Goal: Register for event/course: Sign up to attend an event or enroll in a course

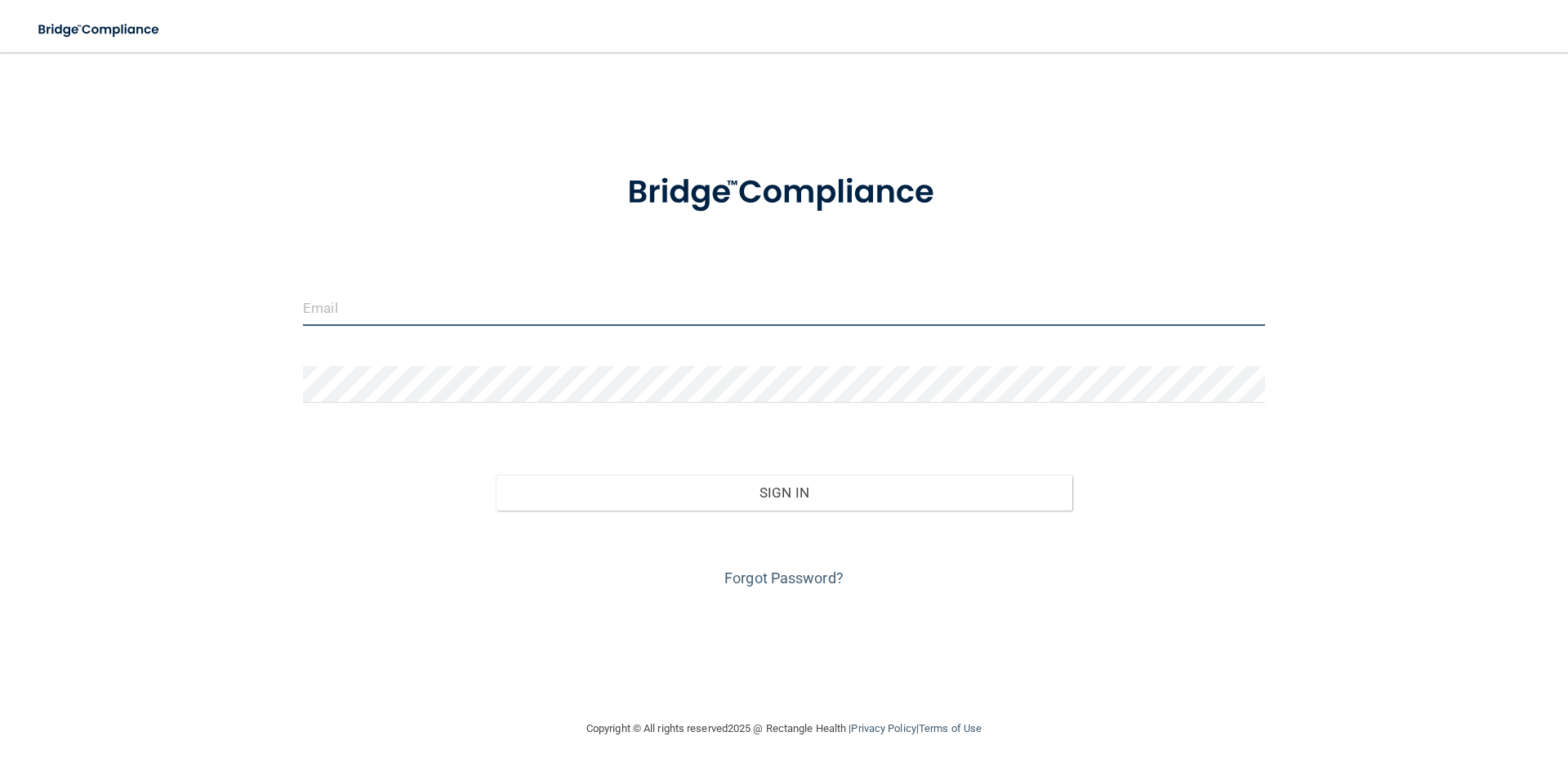
click at [636, 314] on input "email" at bounding box center [784, 308] width 962 height 37
type input "angla.airsea@gmail.com"
drag, startPoint x: 477, startPoint y: 291, endPoint x: 211, endPoint y: 277, distance: 266.4
click at [212, 272] on div "angla.airsea@gmail.com Invalid email/password. You don't have permission to acc…" at bounding box center [784, 385] width 1502 height 634
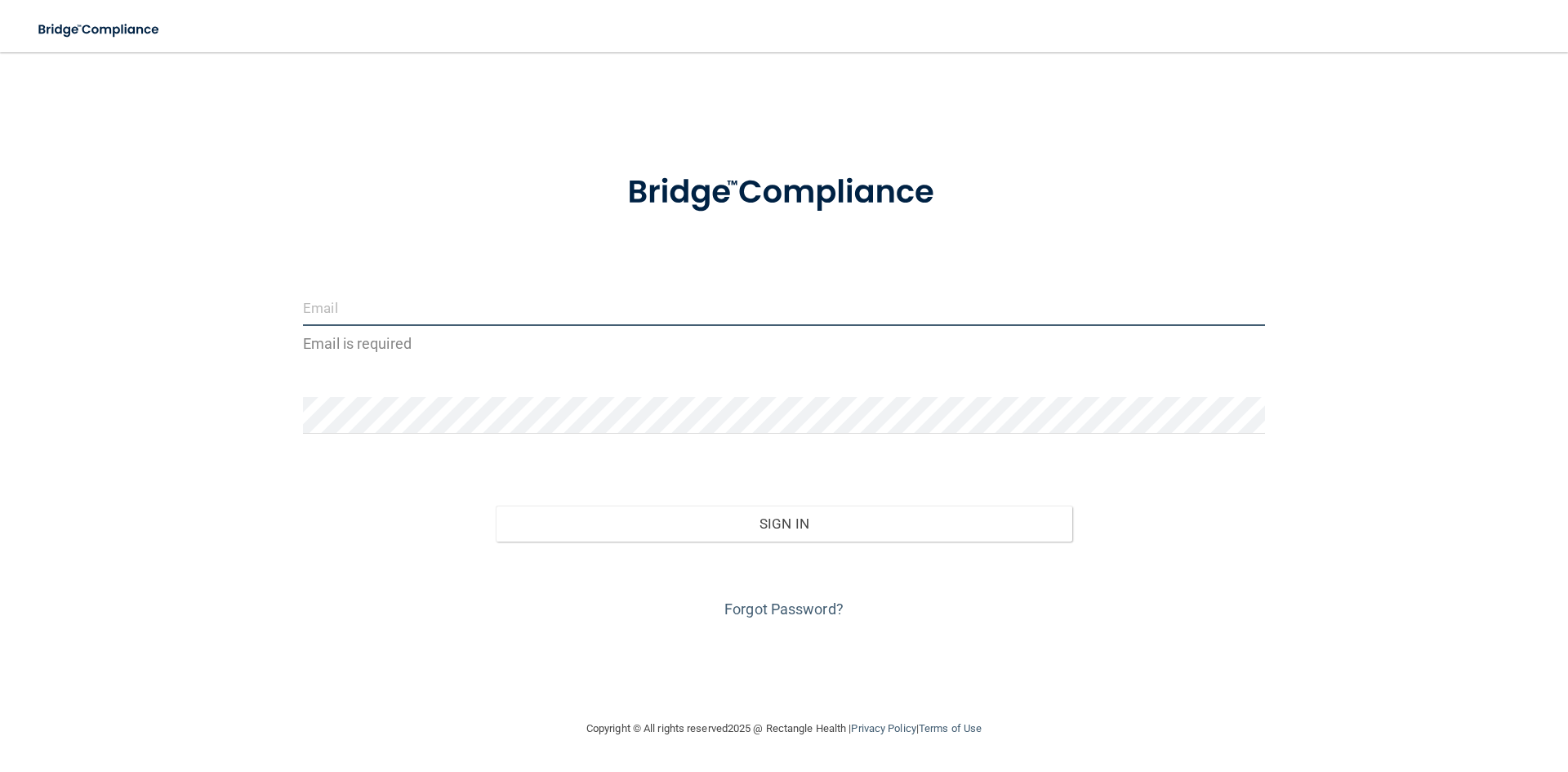
click at [383, 314] on input "email" at bounding box center [784, 308] width 962 height 37
type input "[EMAIL_ADDRESS][DOMAIN_NAME]"
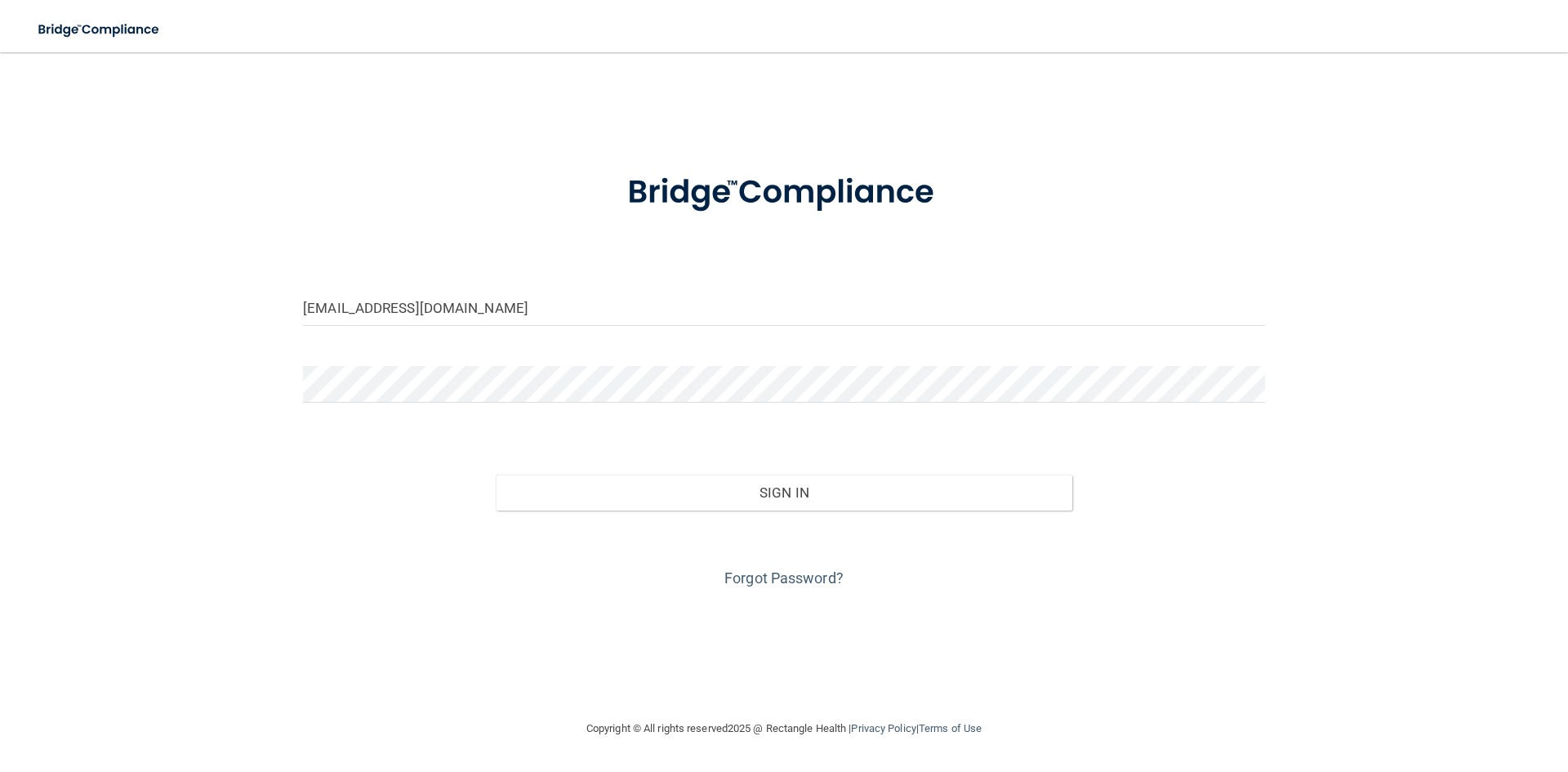
click at [418, 404] on div at bounding box center [784, 390] width 986 height 49
click at [496, 474] on button "Sign In" at bounding box center [784, 492] width 577 height 36
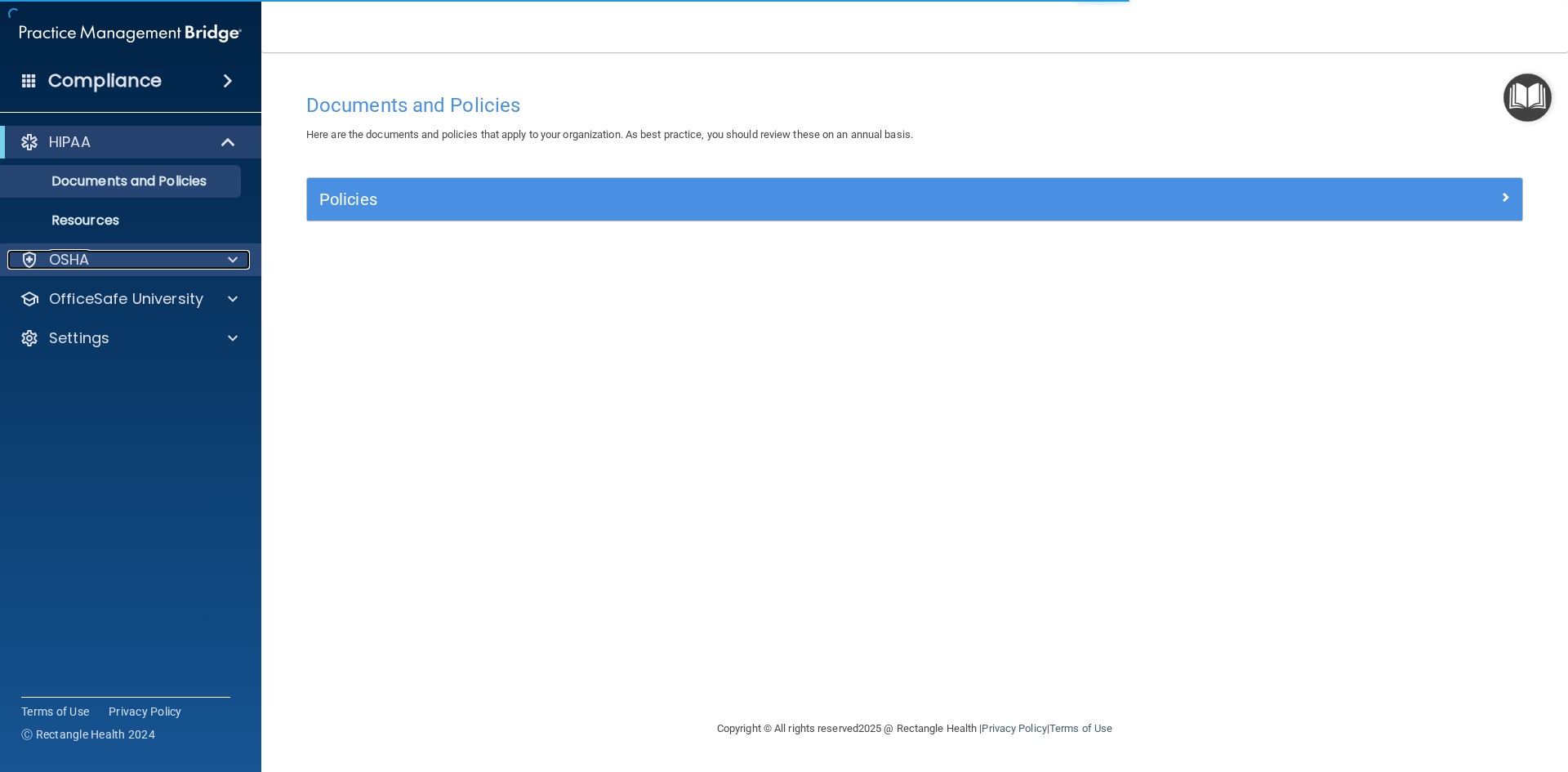
click at [175, 264] on div "OSHA" at bounding box center [109, 260] width 203 height 20
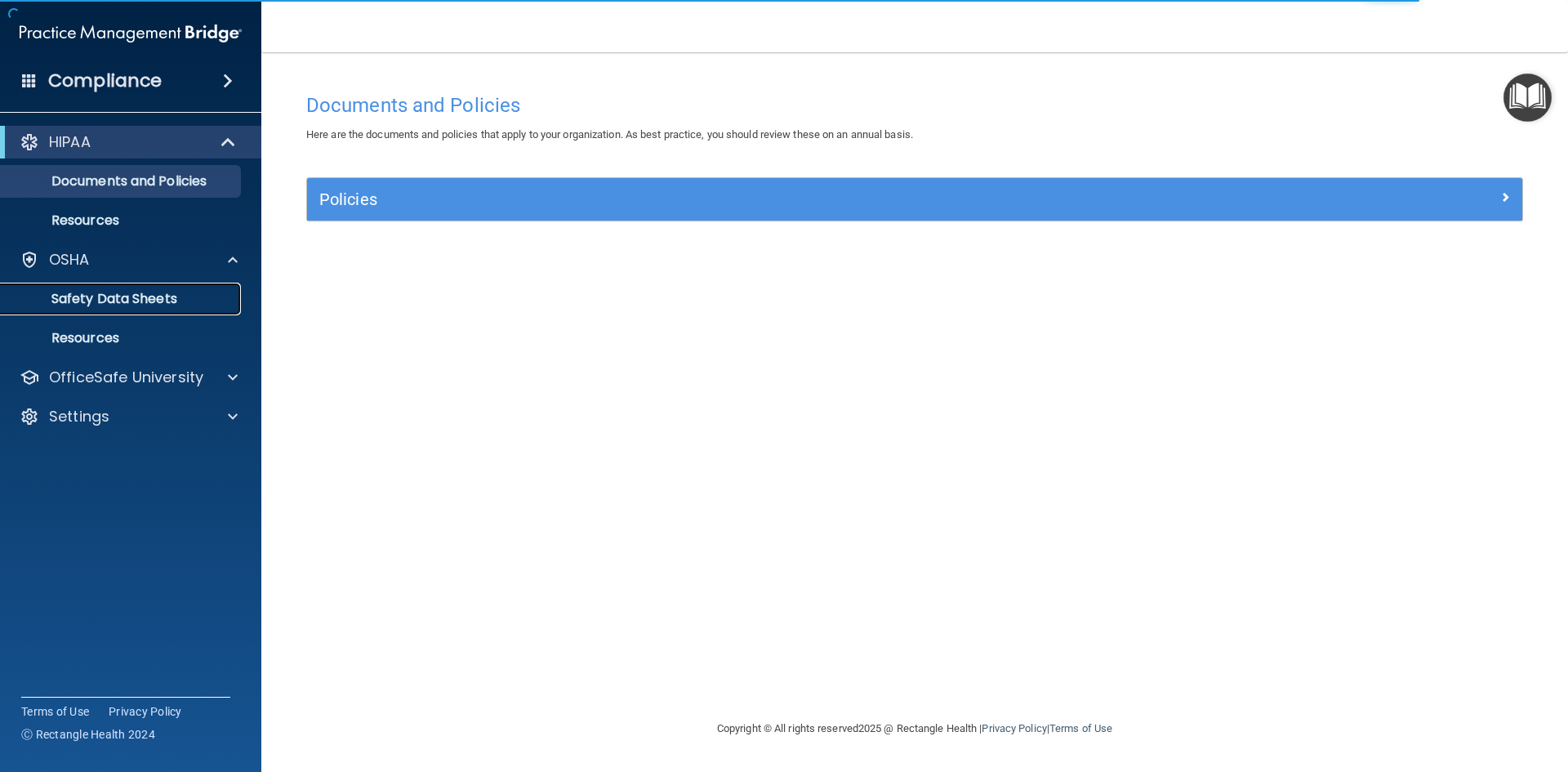
click at [132, 292] on p "Safety Data Sheets" at bounding box center [122, 299] width 223 height 17
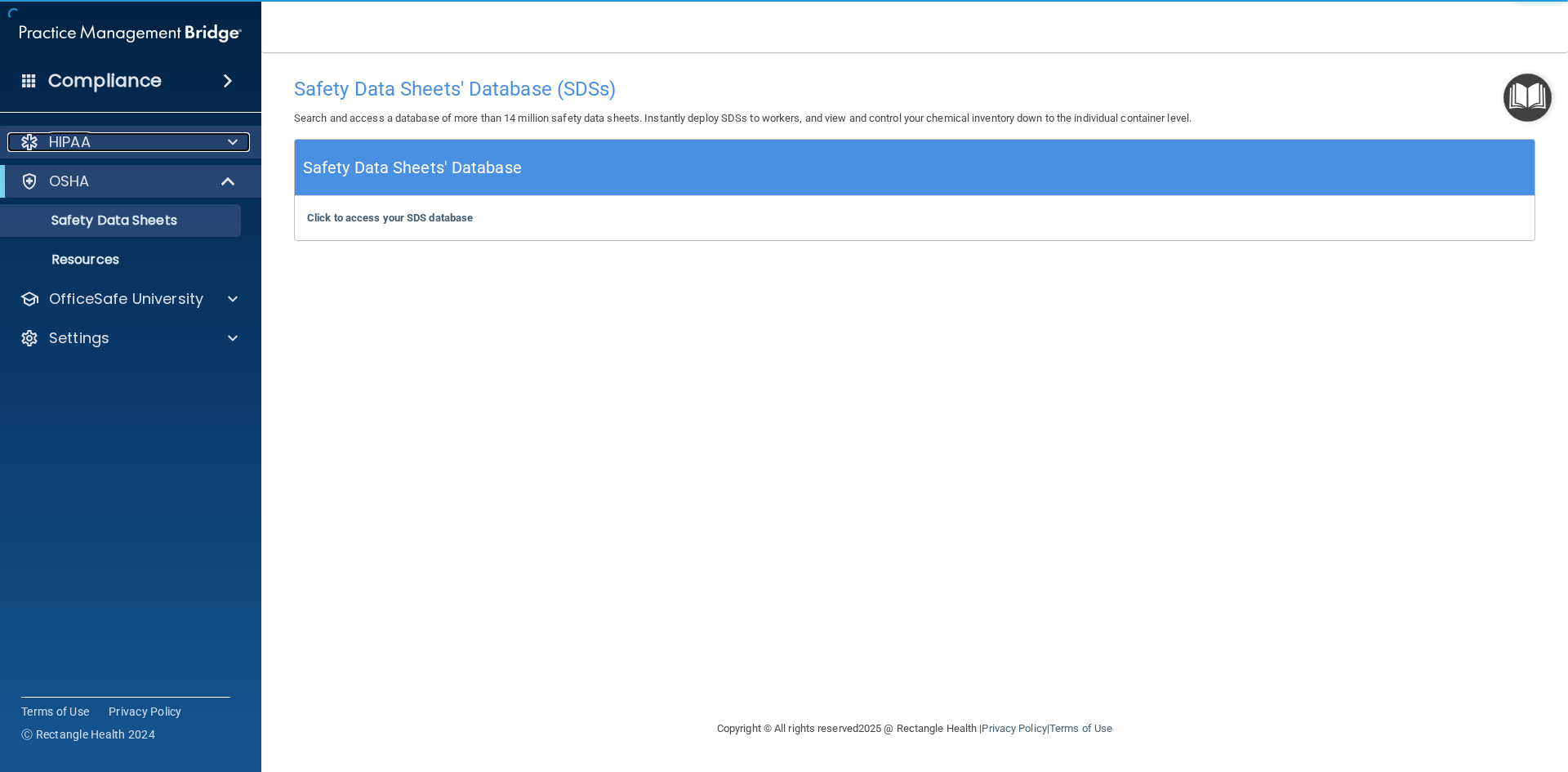
click at [98, 150] on div "HIPAA" at bounding box center [109, 142] width 203 height 20
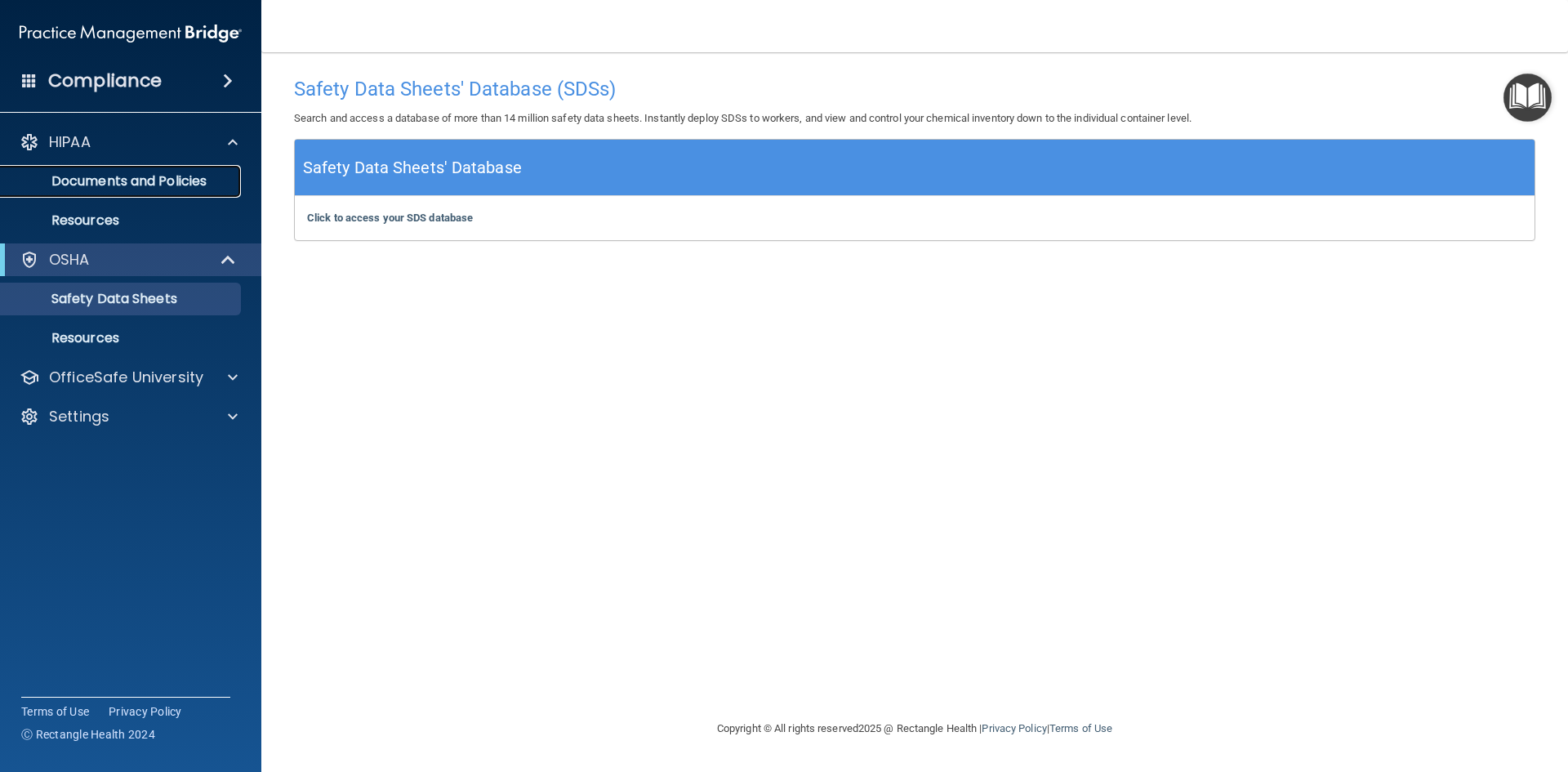
click at [112, 185] on p "Documents and Policies" at bounding box center [122, 181] width 223 height 17
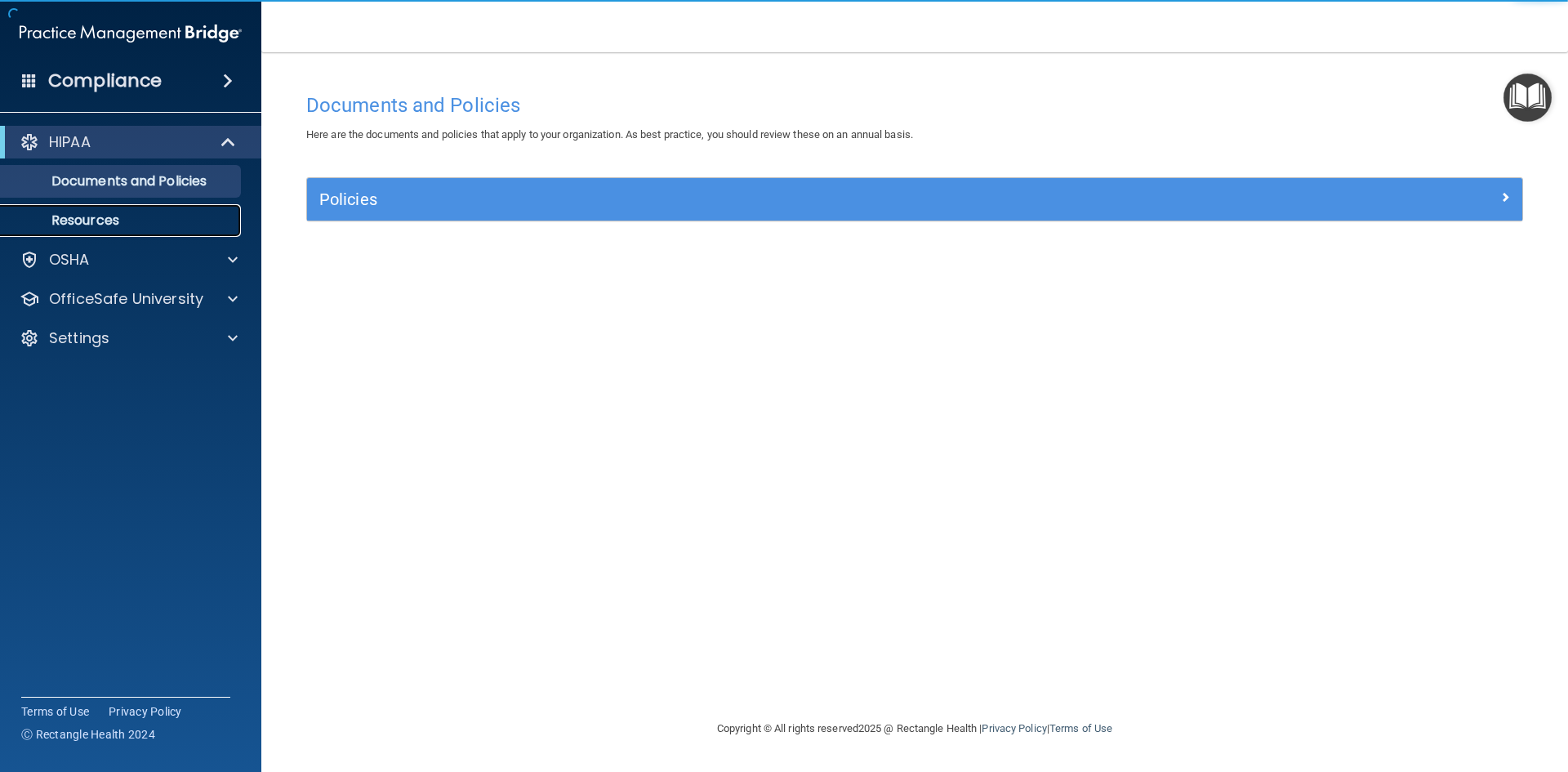
click at [96, 221] on p "Resources" at bounding box center [122, 220] width 223 height 17
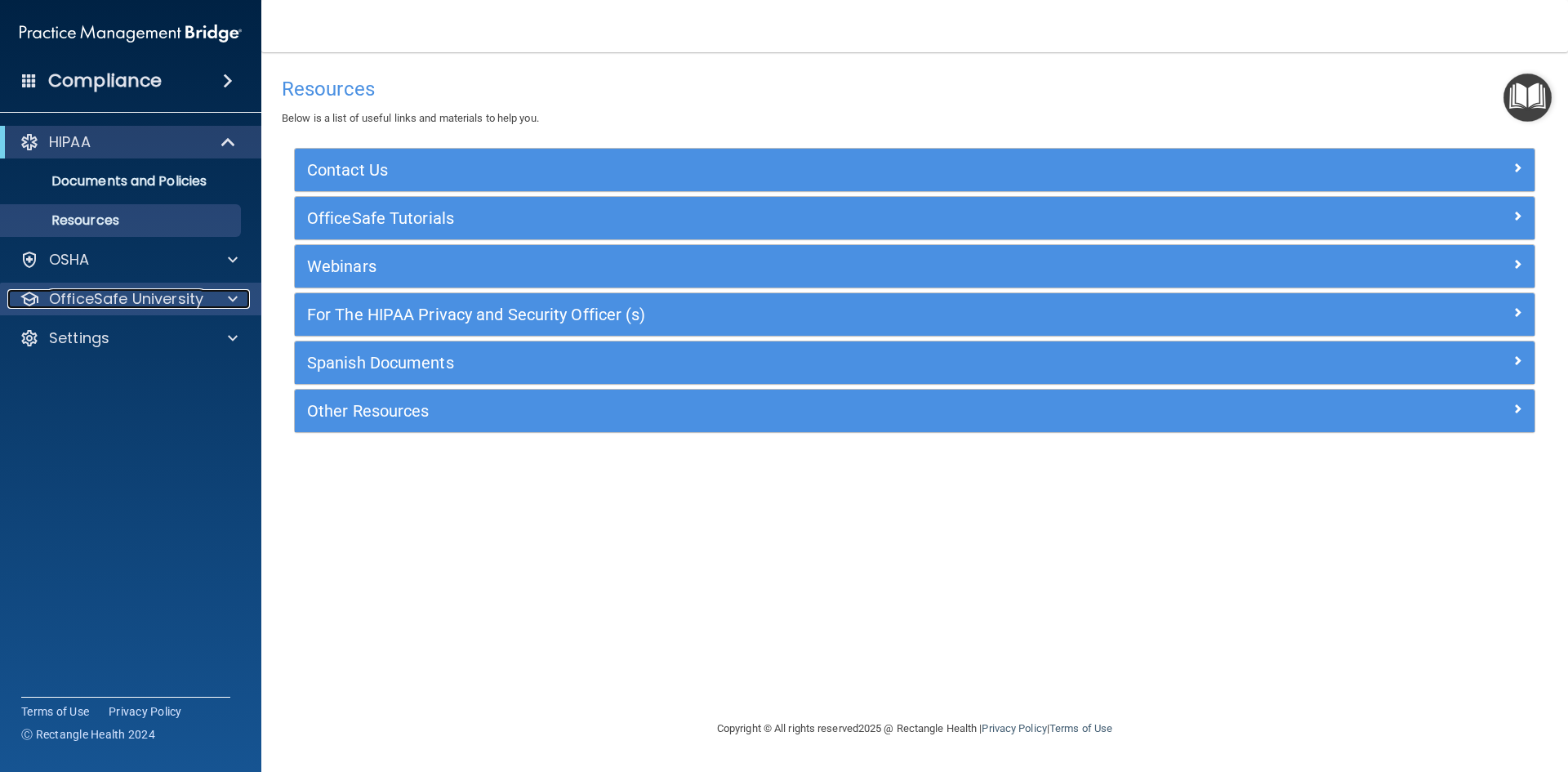
click at [119, 301] on p "OfficeSafe University" at bounding box center [126, 299] width 155 height 20
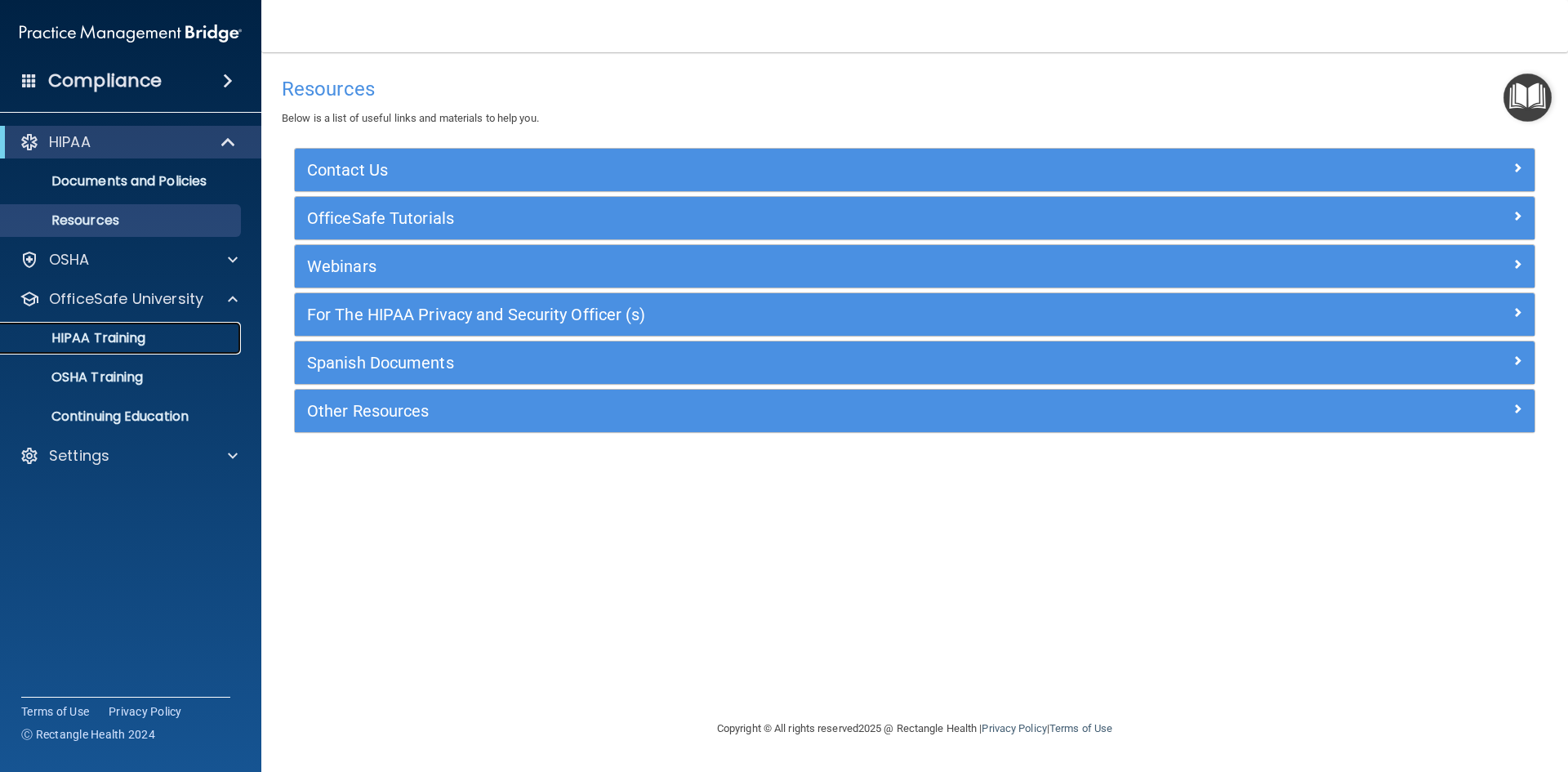
click at [119, 332] on p "HIPAA Training" at bounding box center [78, 338] width 135 height 17
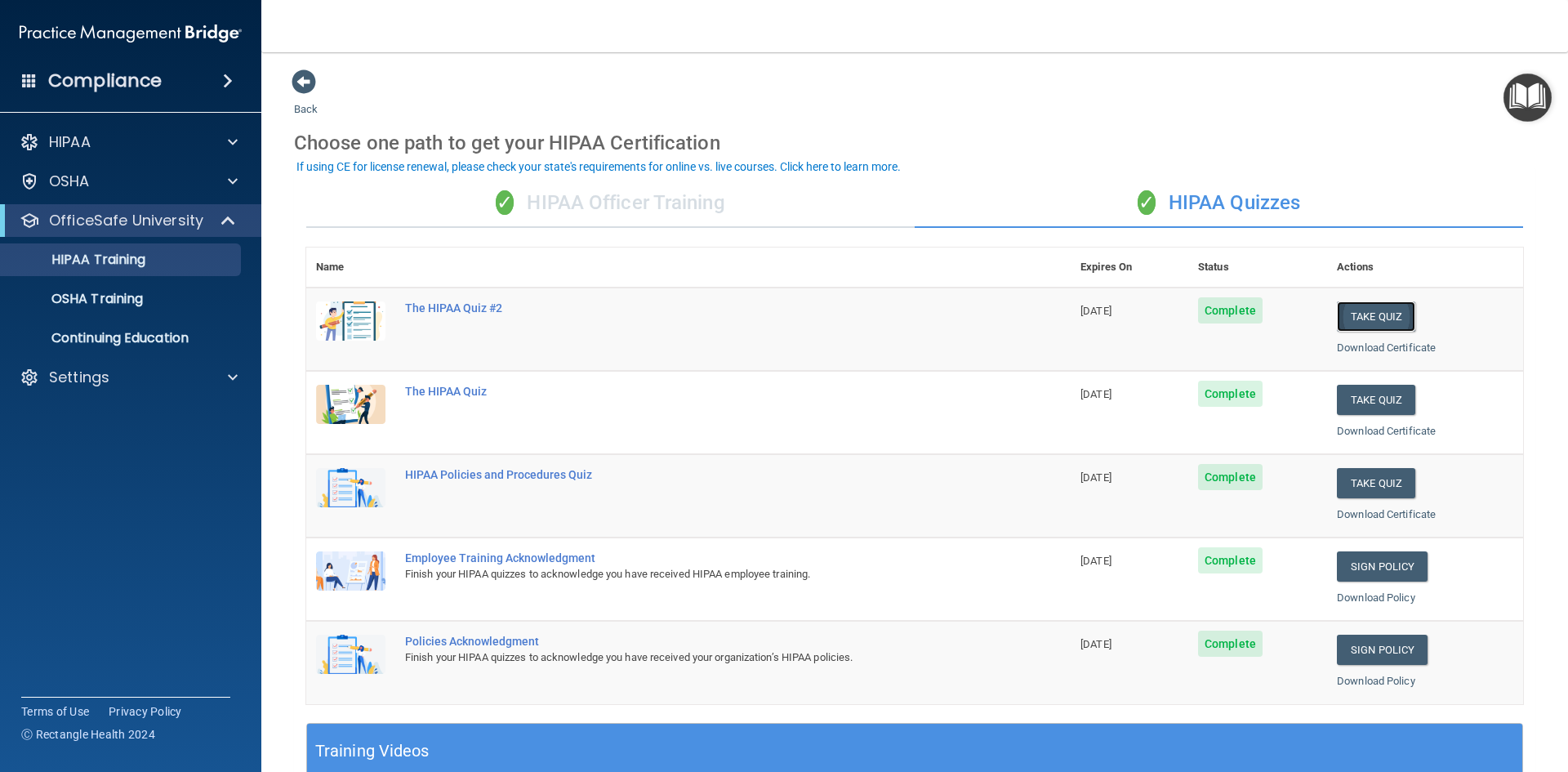
click at [1391, 312] on button "Take Quiz" at bounding box center [1376, 316] width 78 height 30
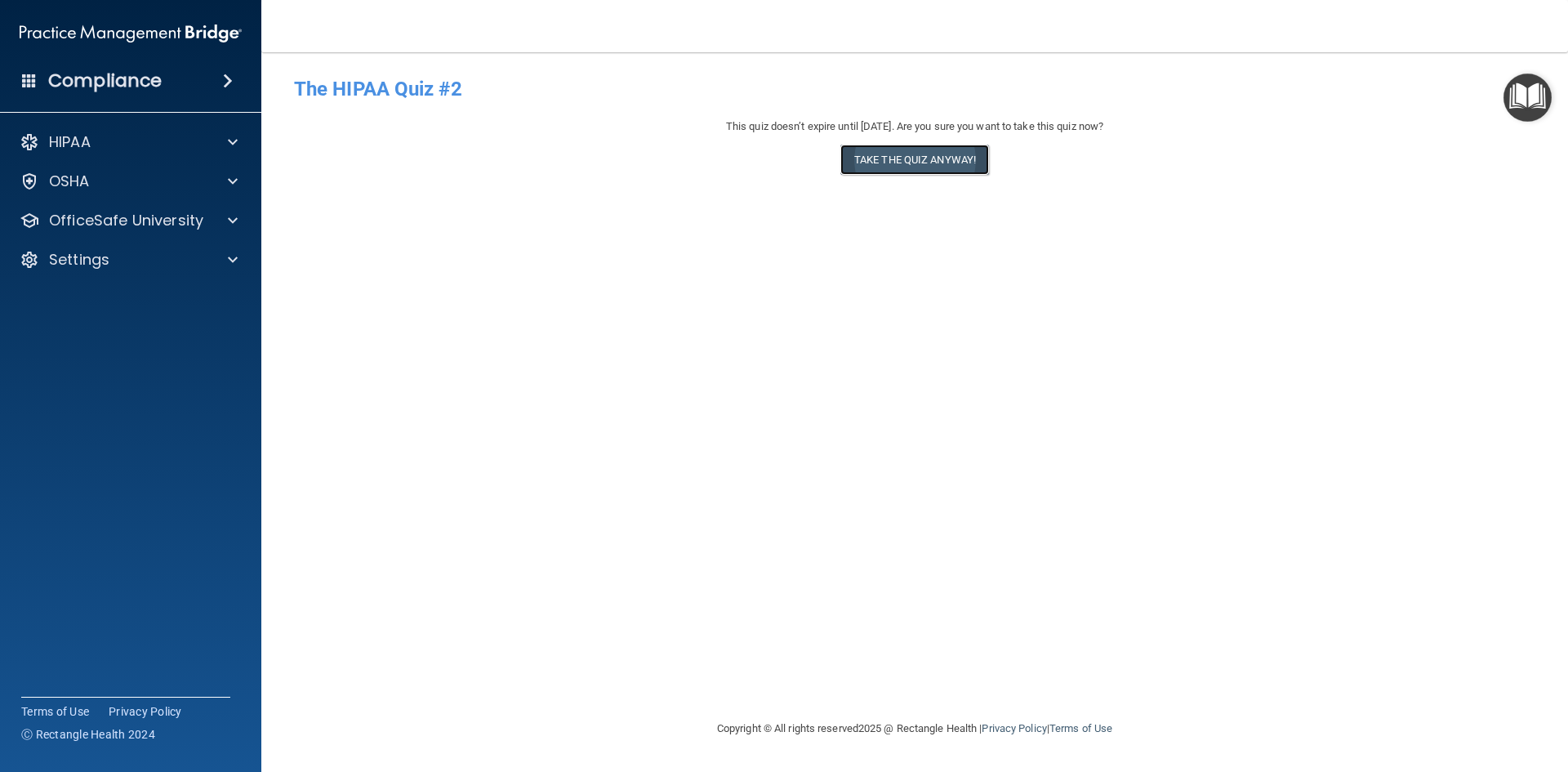
click at [885, 168] on button "Take the quiz anyway!" at bounding box center [915, 160] width 149 height 30
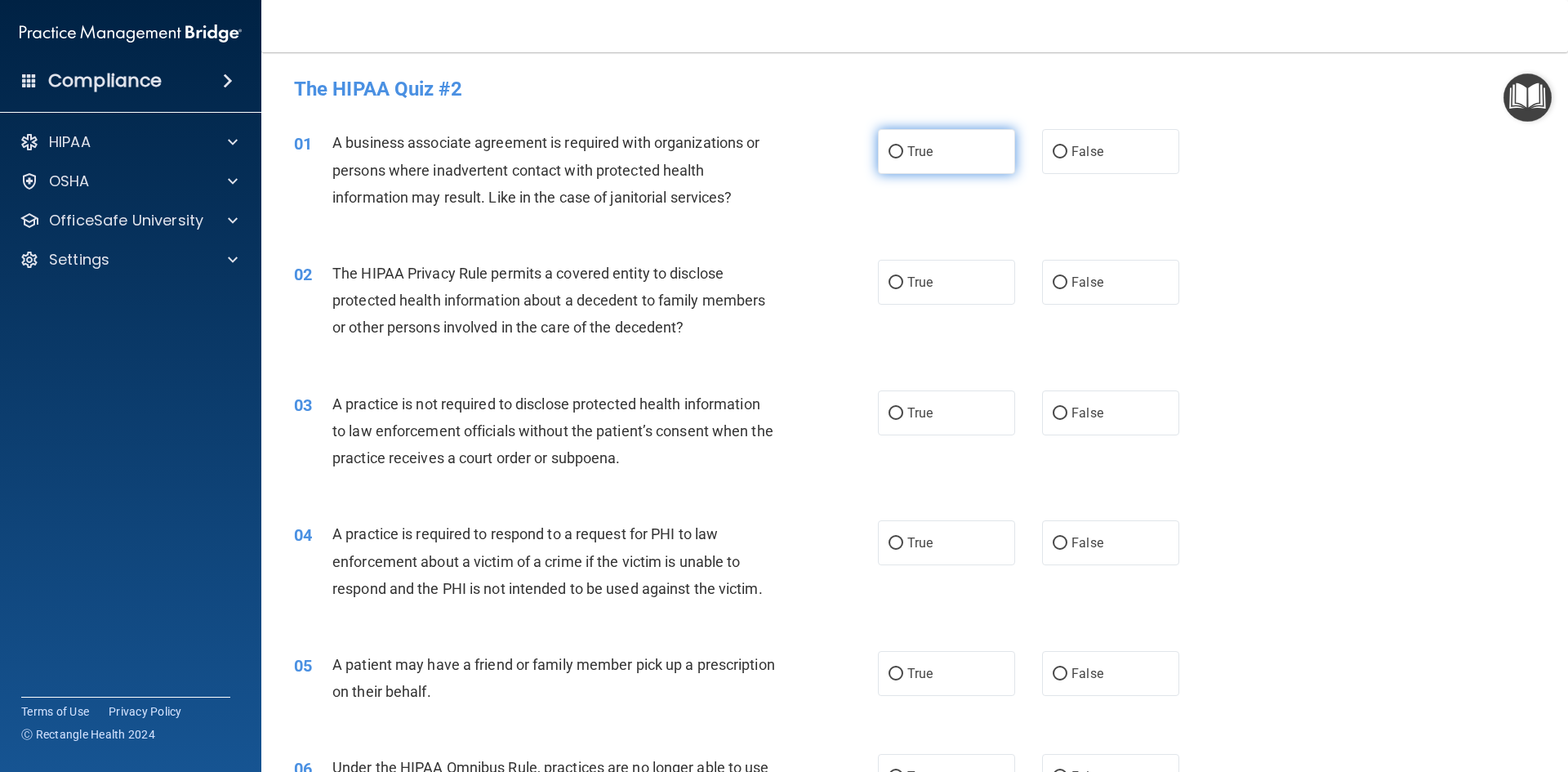
click at [882, 162] on label "True" at bounding box center [946, 152] width 137 height 45
click at [888, 159] on input "True" at bounding box center [895, 152] width 15 height 13
radio input "true"
click at [1094, 276] on span "False" at bounding box center [1087, 282] width 32 height 16
click at [1068, 277] on input "False" at bounding box center [1060, 283] width 15 height 13
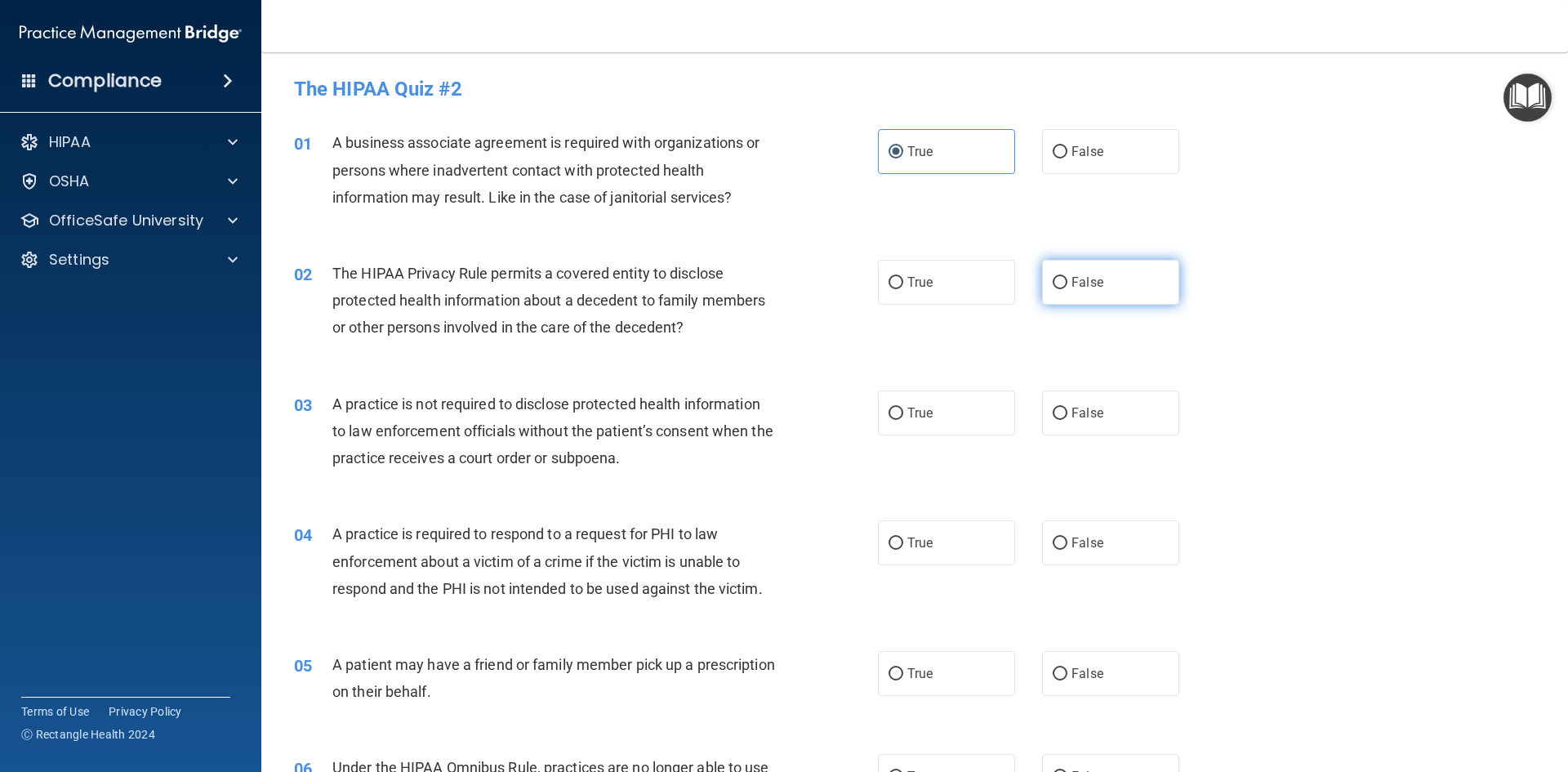
radio input "true"
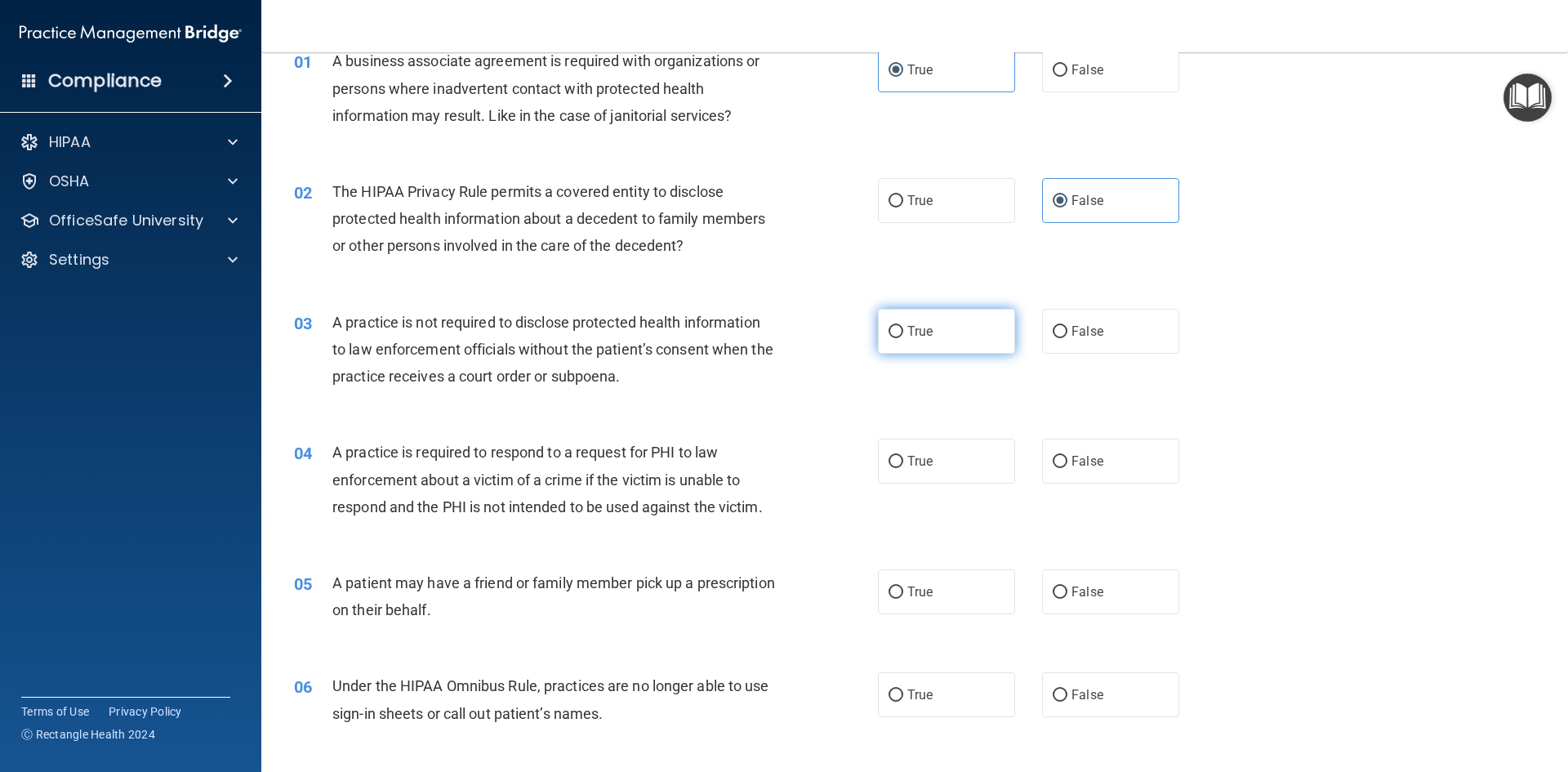
click at [902, 347] on label "True" at bounding box center [946, 331] width 137 height 45
click at [902, 338] on input "True" at bounding box center [895, 332] width 15 height 13
radio input "true"
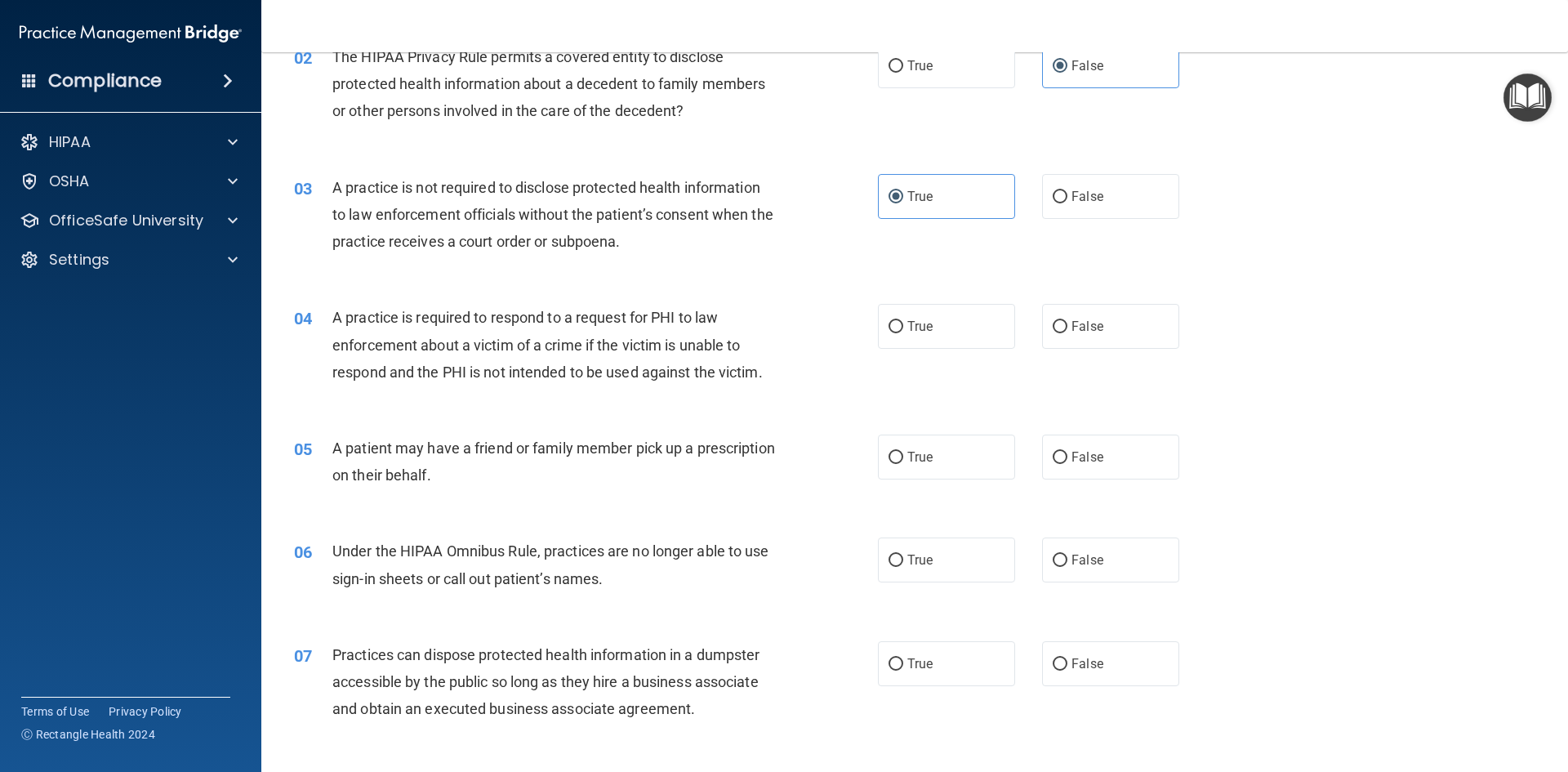
scroll to position [245, 0]
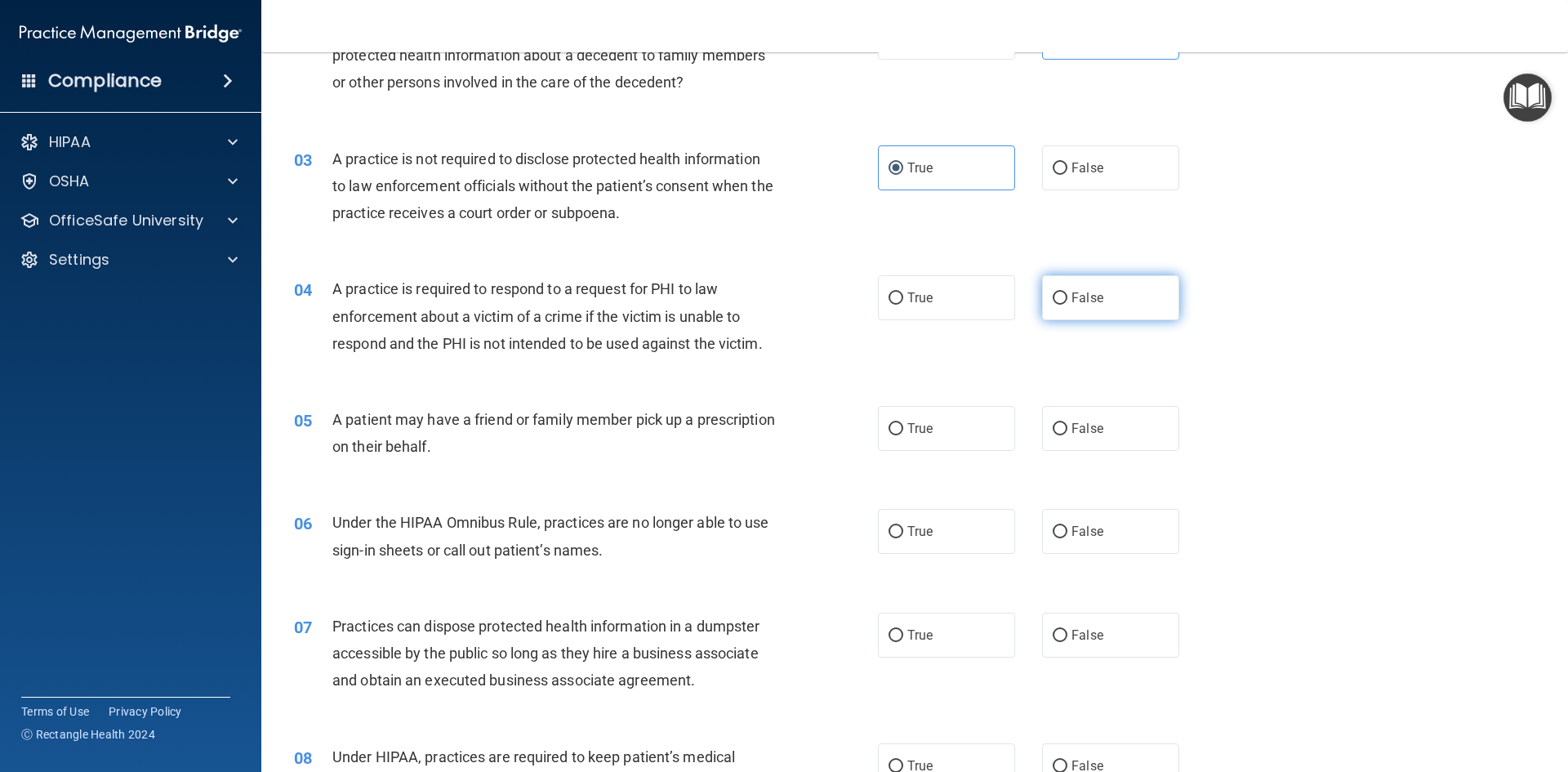
click at [1096, 306] on label "False" at bounding box center [1111, 298] width 137 height 45
click at [1068, 305] on input "False" at bounding box center [1060, 298] width 15 height 13
radio input "true"
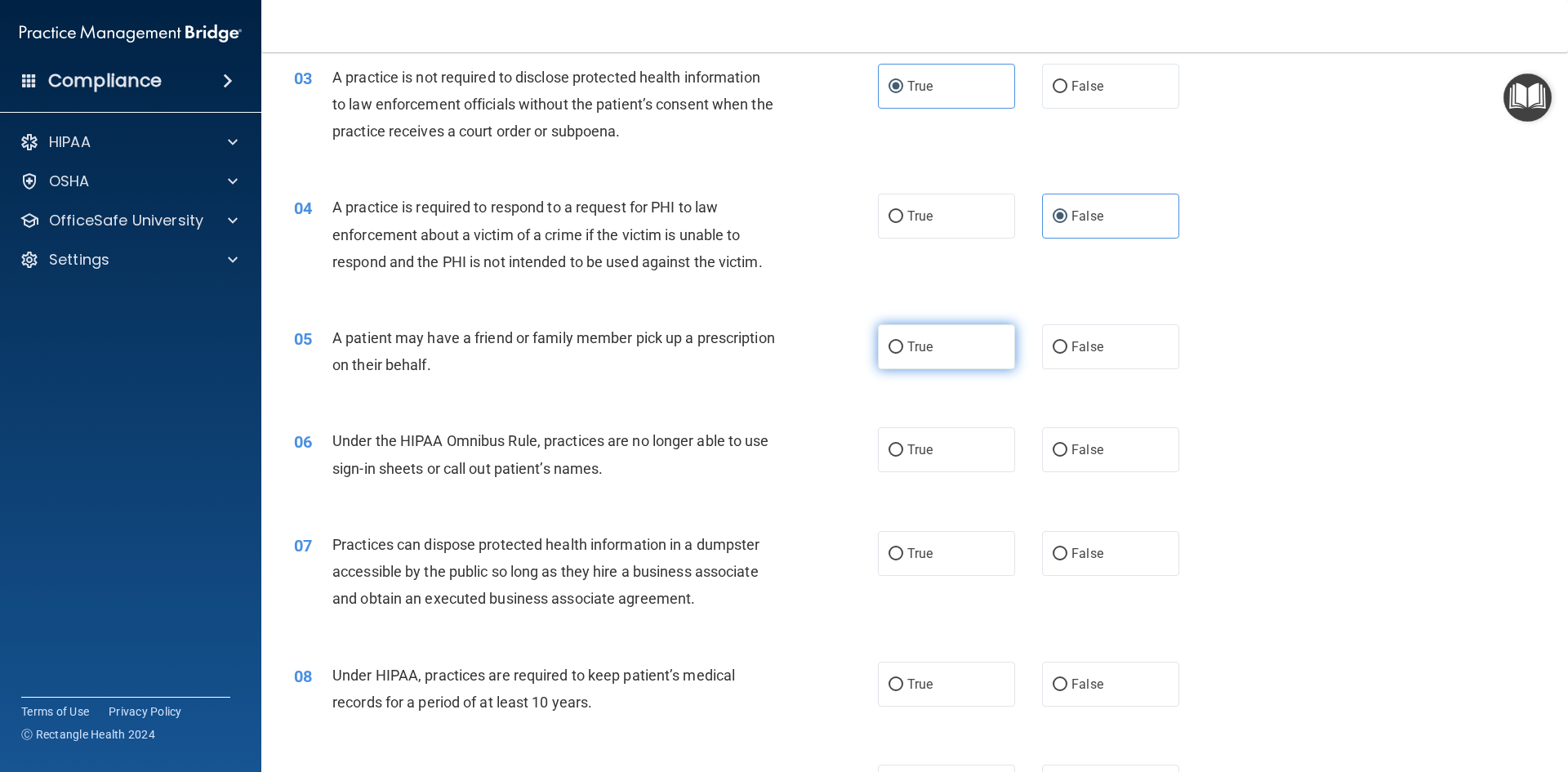
click at [932, 365] on label "True" at bounding box center [946, 347] width 137 height 45
click at [903, 354] on input "True" at bounding box center [895, 347] width 15 height 13
radio input "true"
click at [882, 465] on label "True" at bounding box center [946, 450] width 137 height 45
click at [888, 457] on input "True" at bounding box center [895, 451] width 15 height 13
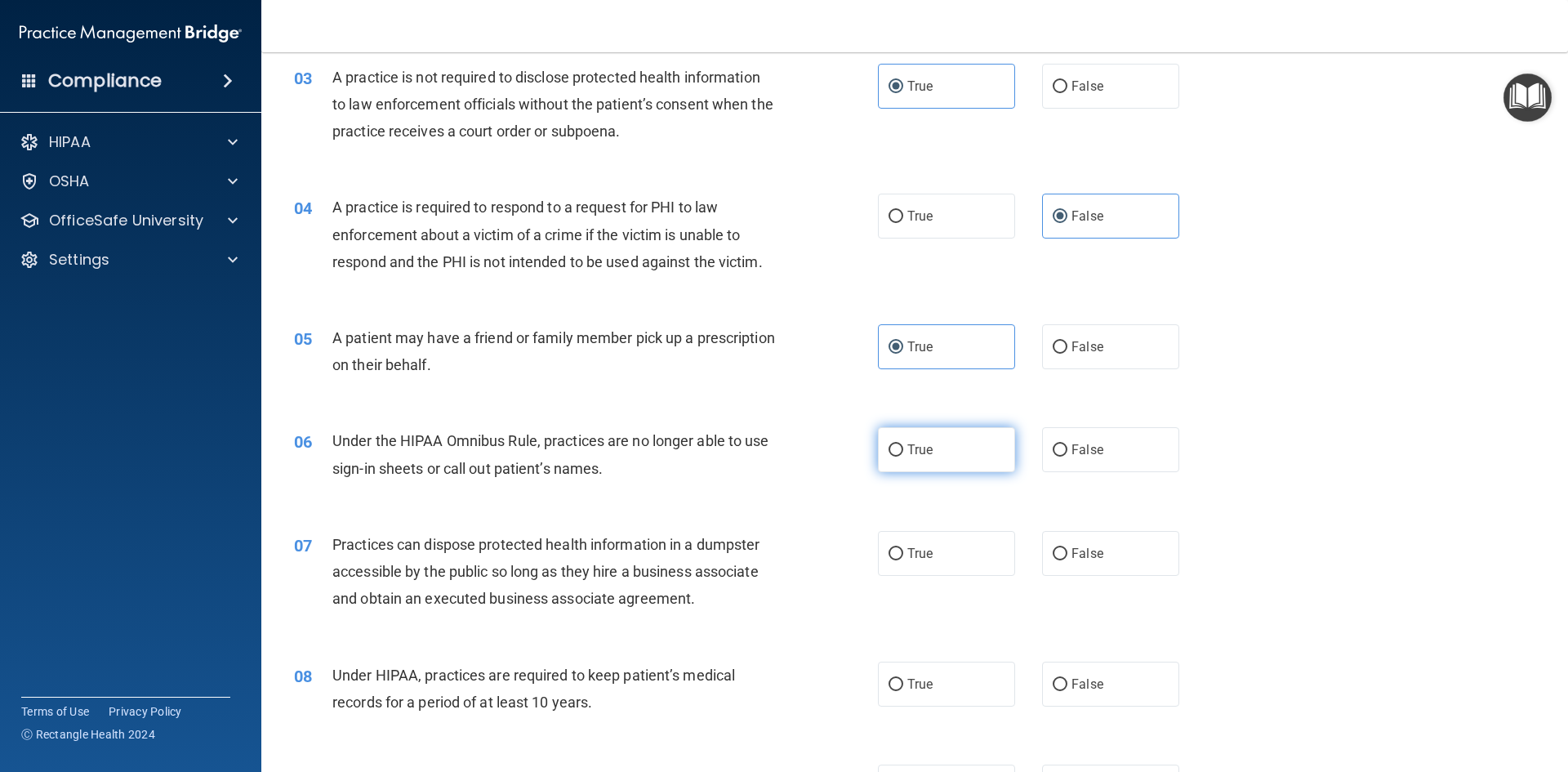
radio input "true"
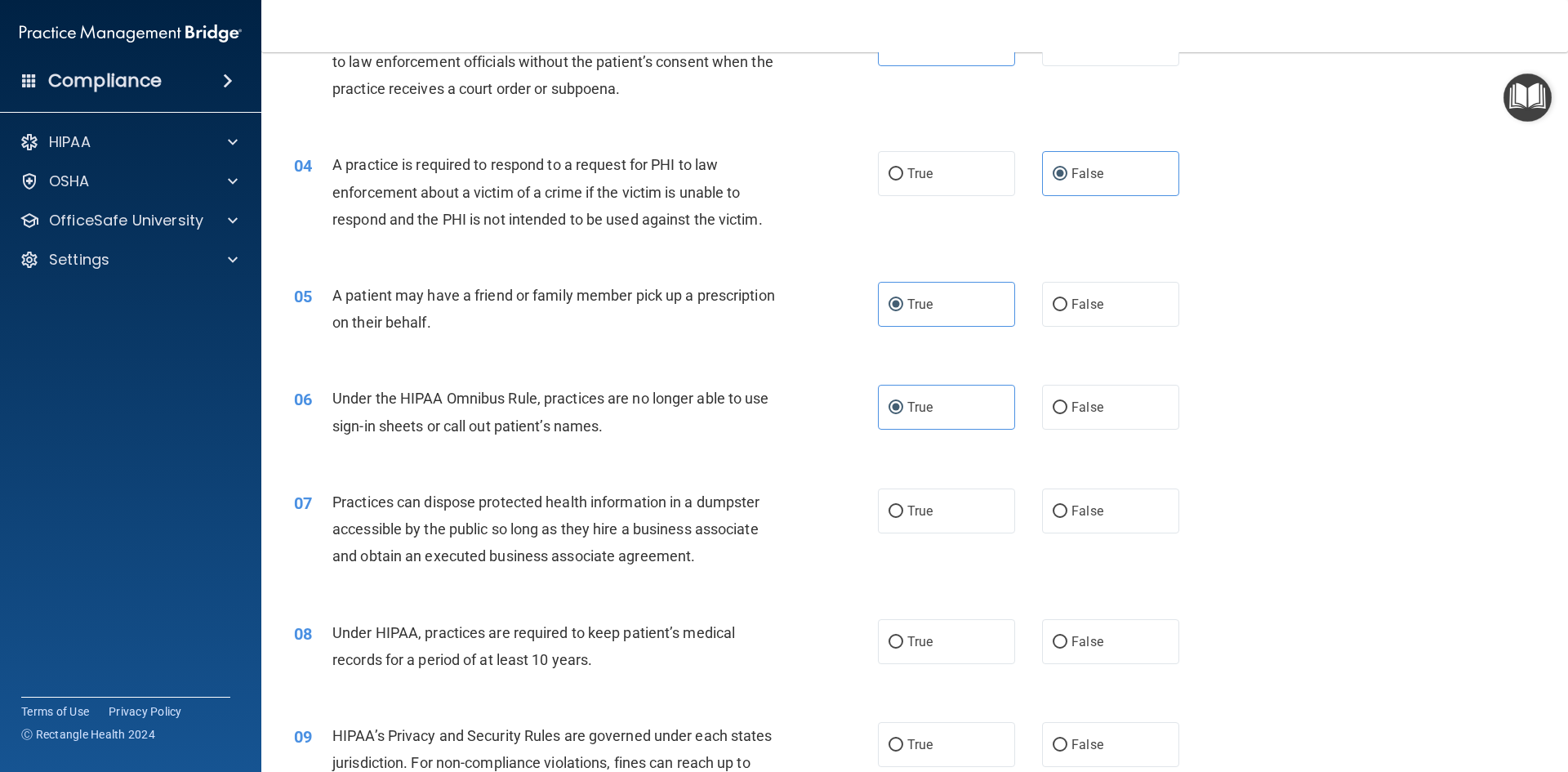
scroll to position [409, 0]
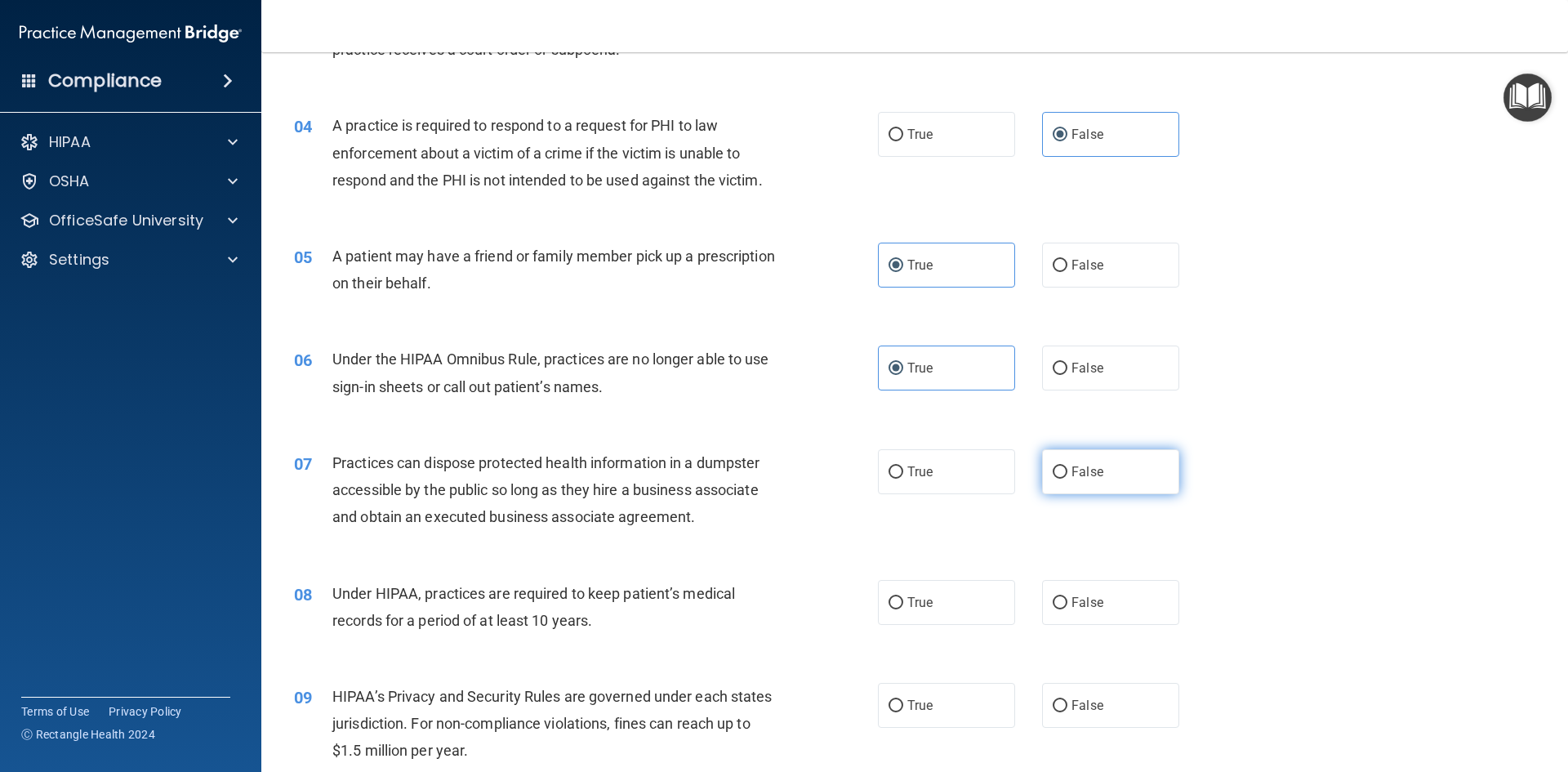
click at [1087, 475] on span "False" at bounding box center [1087, 472] width 32 height 16
click at [1068, 475] on input "False" at bounding box center [1060, 472] width 15 height 13
radio input "true"
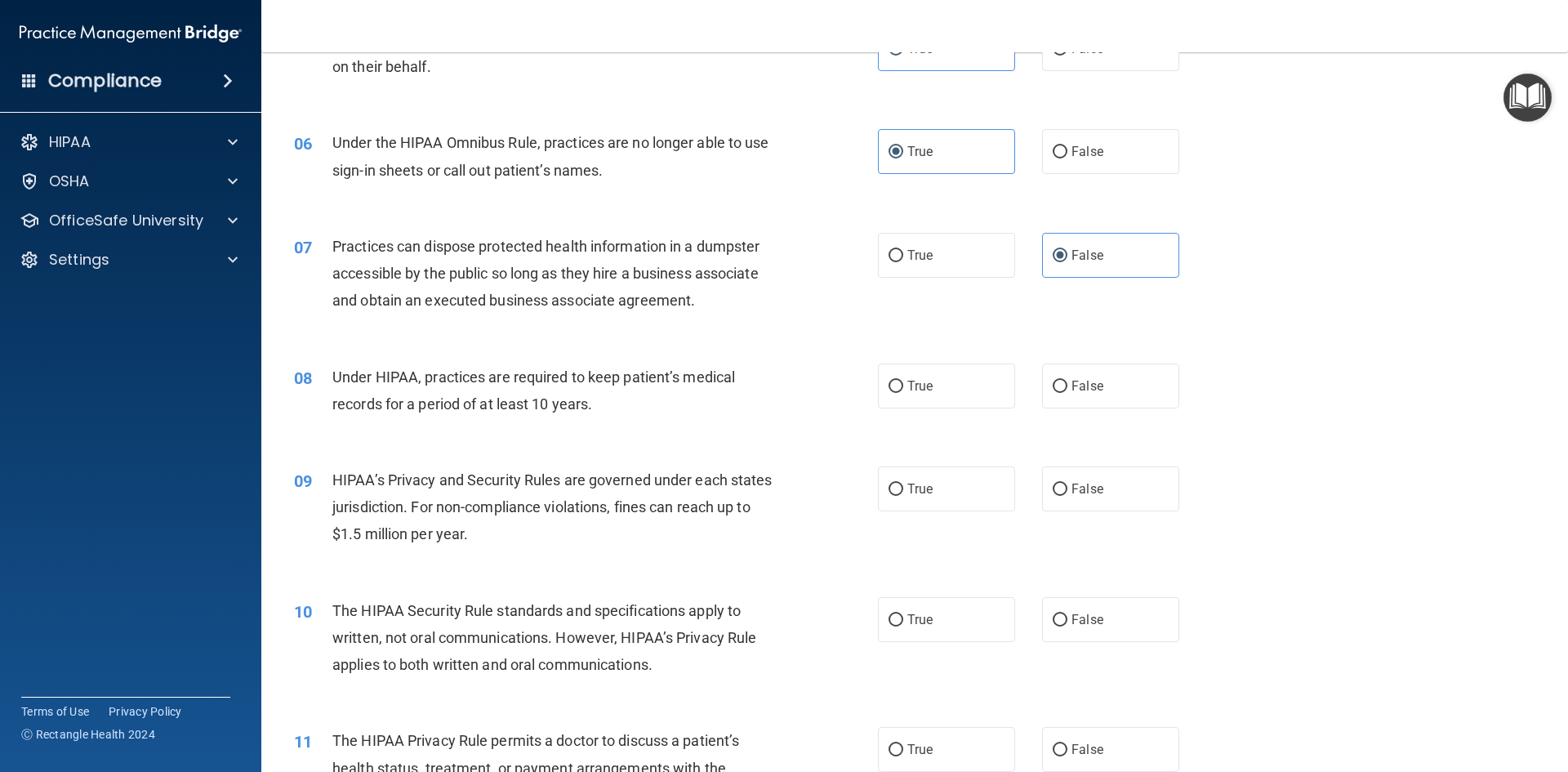
scroll to position [653, 0]
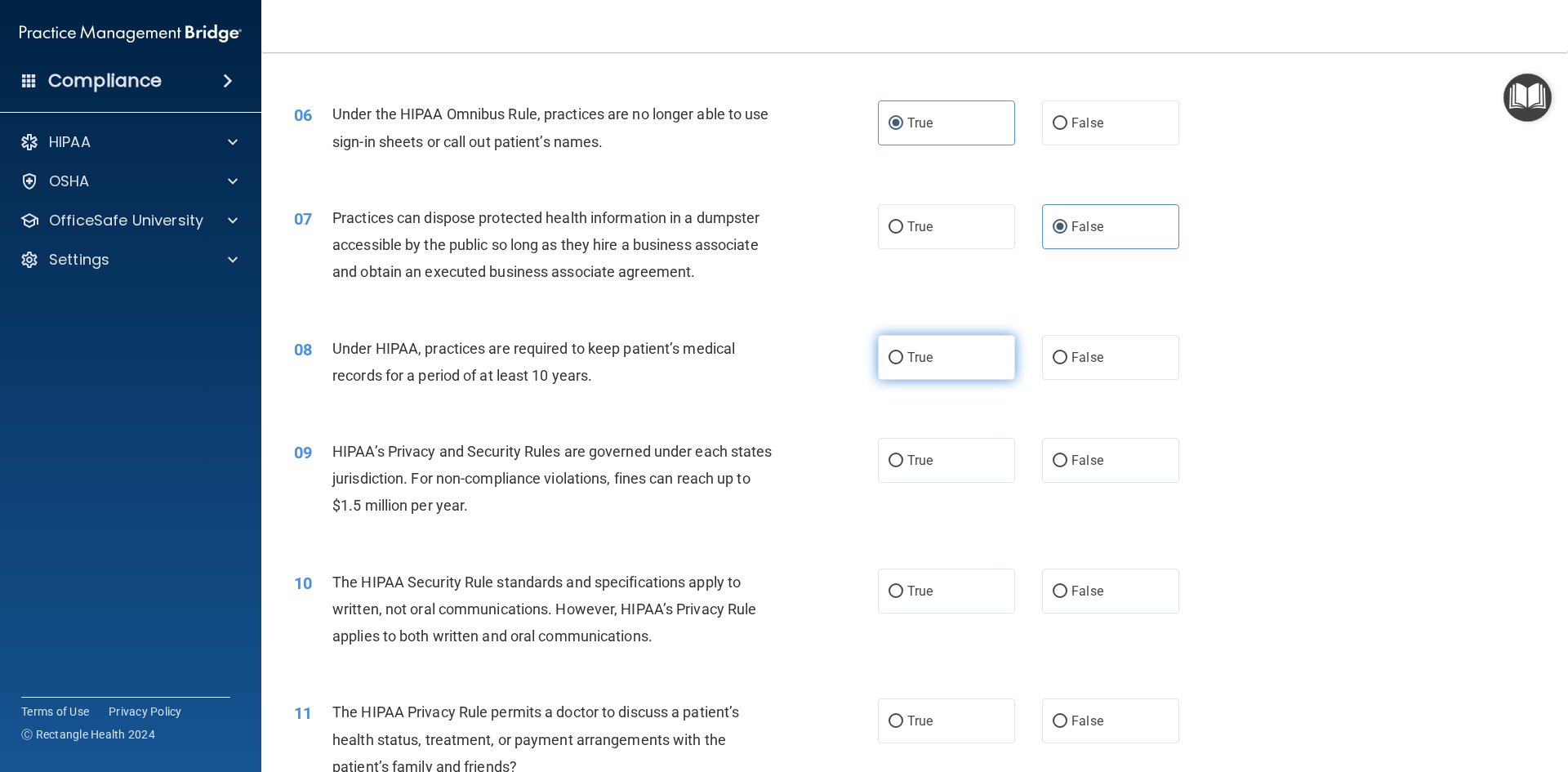
click at [943, 373] on label "True" at bounding box center [946, 358] width 137 height 45
click at [903, 364] on input "True" at bounding box center [895, 358] width 15 height 13
radio input "true"
click at [933, 455] on label "True" at bounding box center [946, 460] width 137 height 45
click at [903, 455] on input "True" at bounding box center [895, 460] width 15 height 13
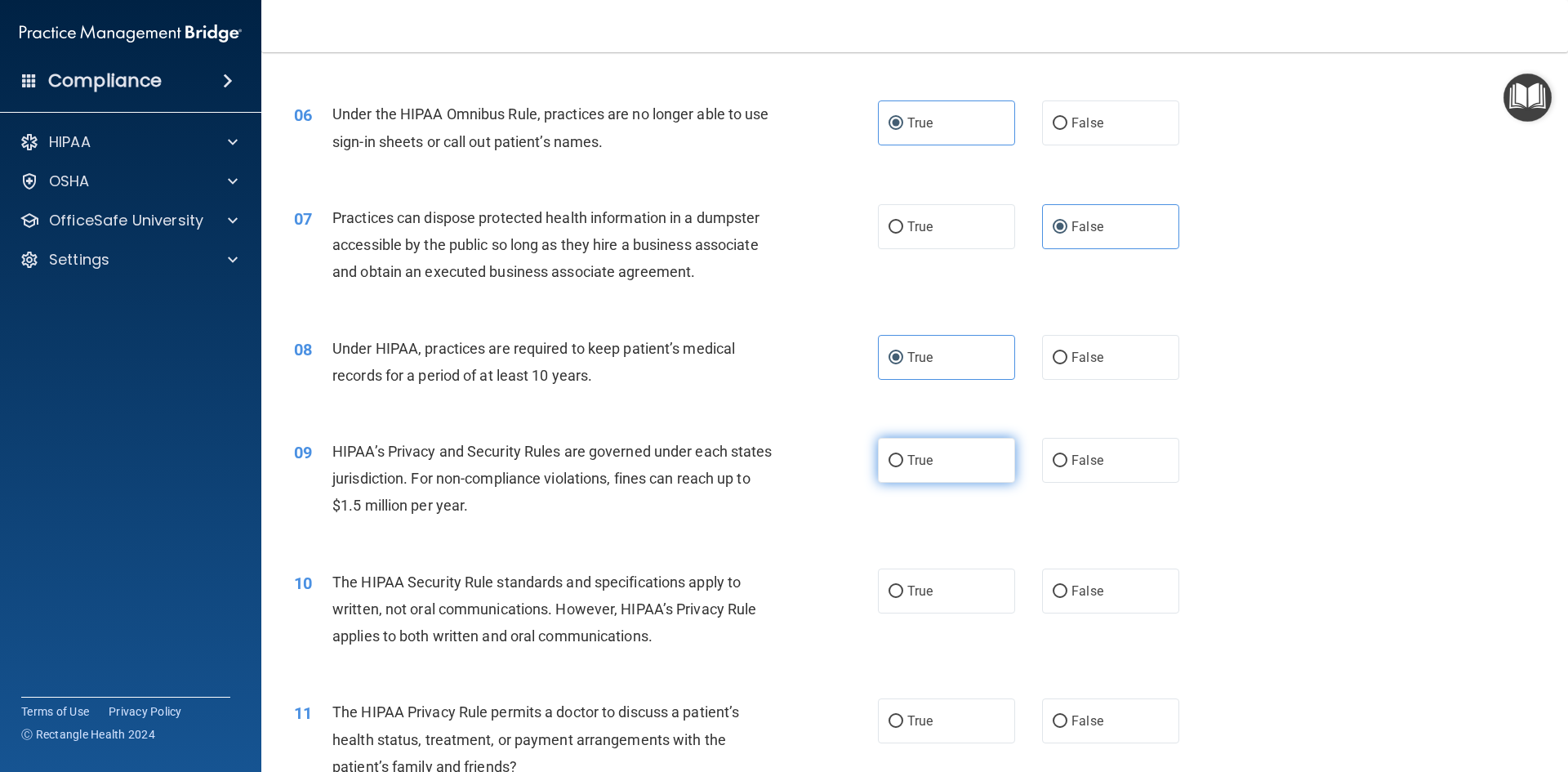
radio input "true"
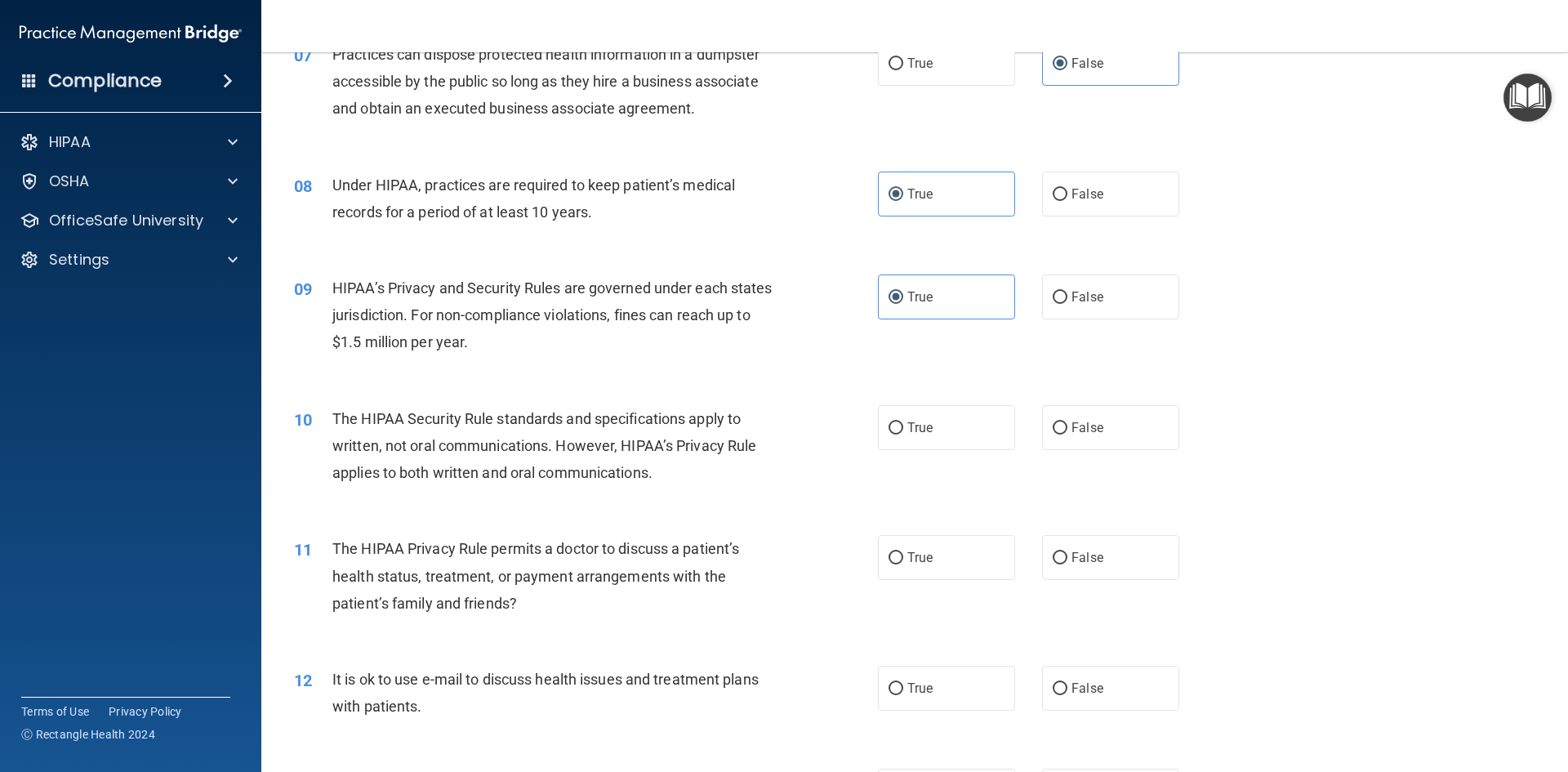
scroll to position [898, 0]
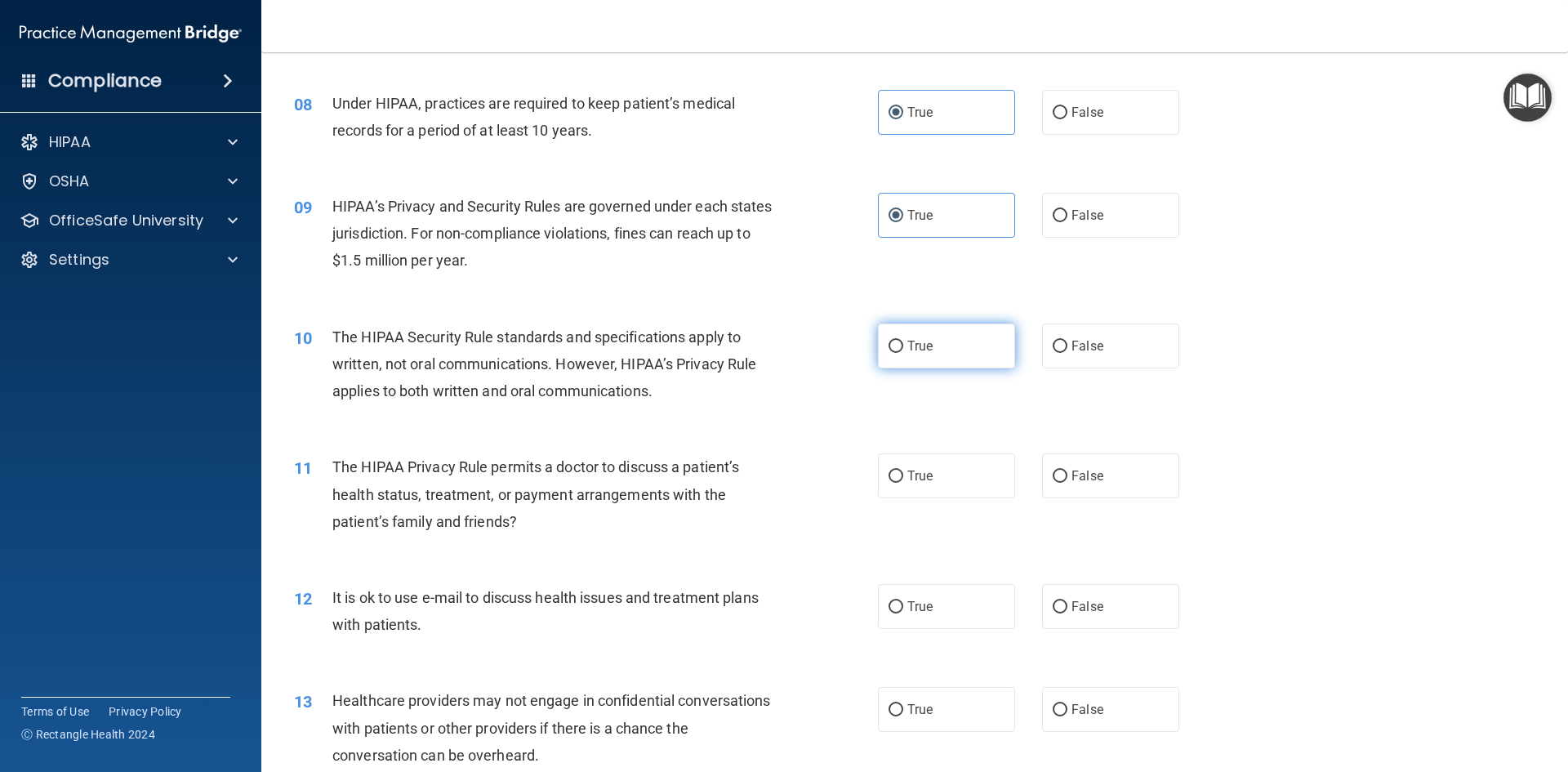
click at [931, 338] on label "True" at bounding box center [946, 346] width 137 height 45
click at [903, 341] on input "True" at bounding box center [895, 347] width 15 height 13
radio input "true"
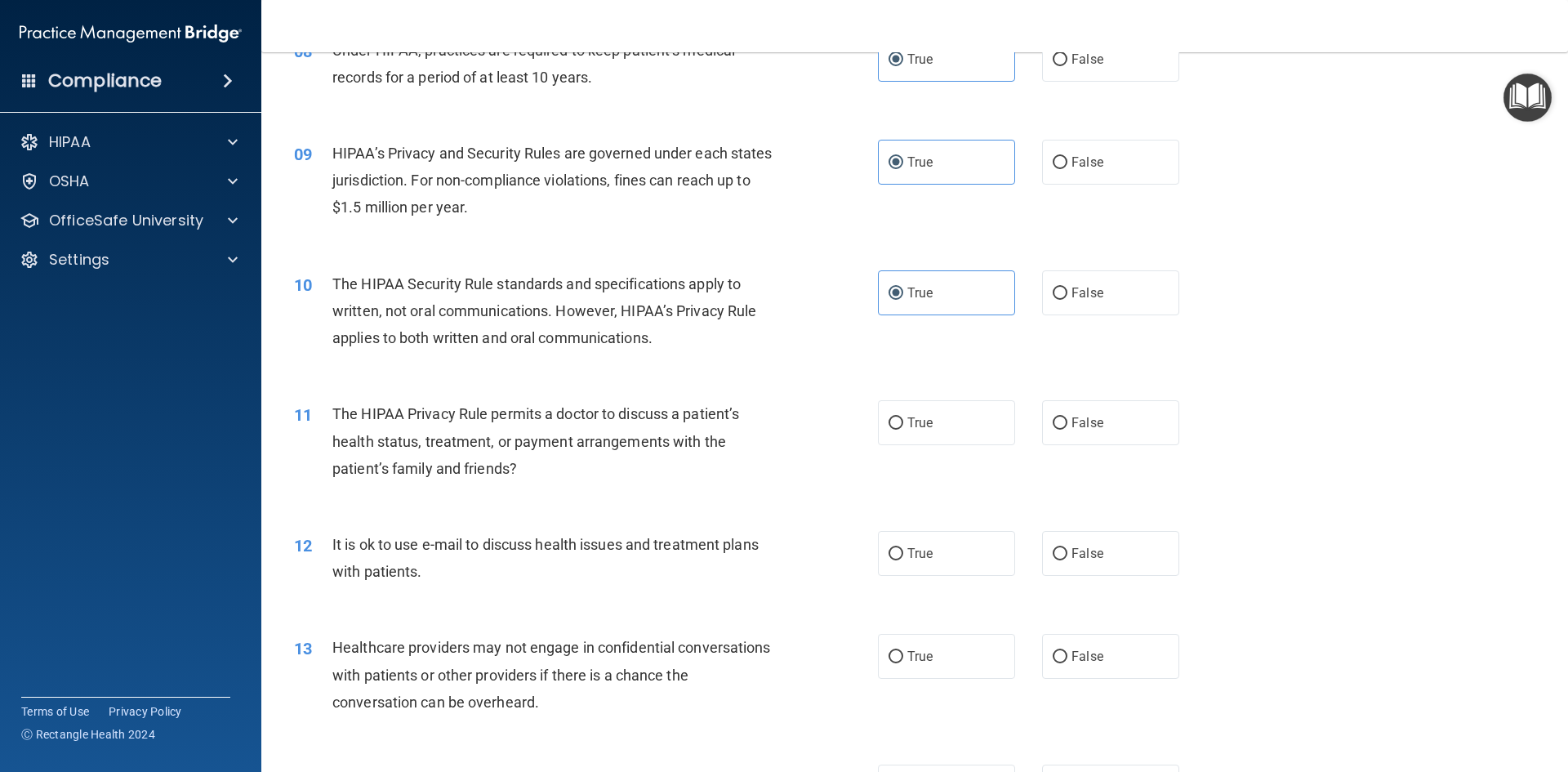
scroll to position [980, 0]
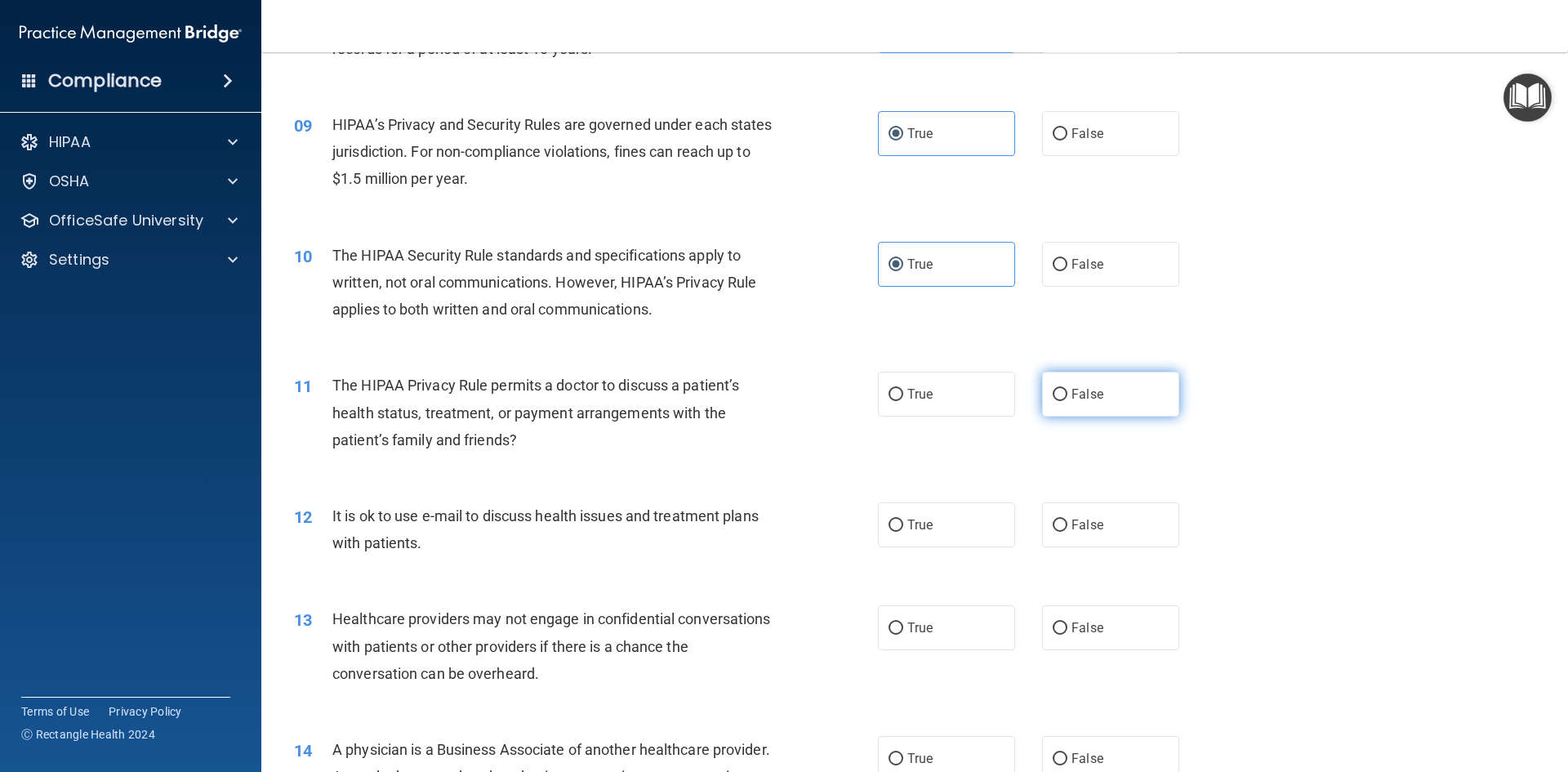
drag, startPoint x: 1092, startPoint y: 387, endPoint x: 1084, endPoint y: 383, distance: 8.9
click at [1092, 385] on label "False" at bounding box center [1111, 394] width 137 height 45
click at [1068, 389] on input "False" at bounding box center [1060, 395] width 15 height 13
radio input "true"
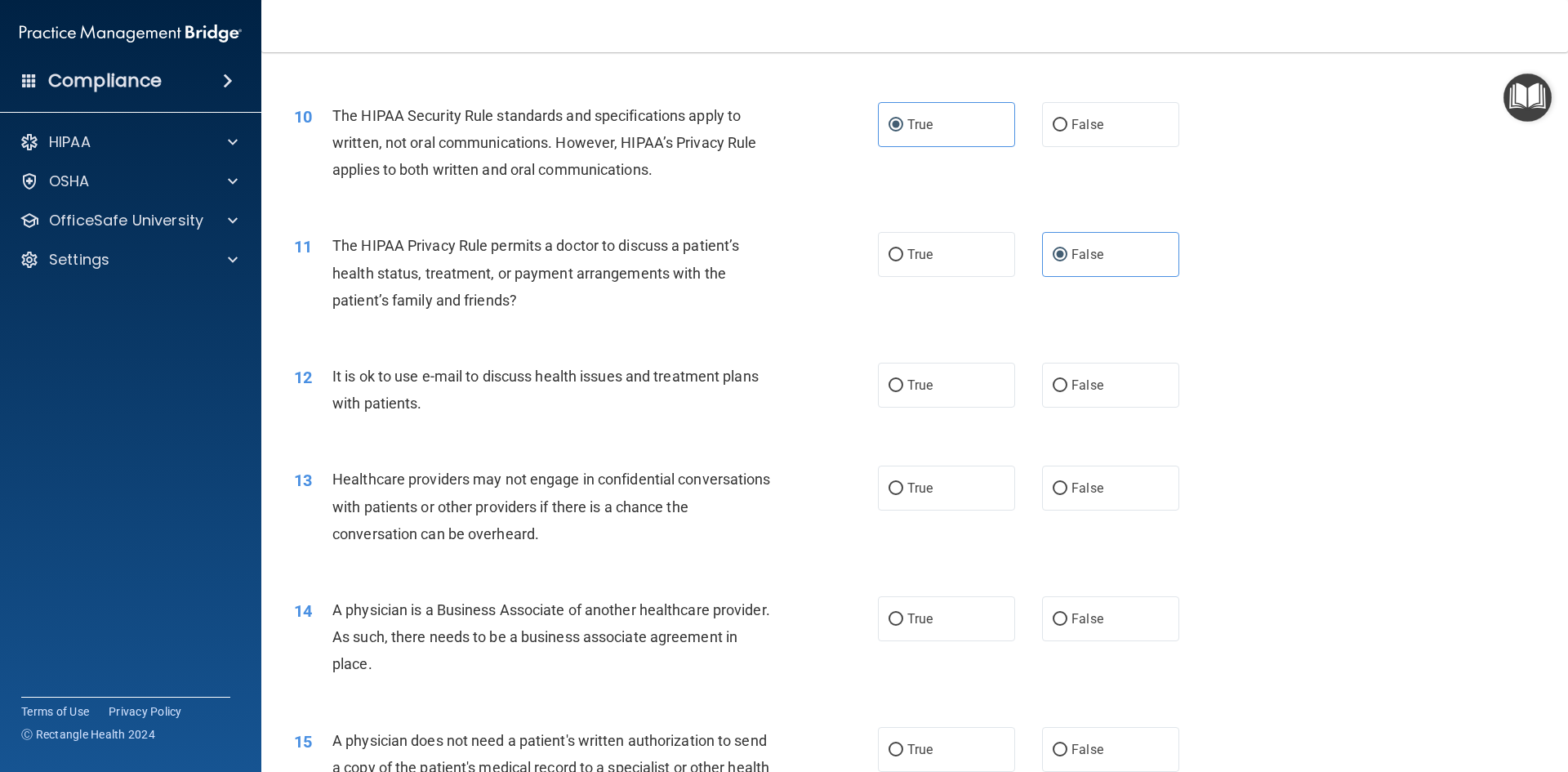
scroll to position [1143, 0]
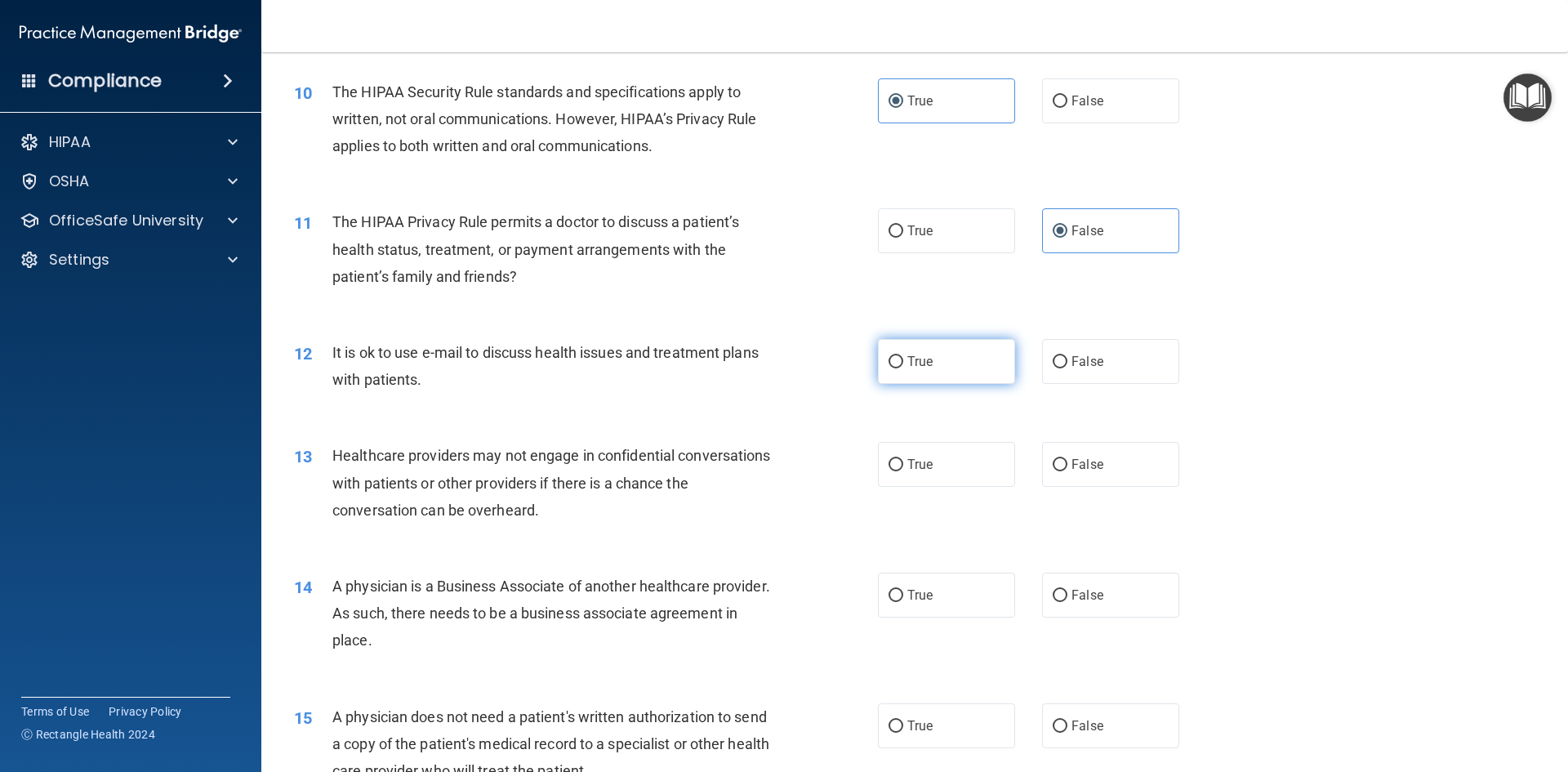
click at [911, 372] on label "True" at bounding box center [946, 362] width 137 height 45
click at [903, 368] on input "True" at bounding box center [895, 362] width 15 height 13
radio input "true"
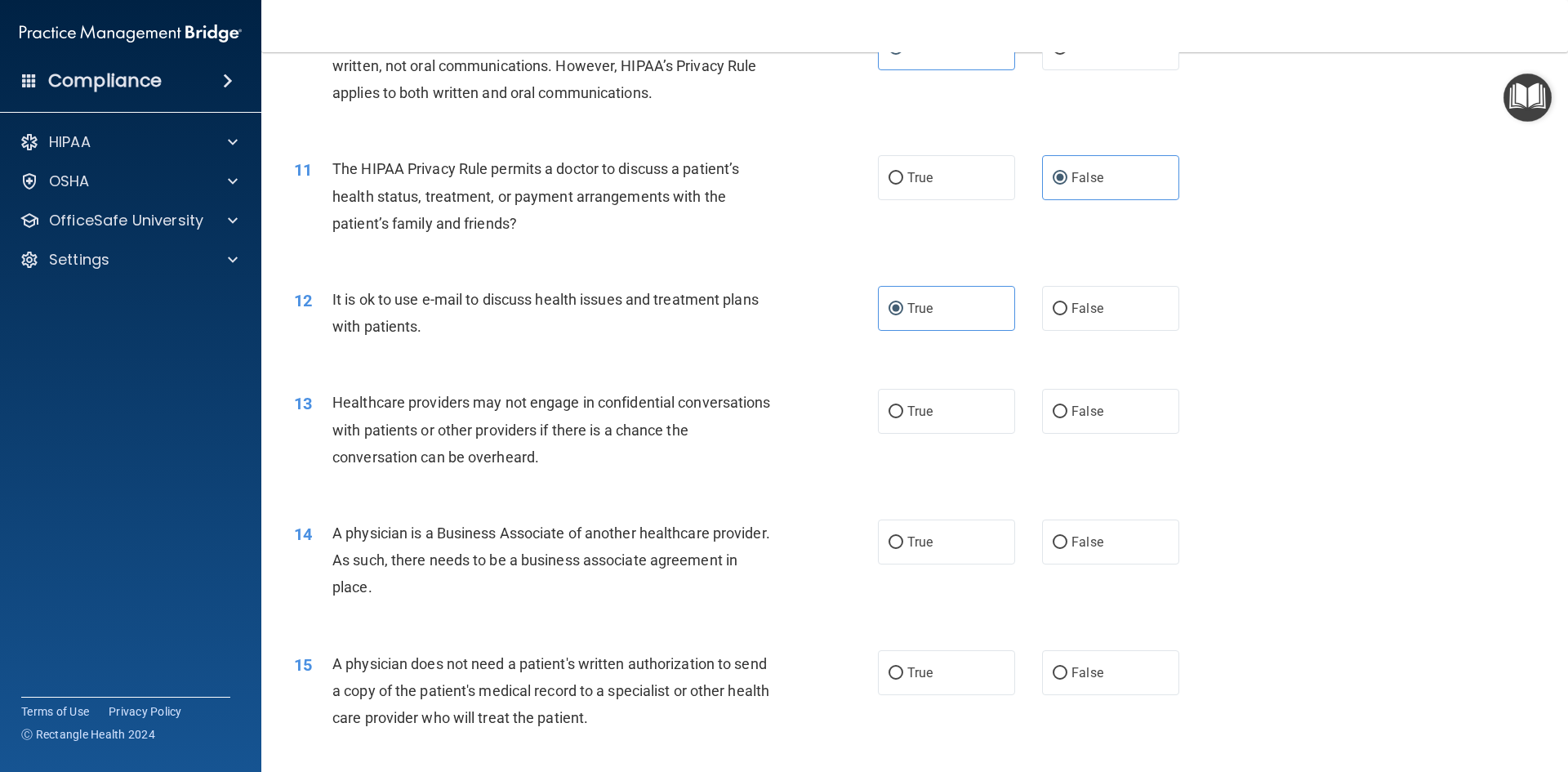
scroll to position [1225, 0]
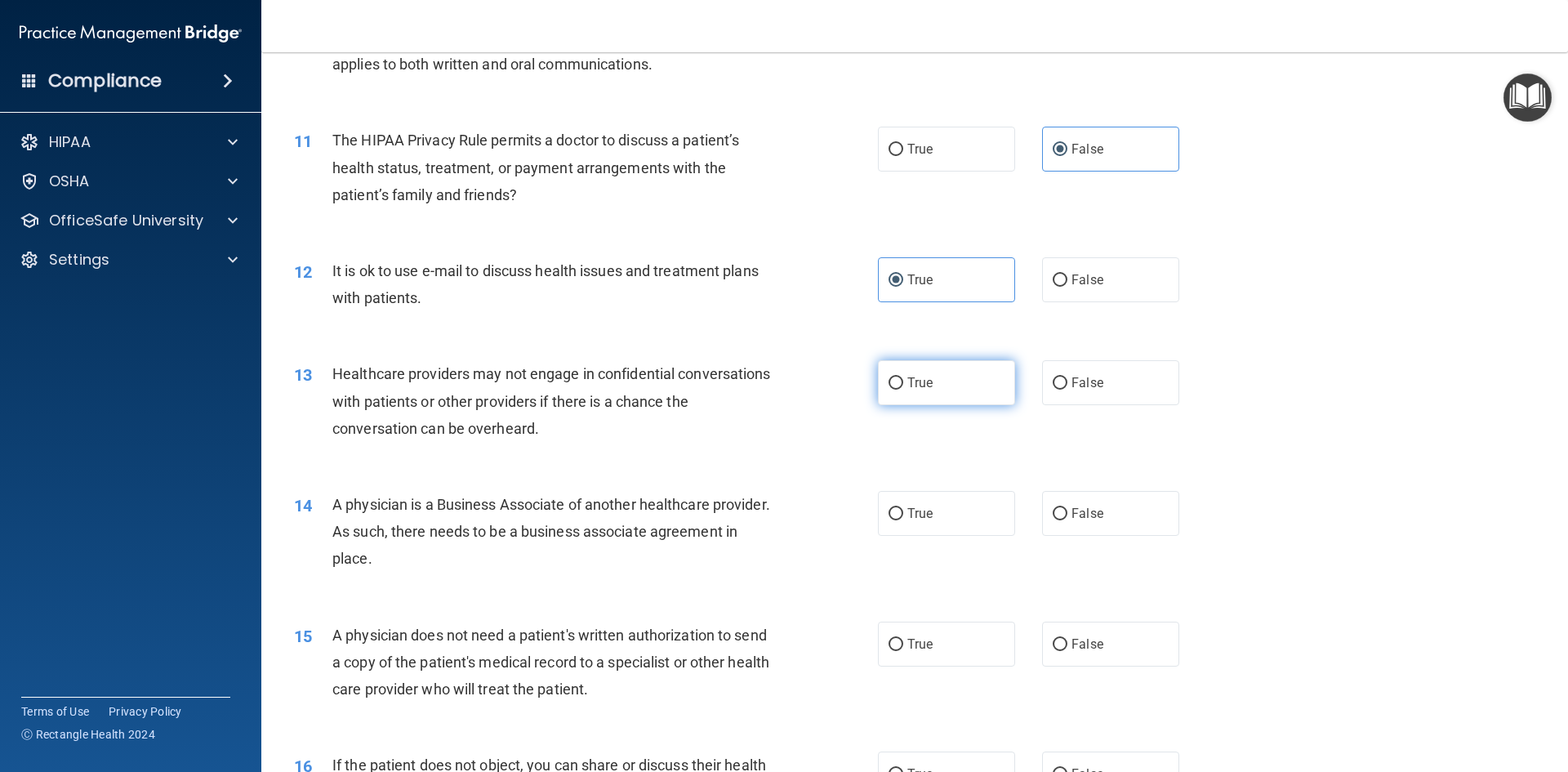
click at [940, 402] on label "True" at bounding box center [946, 383] width 137 height 45
click at [903, 390] on input "True" at bounding box center [895, 383] width 15 height 13
radio input "true"
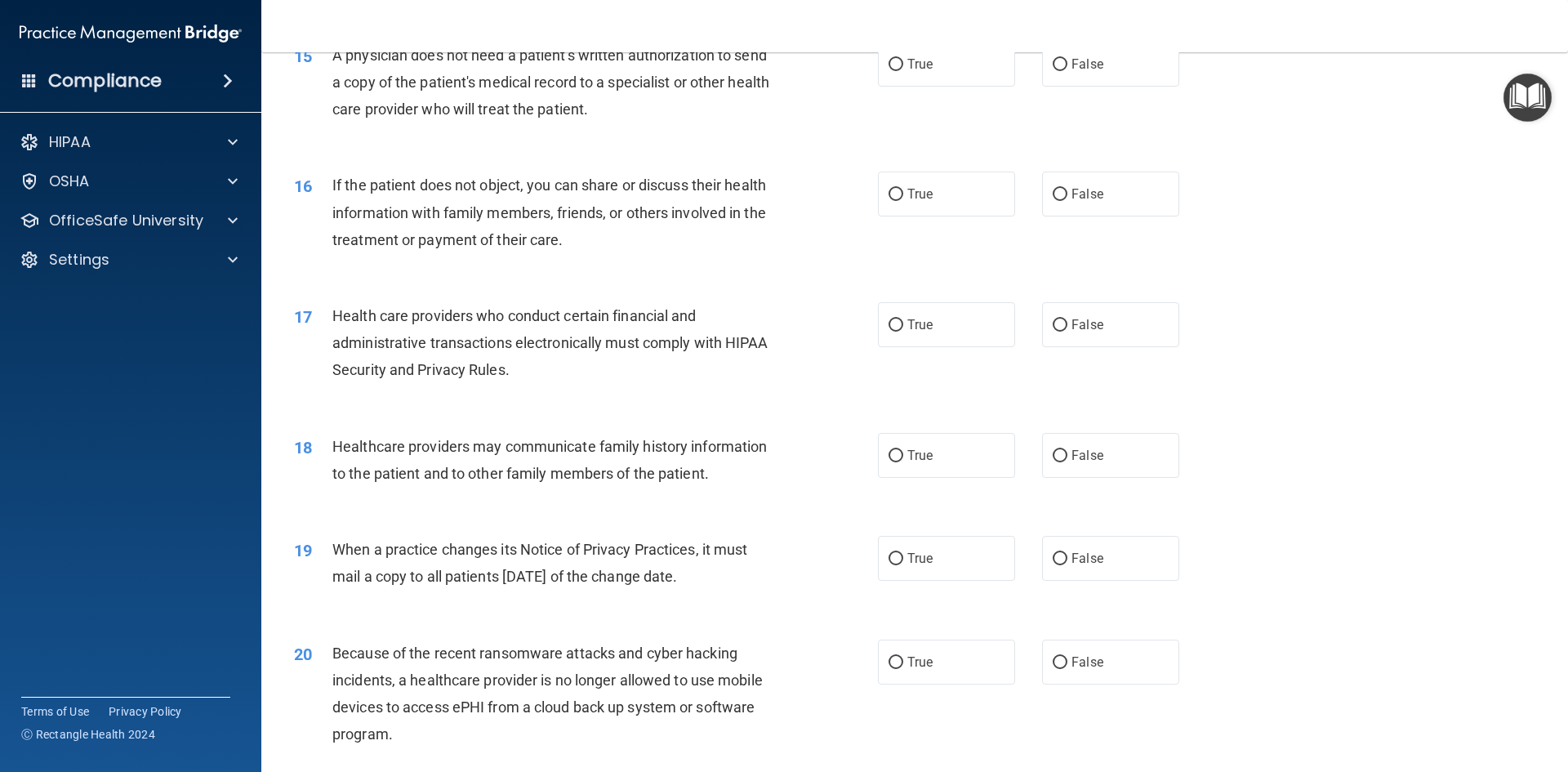
scroll to position [1397, 0]
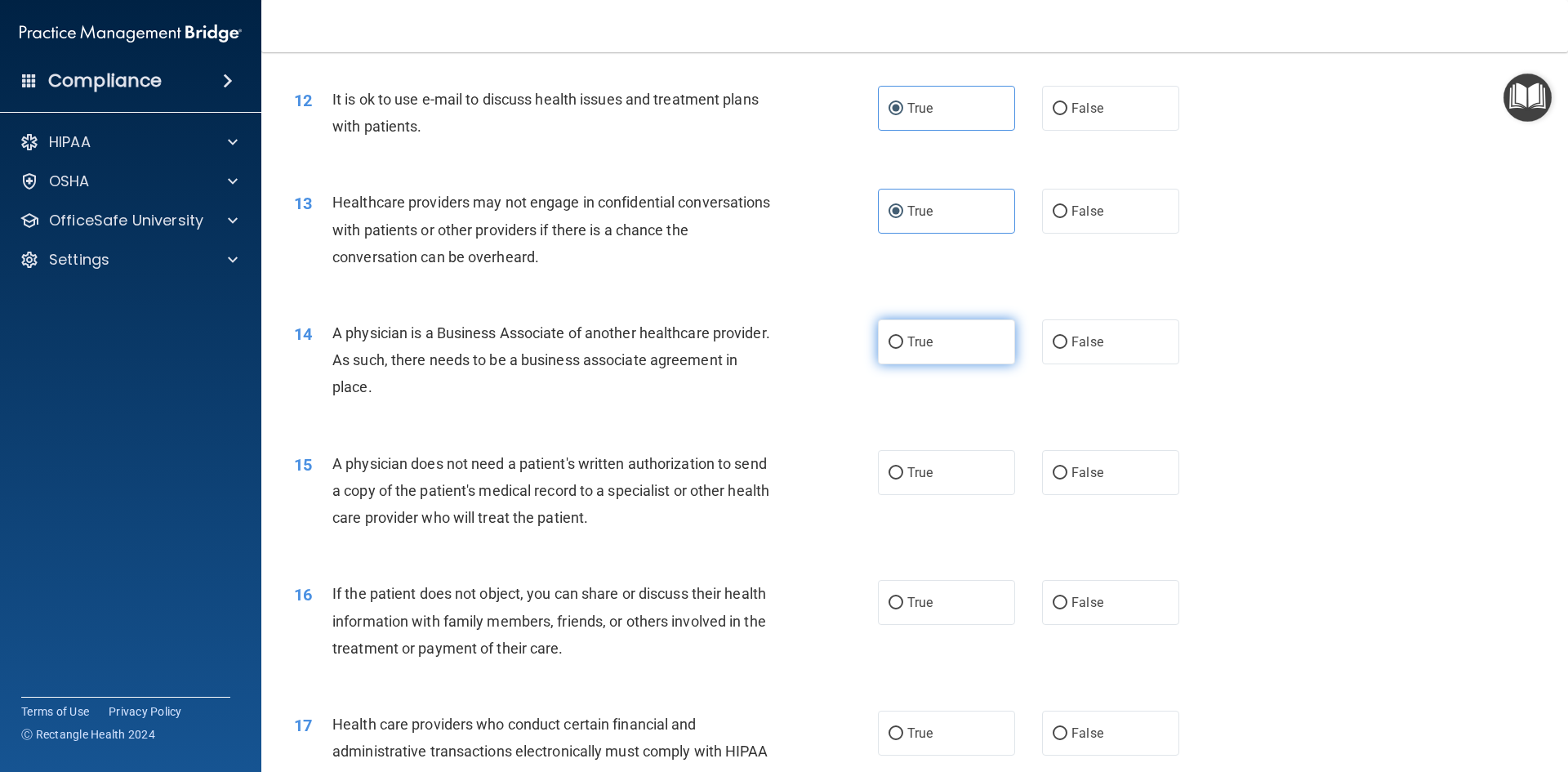
click at [949, 340] on label "True" at bounding box center [946, 342] width 137 height 45
click at [903, 340] on input "True" at bounding box center [895, 342] width 15 height 13
radio input "true"
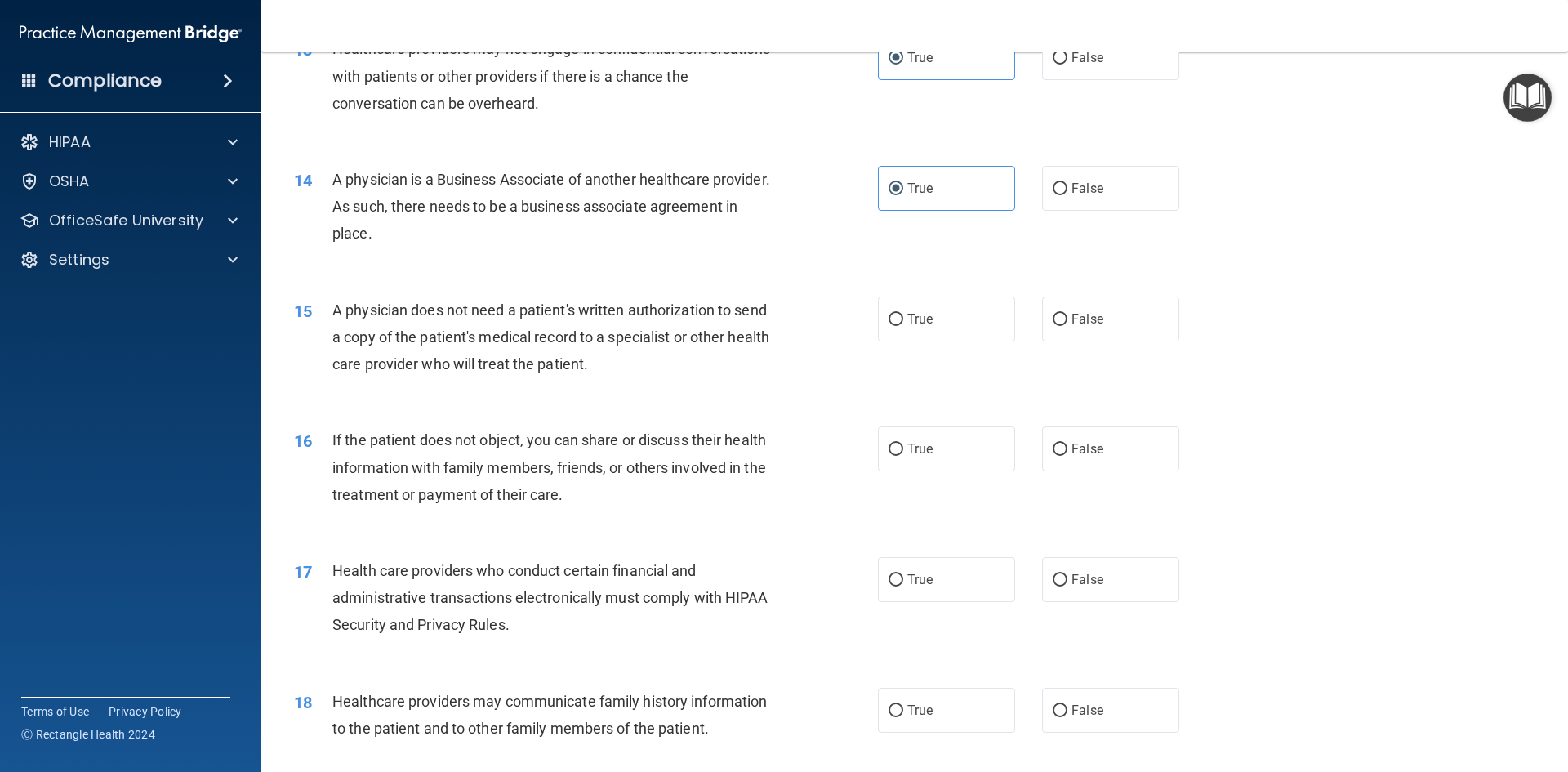
scroll to position [1560, 0]
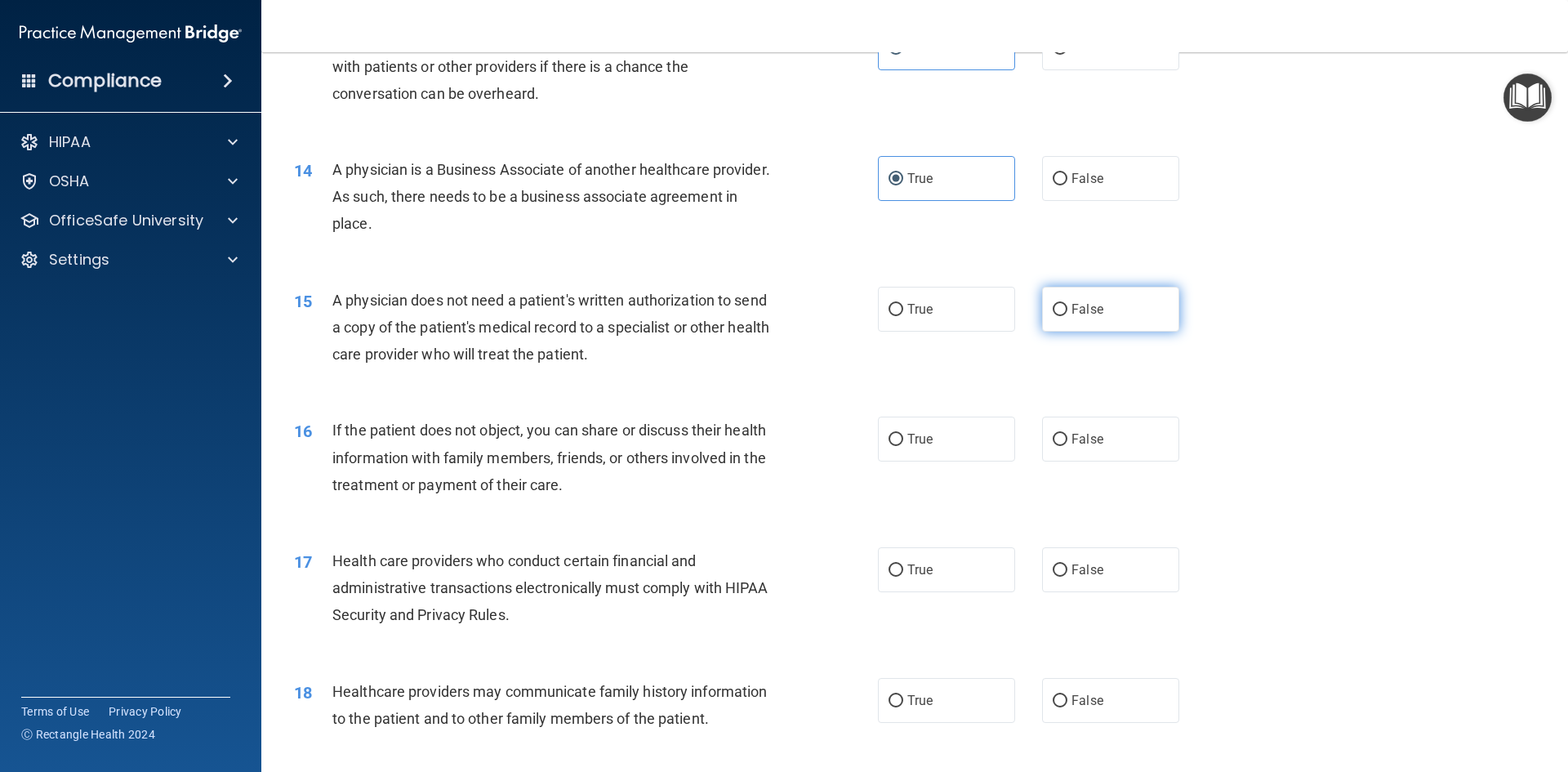
click at [1085, 310] on span "False" at bounding box center [1087, 310] width 32 height 16
click at [1068, 310] on input "False" at bounding box center [1060, 310] width 15 height 13
radio input "true"
click at [927, 420] on label "True" at bounding box center [946, 439] width 137 height 45
click at [903, 434] on input "True" at bounding box center [895, 440] width 15 height 13
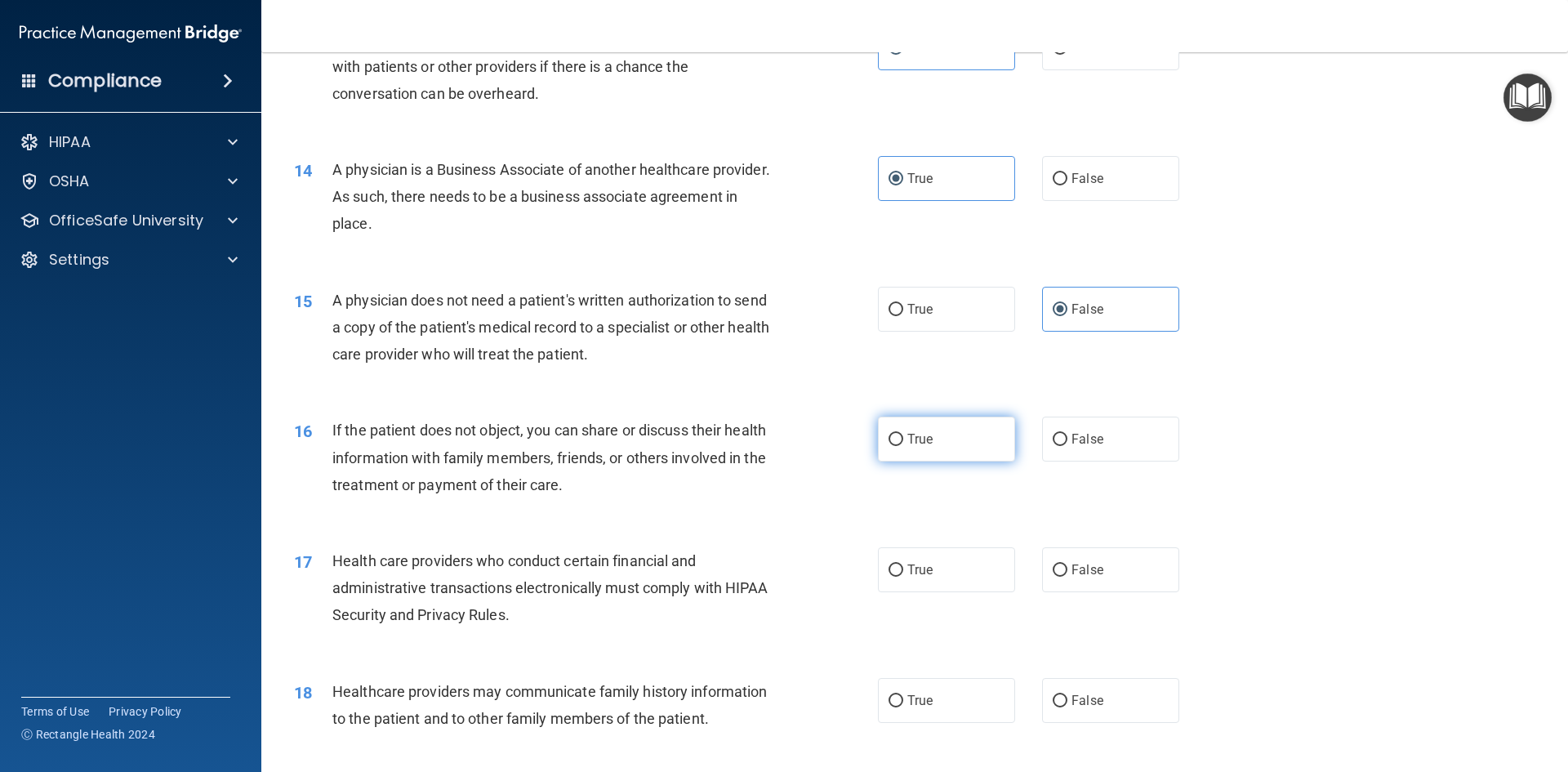
radio input "true"
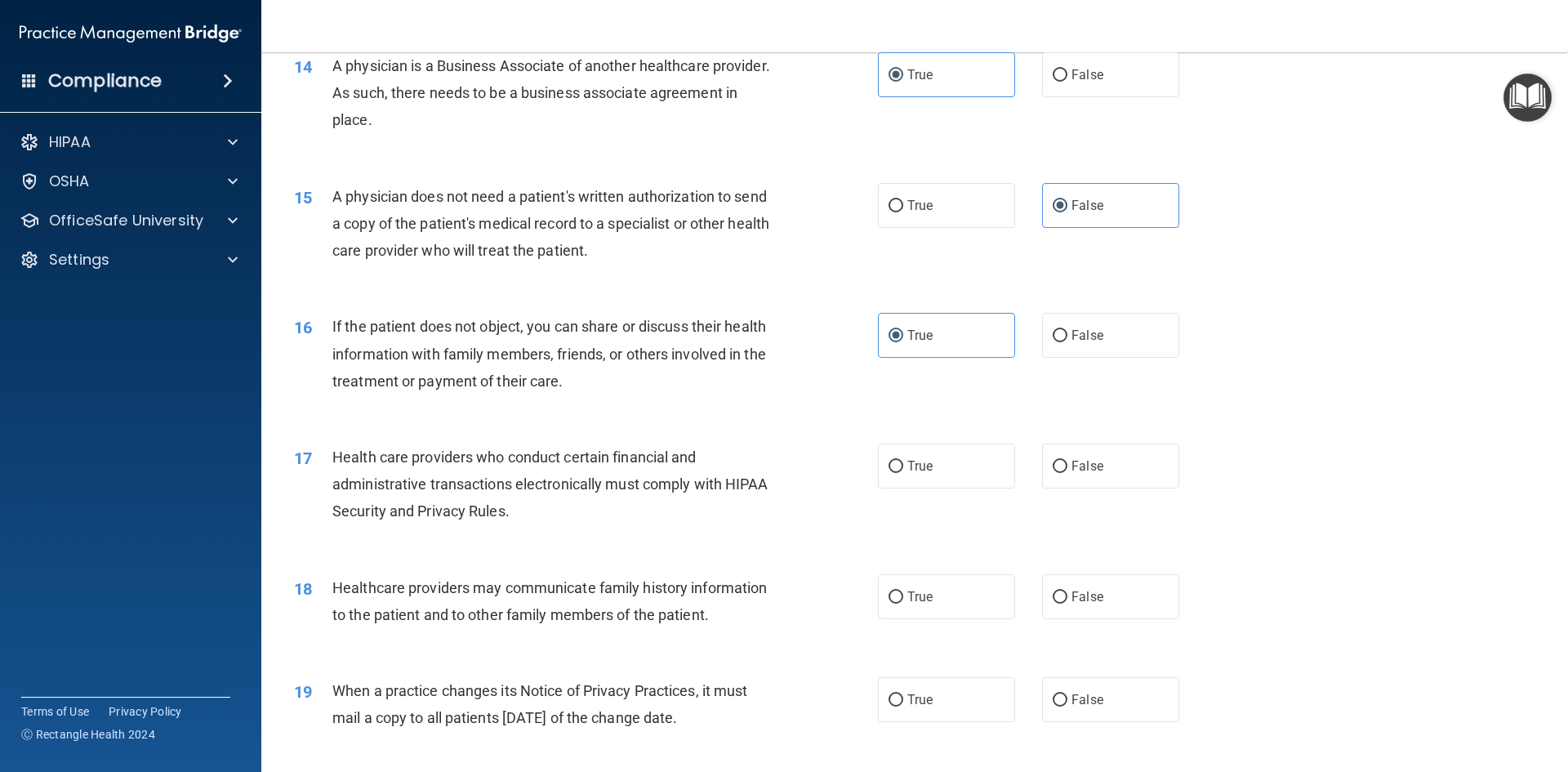
scroll to position [1723, 0]
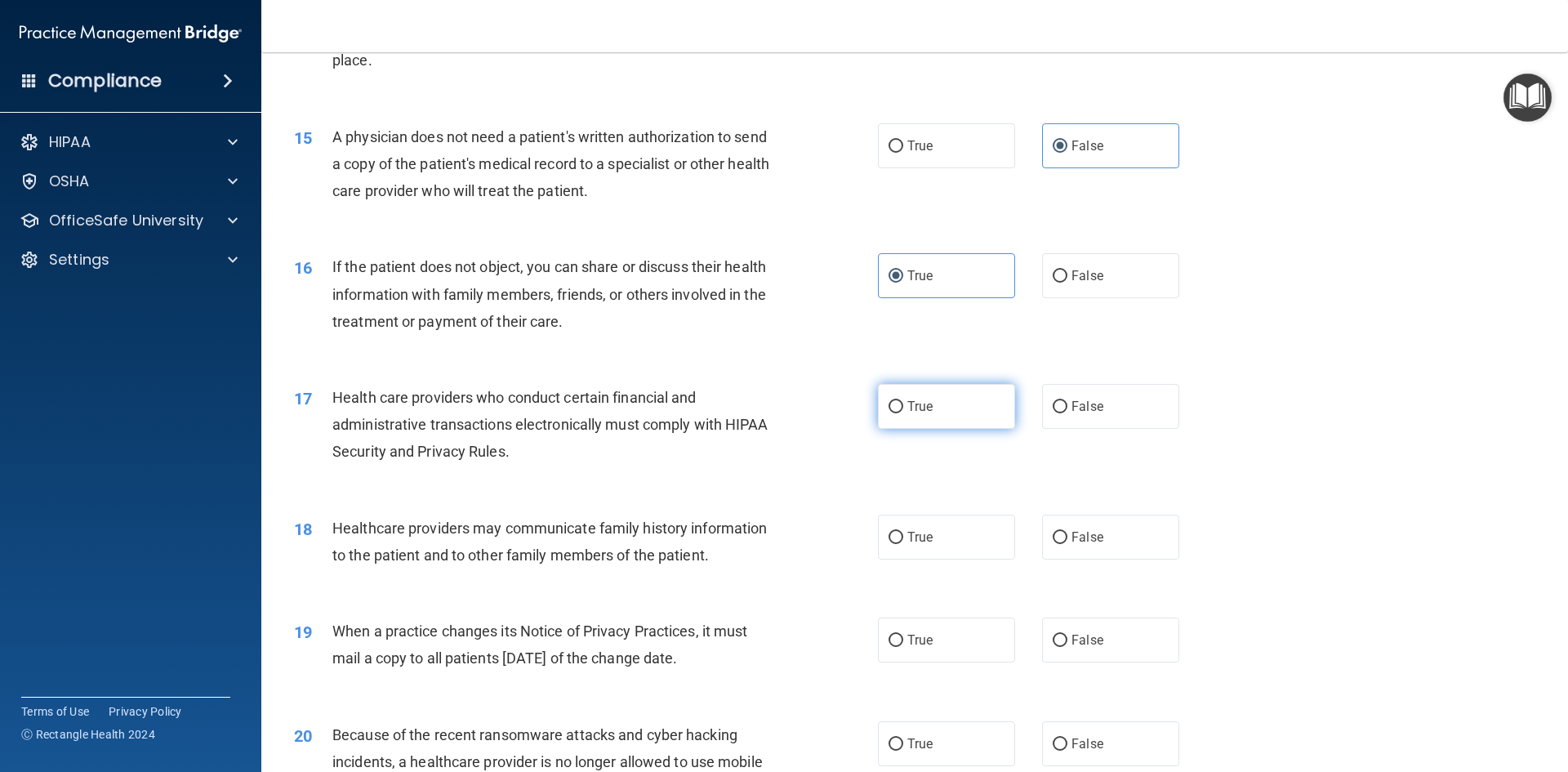
click at [907, 410] on span "True" at bounding box center [920, 407] width 25 height 16
click at [901, 410] on input "True" at bounding box center [895, 407] width 15 height 13
radio input "true"
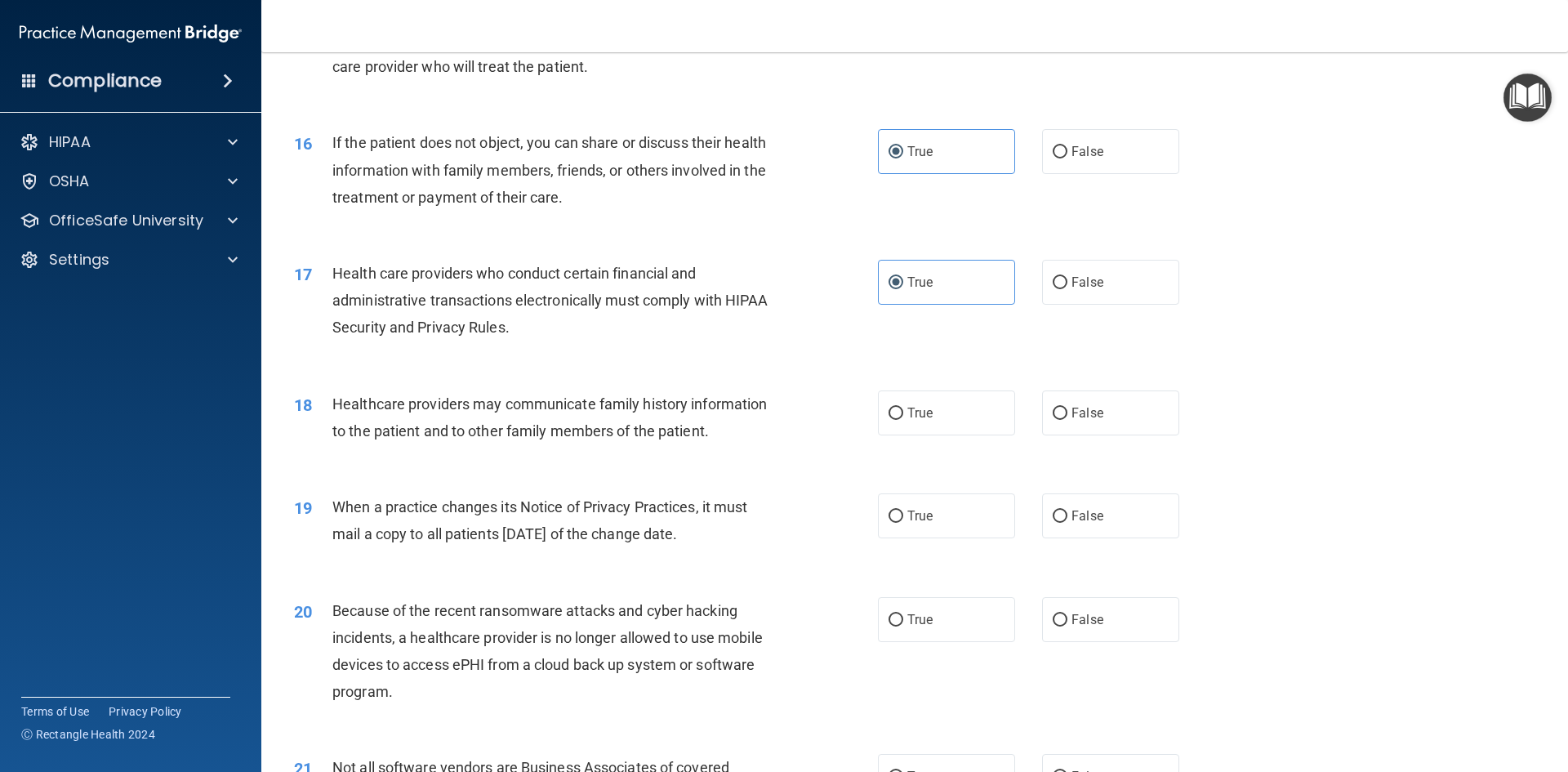
scroll to position [1887, 0]
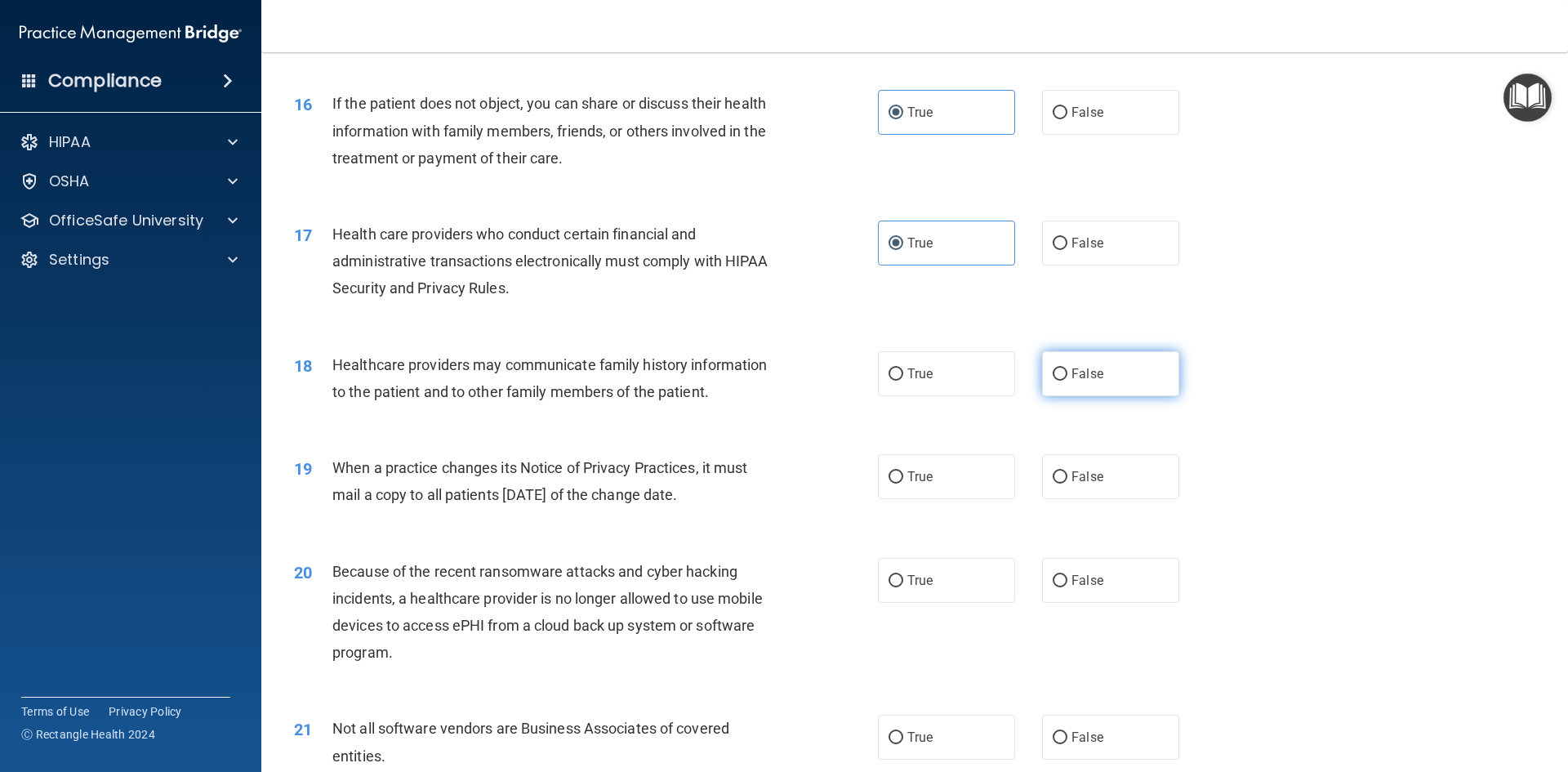
click at [1104, 369] on label "False" at bounding box center [1111, 373] width 137 height 45
click at [1068, 369] on input "False" at bounding box center [1060, 374] width 15 height 13
radio input "true"
click at [1072, 471] on span "False" at bounding box center [1087, 477] width 32 height 16
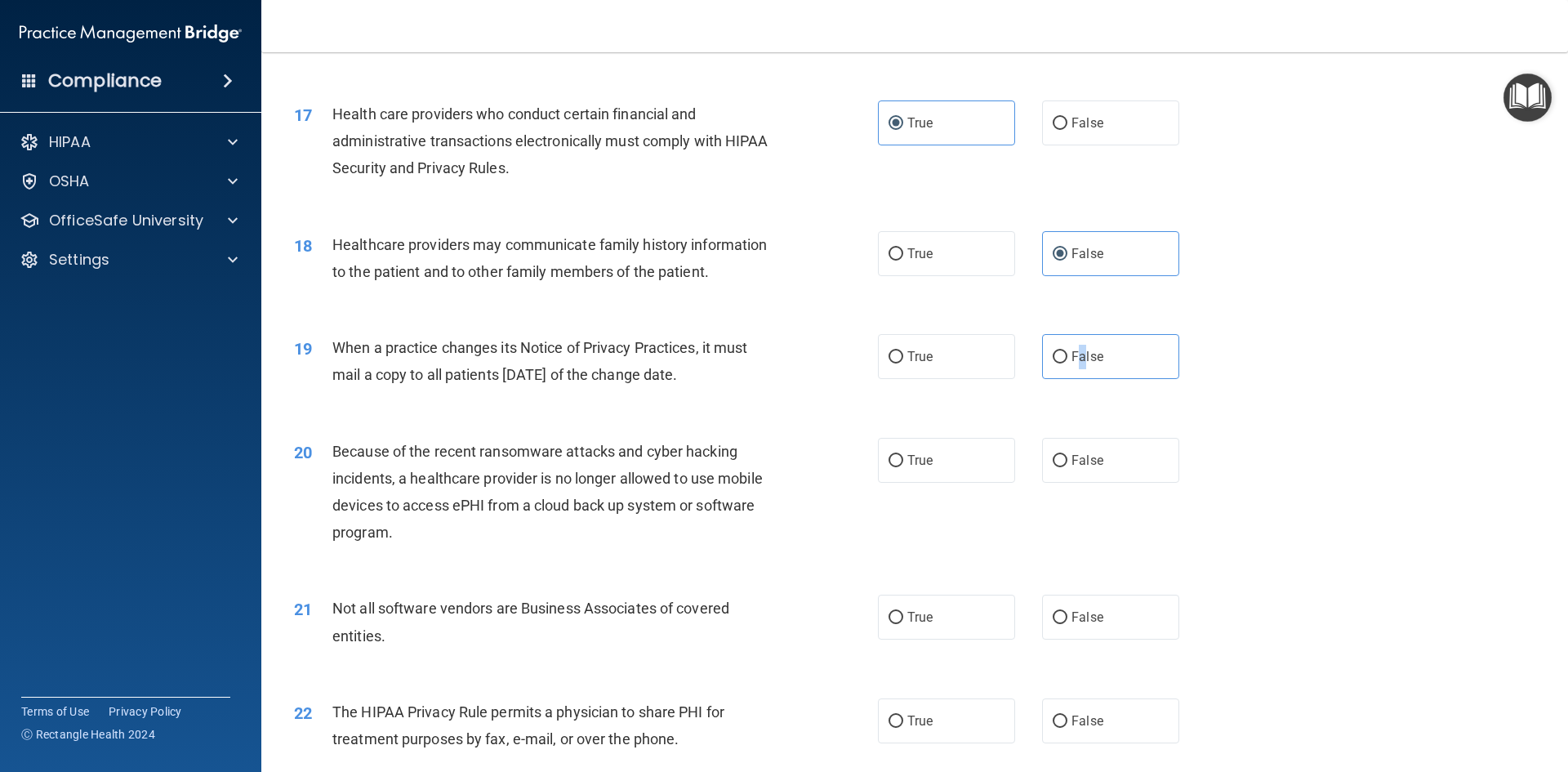
scroll to position [2050, 0]
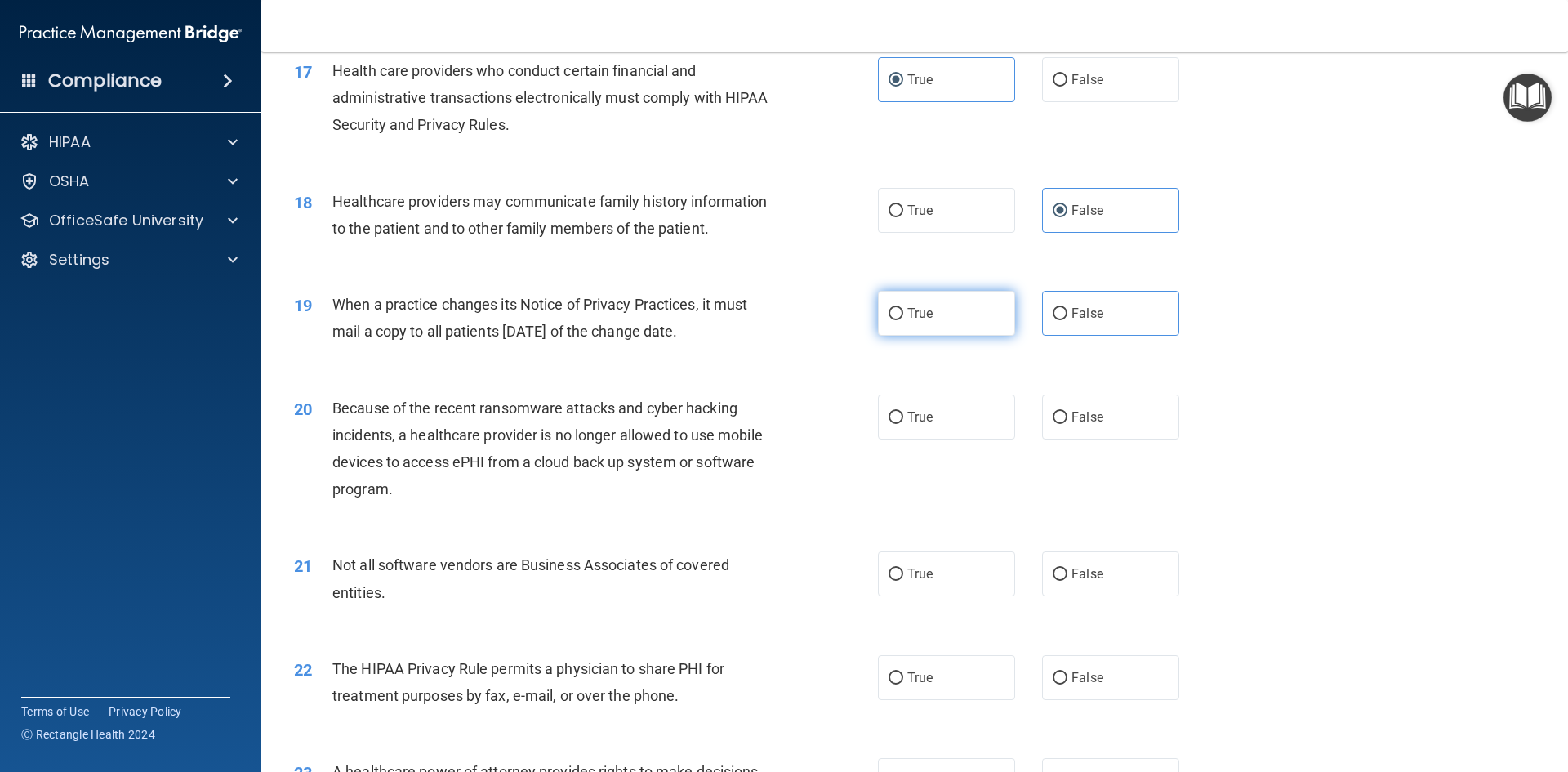
click at [935, 331] on label "True" at bounding box center [946, 314] width 137 height 45
click at [903, 320] on input "True" at bounding box center [895, 314] width 15 height 13
radio input "true"
click at [949, 418] on label "True" at bounding box center [946, 417] width 137 height 45
click at [903, 418] on input "True" at bounding box center [895, 417] width 15 height 13
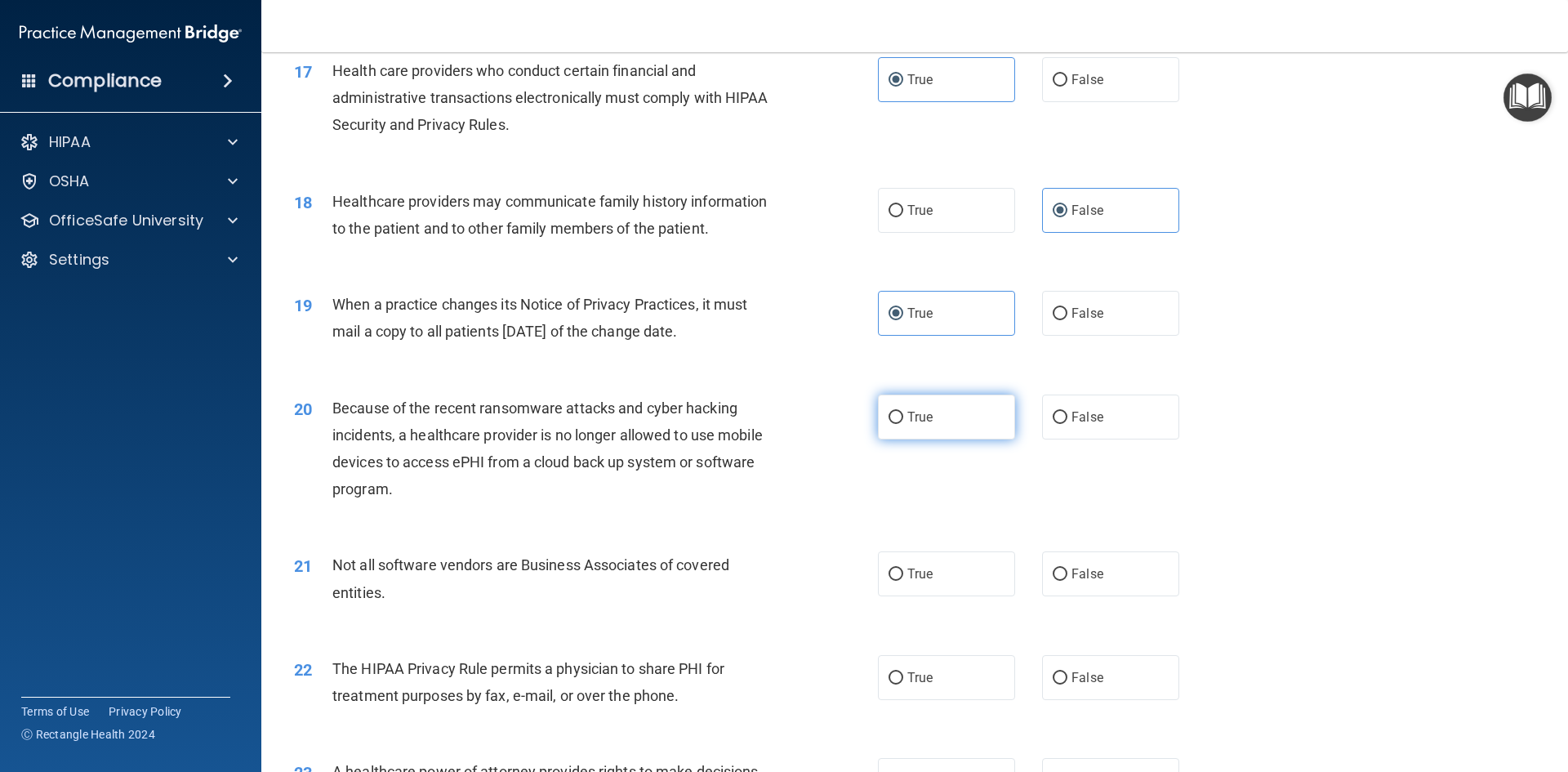
radio input "true"
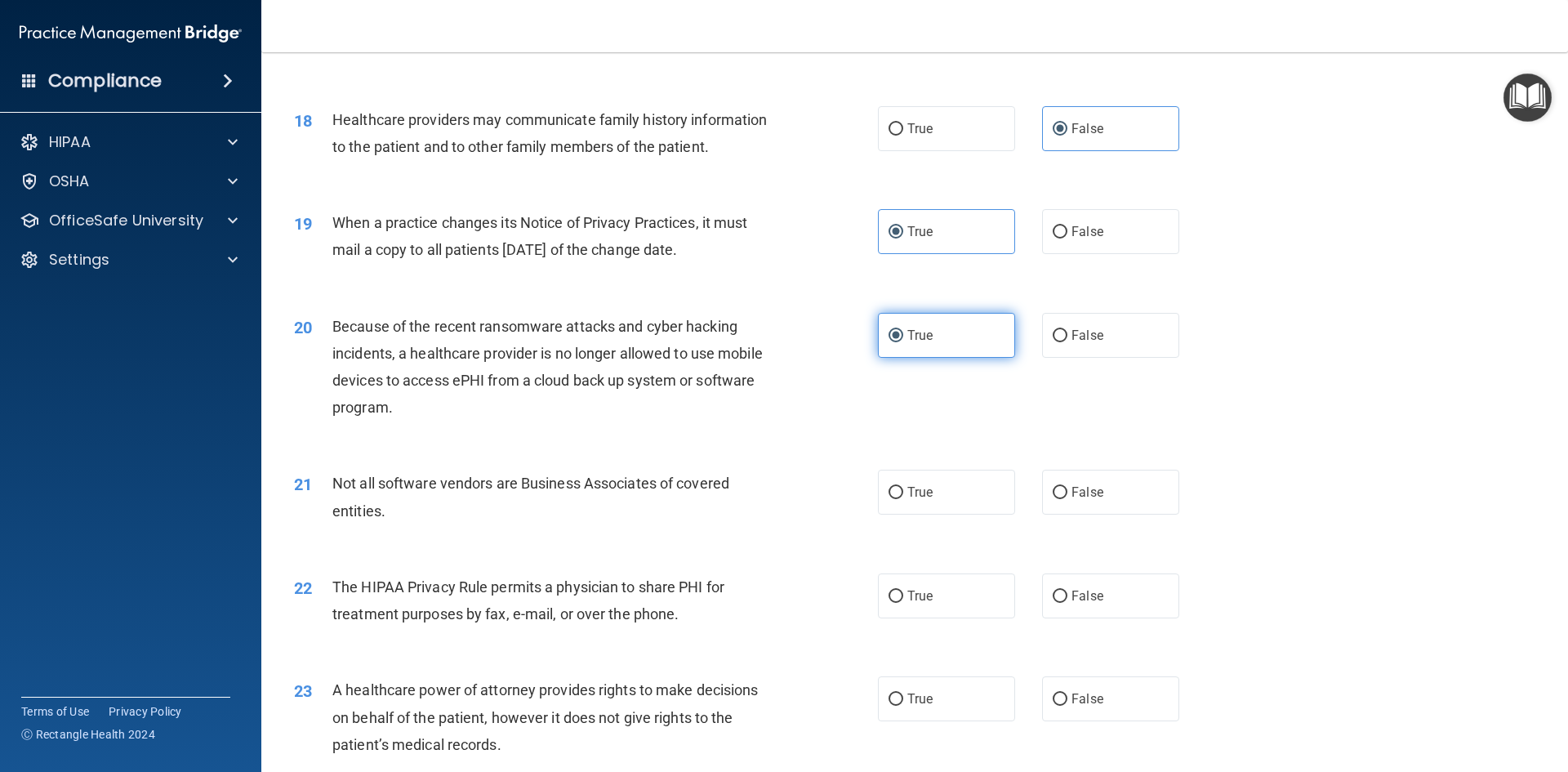
scroll to position [2213, 0]
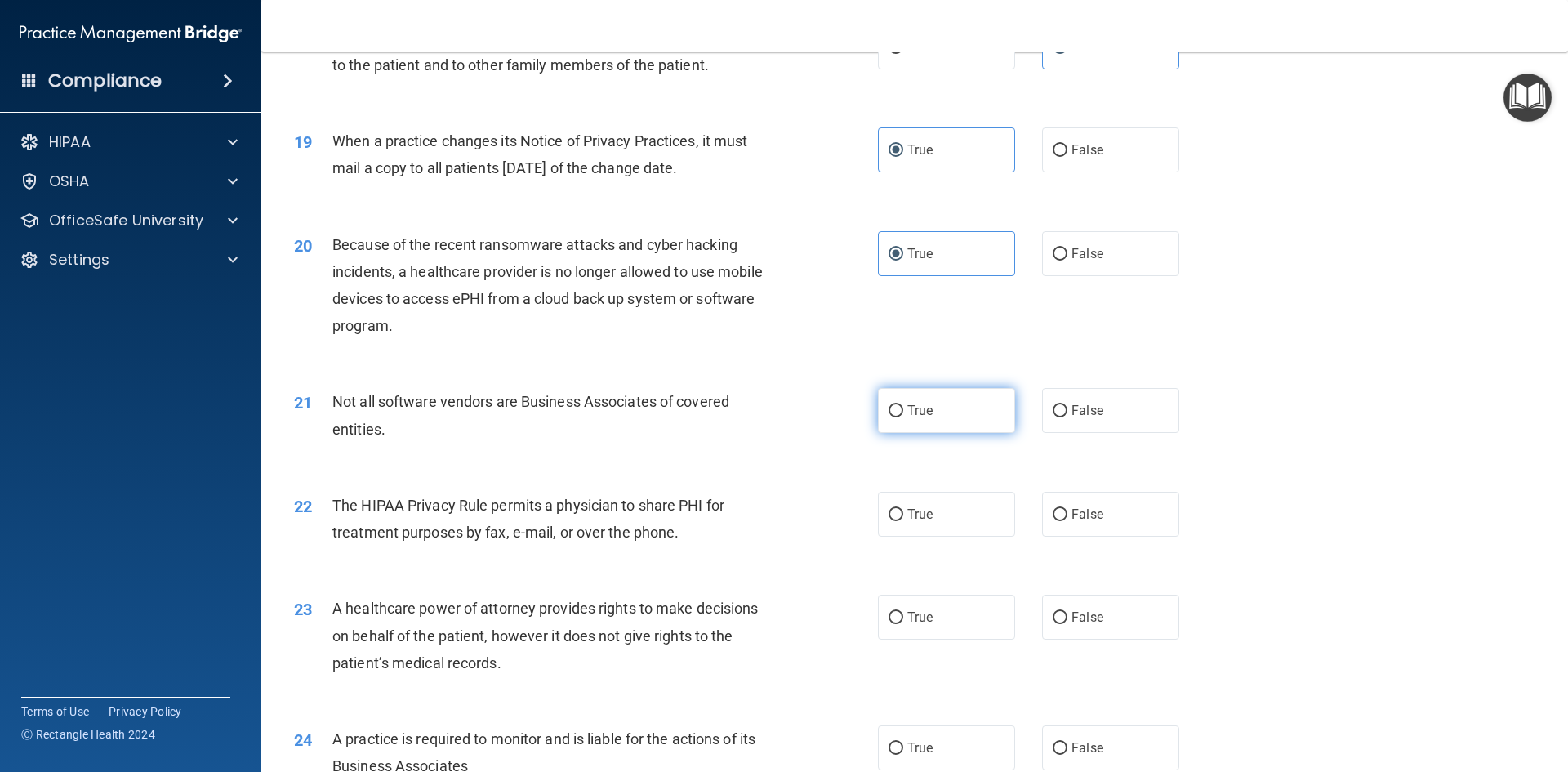
click at [946, 414] on label "True" at bounding box center [946, 410] width 137 height 45
click at [903, 414] on input "True" at bounding box center [895, 410] width 15 height 13
radio input "true"
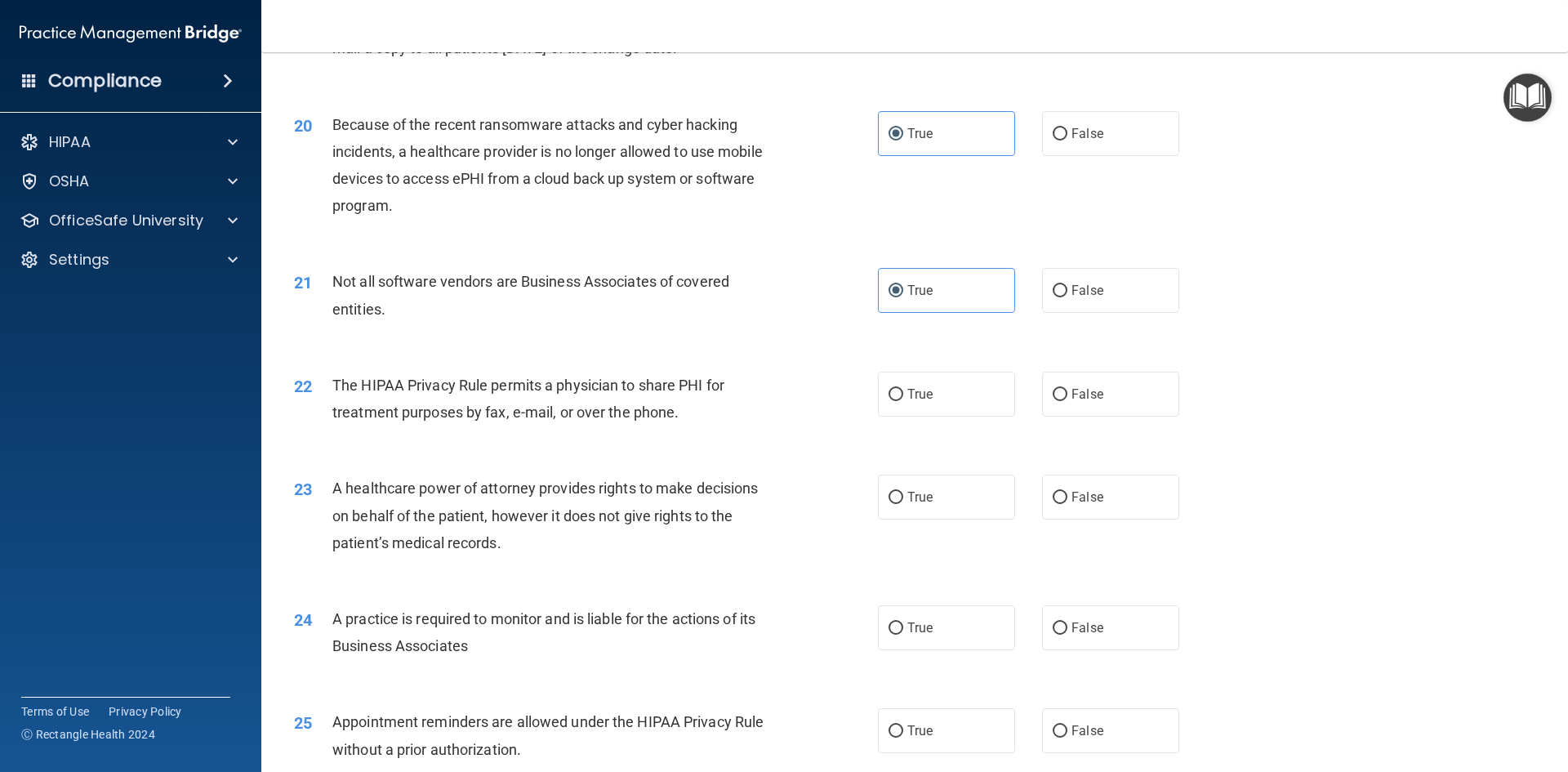
scroll to position [2377, 0]
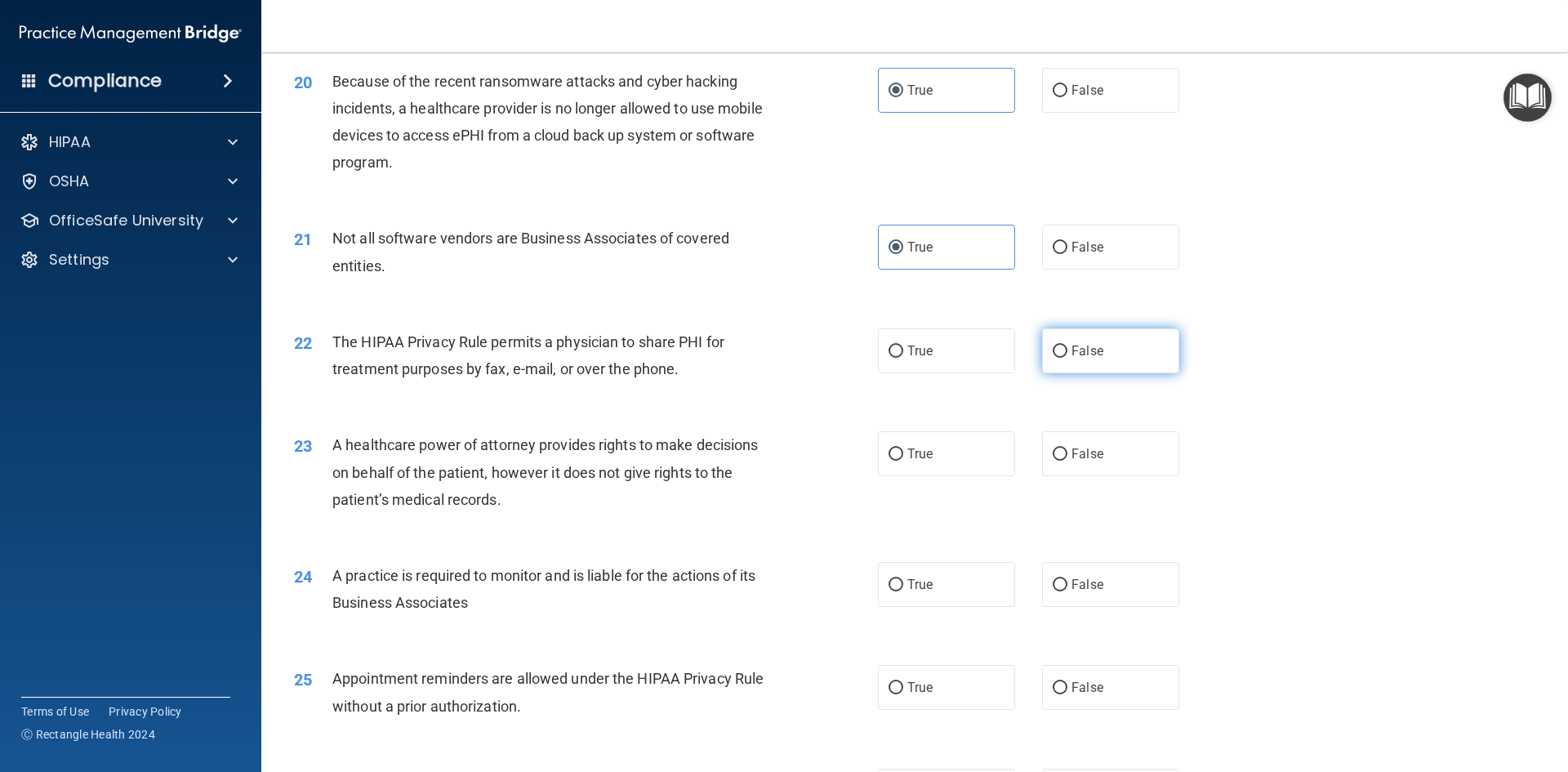
click at [1055, 370] on label "False" at bounding box center [1111, 351] width 137 height 45
click at [1055, 358] on input "False" at bounding box center [1060, 352] width 15 height 13
radio input "true"
click at [921, 465] on label "True" at bounding box center [946, 454] width 137 height 45
click at [903, 460] on input "True" at bounding box center [895, 455] width 15 height 13
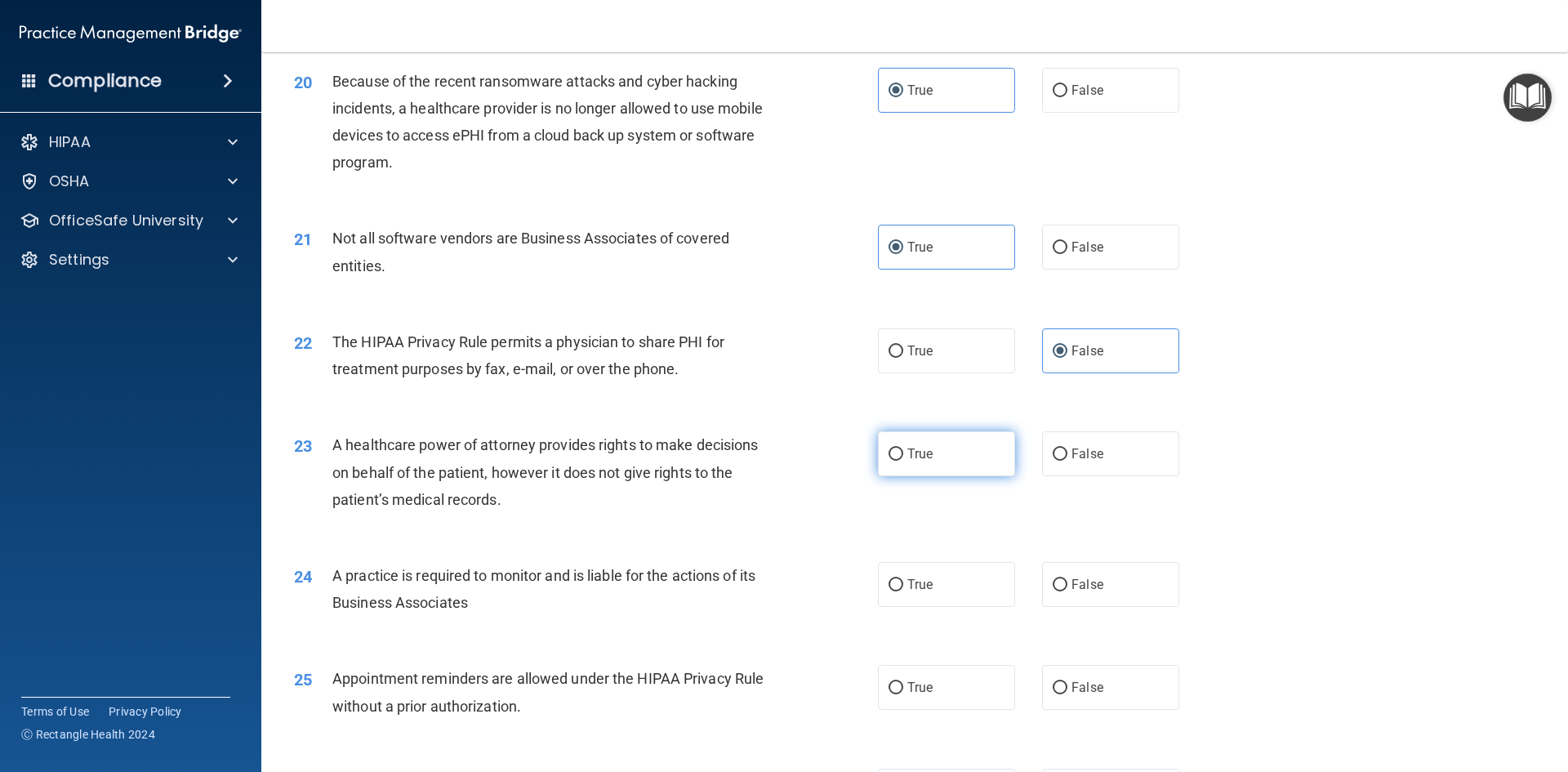
radio input "true"
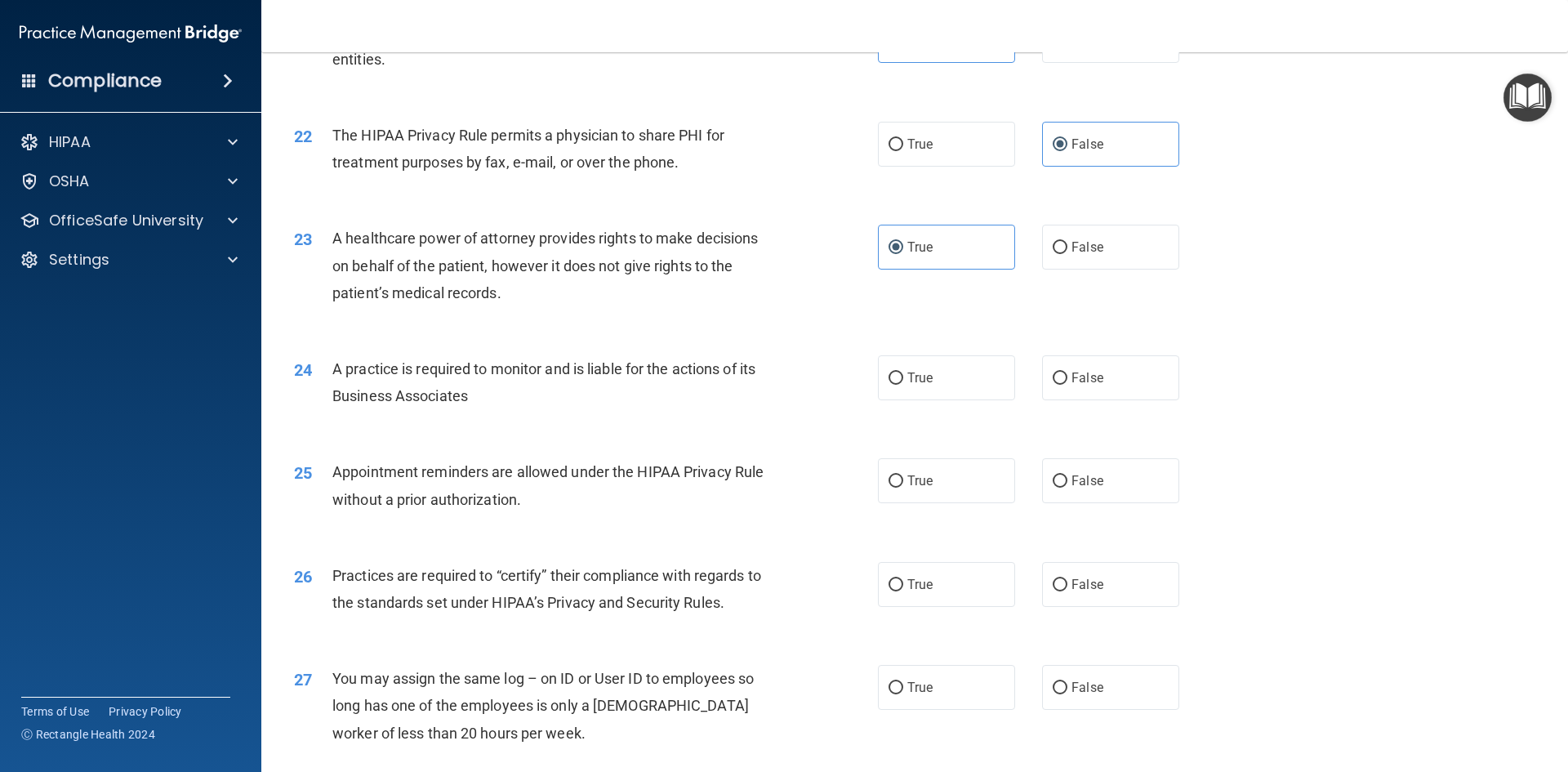
scroll to position [2622, 0]
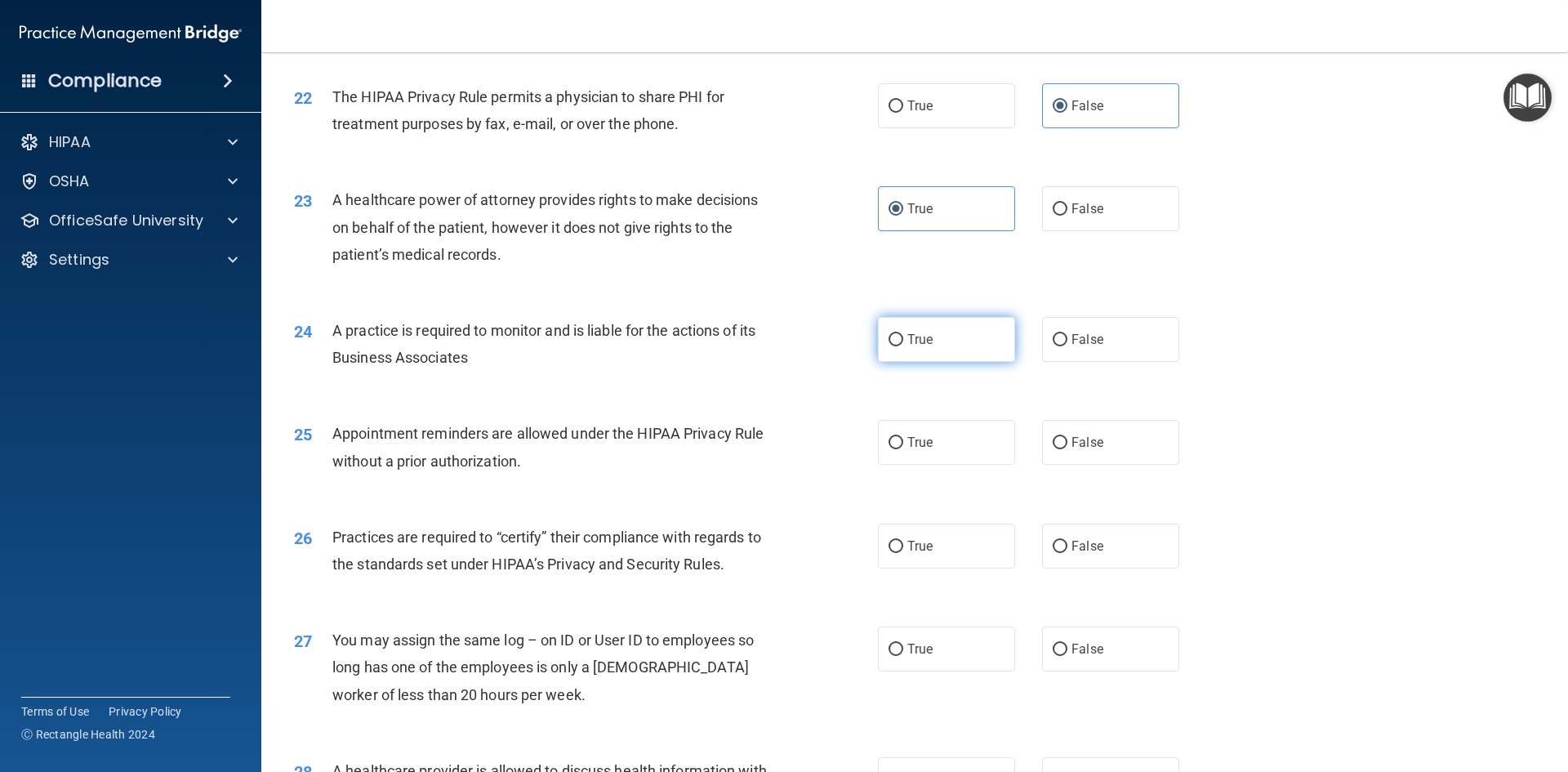
click at [972, 350] on label "True" at bounding box center [946, 339] width 137 height 45
click at [903, 346] on input "True" at bounding box center [895, 340] width 15 height 13
radio input "true"
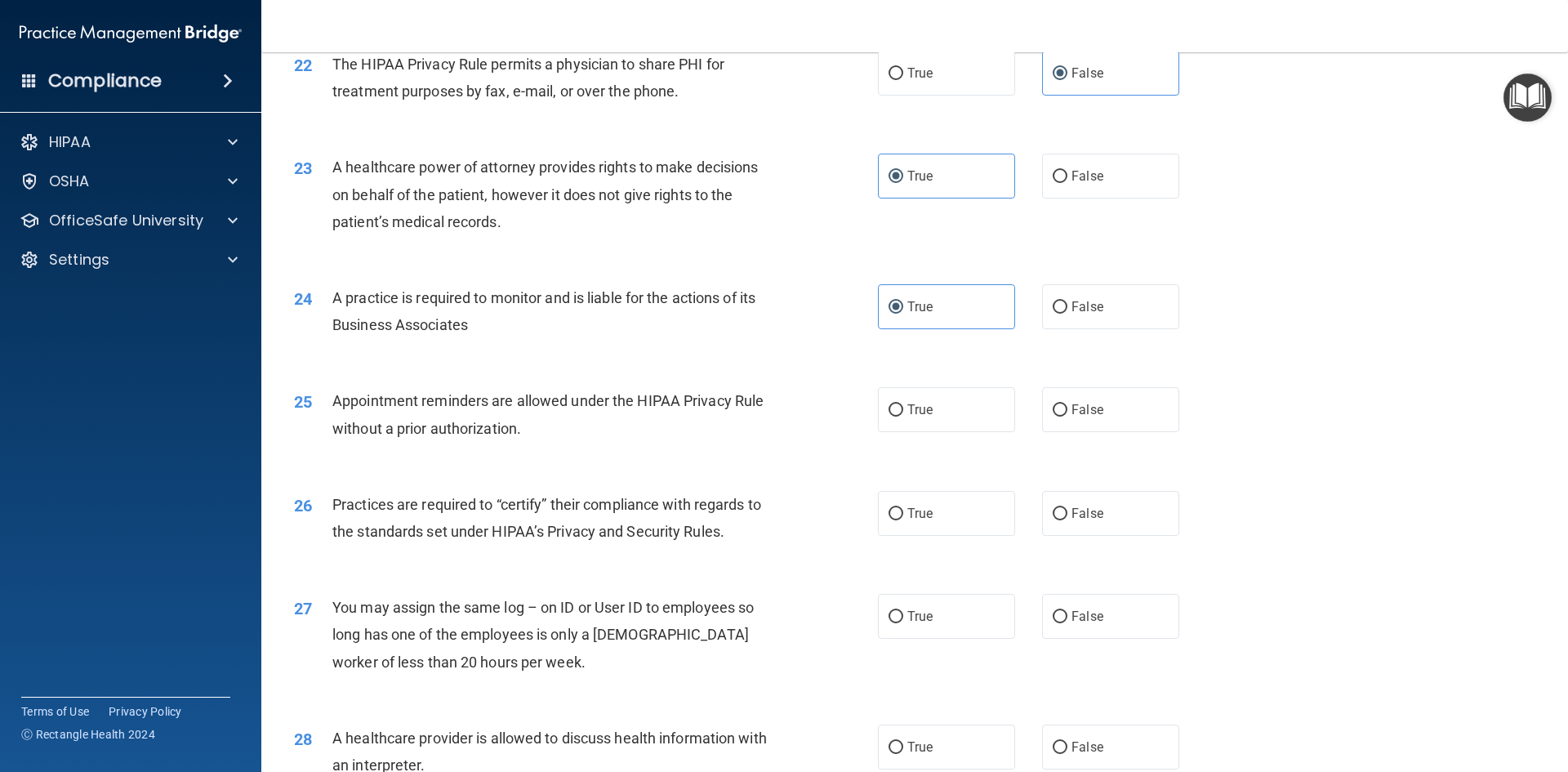
scroll to position [2703, 0]
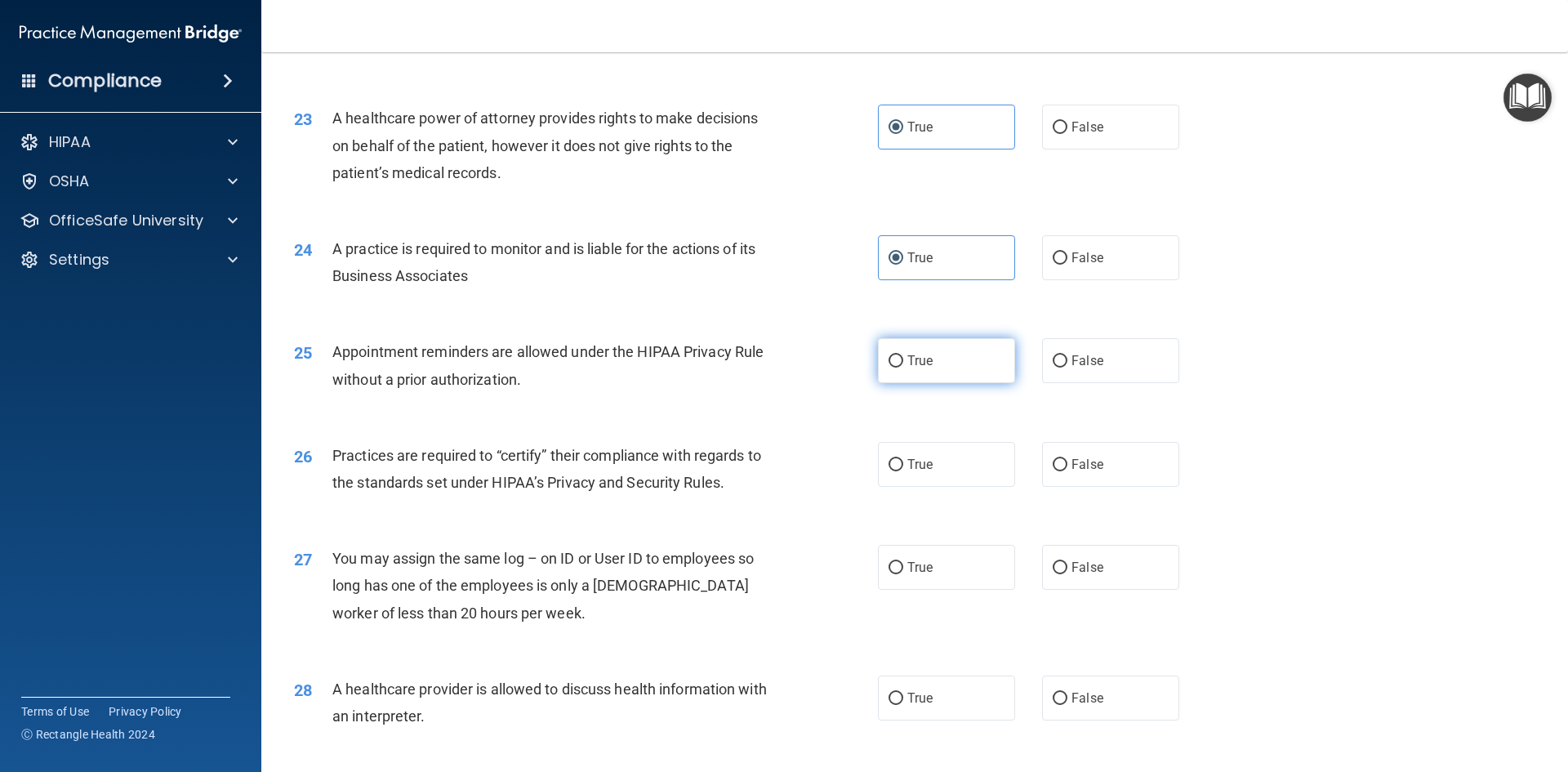
click at [907, 370] on label "True" at bounding box center [946, 361] width 137 height 45
click at [903, 367] on input "True" at bounding box center [895, 362] width 15 height 13
radio input "true"
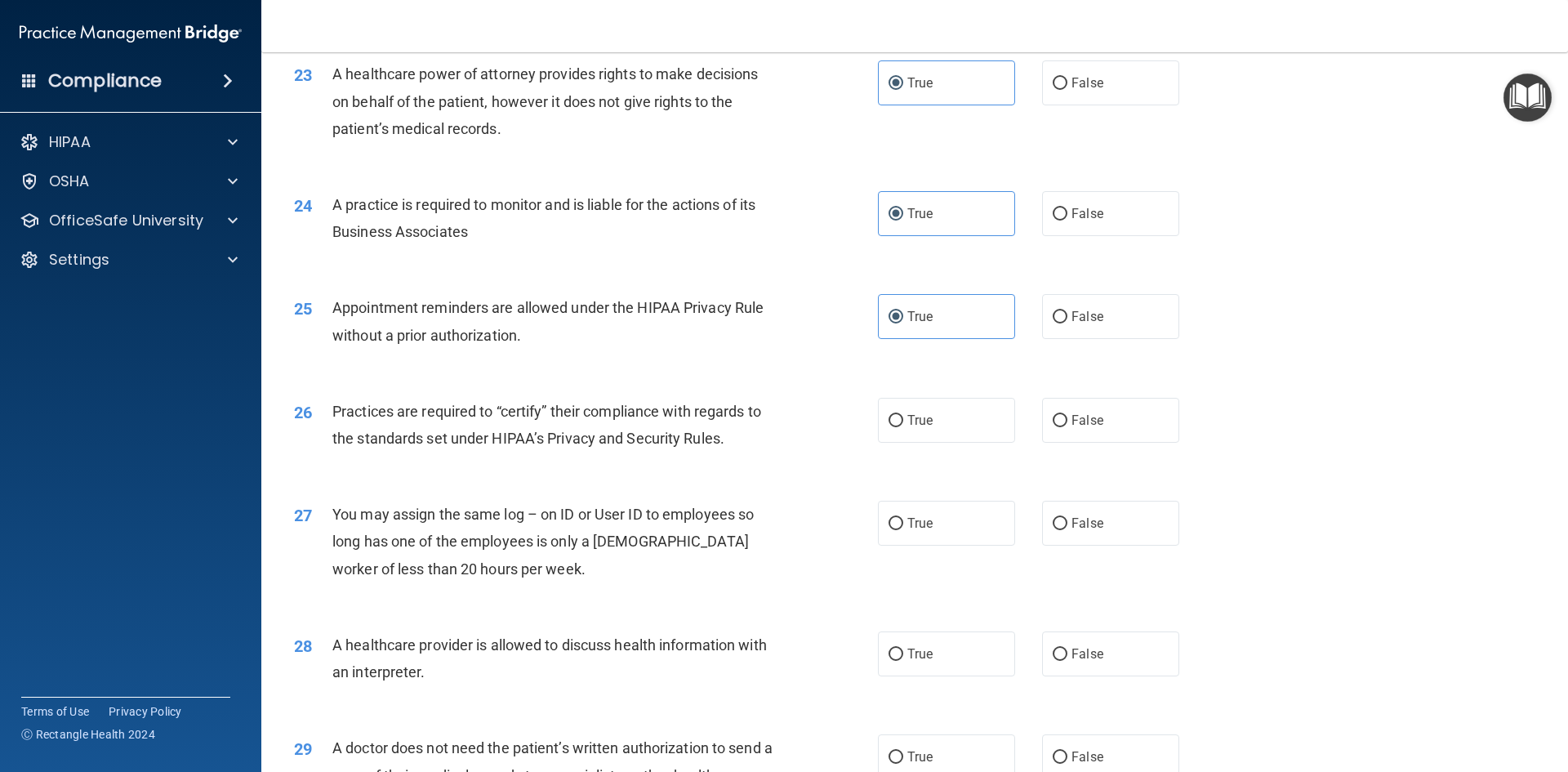
scroll to position [2785, 0]
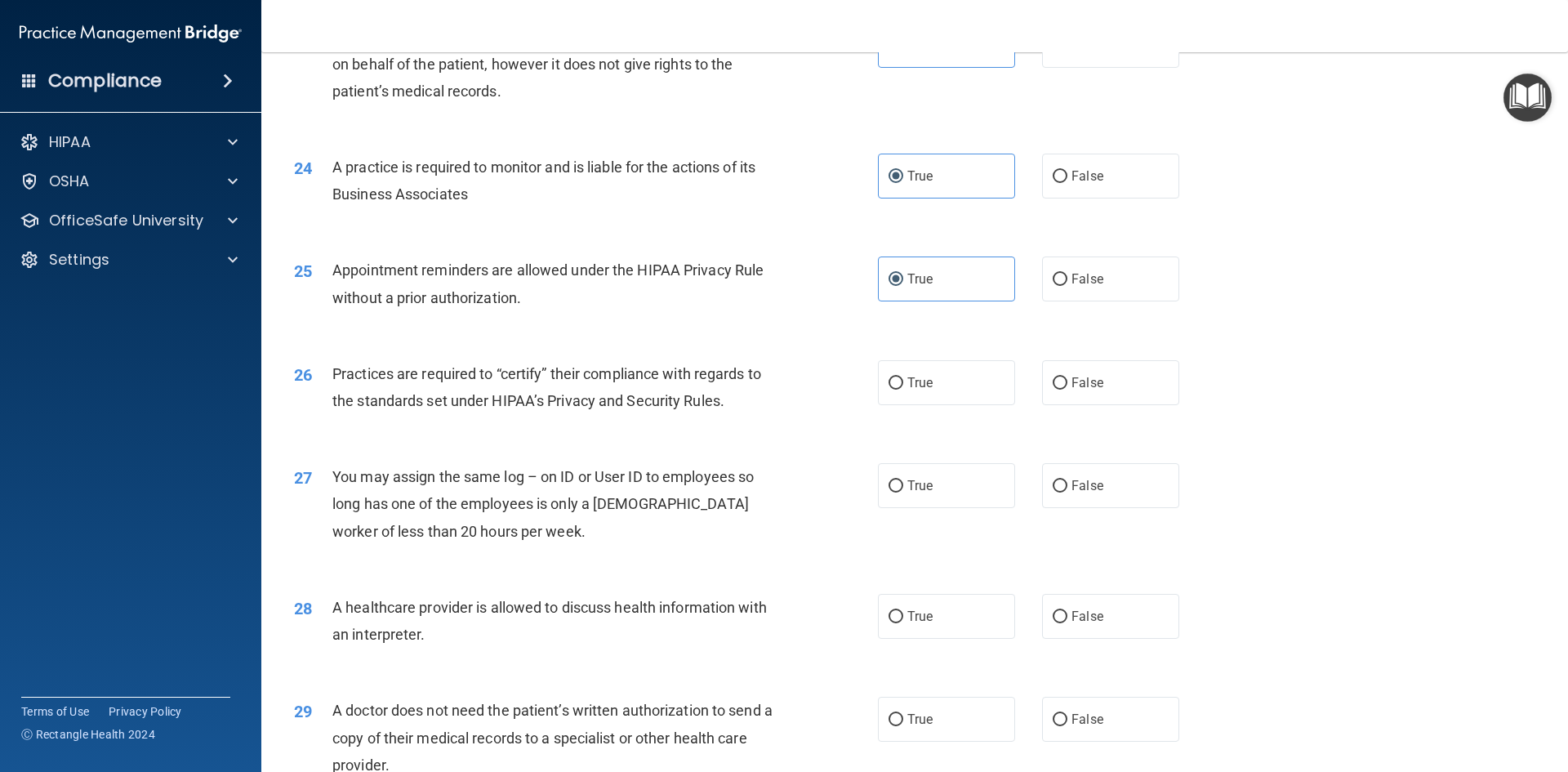
click at [966, 410] on div "26 Practices are required to “certify” their compliance with regards to the sta…" at bounding box center [915, 391] width 1265 height 103
click at [940, 395] on label "True" at bounding box center [946, 383] width 137 height 45
click at [903, 390] on input "True" at bounding box center [895, 383] width 15 height 13
radio input "true"
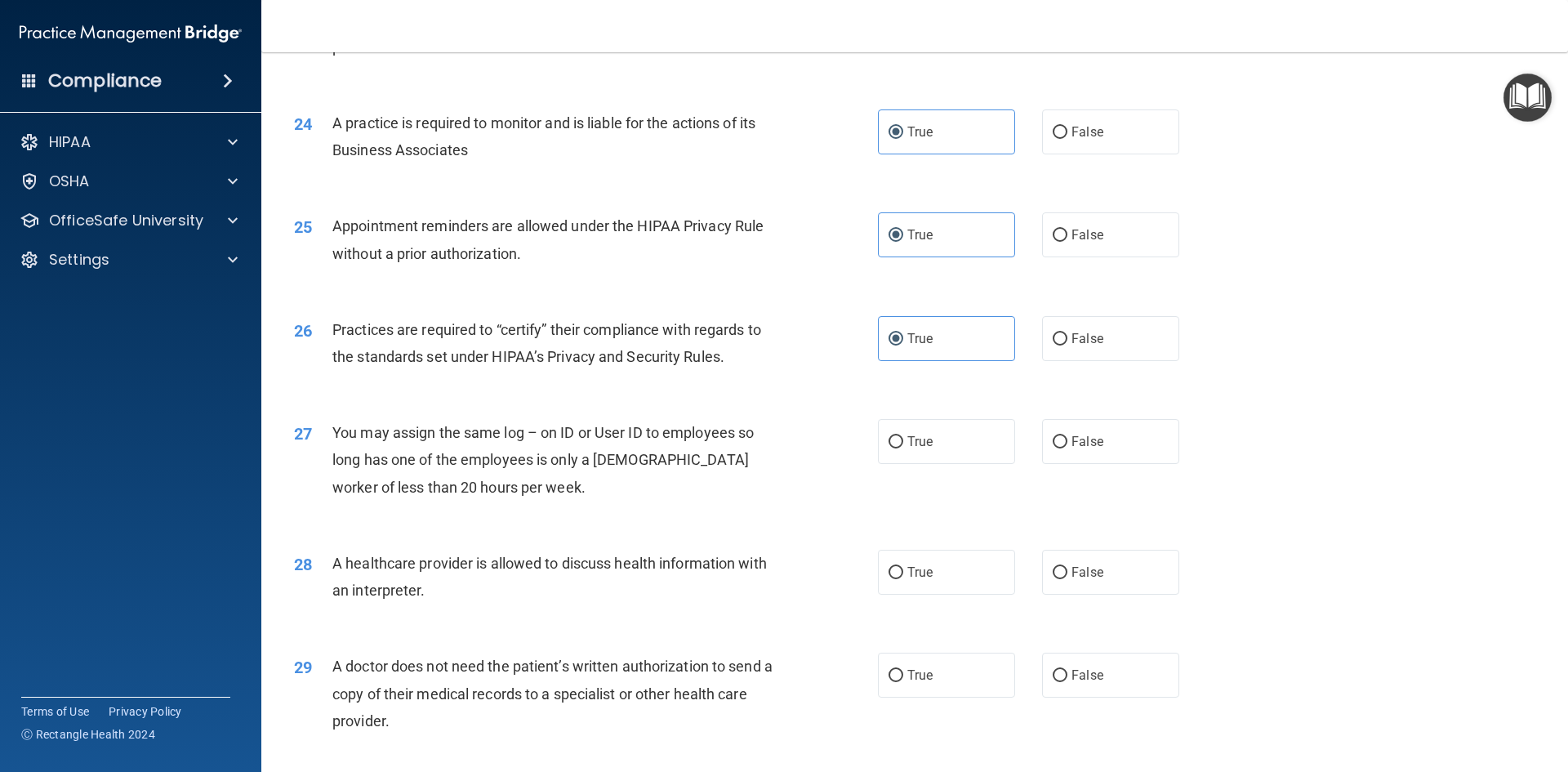
scroll to position [2867, 0]
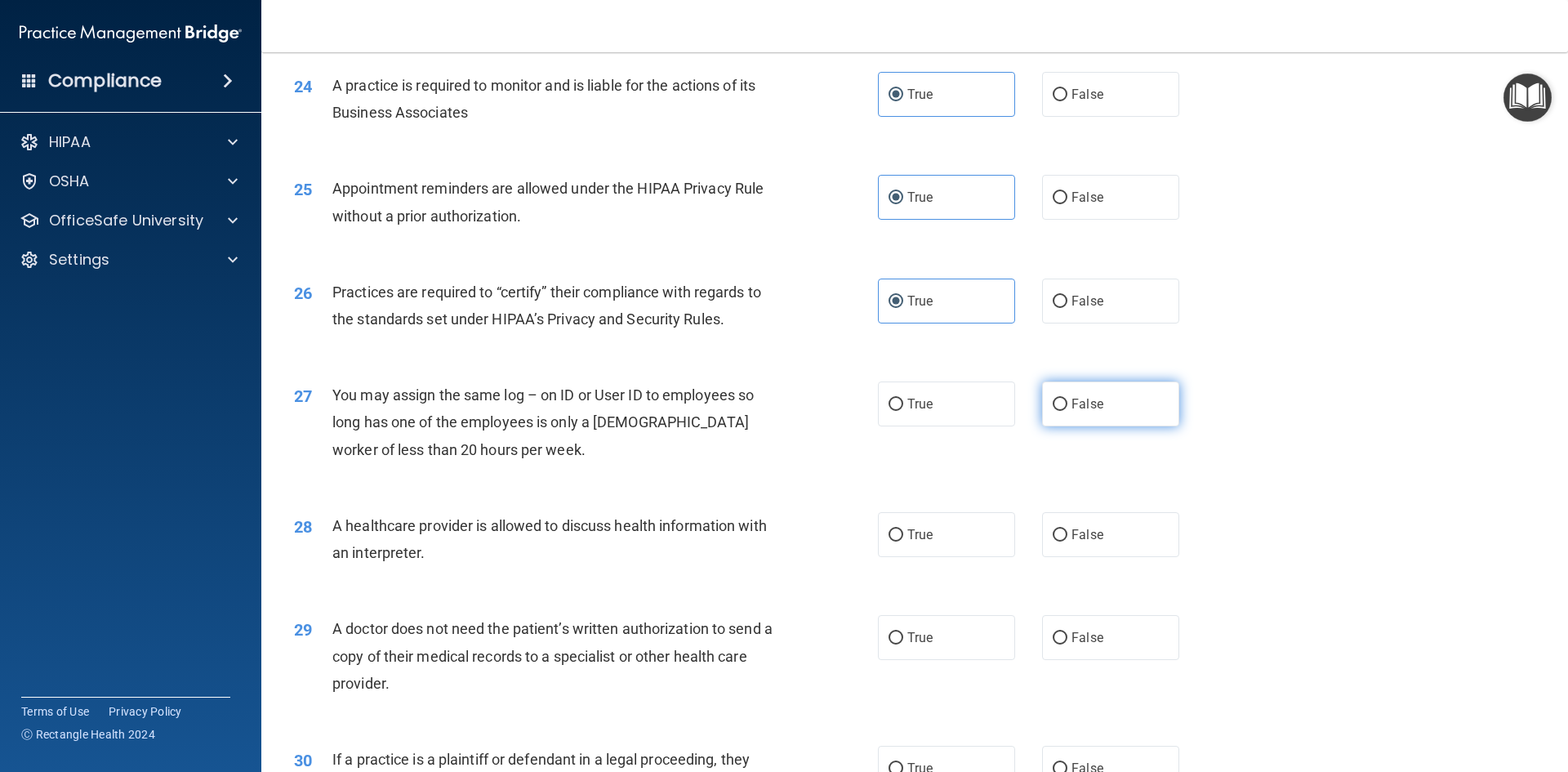
click at [1088, 410] on span "False" at bounding box center [1087, 404] width 32 height 16
click at [1068, 410] on input "False" at bounding box center [1060, 405] width 15 height 13
radio input "true"
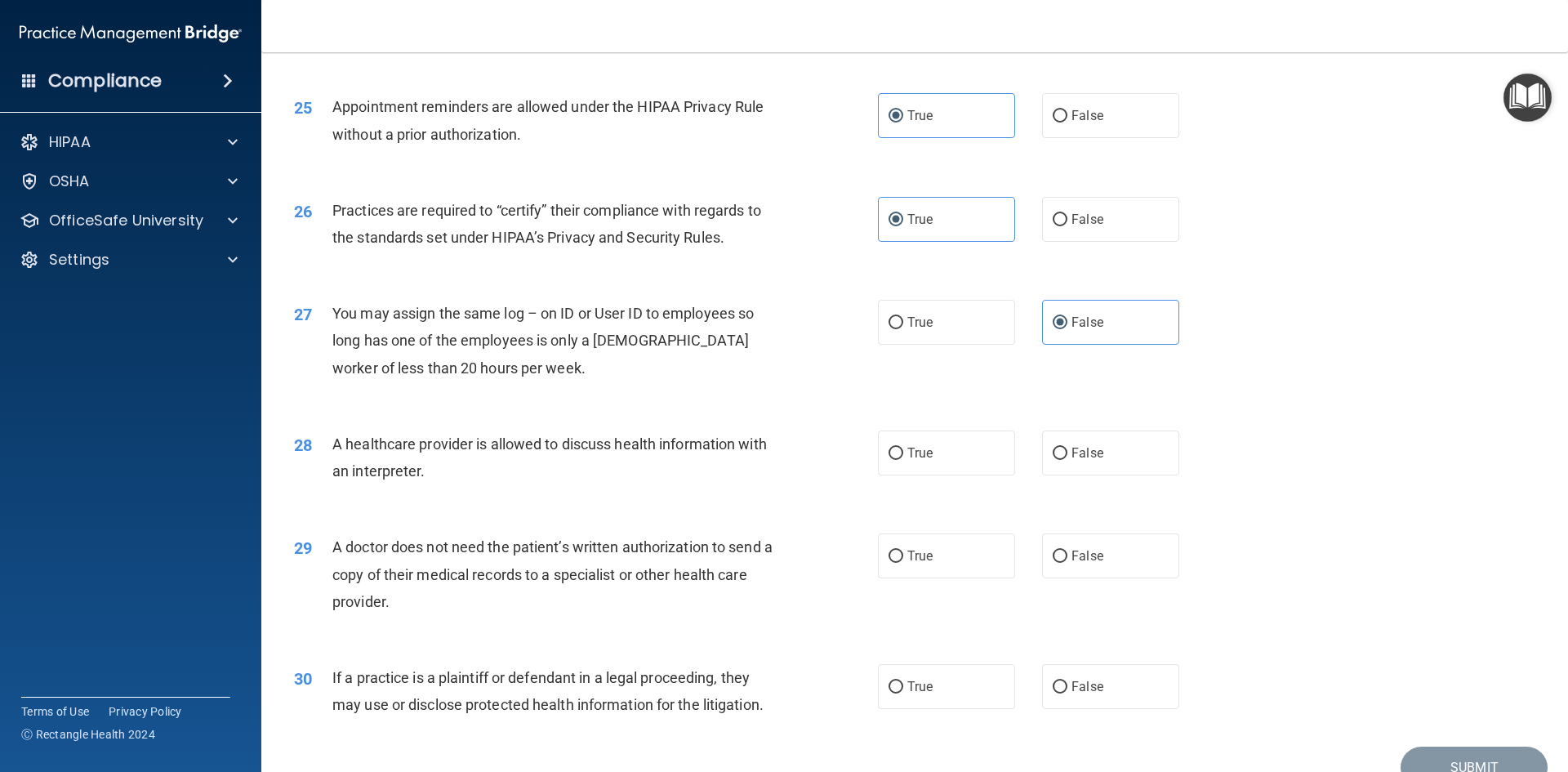
scroll to position [3030, 0]
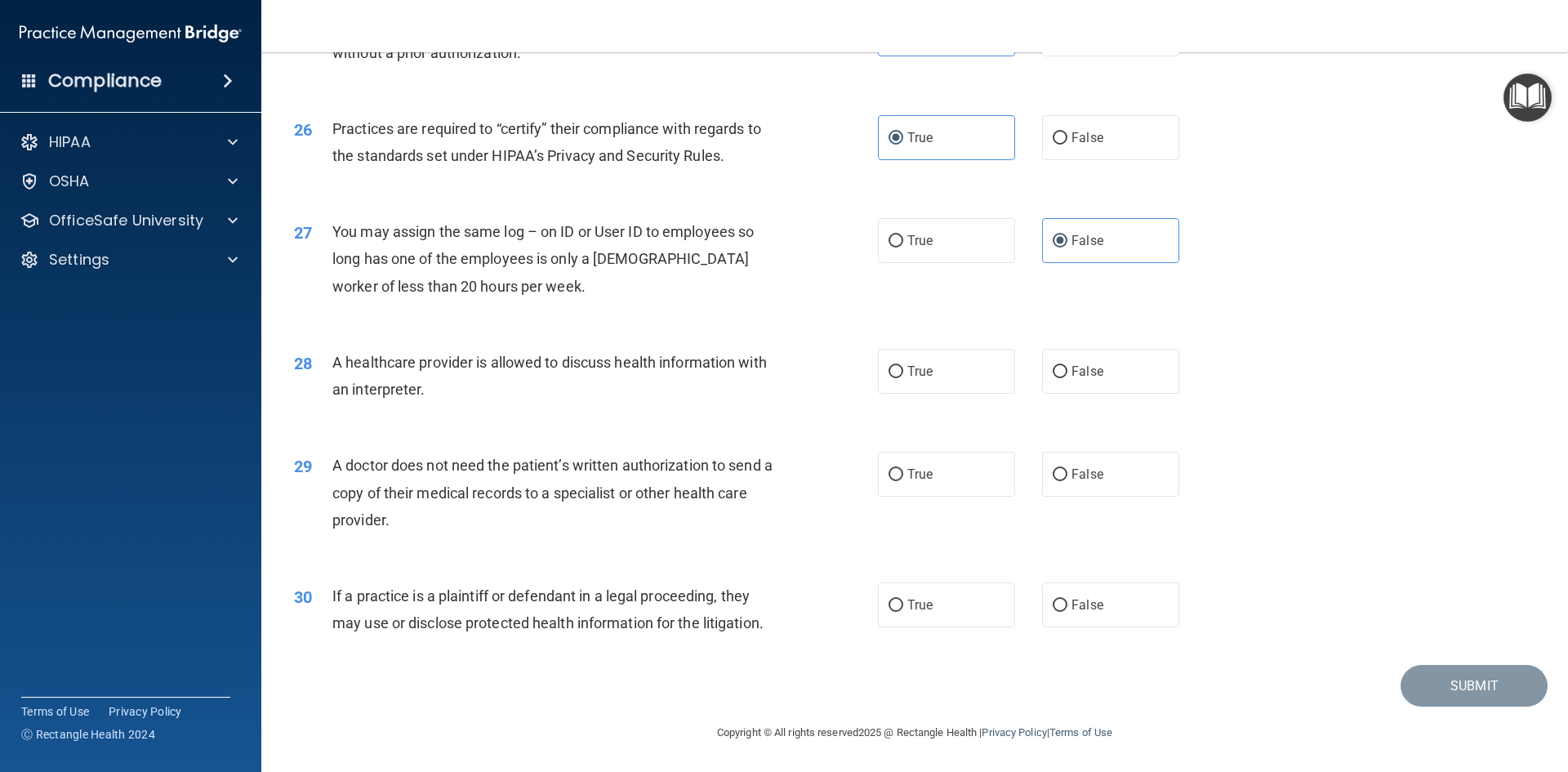
click at [865, 382] on div "28 A healthcare provider is allowed to discuss health information with an inter…" at bounding box center [586, 379] width 633 height 62
click at [908, 380] on label "True" at bounding box center [946, 371] width 137 height 45
click at [903, 378] on input "True" at bounding box center [895, 371] width 15 height 13
radio input "true"
click at [686, 520] on div "A doctor does not need the patient’s written authorization to send a copy of th…" at bounding box center [560, 492] width 456 height 81
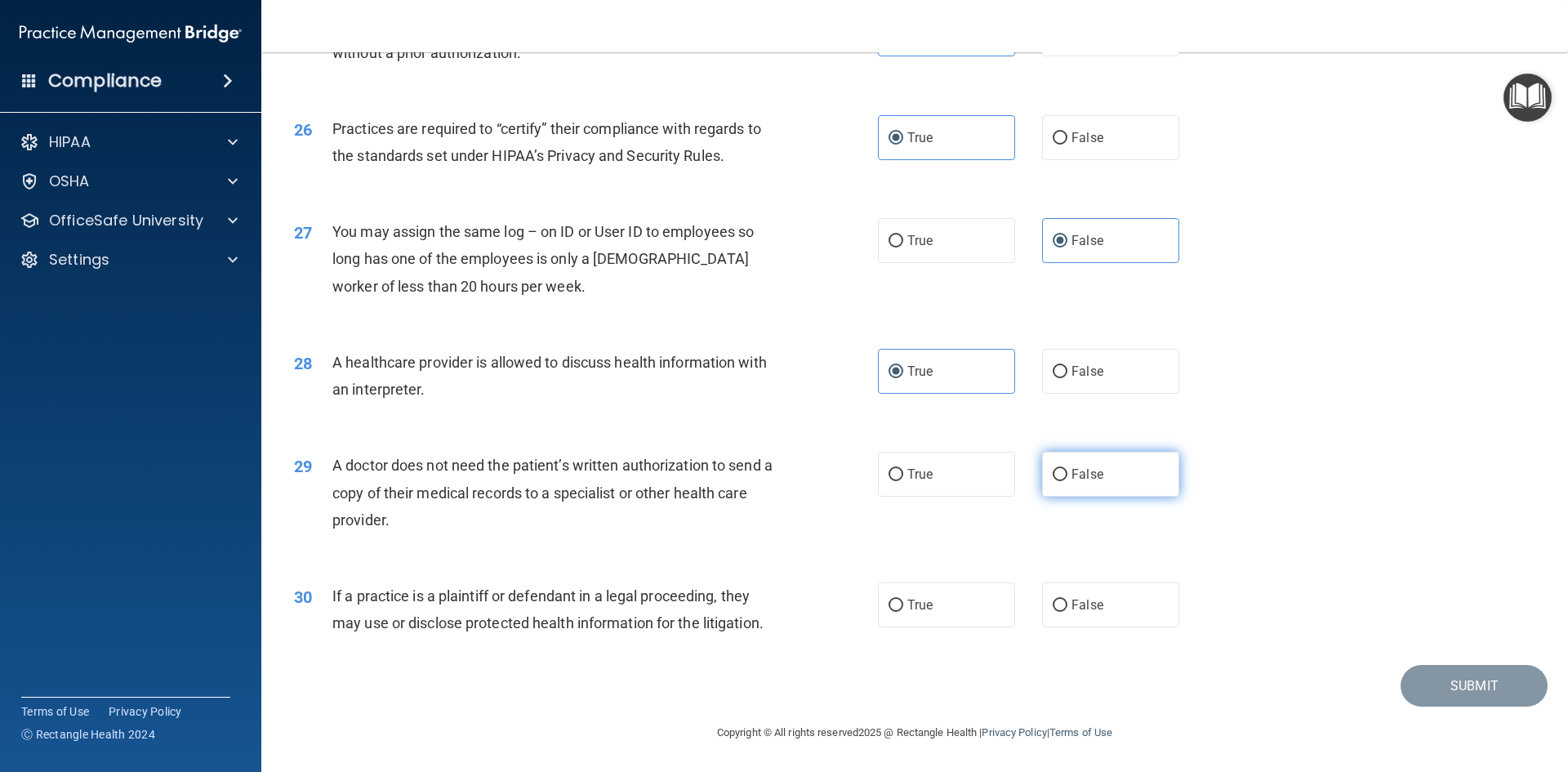
click at [1115, 488] on label "False" at bounding box center [1111, 474] width 137 height 45
click at [1068, 481] on input "False" at bounding box center [1060, 475] width 15 height 13
radio input "true"
click at [1095, 613] on label "False" at bounding box center [1111, 604] width 137 height 45
click at [1068, 611] on input "False" at bounding box center [1060, 605] width 15 height 13
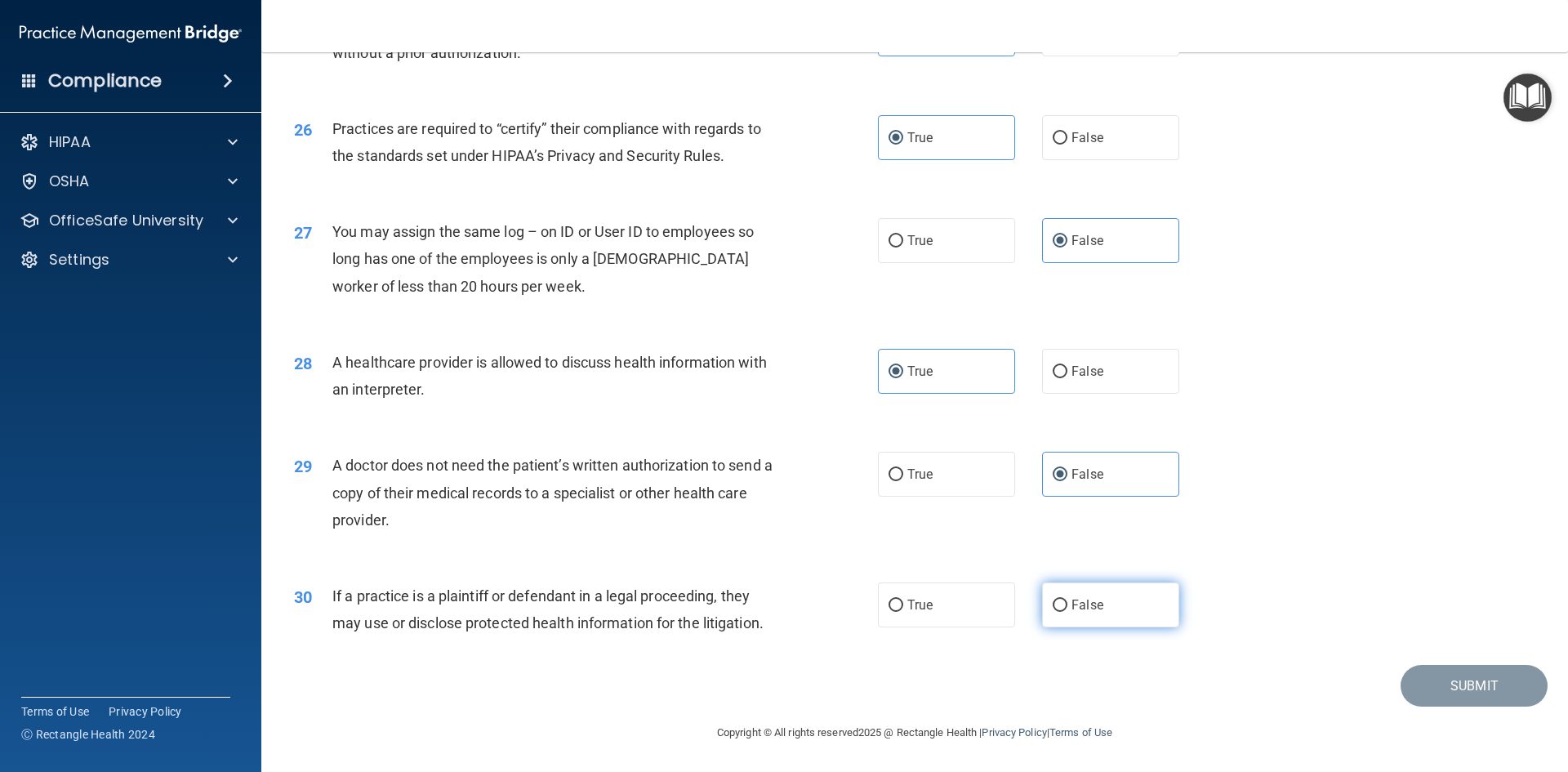
radio input "true"
click at [1459, 679] on button "Submit" at bounding box center [1474, 686] width 147 height 42
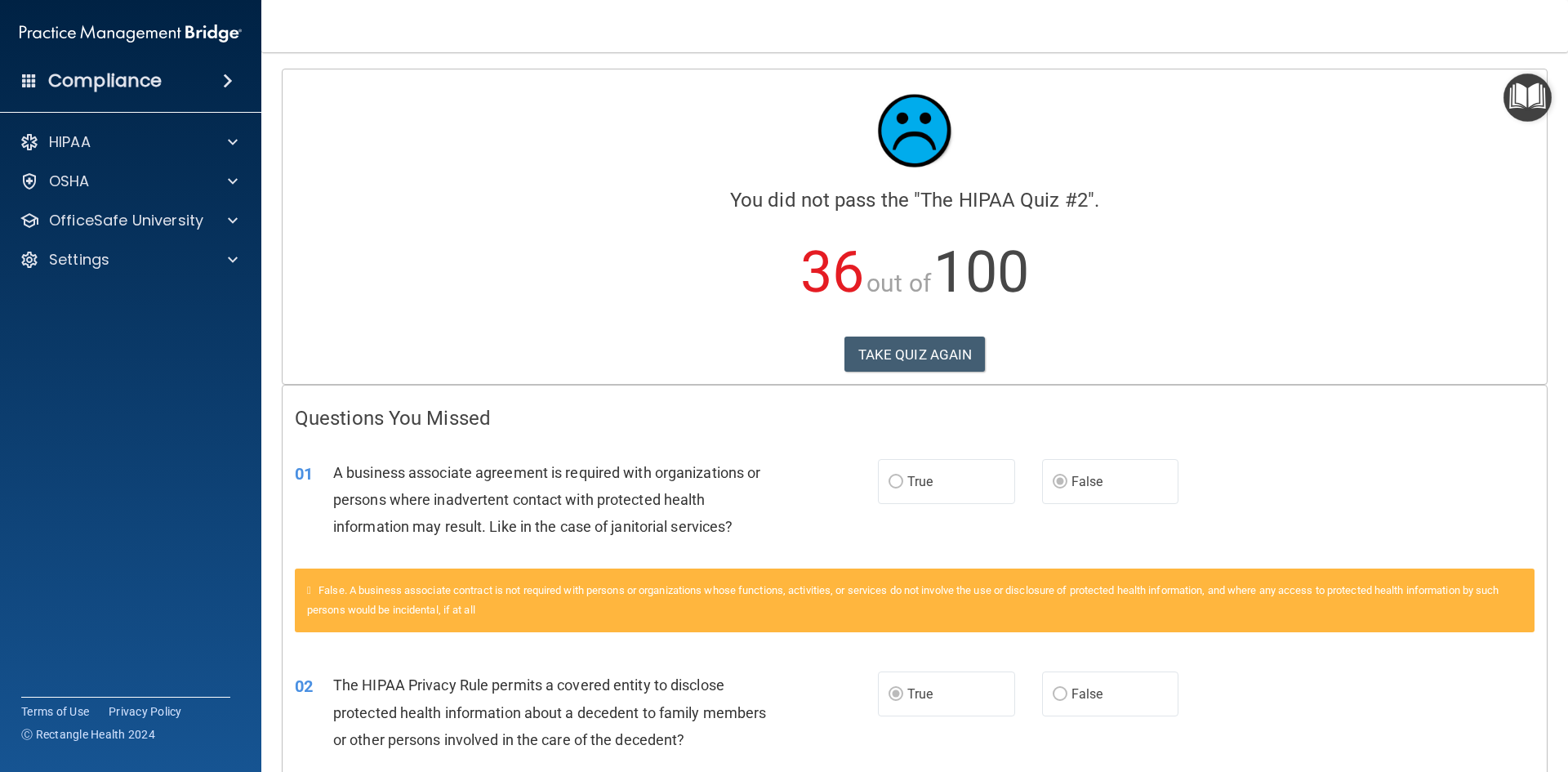
click at [1538, 106] on img "Open Resource Center" at bounding box center [1527, 97] width 48 height 48
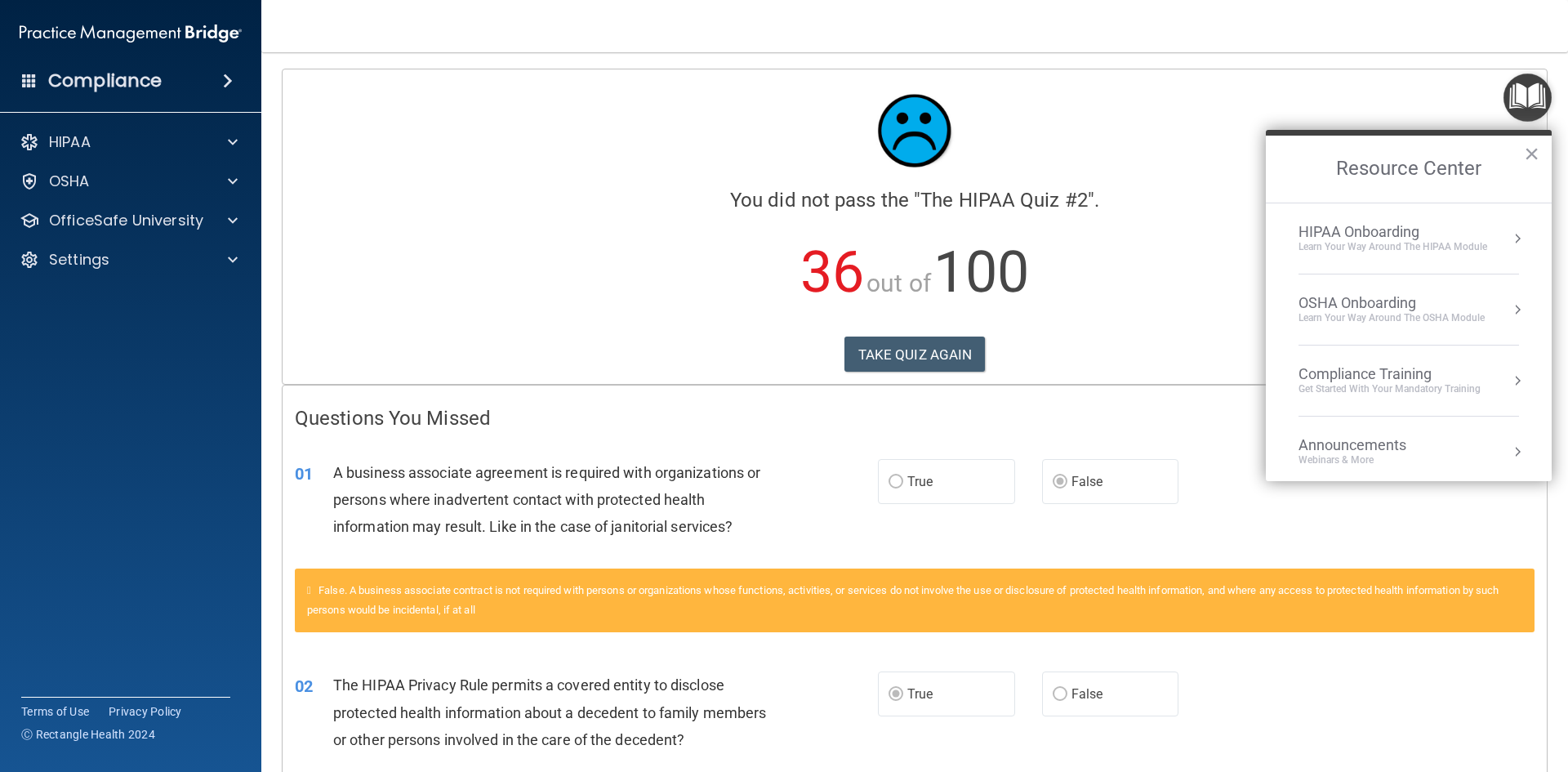
click at [1536, 106] on img "Open Resource Center" at bounding box center [1527, 97] width 48 height 48
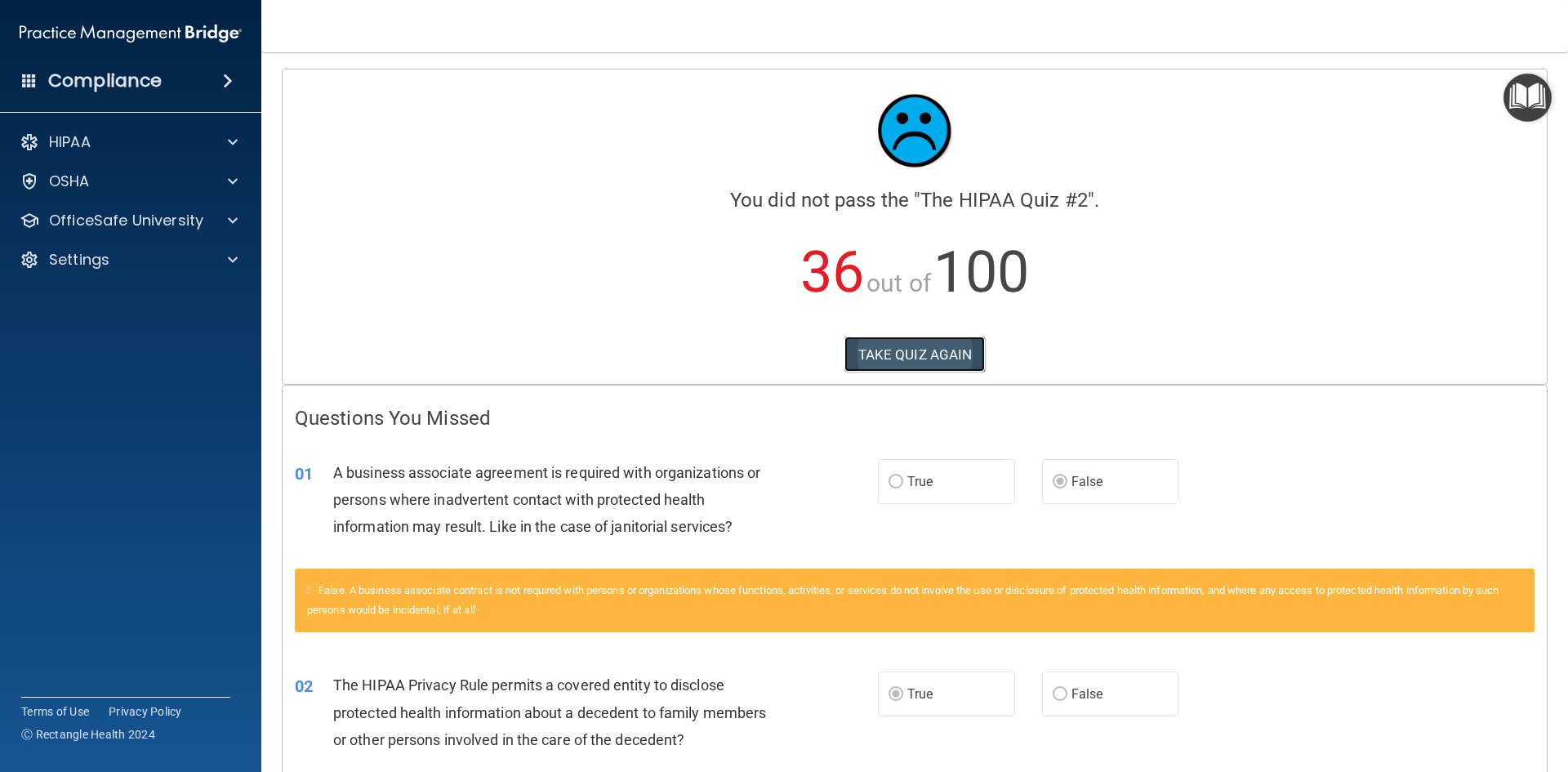
click at [908, 347] on button "TAKE QUIZ AGAIN" at bounding box center [915, 354] width 141 height 36
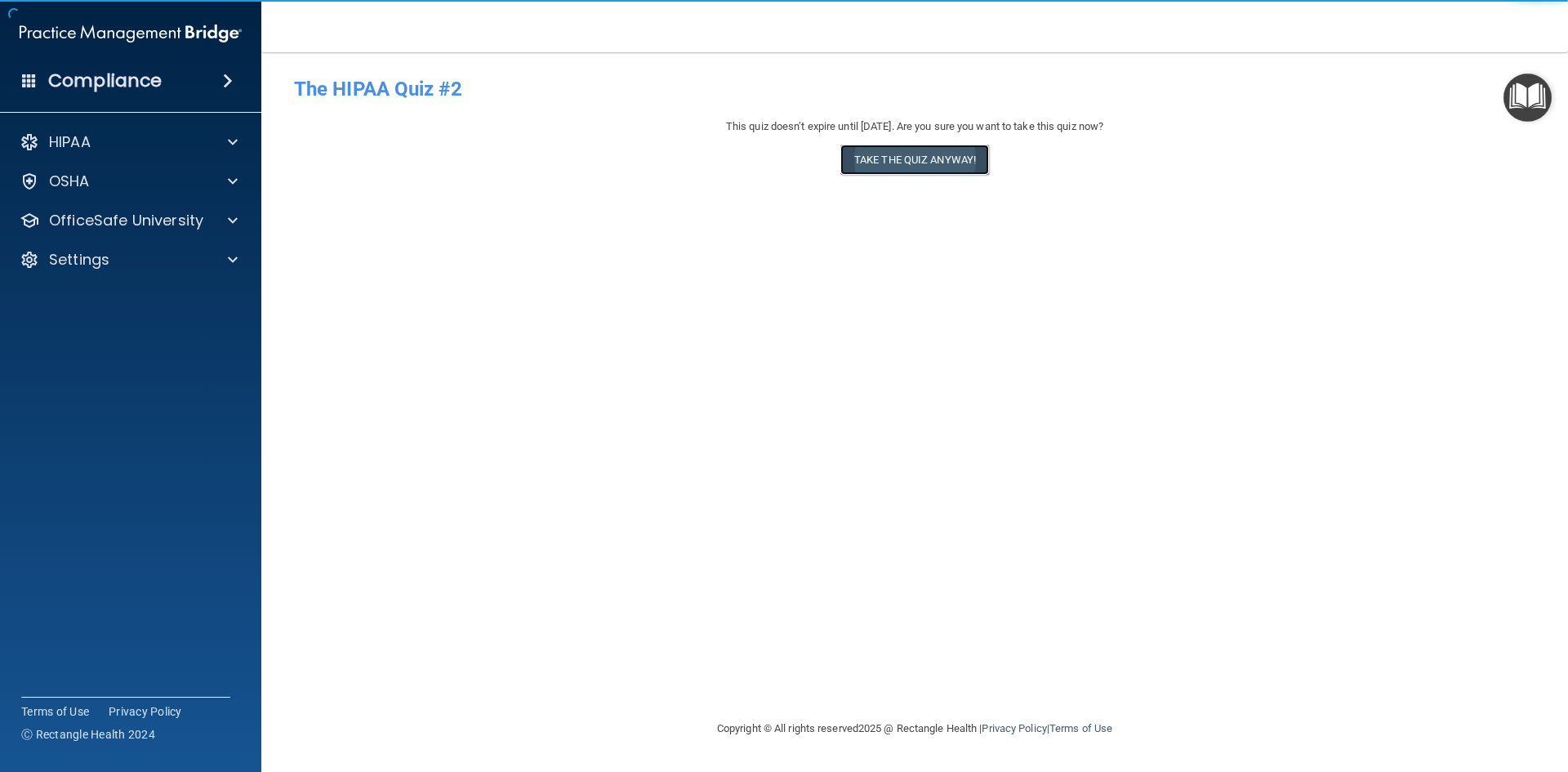
click at [948, 158] on button "Take the quiz anyway!" at bounding box center [915, 160] width 149 height 30
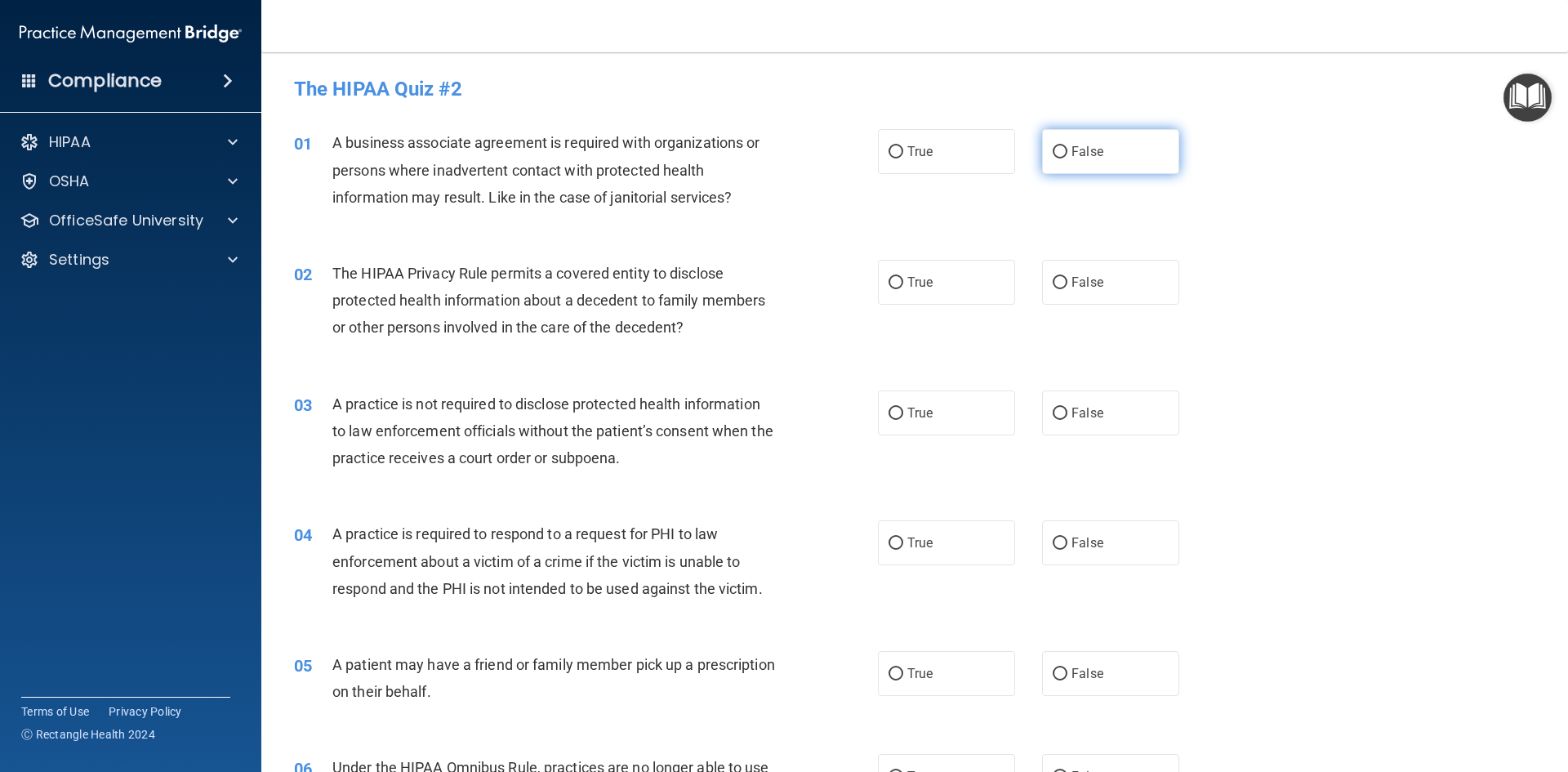
click at [1161, 146] on label "False" at bounding box center [1111, 152] width 137 height 45
click at [1068, 146] on input "False" at bounding box center [1060, 152] width 15 height 13
radio input "true"
click at [947, 298] on label "True" at bounding box center [946, 282] width 137 height 45
click at [903, 289] on input "True" at bounding box center [895, 283] width 15 height 13
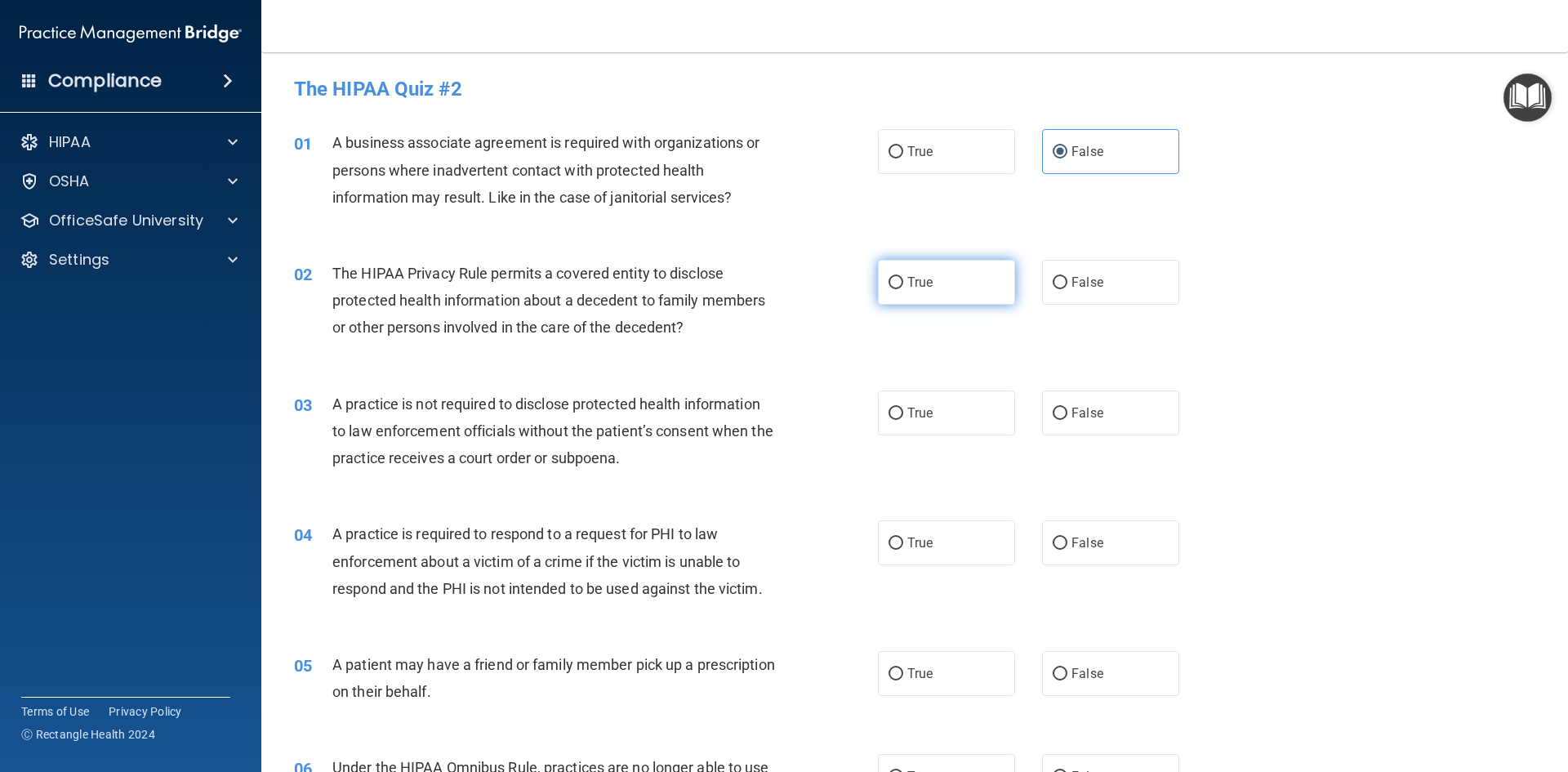
radio input "true"
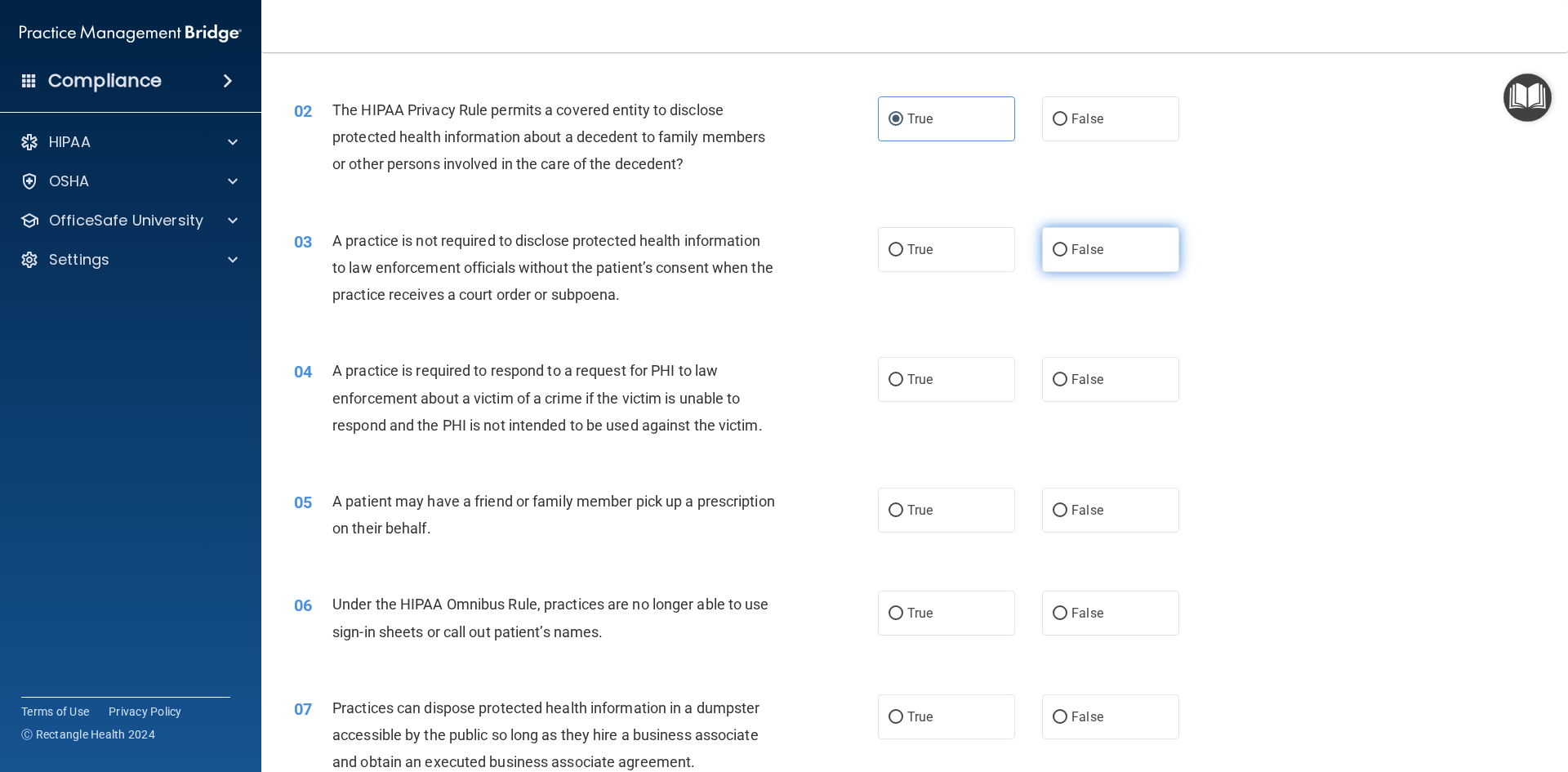
click at [1104, 251] on label "False" at bounding box center [1111, 250] width 137 height 45
click at [1068, 251] on input "False" at bounding box center [1060, 250] width 15 height 13
radio input "true"
click at [944, 375] on label "True" at bounding box center [946, 379] width 137 height 45
click at [903, 375] on input "True" at bounding box center [895, 380] width 15 height 13
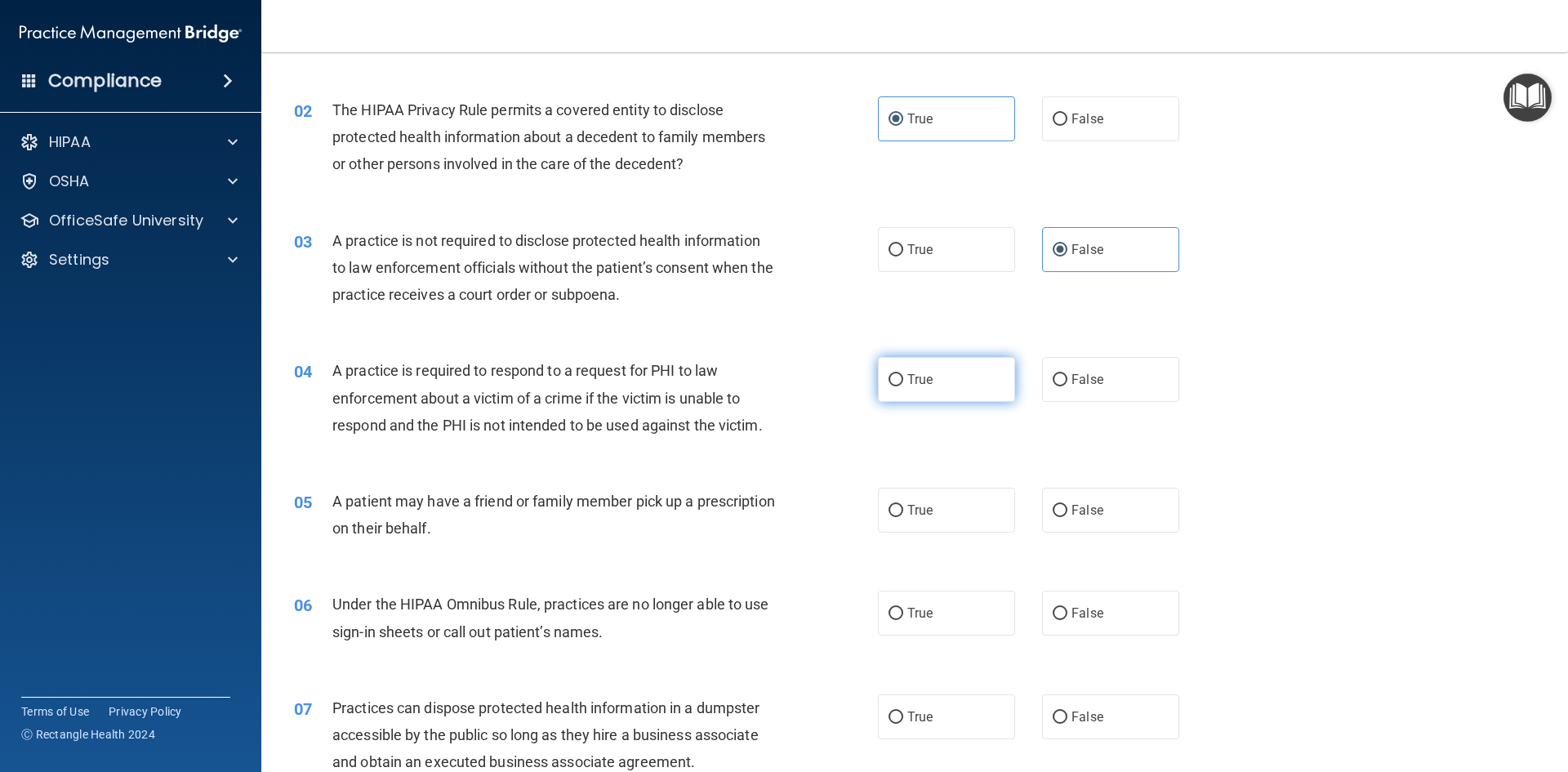
radio input "true"
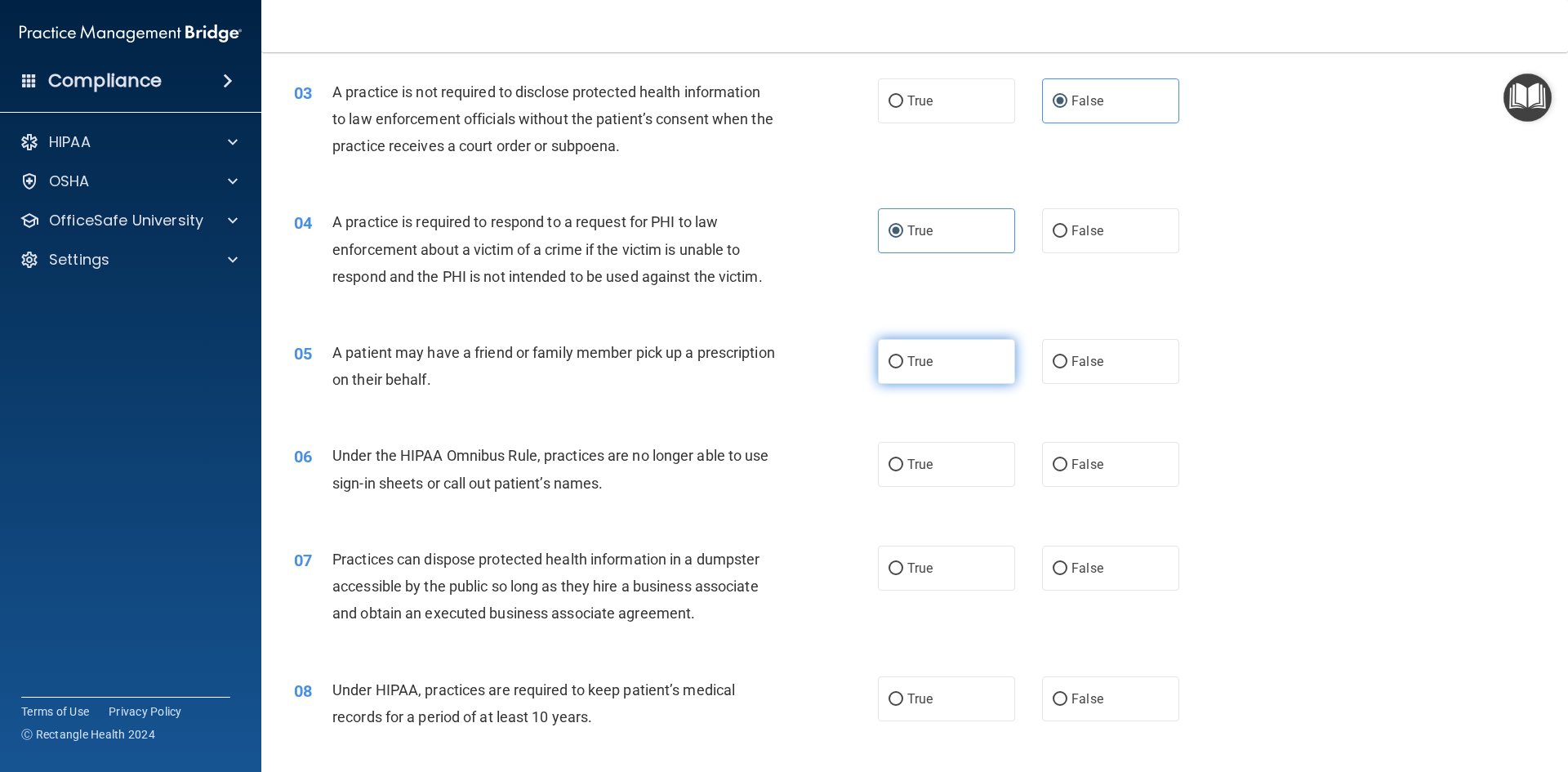
scroll to position [326, 0]
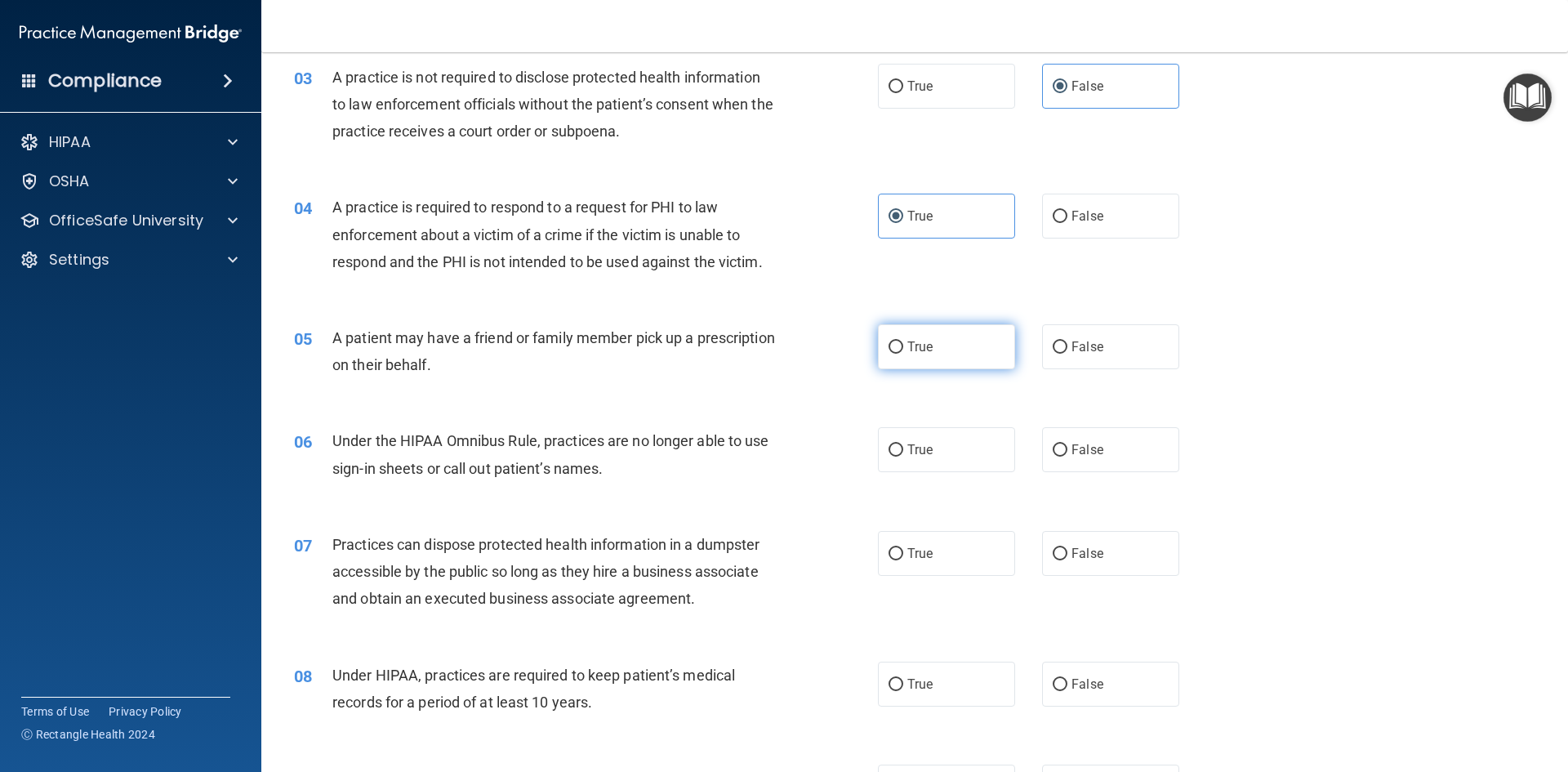
drag, startPoint x: 926, startPoint y: 362, endPoint x: 906, endPoint y: 359, distance: 20.2
click at [926, 362] on label "True" at bounding box center [946, 347] width 137 height 45
click at [903, 354] on input "True" at bounding box center [895, 347] width 15 height 13
radio input "true"
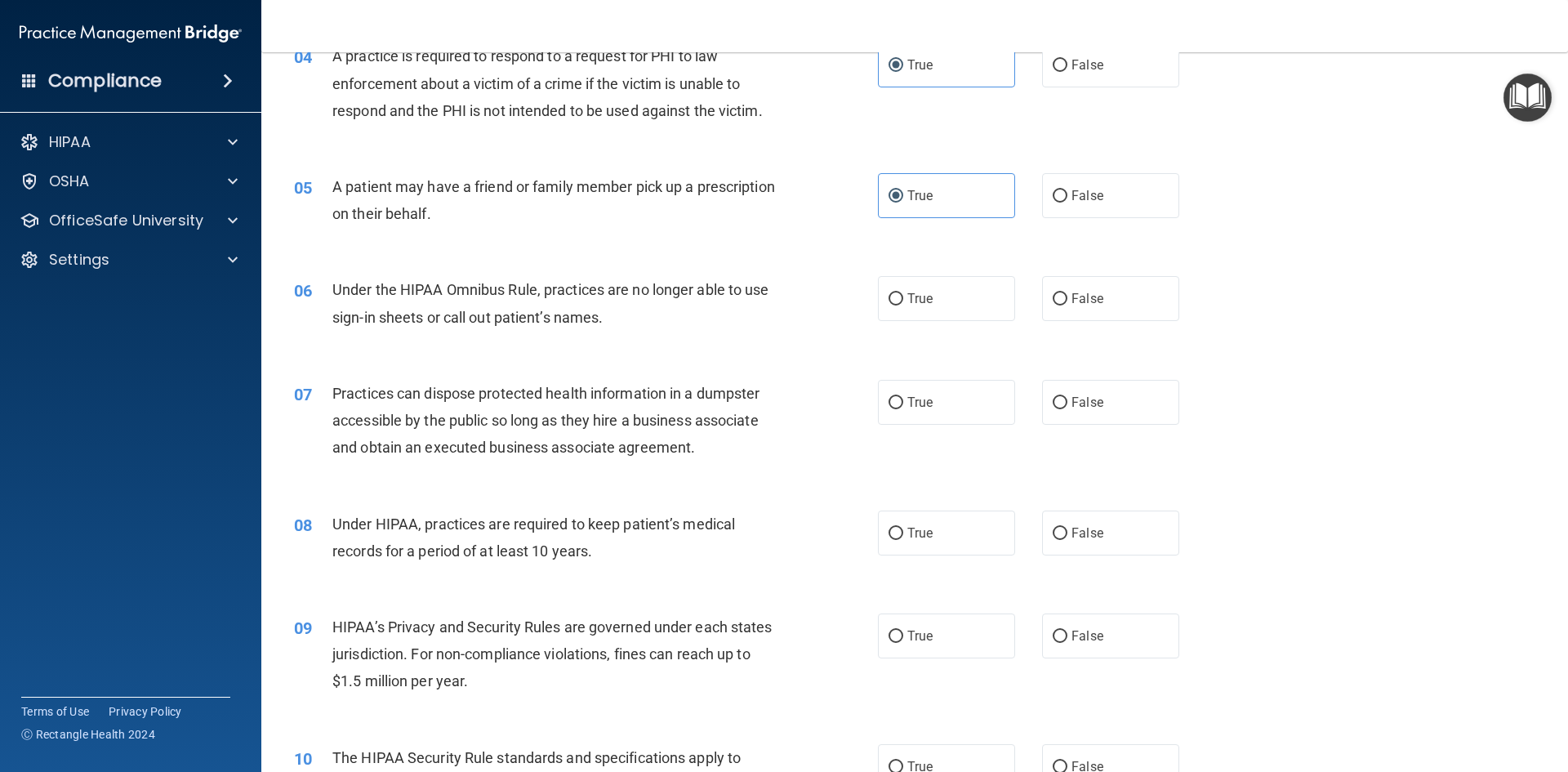
scroll to position [490, 0]
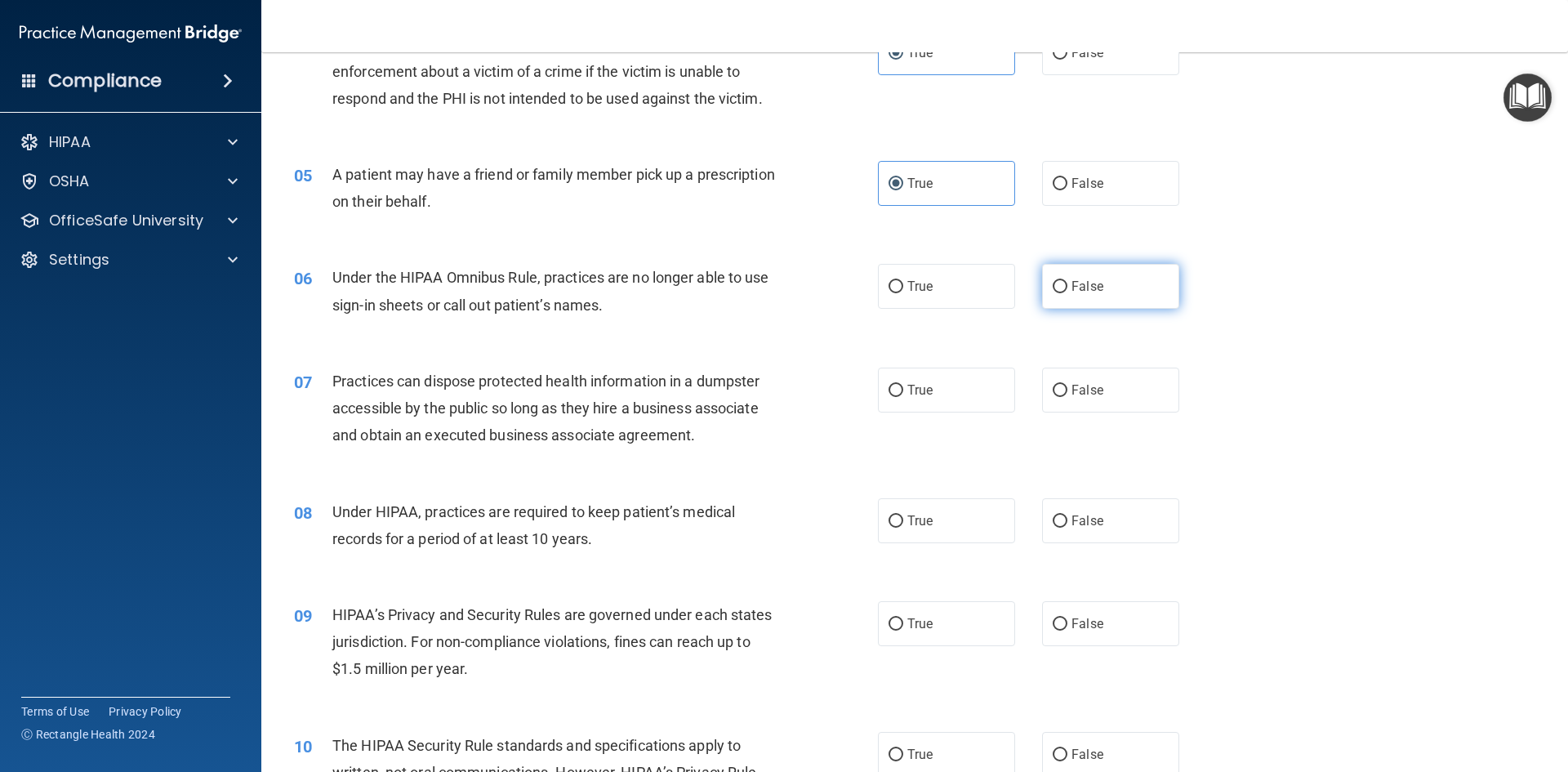
click at [1127, 296] on label "False" at bounding box center [1111, 286] width 137 height 45
click at [1068, 293] on input "False" at bounding box center [1060, 287] width 15 height 13
radio input "true"
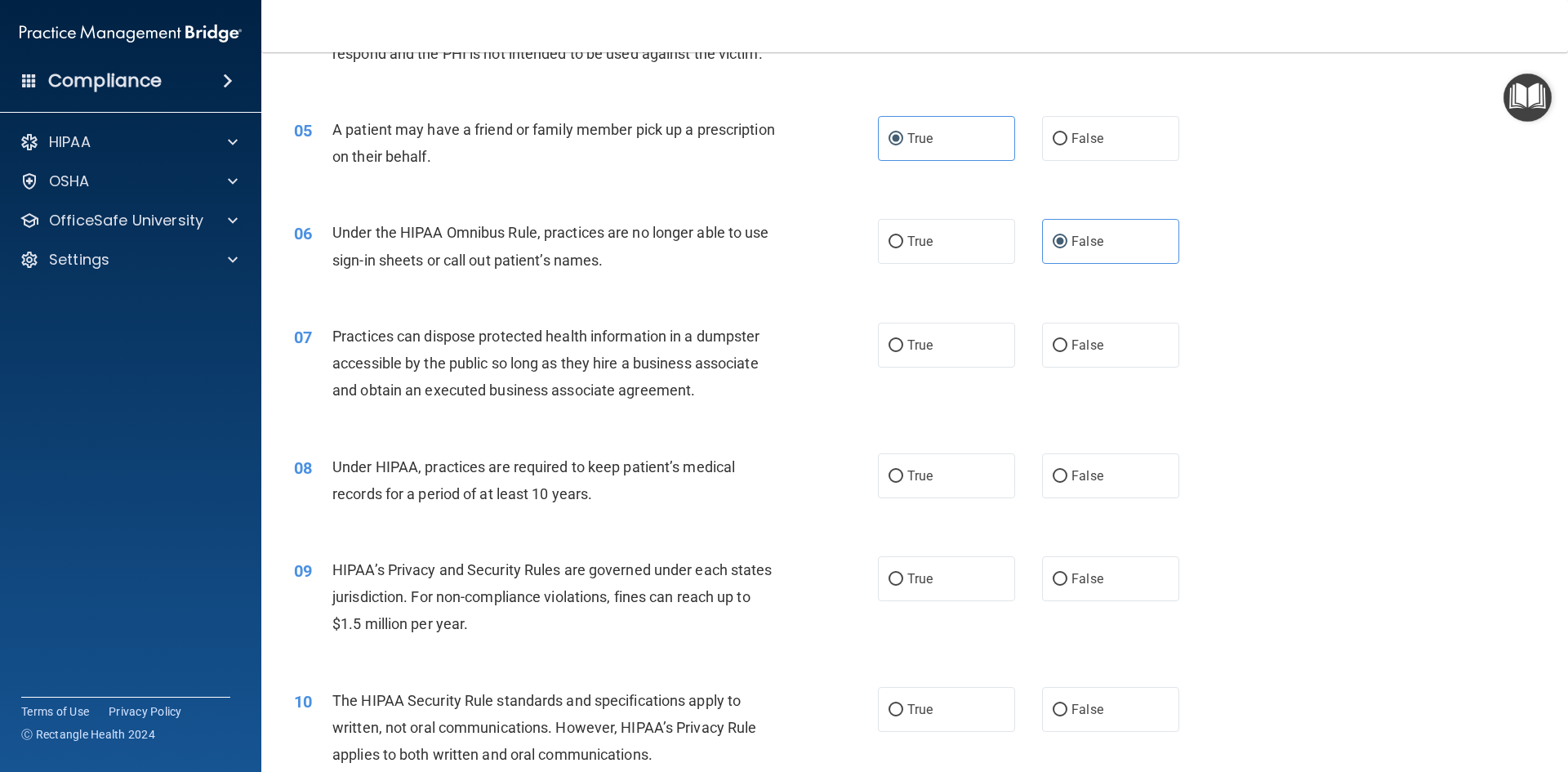
scroll to position [572, 0]
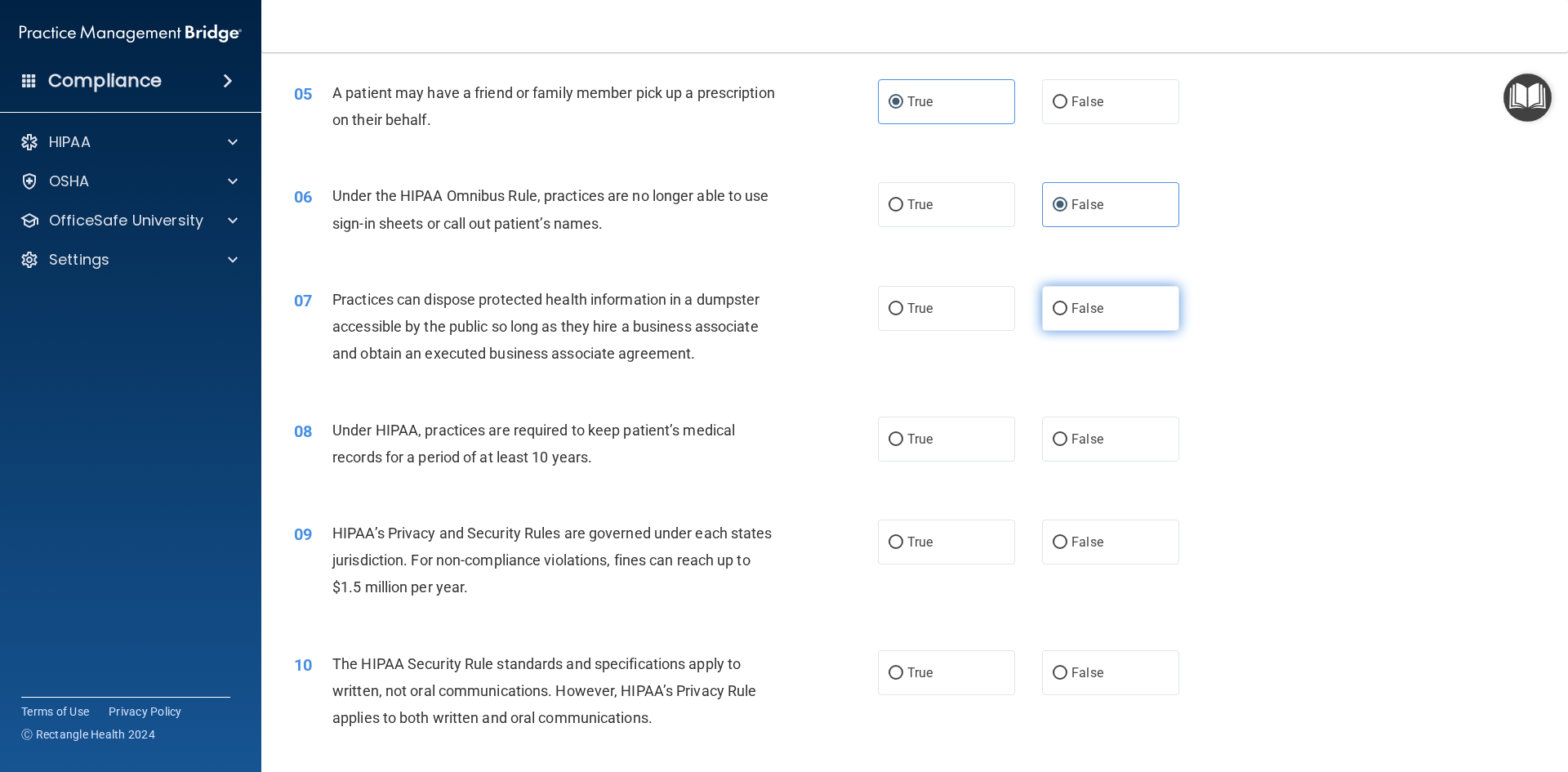
click at [1086, 317] on label "False" at bounding box center [1111, 309] width 137 height 45
click at [1068, 315] on input "False" at bounding box center [1060, 309] width 15 height 13
radio input "true"
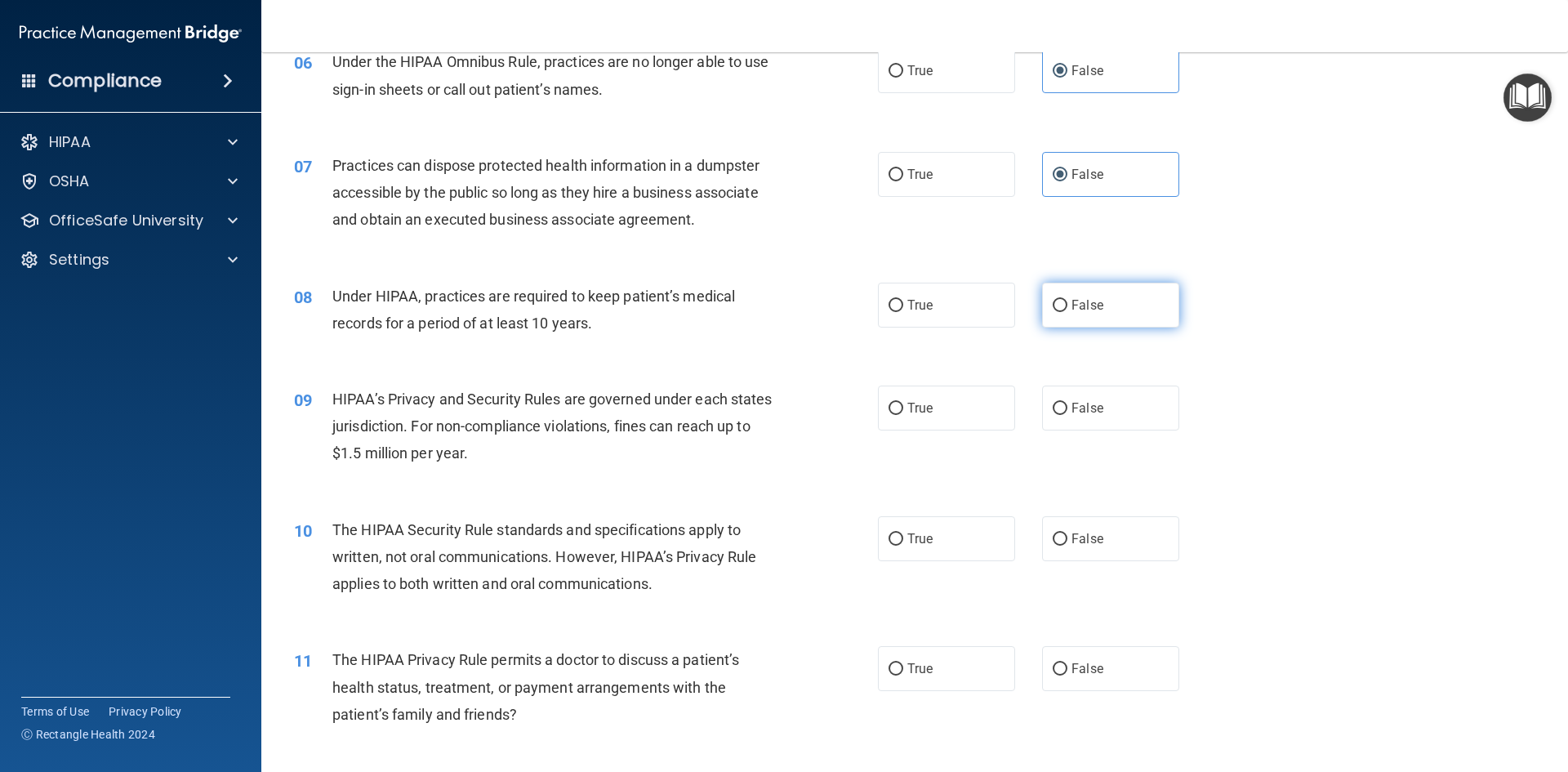
scroll to position [735, 0]
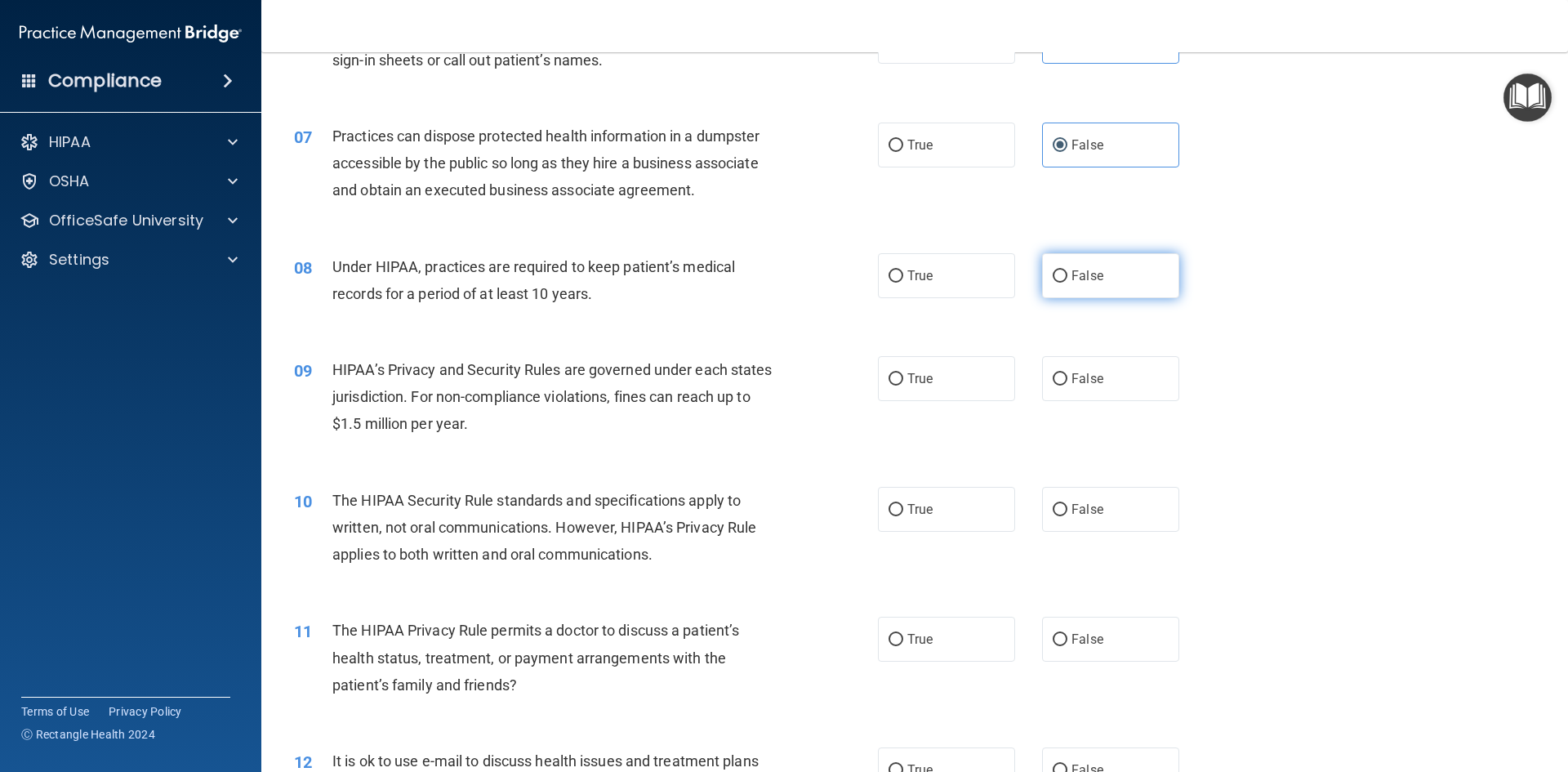
click at [1120, 281] on label "False" at bounding box center [1111, 275] width 137 height 45
click at [1068, 281] on input "False" at bounding box center [1060, 276] width 15 height 13
radio input "true"
click at [1091, 389] on label "False" at bounding box center [1111, 378] width 137 height 45
click at [1068, 385] on input "False" at bounding box center [1060, 379] width 15 height 13
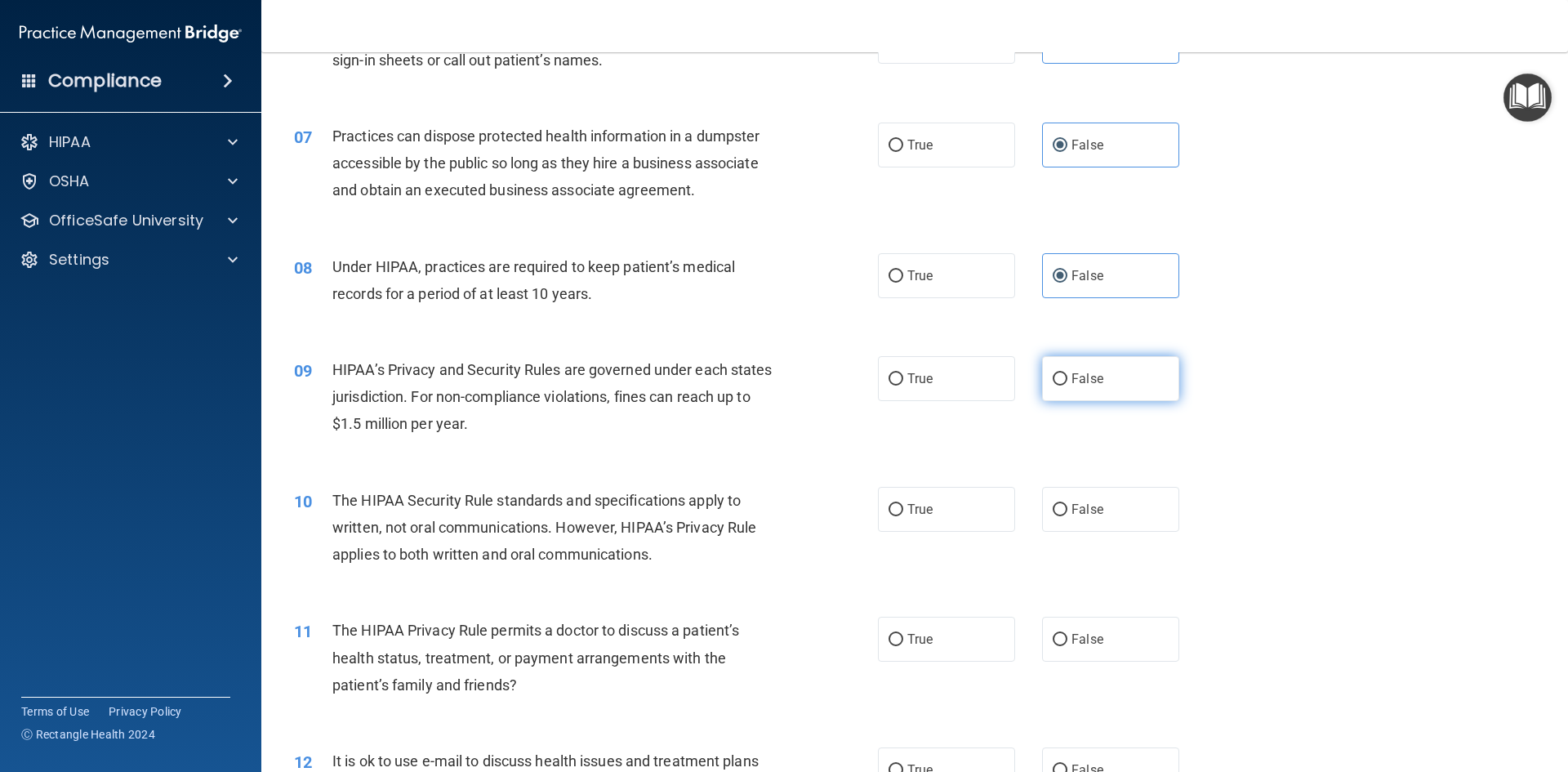
radio input "true"
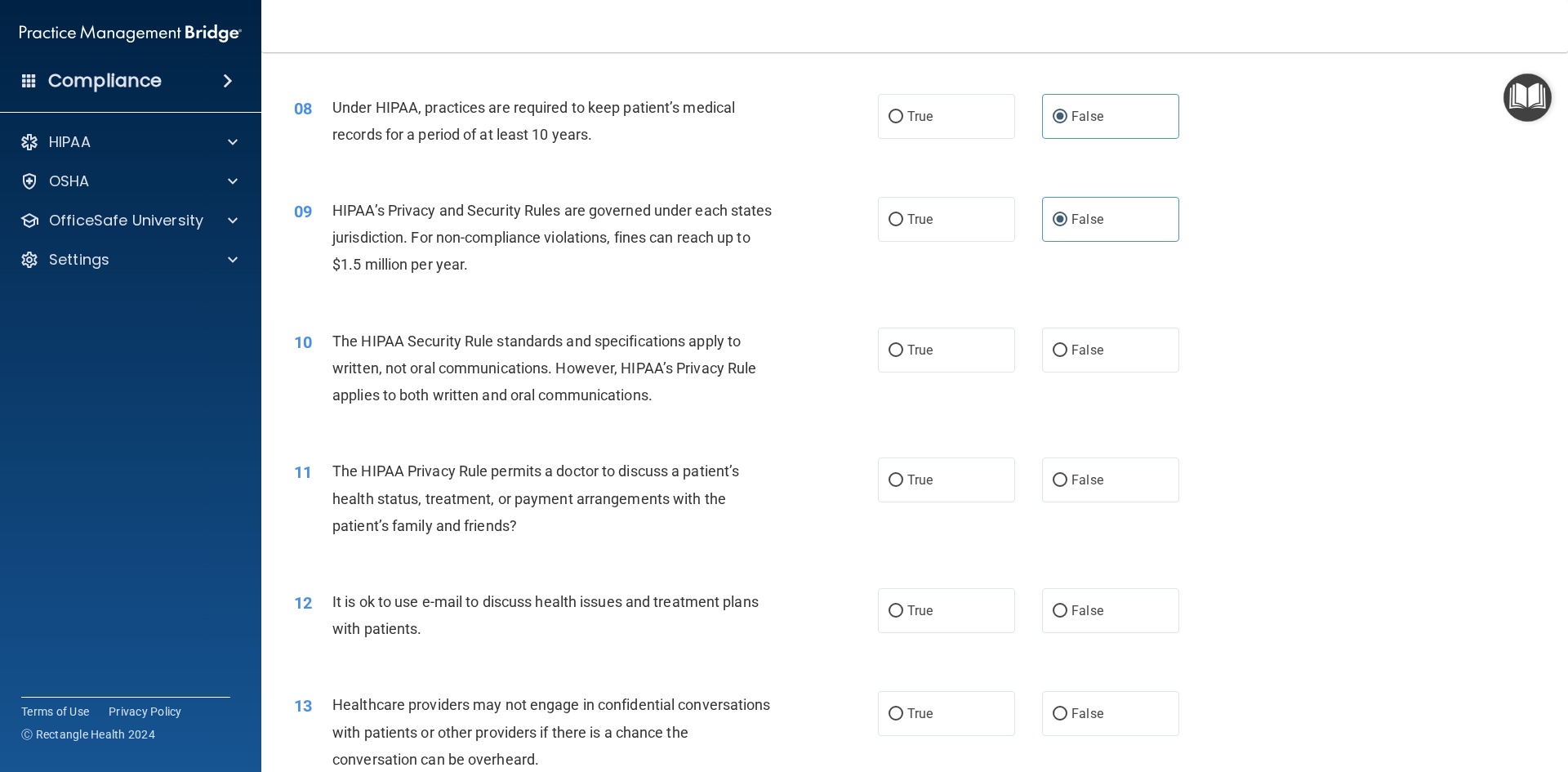
scroll to position [898, 0]
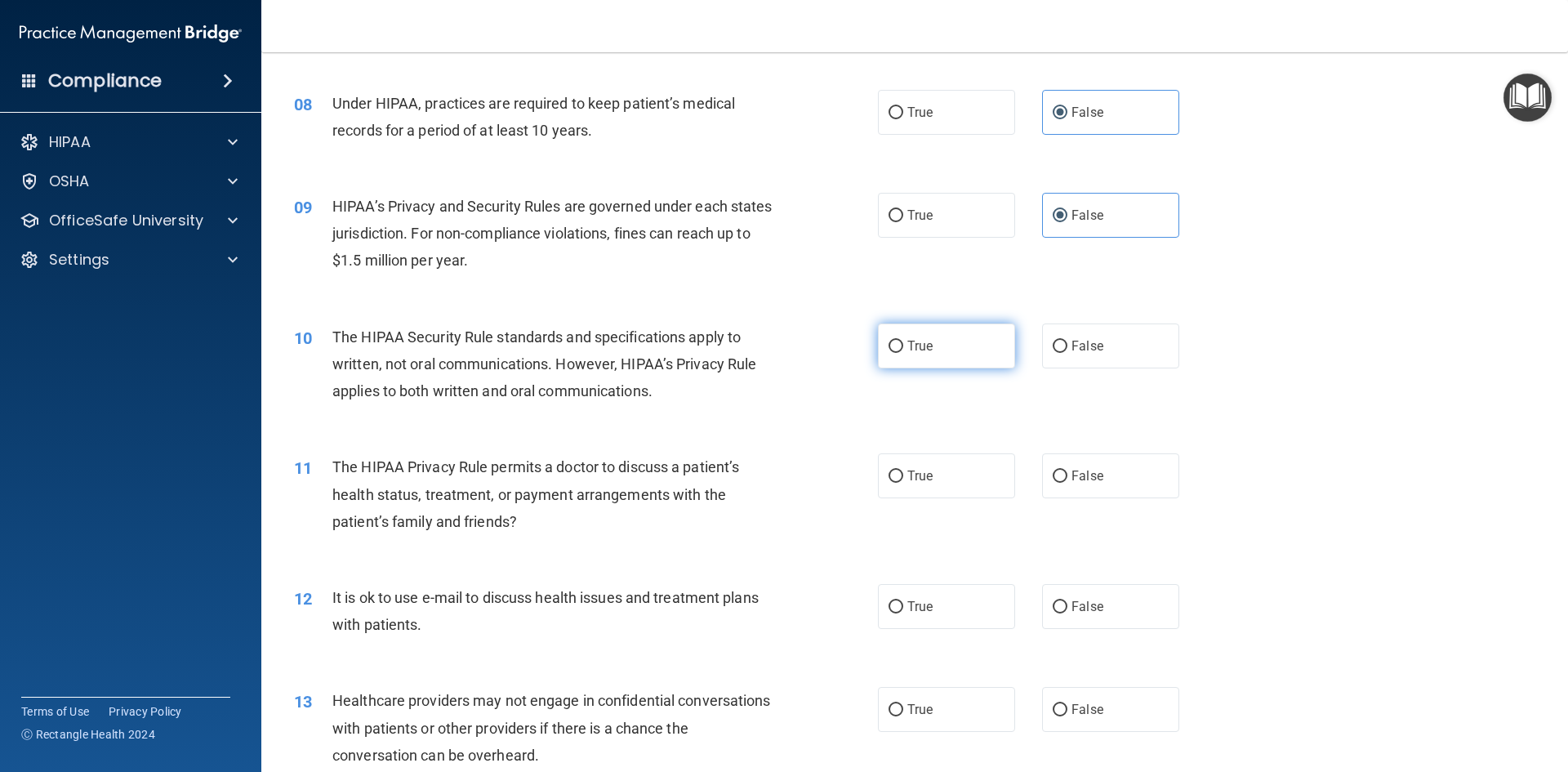
click at [893, 346] on input "True" at bounding box center [895, 347] width 15 height 13
radio input "true"
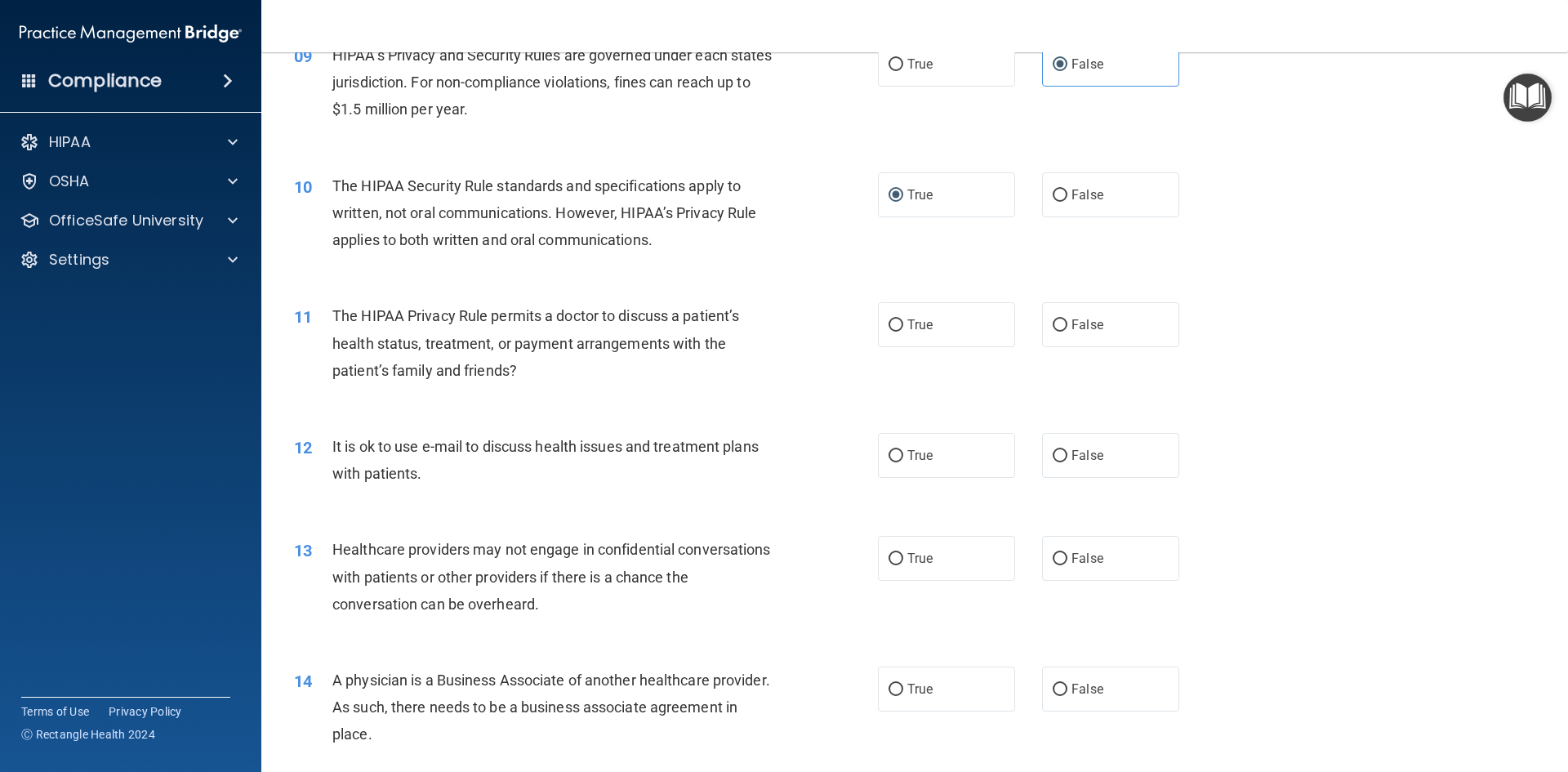
scroll to position [1062, 0]
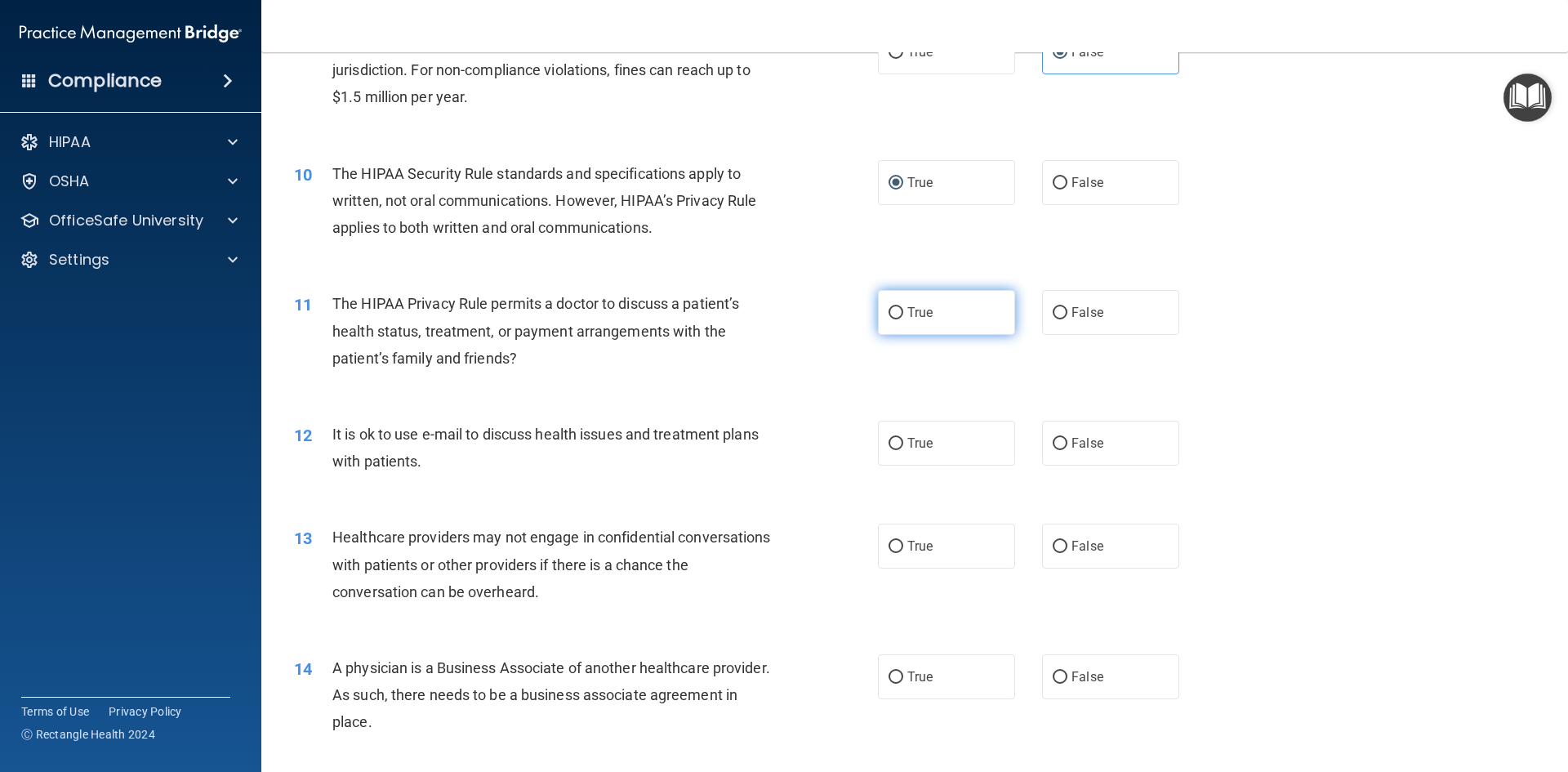
click at [957, 321] on label "True" at bounding box center [946, 313] width 137 height 45
click at [903, 319] on input "True" at bounding box center [895, 313] width 15 height 13
radio input "true"
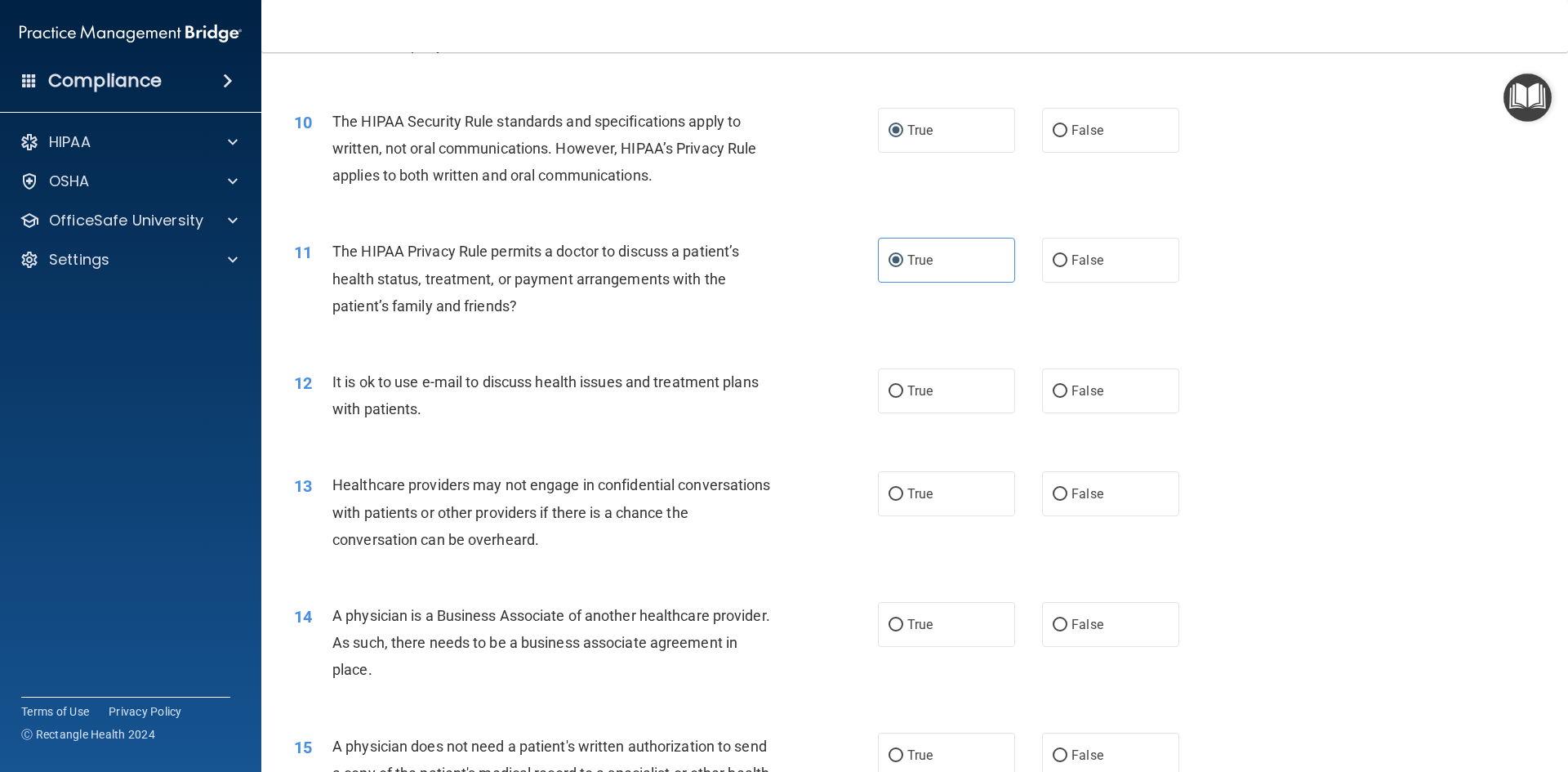
scroll to position [1143, 0]
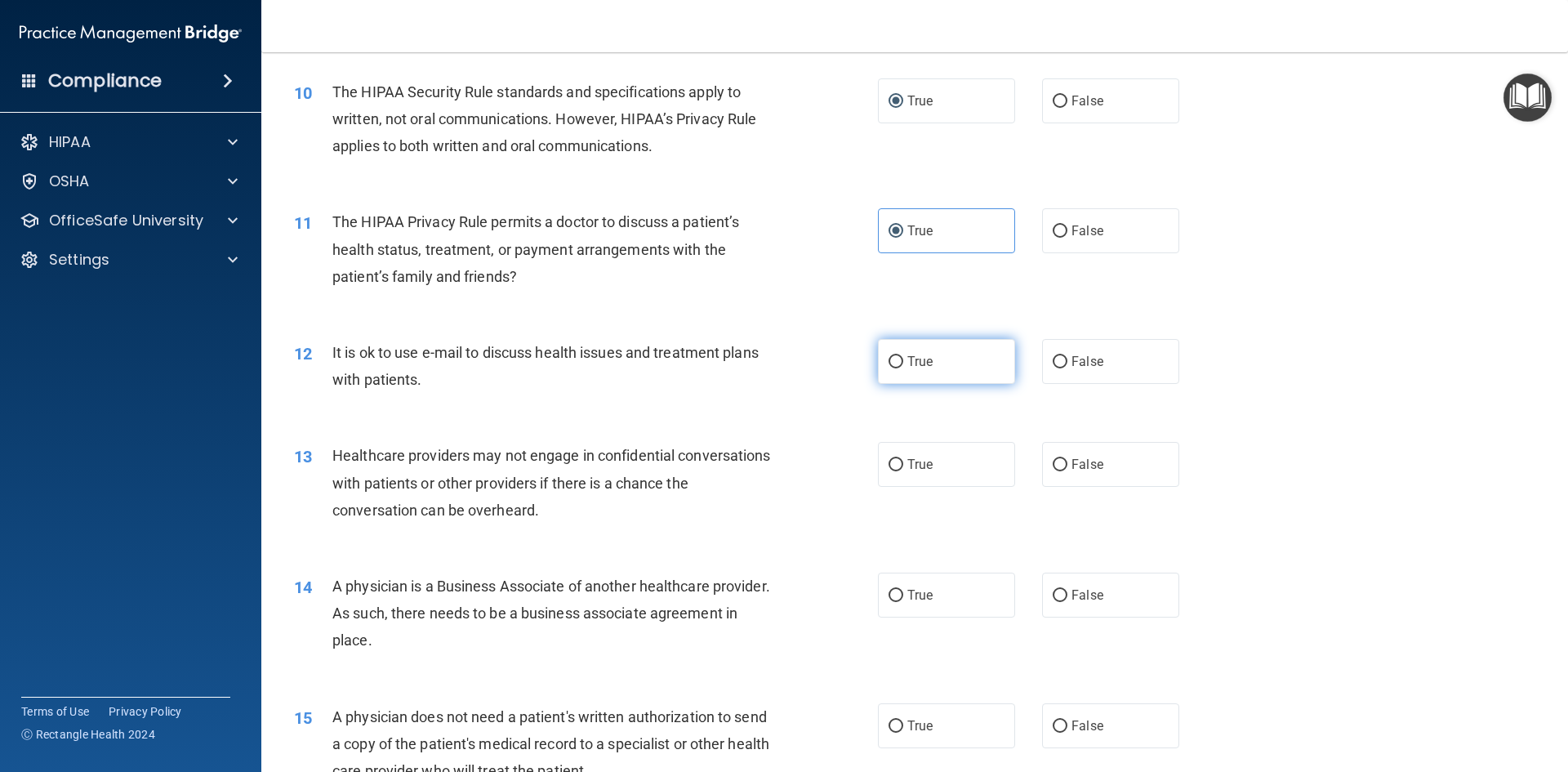
click at [960, 375] on label "True" at bounding box center [946, 362] width 137 height 45
click at [903, 368] on input "True" at bounding box center [895, 362] width 15 height 13
radio input "true"
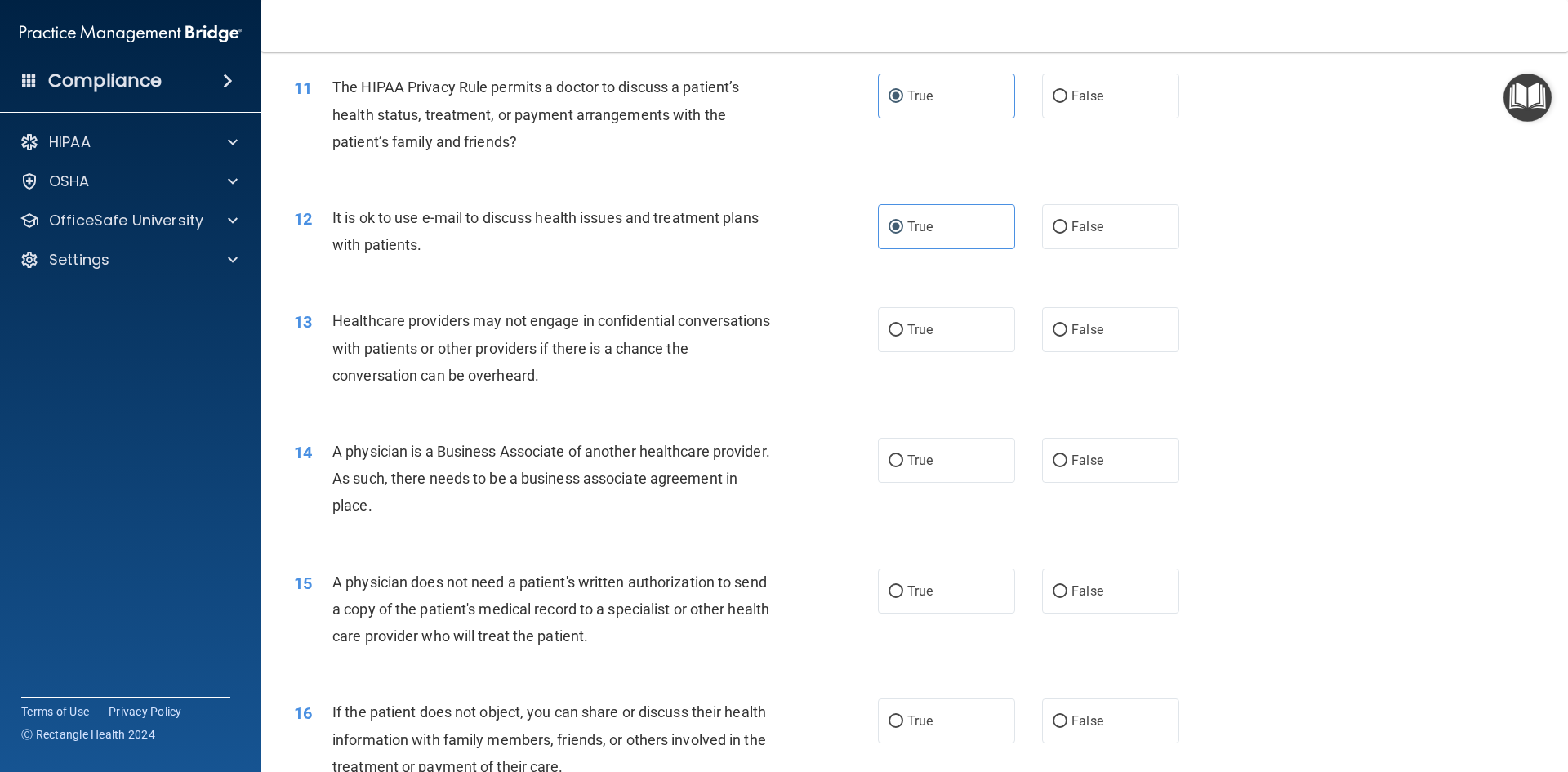
scroll to position [1307, 0]
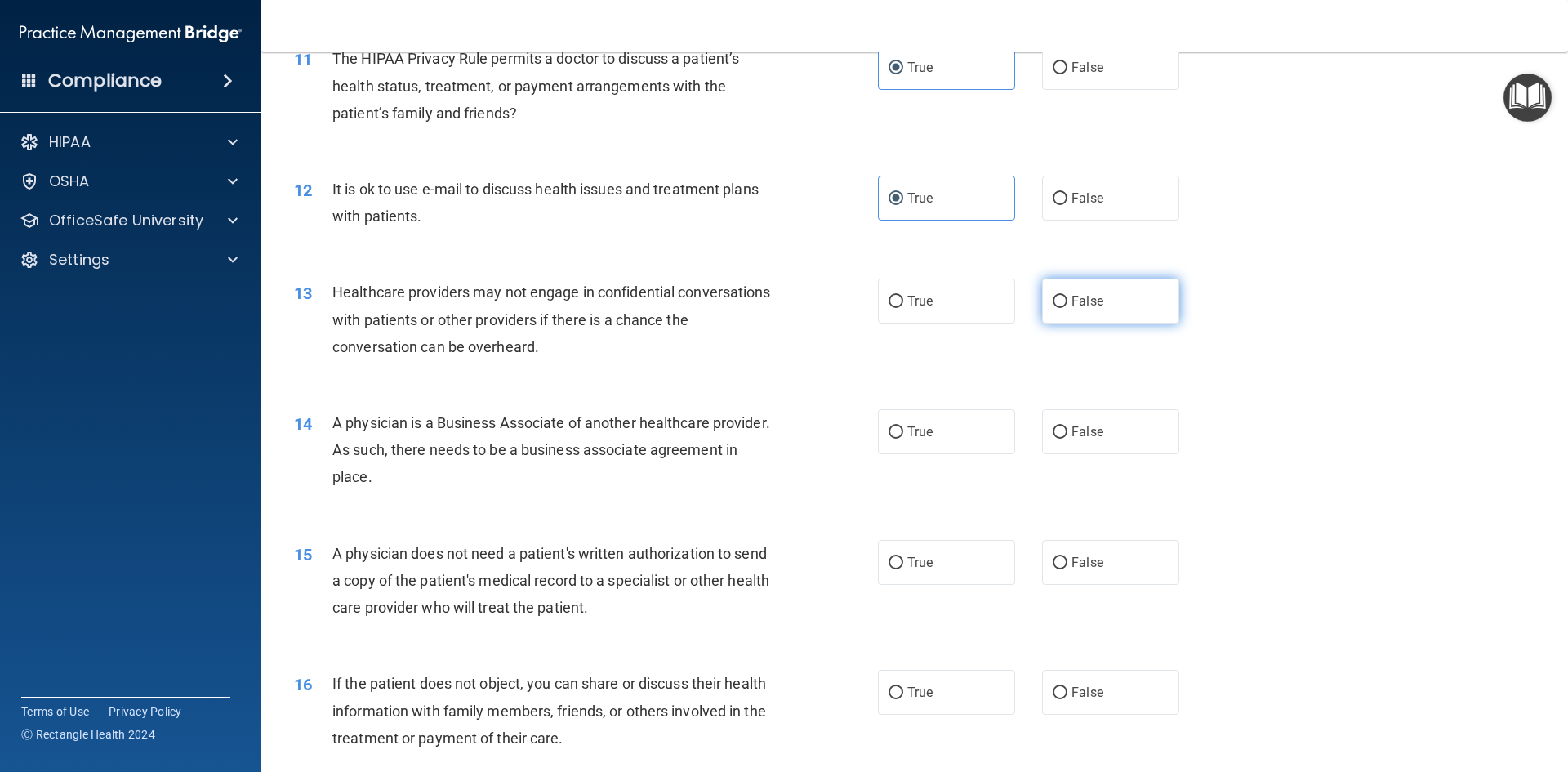
click at [1109, 314] on label "False" at bounding box center [1111, 301] width 137 height 45
click at [1068, 308] on input "False" at bounding box center [1060, 302] width 15 height 13
radio input "true"
click at [1107, 424] on label "False" at bounding box center [1111, 432] width 137 height 45
click at [1068, 426] on input "False" at bounding box center [1060, 432] width 15 height 13
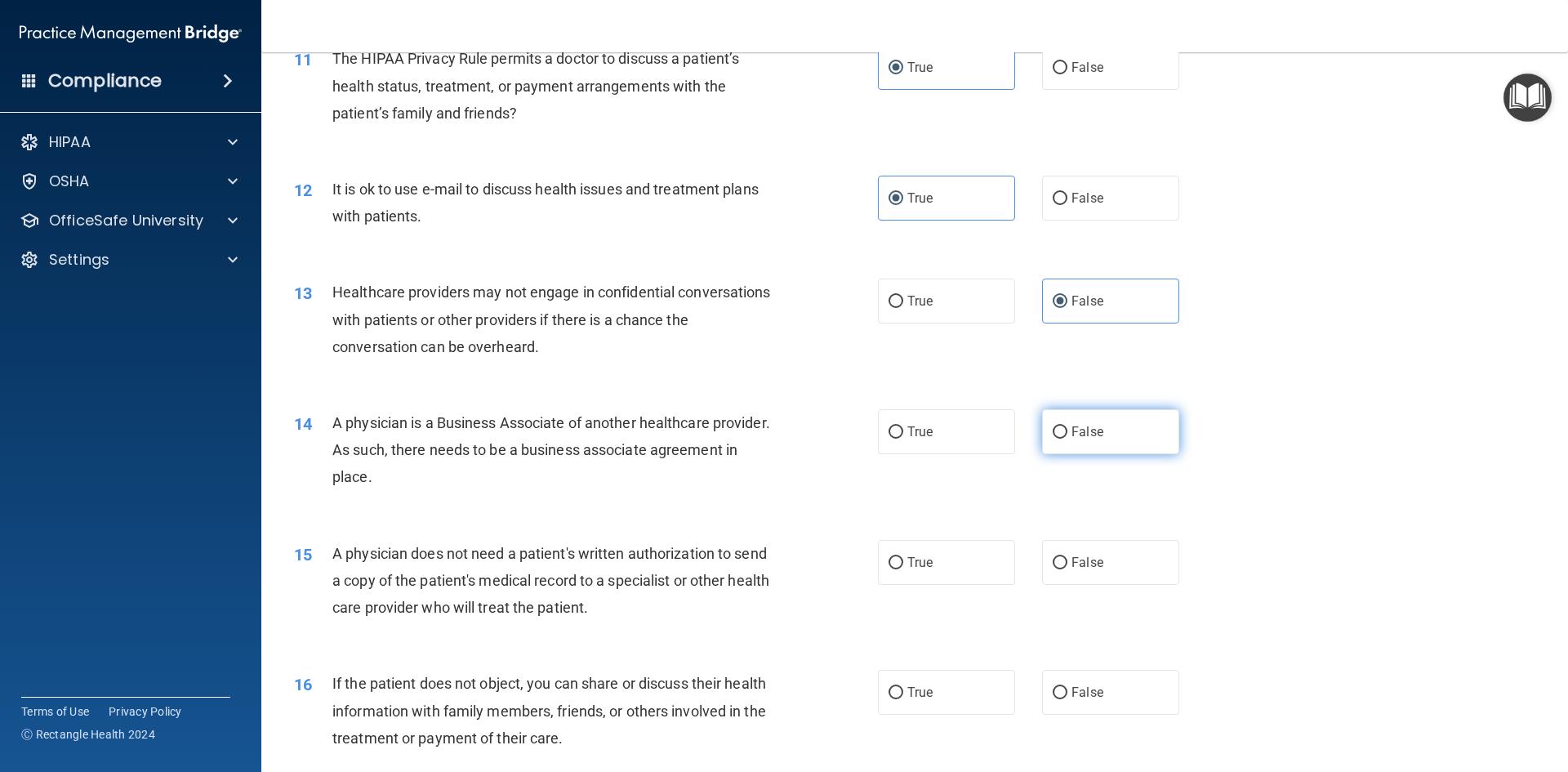
radio input "true"
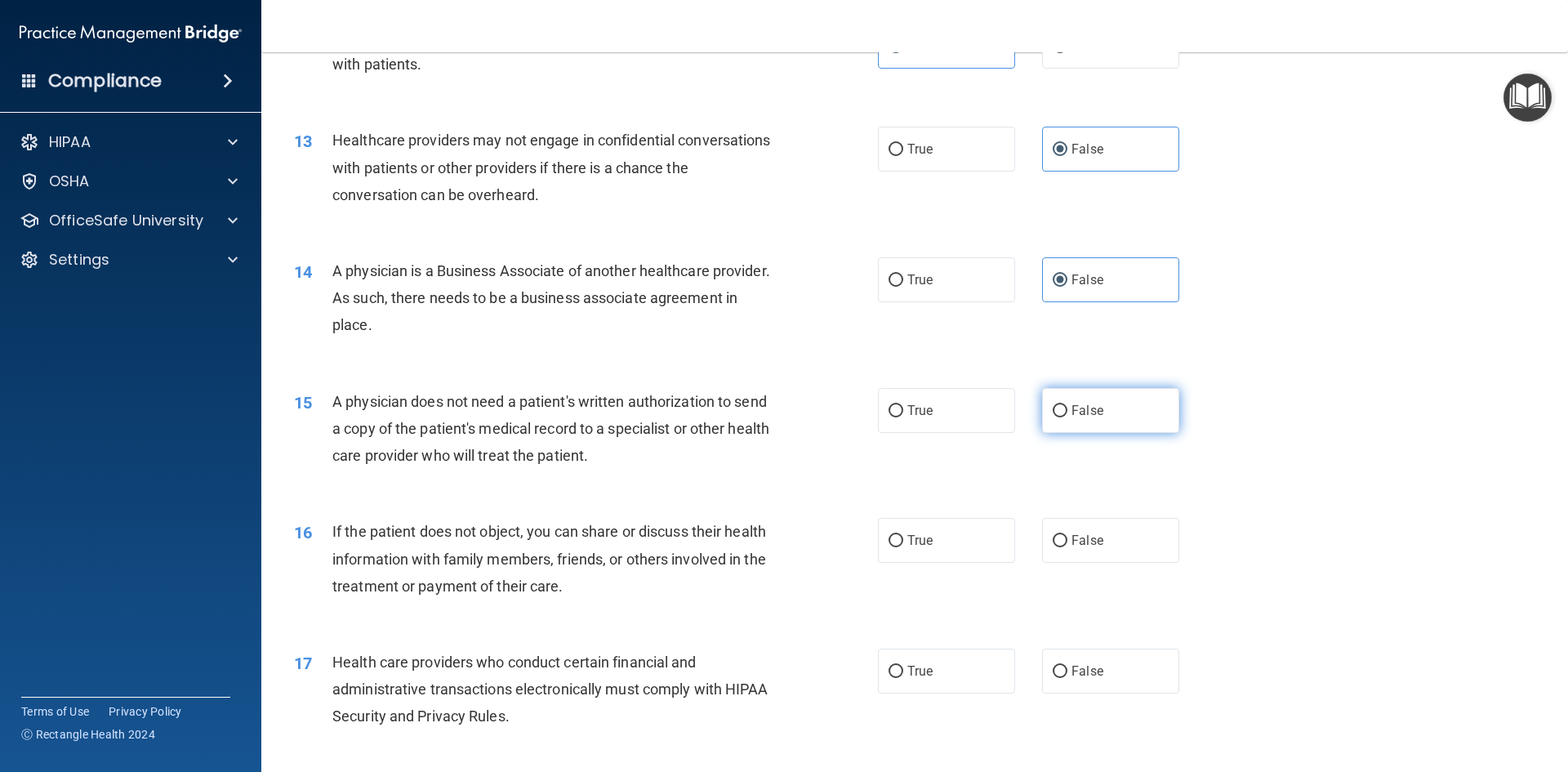
scroll to position [1471, 0]
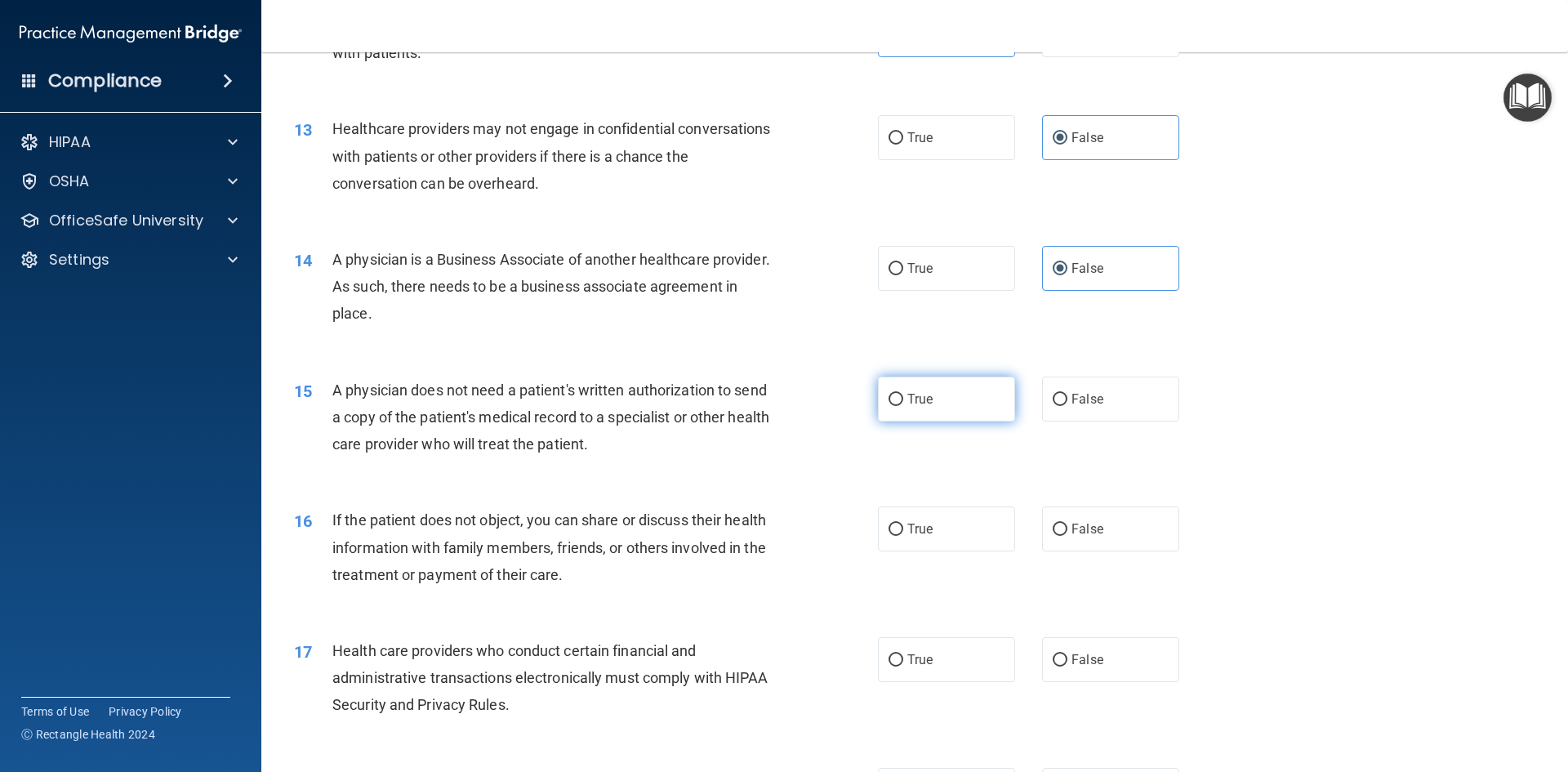
click at [940, 388] on label "True" at bounding box center [946, 399] width 137 height 45
click at [903, 394] on input "True" at bounding box center [895, 400] width 15 height 13
radio input "true"
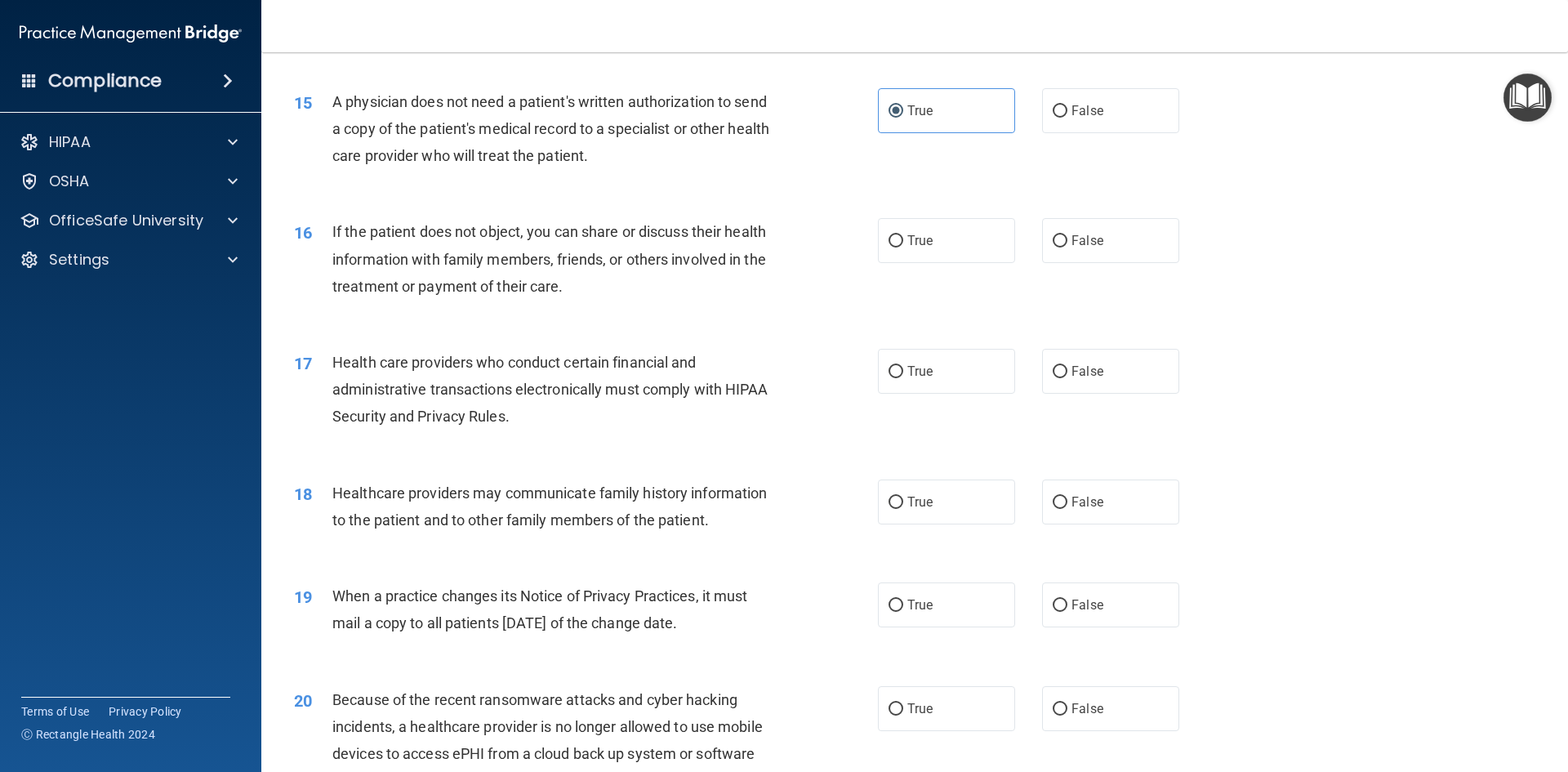
scroll to position [1797, 0]
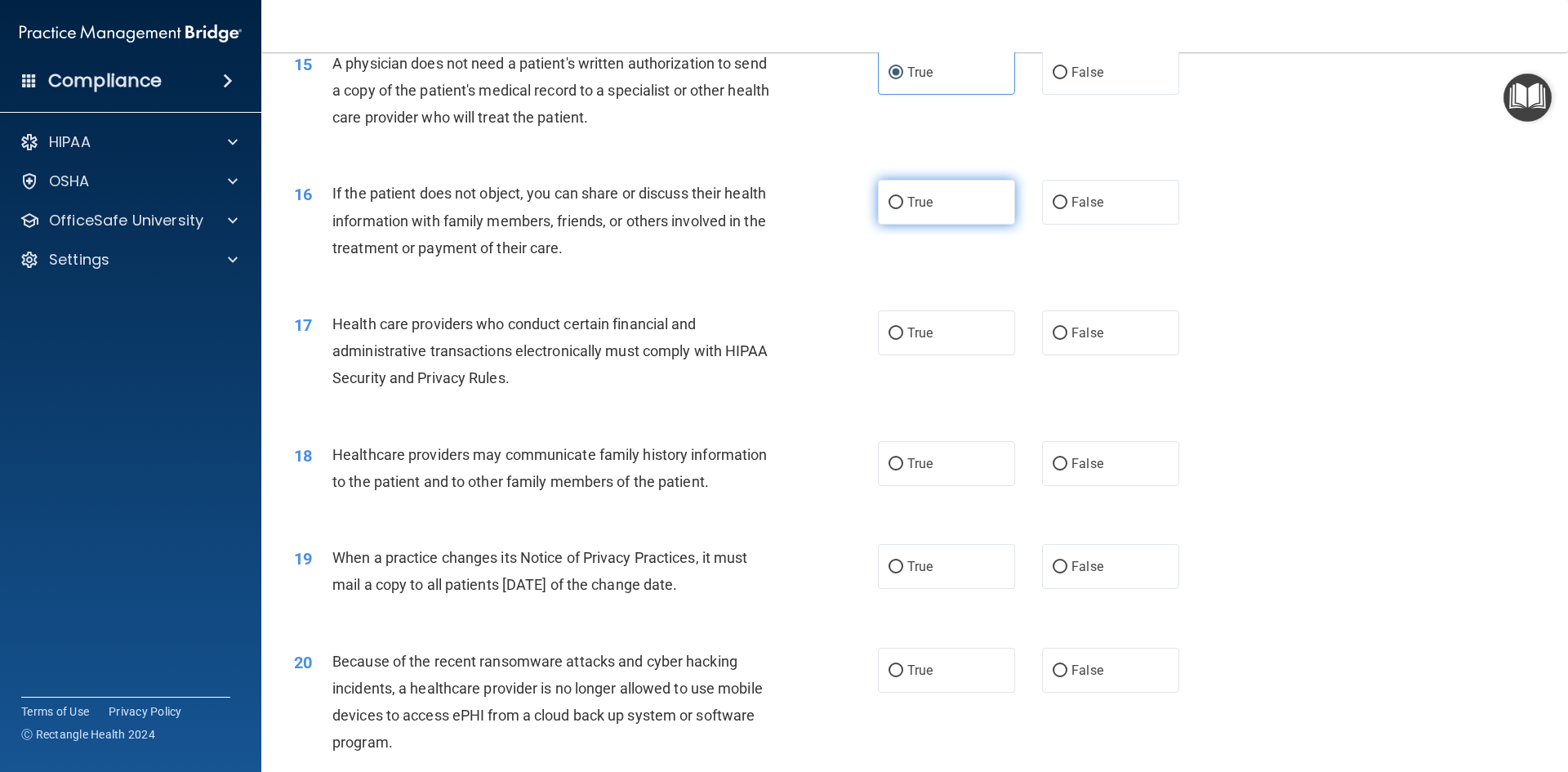
click at [957, 212] on label "True" at bounding box center [946, 202] width 137 height 45
click at [903, 209] on input "True" at bounding box center [895, 203] width 15 height 13
radio input "true"
click at [935, 330] on label "True" at bounding box center [946, 333] width 137 height 45
click at [903, 330] on input "True" at bounding box center [895, 333] width 15 height 13
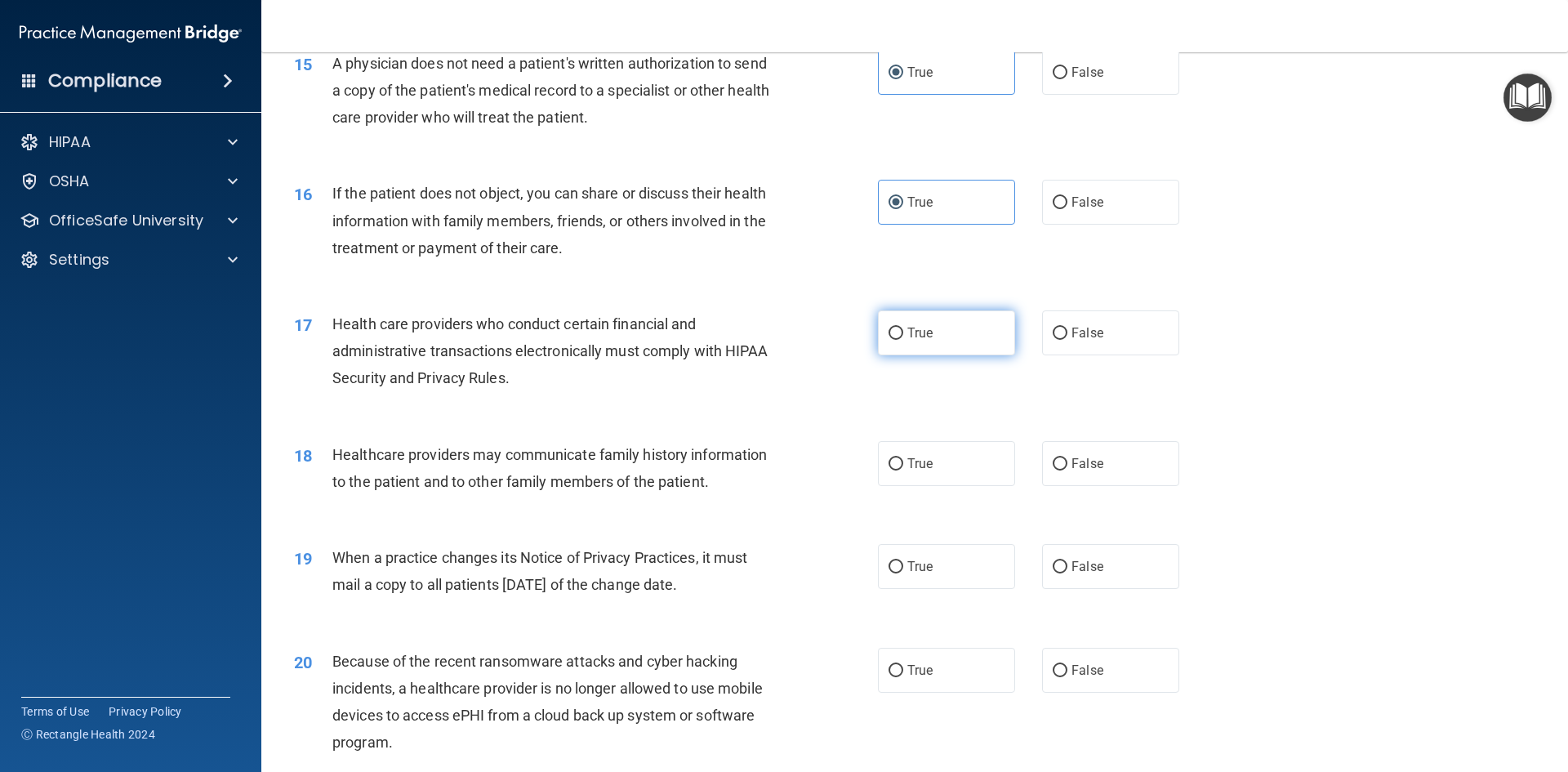
radio input "true"
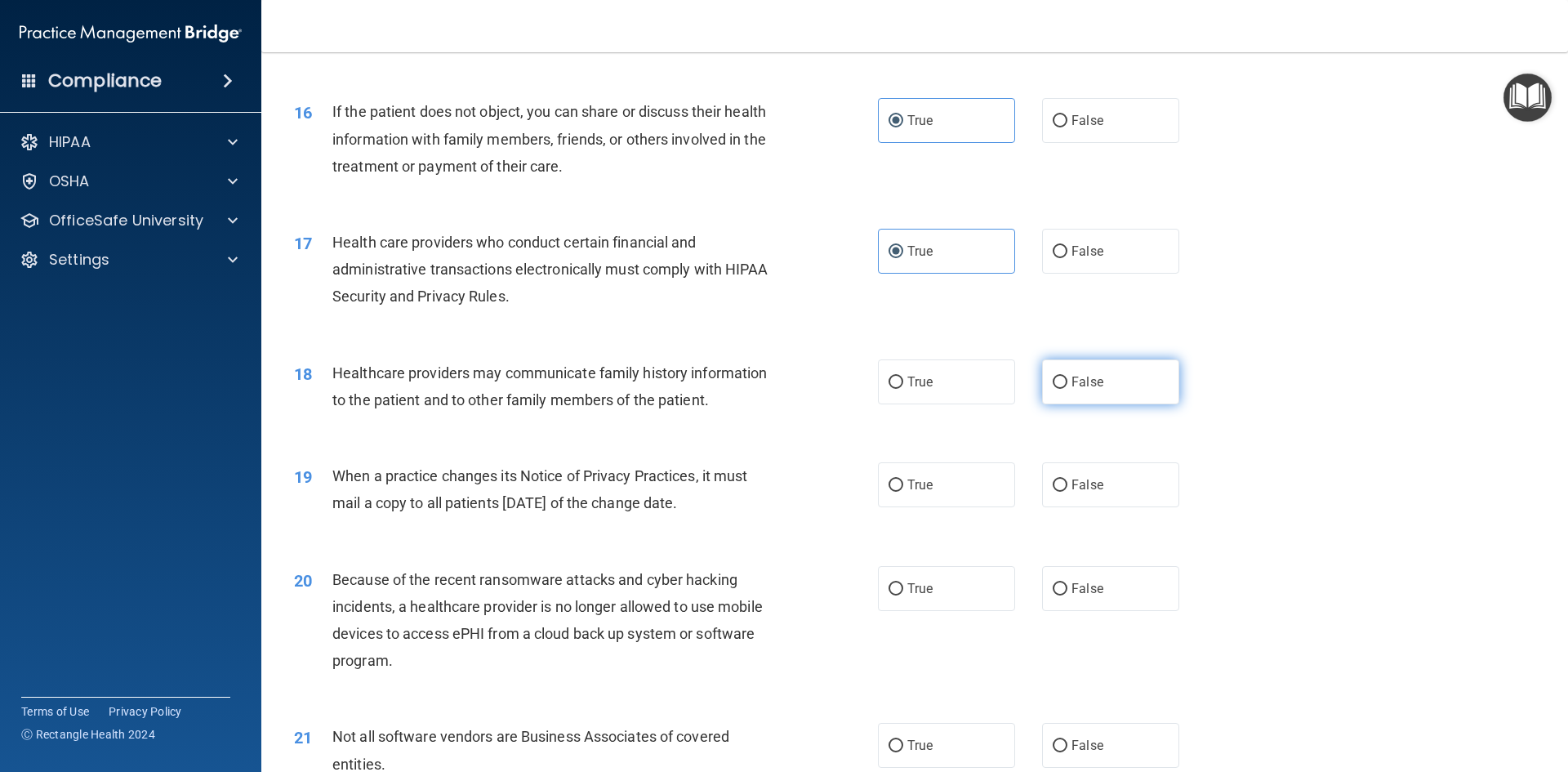
click at [1126, 383] on label "False" at bounding box center [1111, 382] width 137 height 45
click at [1068, 383] on input "False" at bounding box center [1060, 382] width 15 height 13
radio input "true"
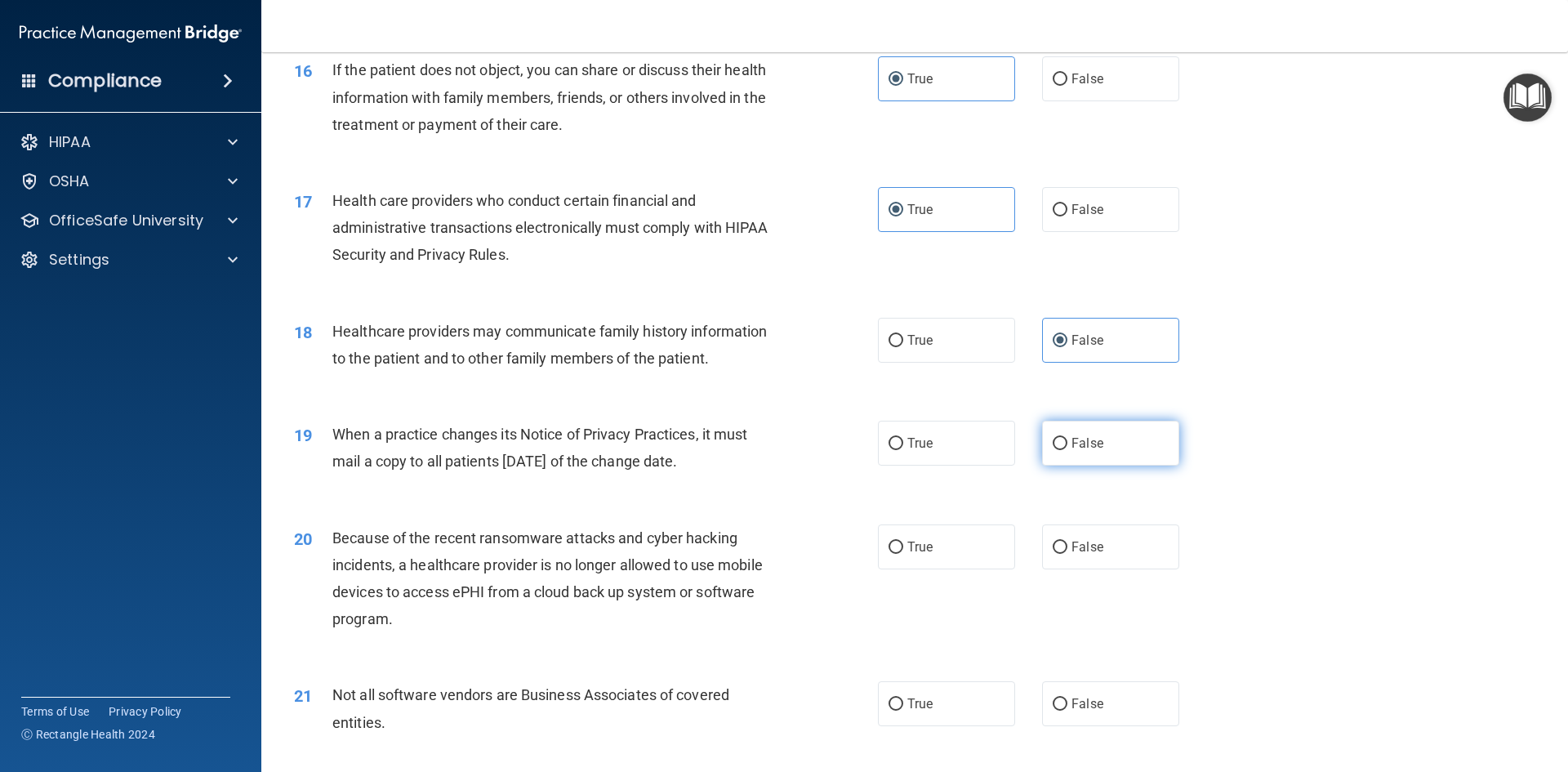
scroll to position [1960, 0]
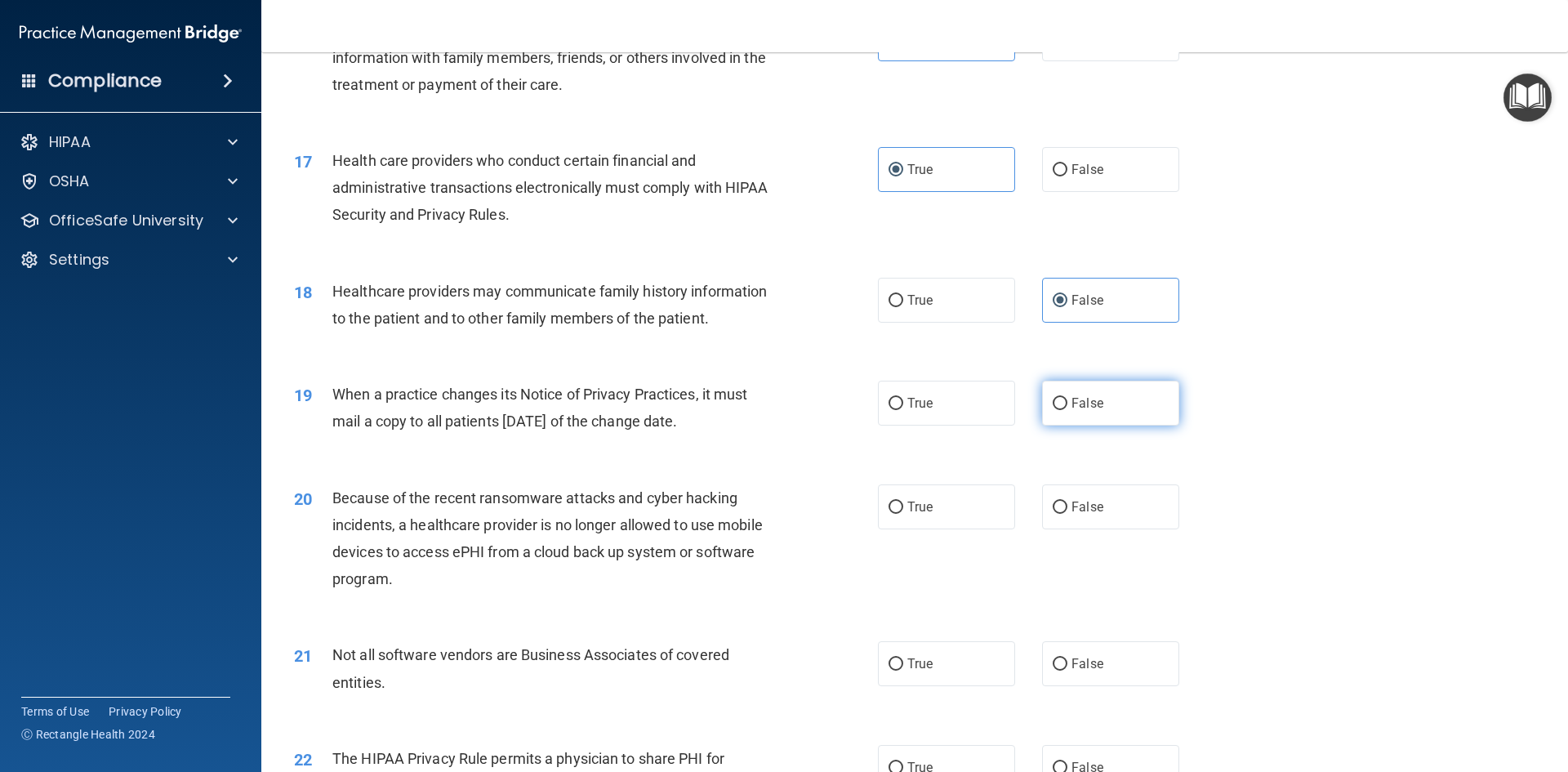
click at [1115, 405] on label "False" at bounding box center [1111, 403] width 137 height 45
click at [1068, 405] on input "False" at bounding box center [1060, 404] width 15 height 13
radio input "true"
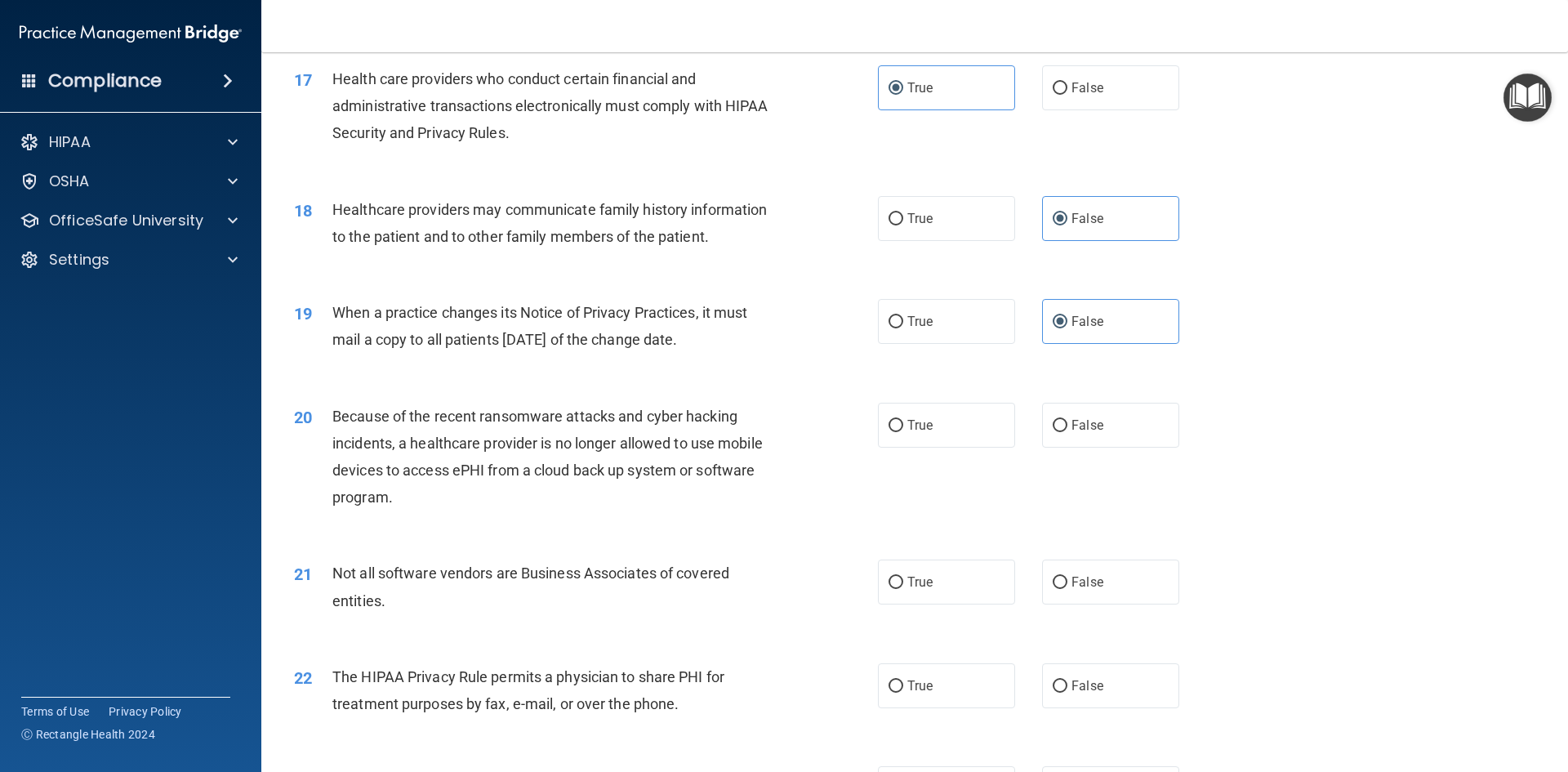
scroll to position [2124, 0]
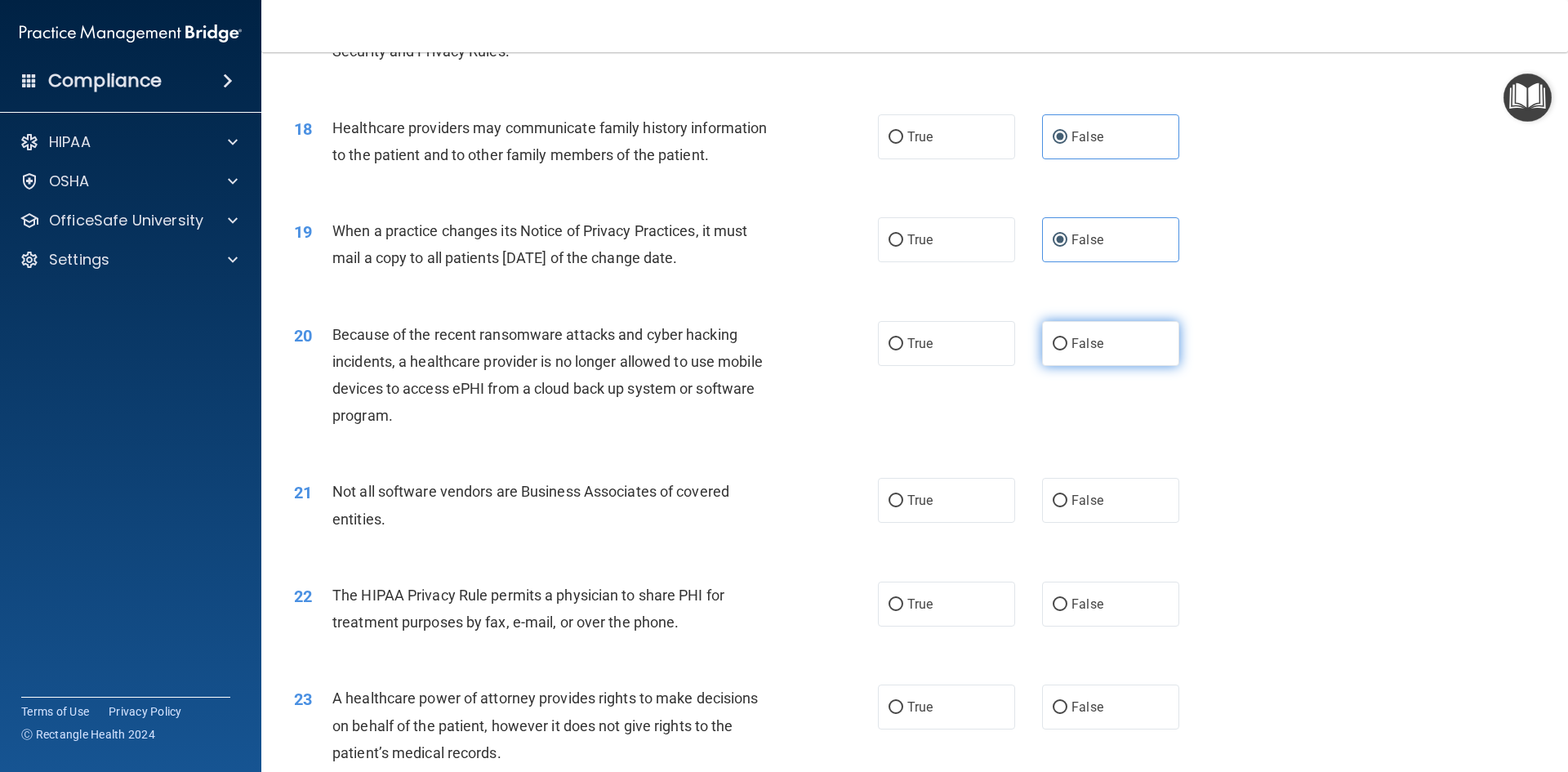
click at [1138, 353] on label "False" at bounding box center [1111, 344] width 137 height 45
click at [1068, 351] on input "False" at bounding box center [1060, 344] width 15 height 13
radio input "true"
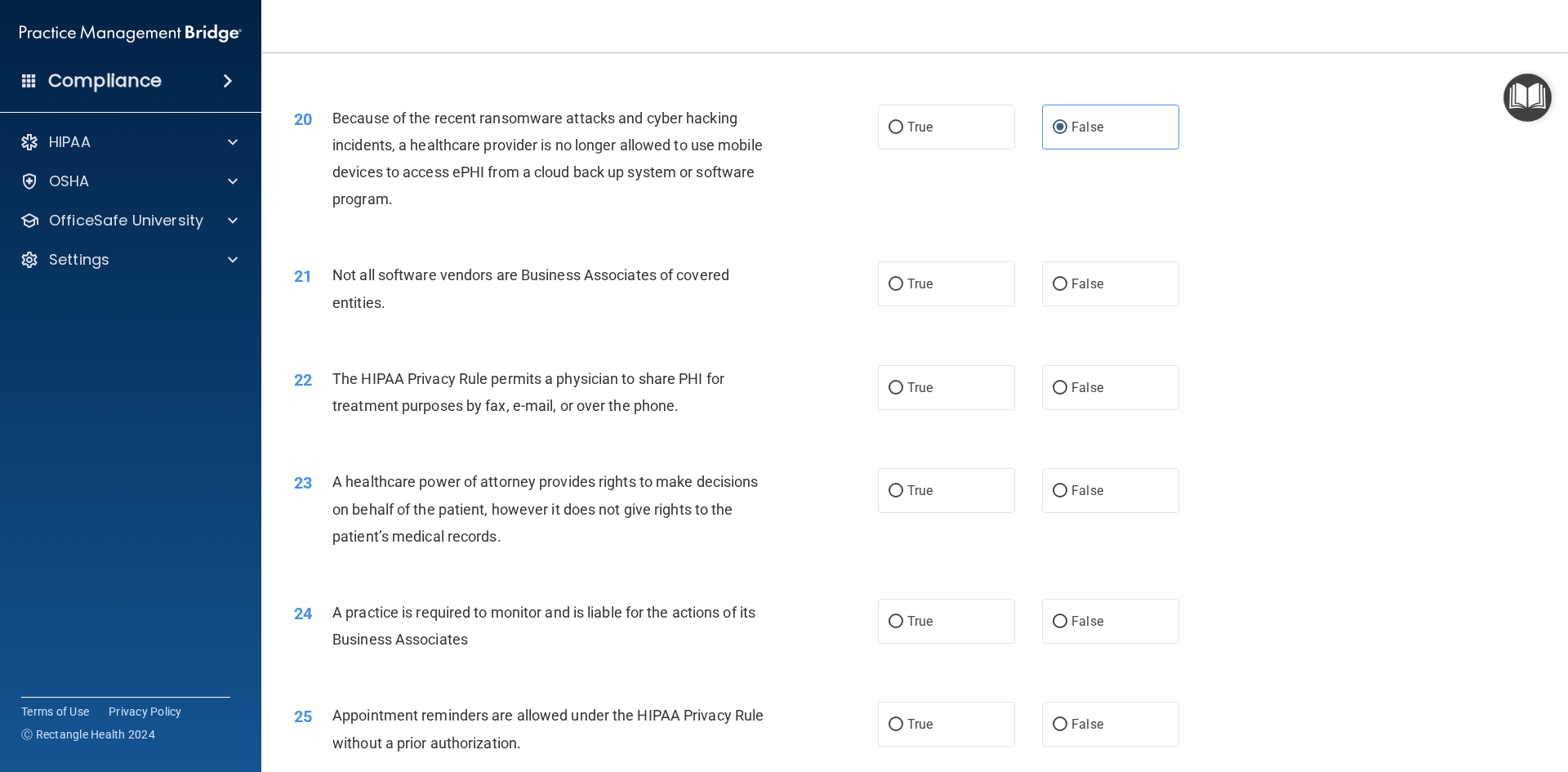
scroll to position [2369, 0]
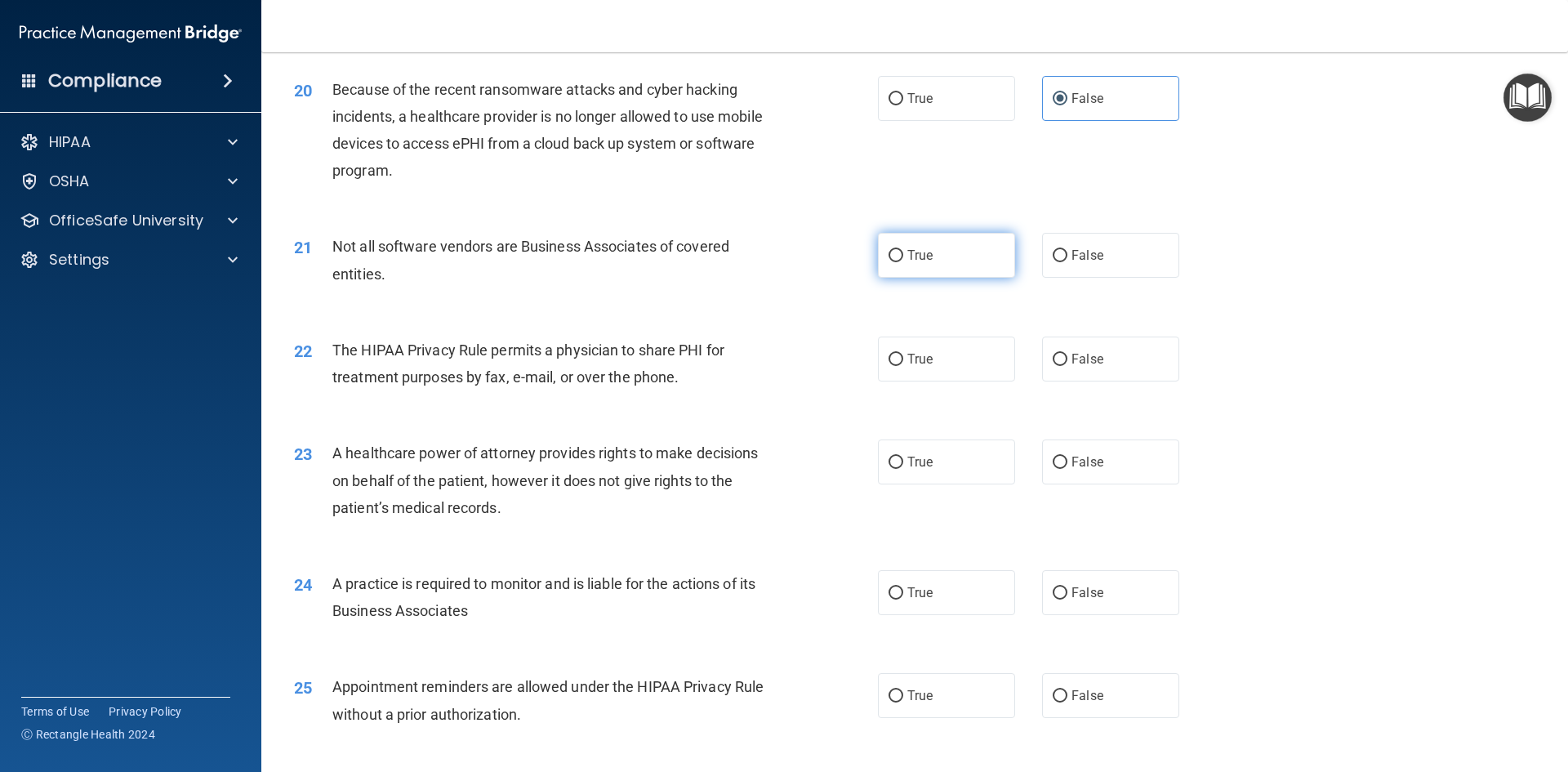
click at [907, 262] on span "True" at bounding box center [920, 256] width 25 height 16
click at [903, 262] on input "True" at bounding box center [895, 256] width 15 height 13
radio input "true"
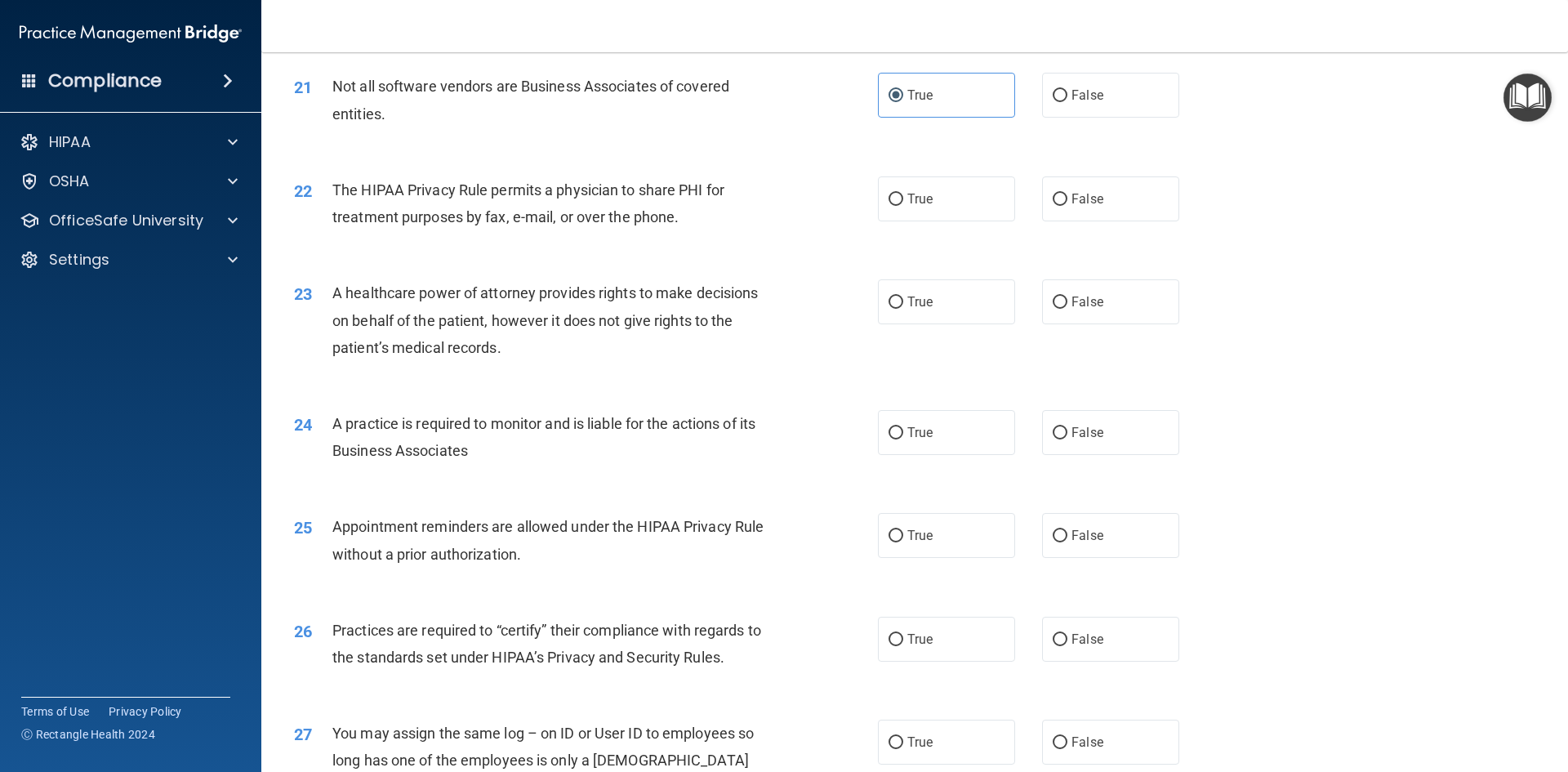
scroll to position [2532, 0]
click at [930, 217] on label "True" at bounding box center [946, 196] width 137 height 45
click at [903, 203] on input "True" at bounding box center [895, 196] width 15 height 13
radio input "true"
click at [1128, 312] on label "False" at bounding box center [1111, 299] width 137 height 45
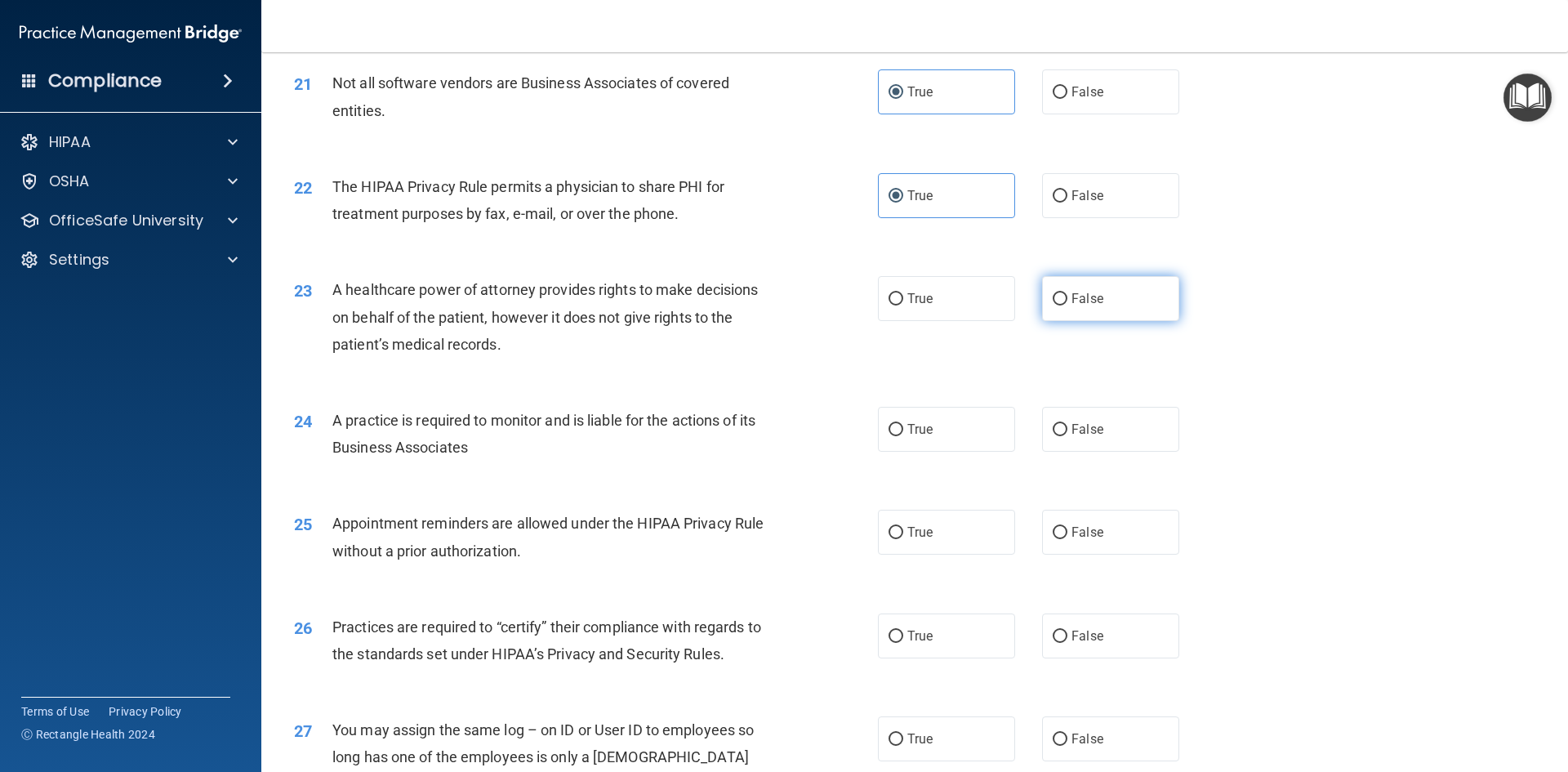
click at [1068, 306] on input "False" at bounding box center [1060, 299] width 15 height 13
radio input "true"
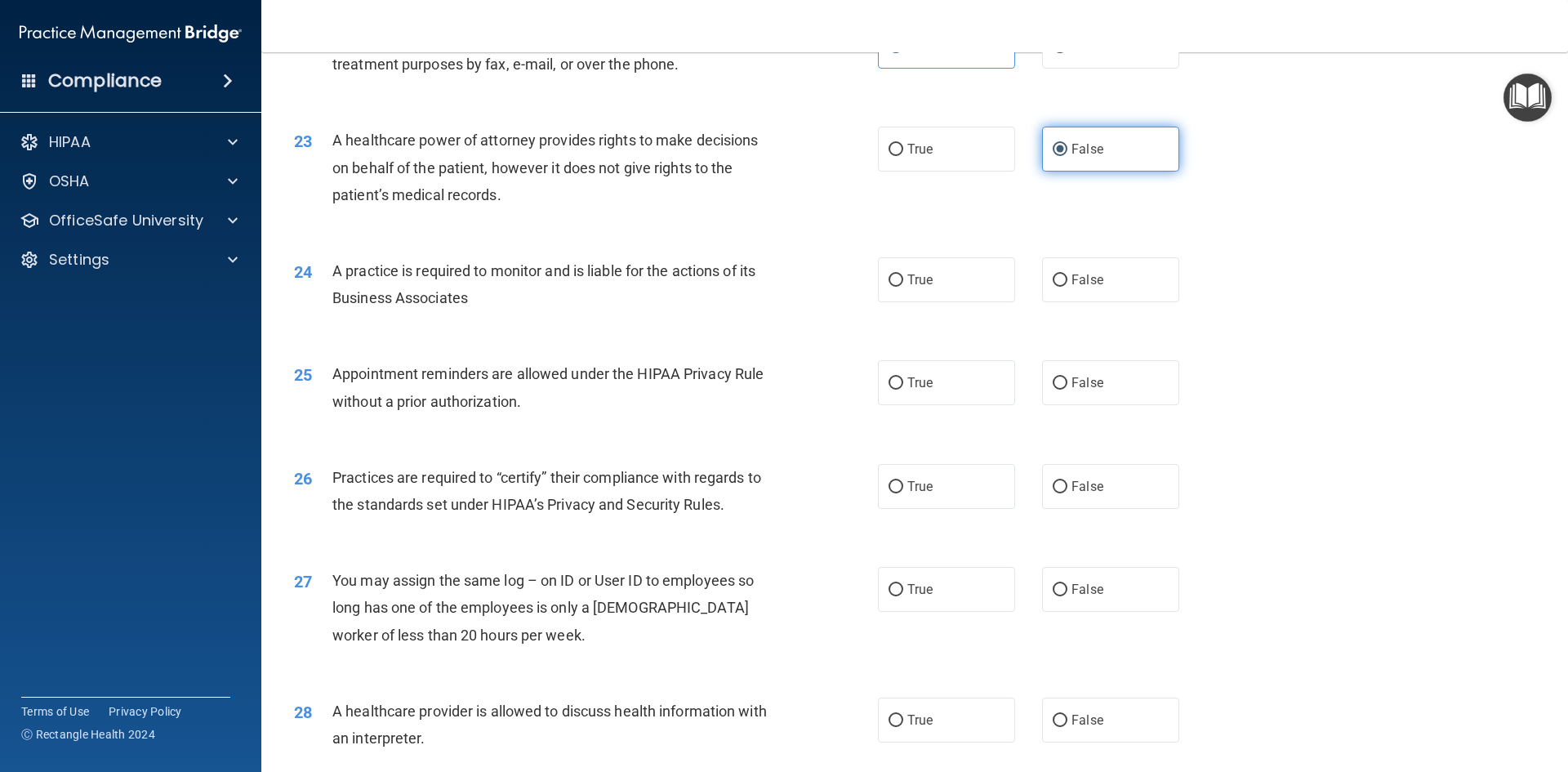
scroll to position [2695, 0]
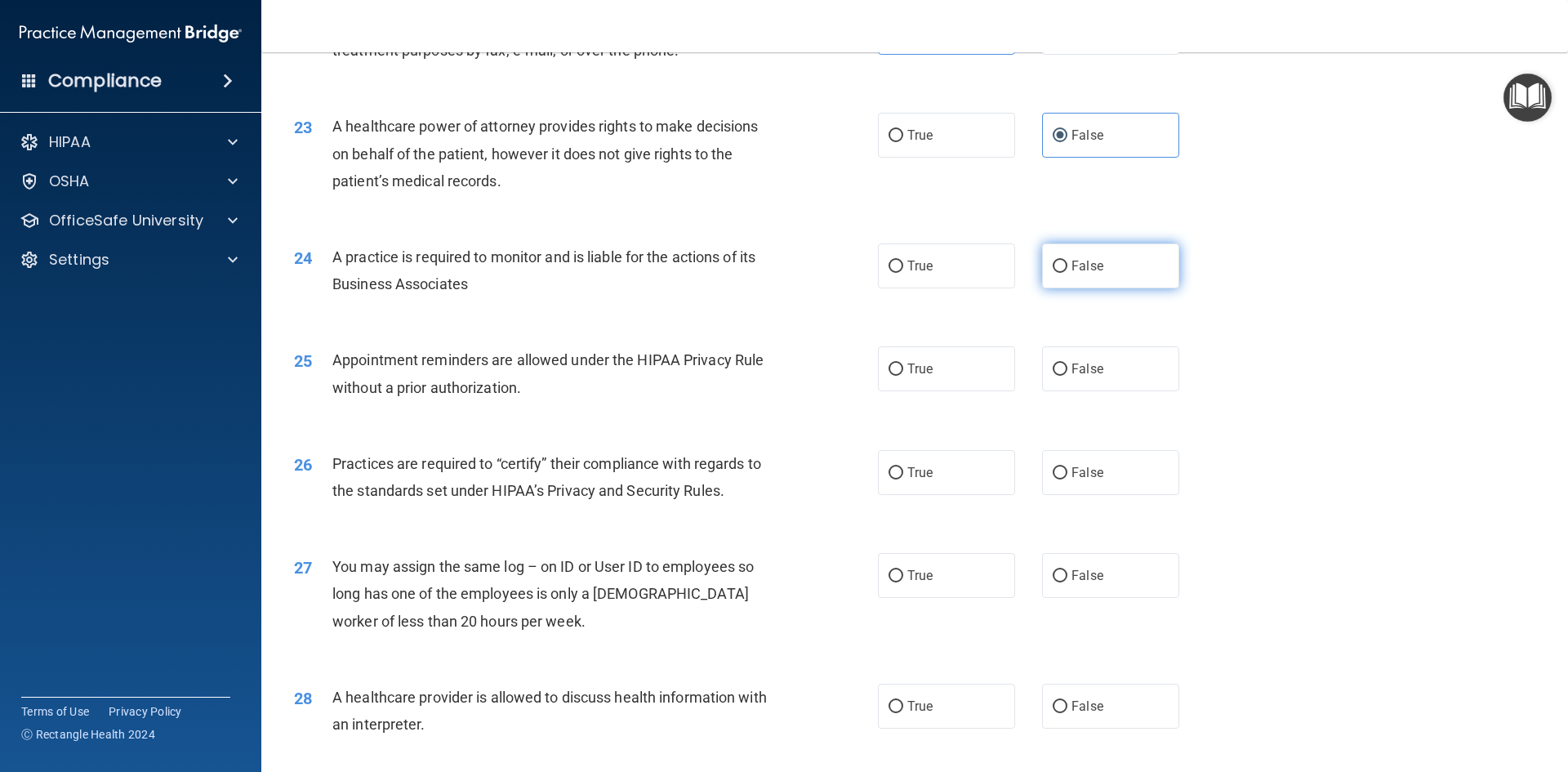
click at [1117, 278] on label "False" at bounding box center [1111, 265] width 137 height 45
click at [1068, 272] on input "False" at bounding box center [1060, 266] width 15 height 13
radio input "true"
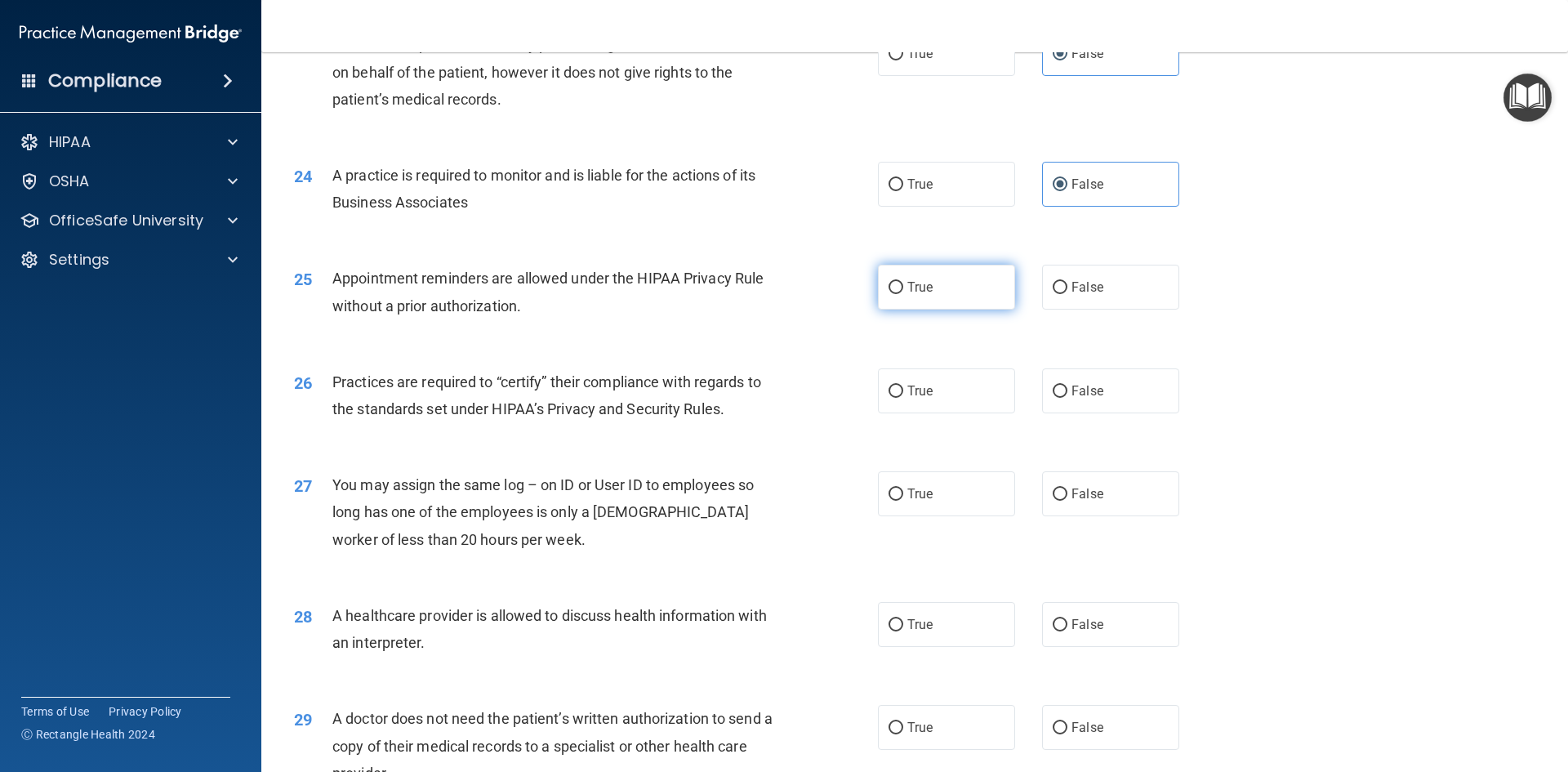
click at [913, 289] on span "True" at bounding box center [920, 287] width 25 height 16
click at [903, 289] on input "True" at bounding box center [895, 288] width 15 height 13
radio input "true"
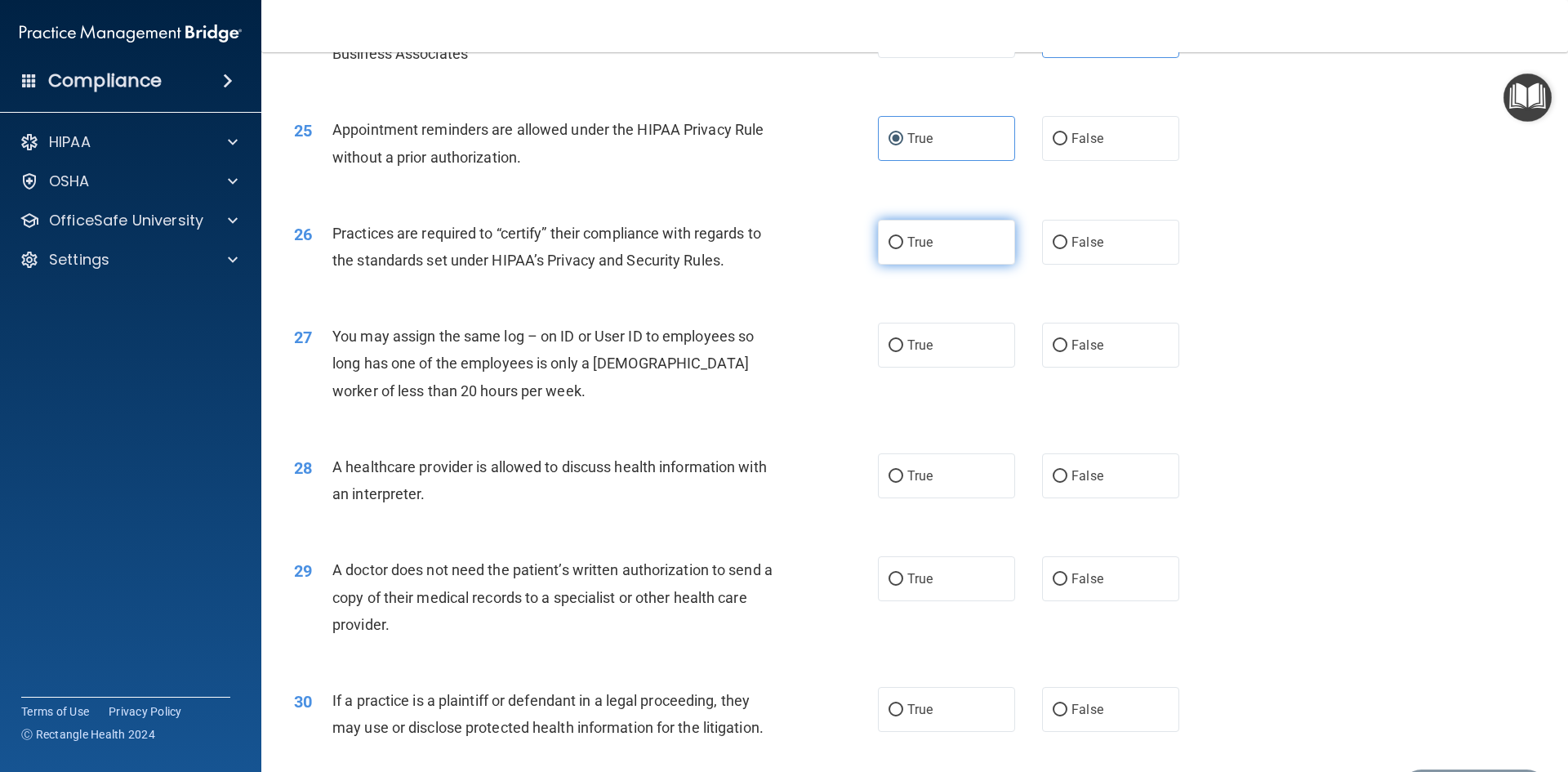
scroll to position [2940, 0]
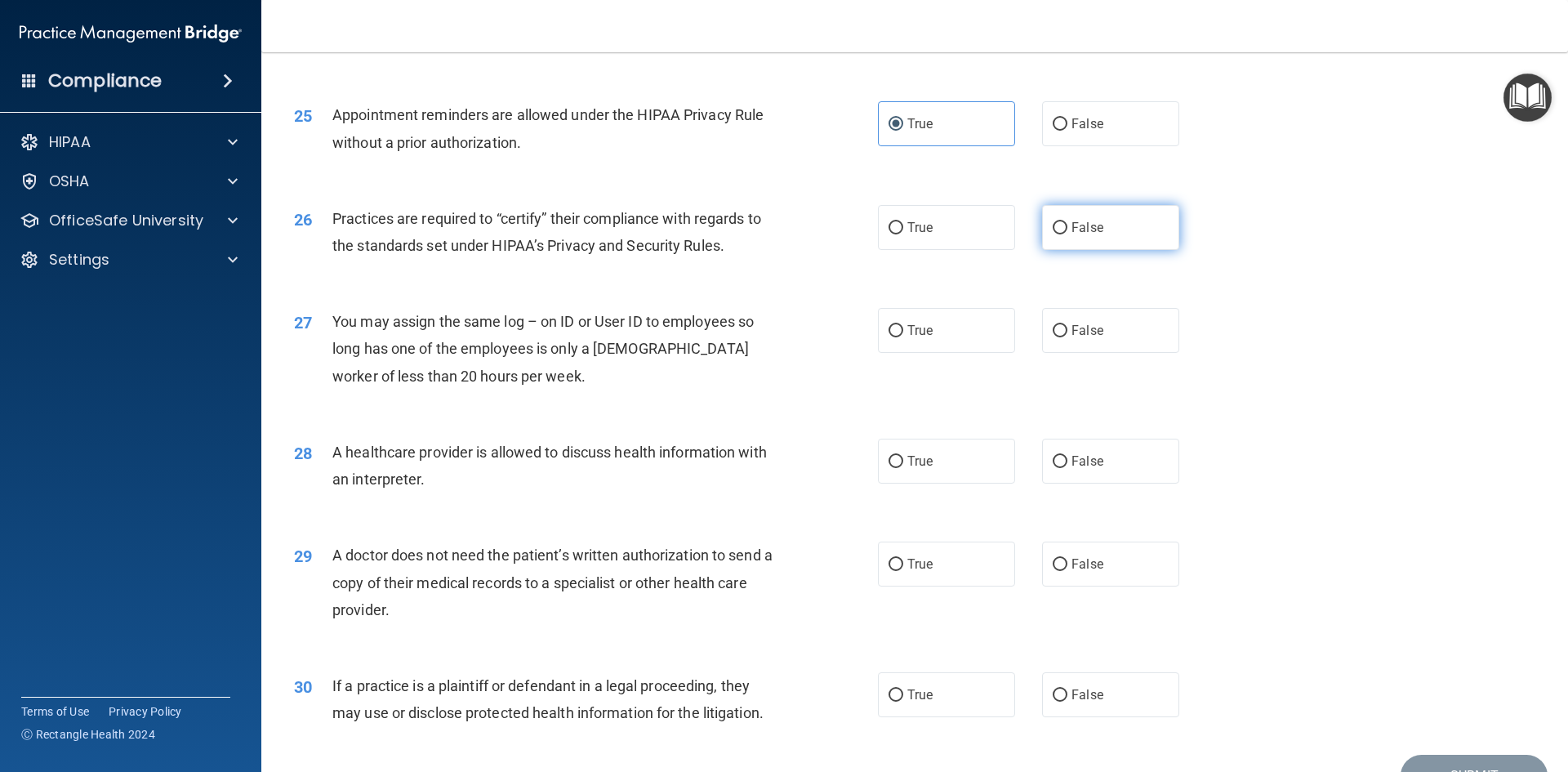
click at [1105, 249] on label "False" at bounding box center [1111, 227] width 137 height 45
click at [1068, 234] on input "False" at bounding box center [1060, 228] width 15 height 13
radio input "true"
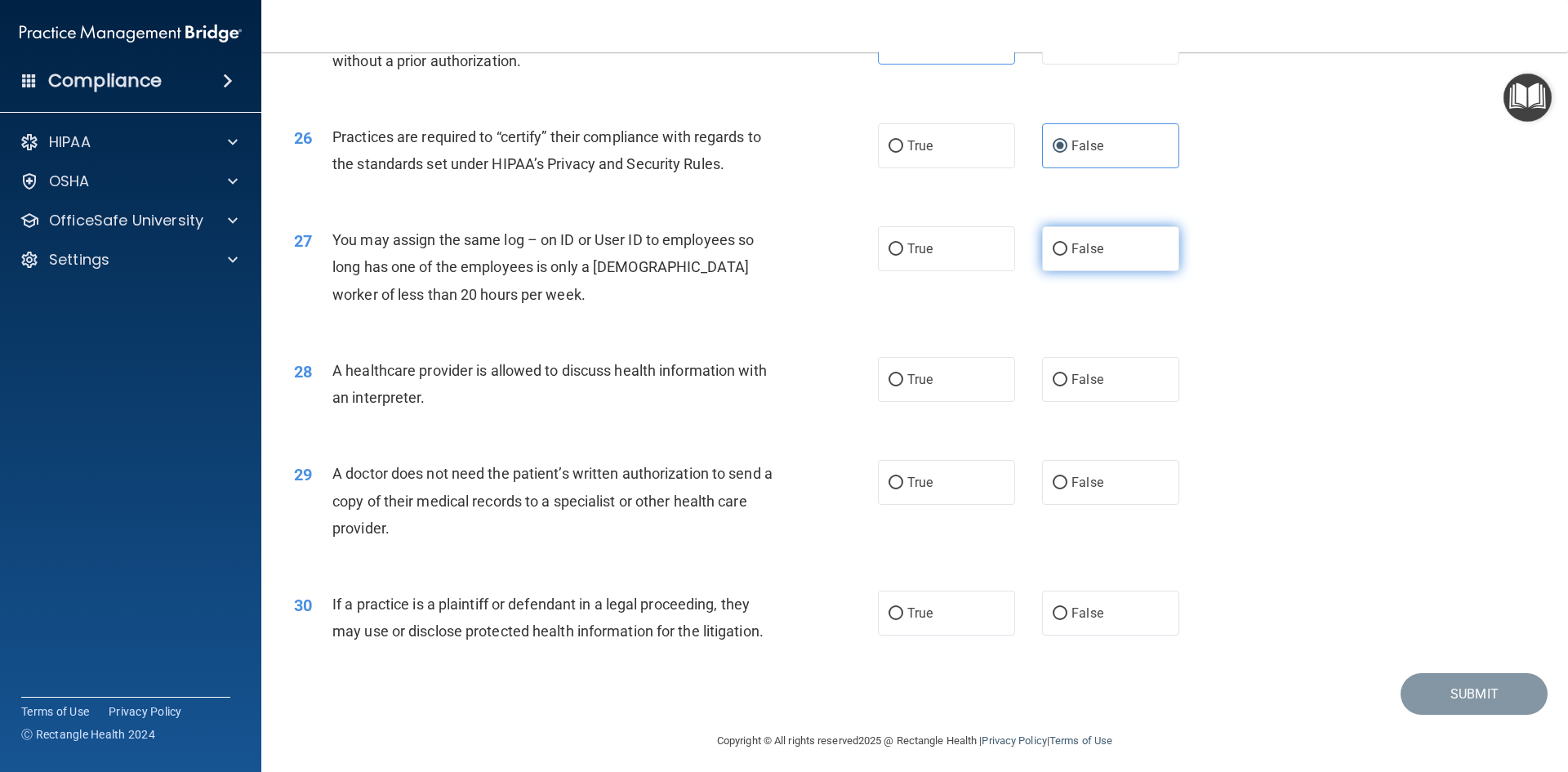
click at [1105, 238] on label "False" at bounding box center [1111, 249] width 137 height 45
click at [1068, 243] on input "False" at bounding box center [1060, 249] width 15 height 13
radio input "true"
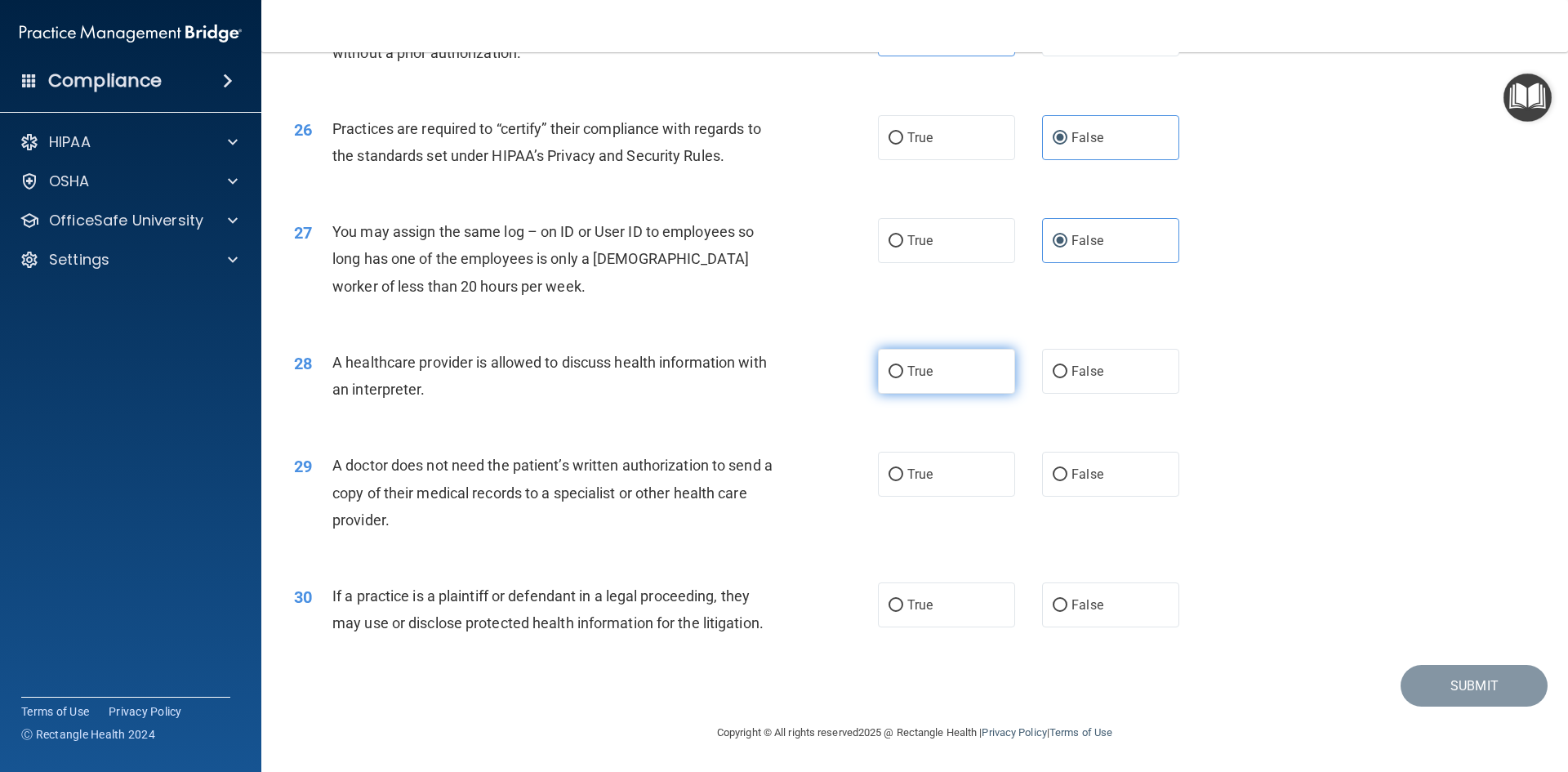
click at [950, 358] on label "True" at bounding box center [946, 371] width 137 height 45
click at [903, 365] on input "True" at bounding box center [895, 371] width 15 height 13
radio input "true"
click at [926, 470] on span "True" at bounding box center [920, 474] width 25 height 16
click at [903, 470] on input "True" at bounding box center [895, 475] width 15 height 13
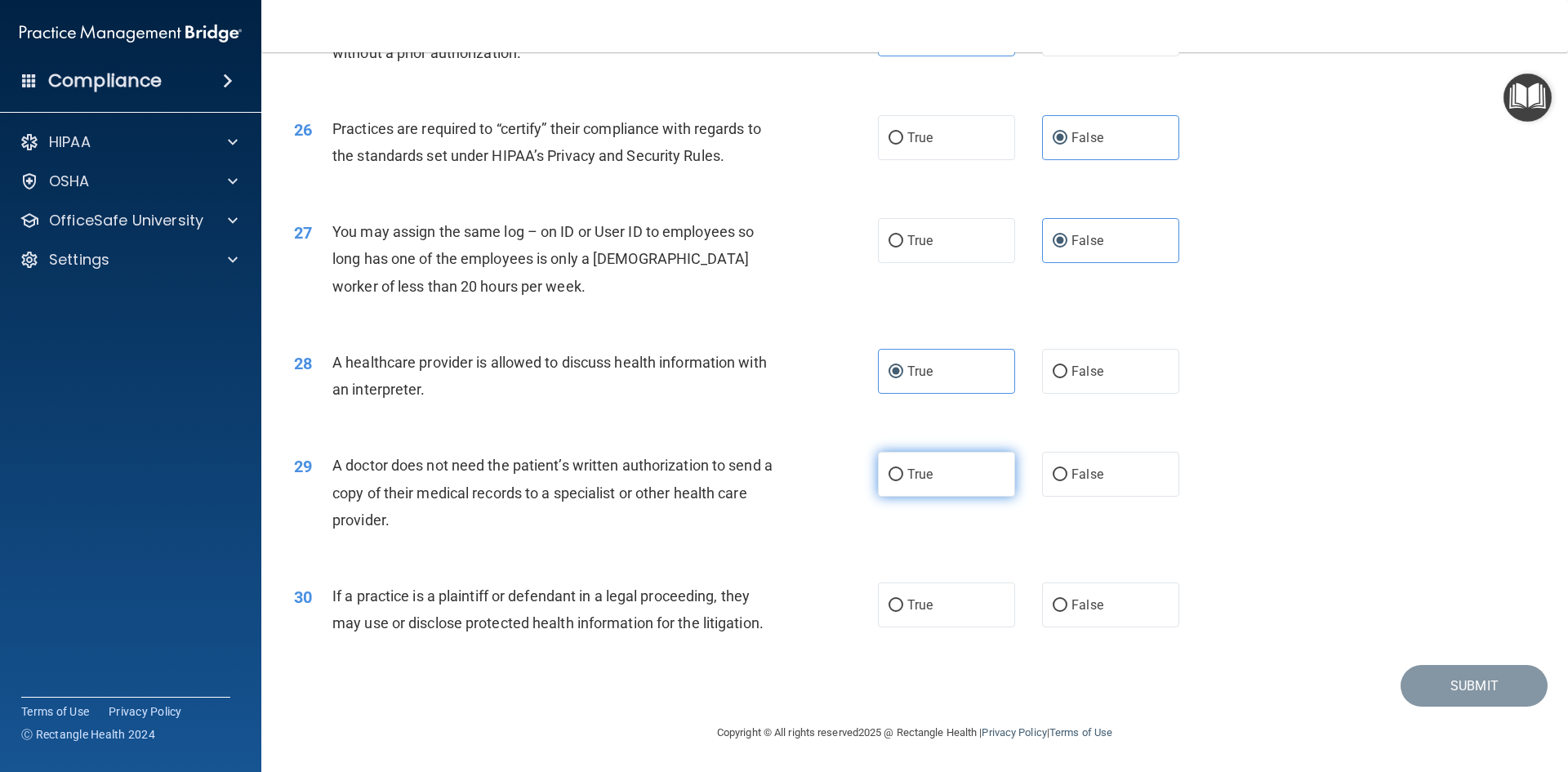
radio input "true"
click at [934, 606] on label "True" at bounding box center [946, 604] width 137 height 45
click at [903, 606] on input "True" at bounding box center [895, 605] width 15 height 13
radio input "true"
click at [1507, 685] on button "Submit" at bounding box center [1474, 686] width 147 height 42
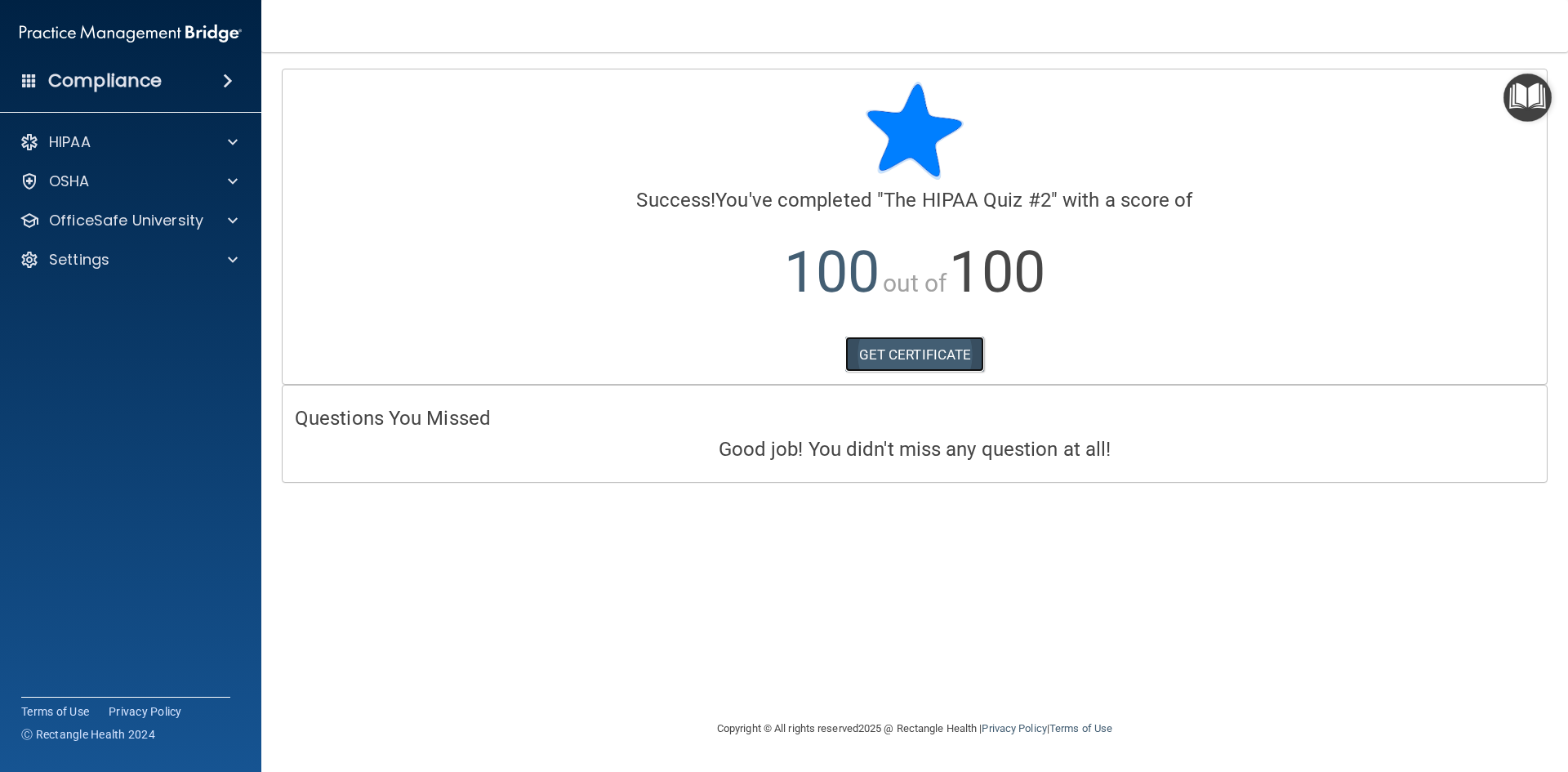
click at [918, 351] on link "GET CERTIFICATE" at bounding box center [915, 354] width 140 height 36
click at [122, 265] on div "Settings" at bounding box center [109, 260] width 203 height 20
click at [111, 299] on p "My Account" at bounding box center [122, 299] width 223 height 17
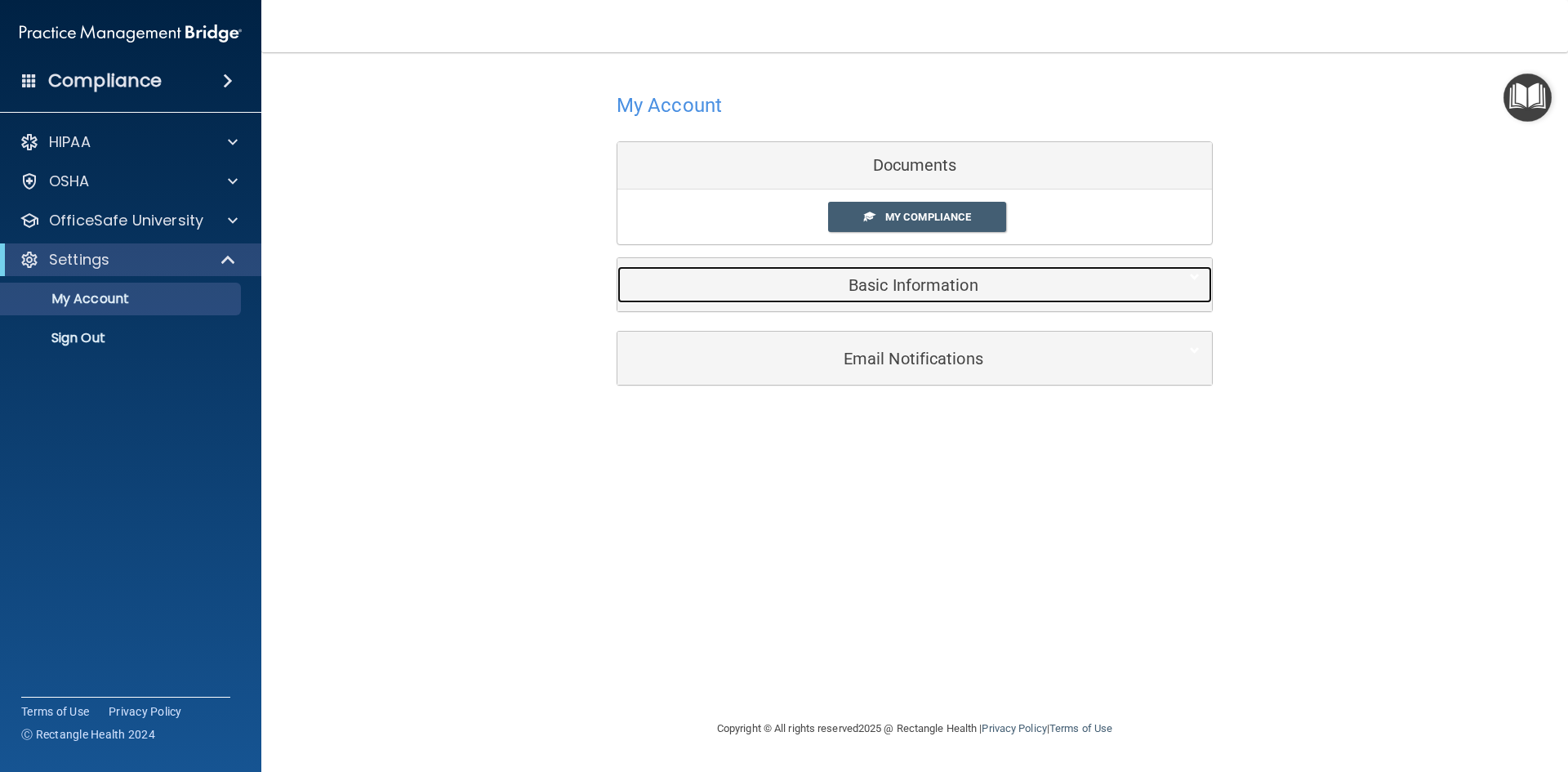
click at [914, 297] on div "Basic Information" at bounding box center [889, 285] width 545 height 37
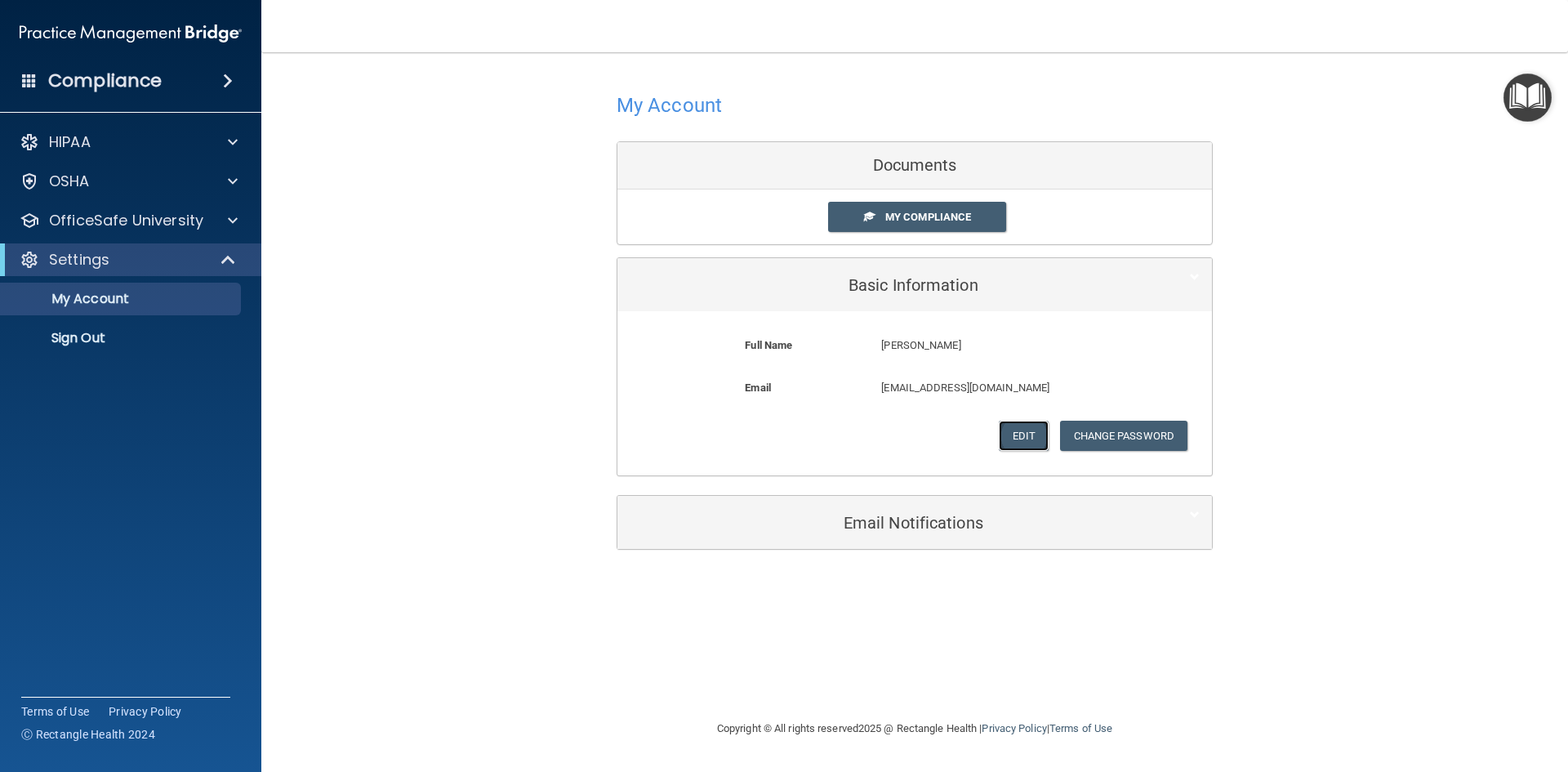
click at [1012, 435] on button "Edit" at bounding box center [1023, 435] width 50 height 30
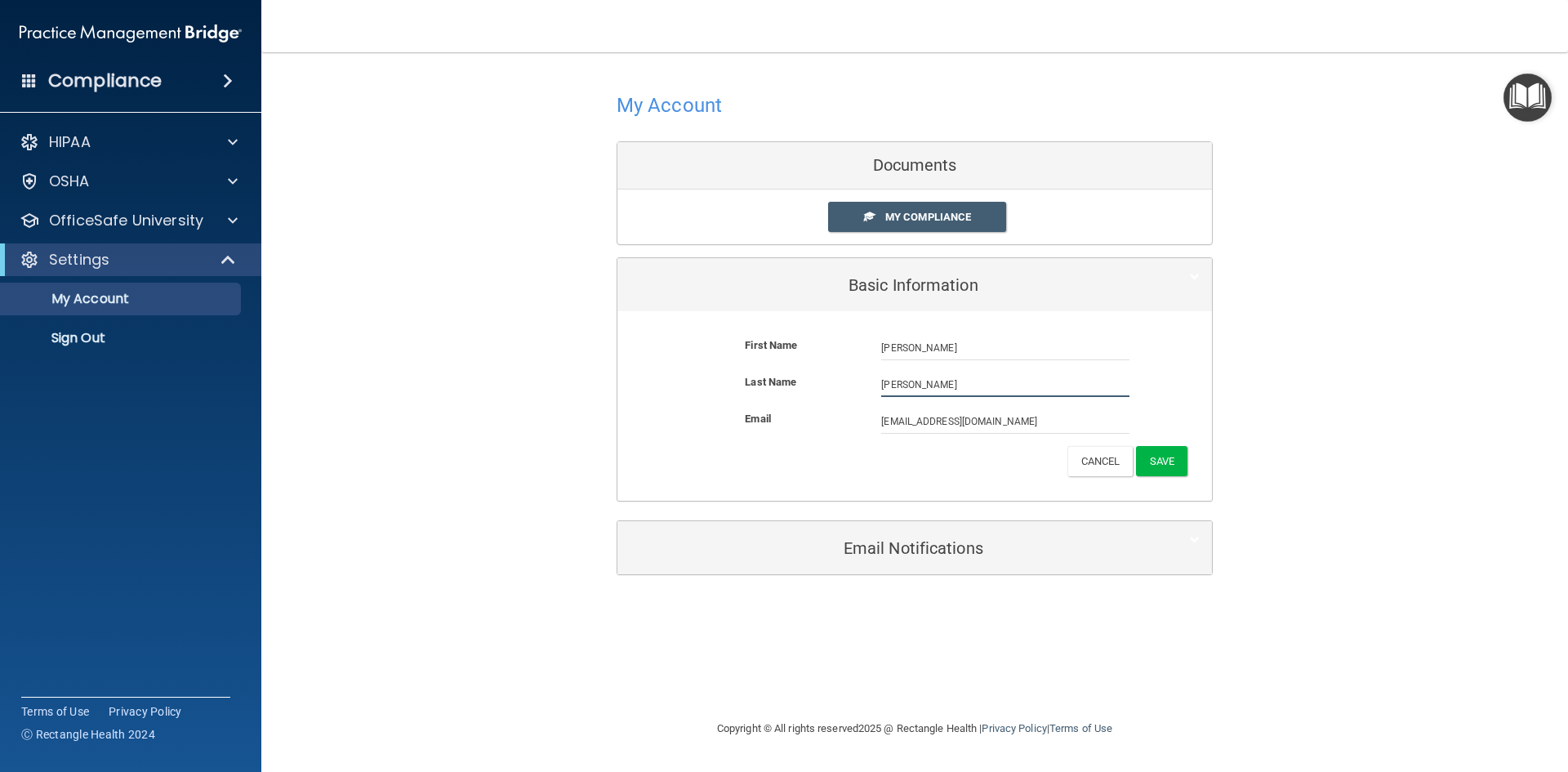
click at [975, 380] on input "Vargas Gutierrez" at bounding box center [1005, 384] width 248 height 24
type input "V"
type input "Chavez"
click at [1171, 462] on button "Save" at bounding box center [1162, 460] width 52 height 30
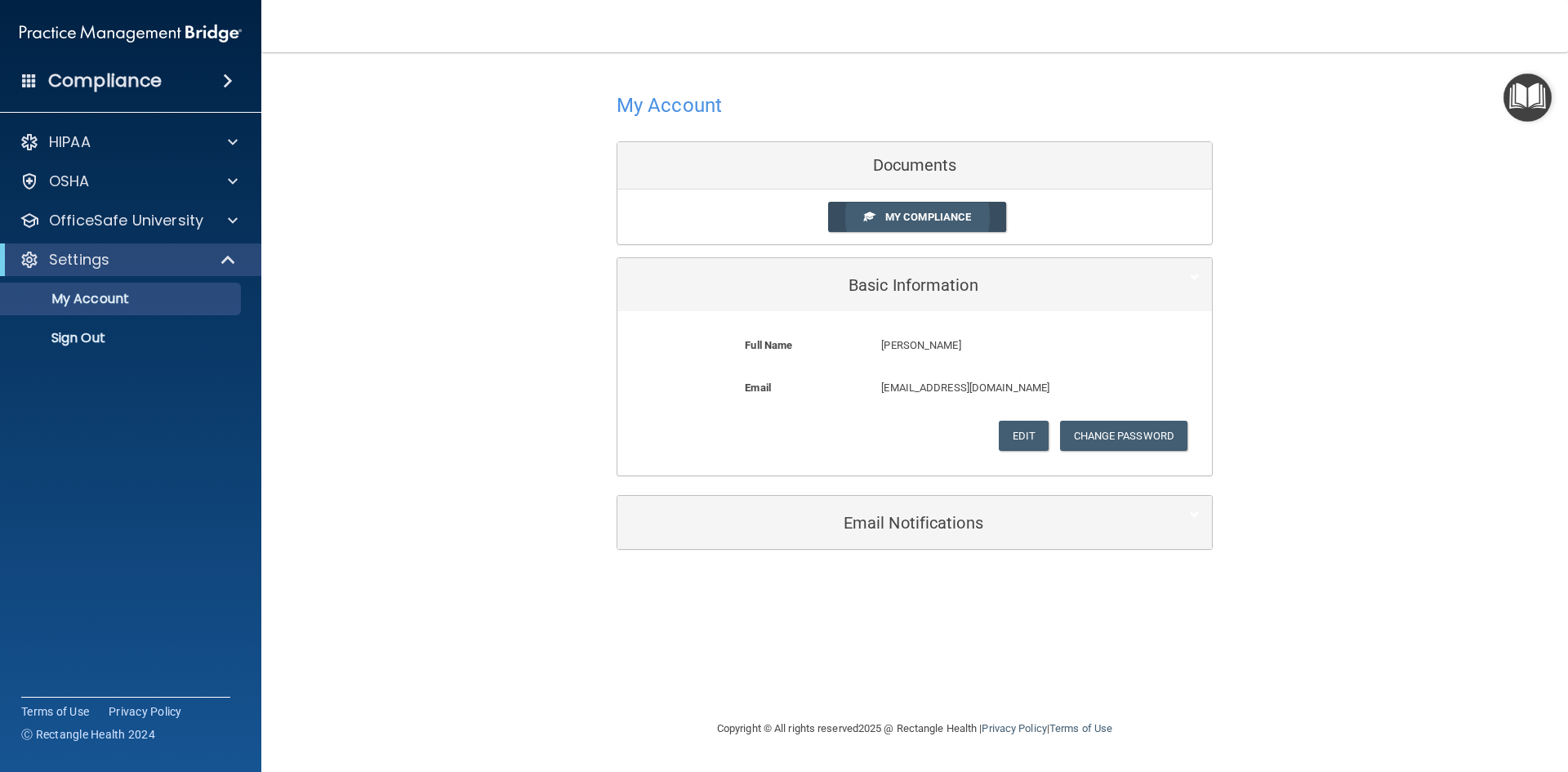
click at [924, 226] on link "My Compliance" at bounding box center [917, 217] width 179 height 30
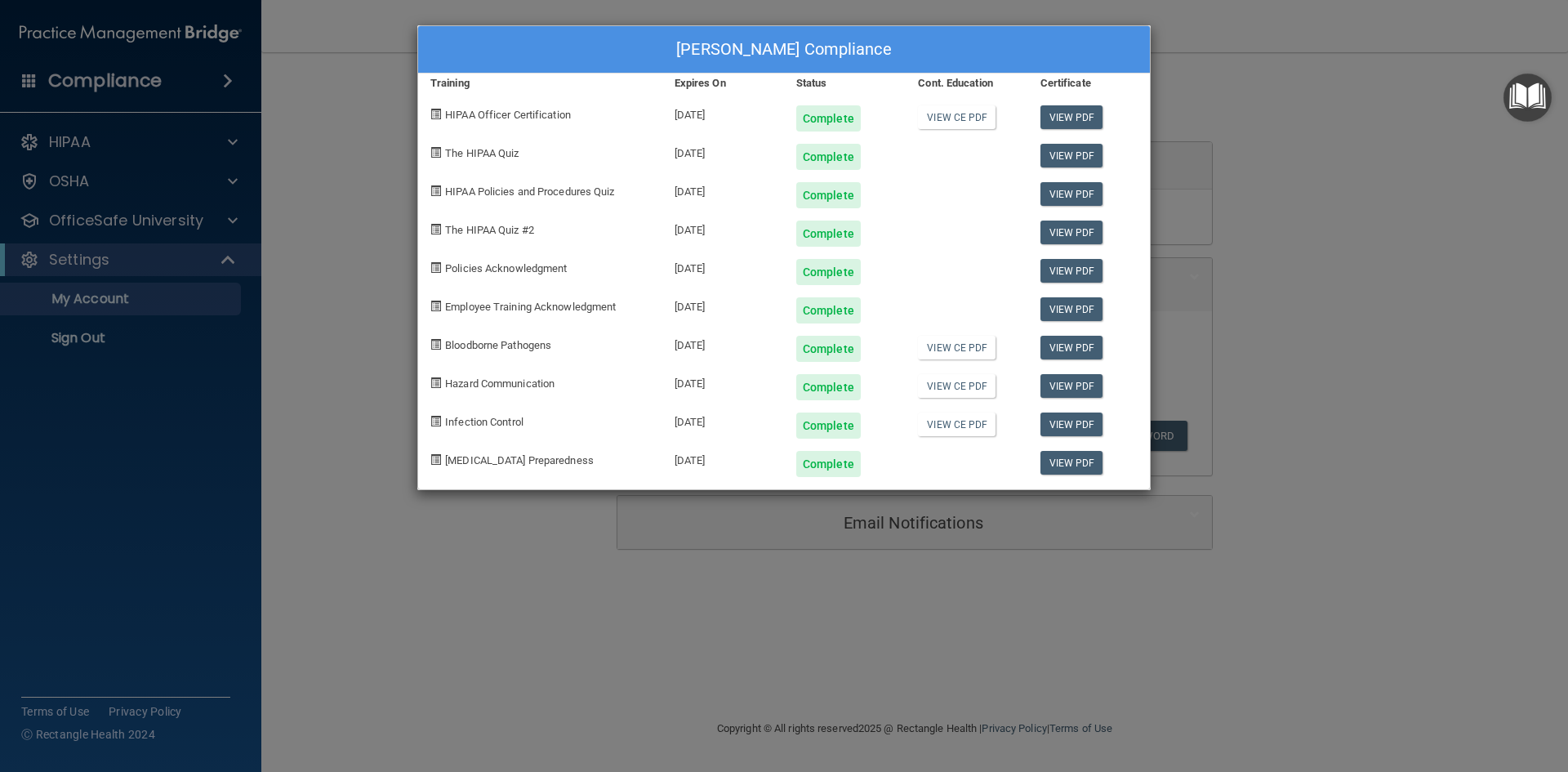
click at [519, 226] on span "The HIPAA Quiz #2" at bounding box center [489, 229] width 89 height 13
click at [1093, 230] on link "View PDF" at bounding box center [1071, 232] width 63 height 24
click at [1324, 194] on div "Maria Chavez's Compliance Training Expires On Status Cont. Education Certificat…" at bounding box center [784, 386] width 1568 height 772
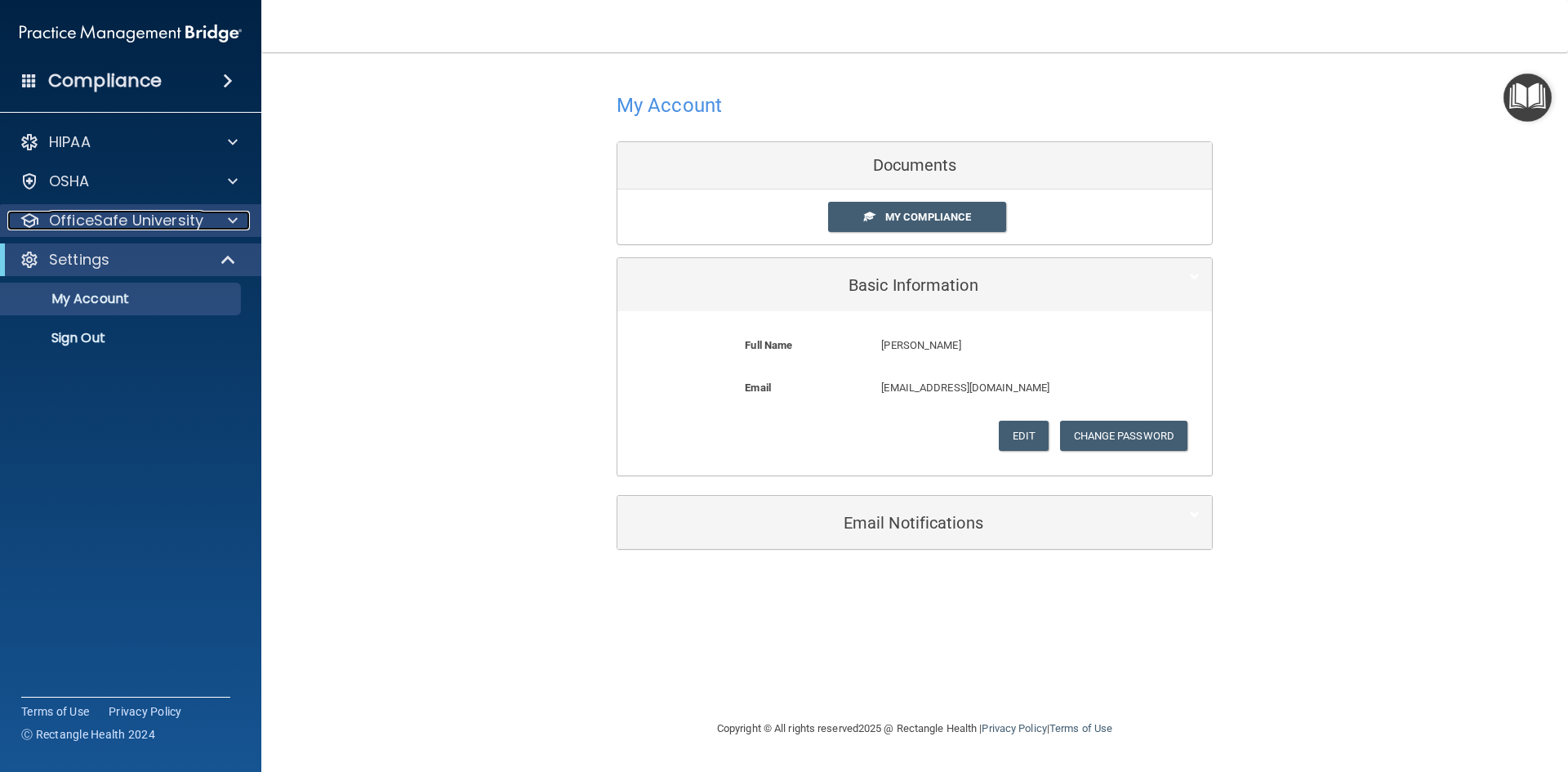
click at [156, 224] on p "OfficeSafe University" at bounding box center [126, 220] width 155 height 20
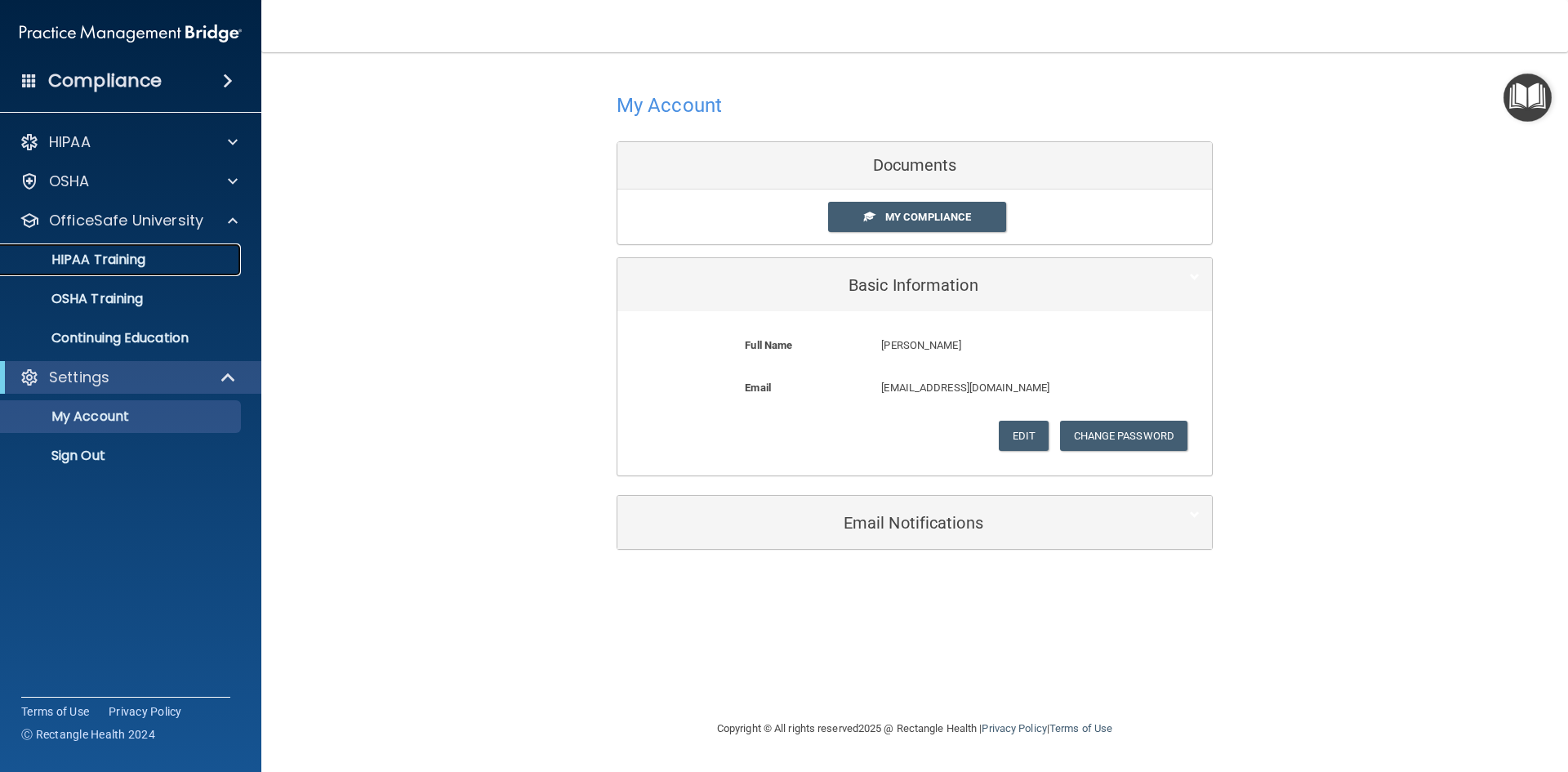
click at [132, 257] on p "HIPAA Training" at bounding box center [78, 260] width 135 height 17
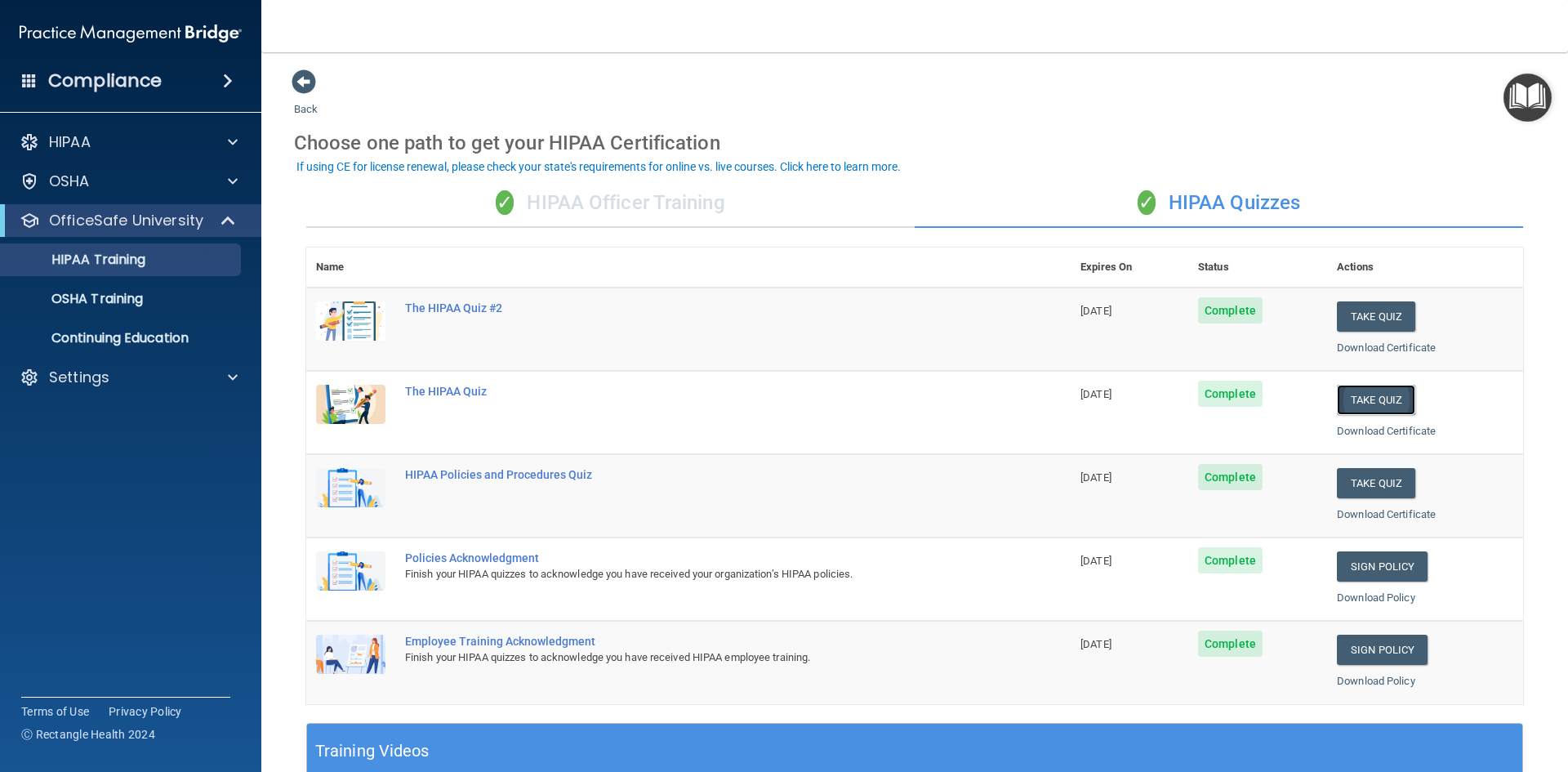
click at [1373, 390] on button "Take Quiz" at bounding box center [1376, 400] width 78 height 30
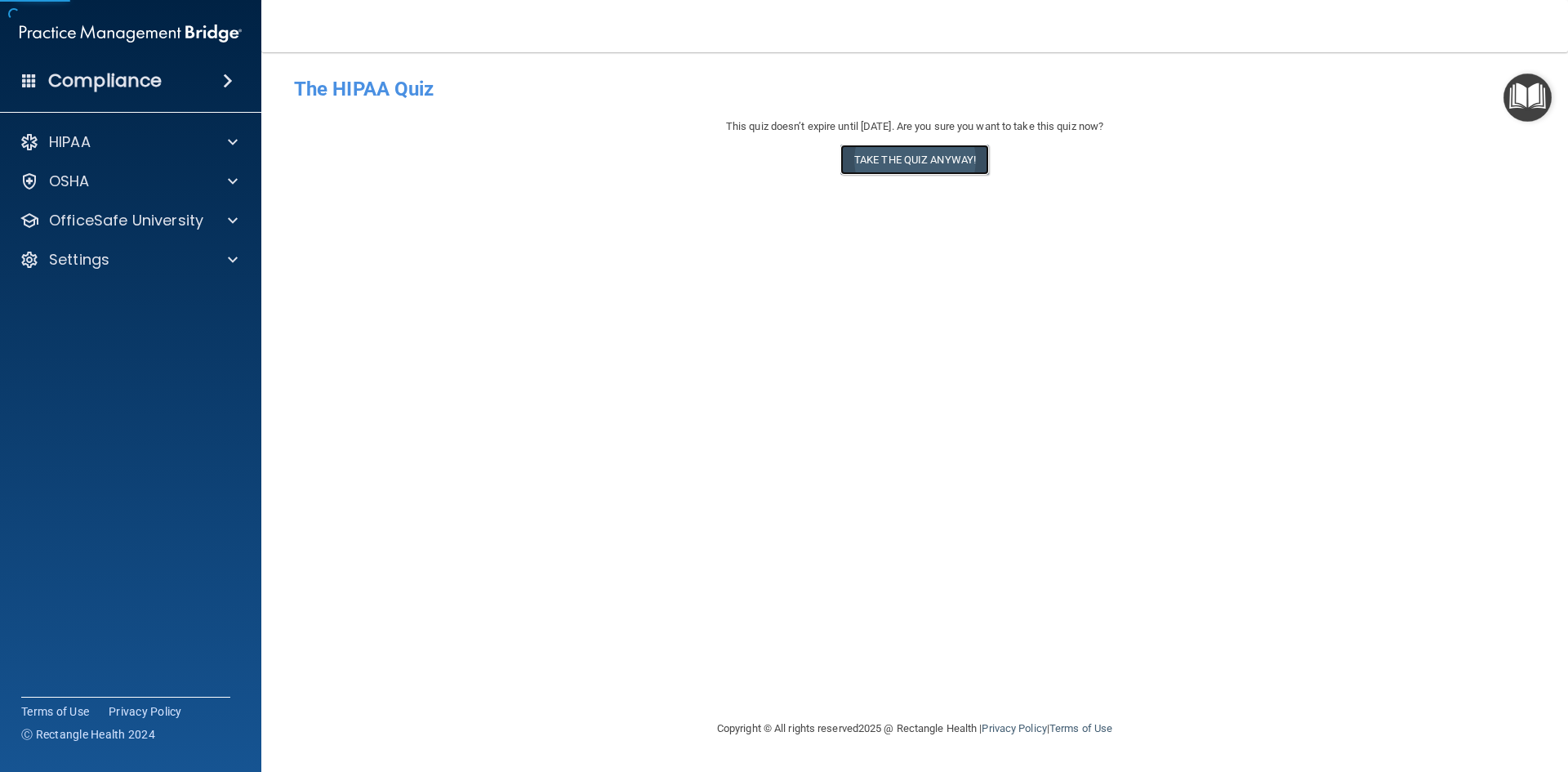
click at [957, 159] on button "Take the quiz anyway!" at bounding box center [915, 160] width 149 height 30
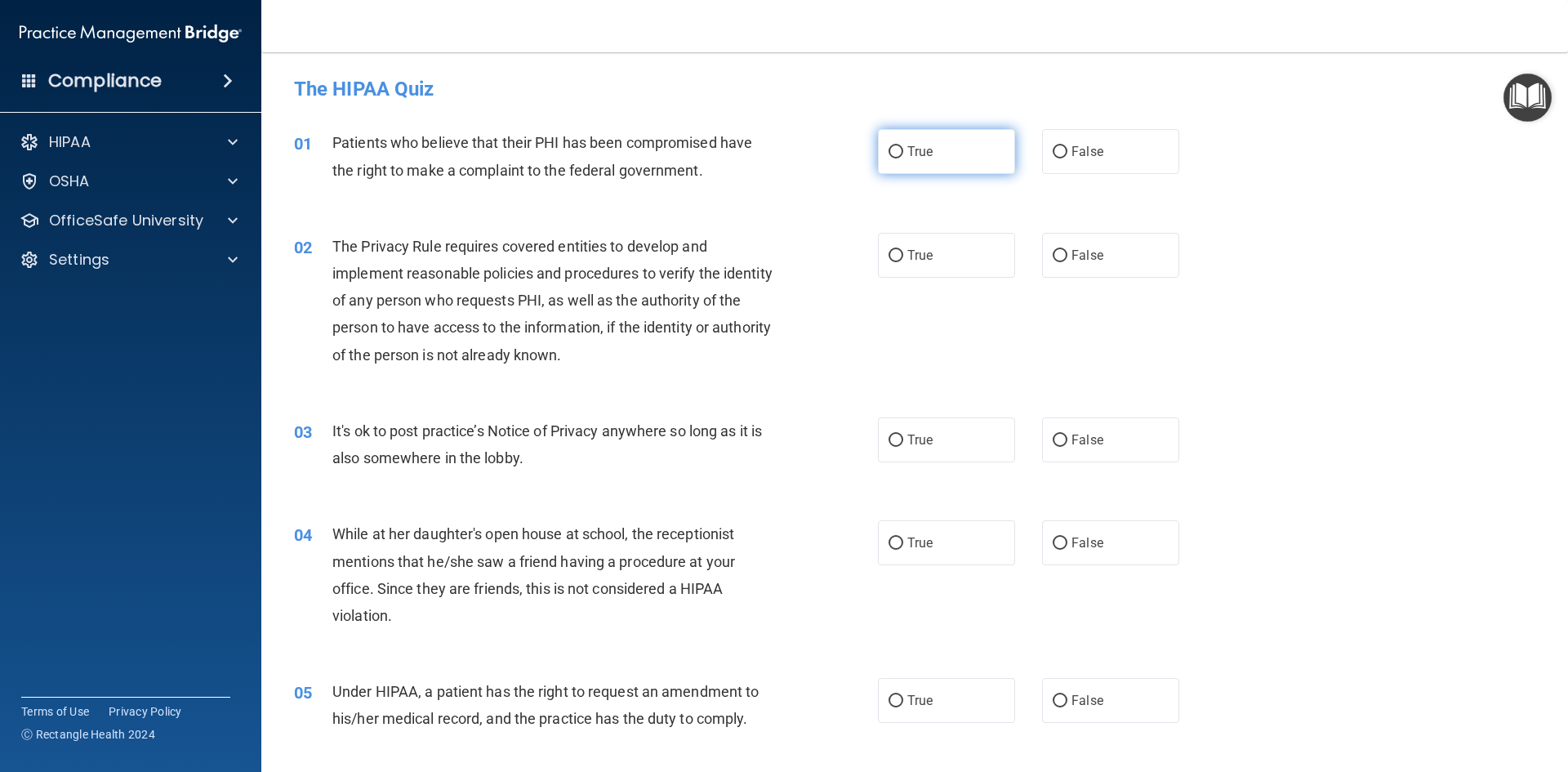
click at [922, 145] on span "True" at bounding box center [920, 152] width 25 height 16
click at [903, 146] on input "True" at bounding box center [895, 152] width 15 height 13
radio input "true"
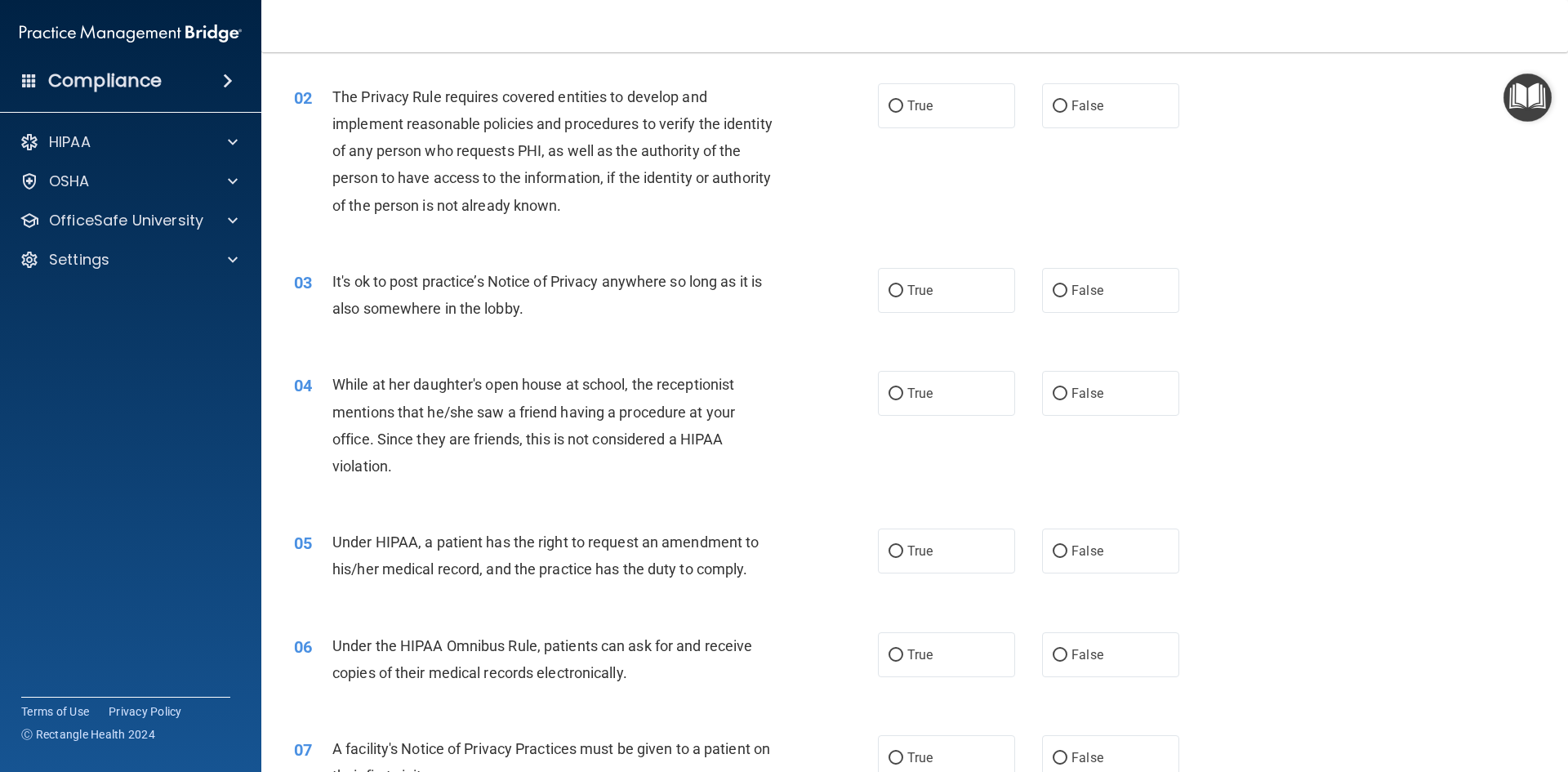
scroll to position [164, 0]
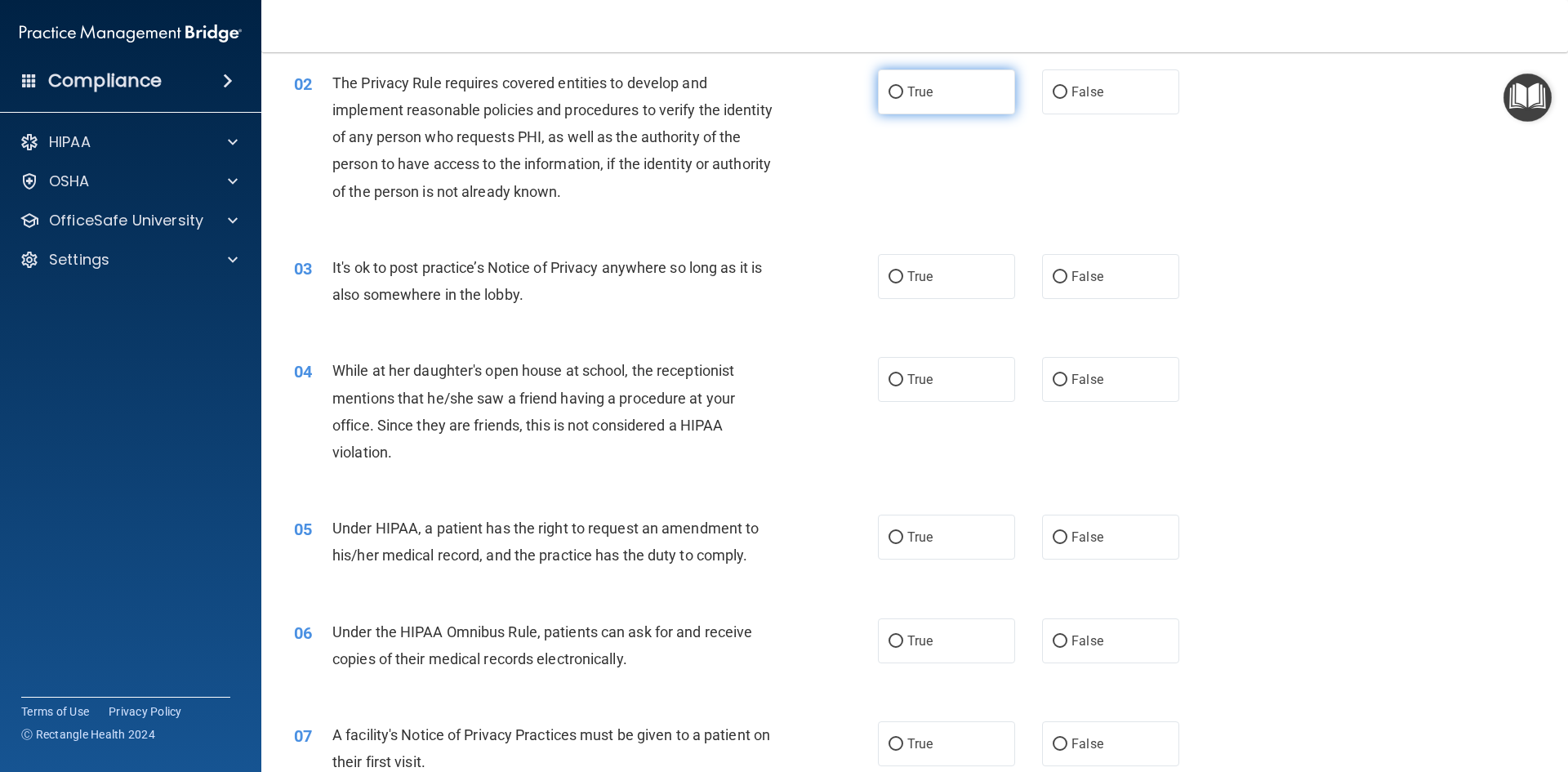
click at [908, 81] on label "True" at bounding box center [946, 92] width 137 height 45
click at [903, 86] on input "True" at bounding box center [895, 92] width 15 height 13
radio input "true"
click at [1057, 265] on label "False" at bounding box center [1111, 276] width 137 height 45
click at [1057, 271] on input "False" at bounding box center [1060, 277] width 15 height 13
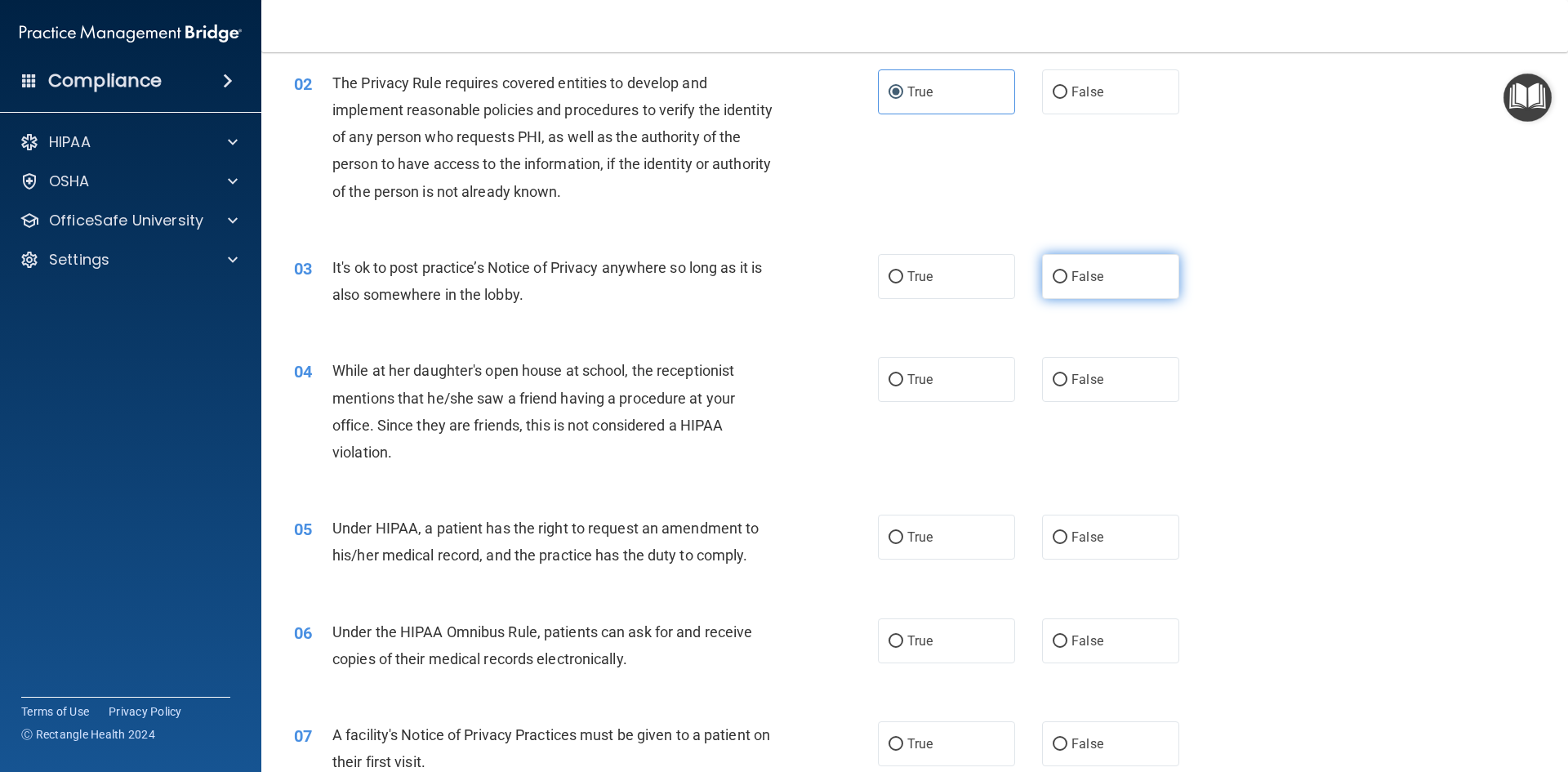
radio input "true"
click at [1131, 410] on div "04 While at her daughter's open house at school, the receptionist mentions that…" at bounding box center [915, 414] width 1265 height 158
click at [1107, 392] on label "False" at bounding box center [1111, 379] width 137 height 45
click at [1068, 386] on input "False" at bounding box center [1060, 380] width 15 height 13
radio input "true"
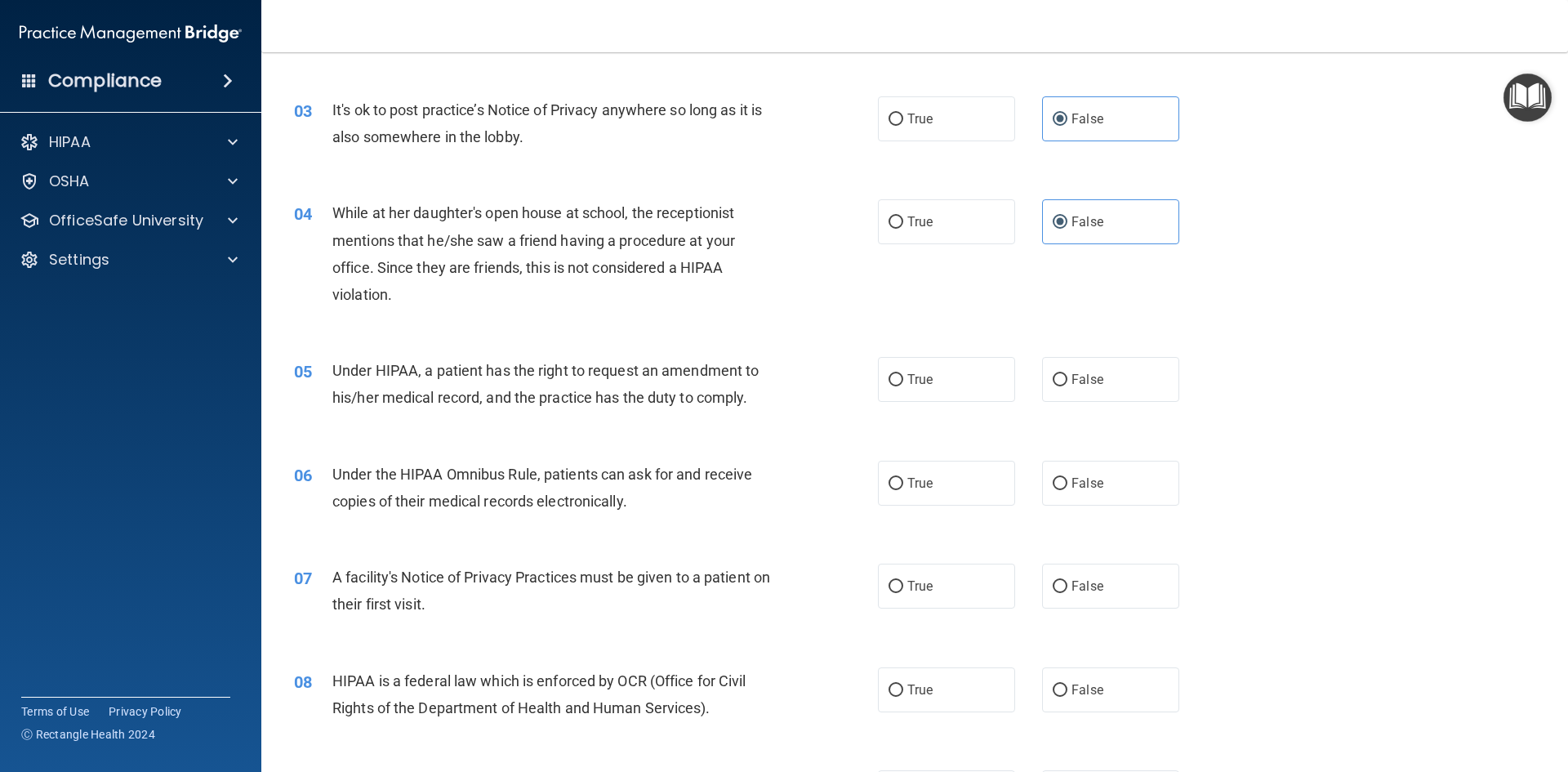
scroll to position [326, 0]
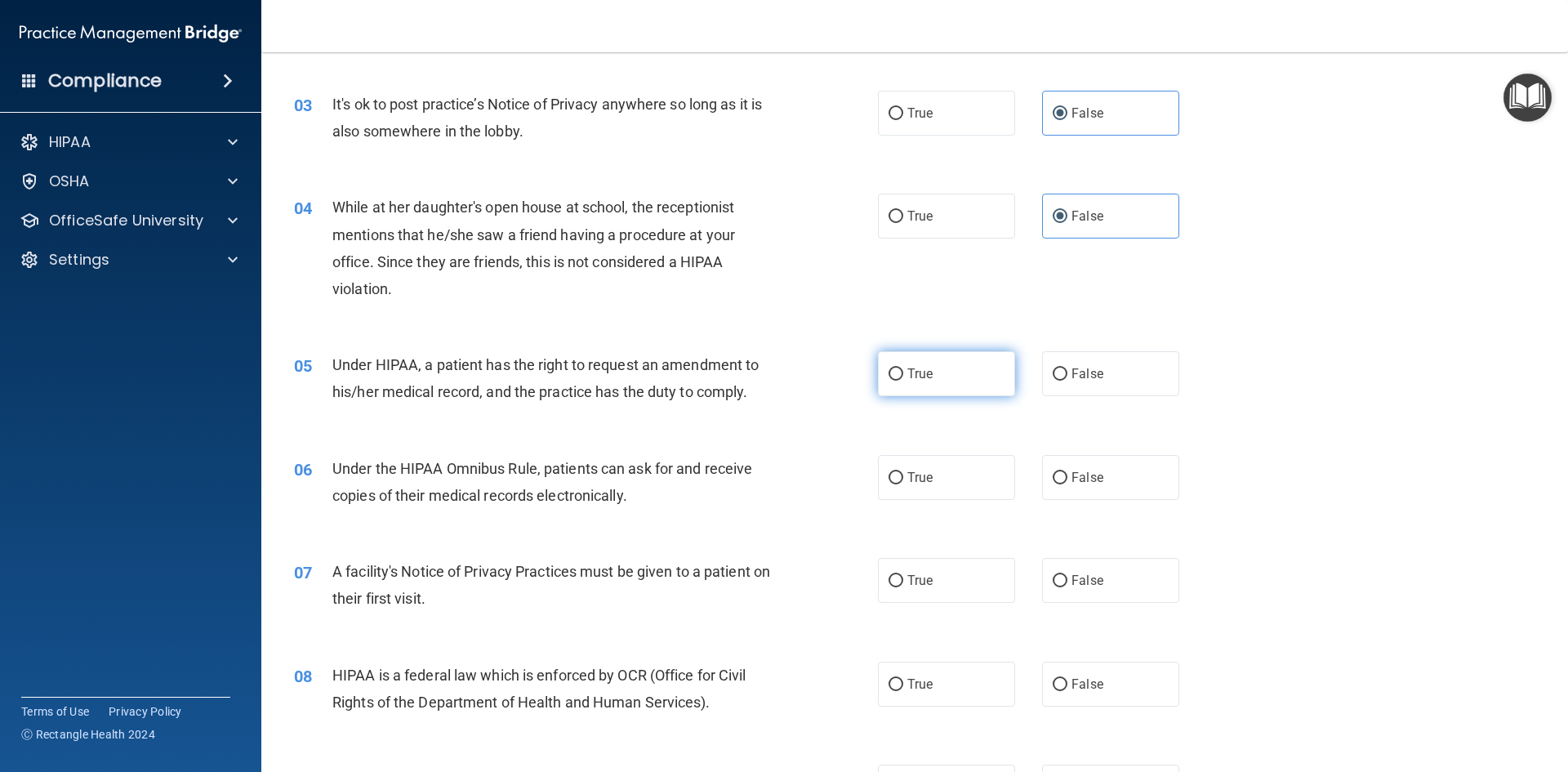
click at [970, 365] on label "True" at bounding box center [946, 373] width 137 height 45
click at [903, 368] on input "True" at bounding box center [895, 374] width 15 height 13
radio input "true"
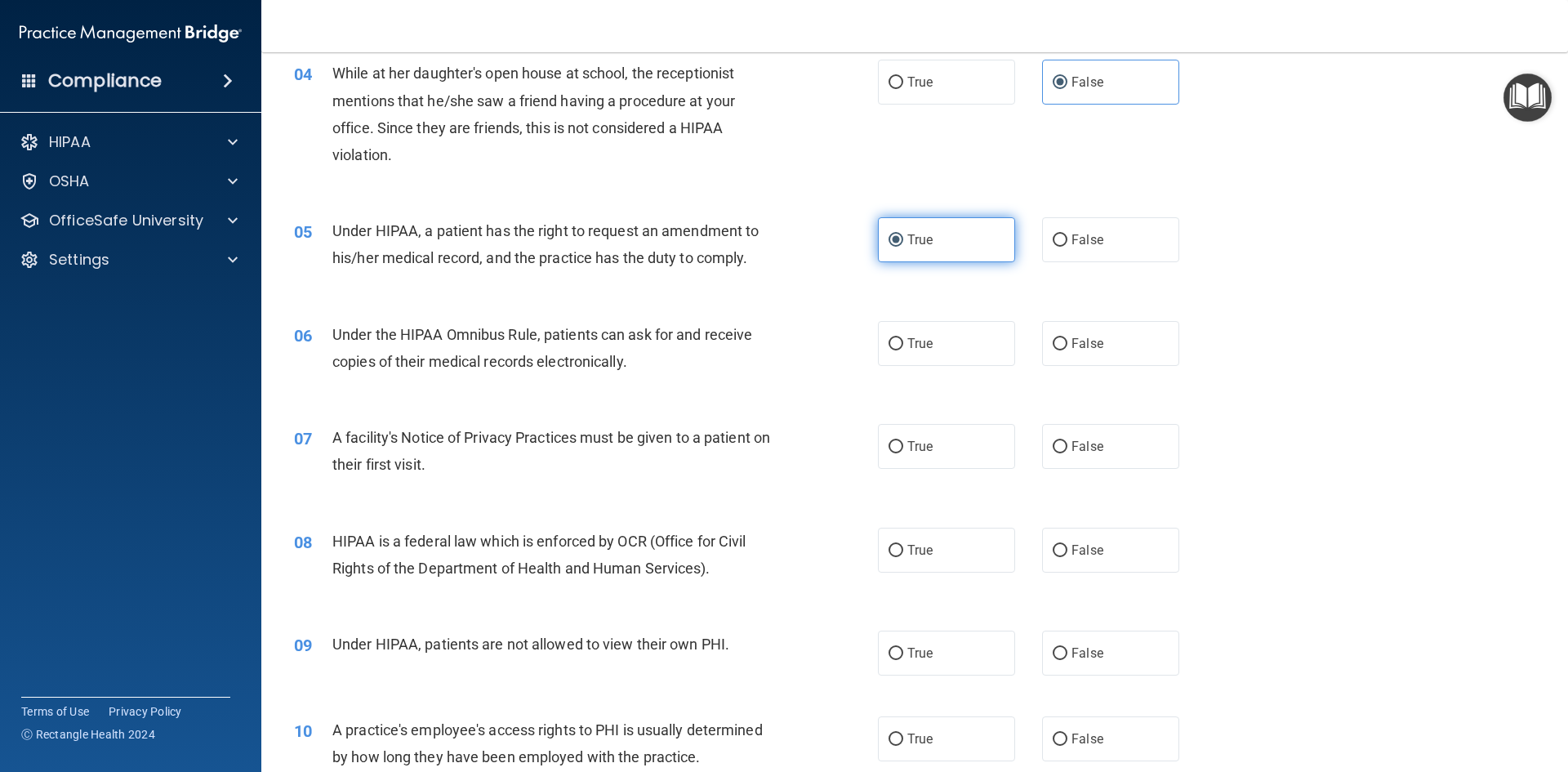
scroll to position [490, 0]
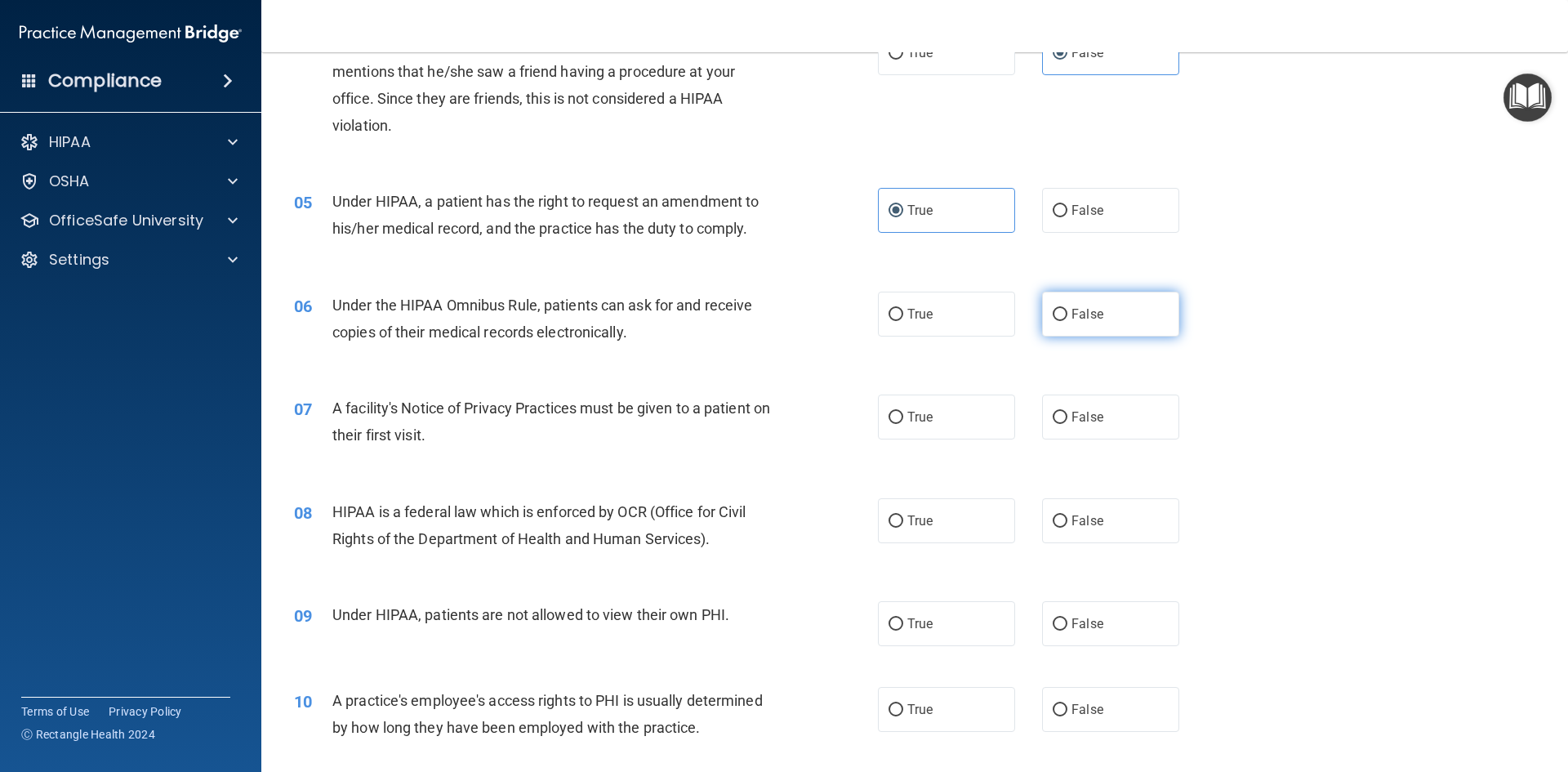
click at [1118, 332] on label "False" at bounding box center [1111, 314] width 137 height 45
click at [1068, 321] on input "False" at bounding box center [1060, 314] width 15 height 13
radio input "true"
click at [931, 413] on label "True" at bounding box center [946, 417] width 137 height 45
click at [903, 413] on input "True" at bounding box center [895, 417] width 15 height 13
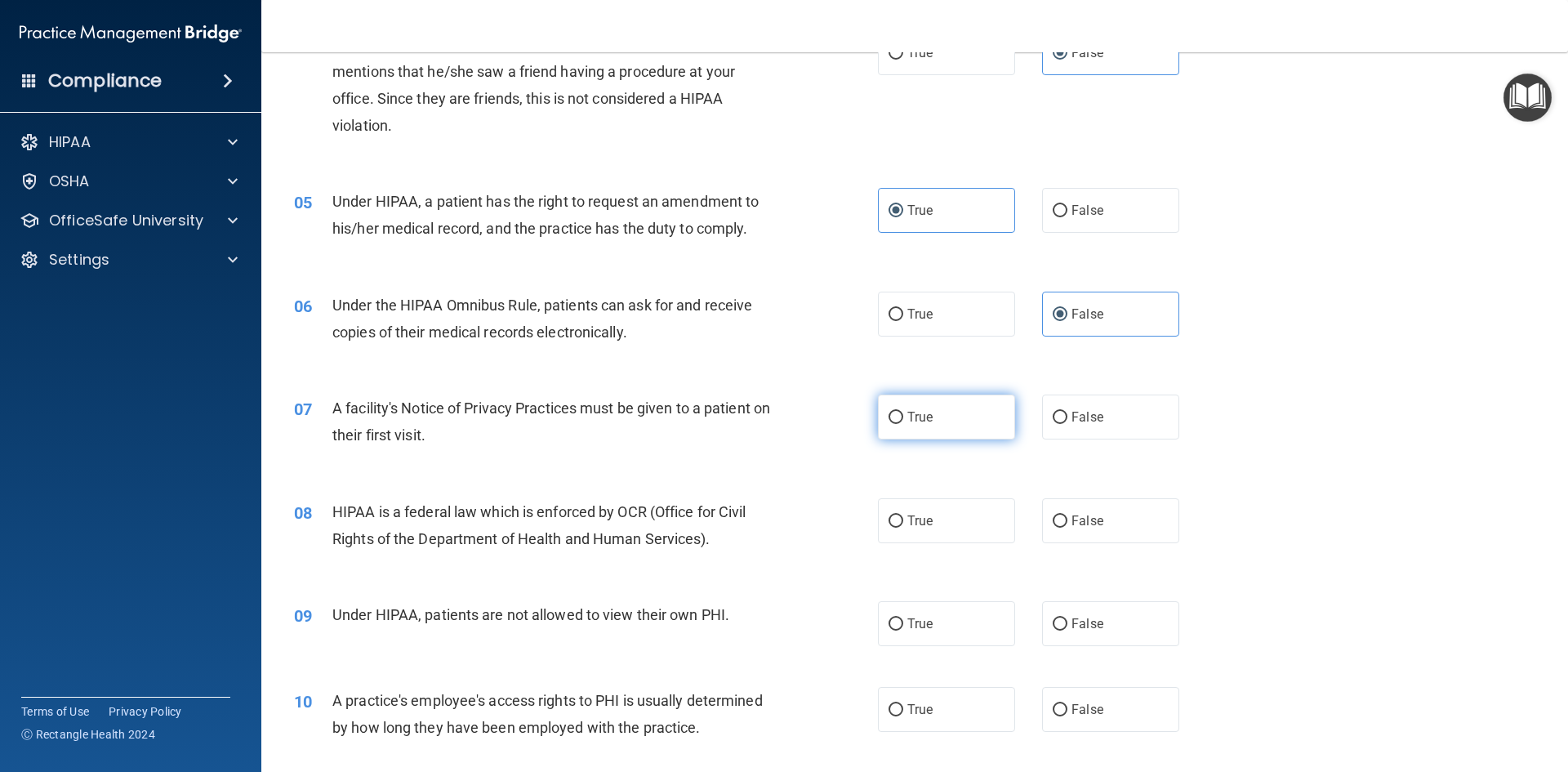
radio input "true"
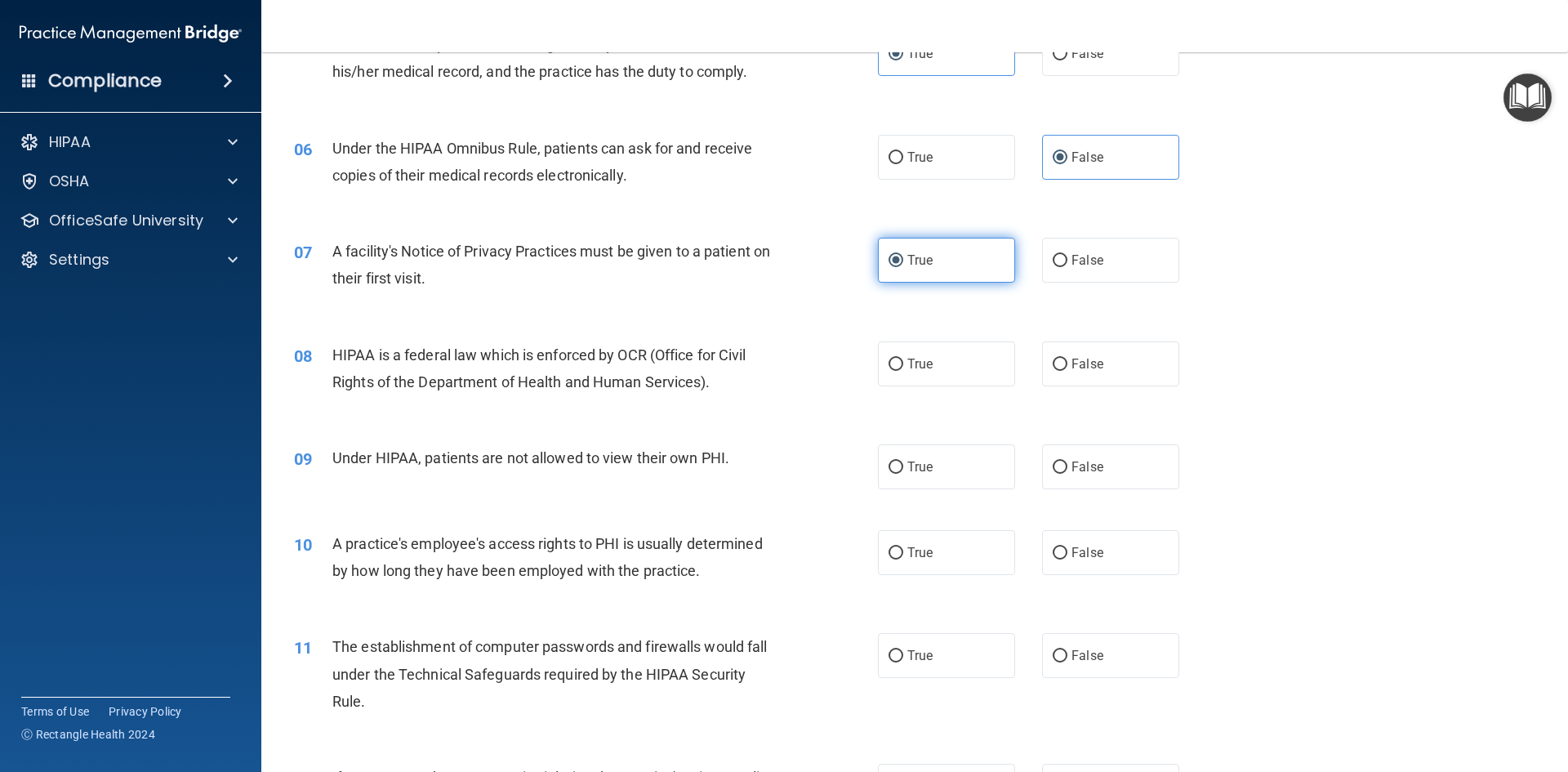
scroll to position [653, 0]
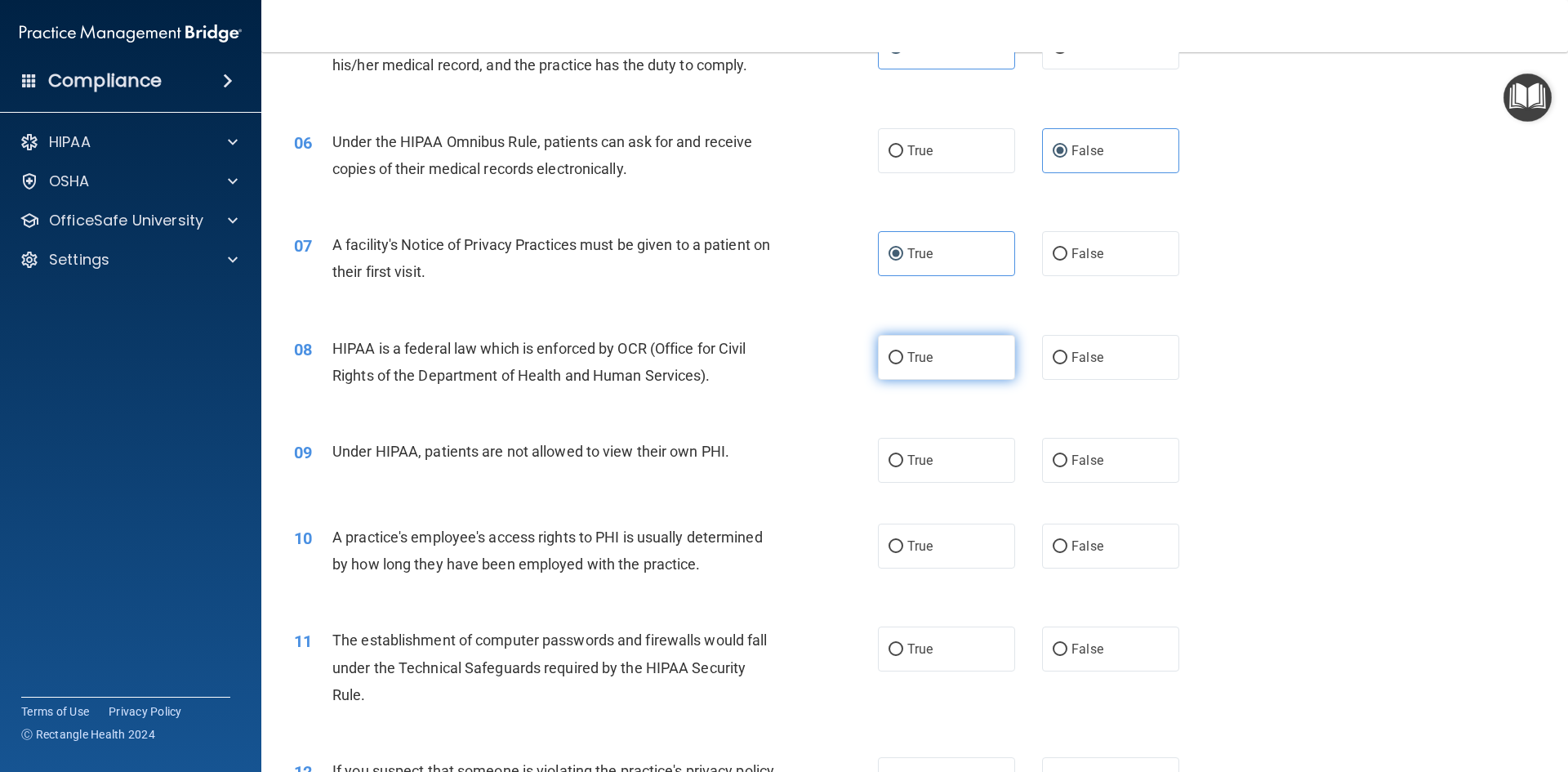
click at [932, 345] on label "True" at bounding box center [946, 358] width 137 height 45
click at [903, 352] on input "True" at bounding box center [895, 358] width 15 height 13
radio input "true"
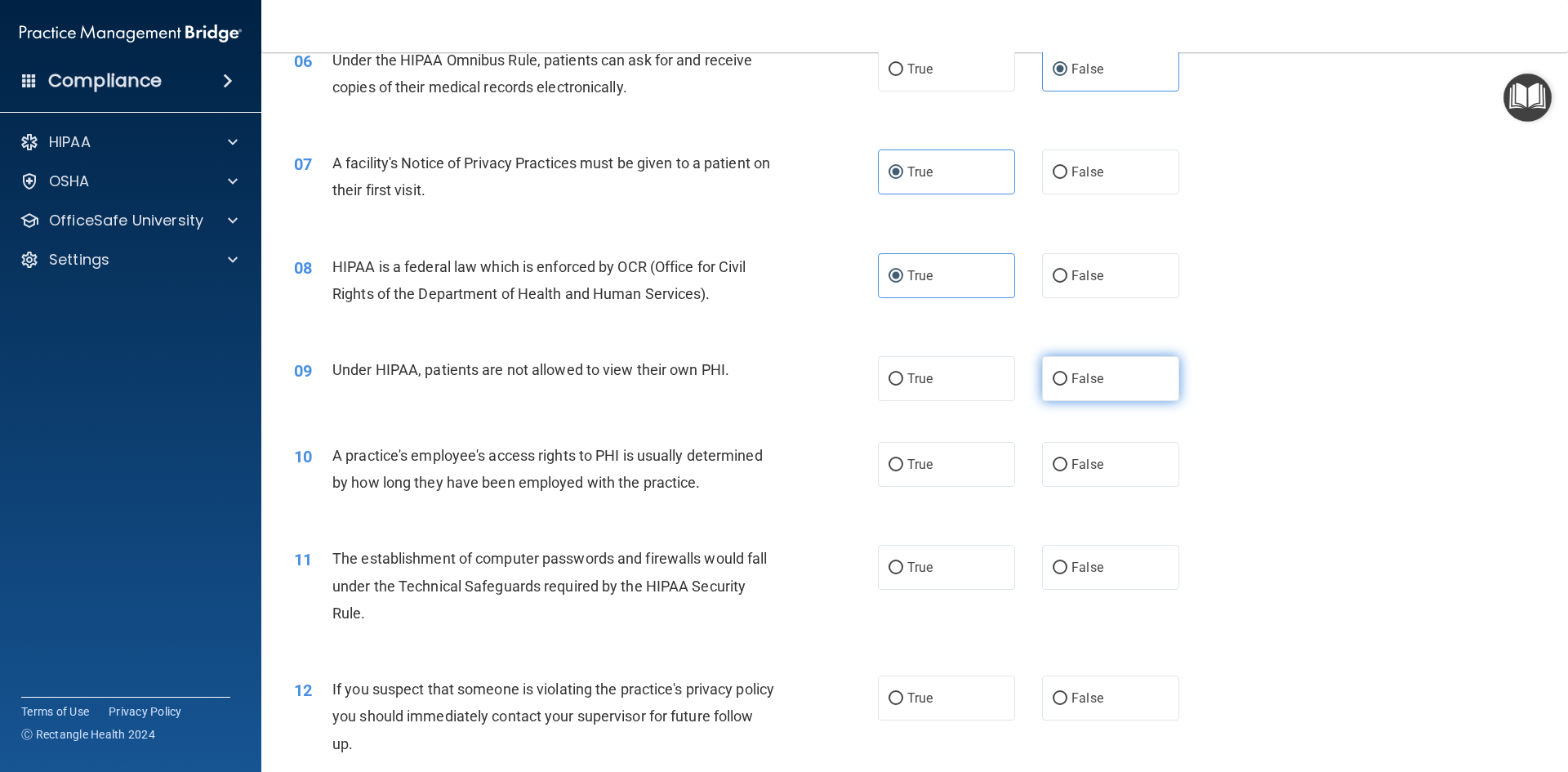
click at [1064, 390] on label "False" at bounding box center [1111, 378] width 137 height 45
click at [1064, 385] on input "False" at bounding box center [1060, 379] width 15 height 13
radio input "true"
click at [1063, 481] on label "False" at bounding box center [1111, 464] width 137 height 45
click at [1063, 471] on input "False" at bounding box center [1060, 465] width 15 height 13
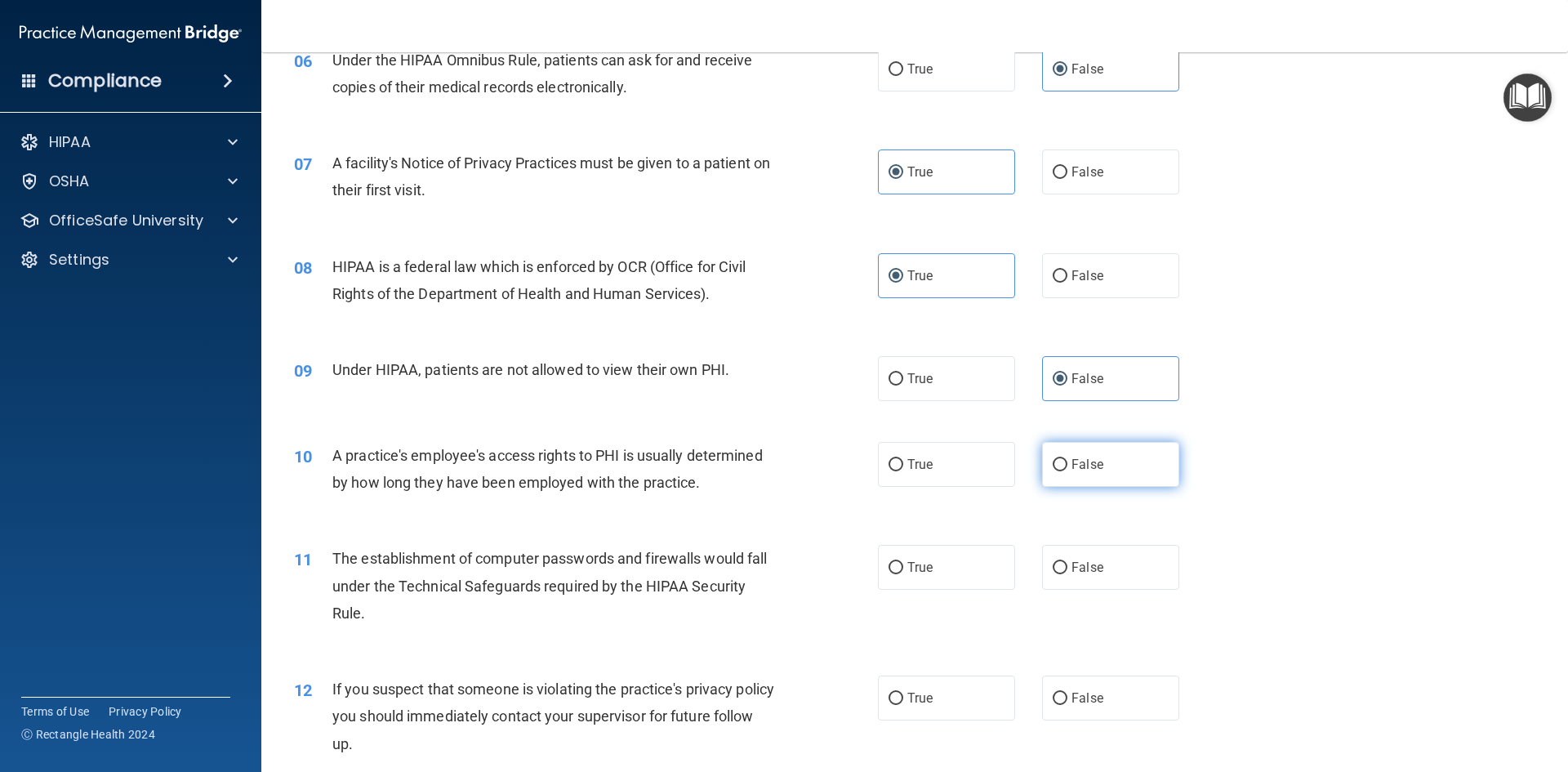
radio input "true"
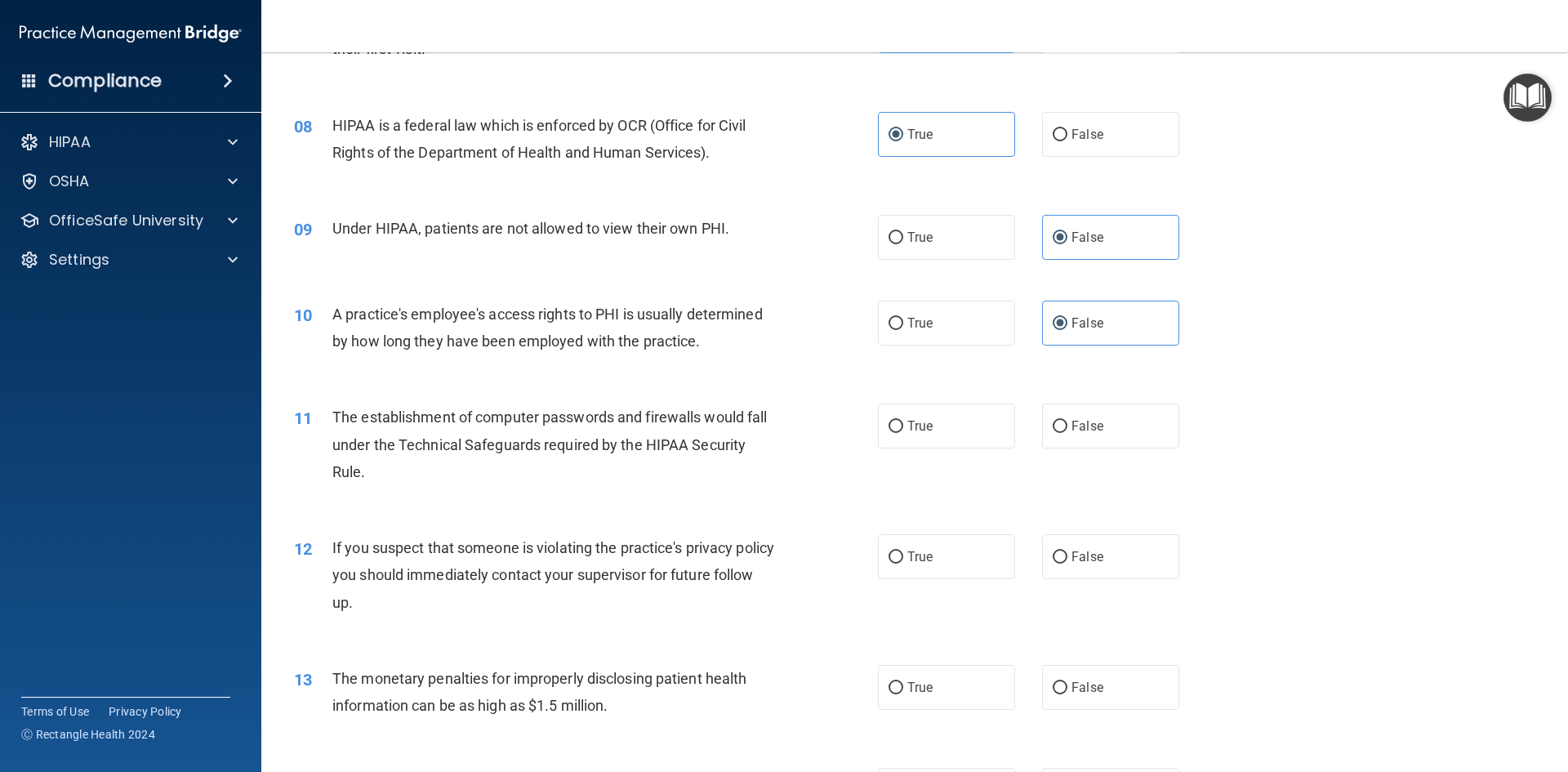
scroll to position [898, 0]
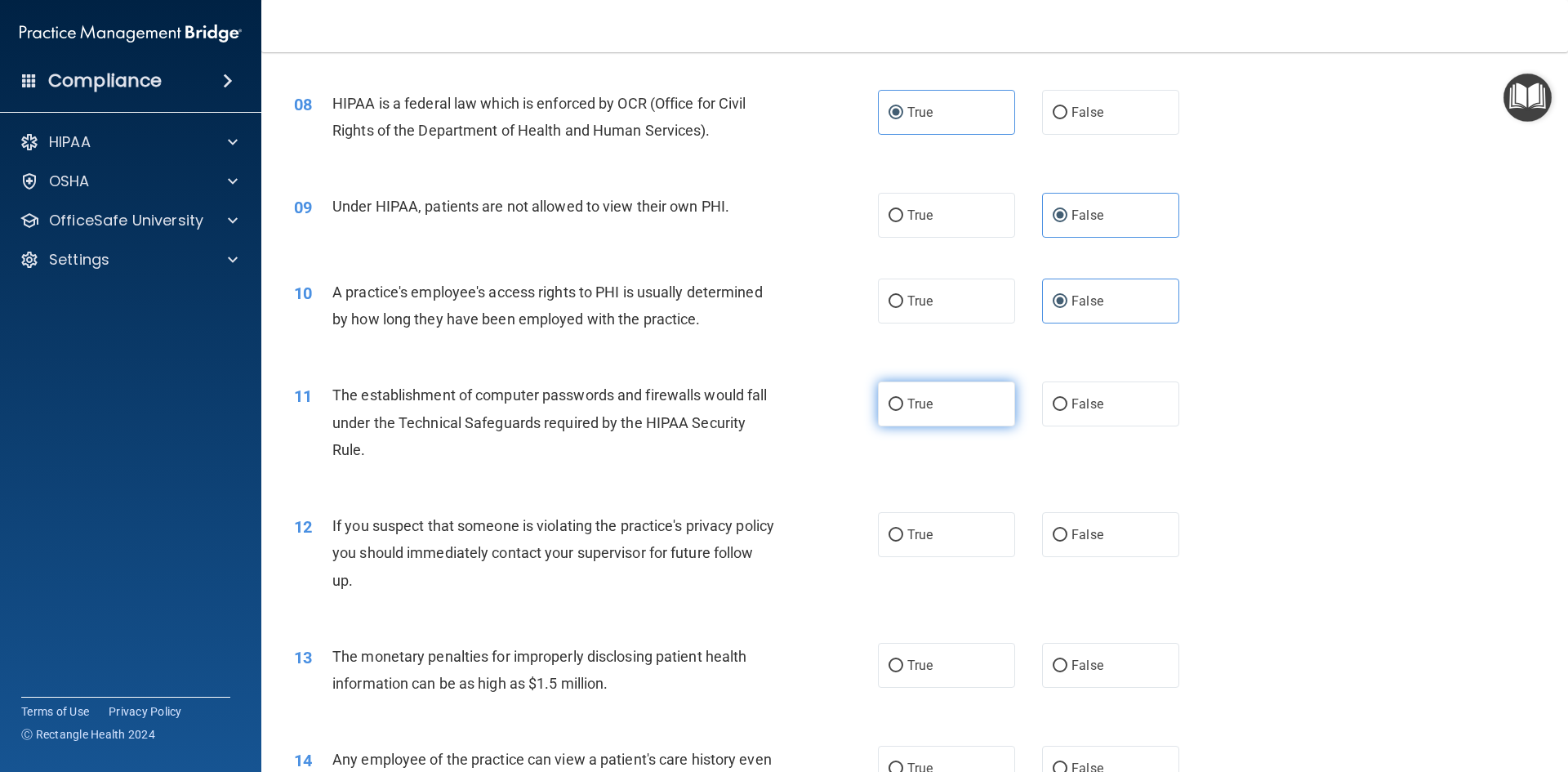
click at [919, 400] on span "True" at bounding box center [920, 404] width 25 height 16
click at [903, 400] on input "True" at bounding box center [895, 405] width 15 height 13
radio input "true"
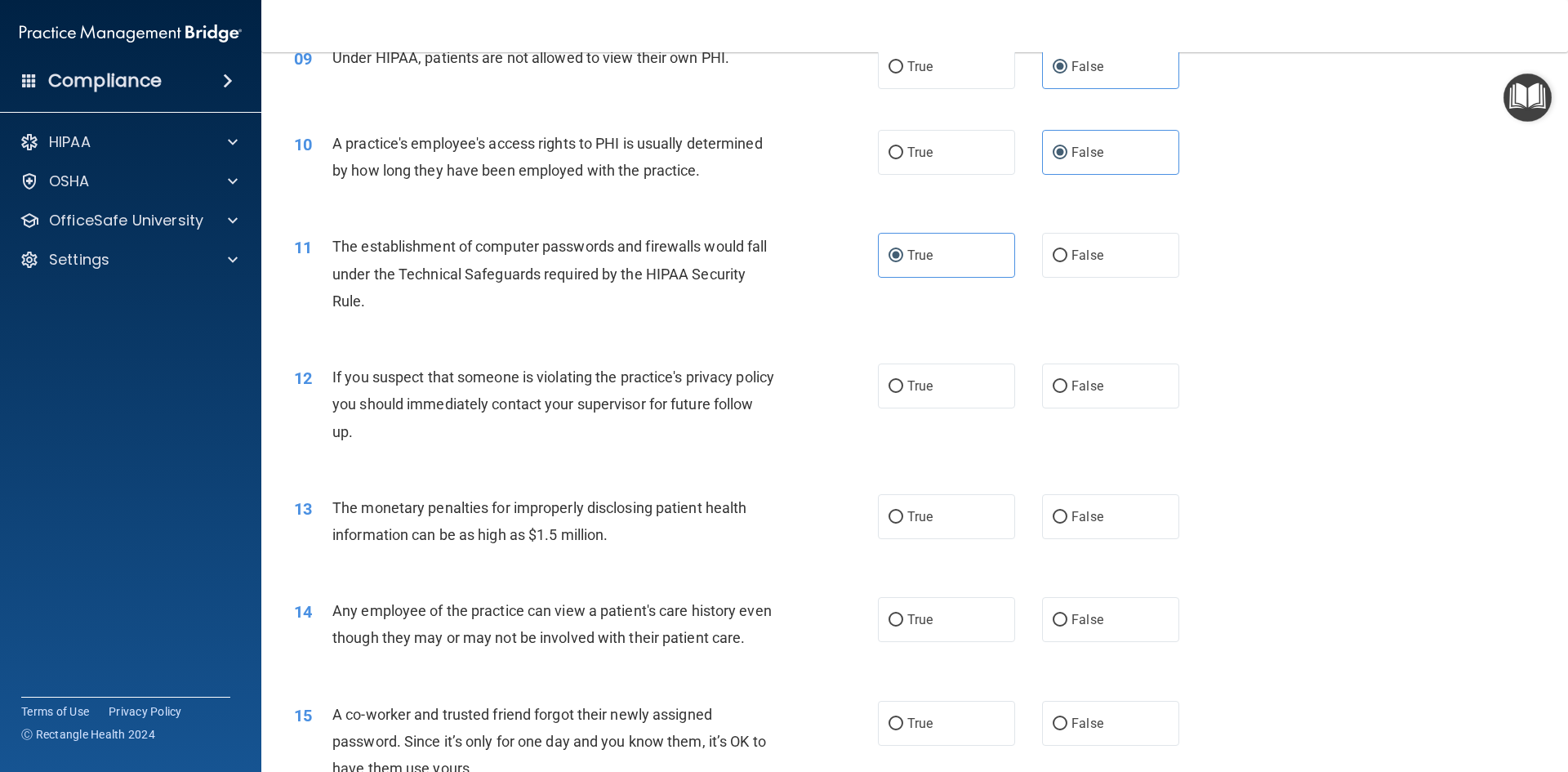
scroll to position [1062, 0]
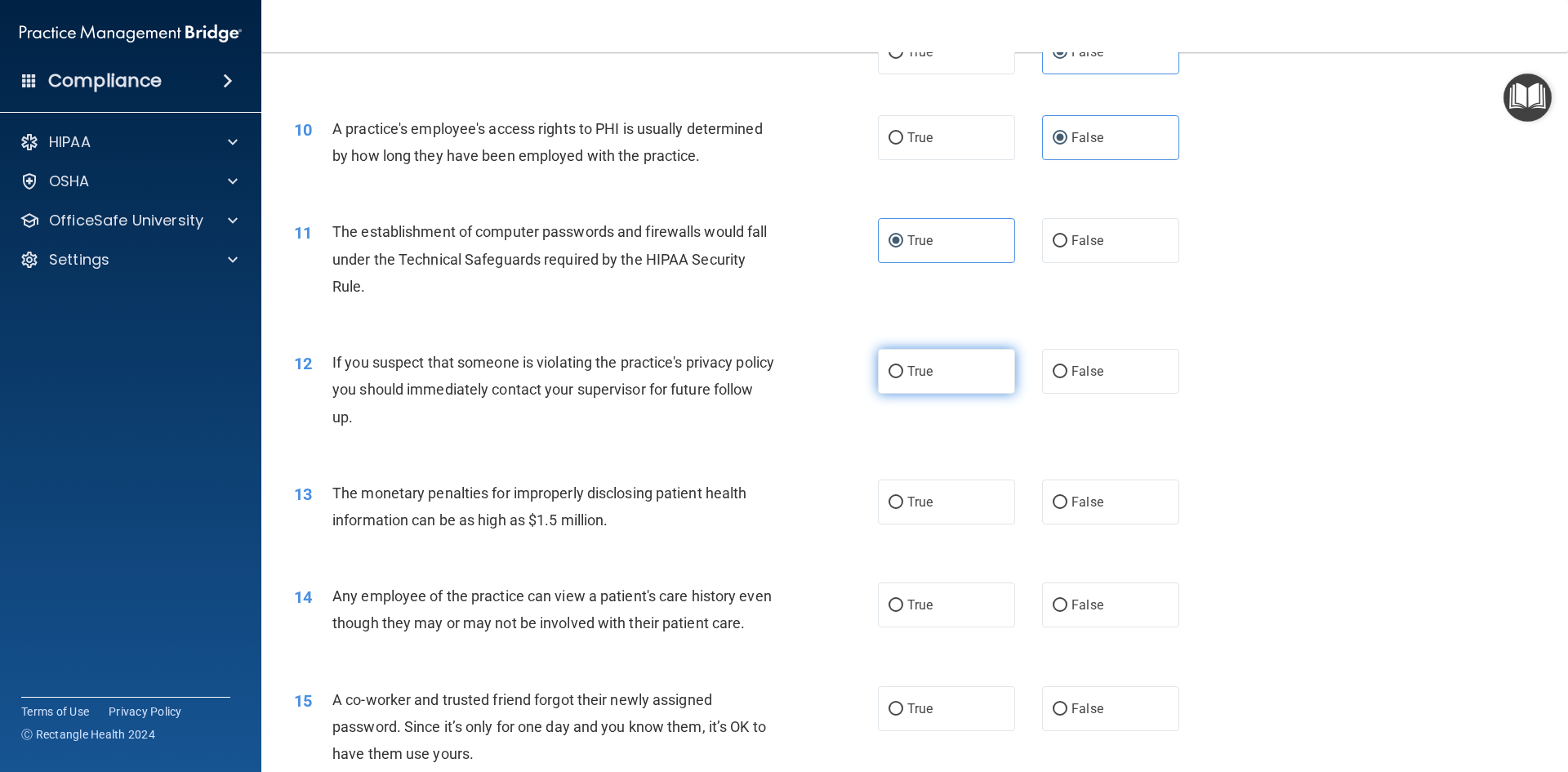
click at [926, 389] on label "True" at bounding box center [946, 371] width 137 height 45
click at [903, 378] on input "True" at bounding box center [895, 371] width 15 height 13
radio input "true"
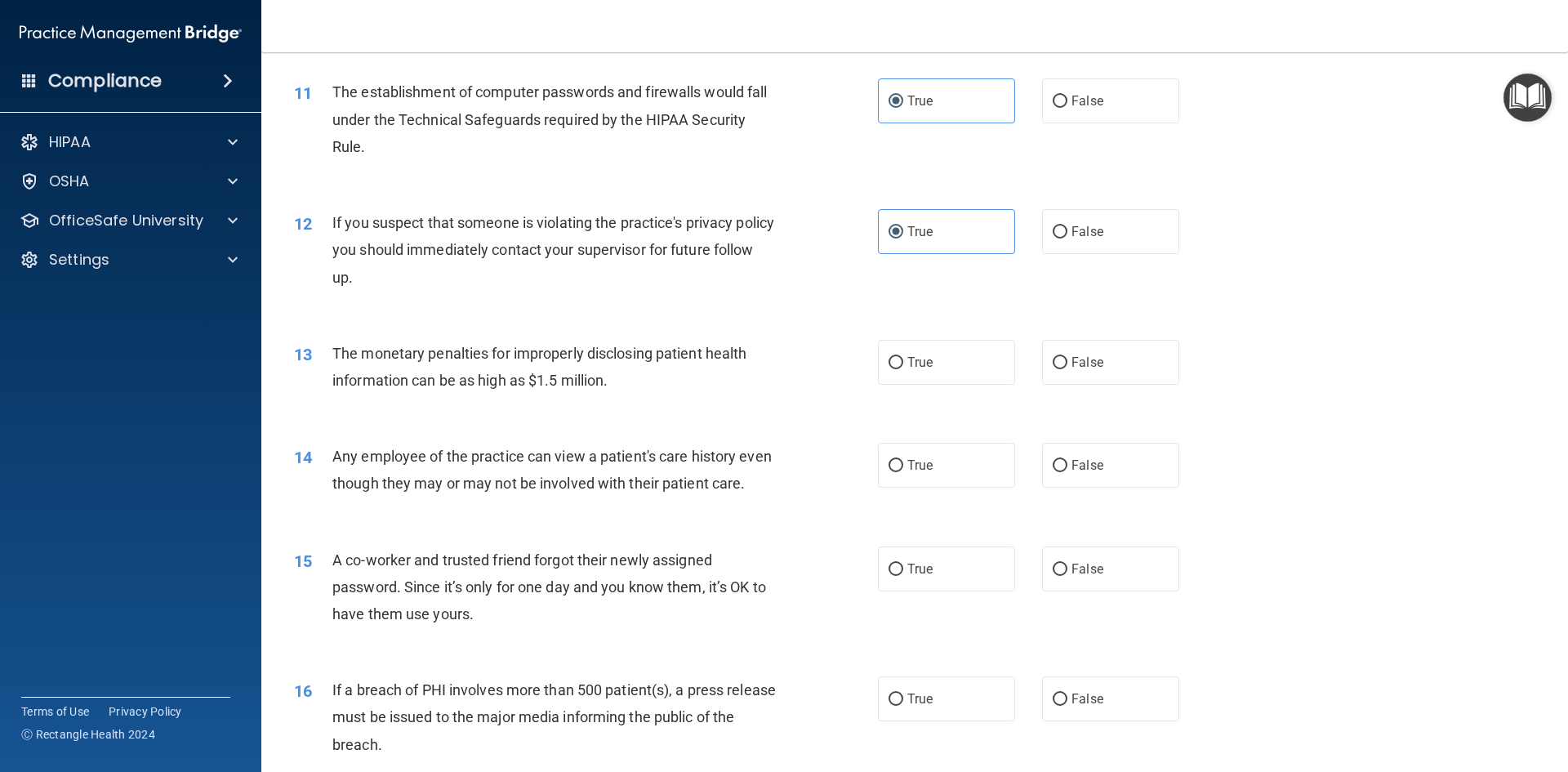
scroll to position [1225, 0]
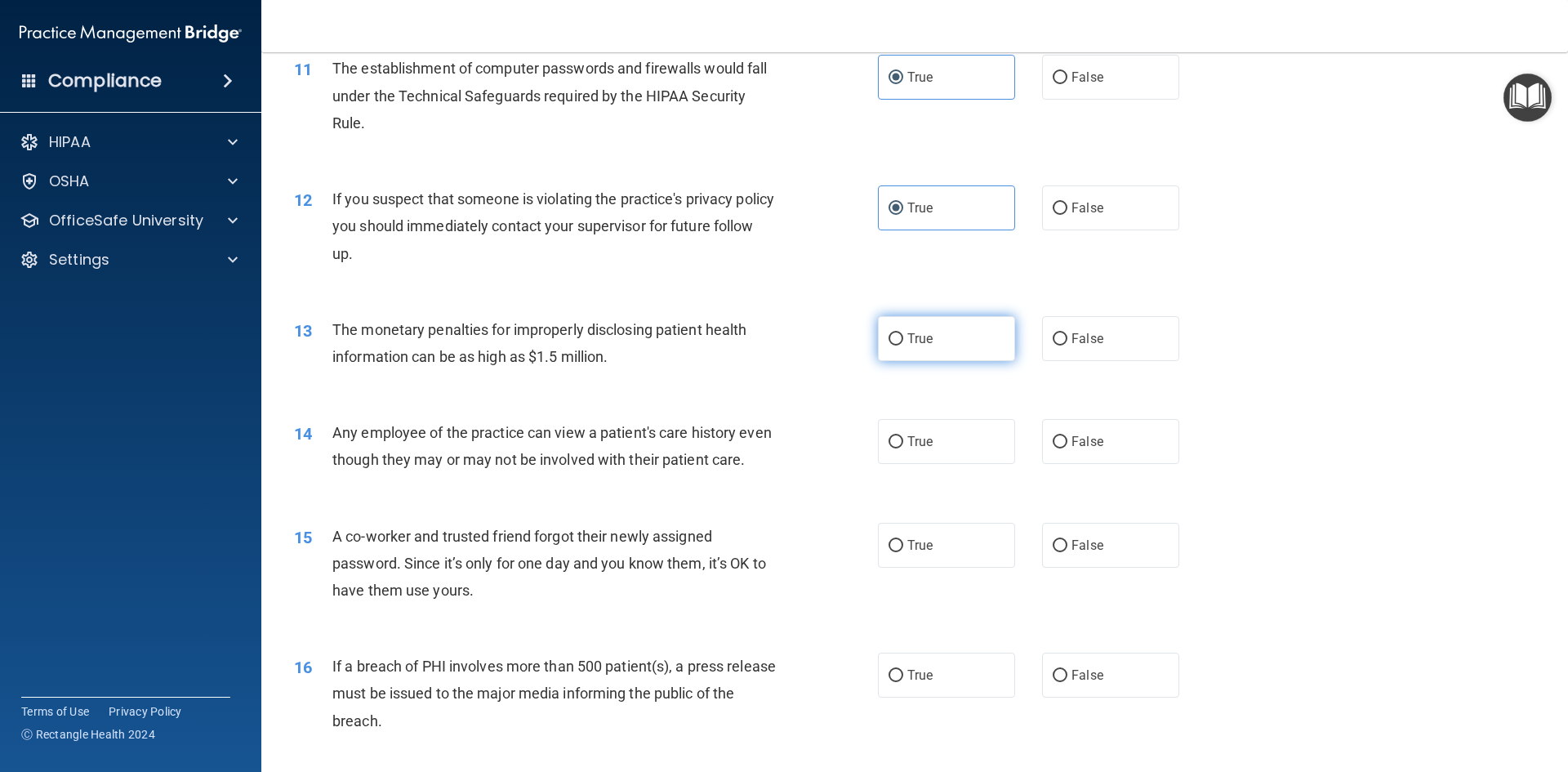
click at [909, 341] on span "True" at bounding box center [920, 339] width 25 height 16
click at [903, 341] on input "True" at bounding box center [895, 339] width 15 height 13
radio input "true"
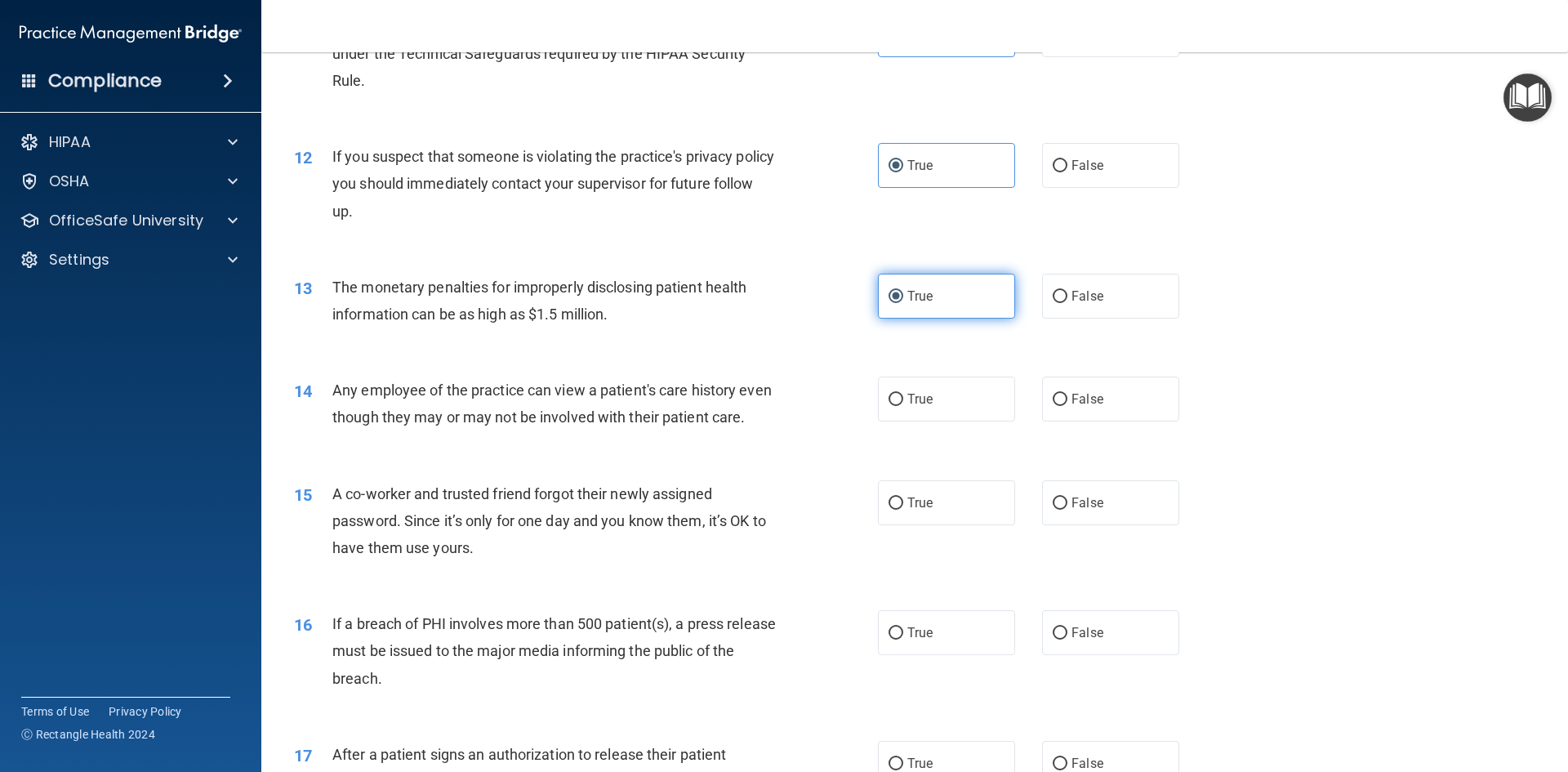
scroll to position [1307, 0]
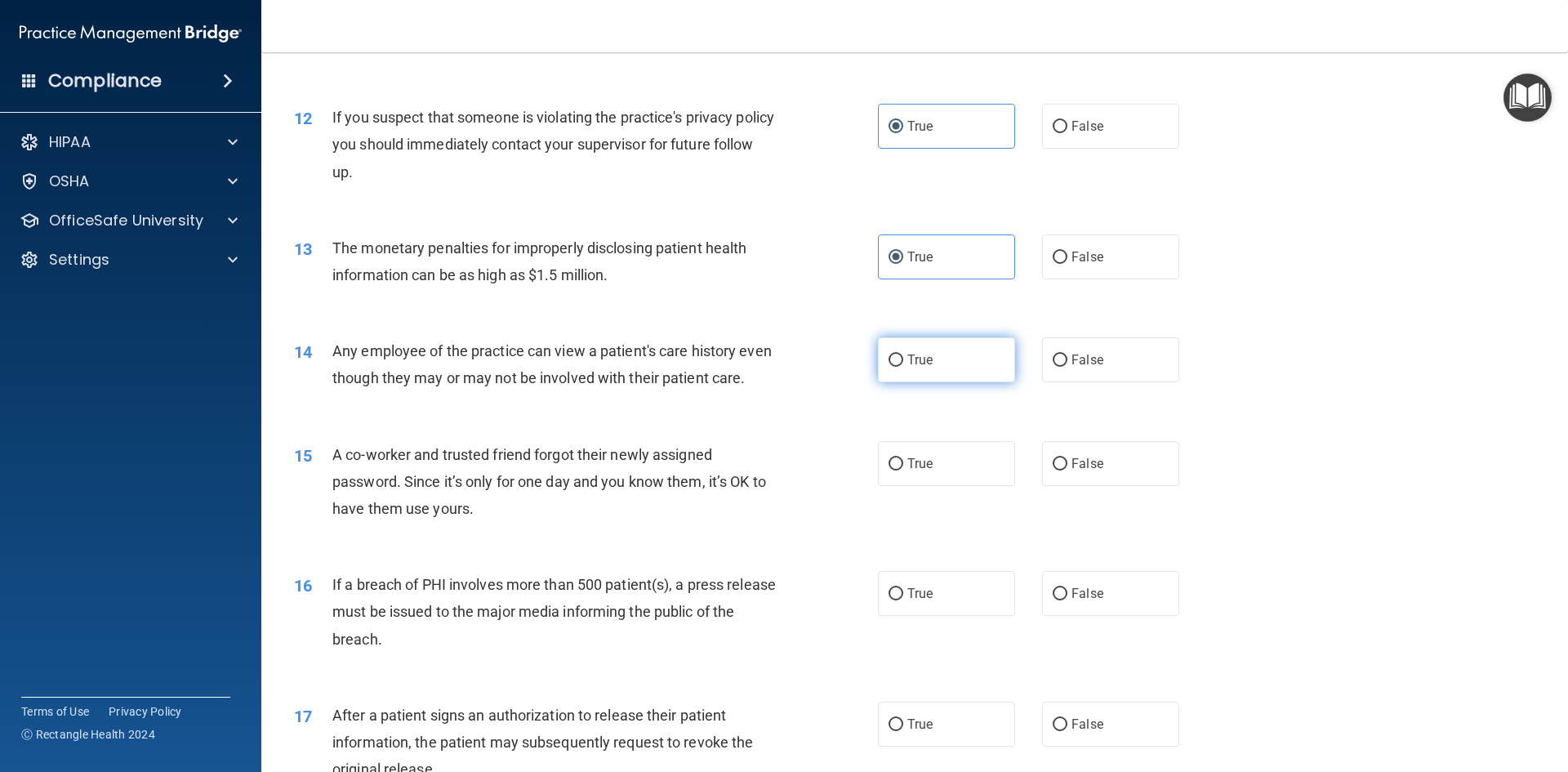
click at [933, 353] on label "True" at bounding box center [946, 360] width 137 height 45
click at [903, 355] on input "True" at bounding box center [895, 361] width 15 height 13
radio input "true"
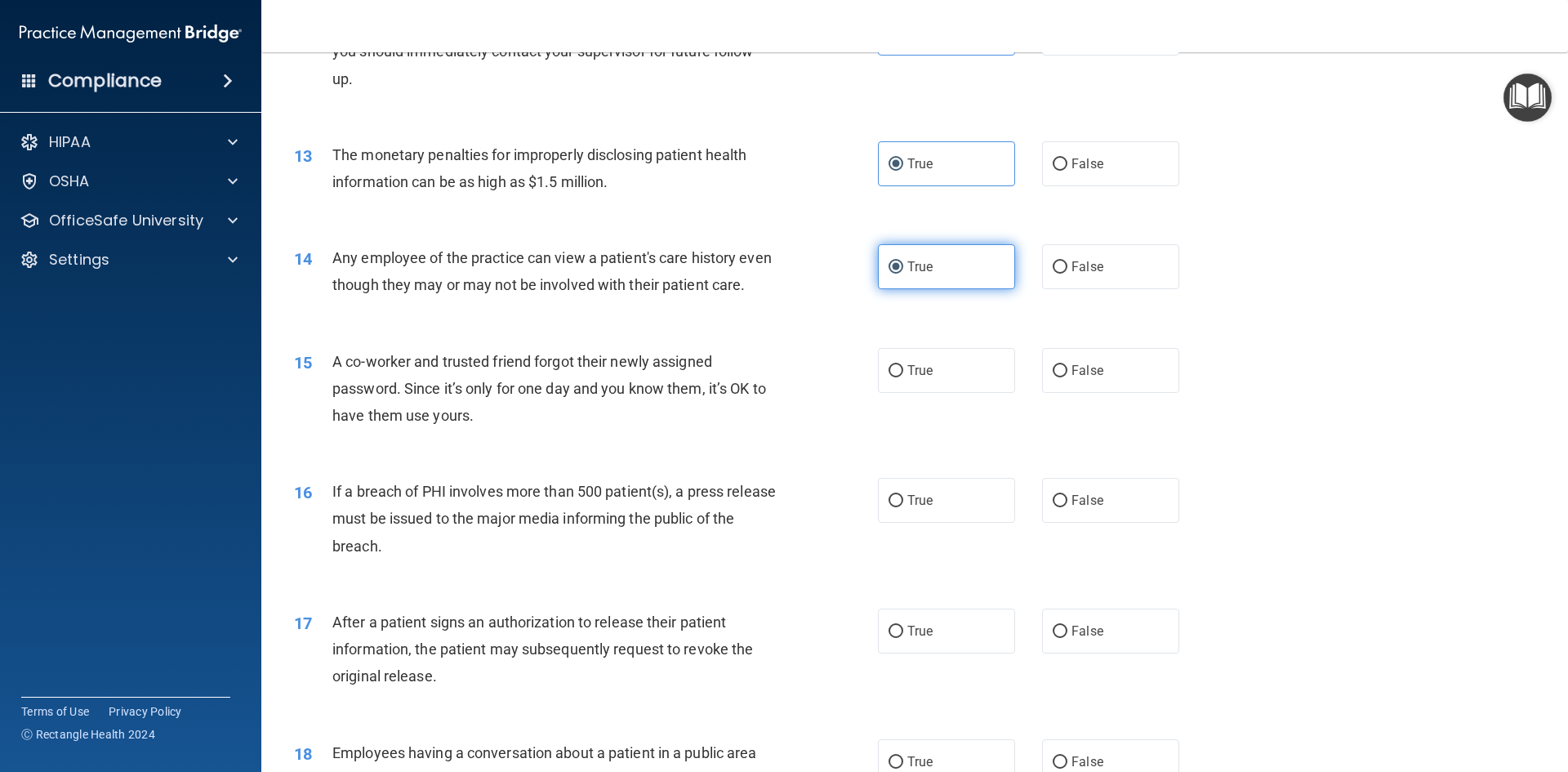
scroll to position [1471, 0]
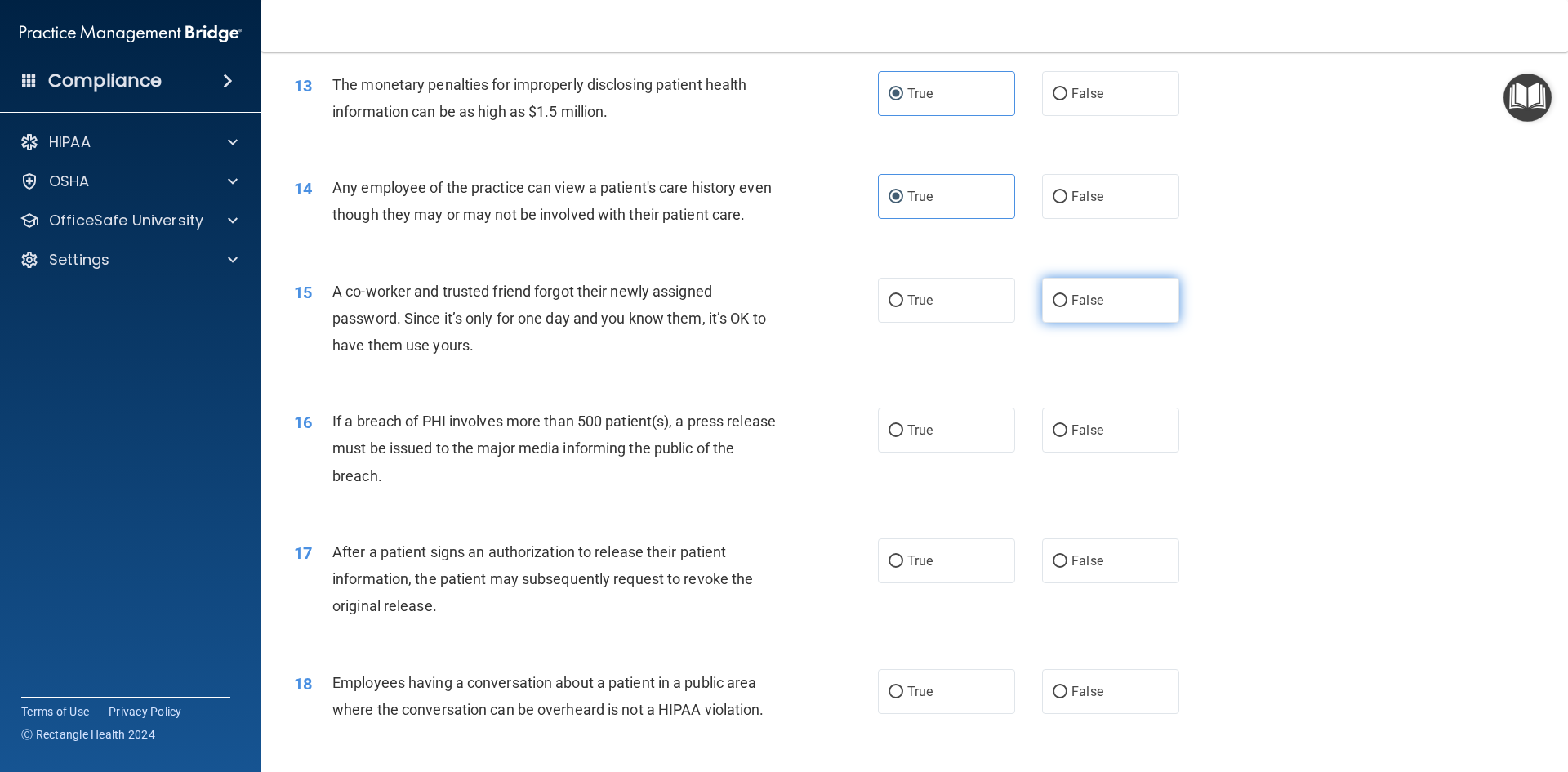
click at [1061, 322] on label "False" at bounding box center [1111, 300] width 137 height 45
click at [1061, 307] on input "False" at bounding box center [1060, 301] width 15 height 13
radio input "true"
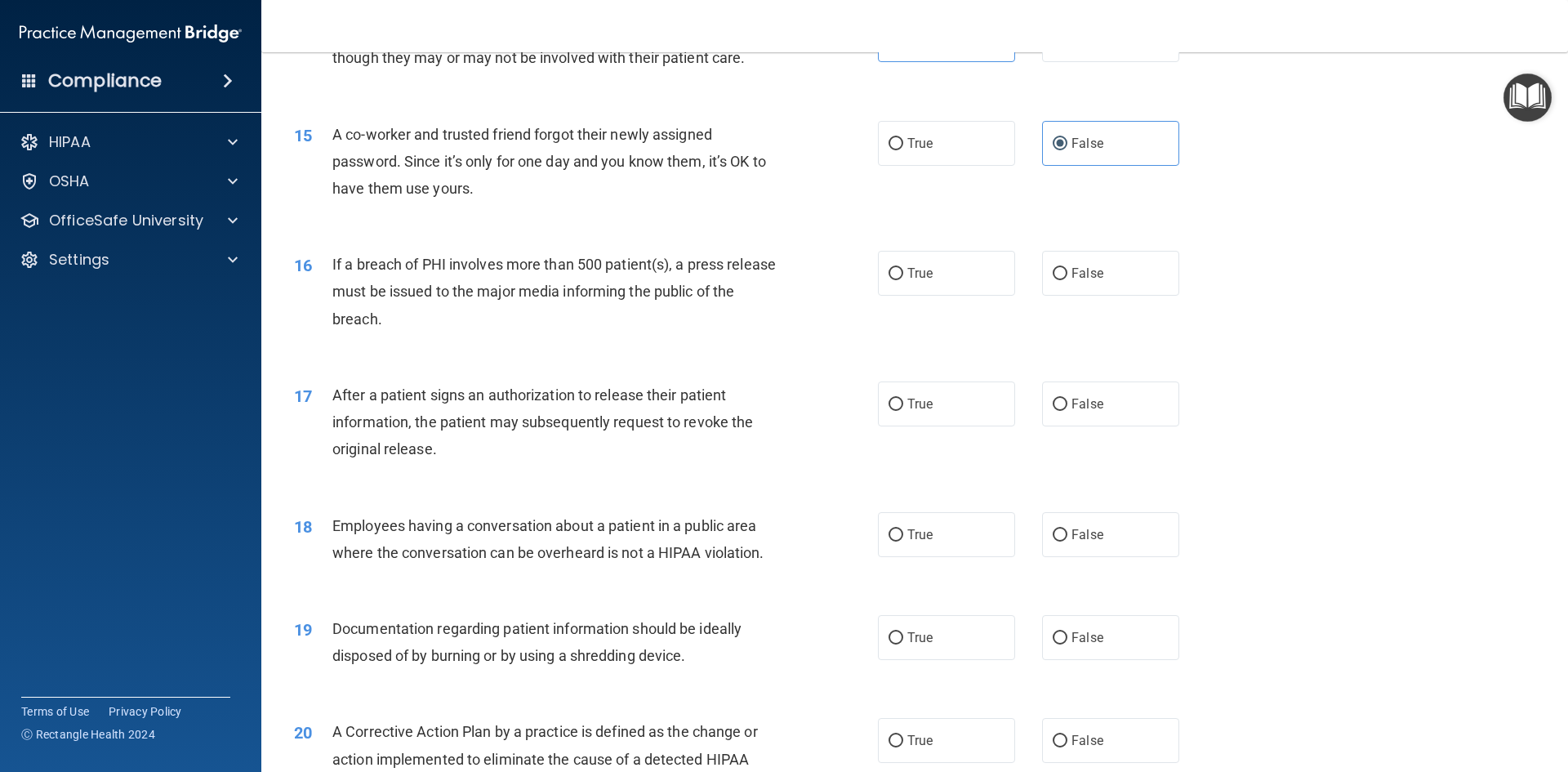
scroll to position [1633, 0]
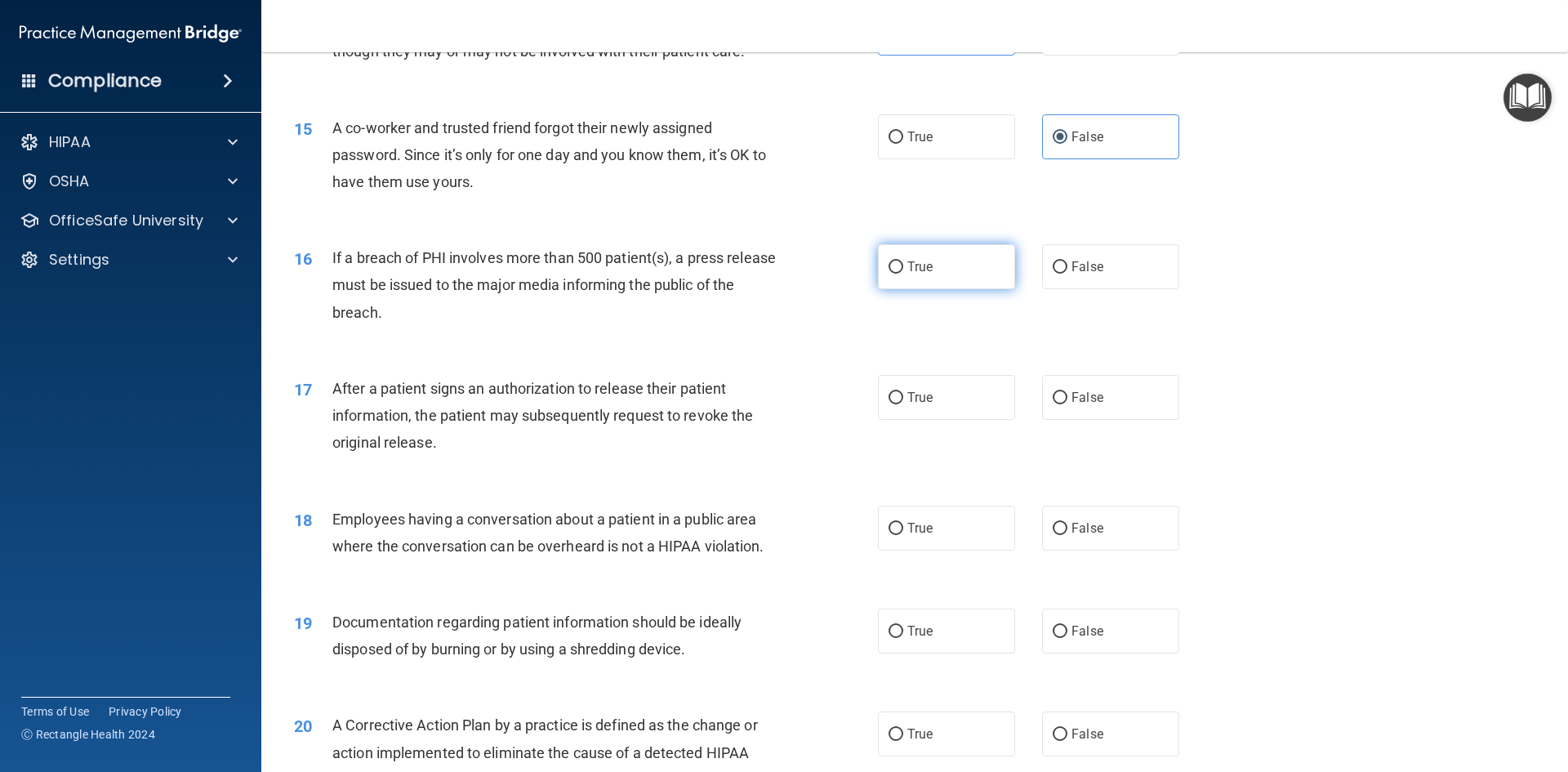
click at [896, 273] on input "True" at bounding box center [895, 267] width 15 height 13
radio input "true"
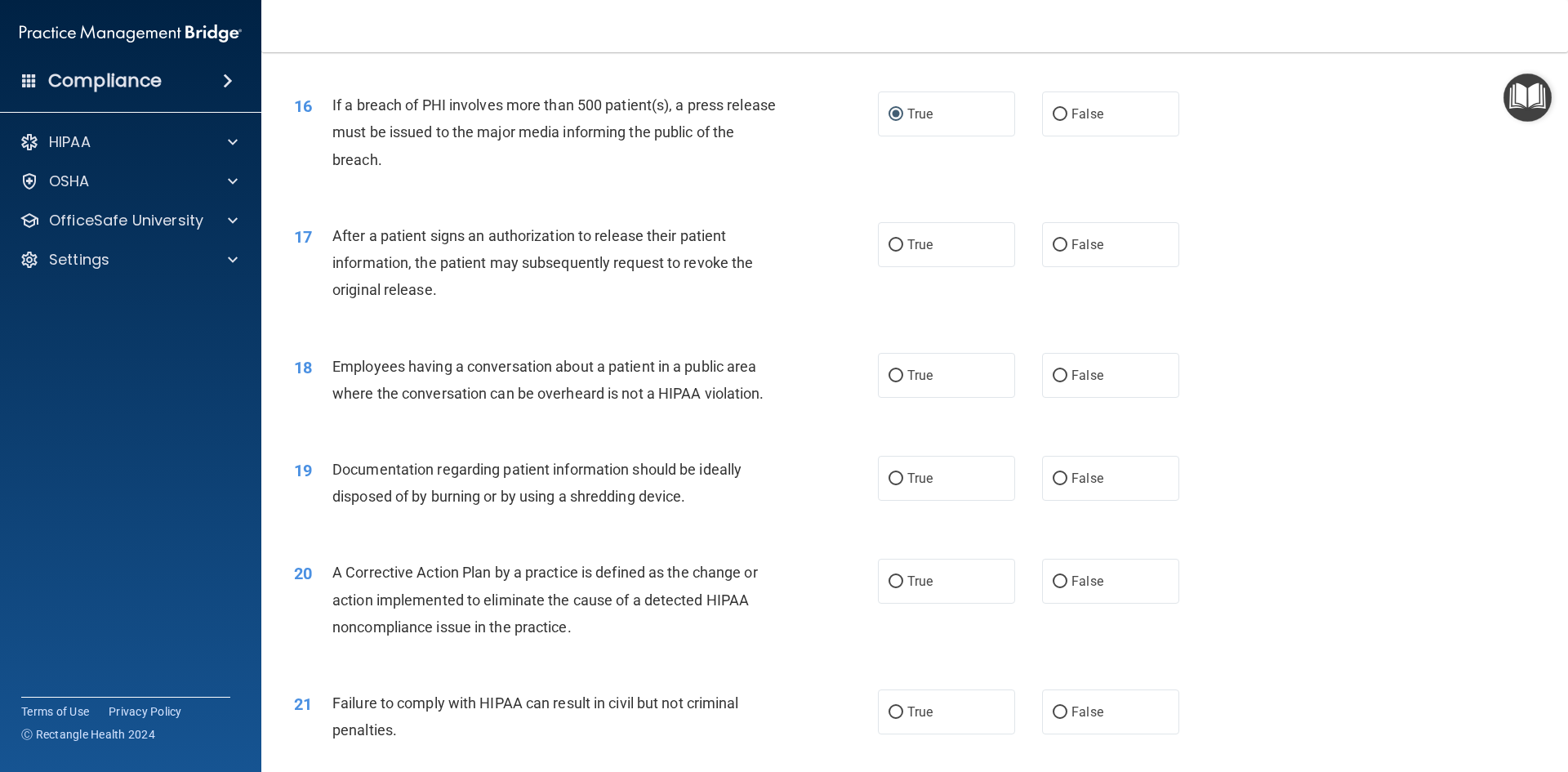
scroll to position [1797, 0]
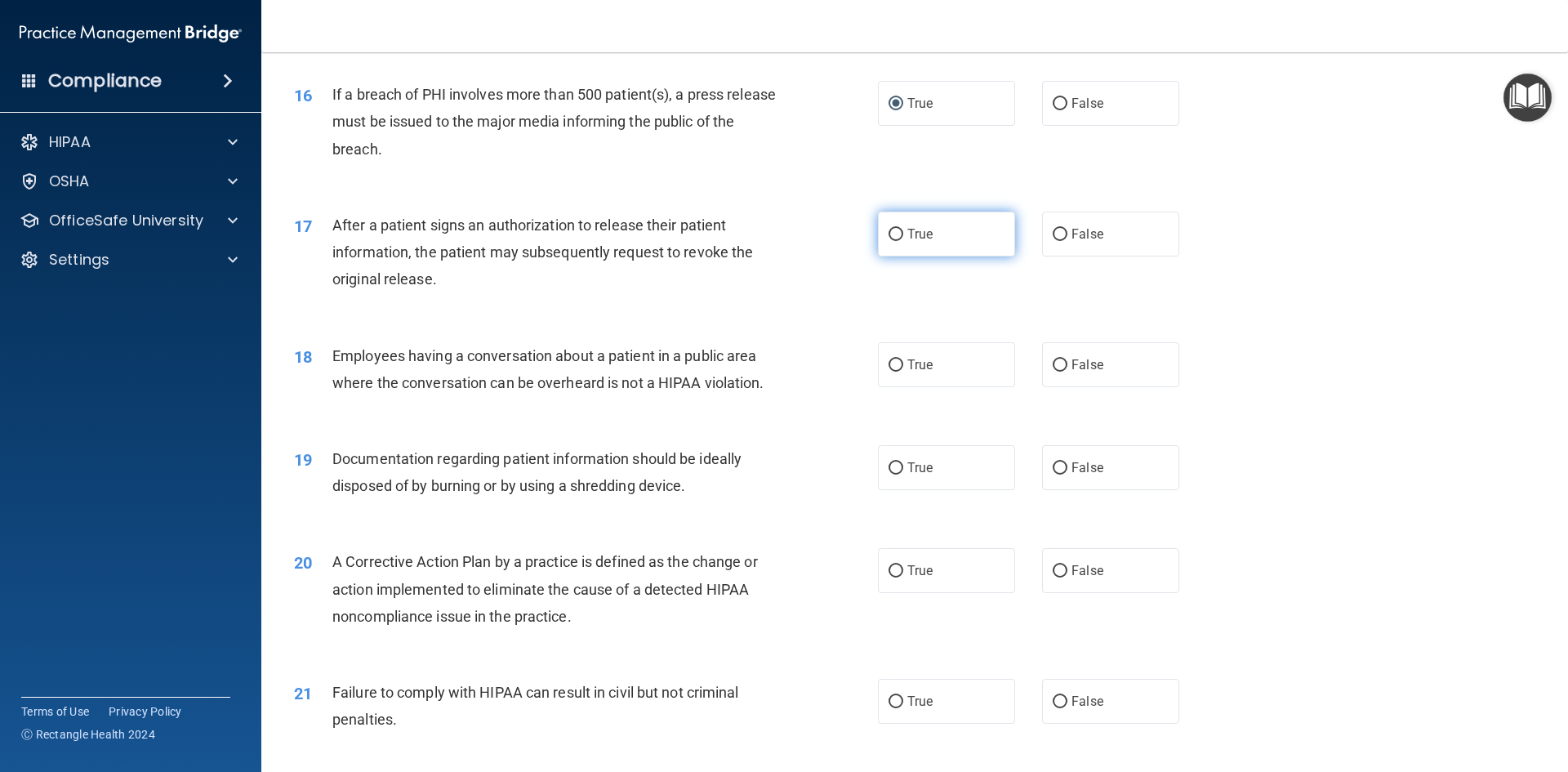
click at [945, 256] on label "True" at bounding box center [946, 234] width 137 height 45
click at [903, 241] on input "True" at bounding box center [895, 234] width 15 height 13
radio input "true"
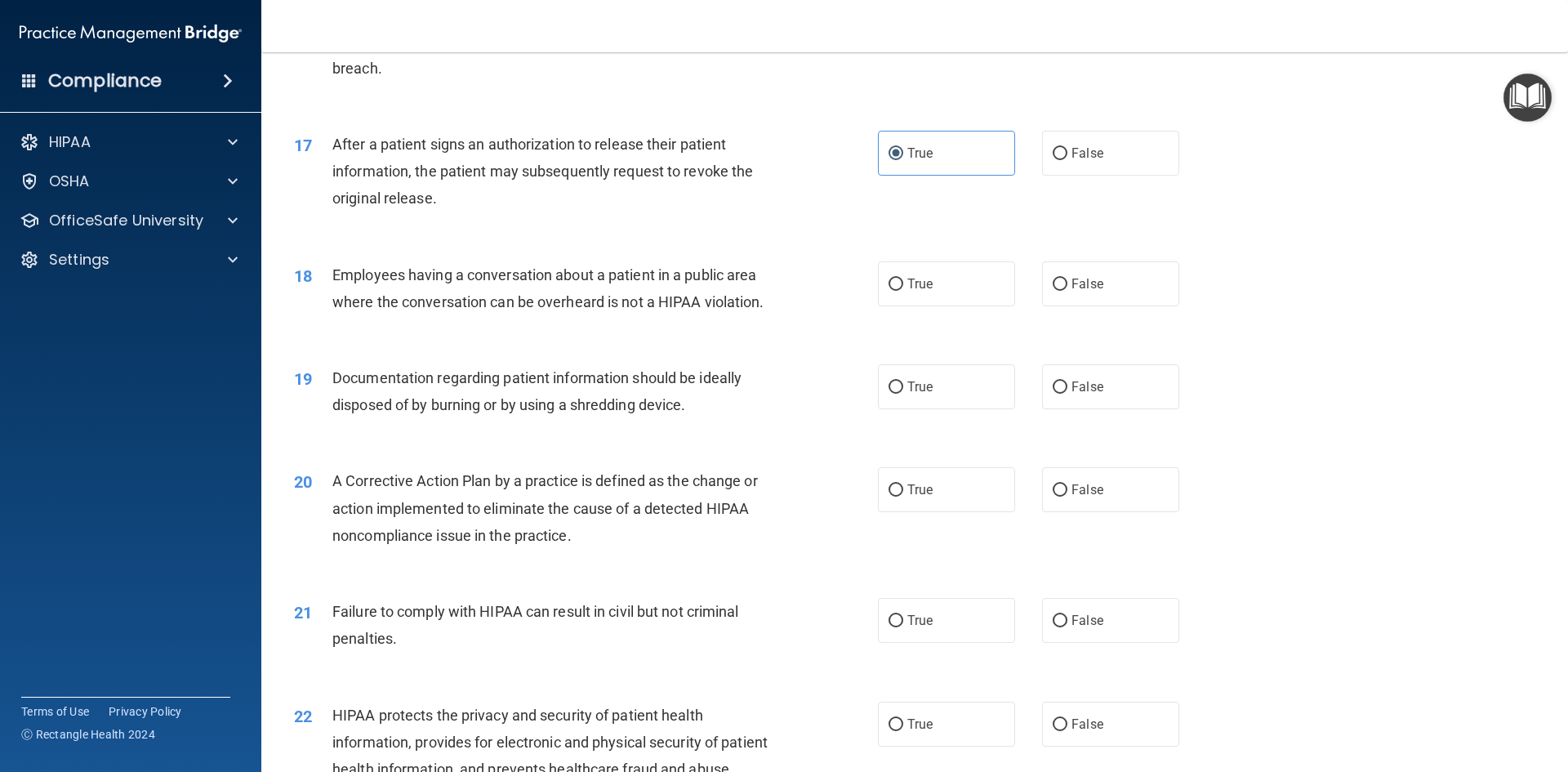
scroll to position [1878, 0]
click at [1055, 306] on label "False" at bounding box center [1111, 283] width 137 height 45
click at [1055, 290] on input "False" at bounding box center [1060, 283] width 15 height 13
radio input "true"
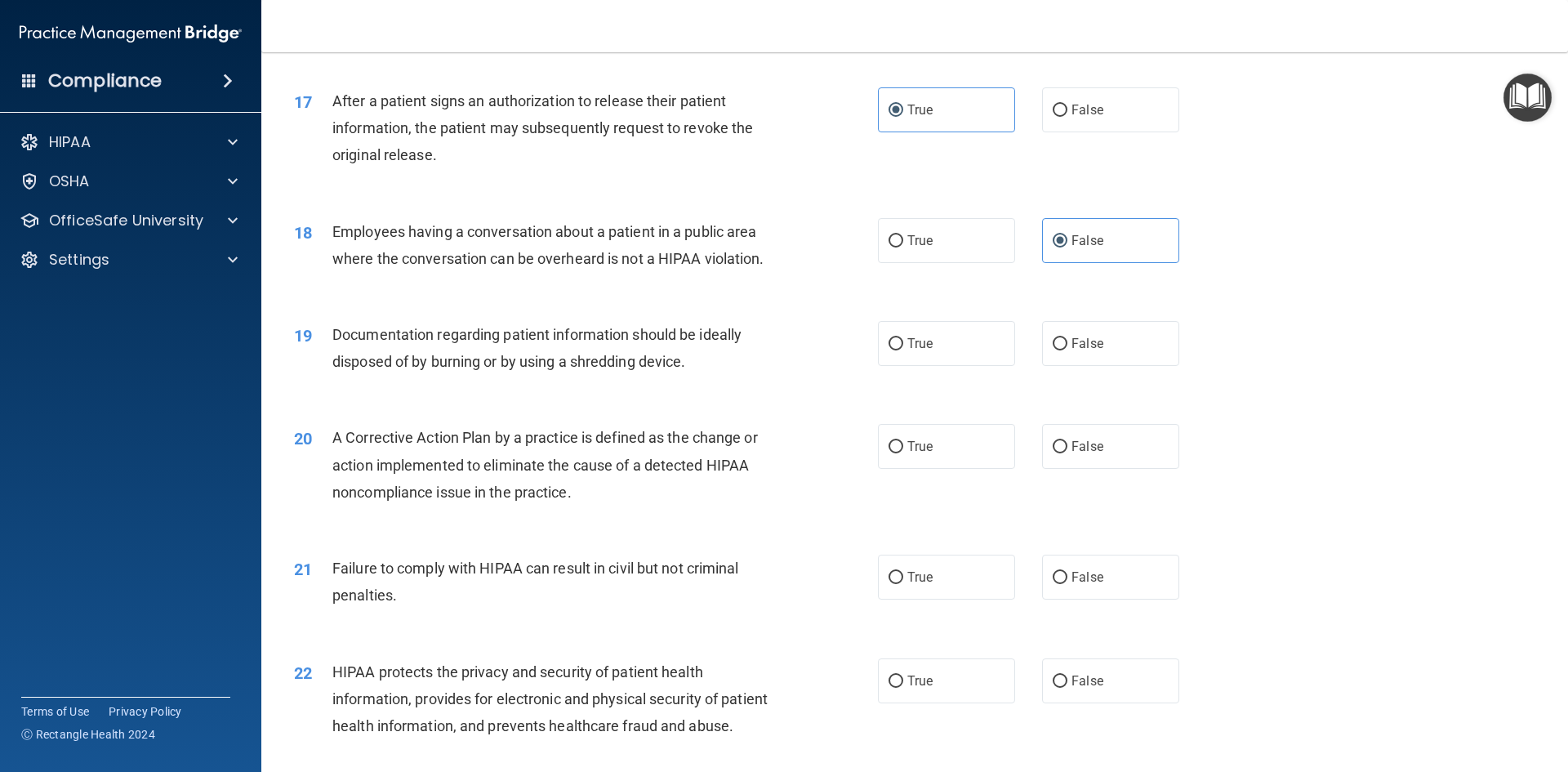
scroll to position [1960, 0]
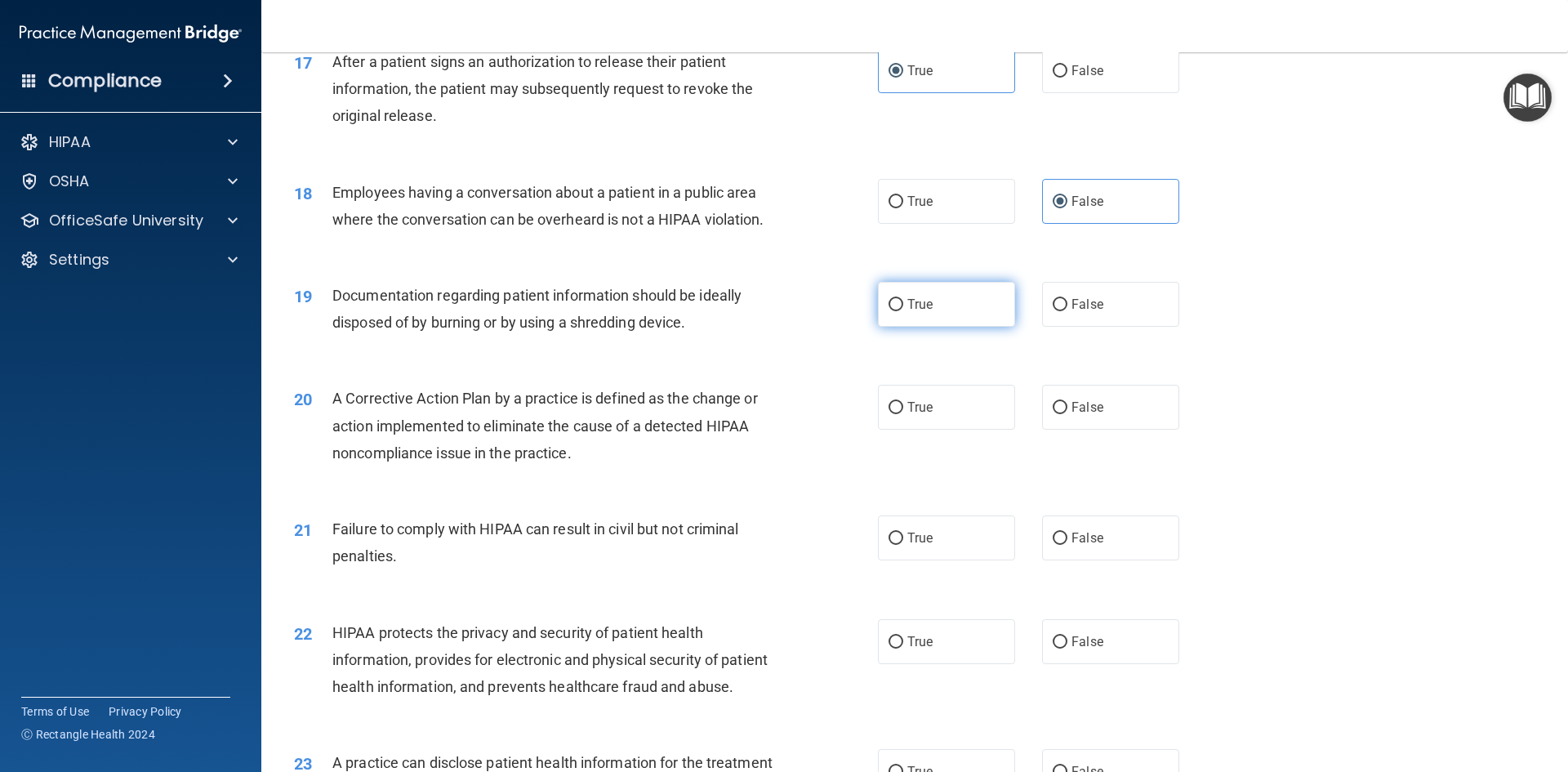
click at [916, 312] on span "True" at bounding box center [920, 305] width 25 height 16
click at [903, 312] on input "True" at bounding box center [895, 305] width 15 height 13
radio input "true"
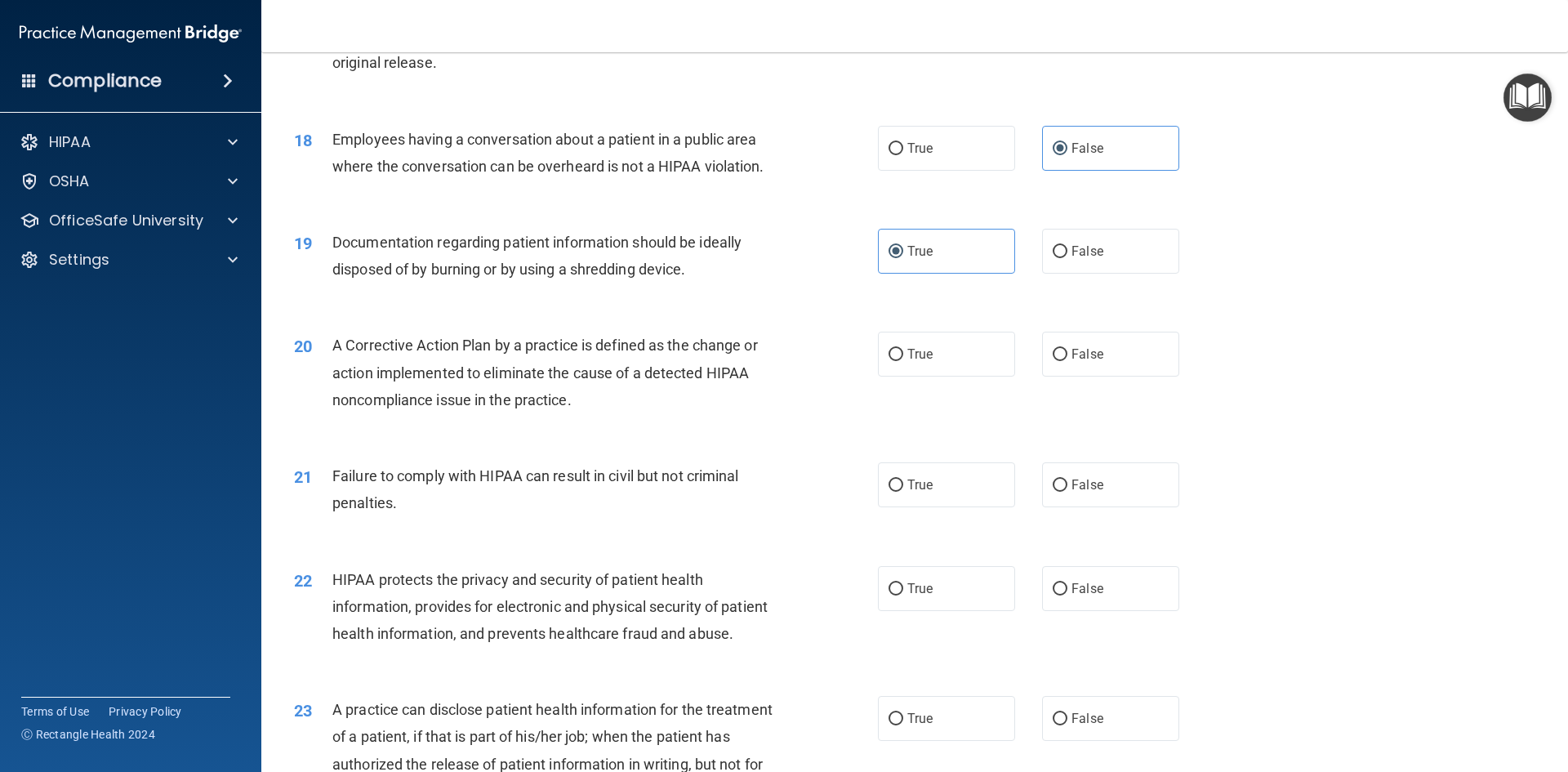
scroll to position [2042, 0]
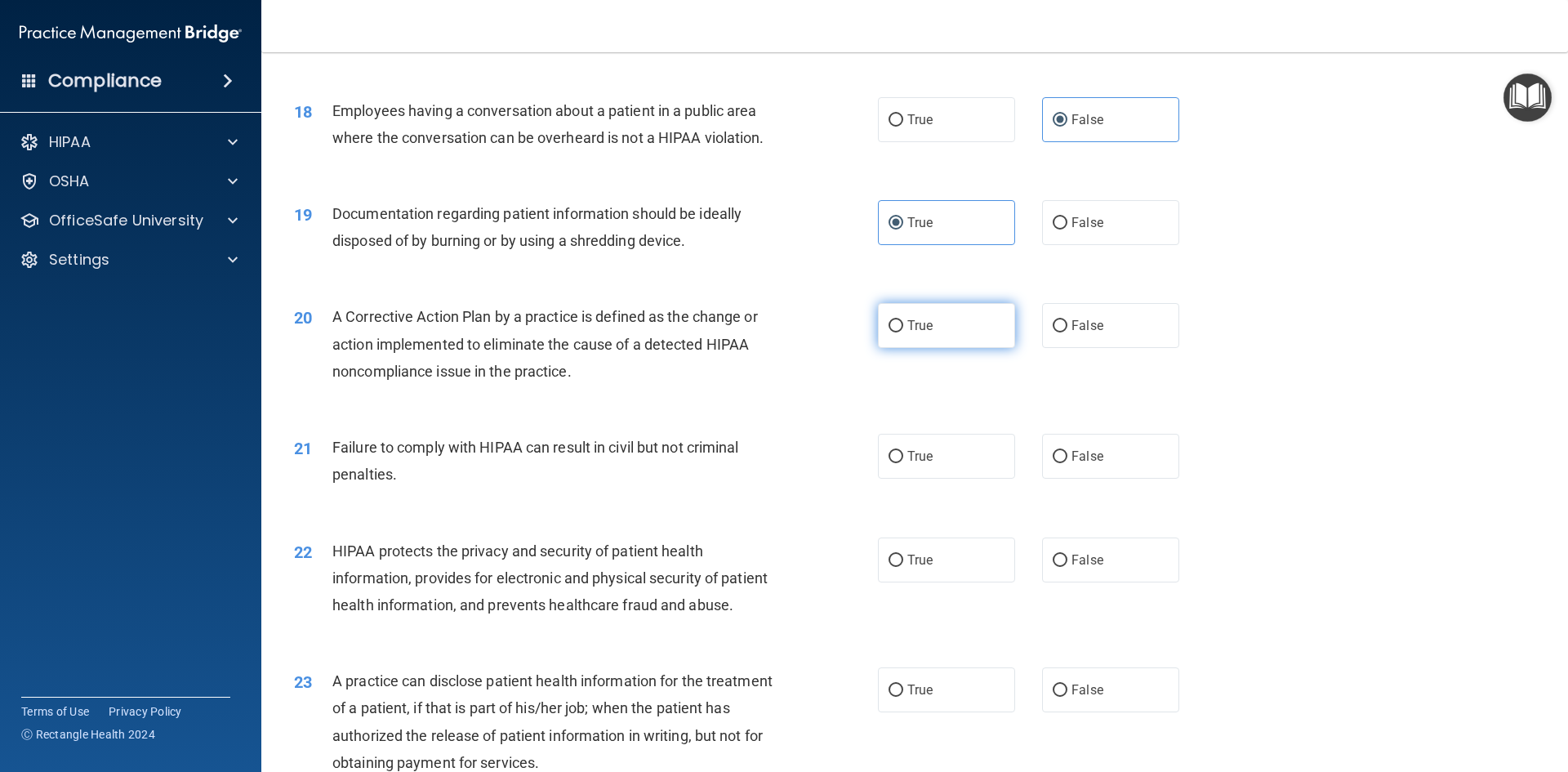
click at [927, 348] on label "True" at bounding box center [946, 325] width 137 height 45
click at [903, 332] on input "True" at bounding box center [895, 326] width 15 height 13
radio input "true"
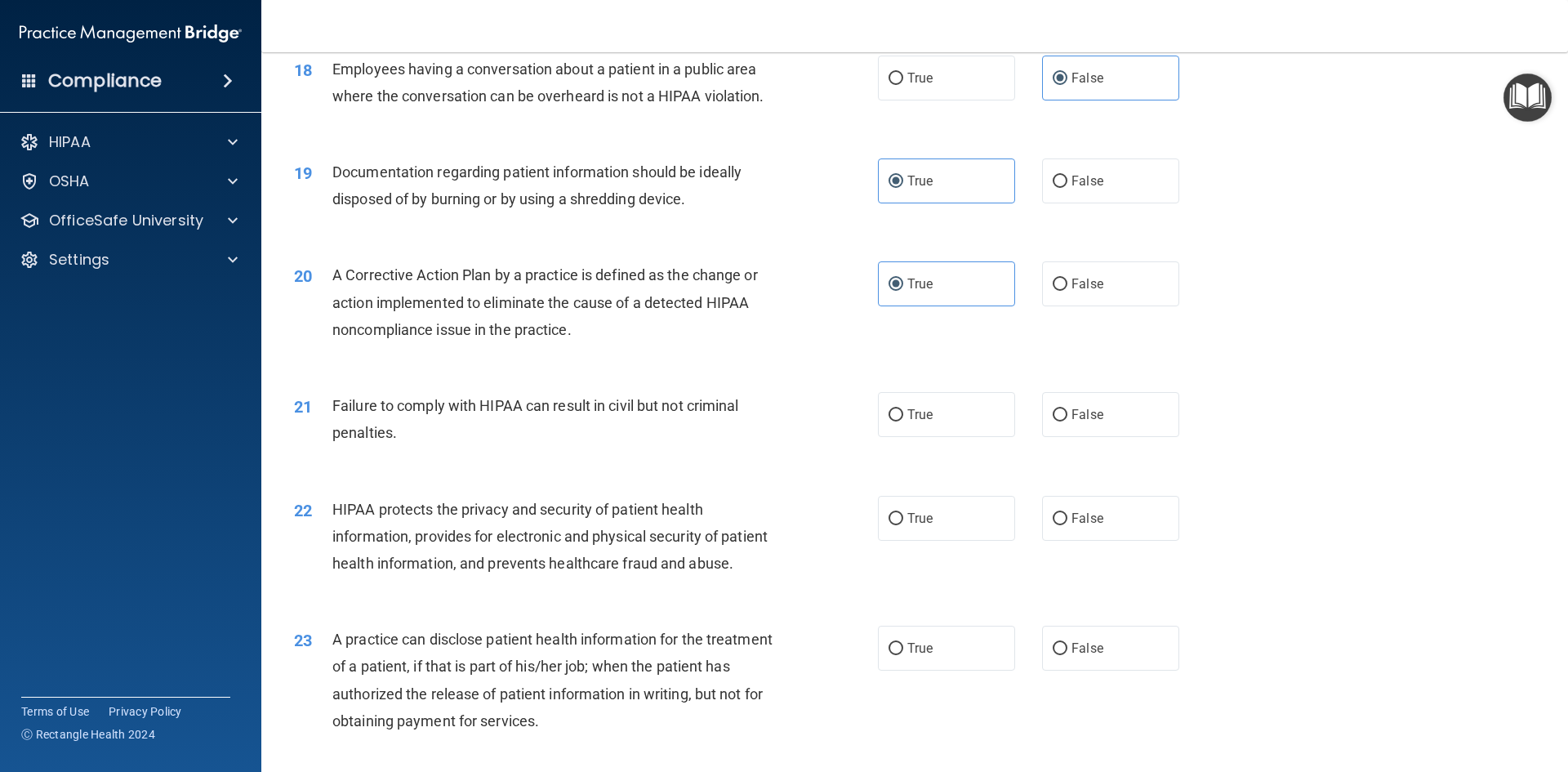
scroll to position [2124, 0]
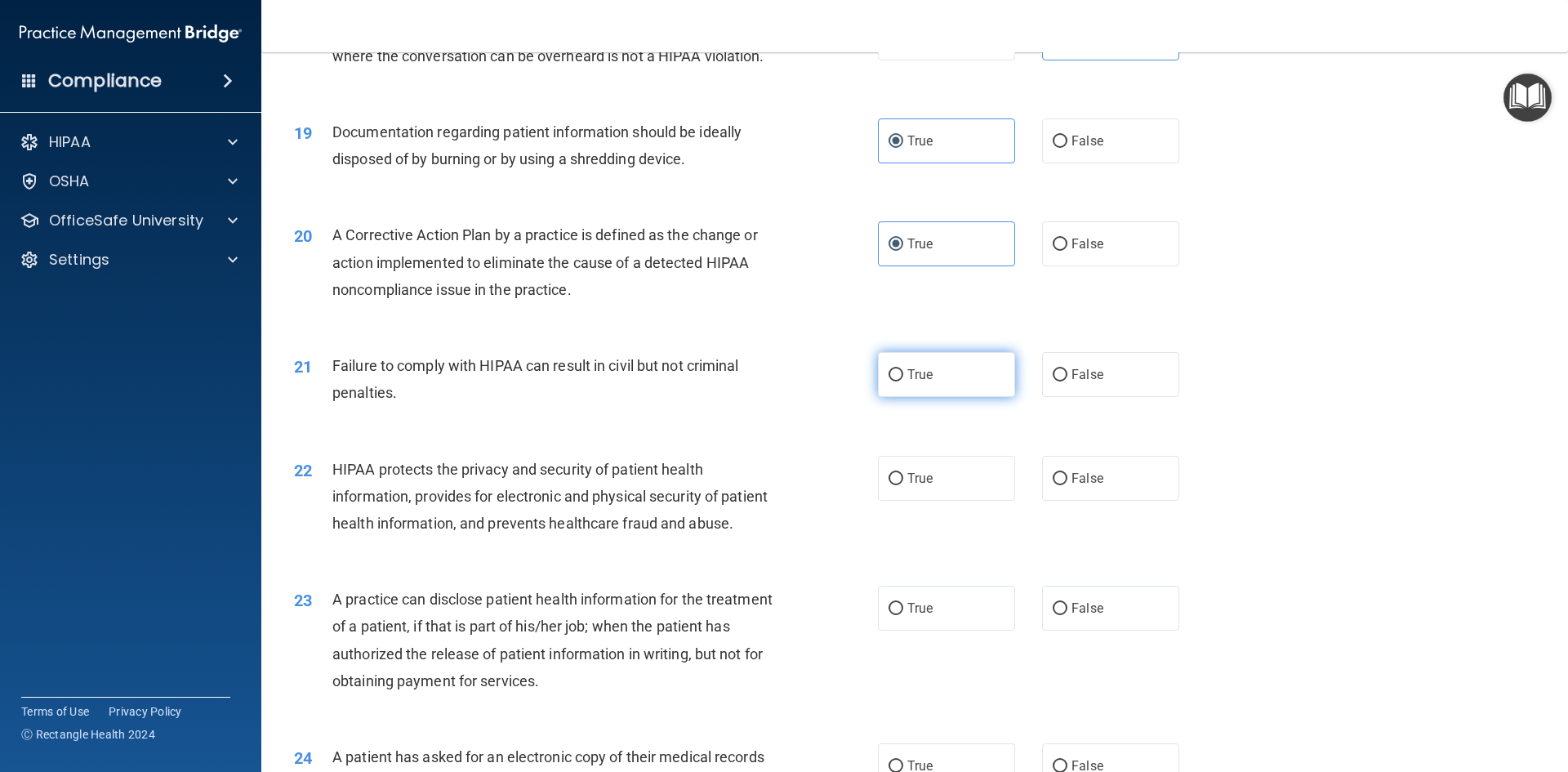
drag, startPoint x: 943, startPoint y: 416, endPoint x: 922, endPoint y: 411, distance: 21.6
click at [940, 397] on label "True" at bounding box center [946, 374] width 137 height 45
click at [903, 381] on input "True" at bounding box center [895, 375] width 15 height 13
radio input "true"
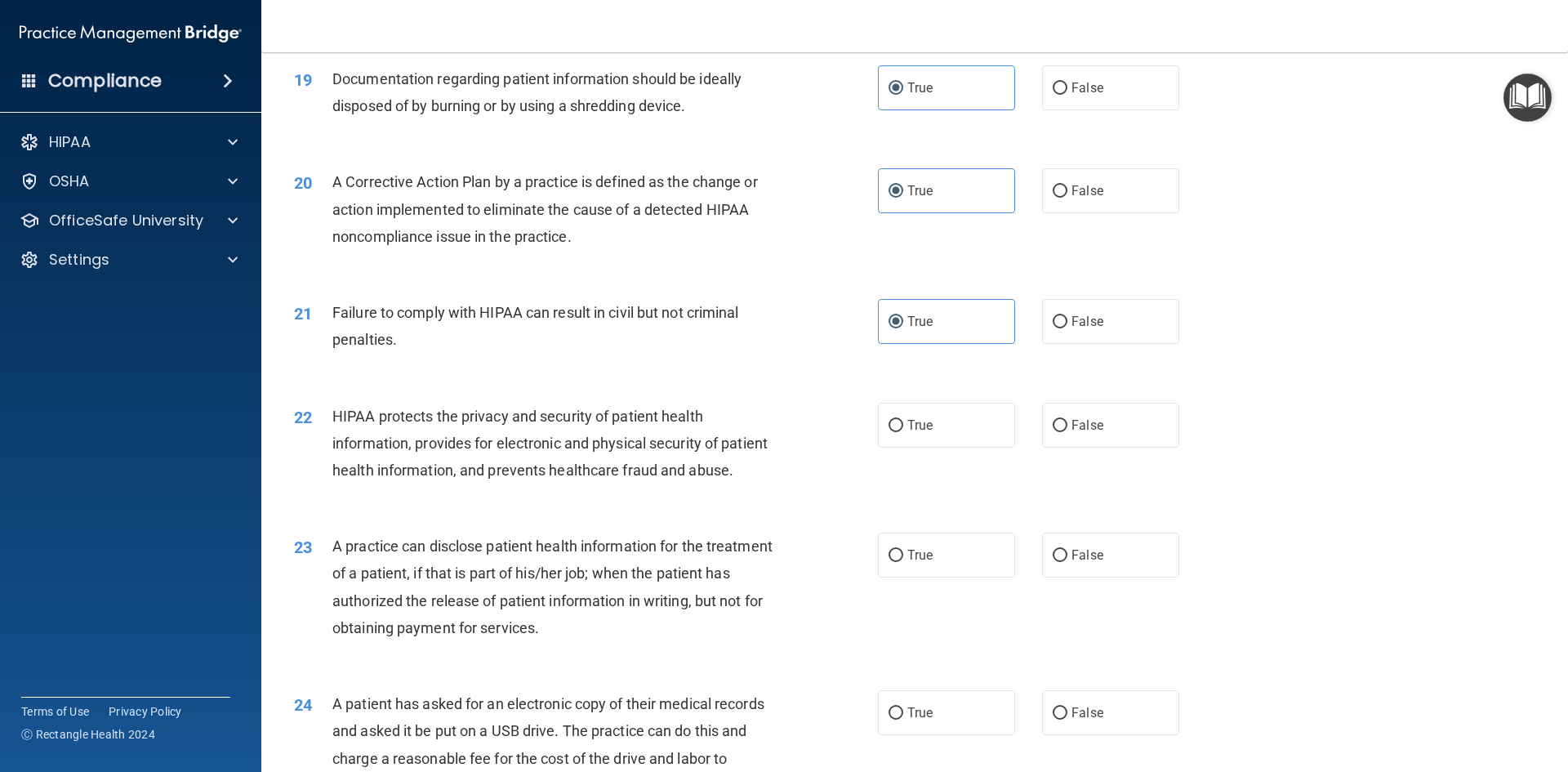
scroll to position [2205, 0]
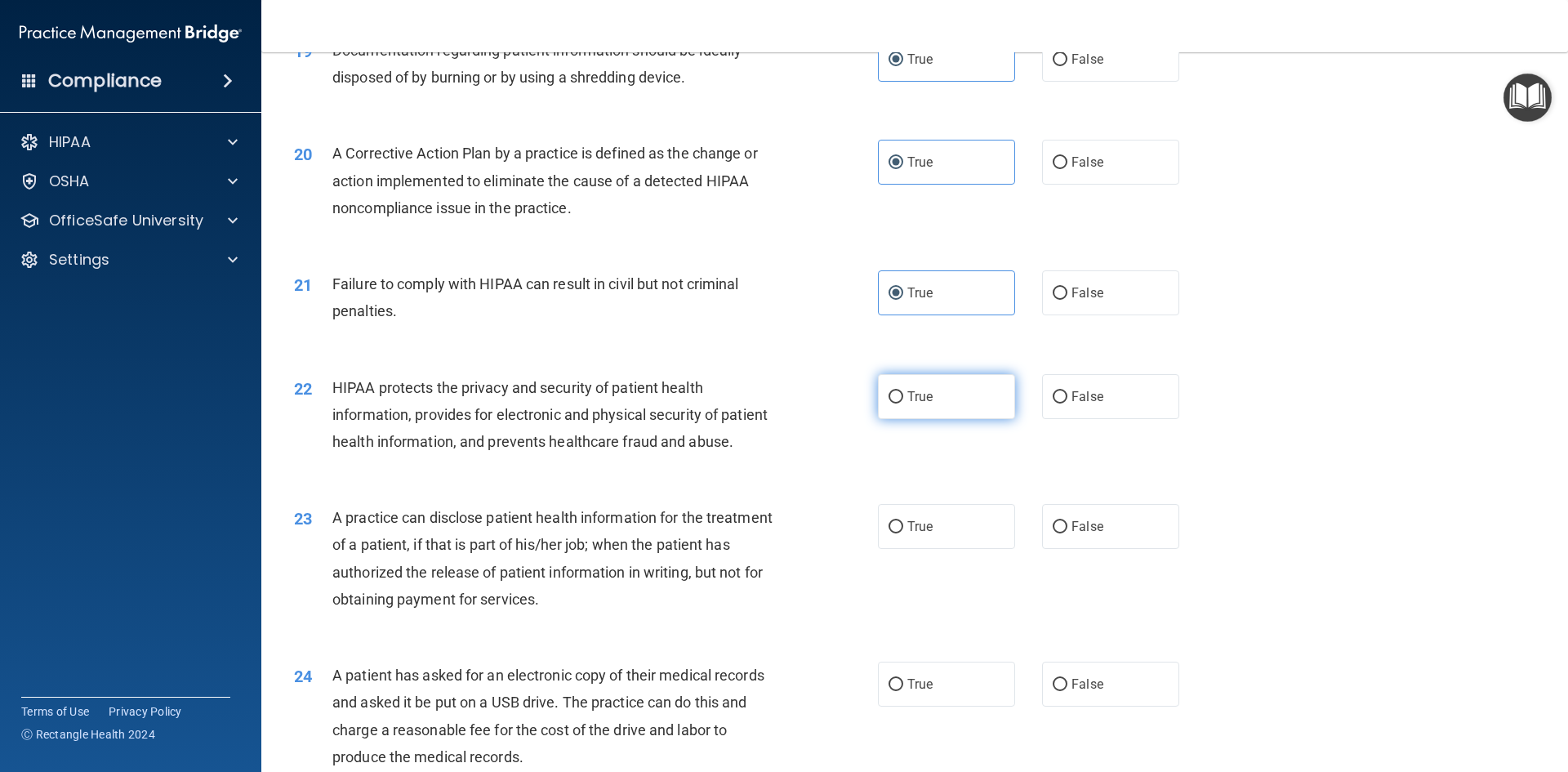
click at [907, 405] on span "True" at bounding box center [920, 397] width 25 height 16
click at [903, 404] on input "True" at bounding box center [895, 397] width 15 height 13
radio input "true"
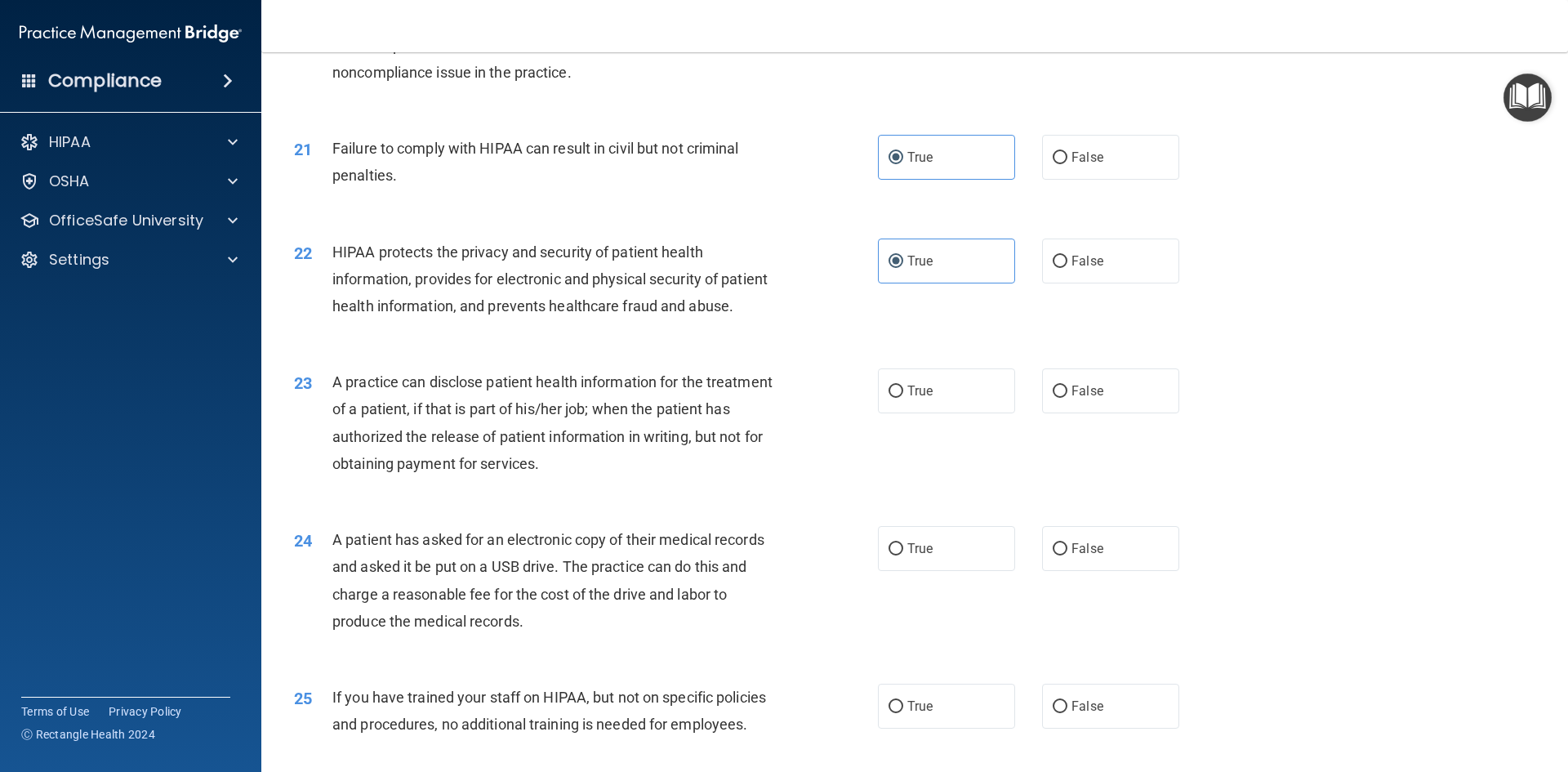
scroll to position [2369, 0]
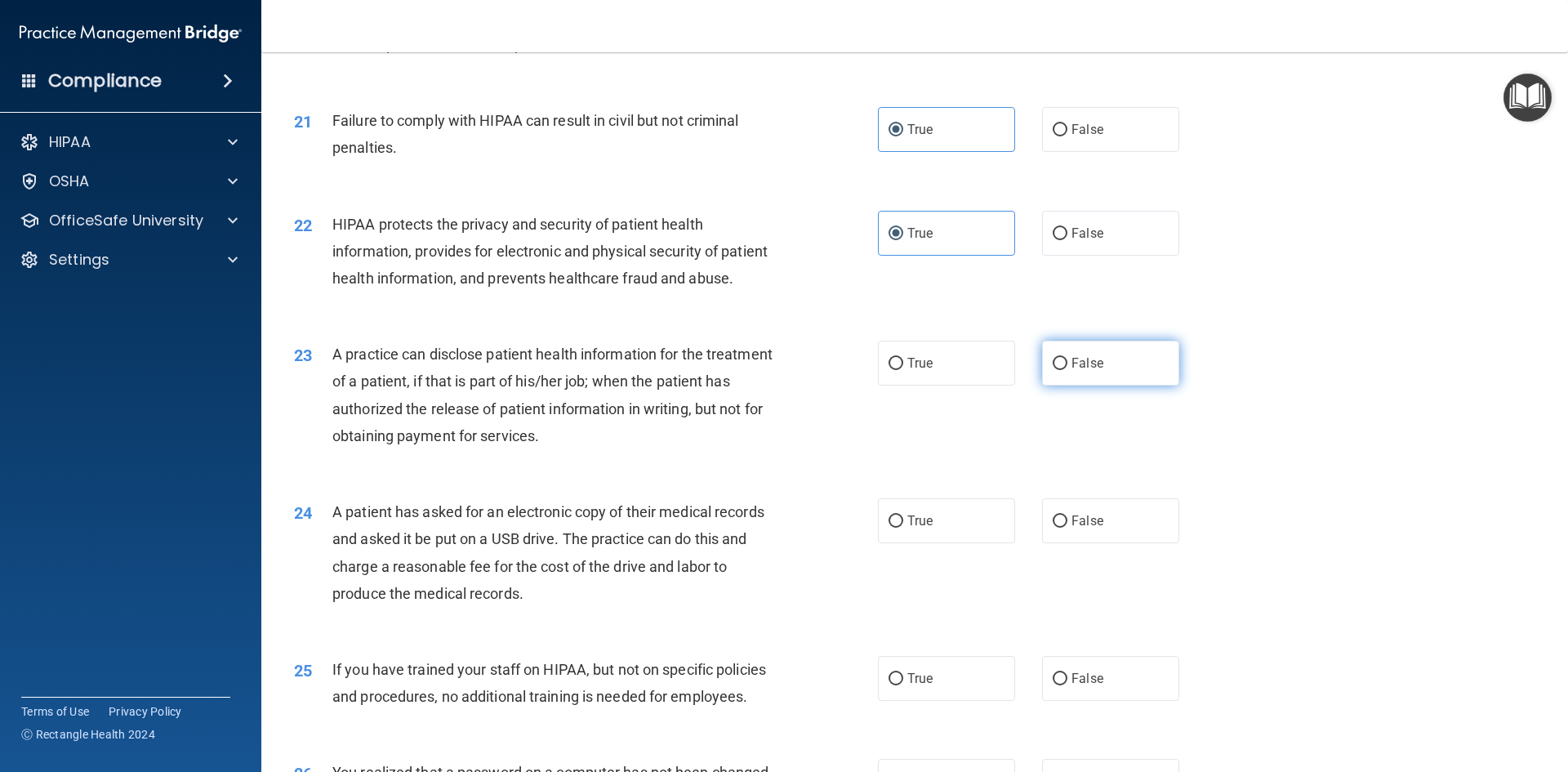
click at [1102, 385] on label "False" at bounding box center [1111, 363] width 137 height 45
click at [1068, 370] on input "False" at bounding box center [1060, 363] width 15 height 13
radio input "true"
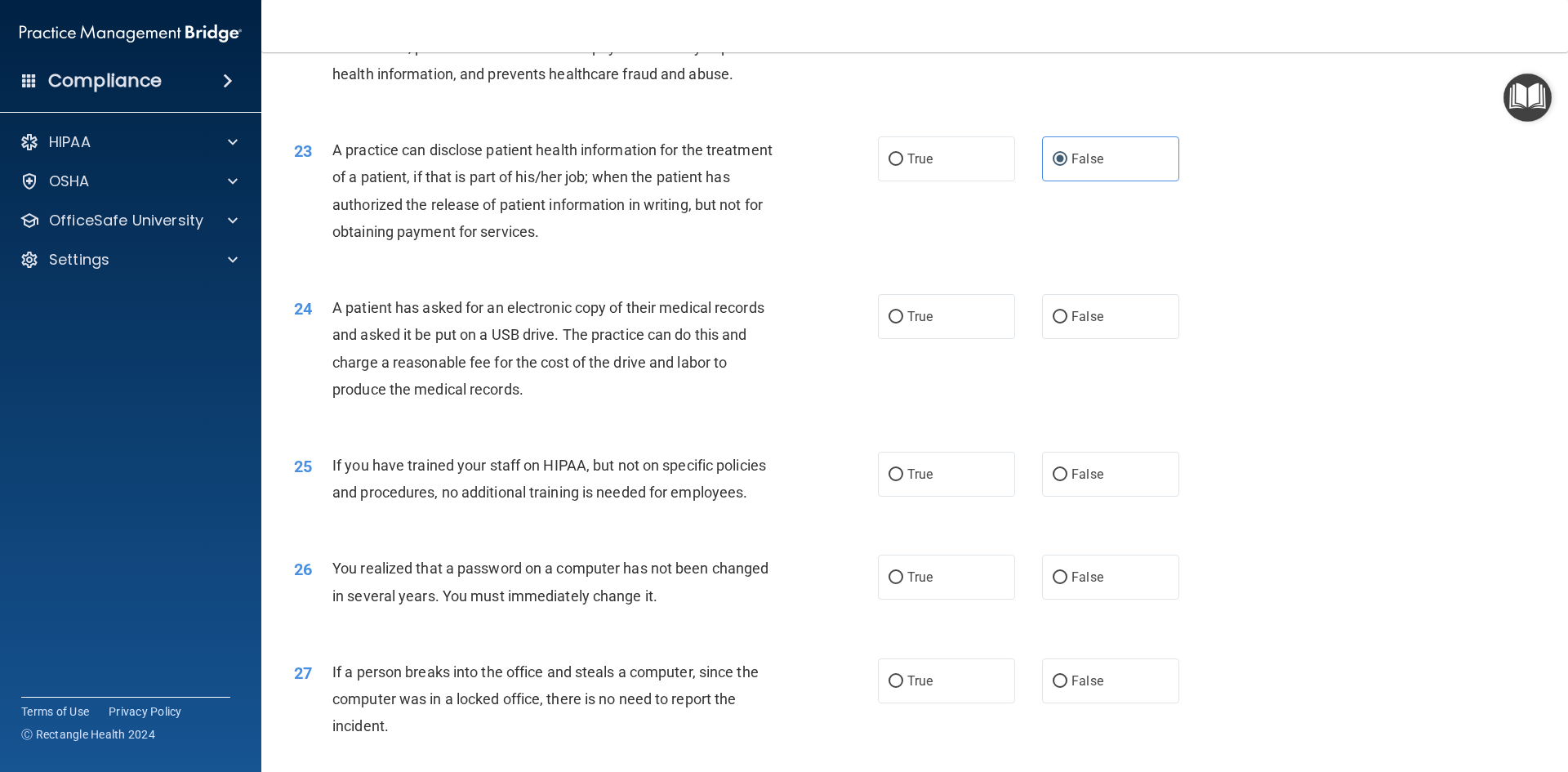
scroll to position [2614, 0]
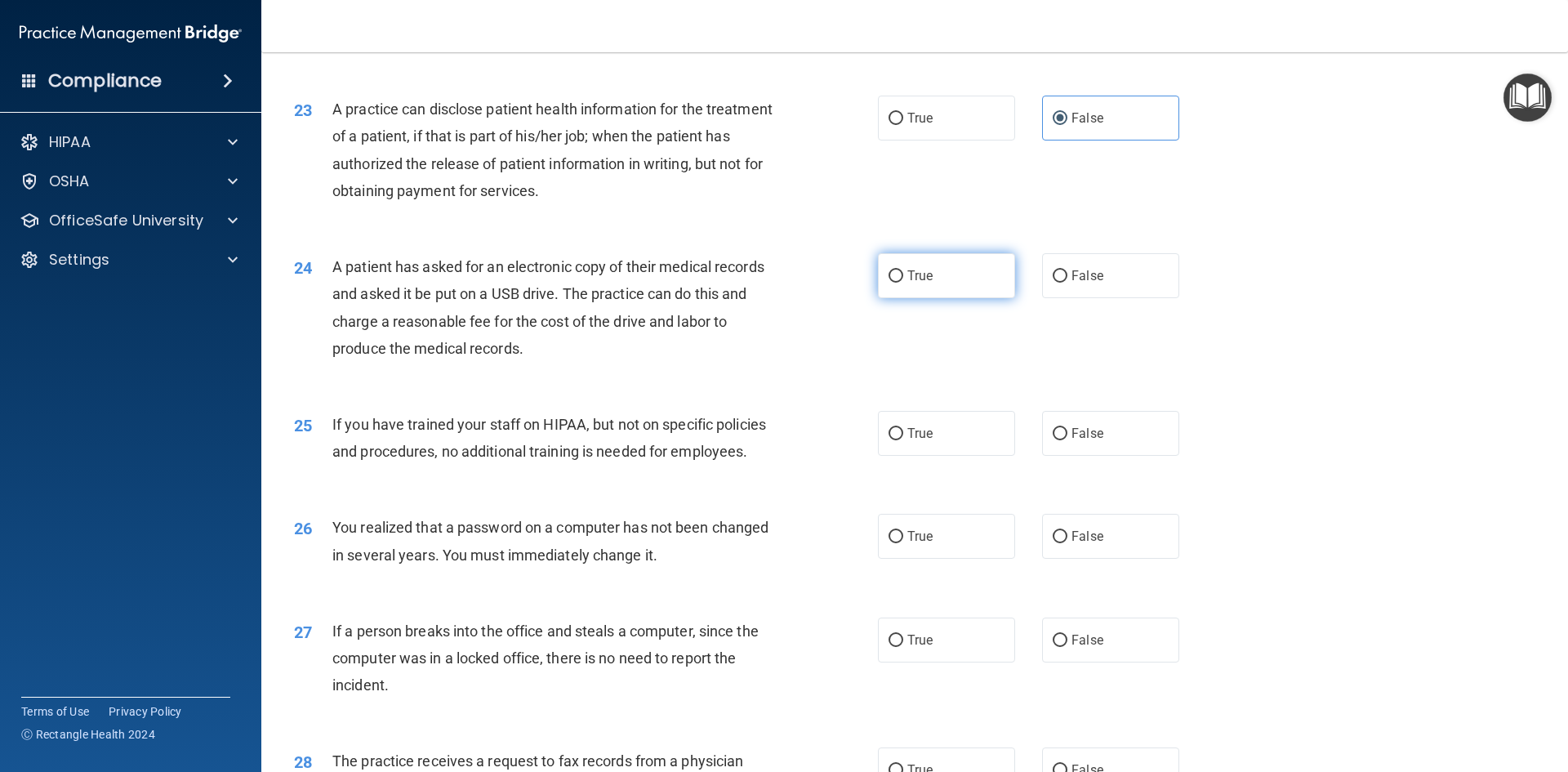
click at [929, 298] on label "True" at bounding box center [946, 275] width 137 height 45
click at [903, 282] on input "True" at bounding box center [895, 276] width 15 height 13
radio input "true"
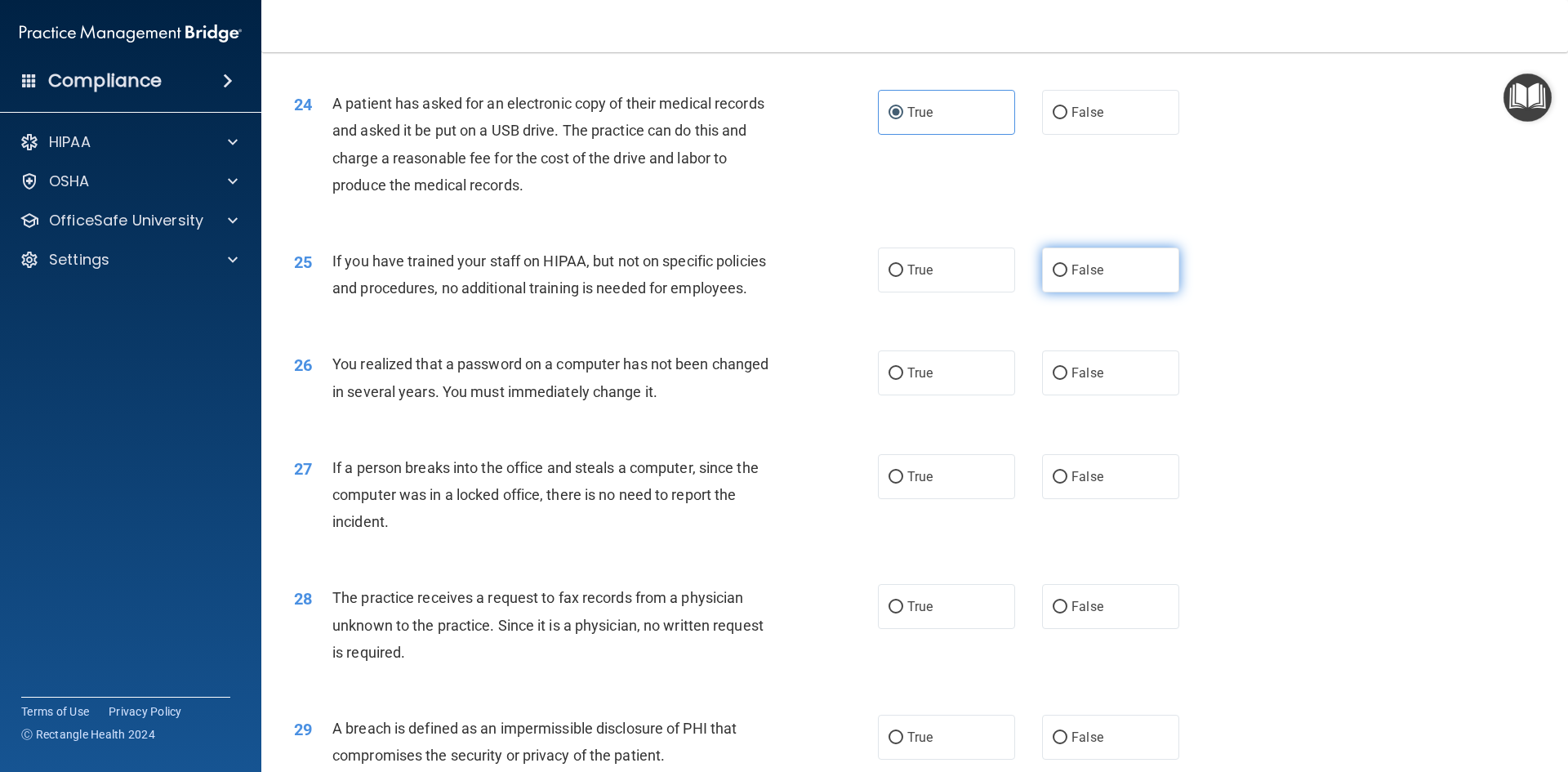
click at [1081, 292] on label "False" at bounding box center [1111, 270] width 137 height 45
click at [1068, 277] on input "False" at bounding box center [1060, 270] width 15 height 13
radio input "true"
click at [928, 395] on label "True" at bounding box center [946, 373] width 137 height 45
click at [903, 380] on input "True" at bounding box center [895, 373] width 15 height 13
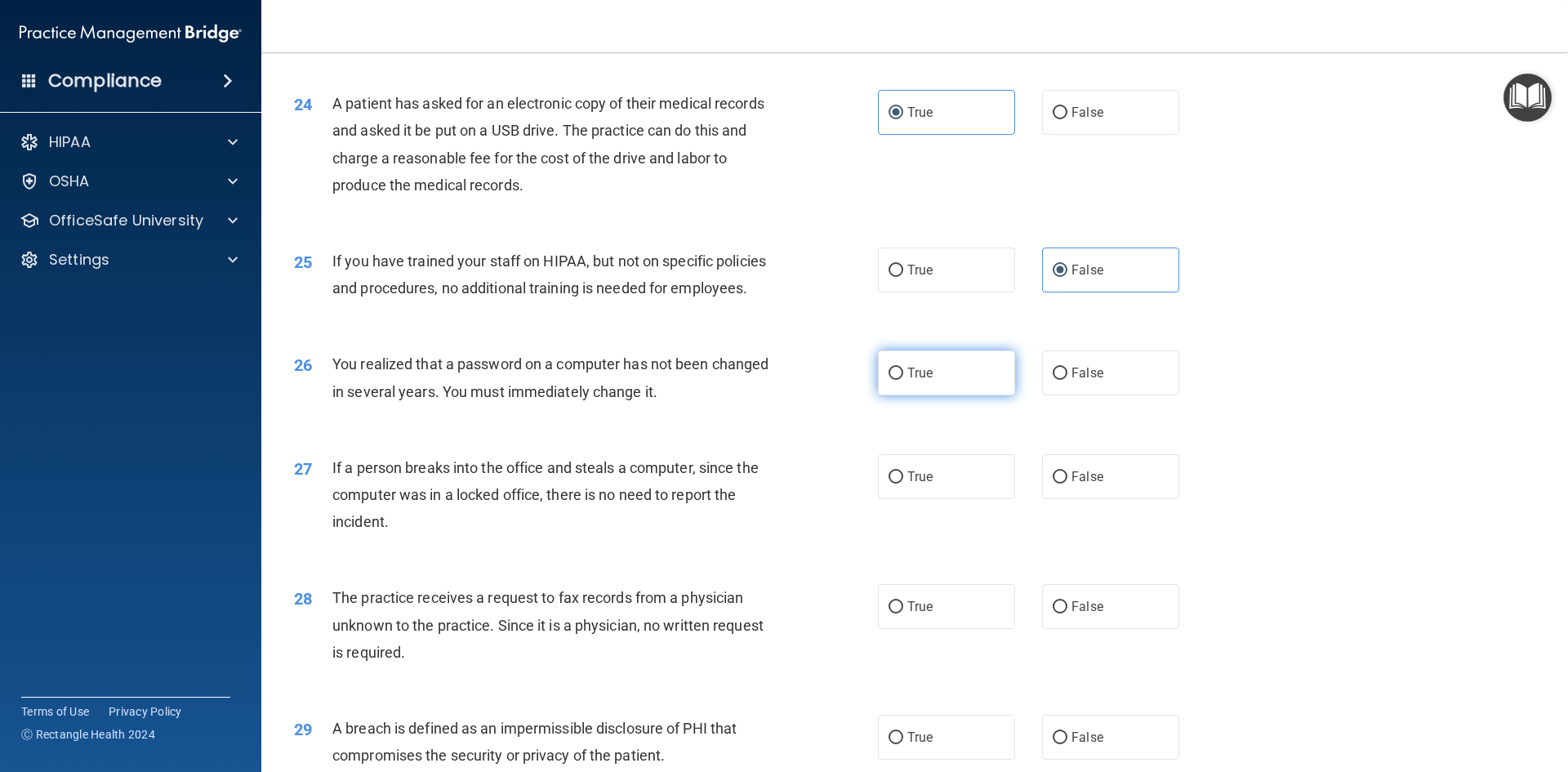
radio input "true"
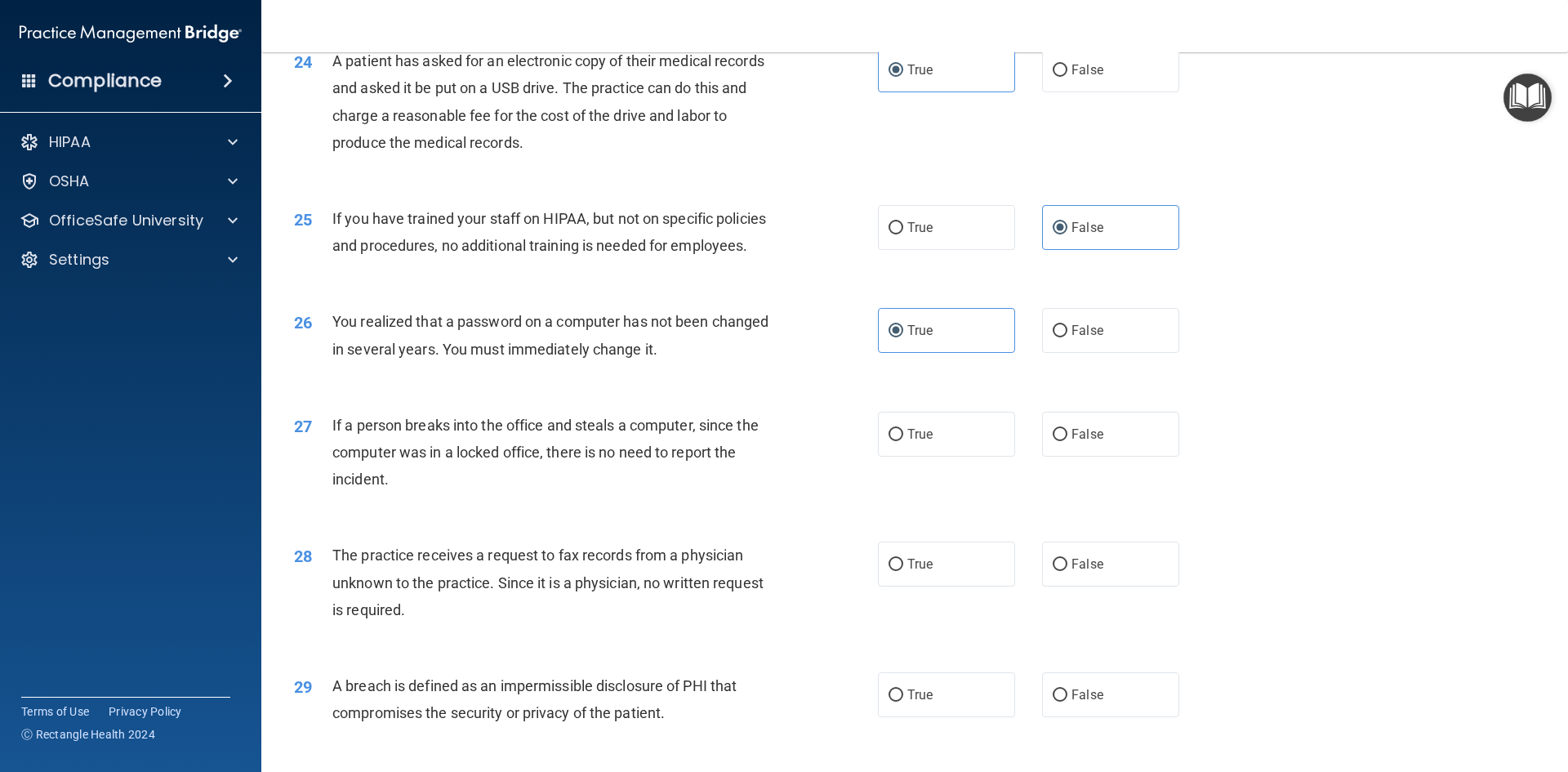
scroll to position [2859, 0]
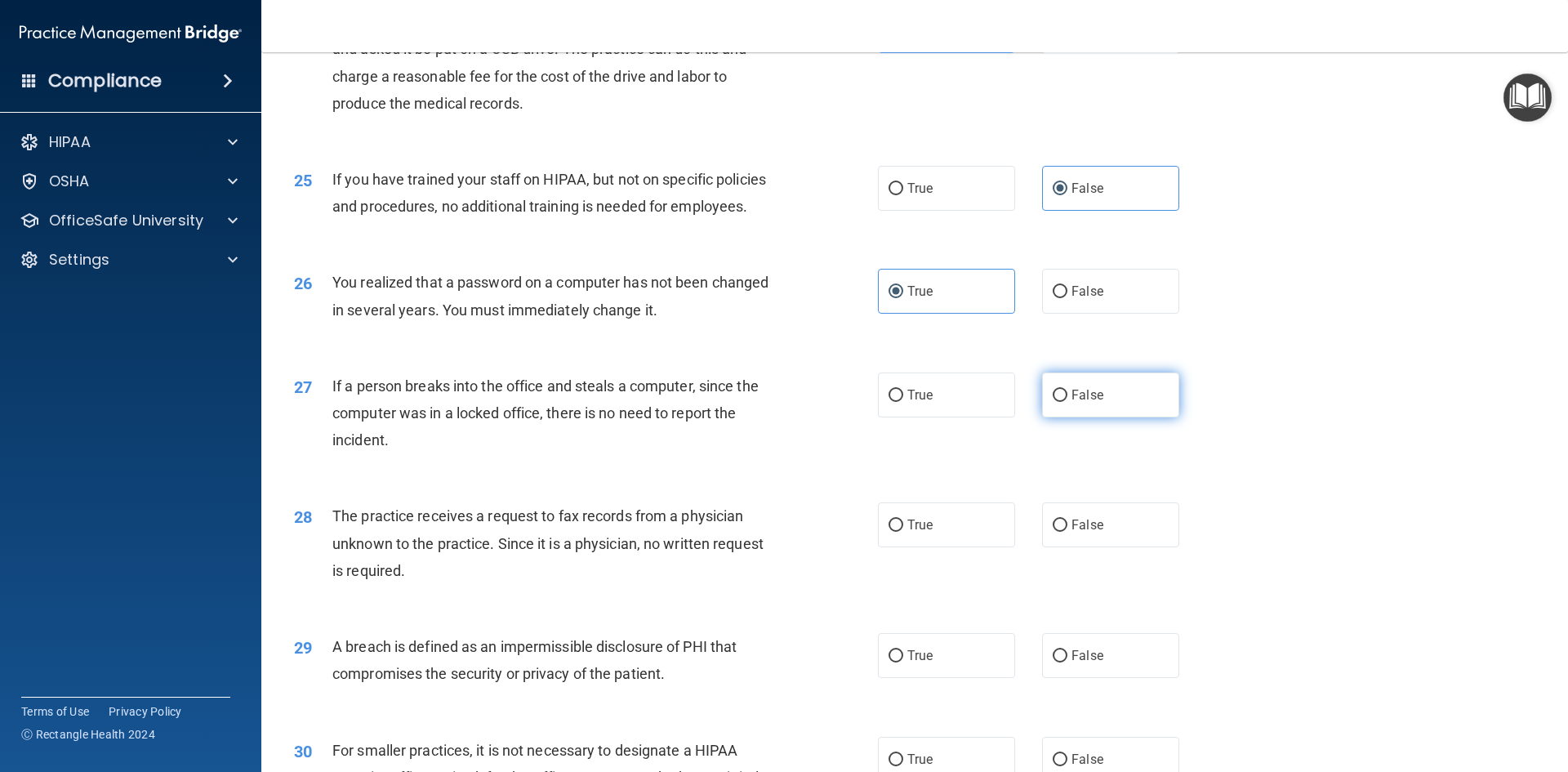
click at [1095, 417] on label "False" at bounding box center [1111, 395] width 137 height 45
click at [1068, 402] on input "False" at bounding box center [1060, 396] width 15 height 13
radio input "true"
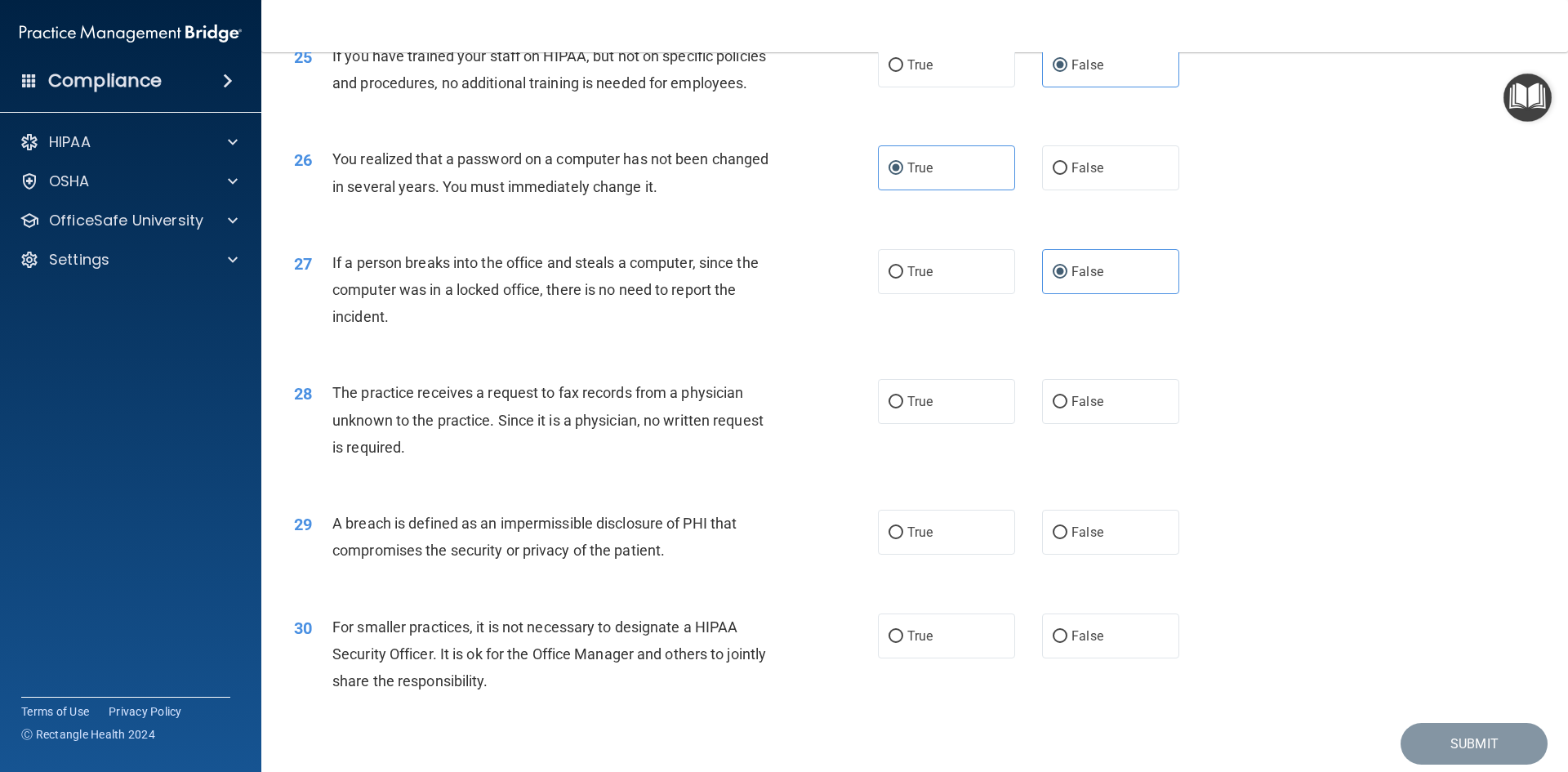
scroll to position [3022, 0]
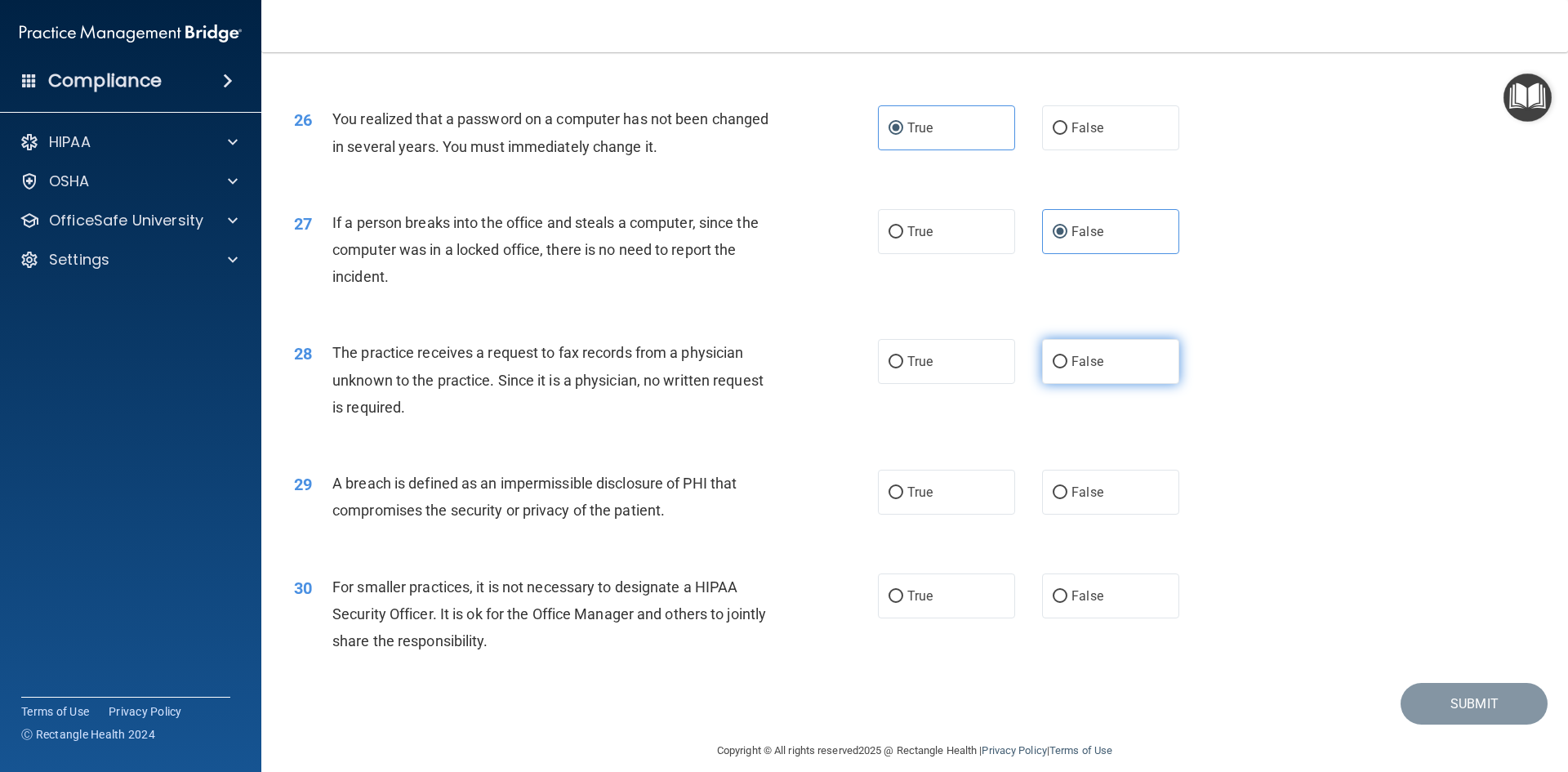
click at [1116, 384] on label "False" at bounding box center [1111, 362] width 137 height 45
click at [1068, 368] on input "False" at bounding box center [1060, 362] width 15 height 13
radio input "true"
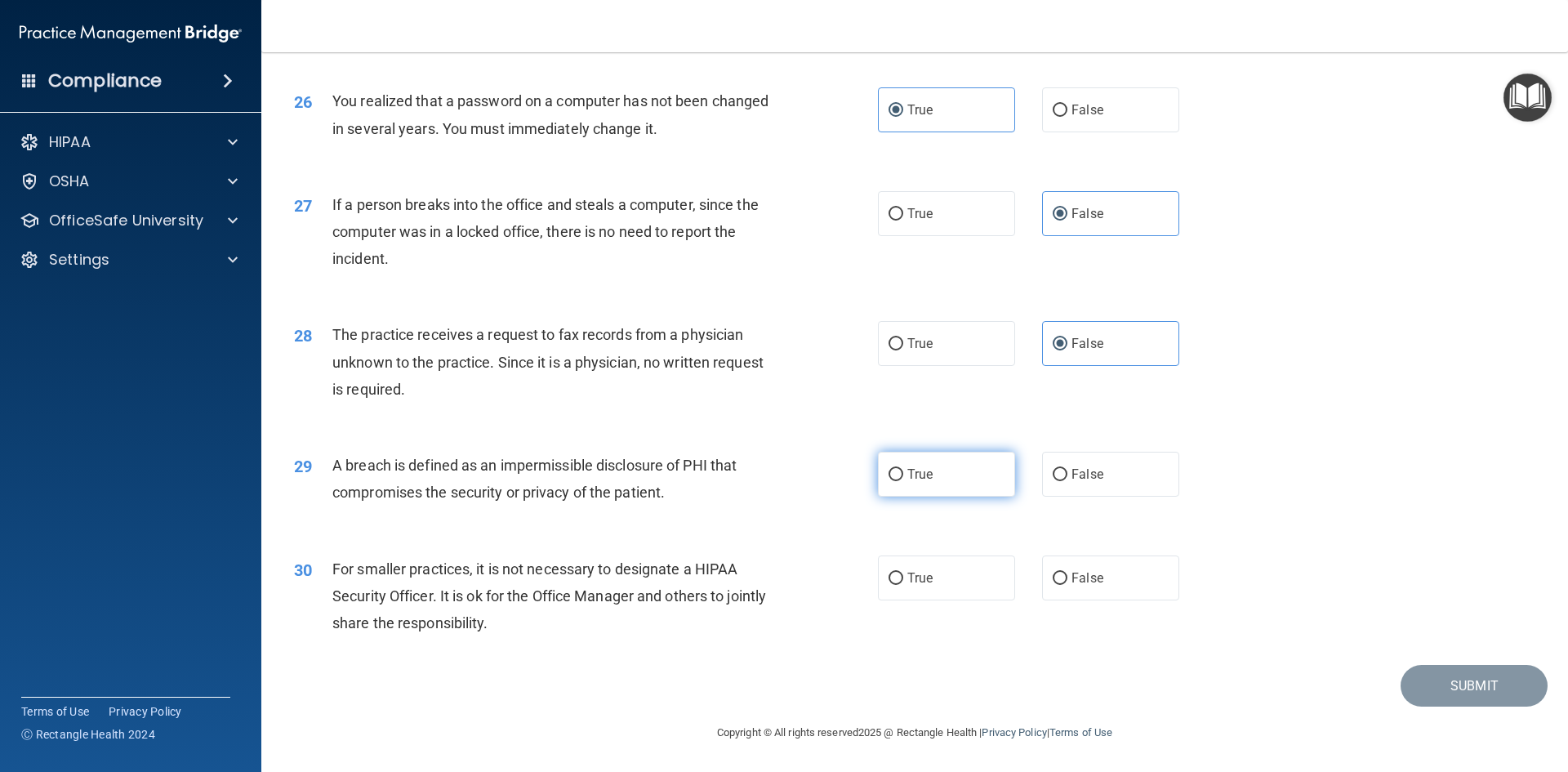
click at [907, 477] on span "True" at bounding box center [920, 474] width 25 height 16
click at [902, 477] on input "True" at bounding box center [895, 475] width 15 height 13
radio input "true"
click at [914, 582] on span "True" at bounding box center [920, 578] width 25 height 16
click at [903, 582] on input "True" at bounding box center [895, 578] width 15 height 13
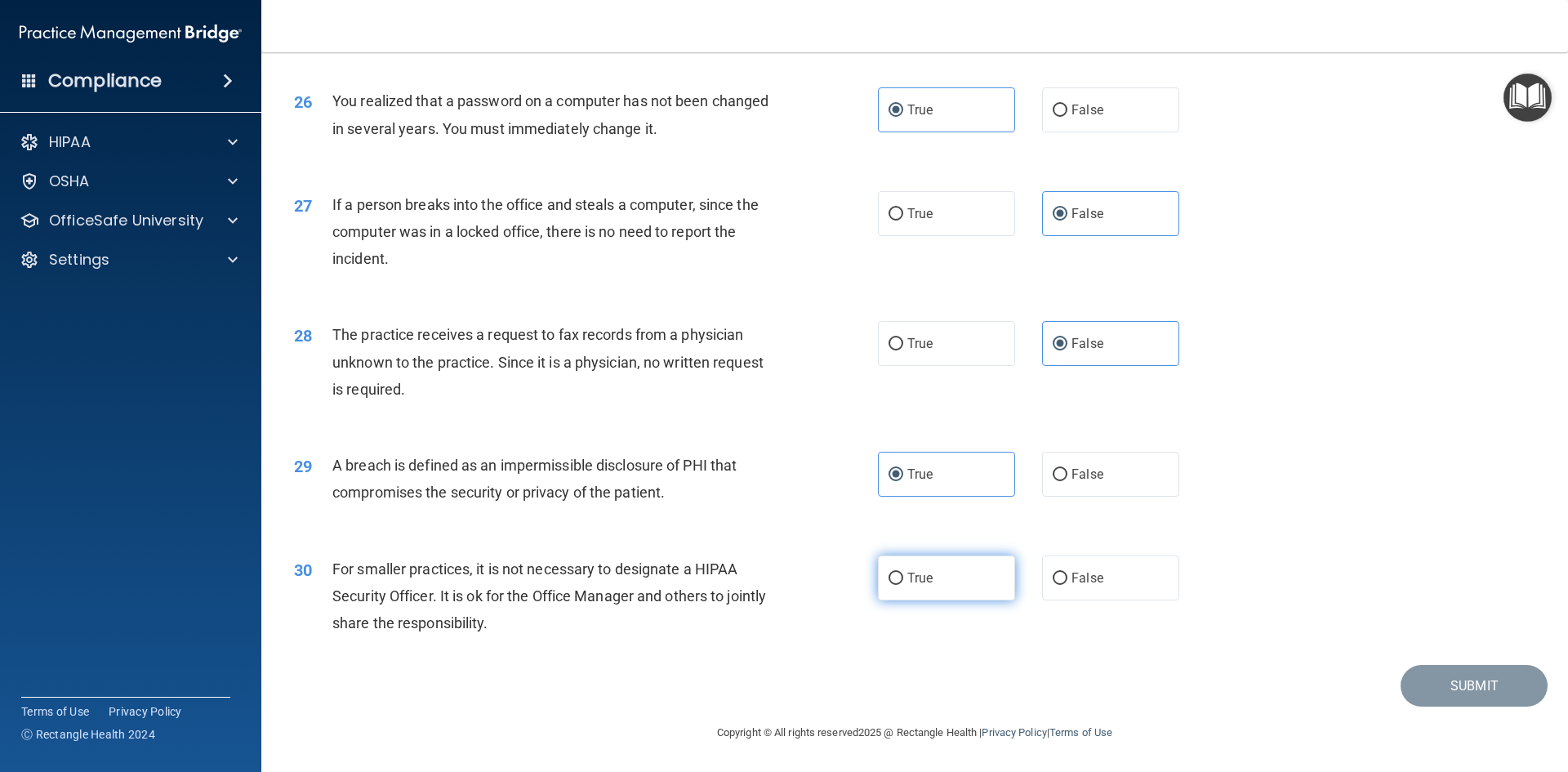
radio input "true"
click at [1468, 695] on button "Submit" at bounding box center [1474, 686] width 147 height 42
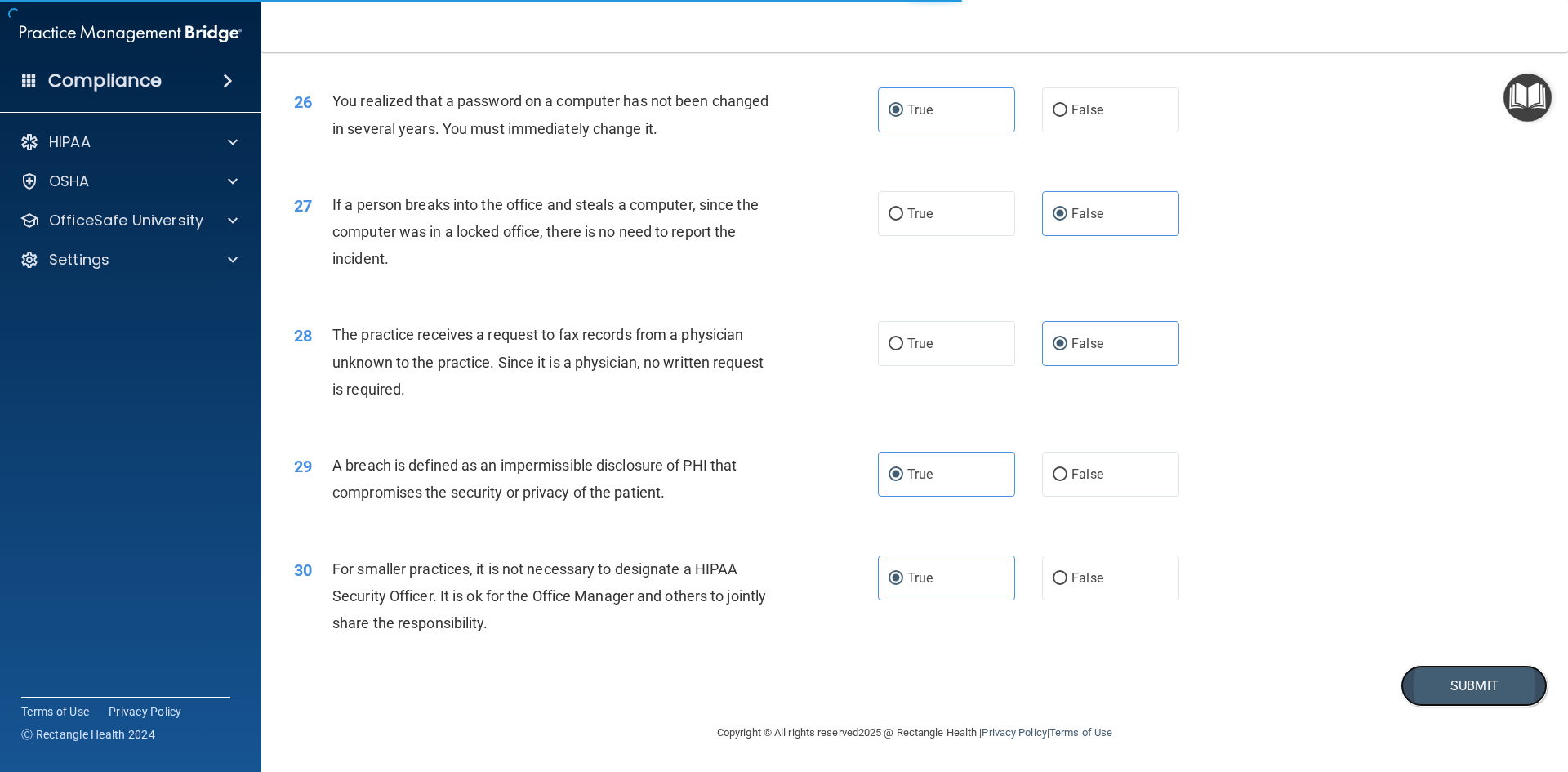
click at [1465, 687] on button "Submit" at bounding box center [1474, 686] width 147 height 42
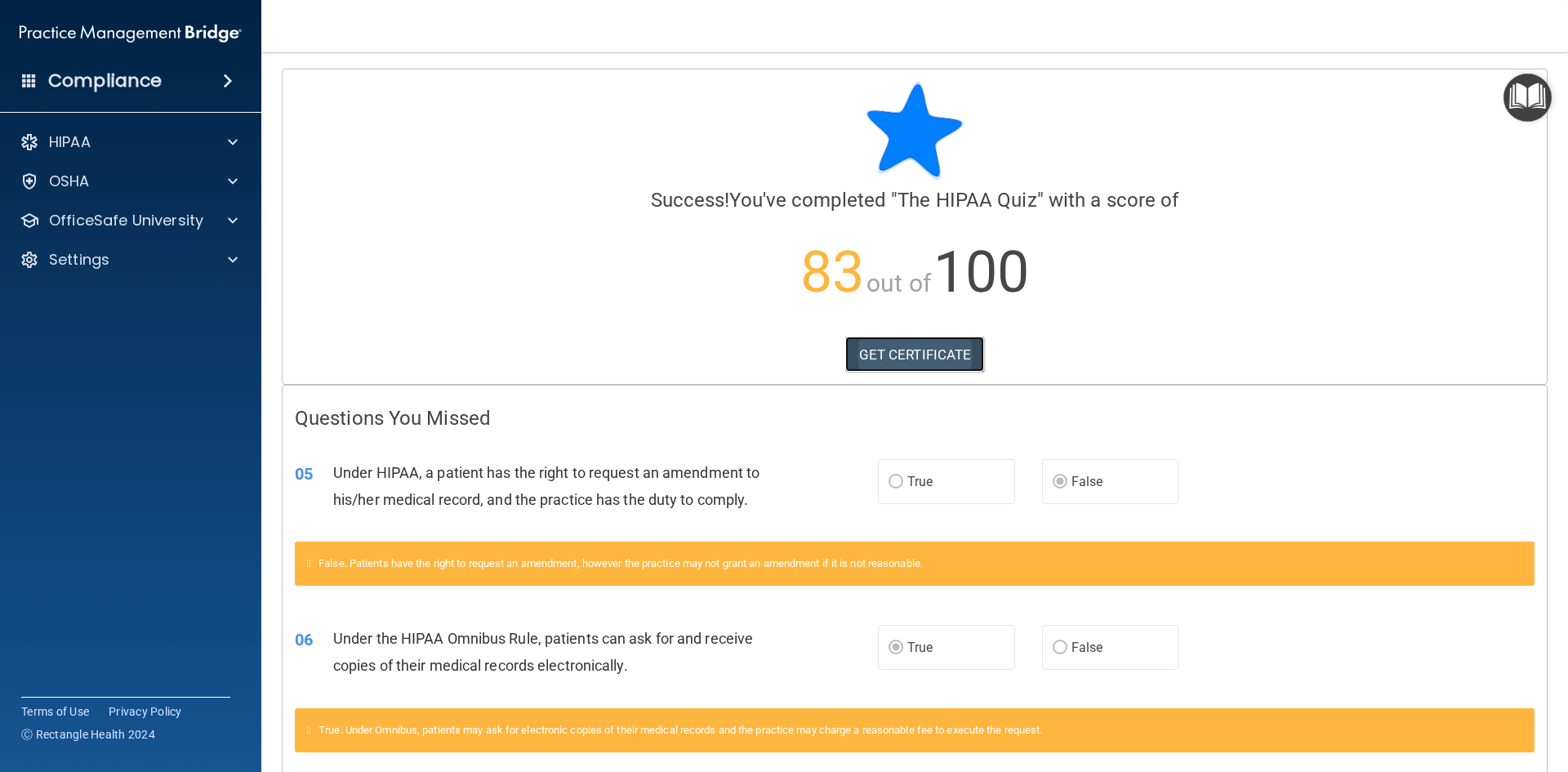
click at [905, 351] on link "GET CERTIFICATE" at bounding box center [915, 354] width 140 height 36
click at [124, 134] on div "HIPAA" at bounding box center [109, 142] width 203 height 20
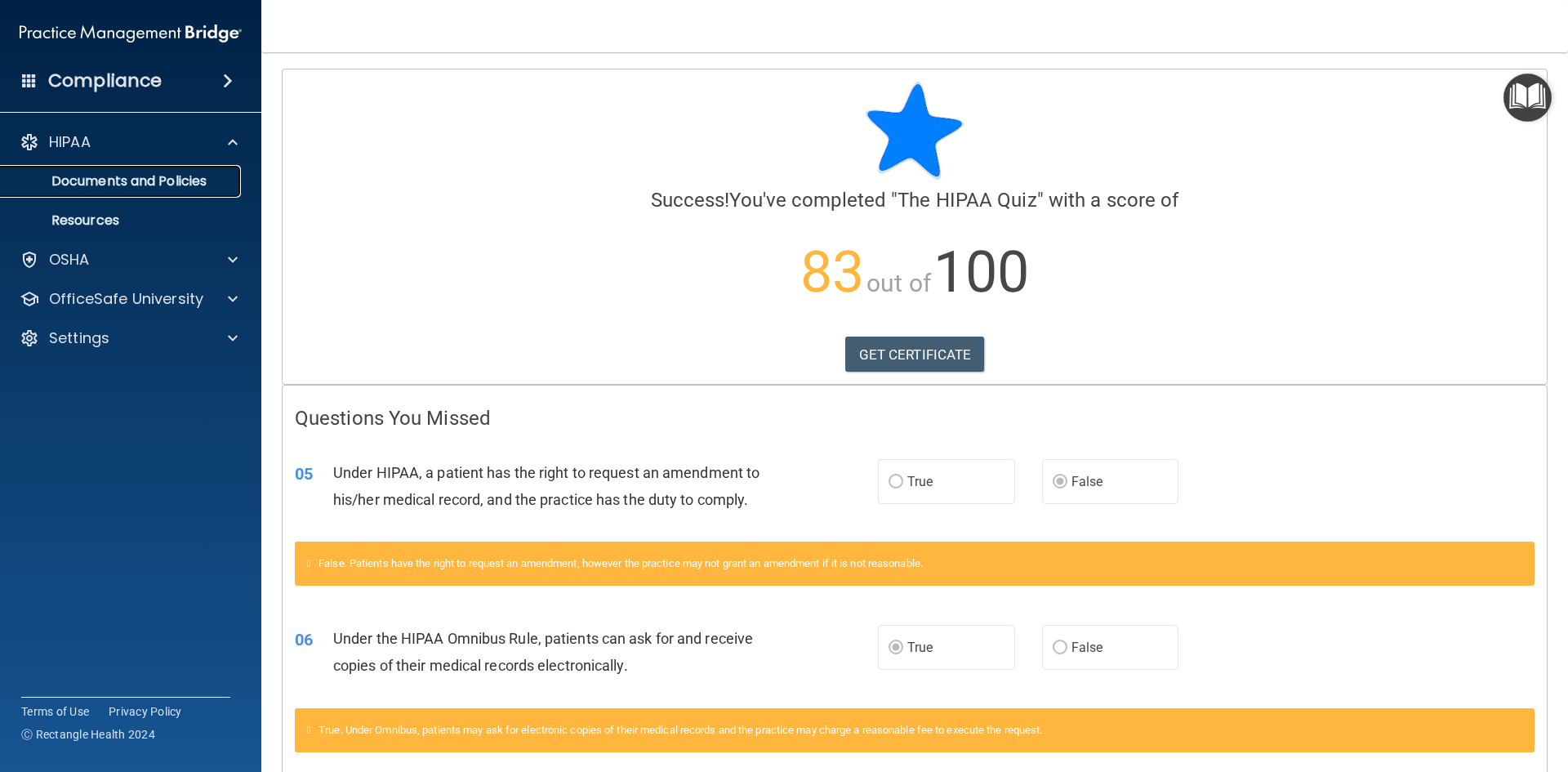
click at [188, 182] on p "Documents and Policies" at bounding box center [122, 181] width 223 height 17
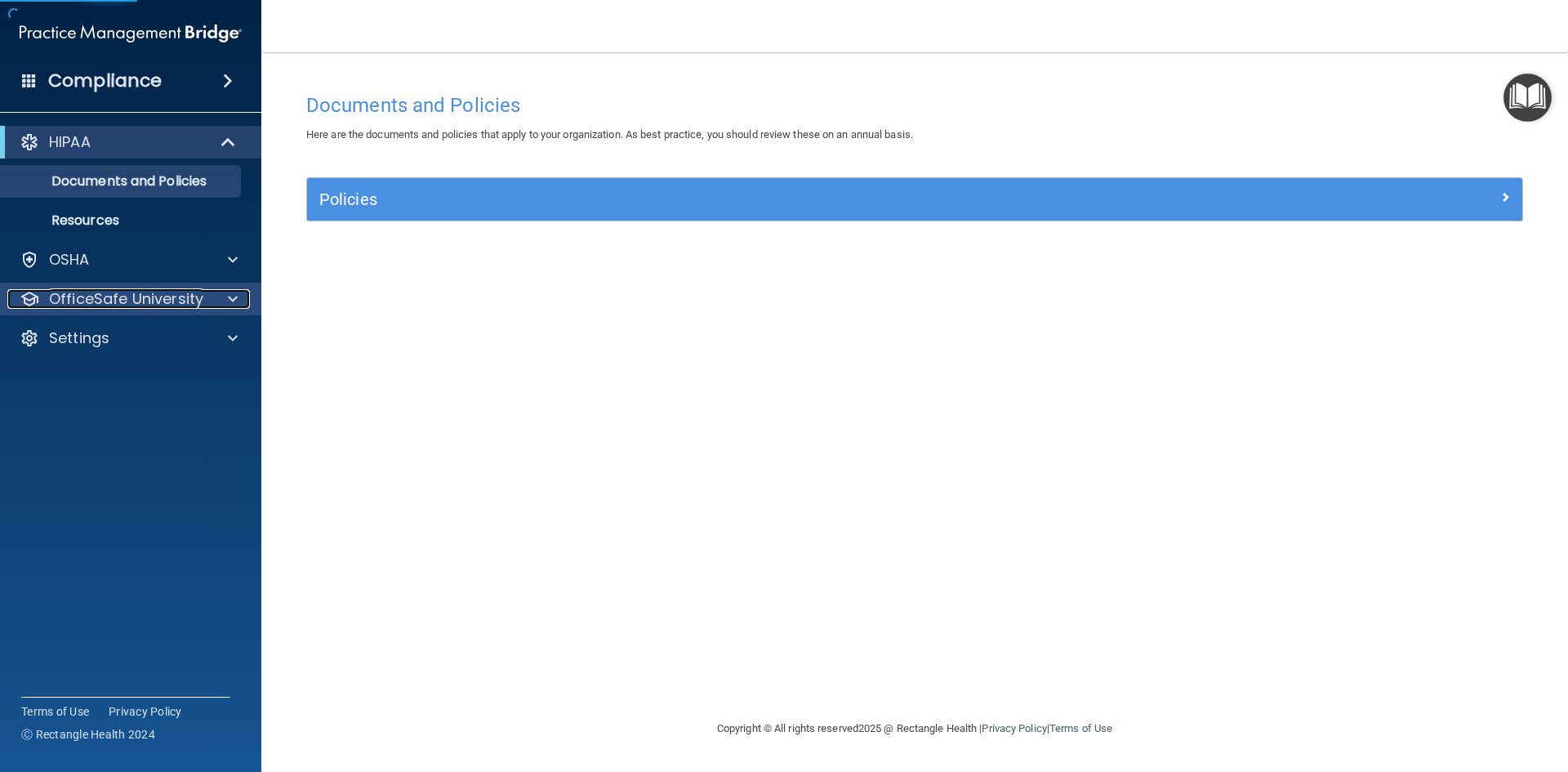
click at [174, 294] on p "OfficeSafe University" at bounding box center [126, 299] width 155 height 20
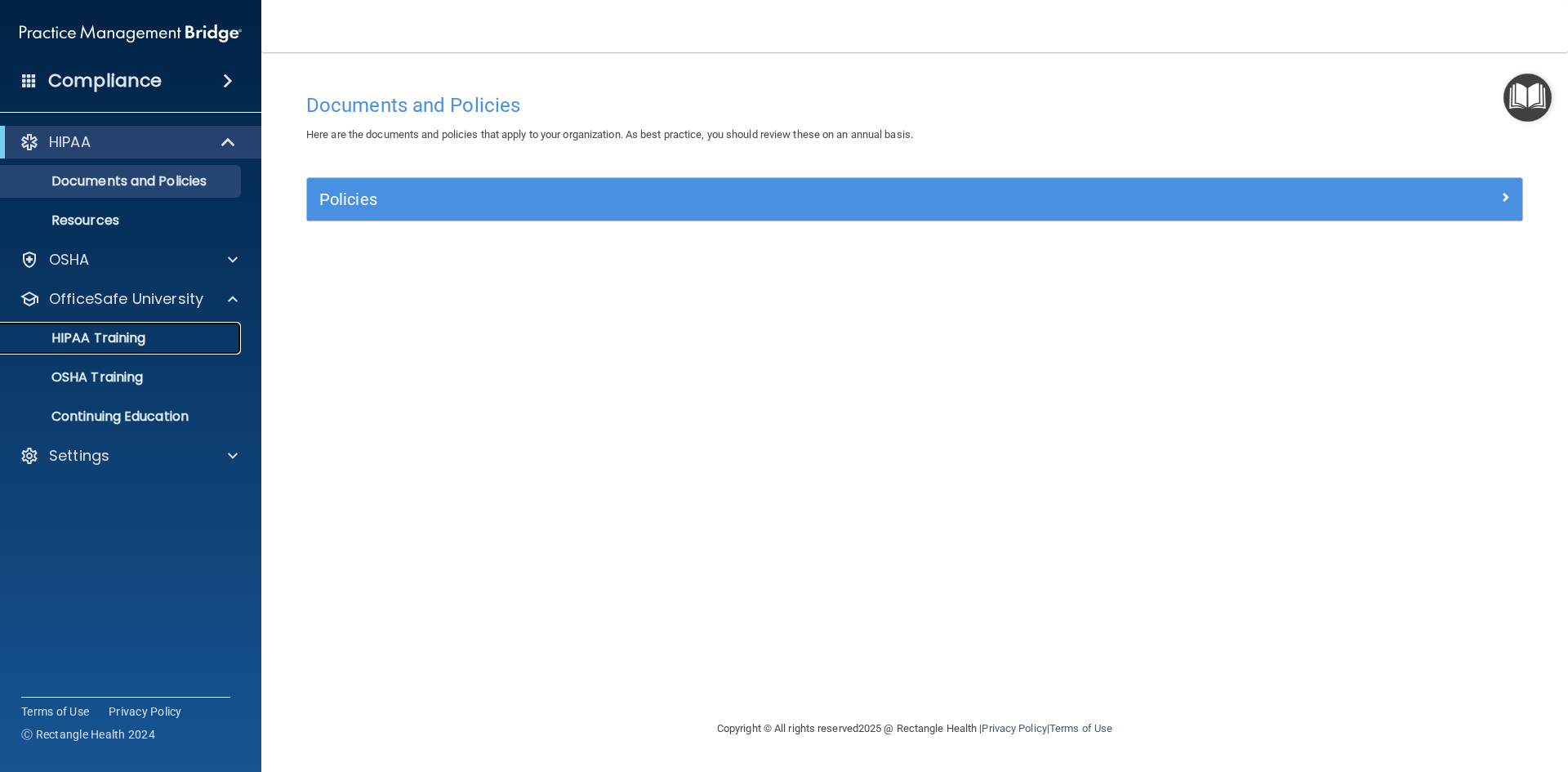
click at [142, 334] on p "HIPAA Training" at bounding box center [78, 338] width 135 height 17
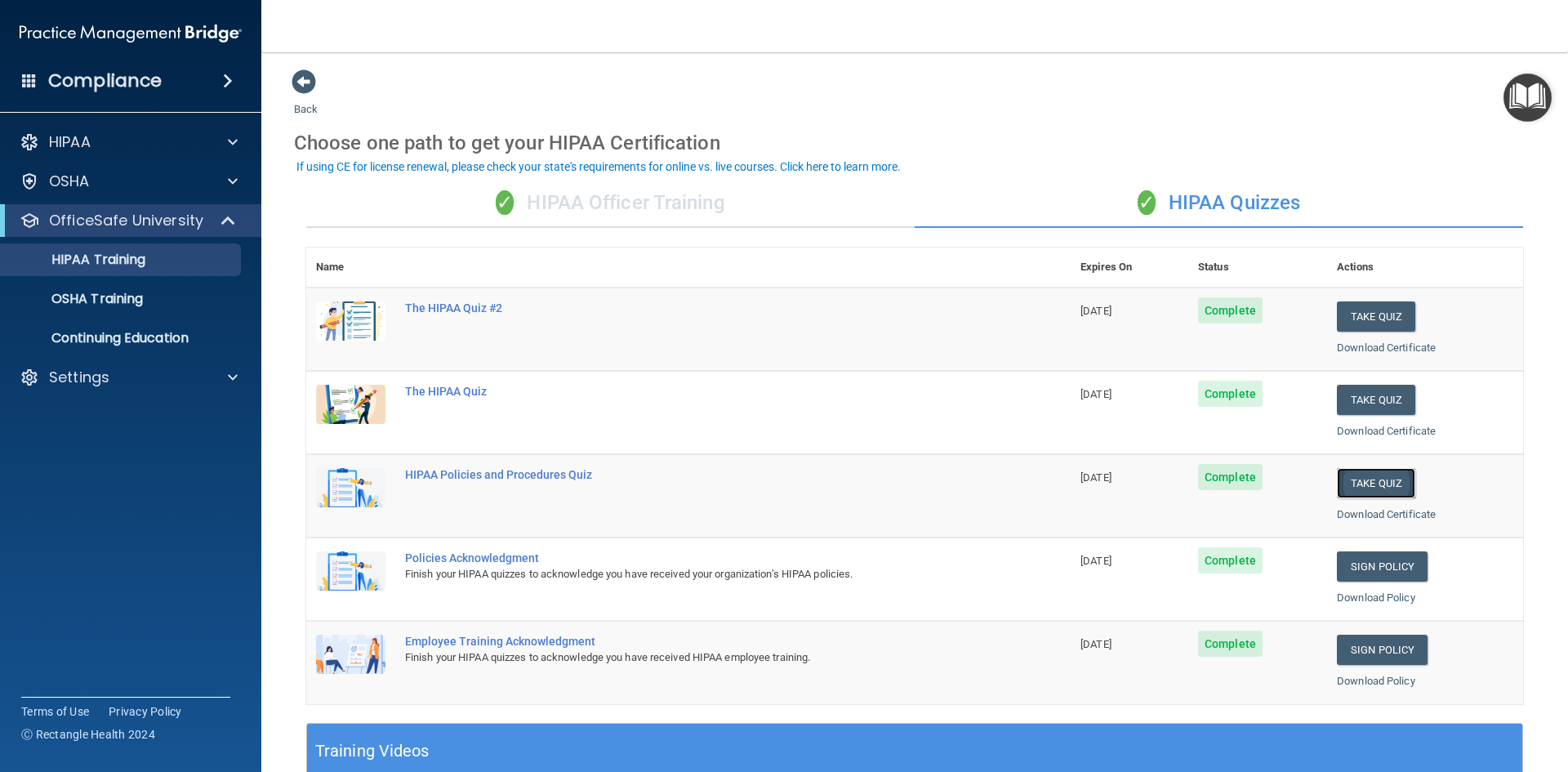
click at [1372, 490] on button "Take Quiz" at bounding box center [1376, 483] width 78 height 30
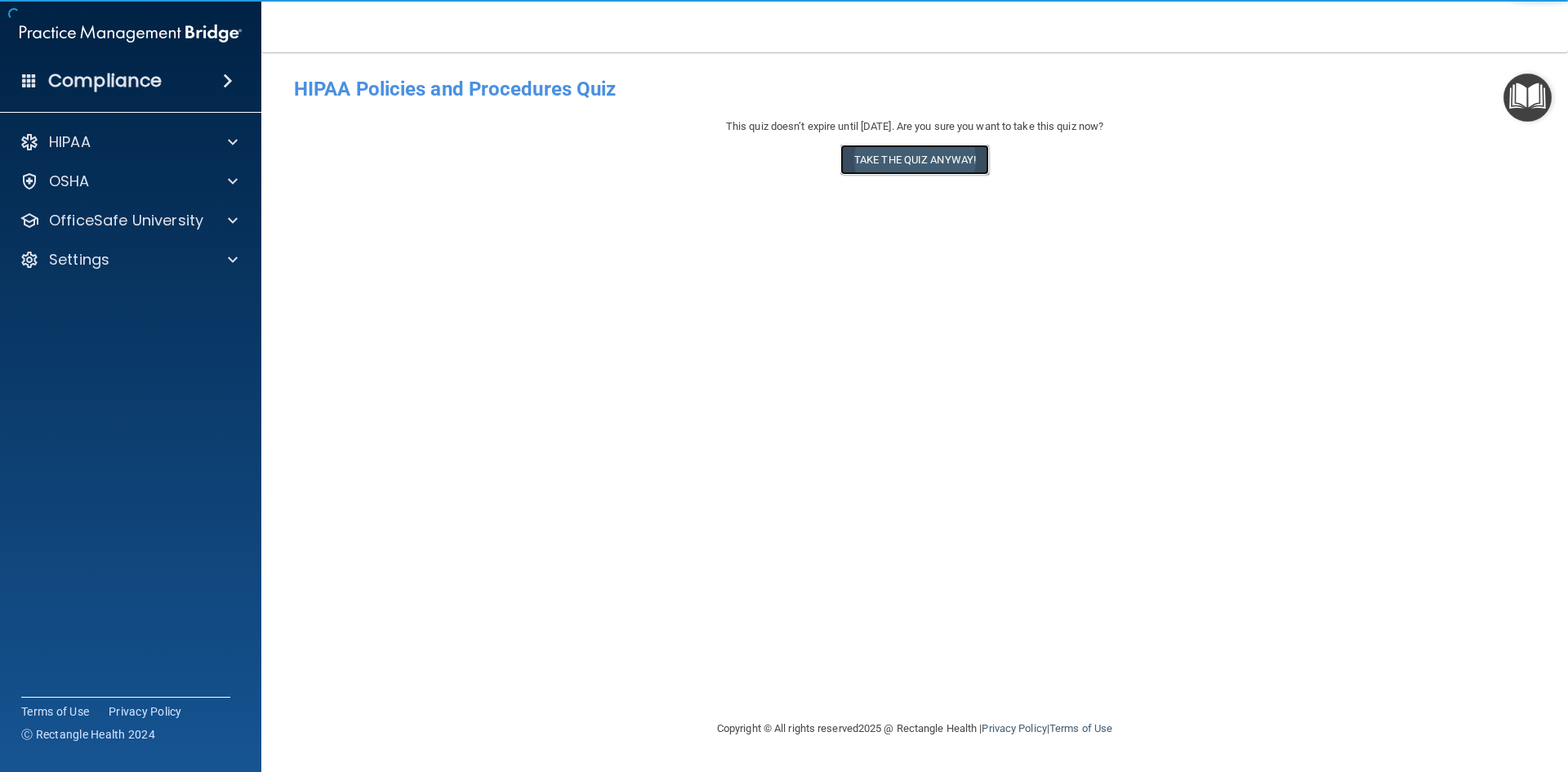
click at [885, 167] on button "Take the quiz anyway!" at bounding box center [915, 160] width 149 height 30
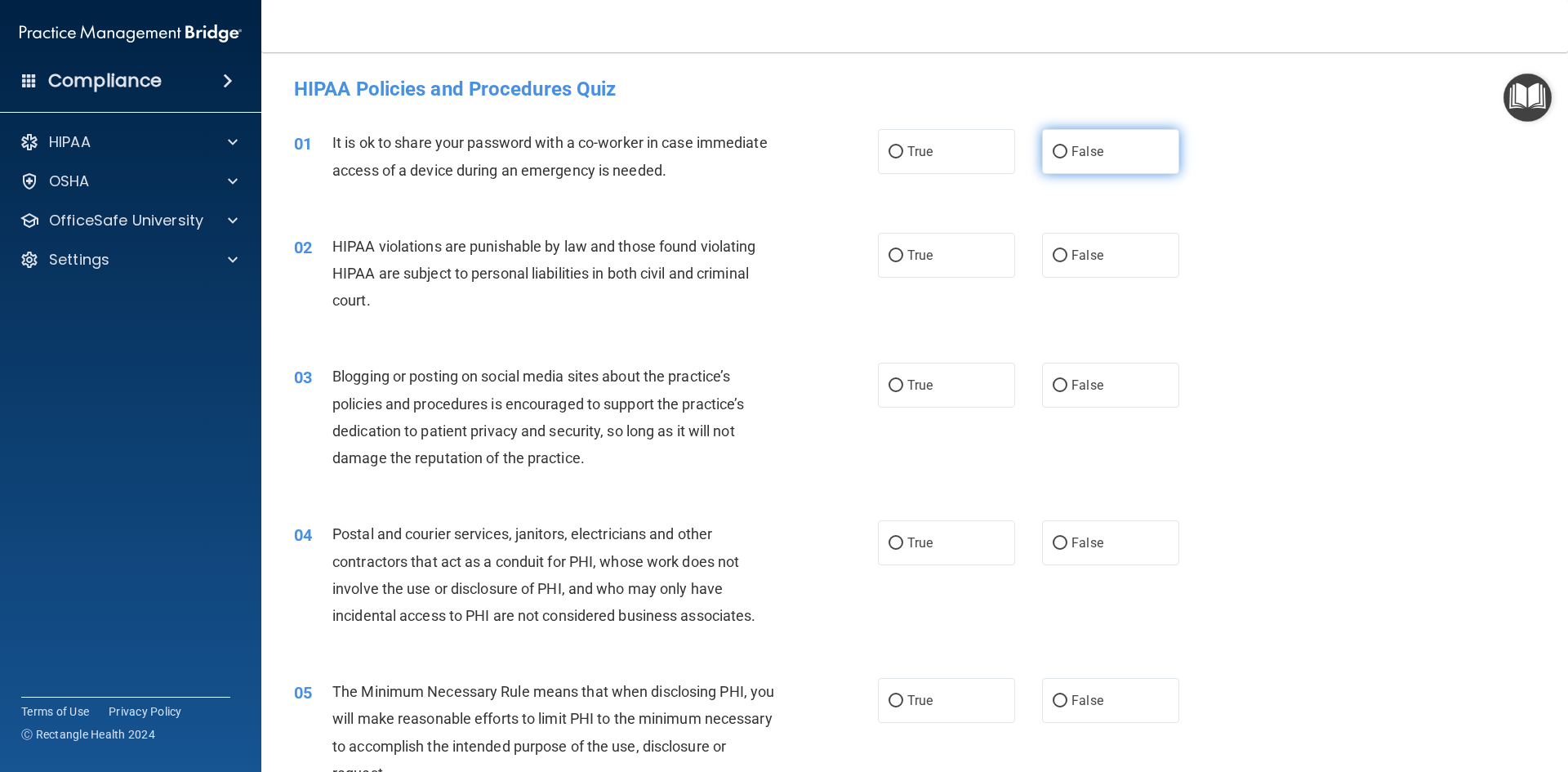
click at [1095, 150] on label "False" at bounding box center [1111, 152] width 137 height 45
click at [1068, 150] on input "False" at bounding box center [1060, 152] width 15 height 13
radio input "true"
click at [955, 257] on label "True" at bounding box center [946, 256] width 137 height 45
click at [903, 257] on input "True" at bounding box center [895, 256] width 15 height 13
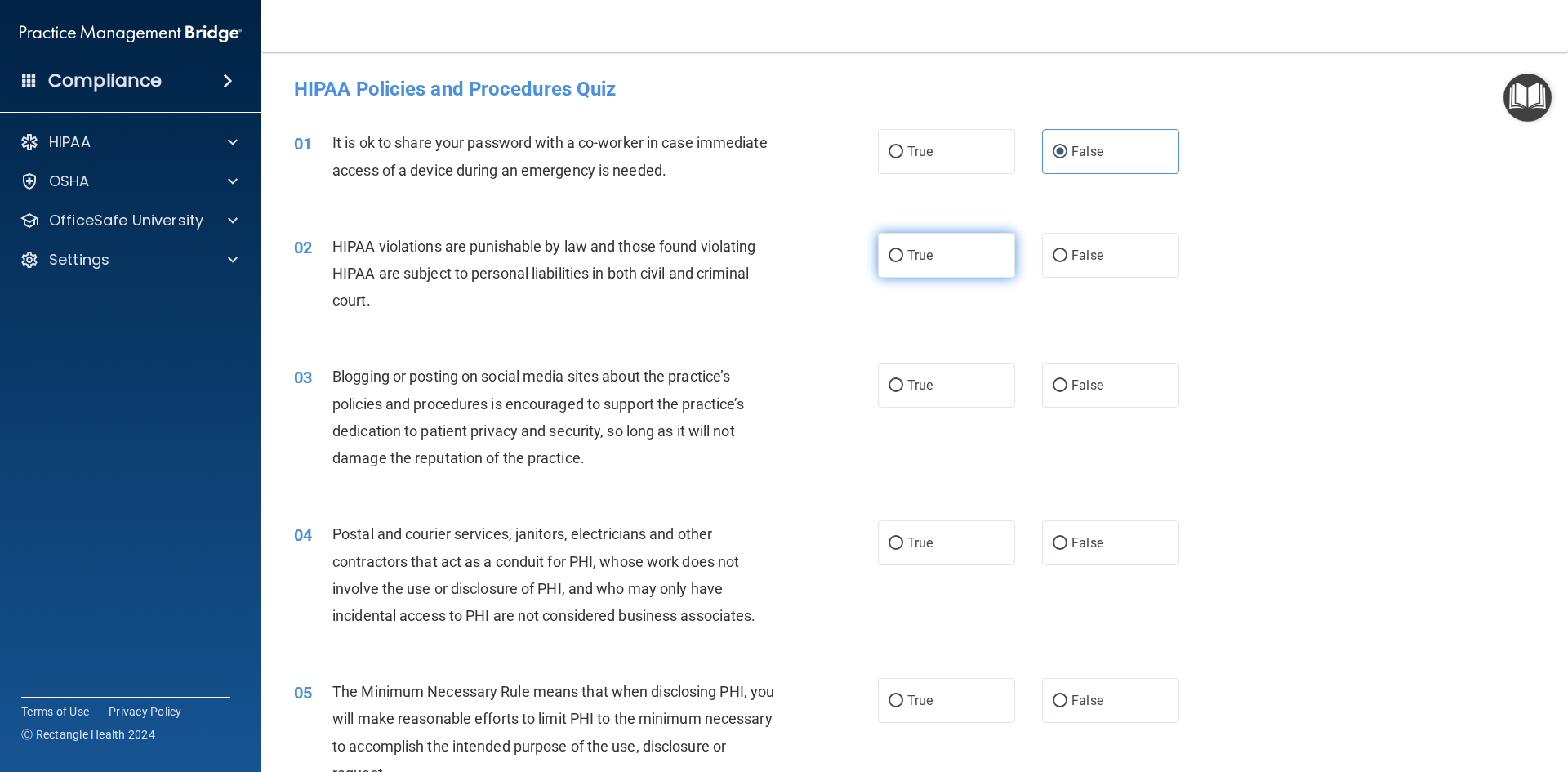
radio input "true"
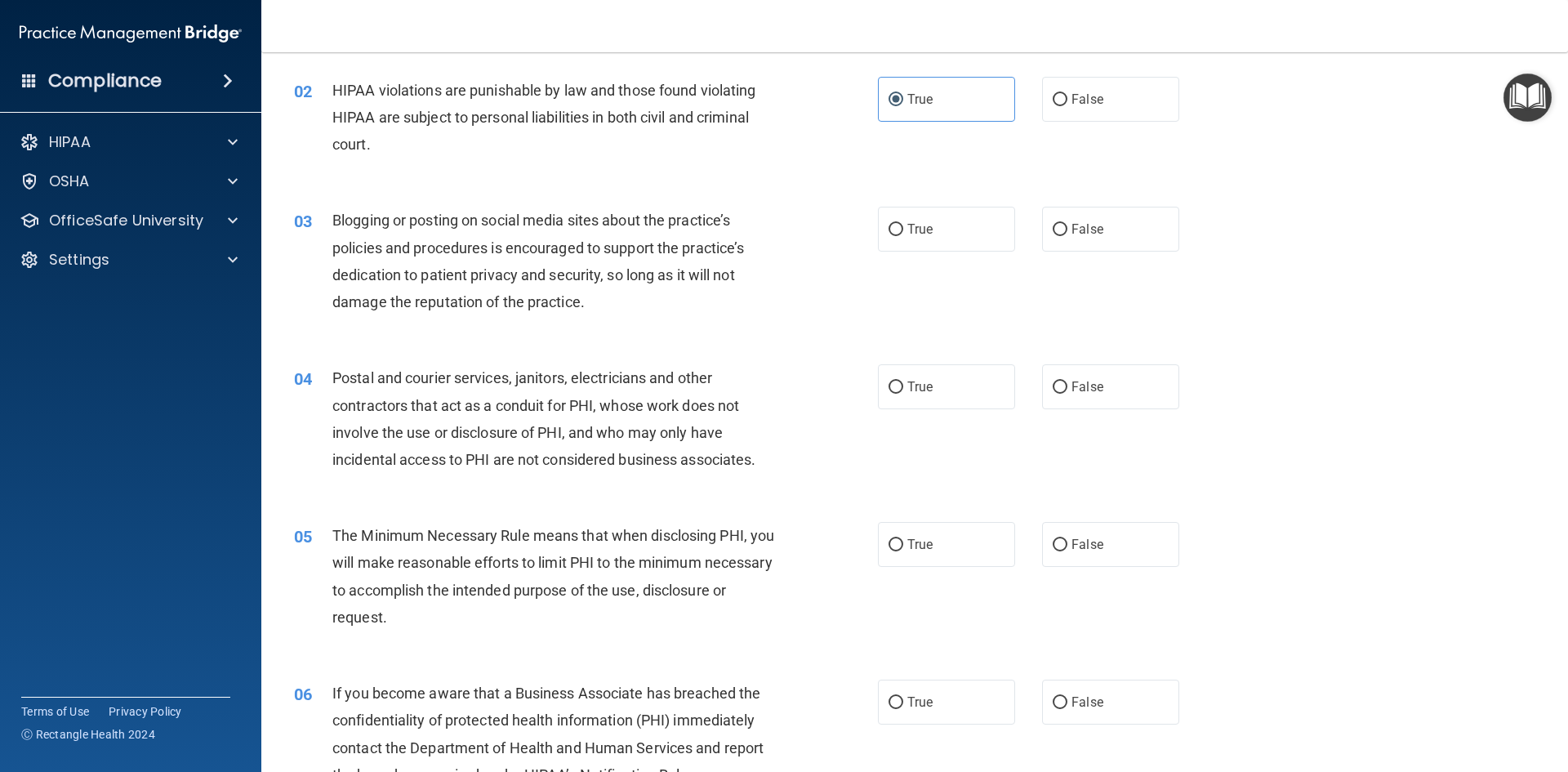
scroll to position [164, 0]
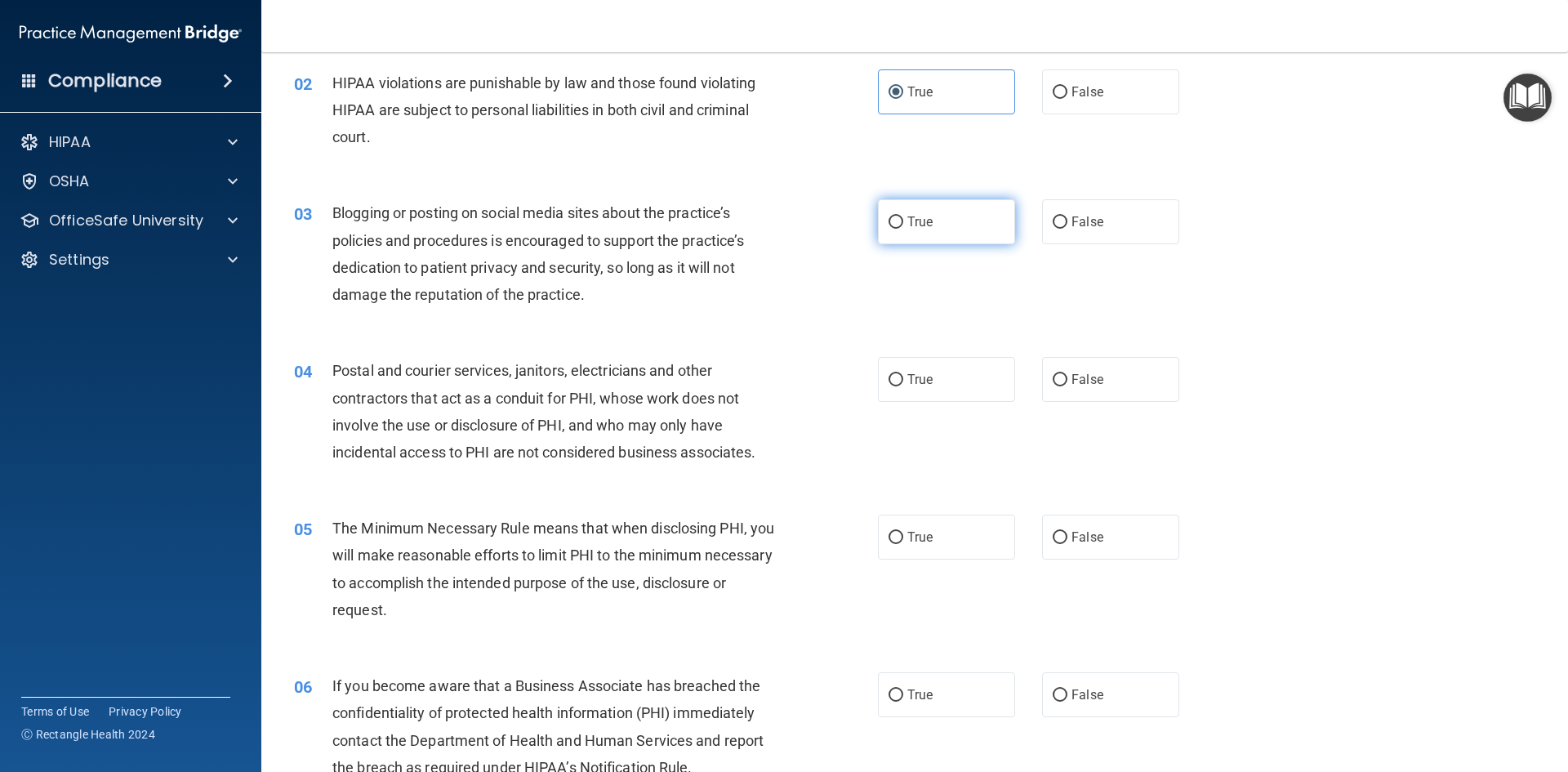
click at [899, 229] on label "True" at bounding box center [946, 221] width 137 height 45
click at [899, 228] on input "True" at bounding box center [895, 222] width 15 height 13
radio input "true"
click at [1042, 379] on label "False" at bounding box center [1111, 379] width 137 height 45
click at [1053, 379] on input "False" at bounding box center [1060, 380] width 15 height 13
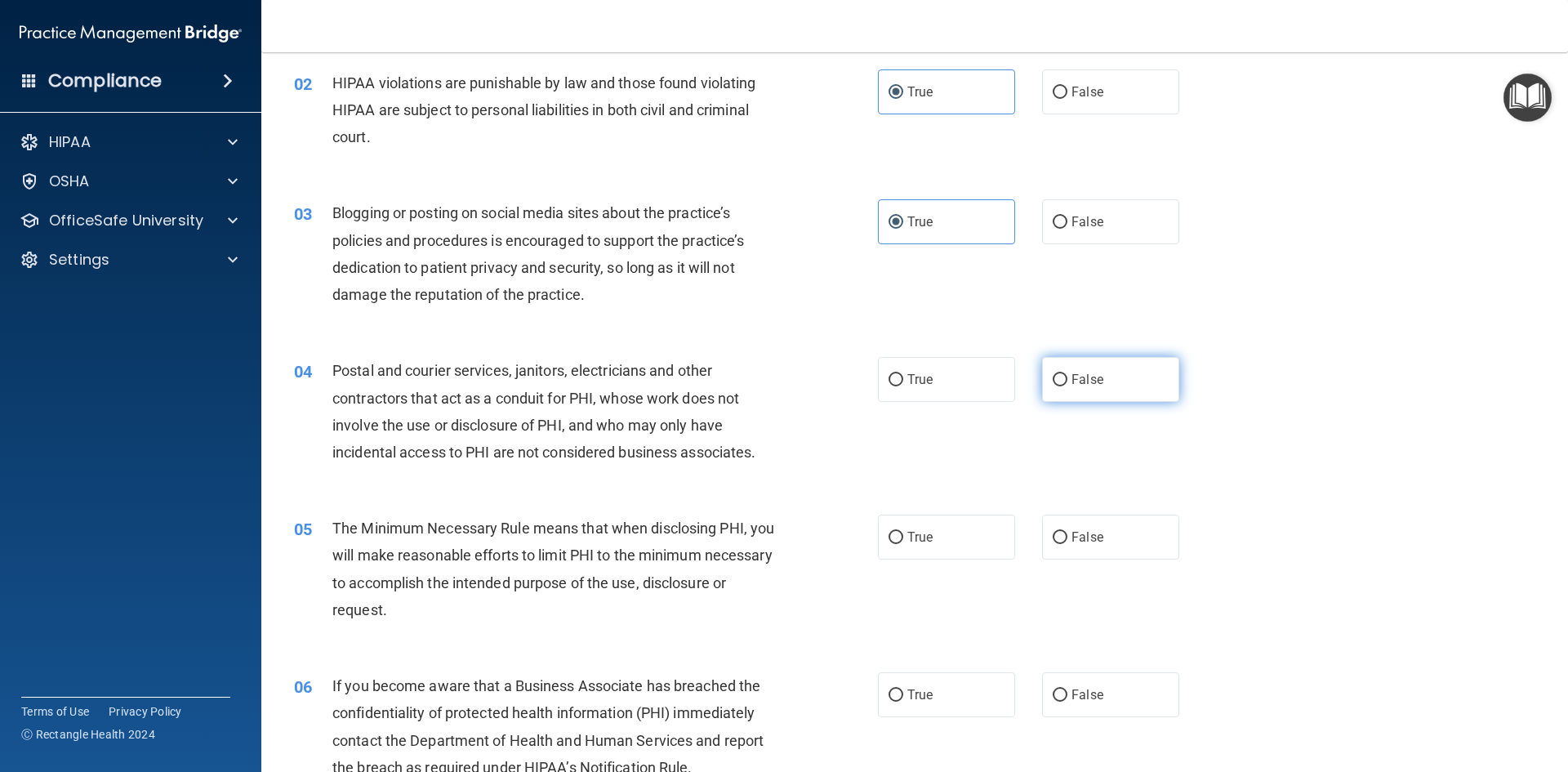
radio input "true"
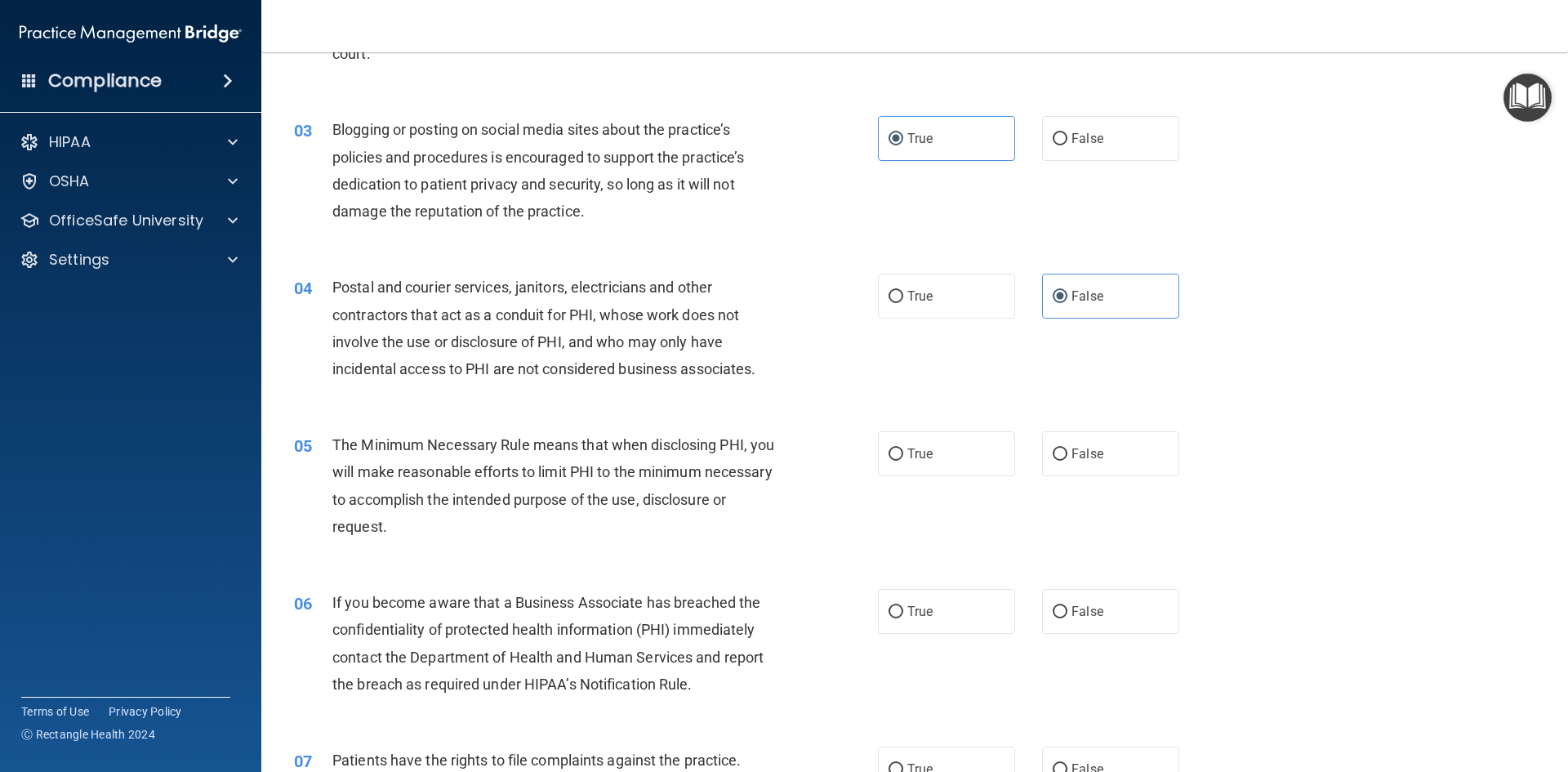
scroll to position [326, 0]
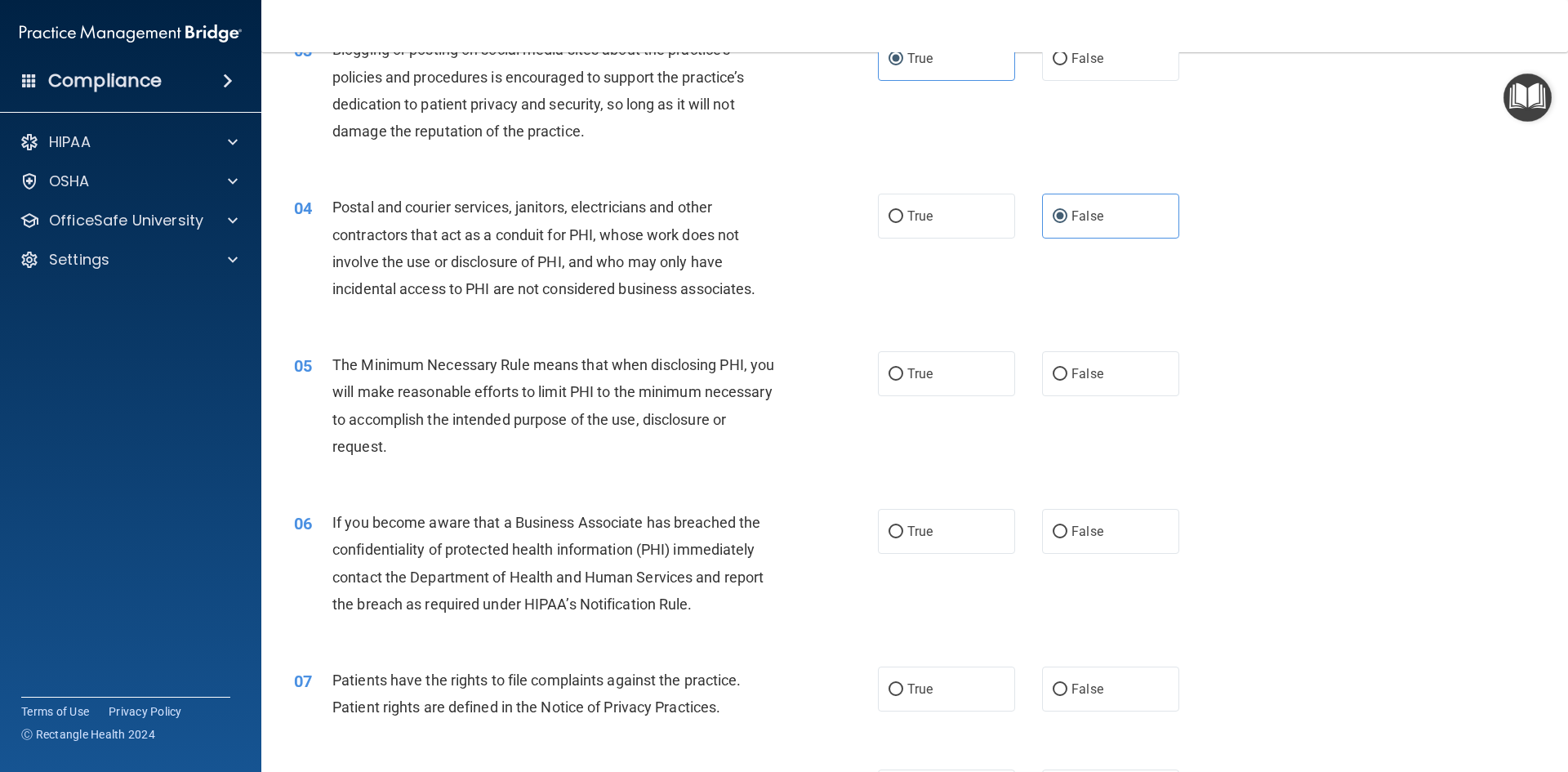
drag, startPoint x: 669, startPoint y: 460, endPoint x: 899, endPoint y: 293, distance: 284.2
click at [910, 293] on div "04 Postal and courier services, janitors, electricians and other contractors th…" at bounding box center [915, 252] width 1265 height 158
click at [891, 361] on label "True" at bounding box center [946, 373] width 137 height 45
click at [891, 368] on input "True" at bounding box center [895, 374] width 15 height 13
radio input "true"
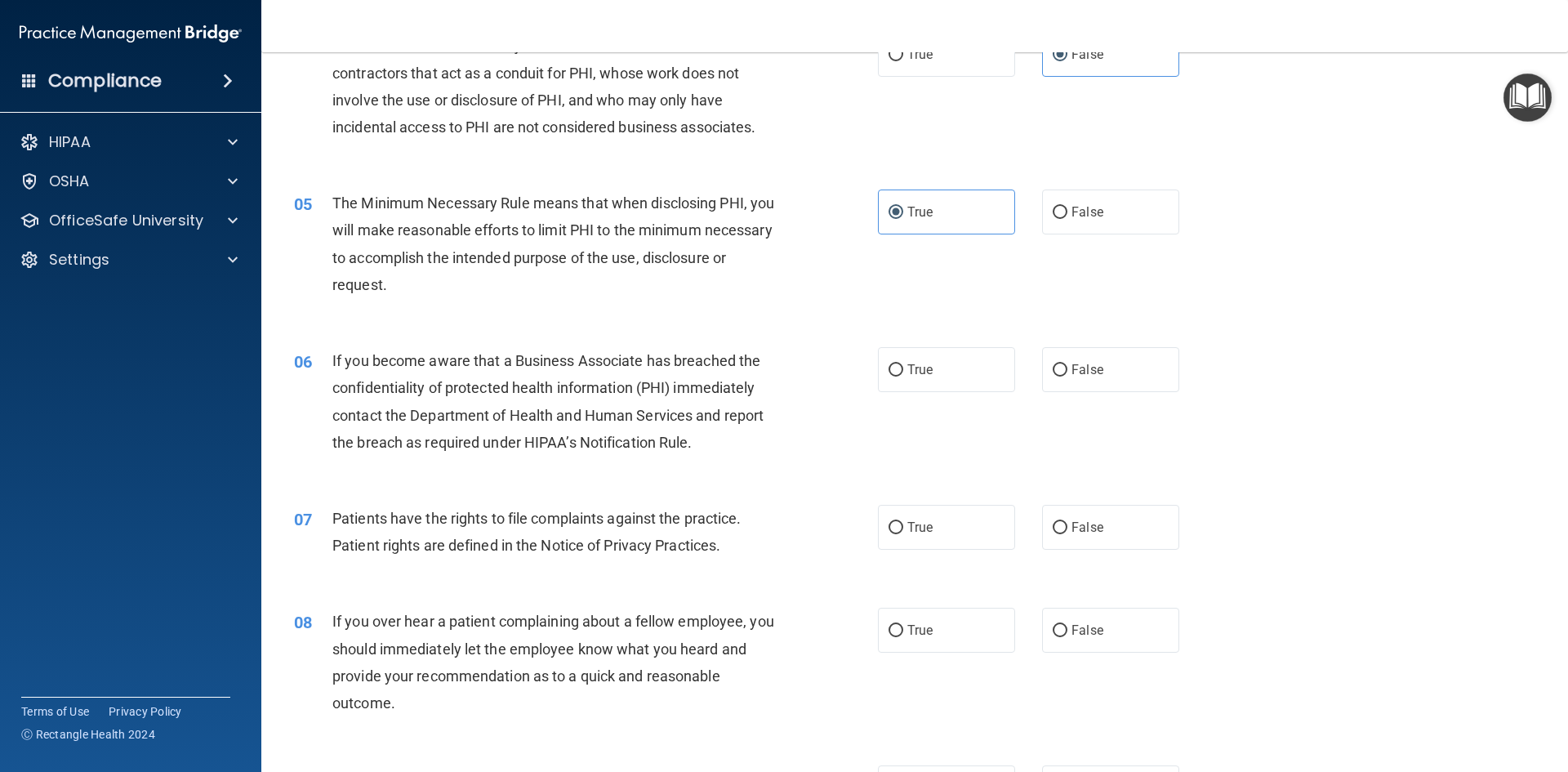
scroll to position [490, 0]
click at [888, 372] on input "True" at bounding box center [895, 368] width 15 height 13
radio input "true"
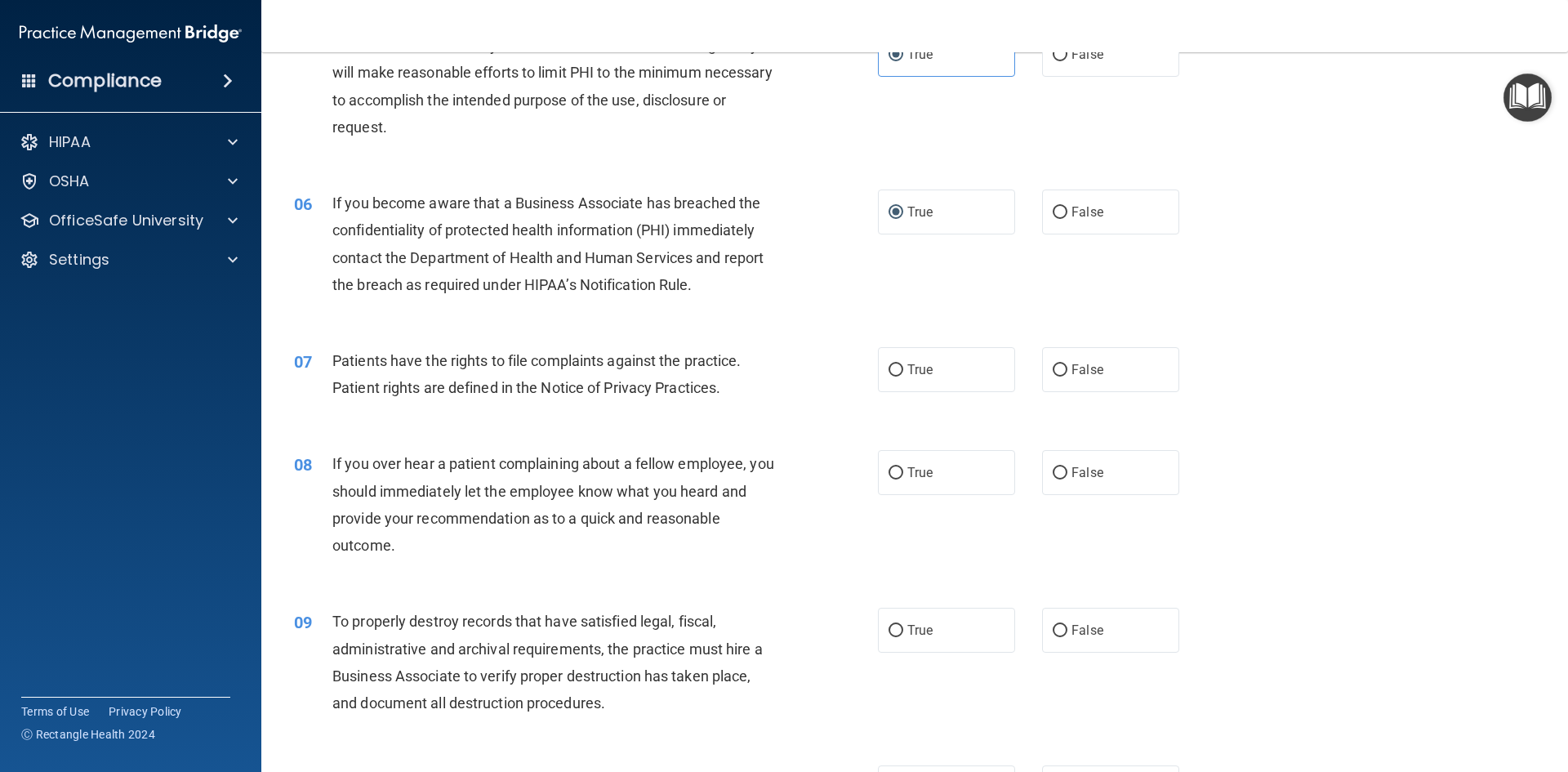
scroll to position [653, 0]
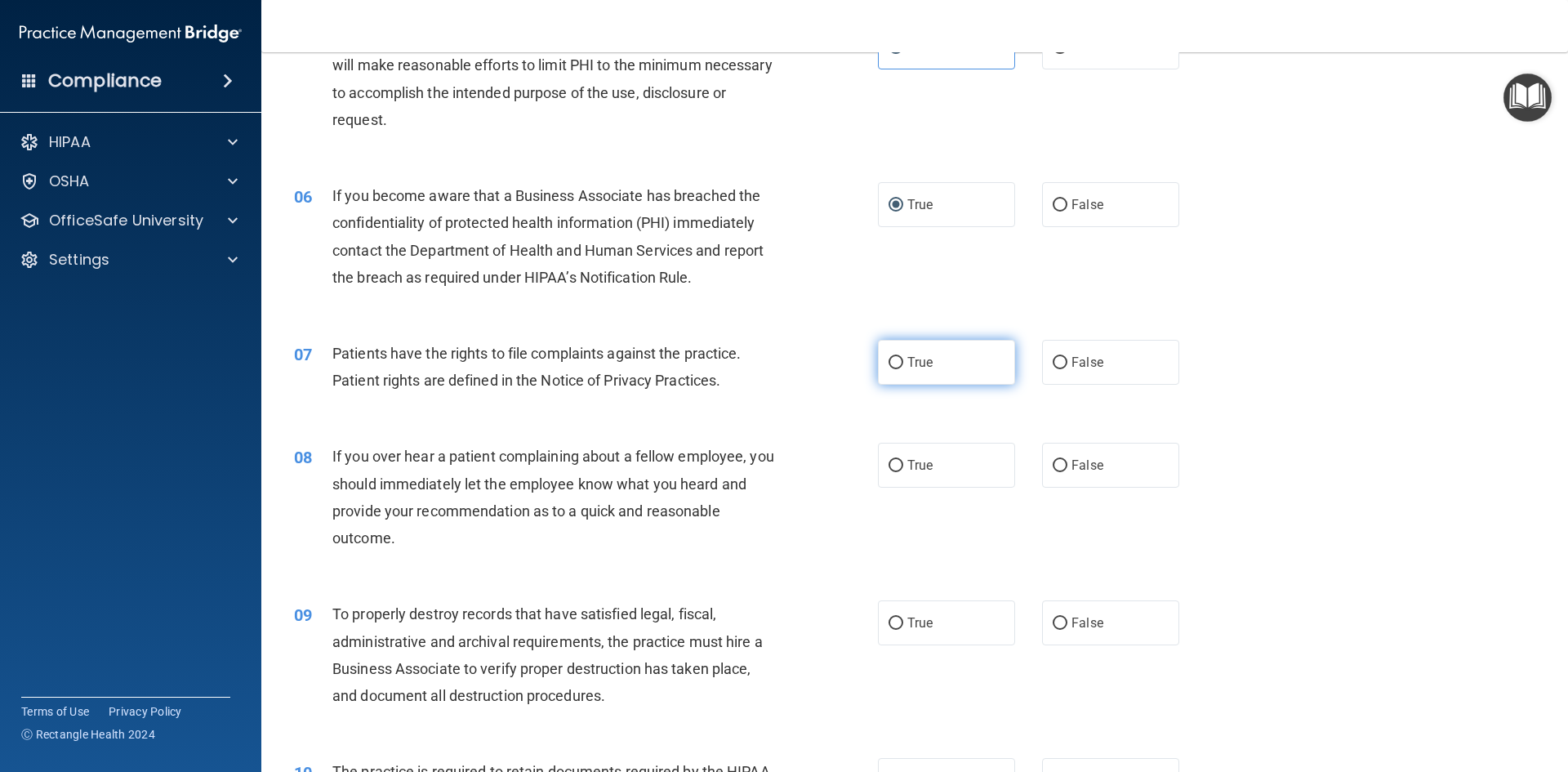
click at [898, 358] on label "True" at bounding box center [946, 362] width 137 height 45
click at [898, 358] on input "True" at bounding box center [895, 362] width 15 height 13
radio input "true"
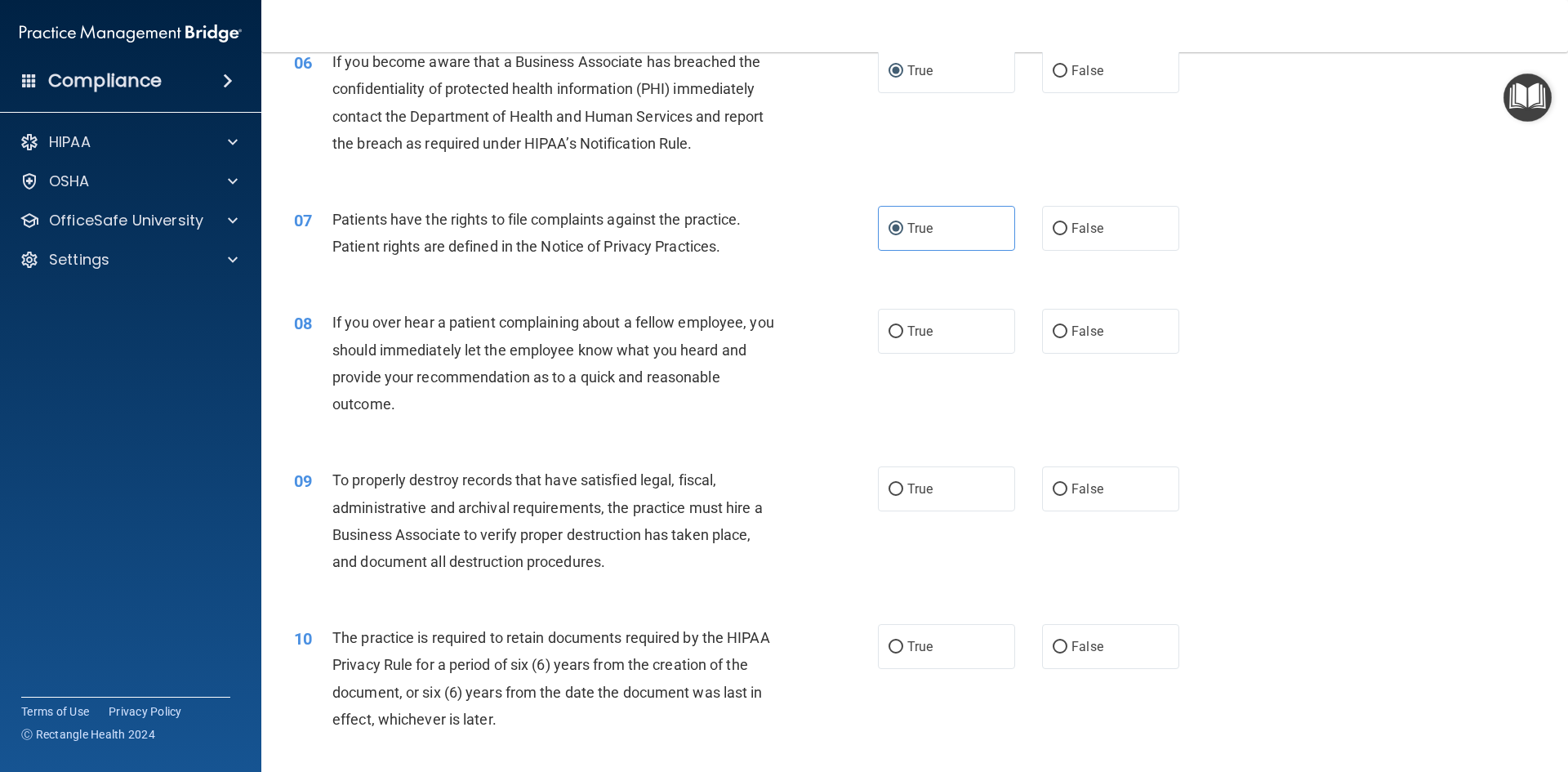
scroll to position [817, 0]
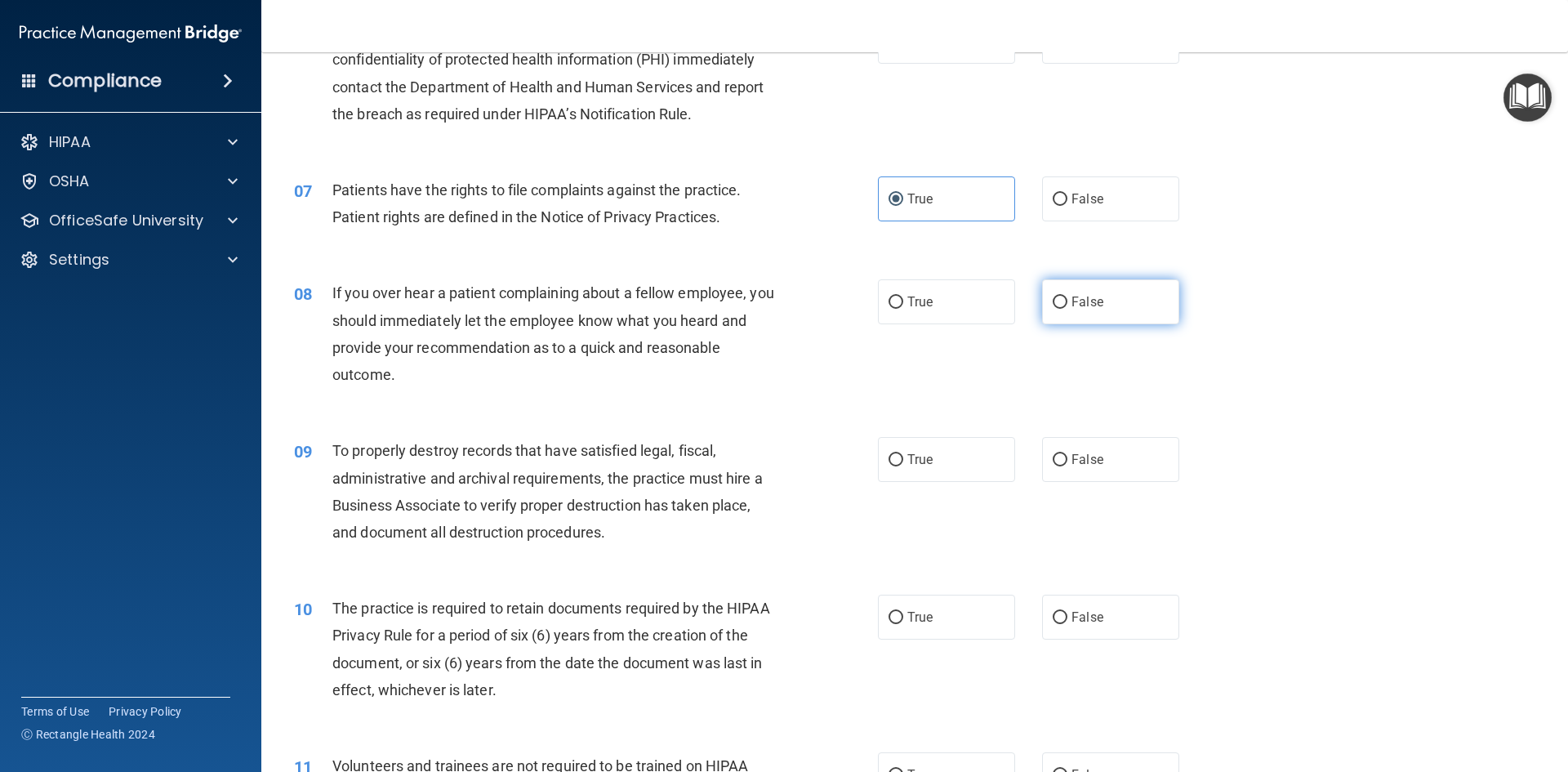
click at [1067, 316] on label "False" at bounding box center [1111, 302] width 137 height 45
click at [1067, 309] on input "False" at bounding box center [1060, 303] width 15 height 13
radio input "true"
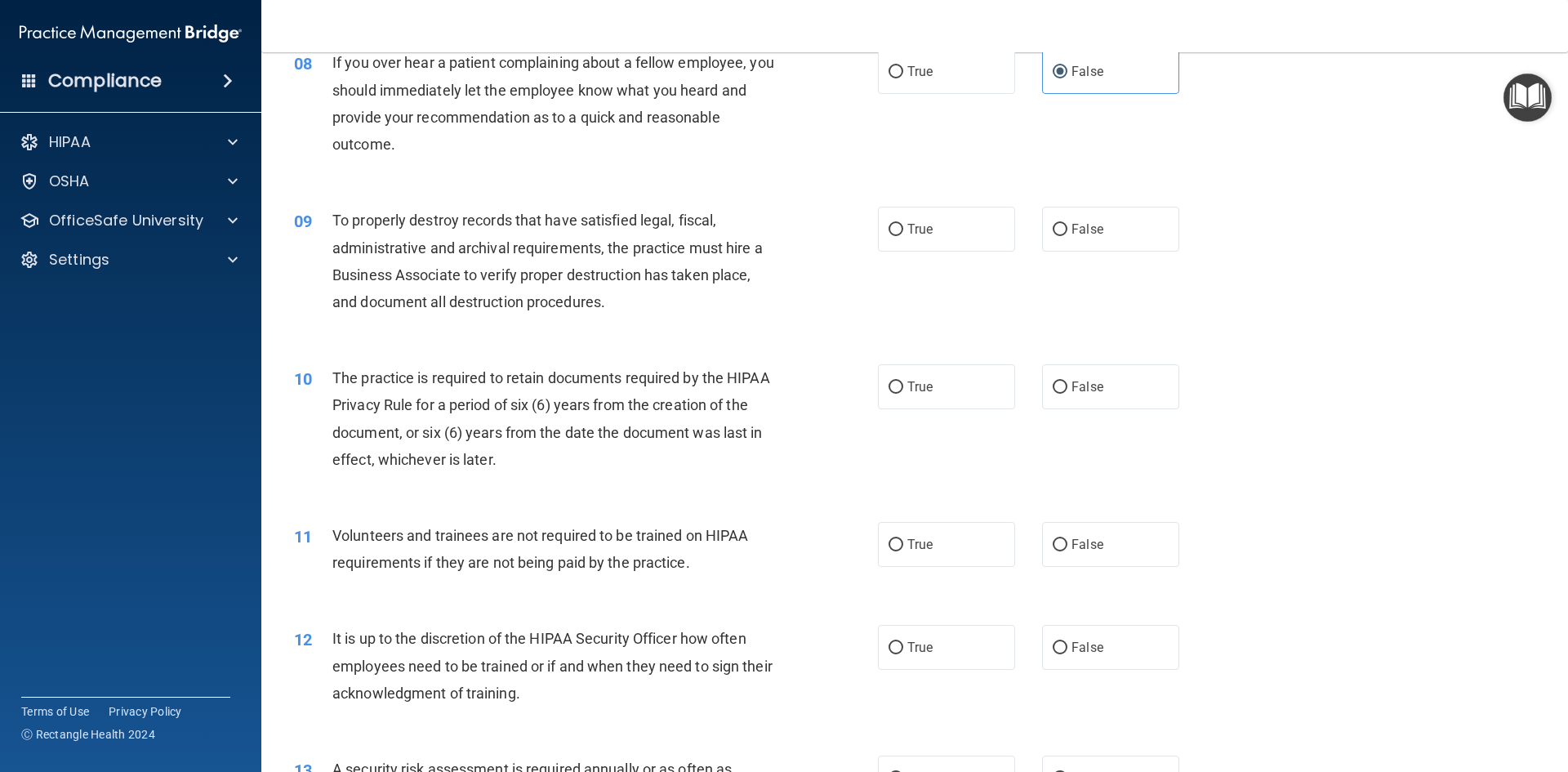
scroll to position [1062, 0]
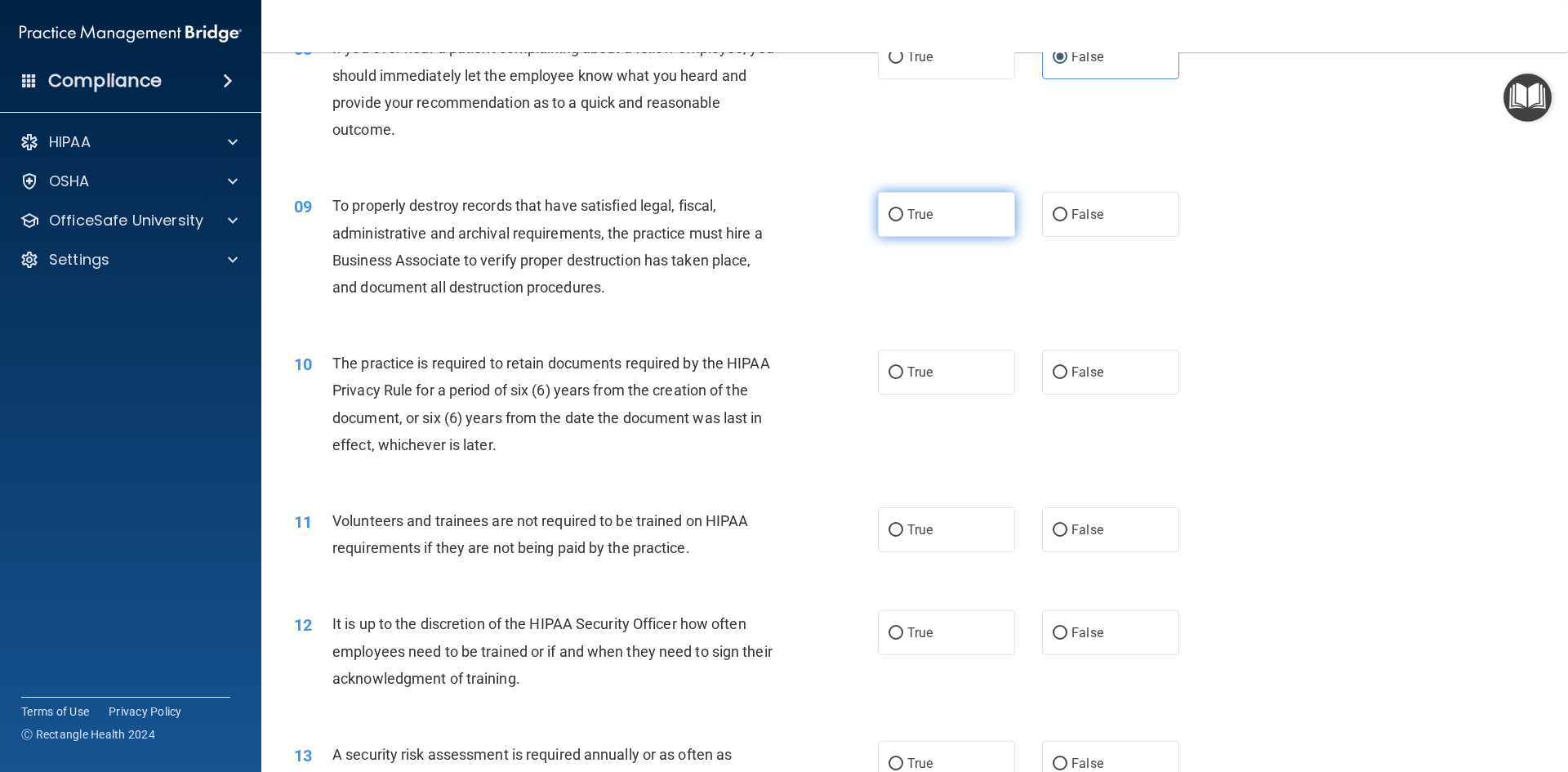
click at [920, 233] on label "True" at bounding box center [946, 215] width 137 height 45
click at [903, 221] on input "True" at bounding box center [895, 215] width 15 height 13
radio input "true"
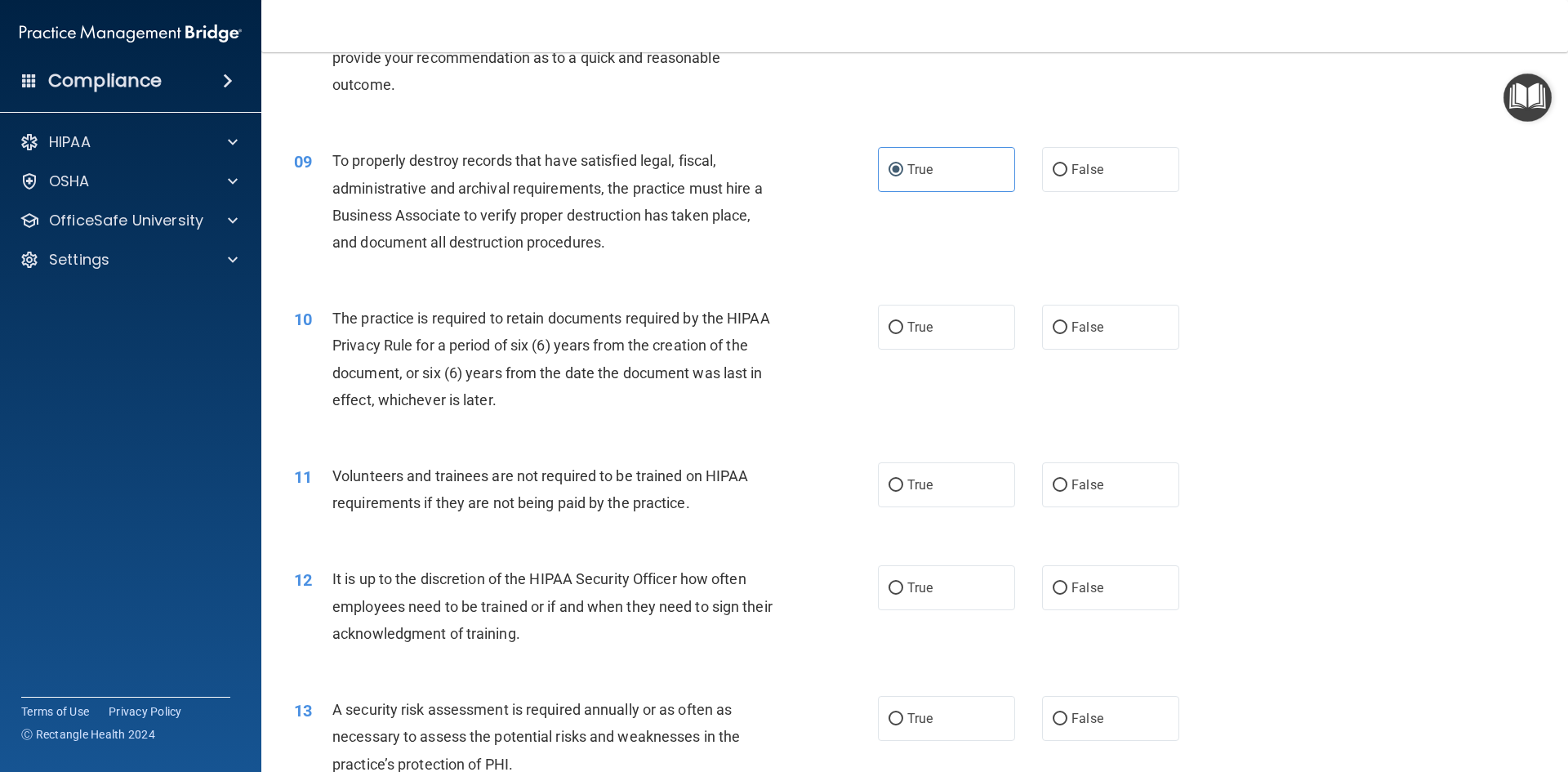
scroll to position [1143, 0]
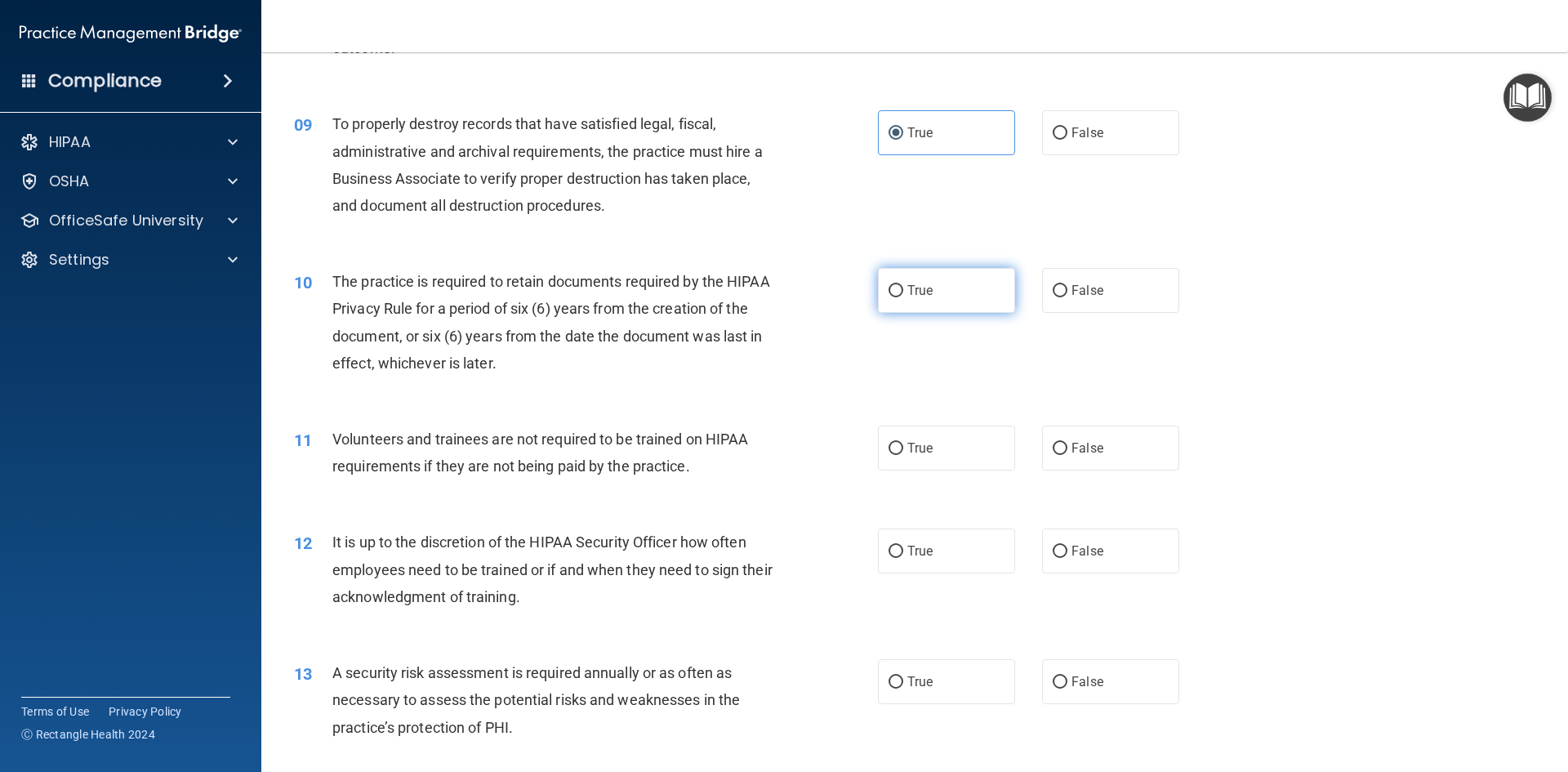
click at [930, 284] on label "True" at bounding box center [946, 290] width 137 height 45
click at [903, 285] on input "True" at bounding box center [895, 291] width 15 height 13
radio input "true"
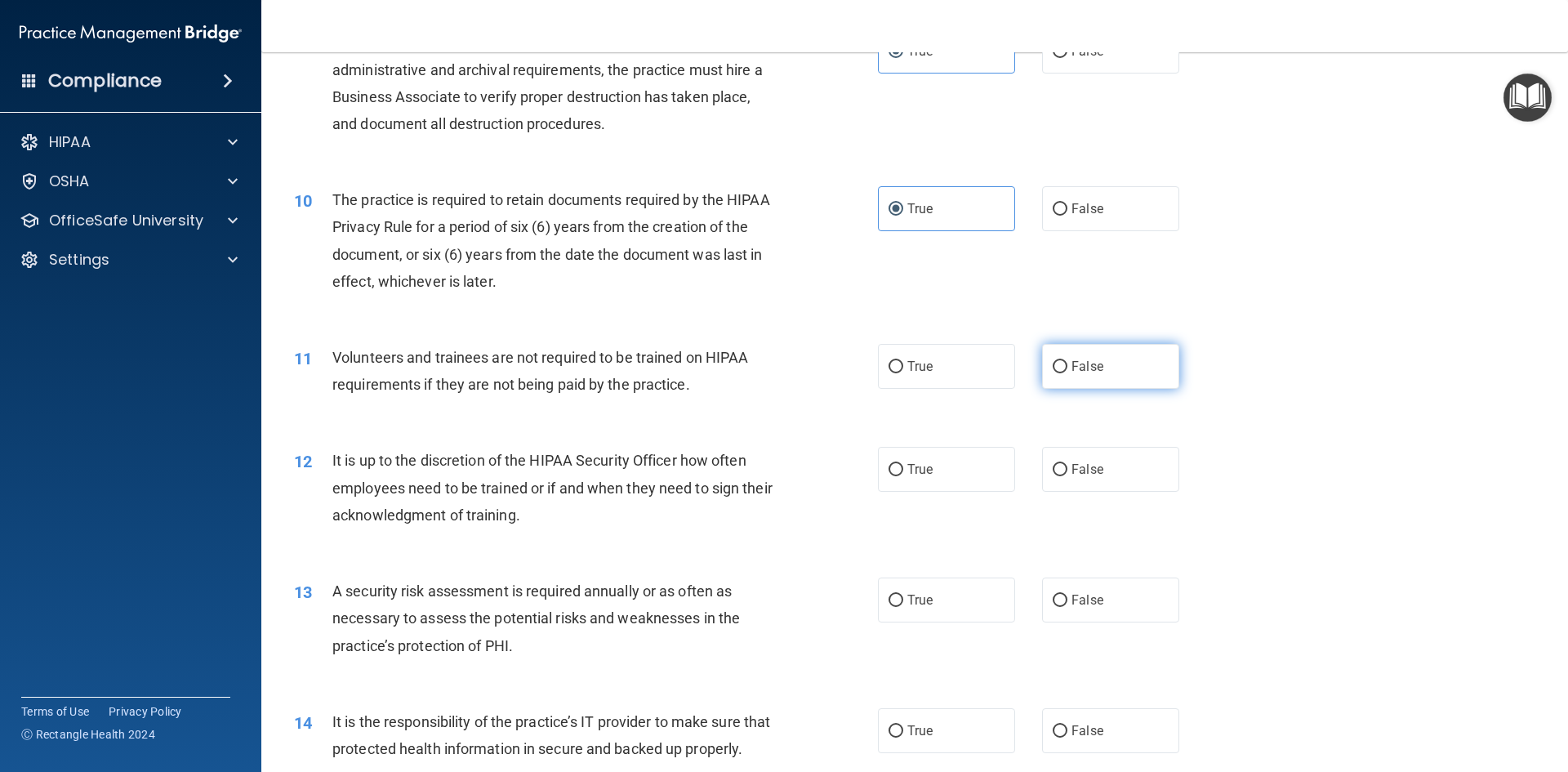
click at [1084, 351] on label "False" at bounding box center [1111, 366] width 137 height 45
click at [1068, 361] on input "False" at bounding box center [1060, 366] width 15 height 13
radio input "true"
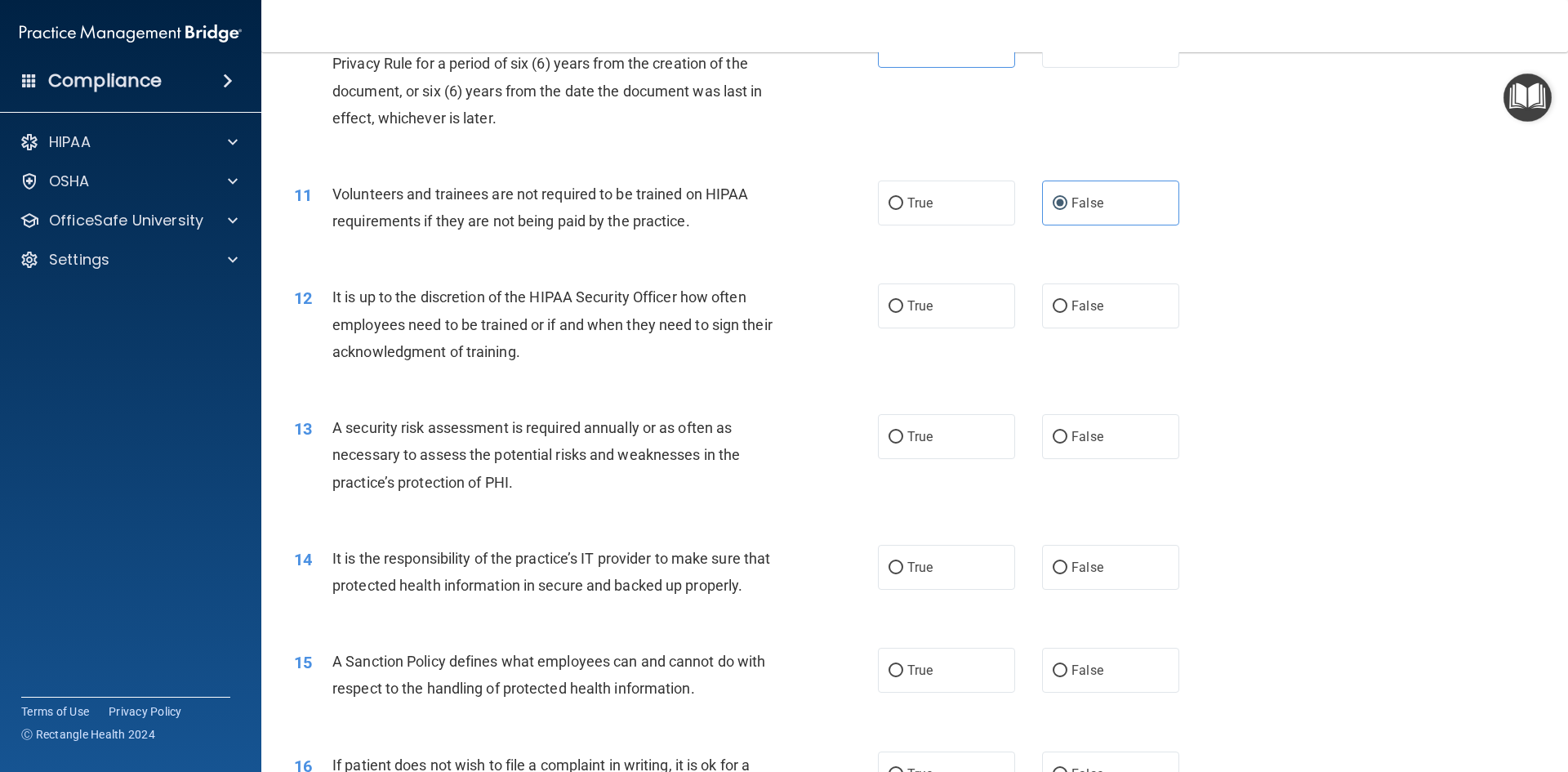
drag, startPoint x: 1148, startPoint y: 320, endPoint x: 1023, endPoint y: 317, distance: 125.0
click at [1149, 320] on label "False" at bounding box center [1111, 306] width 137 height 45
click at [1068, 313] on input "False" at bounding box center [1060, 307] width 15 height 13
radio input "true"
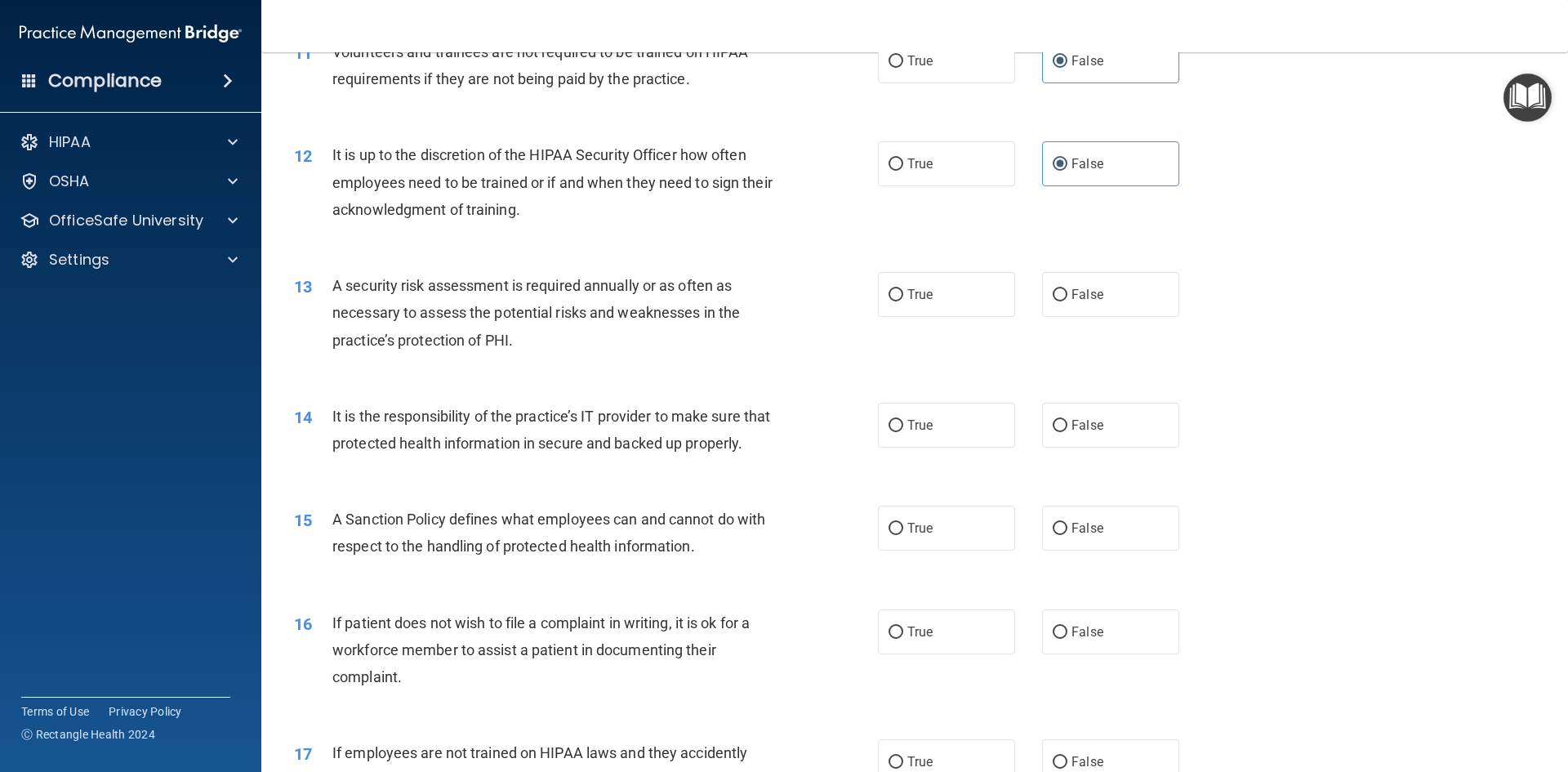
scroll to position [1552, 0]
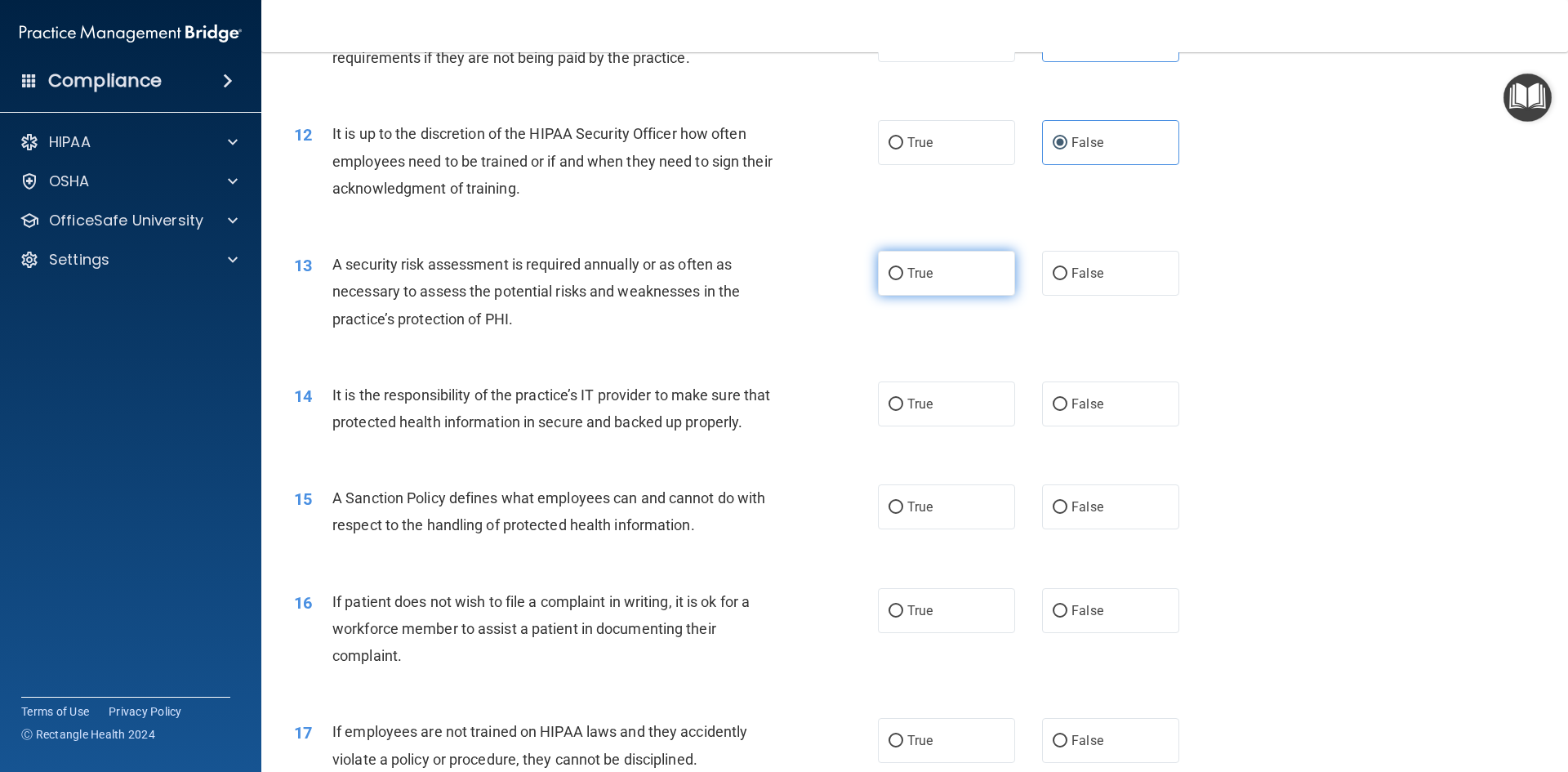
drag, startPoint x: 974, startPoint y: 272, endPoint x: 882, endPoint y: 267, distance: 92.1
click at [971, 272] on label "True" at bounding box center [946, 273] width 137 height 45
click at [903, 272] on input "True" at bounding box center [895, 273] width 15 height 13
radio input "true"
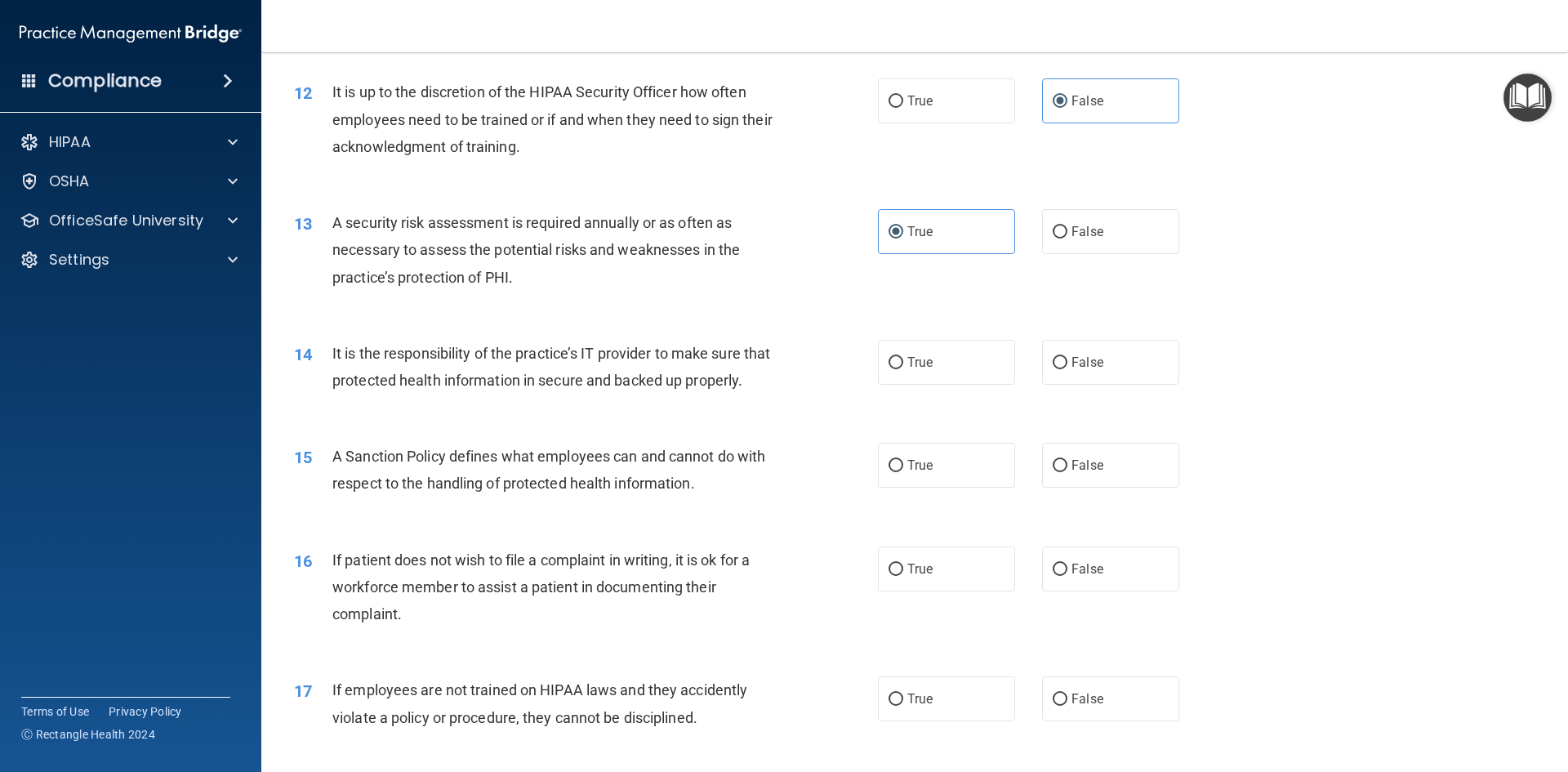
scroll to position [1633, 0]
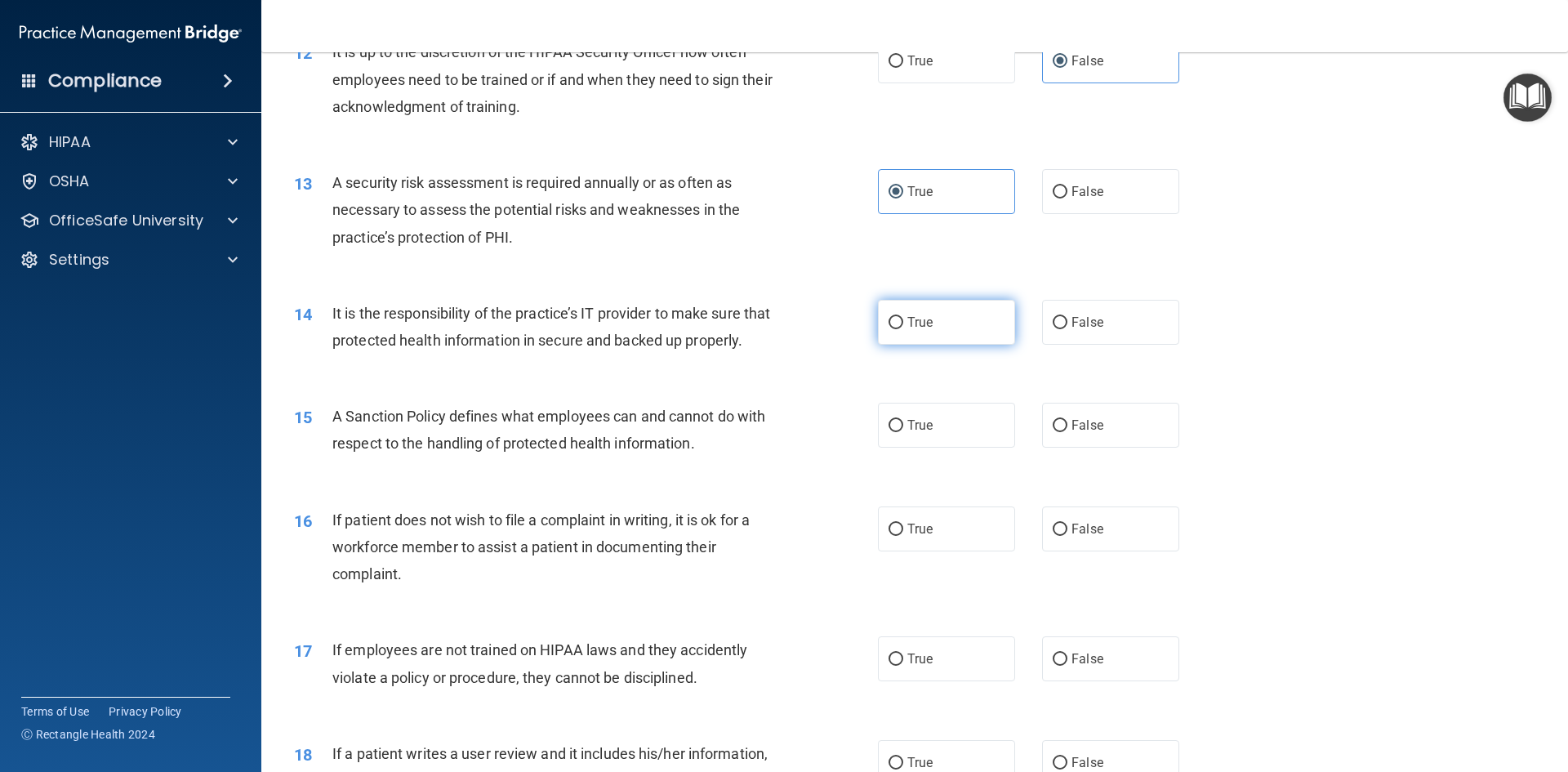
click at [930, 336] on label "True" at bounding box center [946, 322] width 137 height 45
click at [903, 329] on input "True" at bounding box center [895, 322] width 15 height 13
radio input "true"
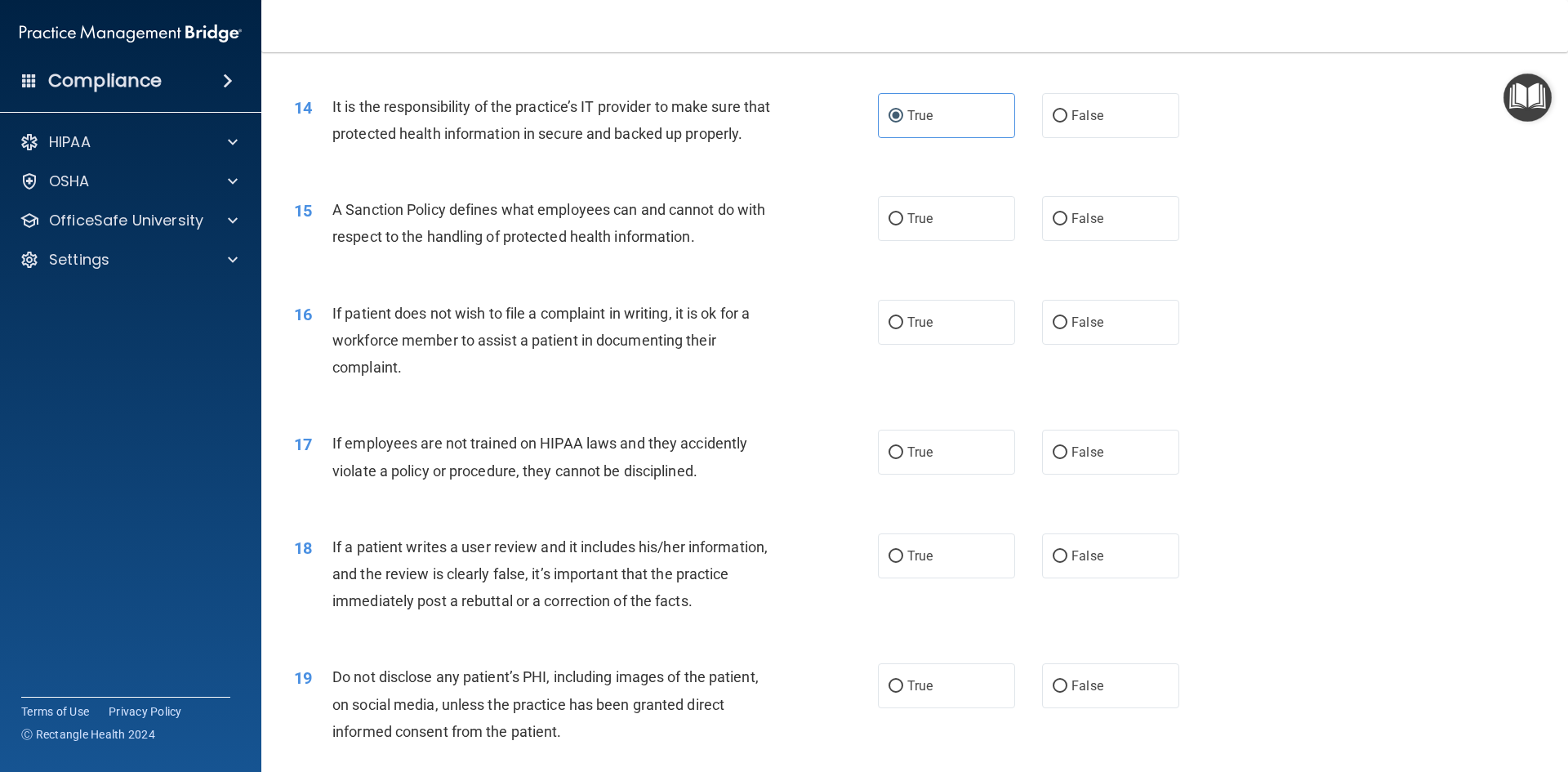
scroll to position [1878, 0]
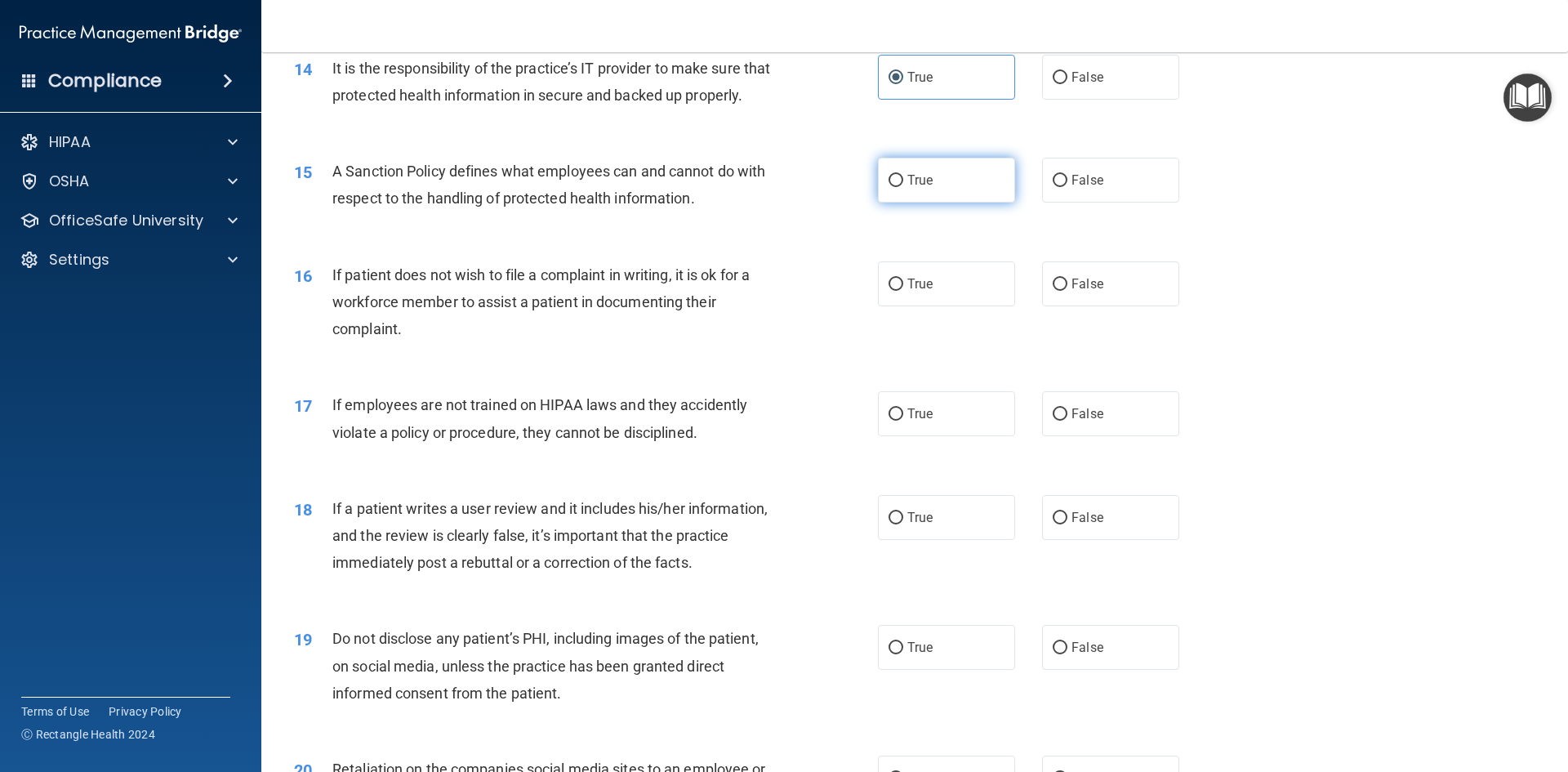
click at [931, 203] on label "True" at bounding box center [946, 180] width 137 height 45
click at [903, 187] on input "True" at bounding box center [895, 180] width 15 height 13
radio input "true"
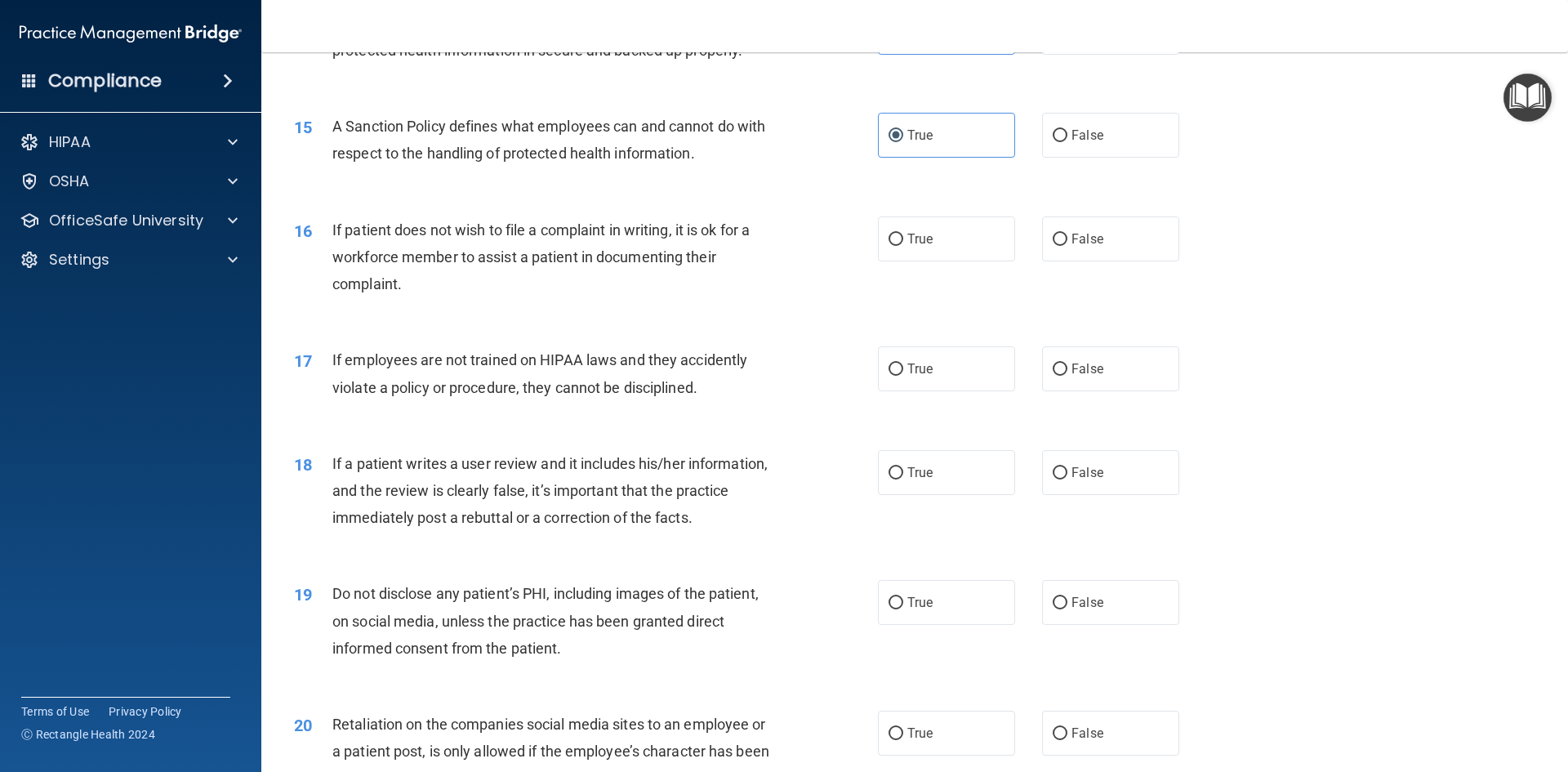
scroll to position [1960, 0]
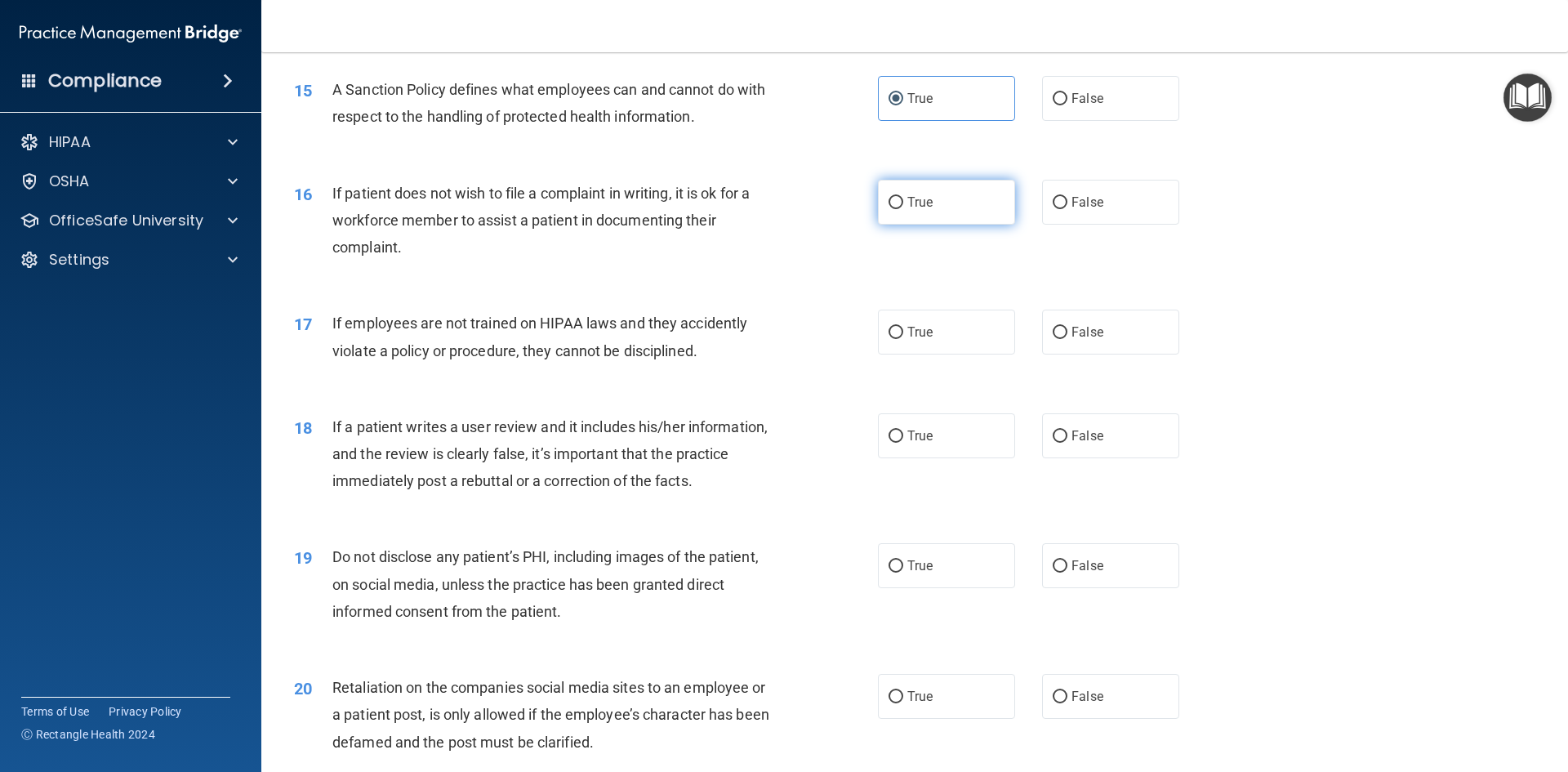
click at [896, 224] on label "True" at bounding box center [946, 202] width 137 height 45
click at [896, 209] on input "True" at bounding box center [895, 203] width 15 height 13
radio input "true"
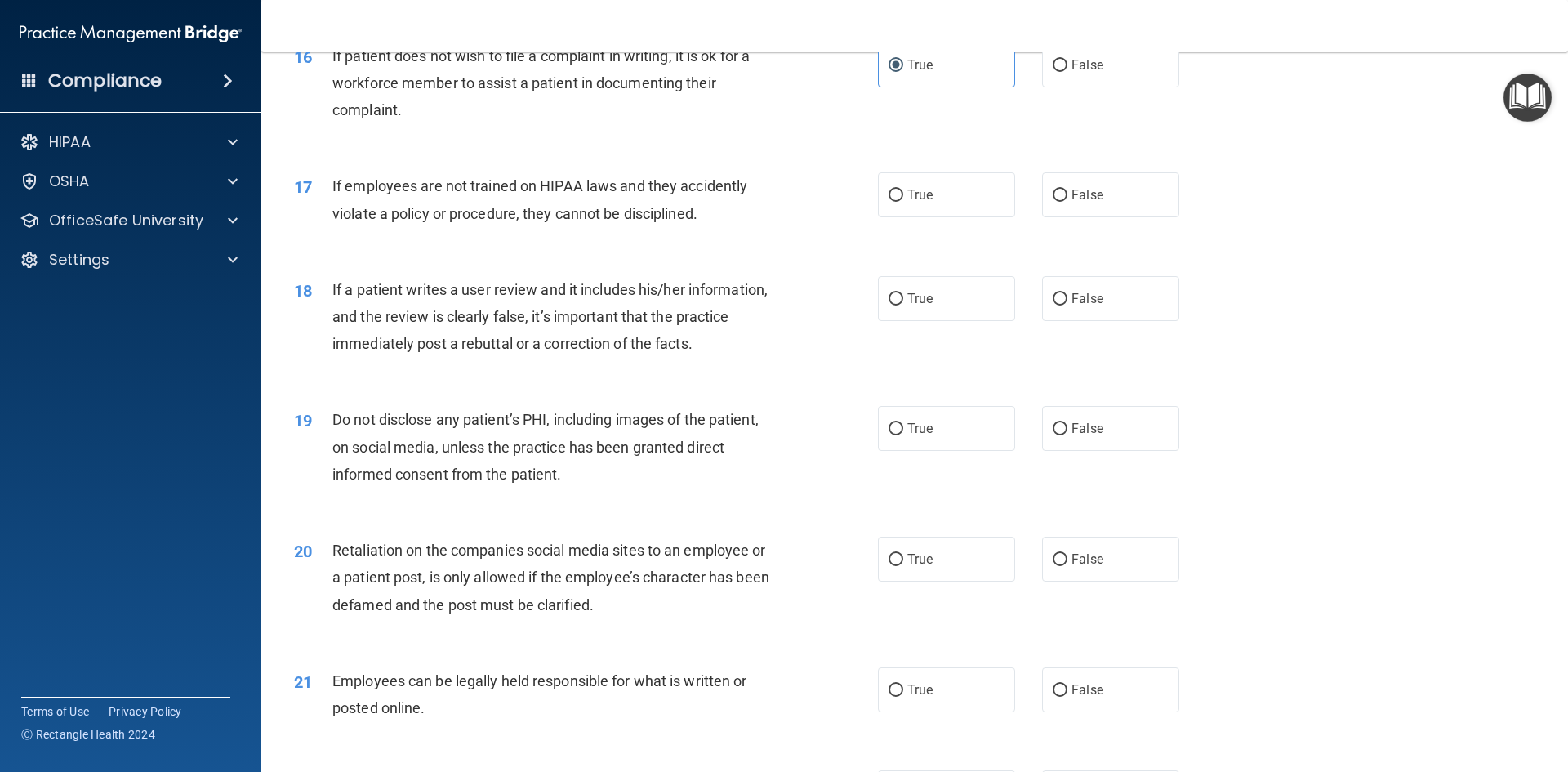
scroll to position [2124, 0]
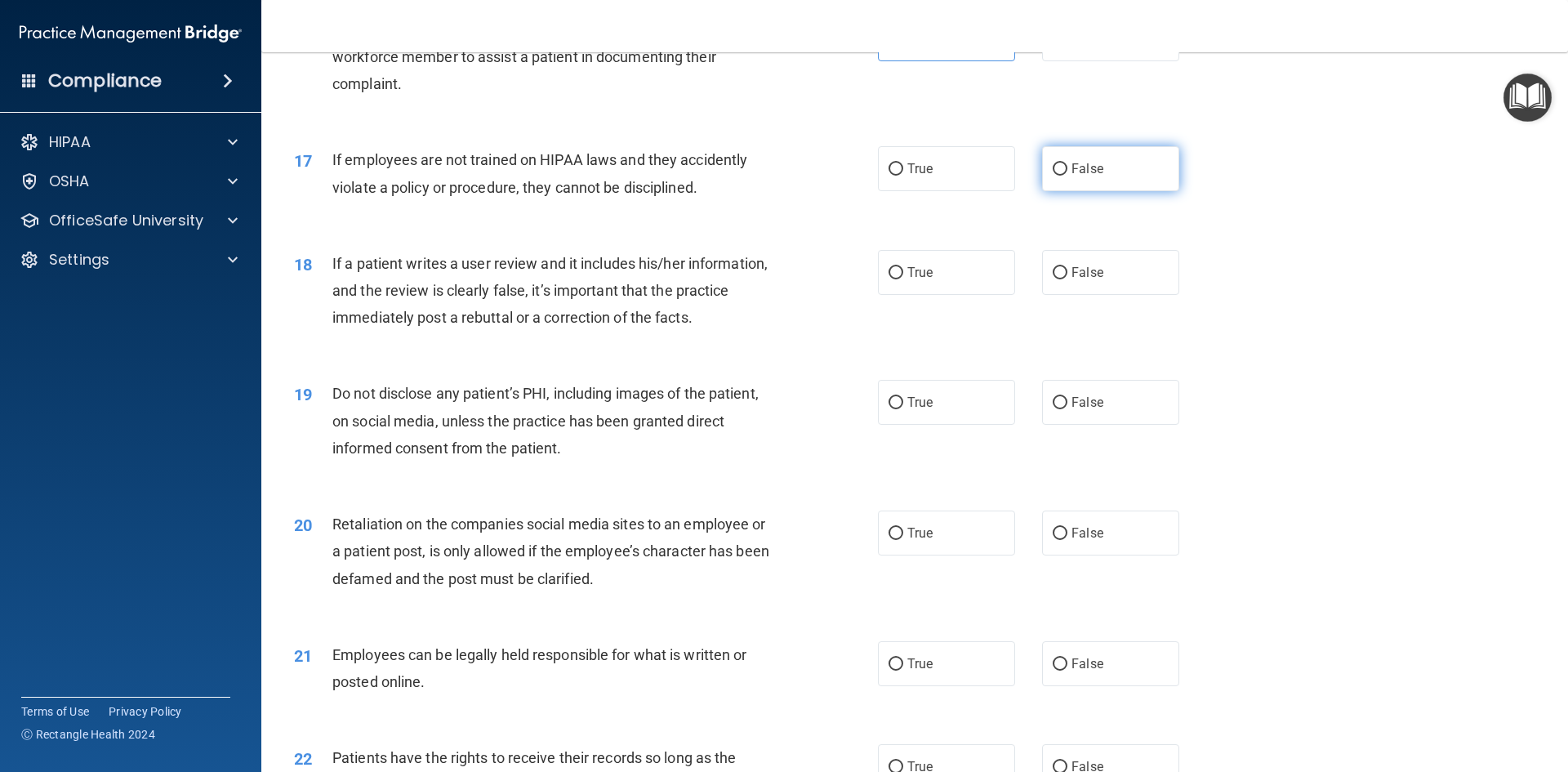
click at [1055, 191] on label "False" at bounding box center [1111, 169] width 137 height 45
click at [1055, 175] on input "False" at bounding box center [1060, 169] width 15 height 13
radio input "true"
click at [1100, 294] on label "False" at bounding box center [1111, 272] width 137 height 45
click at [1068, 279] on input "False" at bounding box center [1060, 273] width 15 height 13
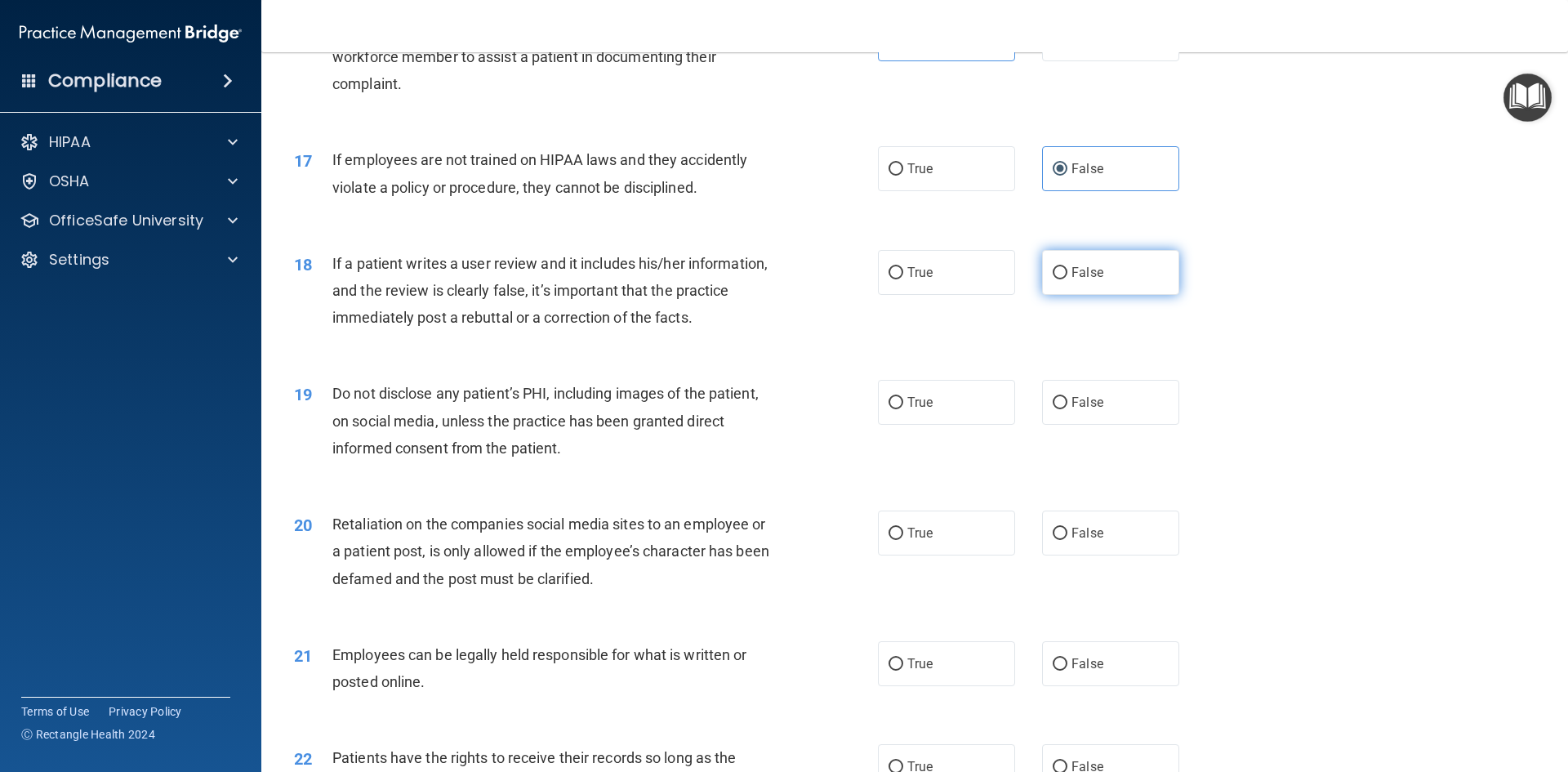
radio input "true"
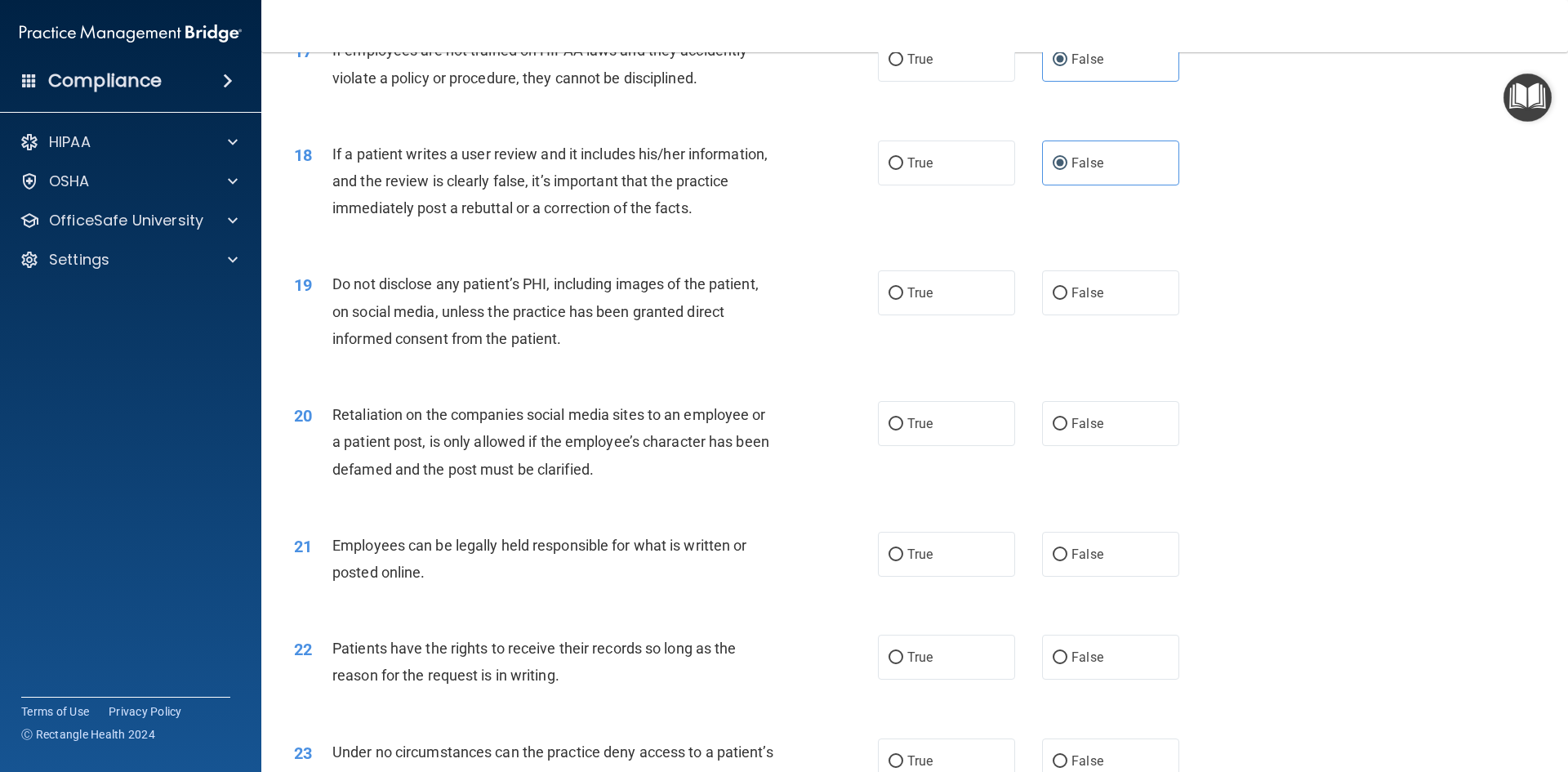
scroll to position [2287, 0]
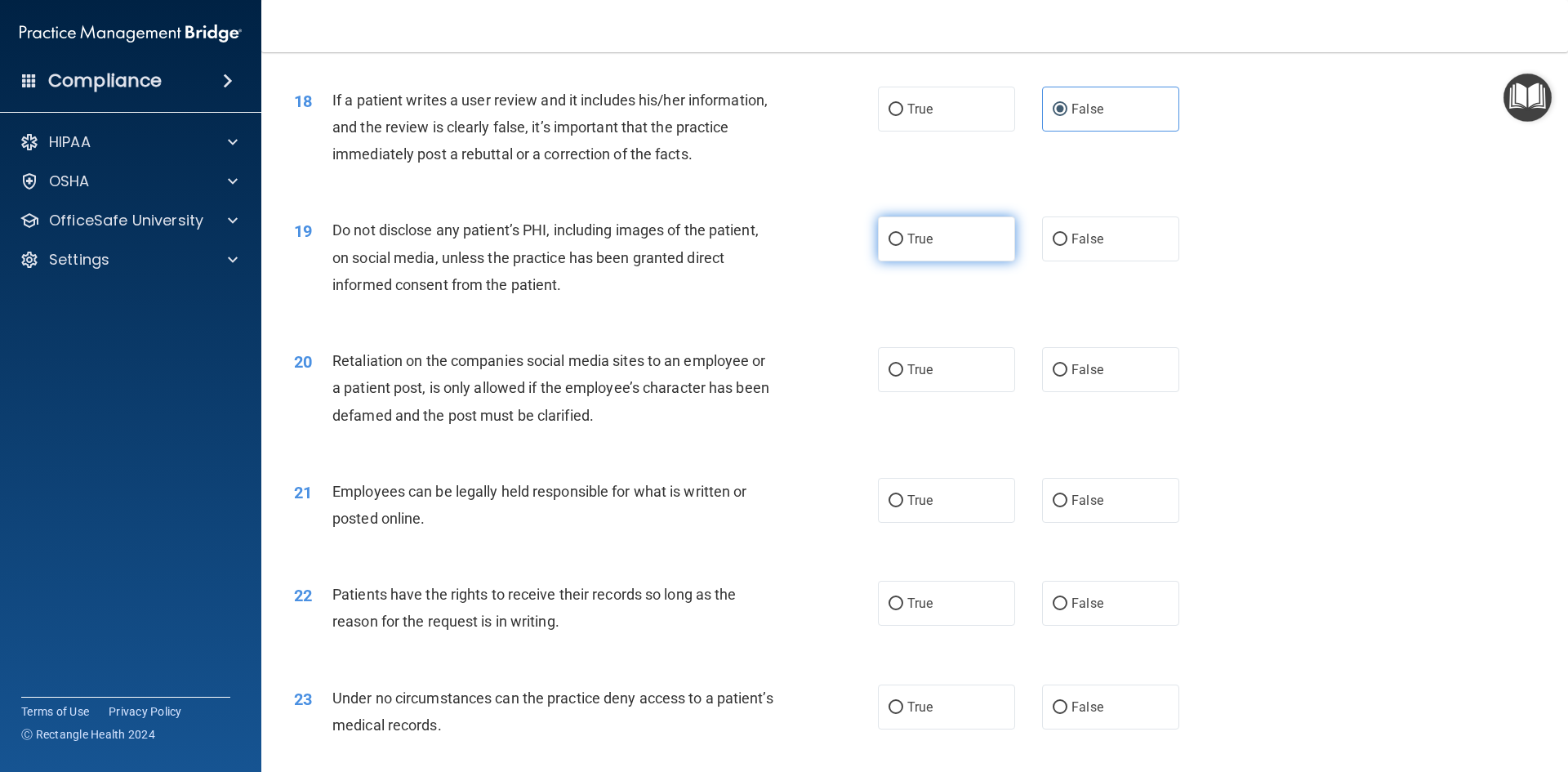
drag, startPoint x: 926, startPoint y: 259, endPoint x: 891, endPoint y: 250, distance: 36.1
click at [916, 254] on label "True" at bounding box center [946, 239] width 137 height 45
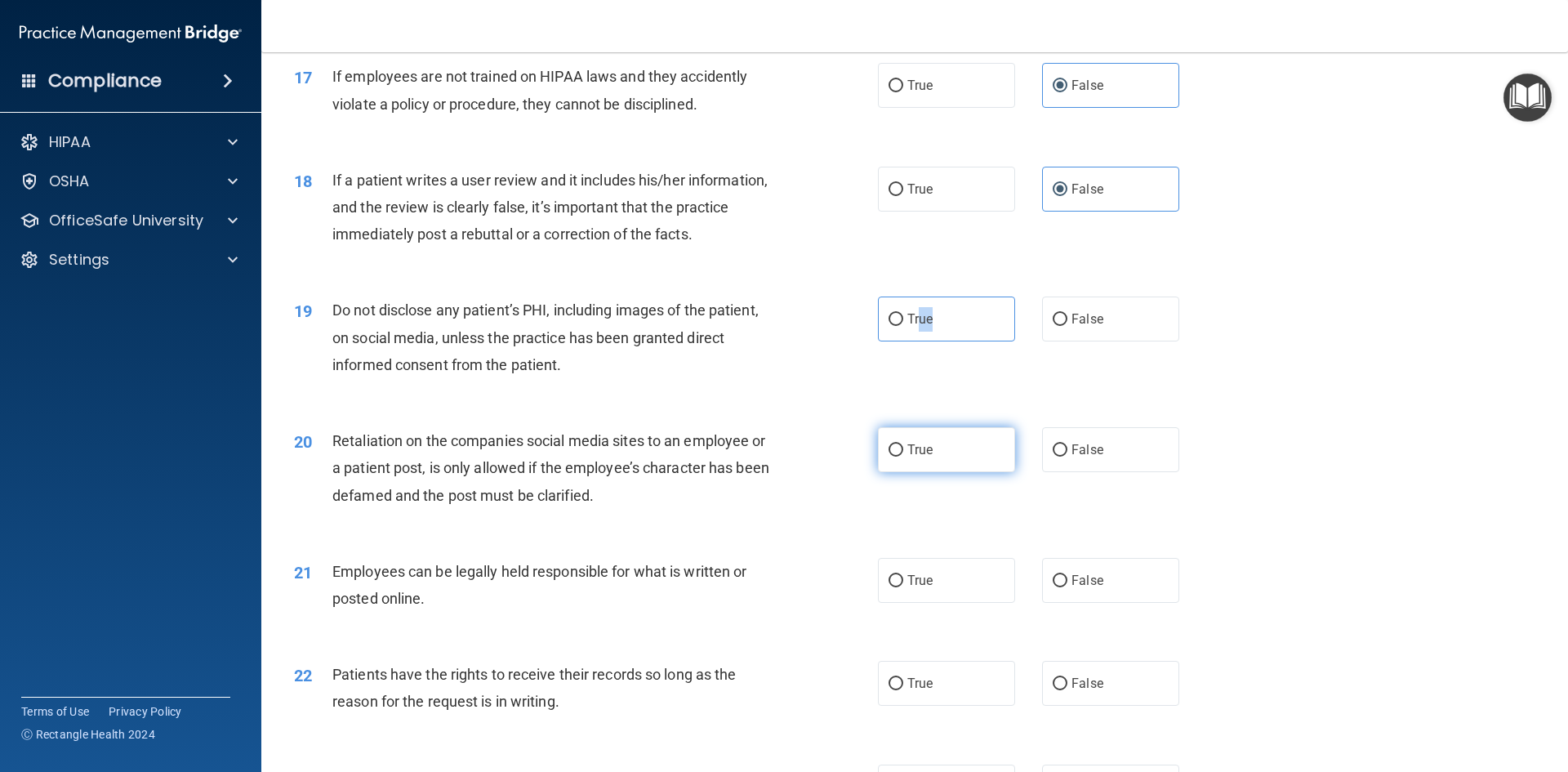
scroll to position [2205, 0]
click at [931, 323] on div "19 Do not disclose any patient’s PHI, including images of the patient, on socia…" at bounding box center [915, 342] width 1265 height 130
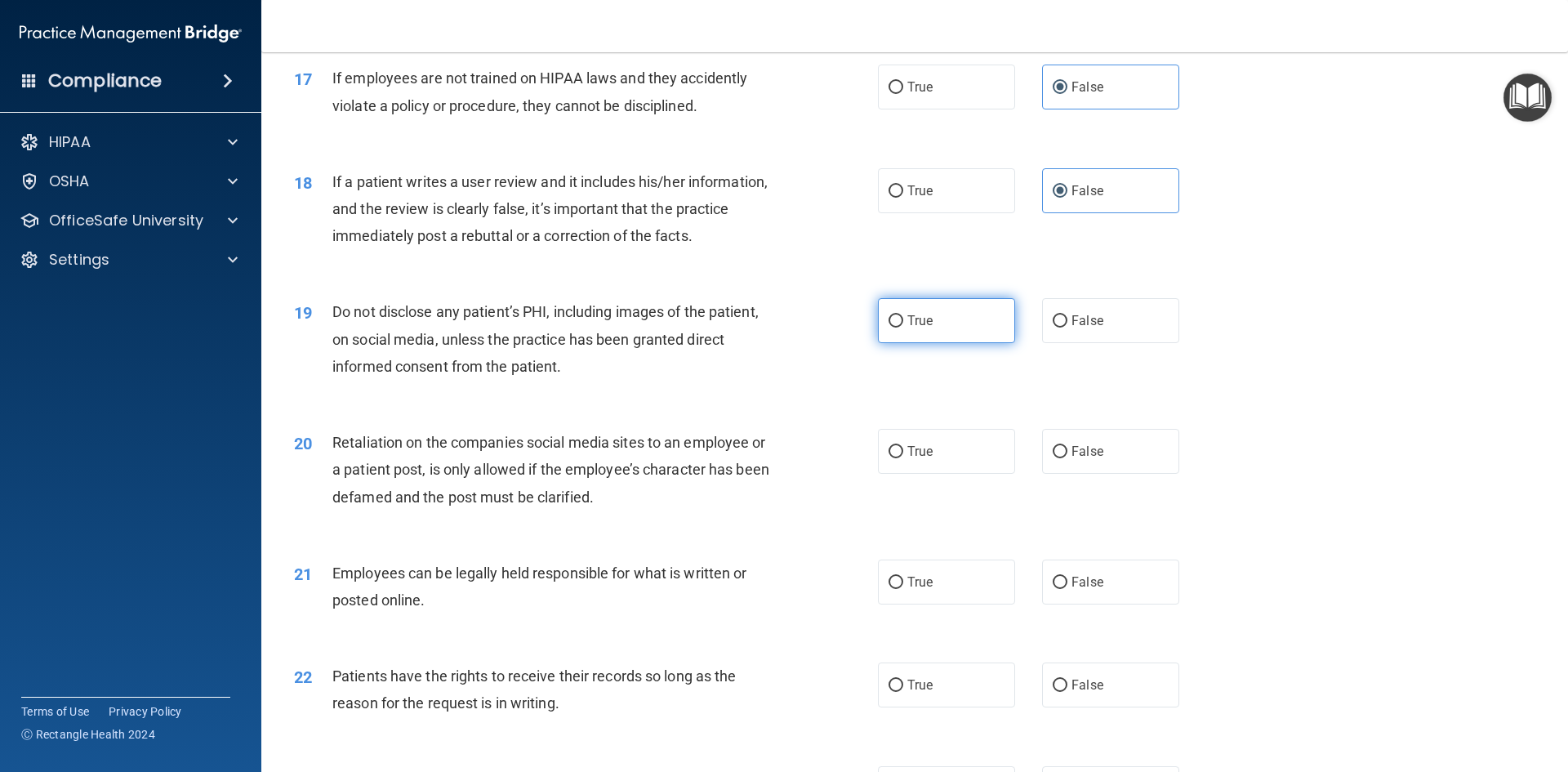
click at [914, 328] on span "True" at bounding box center [920, 320] width 25 height 16
click at [901, 343] on label "True" at bounding box center [946, 320] width 137 height 45
click at [901, 327] on input "True" at bounding box center [895, 321] width 15 height 13
radio input "true"
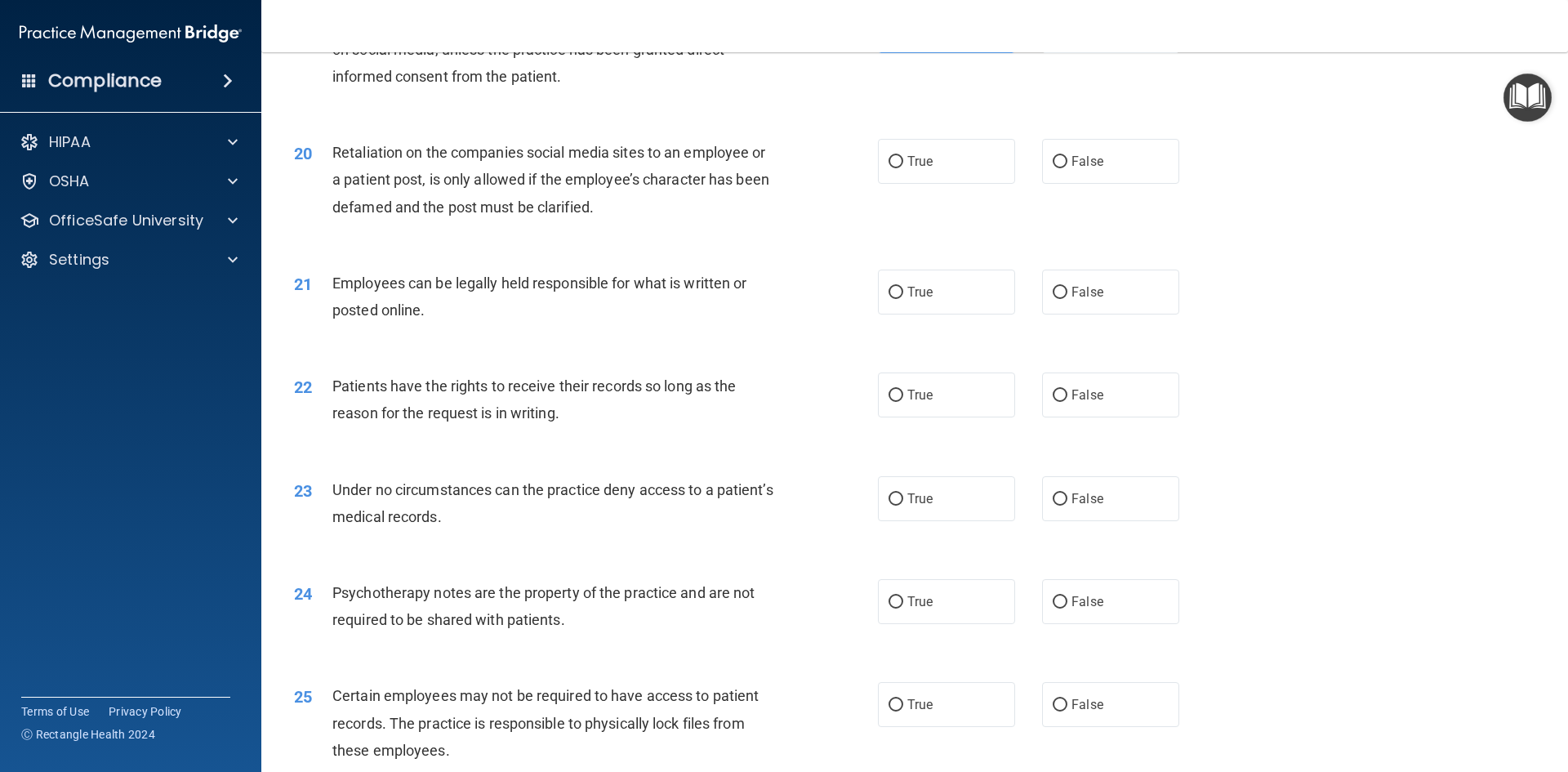
scroll to position [2532, 0]
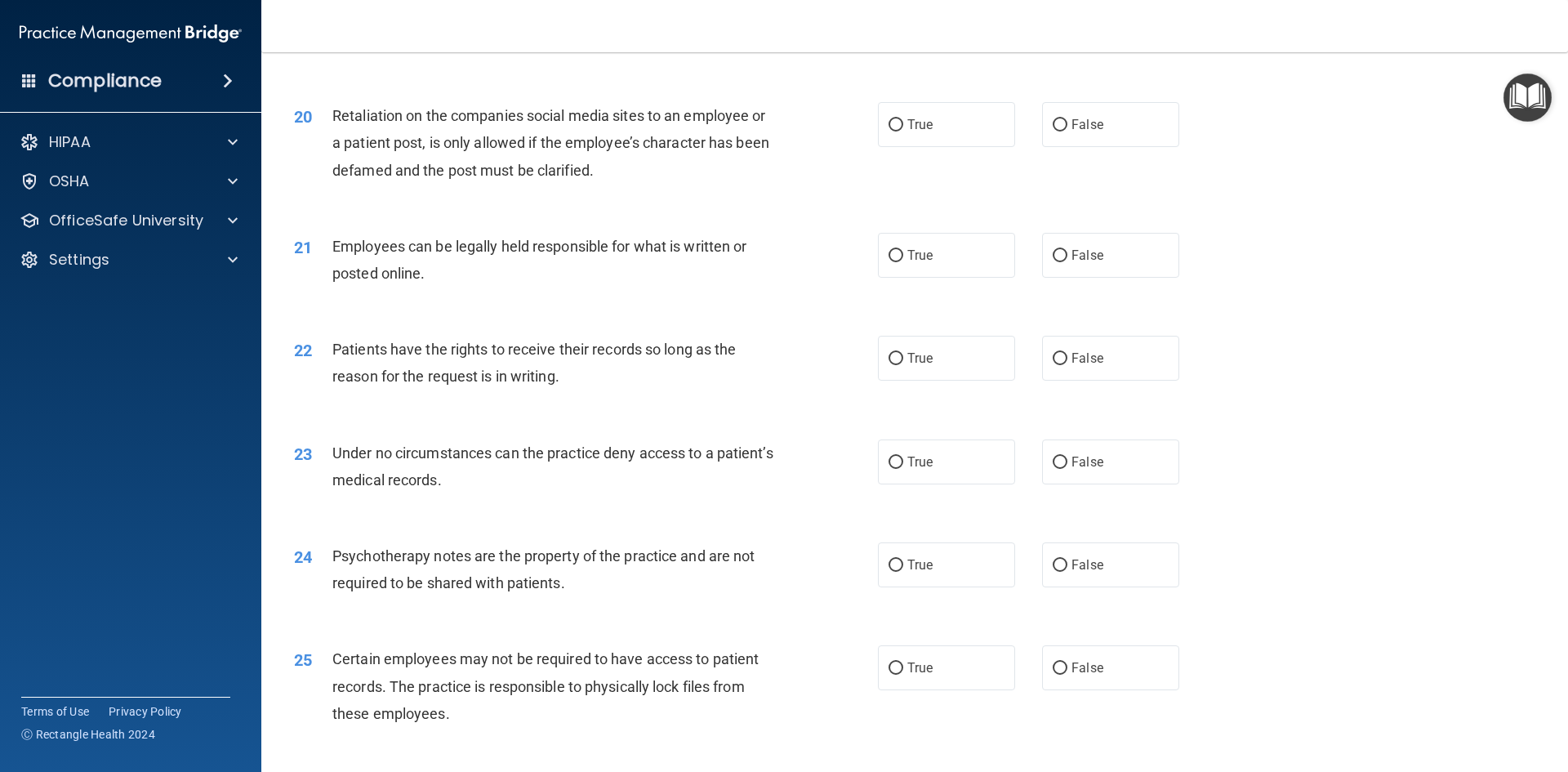
click at [1028, 147] on div "True False" at bounding box center [1042, 124] width 329 height 45
click at [960, 147] on label "True" at bounding box center [946, 124] width 137 height 45
click at [903, 131] on input "True" at bounding box center [895, 125] width 15 height 13
radio input "true"
click at [1109, 135] on label "False" at bounding box center [1111, 124] width 137 height 45
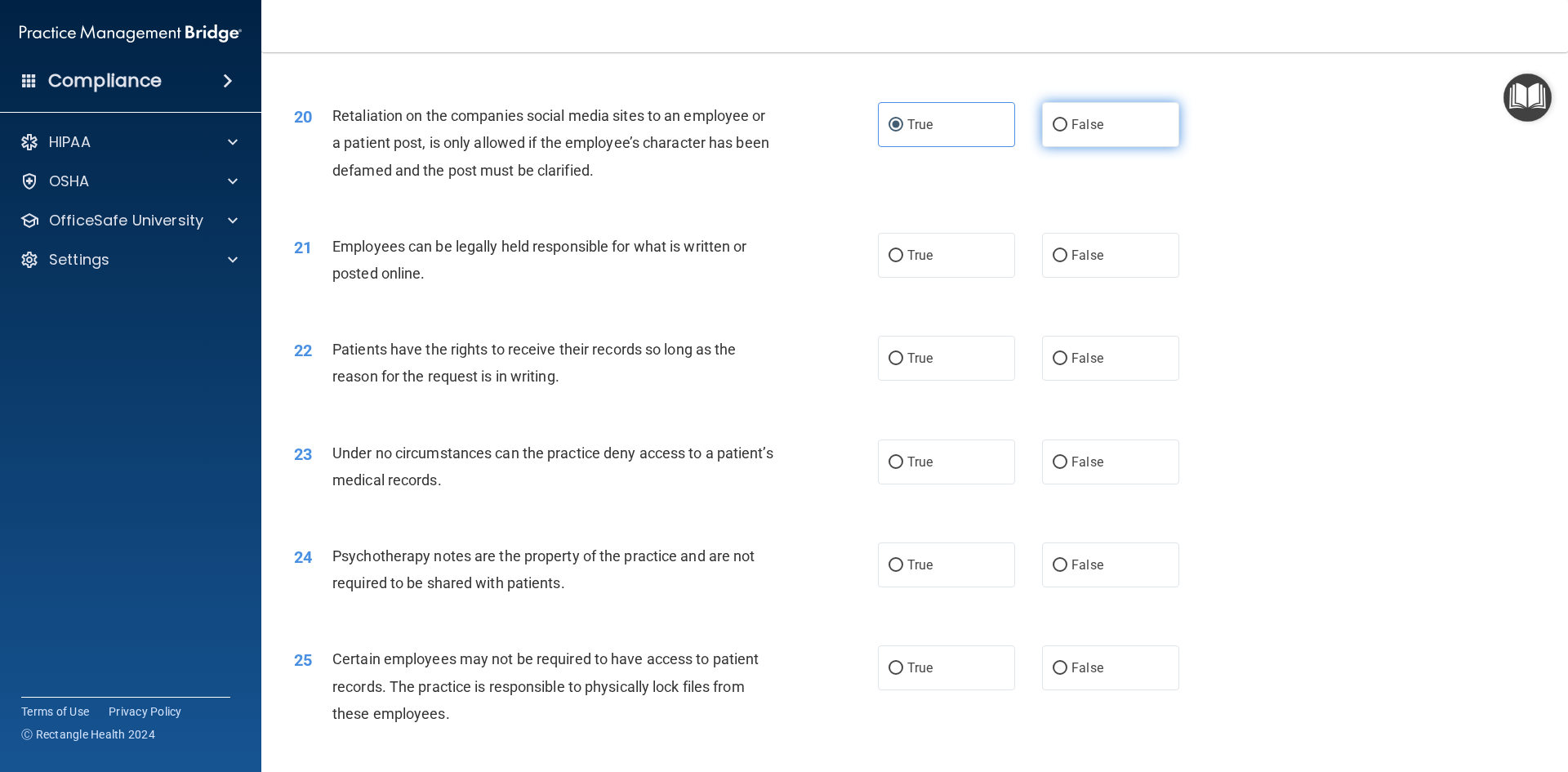
click at [1068, 131] on input "False" at bounding box center [1060, 125] width 15 height 13
radio input "true"
radio input "false"
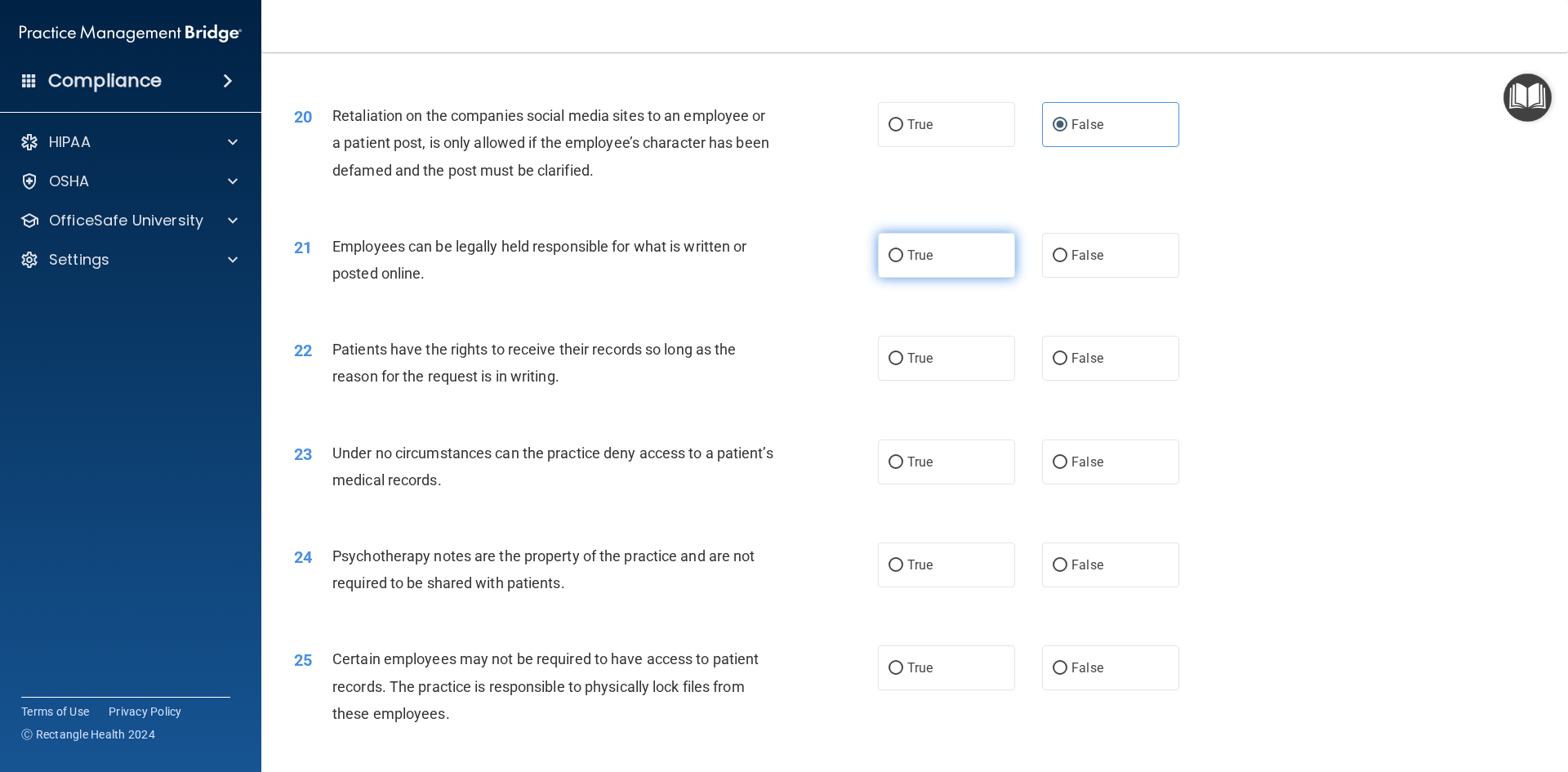
click at [952, 277] on label "True" at bounding box center [946, 256] width 137 height 45
click at [903, 263] on input "True" at bounding box center [895, 256] width 15 height 13
radio input "true"
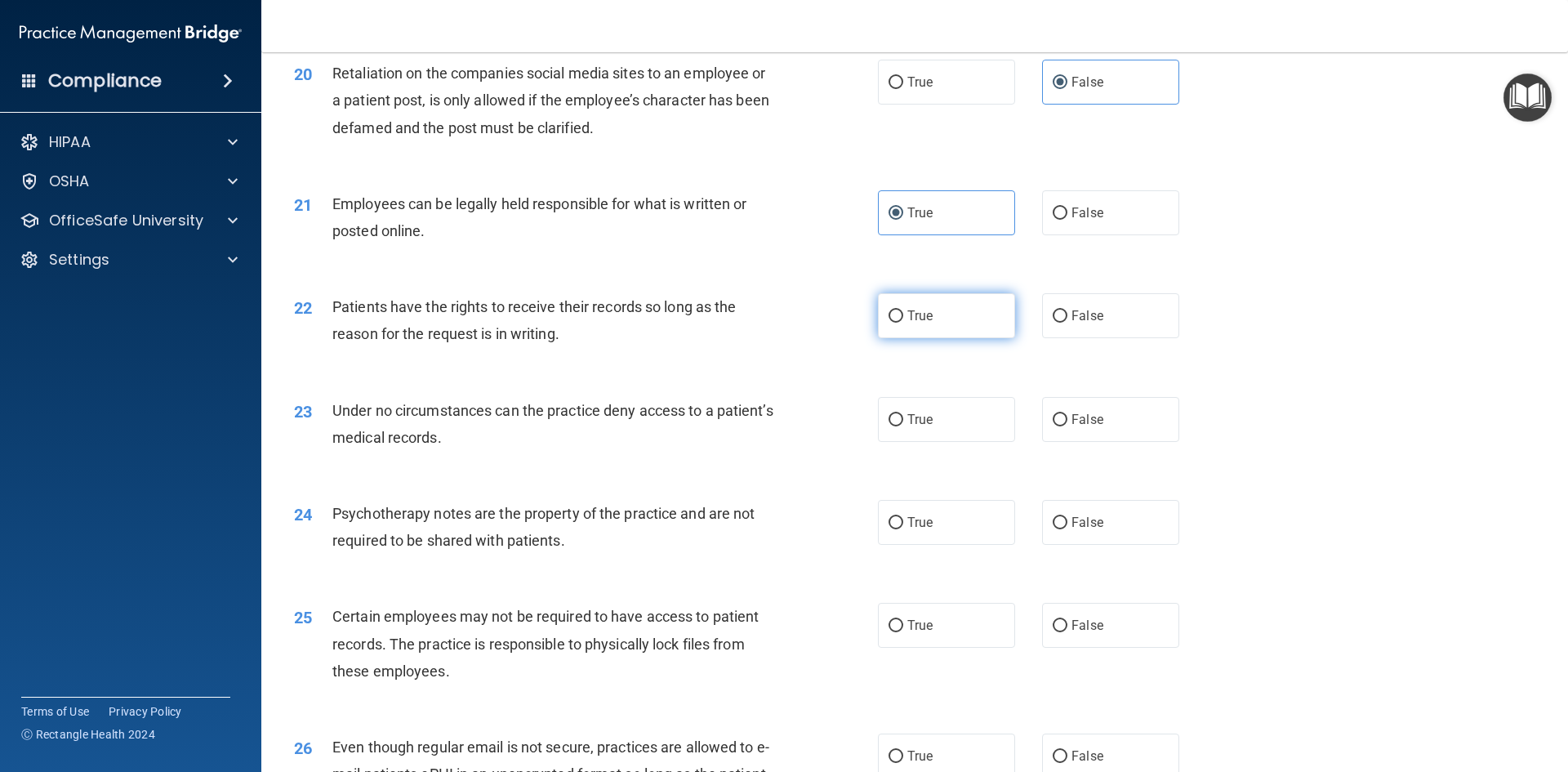
scroll to position [2614, 0]
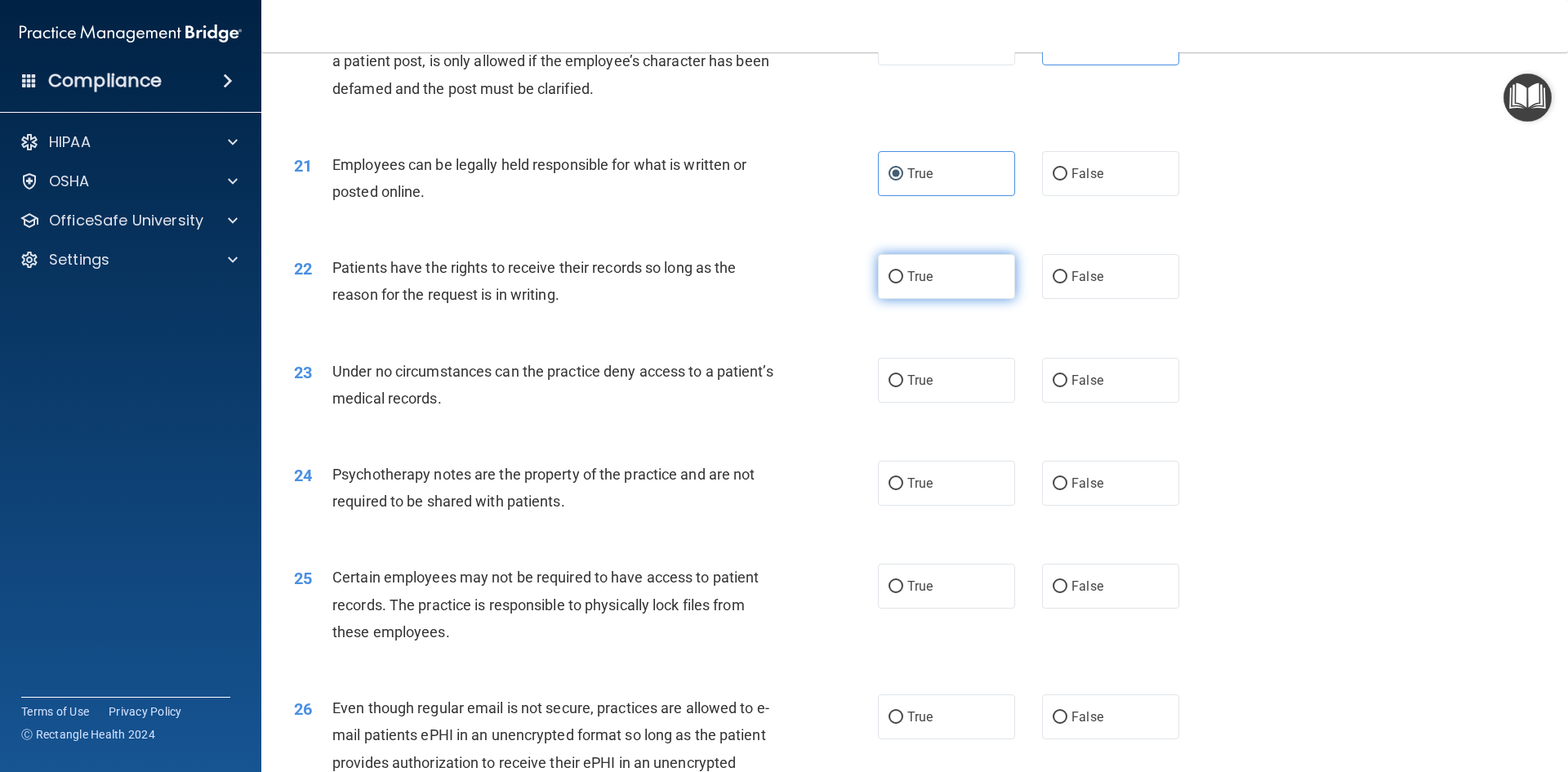
click at [906, 299] on label "True" at bounding box center [946, 276] width 137 height 45
click at [903, 283] on input "True" at bounding box center [895, 277] width 15 height 13
radio input "true"
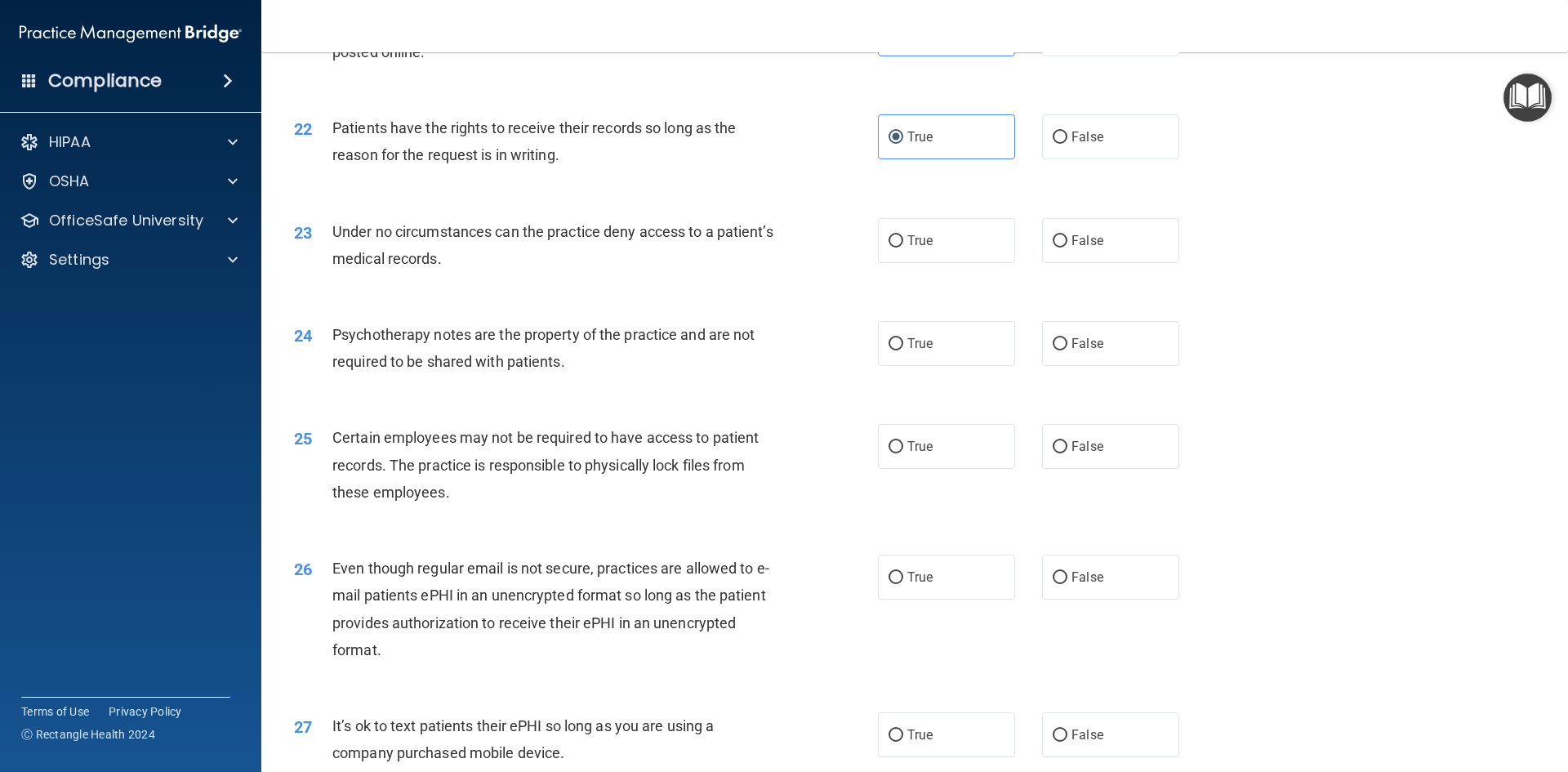
scroll to position [2776, 0]
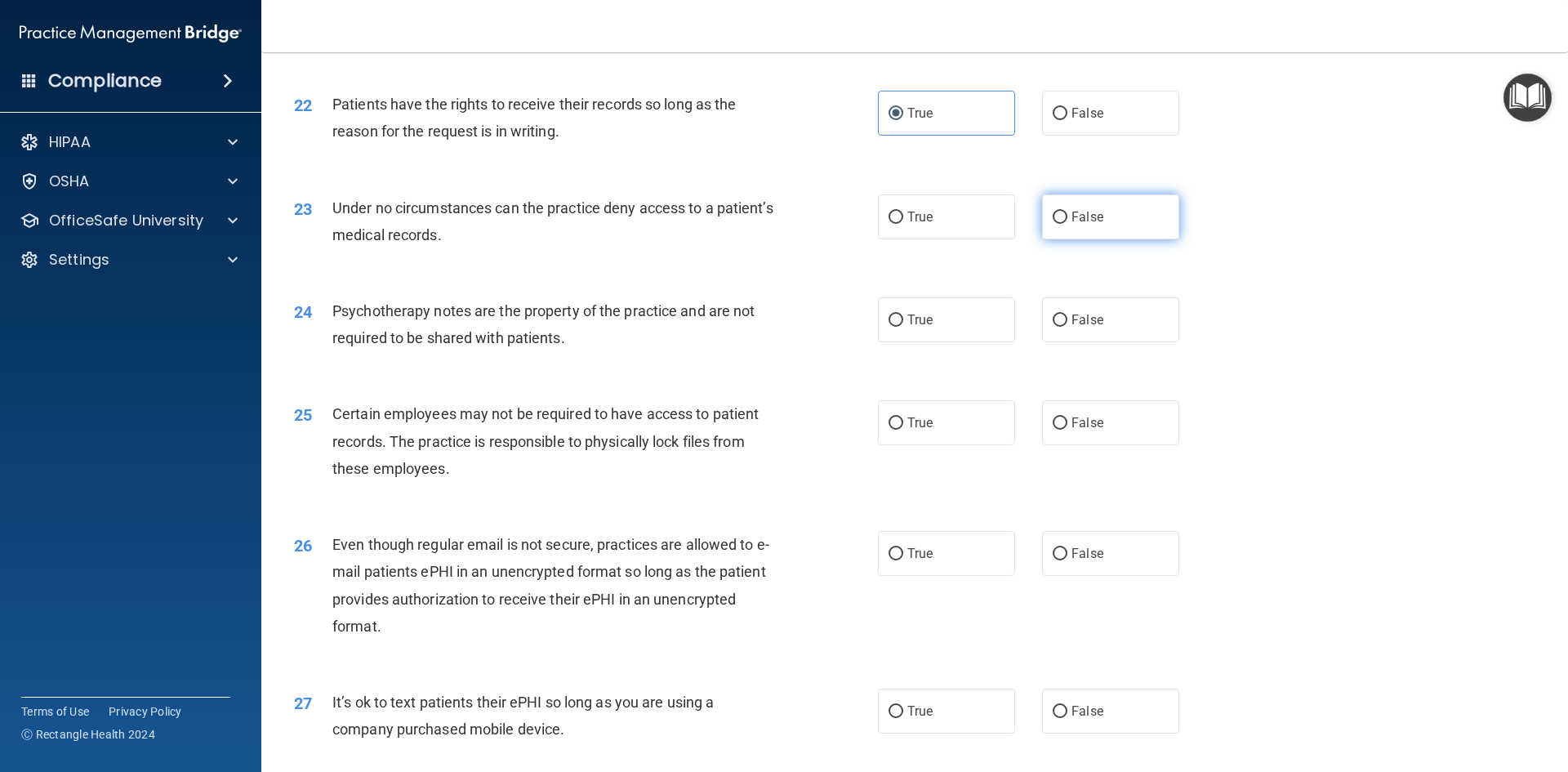
click at [1097, 239] on label "False" at bounding box center [1111, 217] width 137 height 45
click at [1068, 223] on input "False" at bounding box center [1060, 217] width 15 height 13
radio input "true"
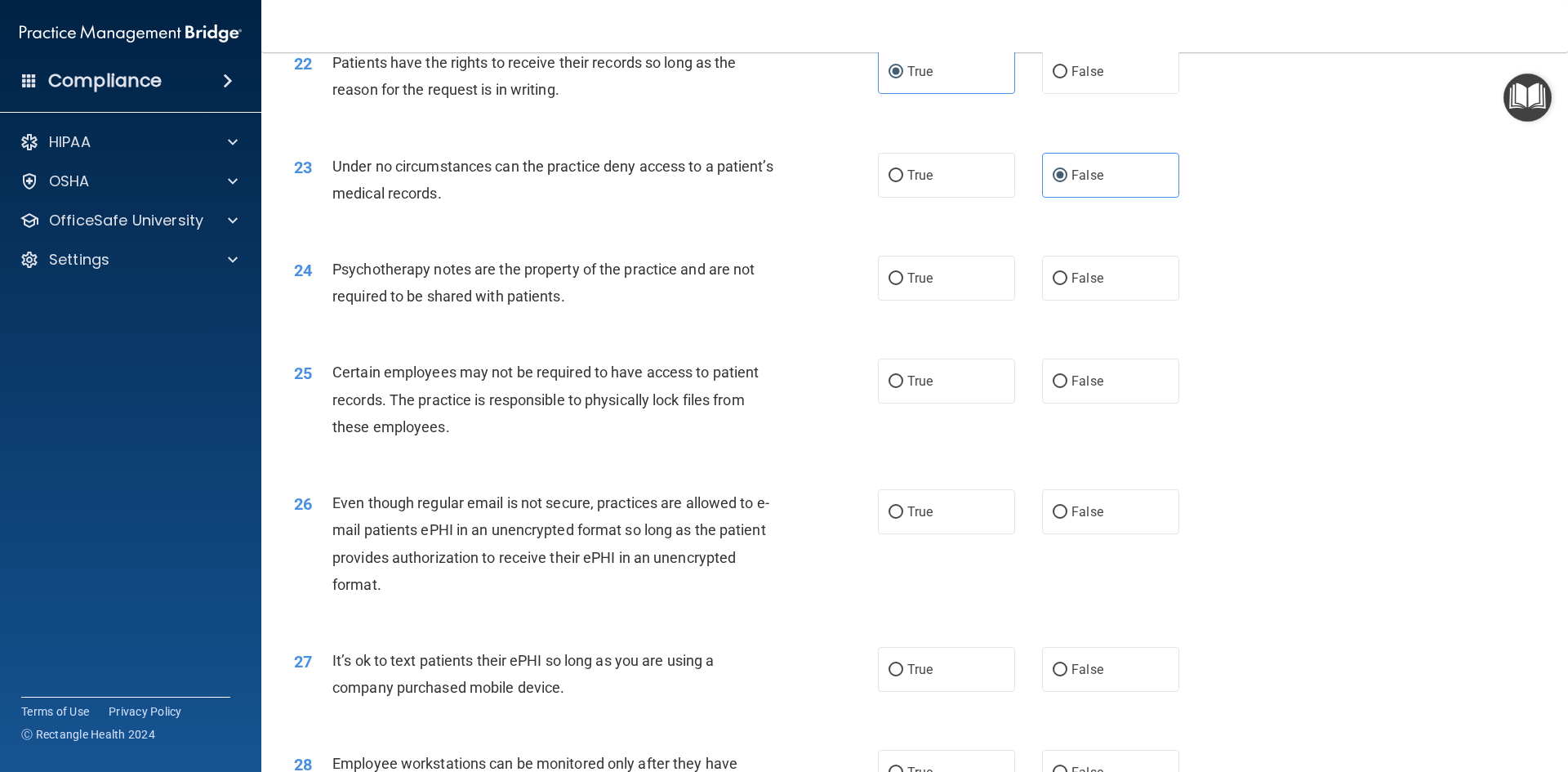
scroll to position [2859, 0]
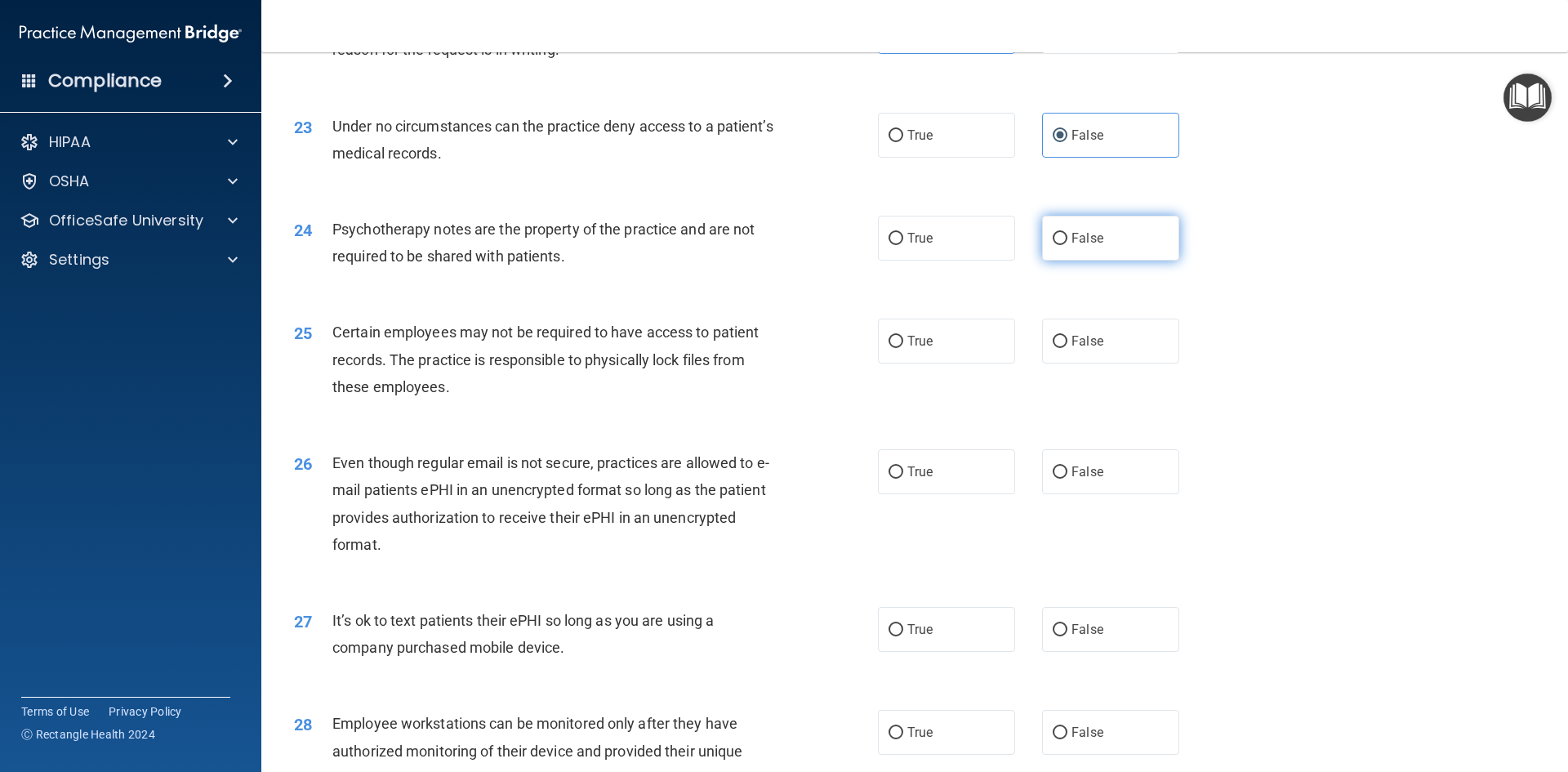
click at [1087, 261] on label "False" at bounding box center [1111, 238] width 137 height 45
click at [1068, 245] on input "False" at bounding box center [1060, 239] width 15 height 13
radio input "true"
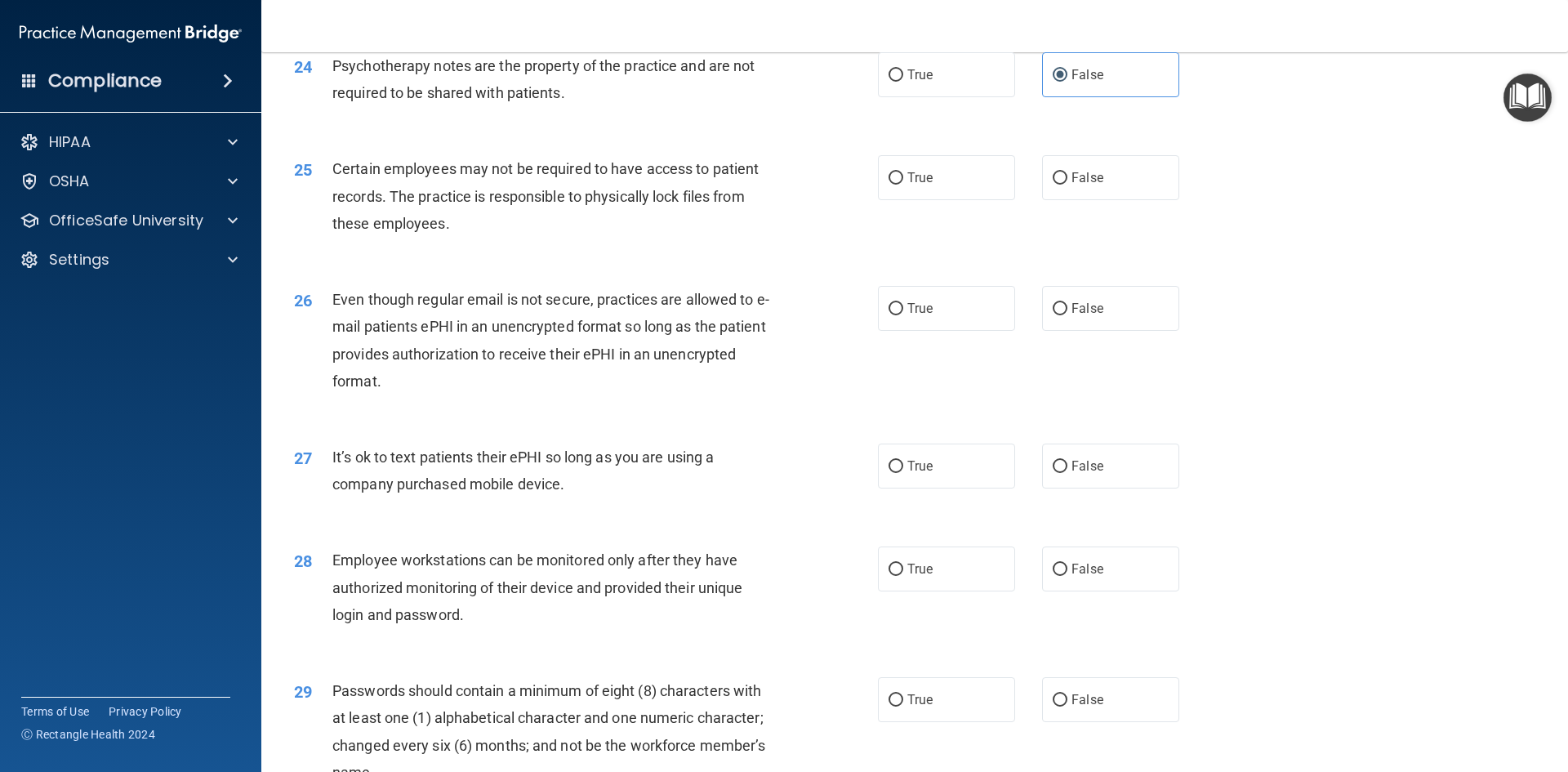
scroll to position [3104, 0]
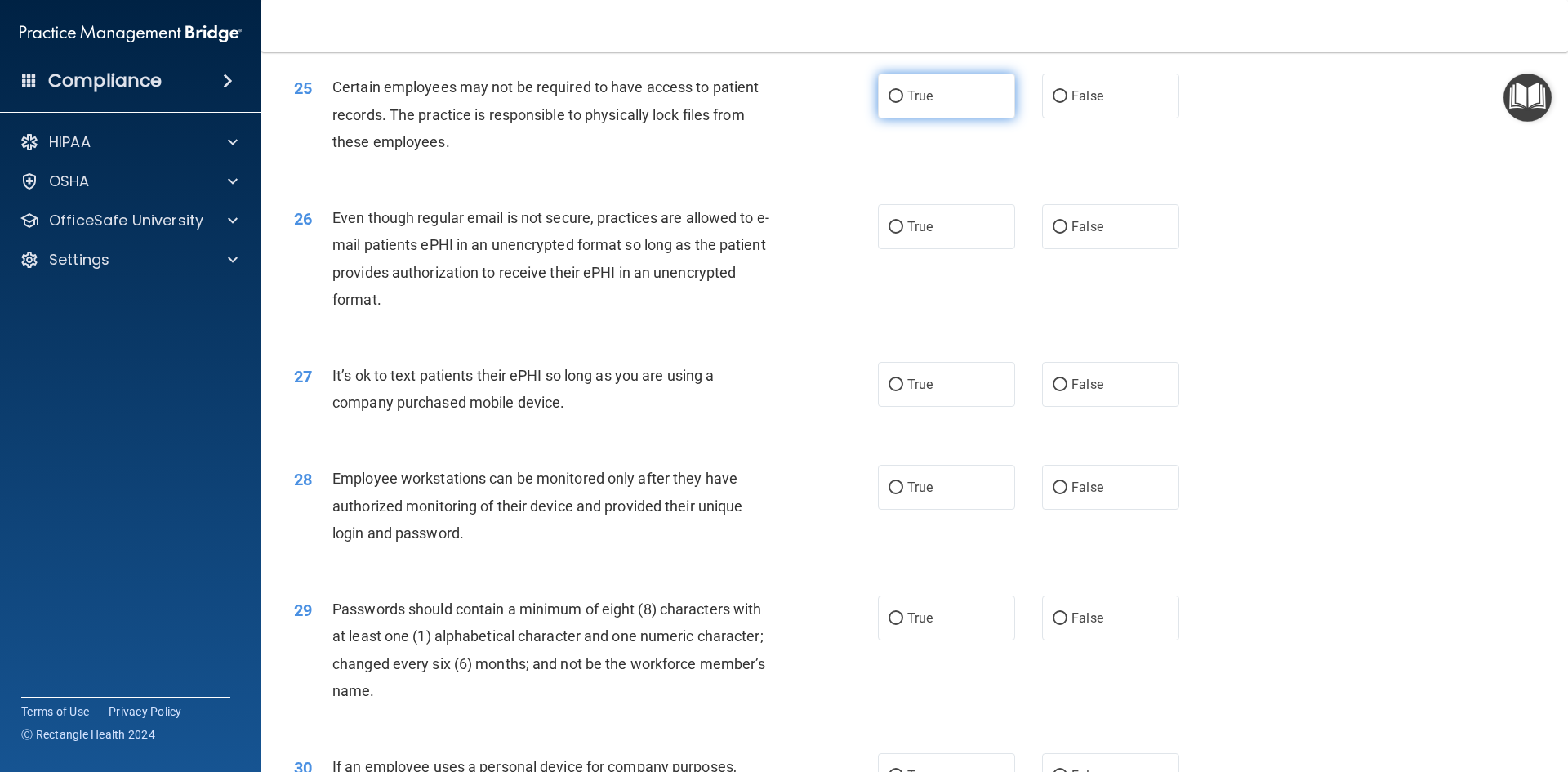
click at [911, 119] on label "True" at bounding box center [946, 96] width 137 height 45
click at [903, 103] on input "True" at bounding box center [895, 97] width 15 height 13
radio input "true"
click at [878, 249] on label "True" at bounding box center [946, 226] width 137 height 45
click at [888, 233] on input "True" at bounding box center [895, 227] width 15 height 13
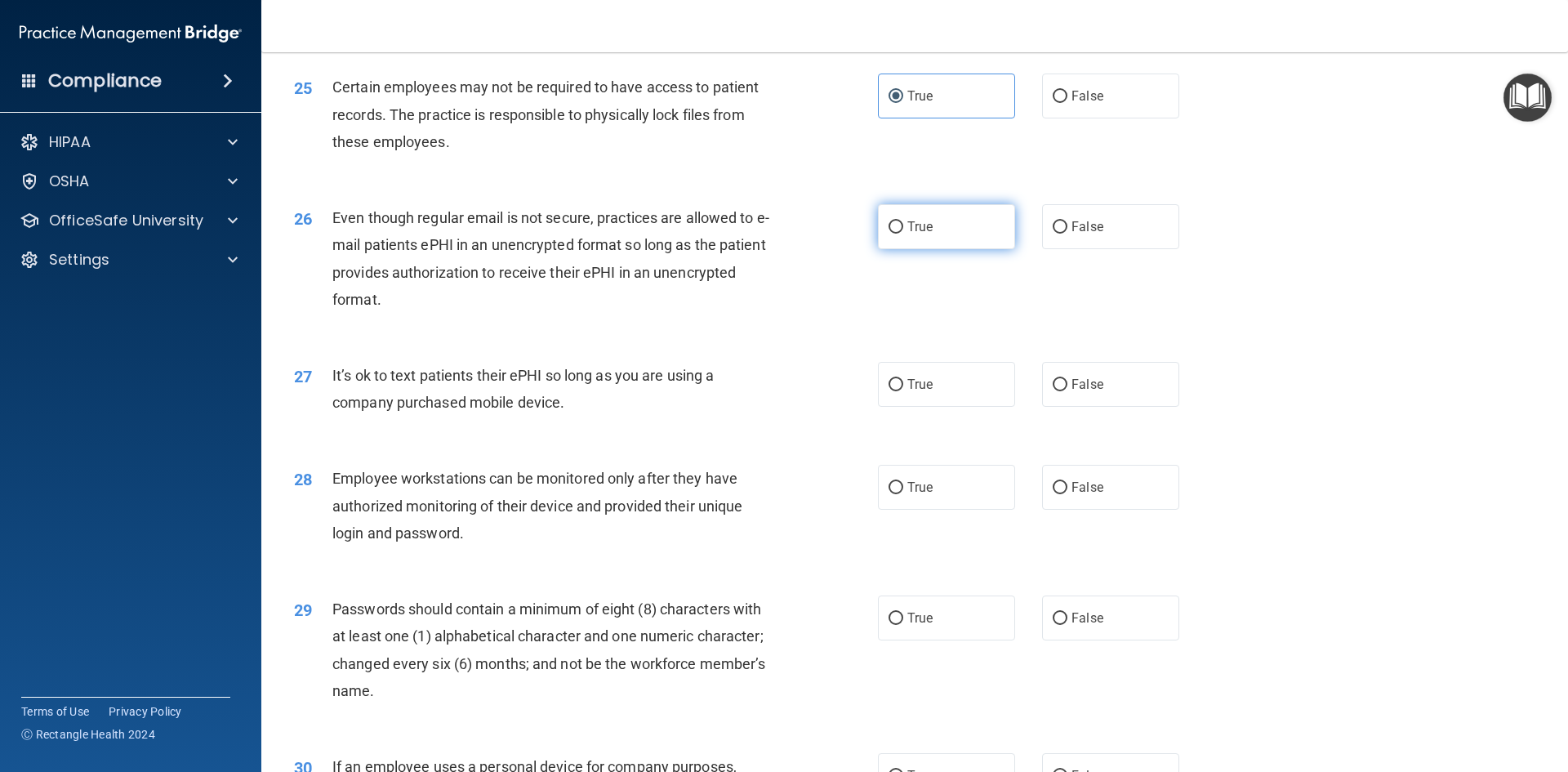
radio input "true"
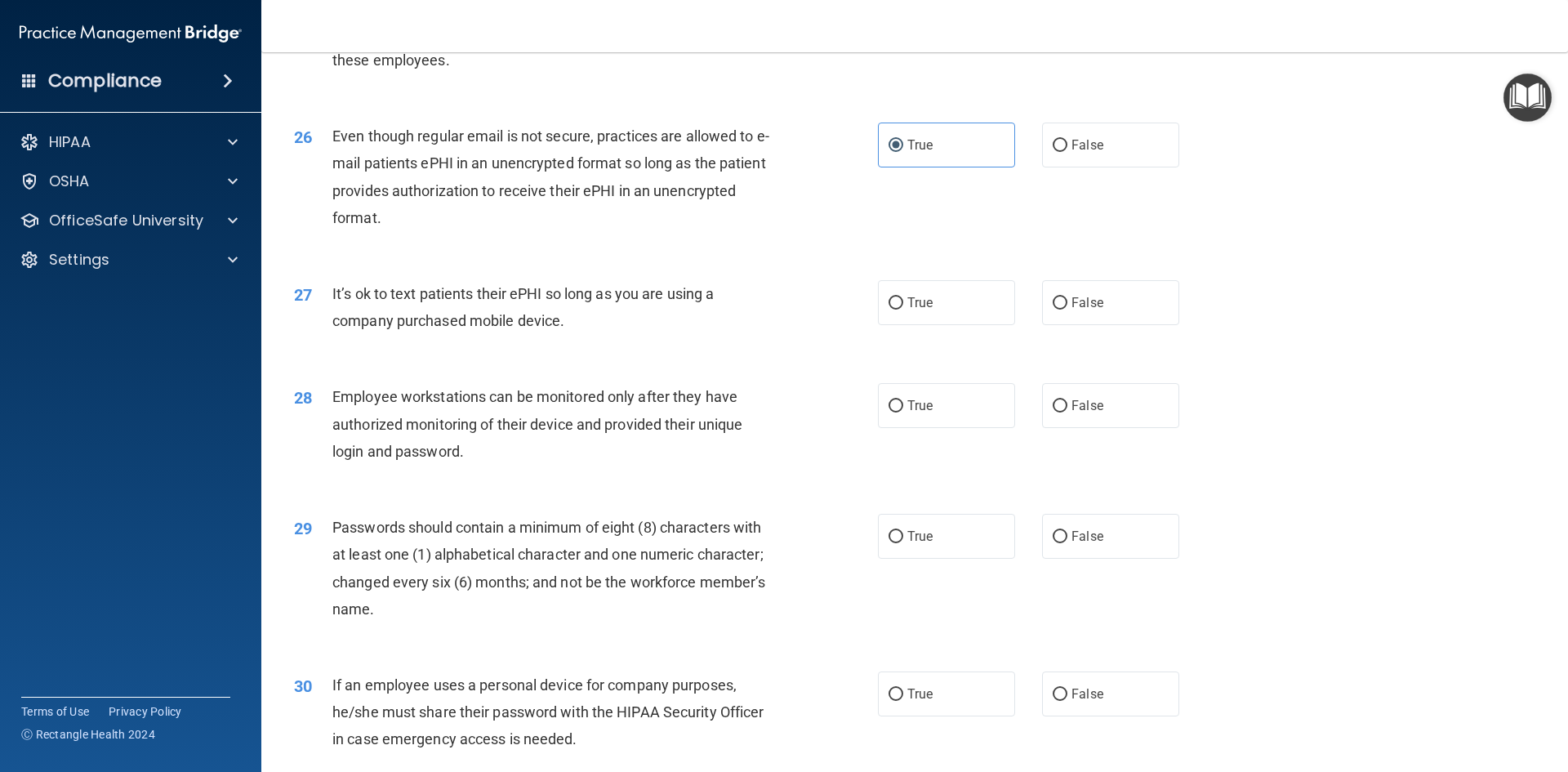
scroll to position [3267, 0]
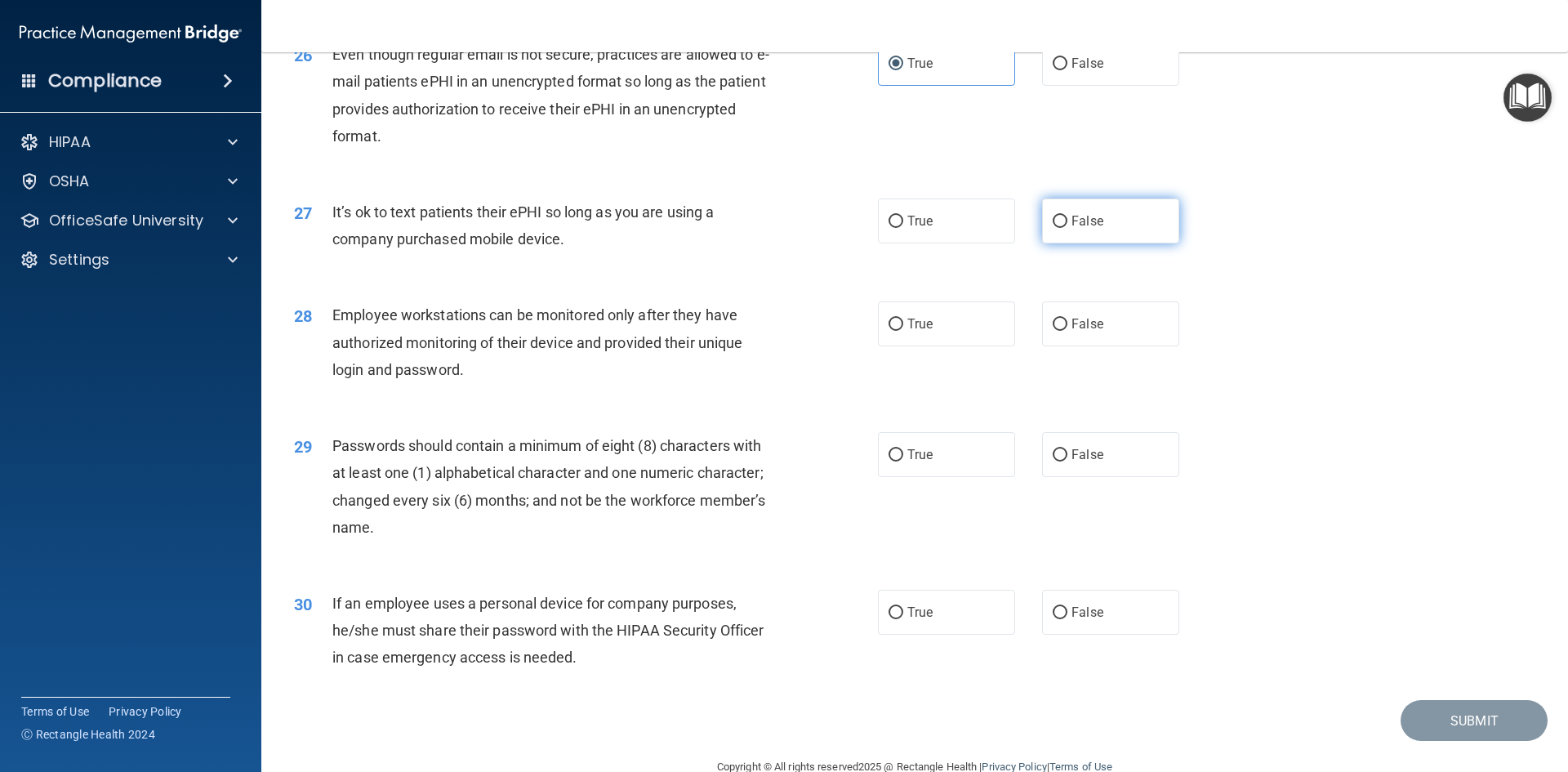
click at [1092, 228] on span "False" at bounding box center [1087, 221] width 32 height 16
click at [1068, 228] on input "False" at bounding box center [1060, 221] width 15 height 13
radio input "true"
click at [974, 243] on label "True" at bounding box center [946, 221] width 137 height 45
click at [903, 228] on input "True" at bounding box center [895, 221] width 15 height 13
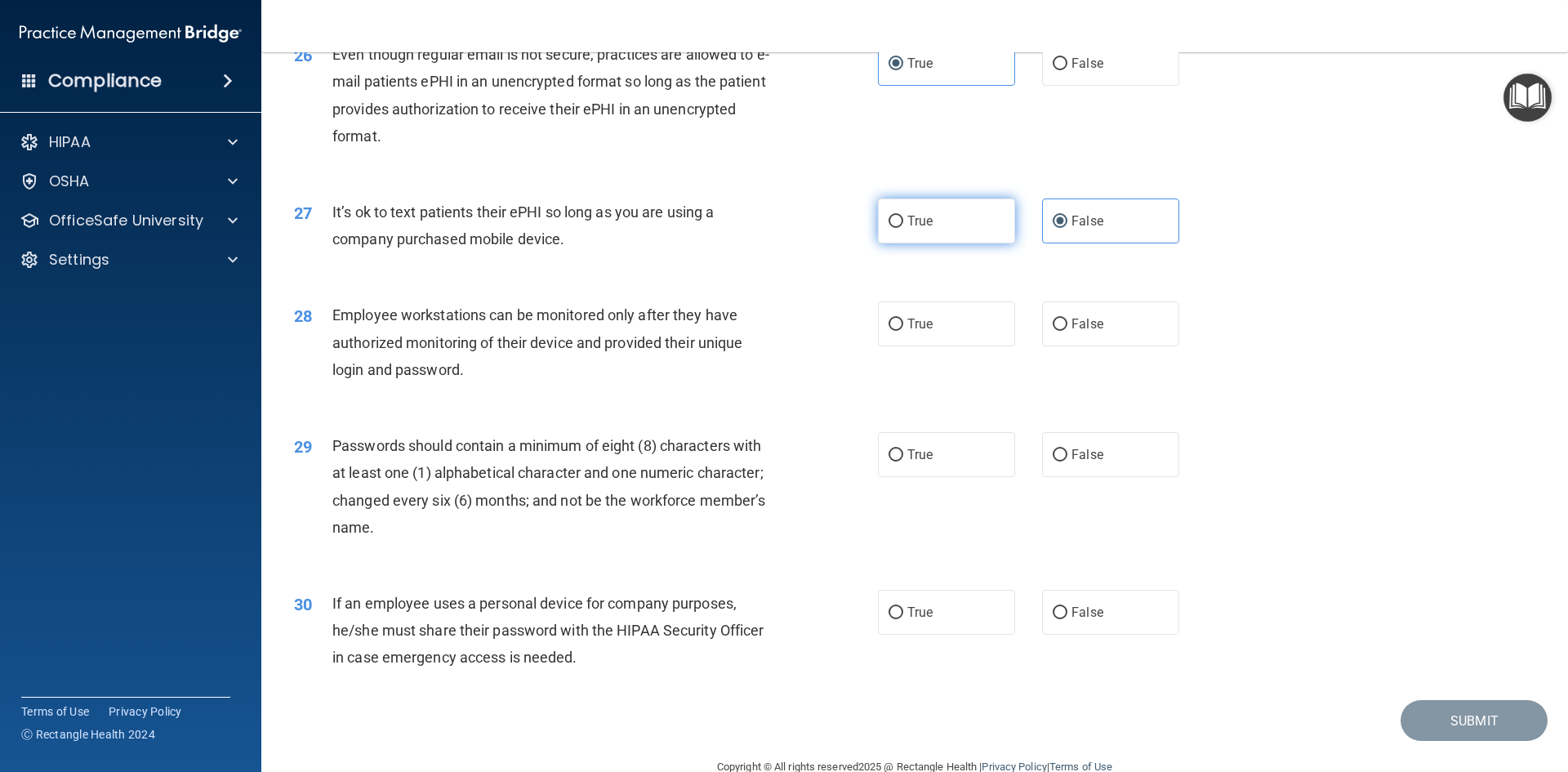
radio input "true"
click at [1042, 243] on label "False" at bounding box center [1111, 221] width 137 height 45
click at [1053, 228] on input "False" at bounding box center [1060, 221] width 15 height 13
radio input "true"
radio input "false"
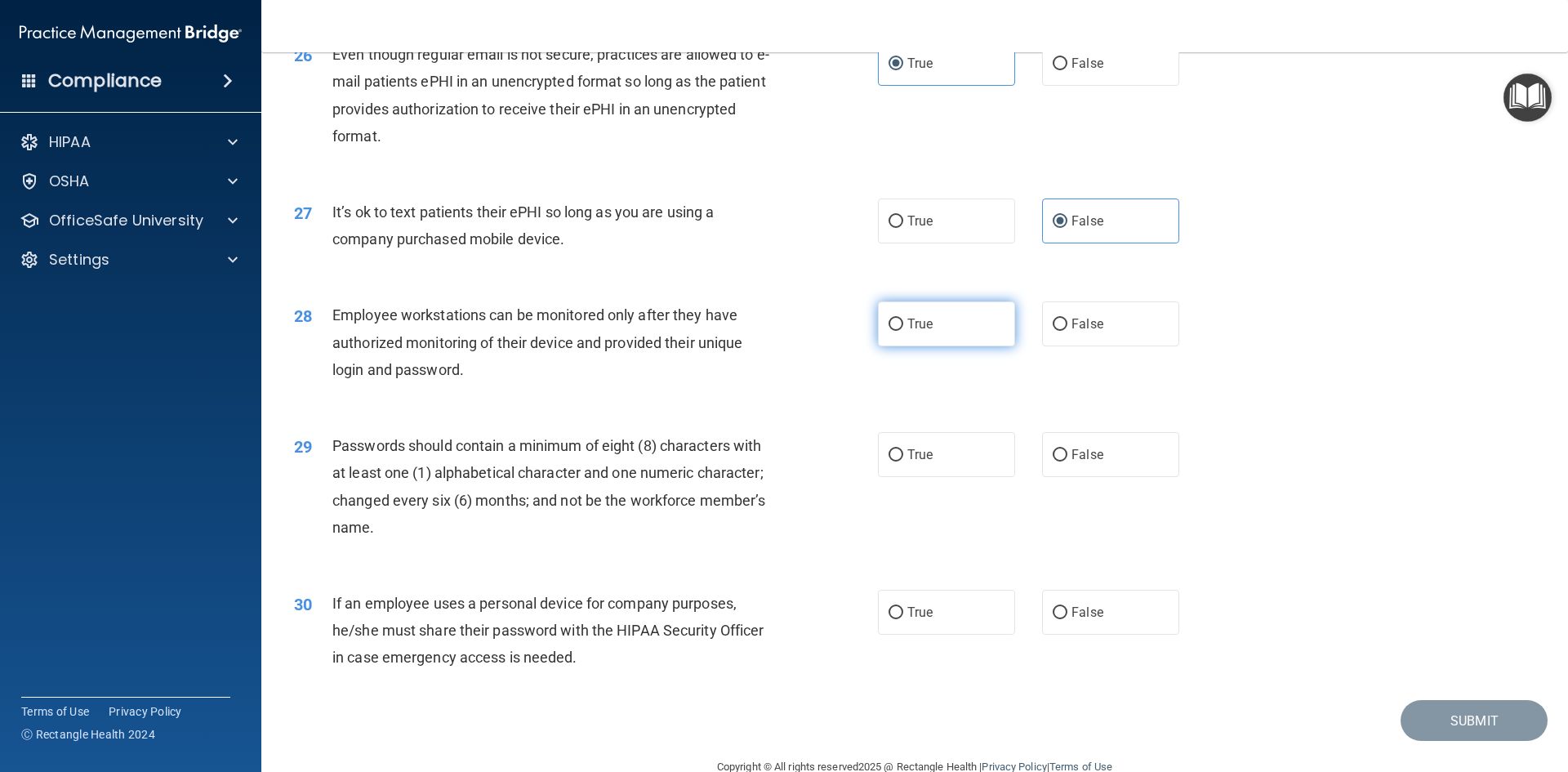
click at [940, 346] on label "True" at bounding box center [946, 324] width 137 height 45
click at [903, 331] on input "True" at bounding box center [895, 324] width 15 height 13
radio input "true"
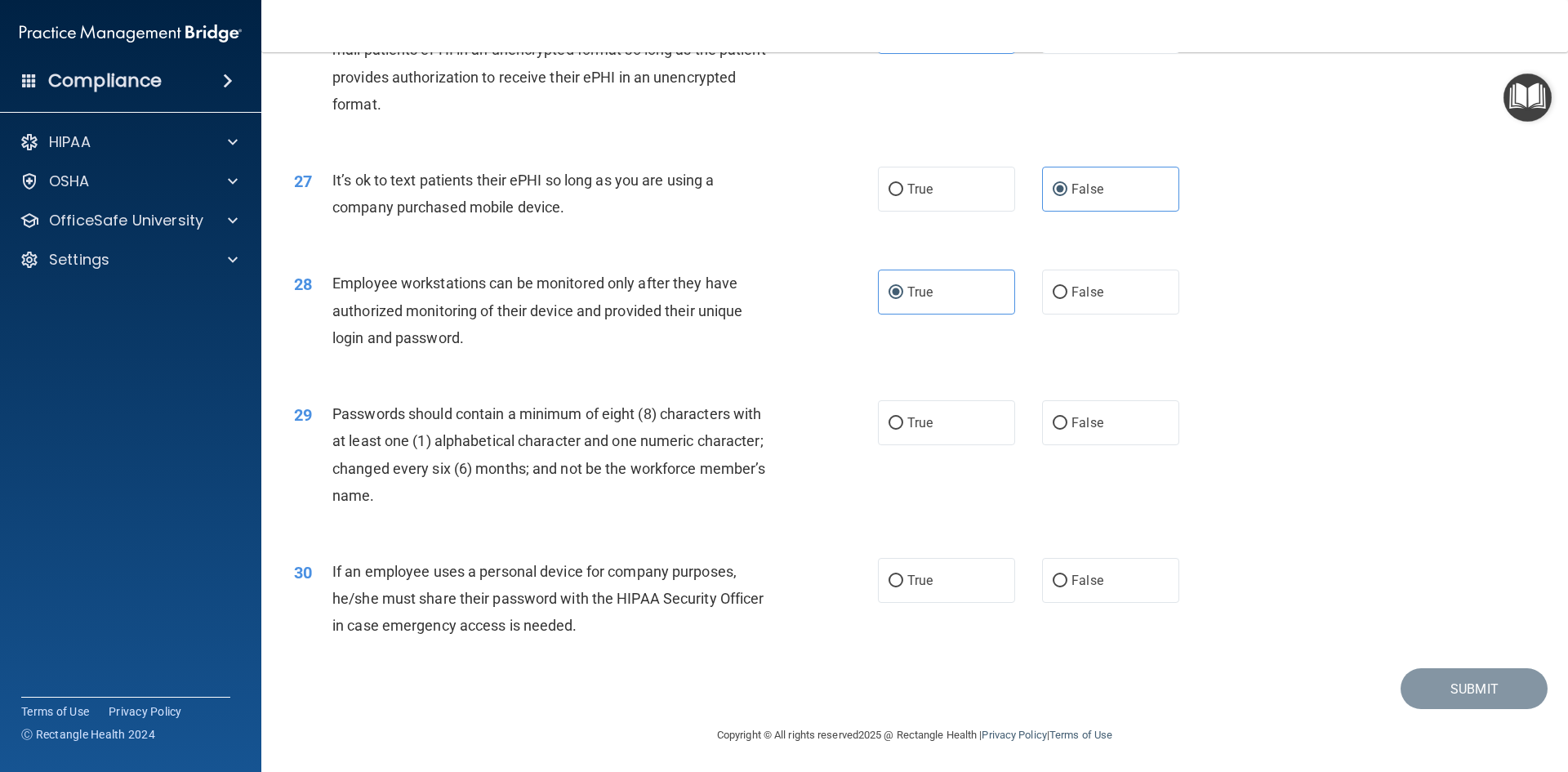
scroll to position [3328, 0]
click at [940, 429] on label "True" at bounding box center [946, 420] width 137 height 45
click at [903, 427] on input "True" at bounding box center [895, 421] width 15 height 13
radio input "true"
click at [1117, 597] on label "False" at bounding box center [1111, 578] width 137 height 45
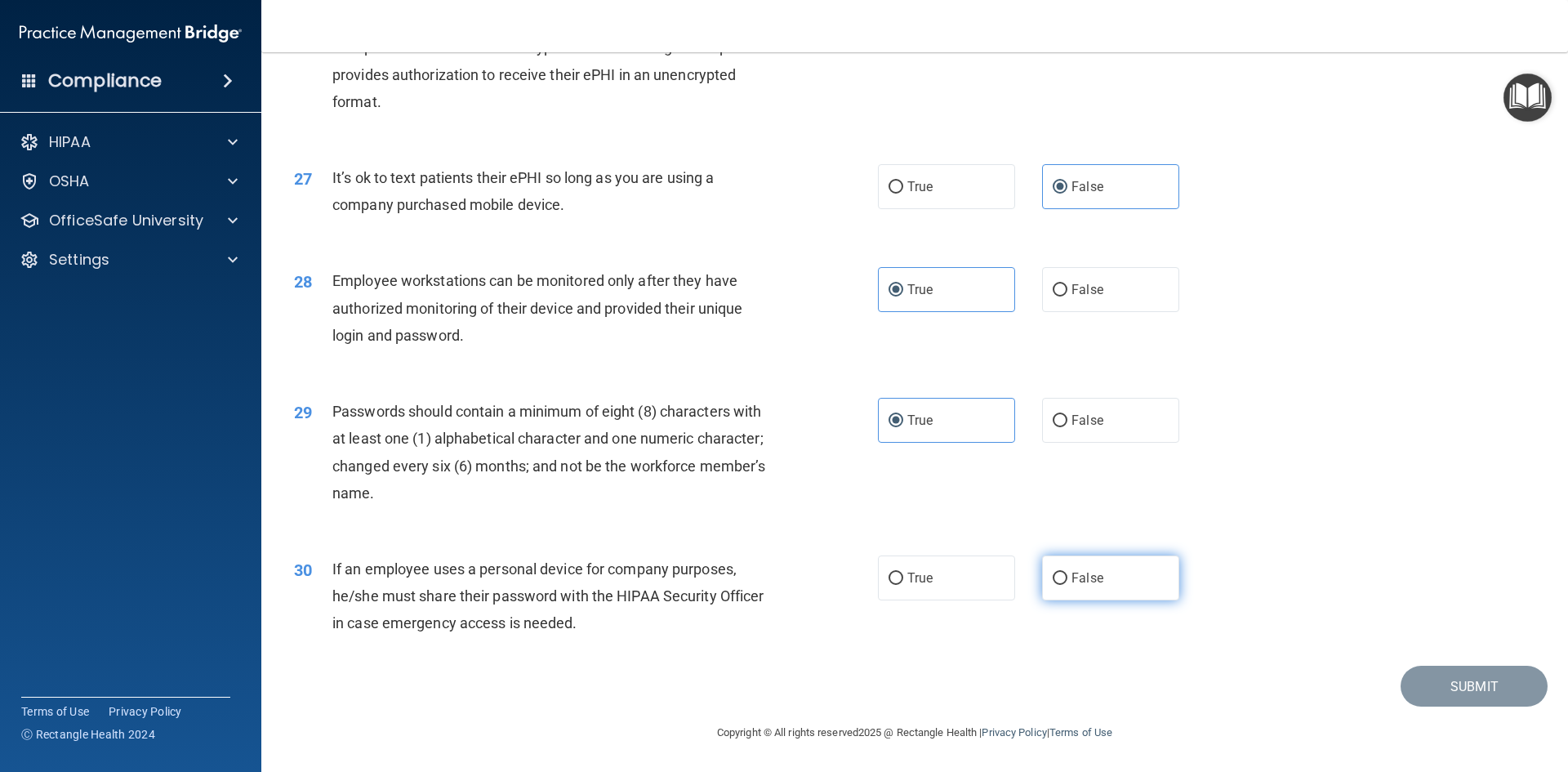
click at [1068, 585] on input "False" at bounding box center [1060, 578] width 15 height 13
radio input "true"
click at [1445, 702] on button "Submit" at bounding box center [1474, 686] width 147 height 42
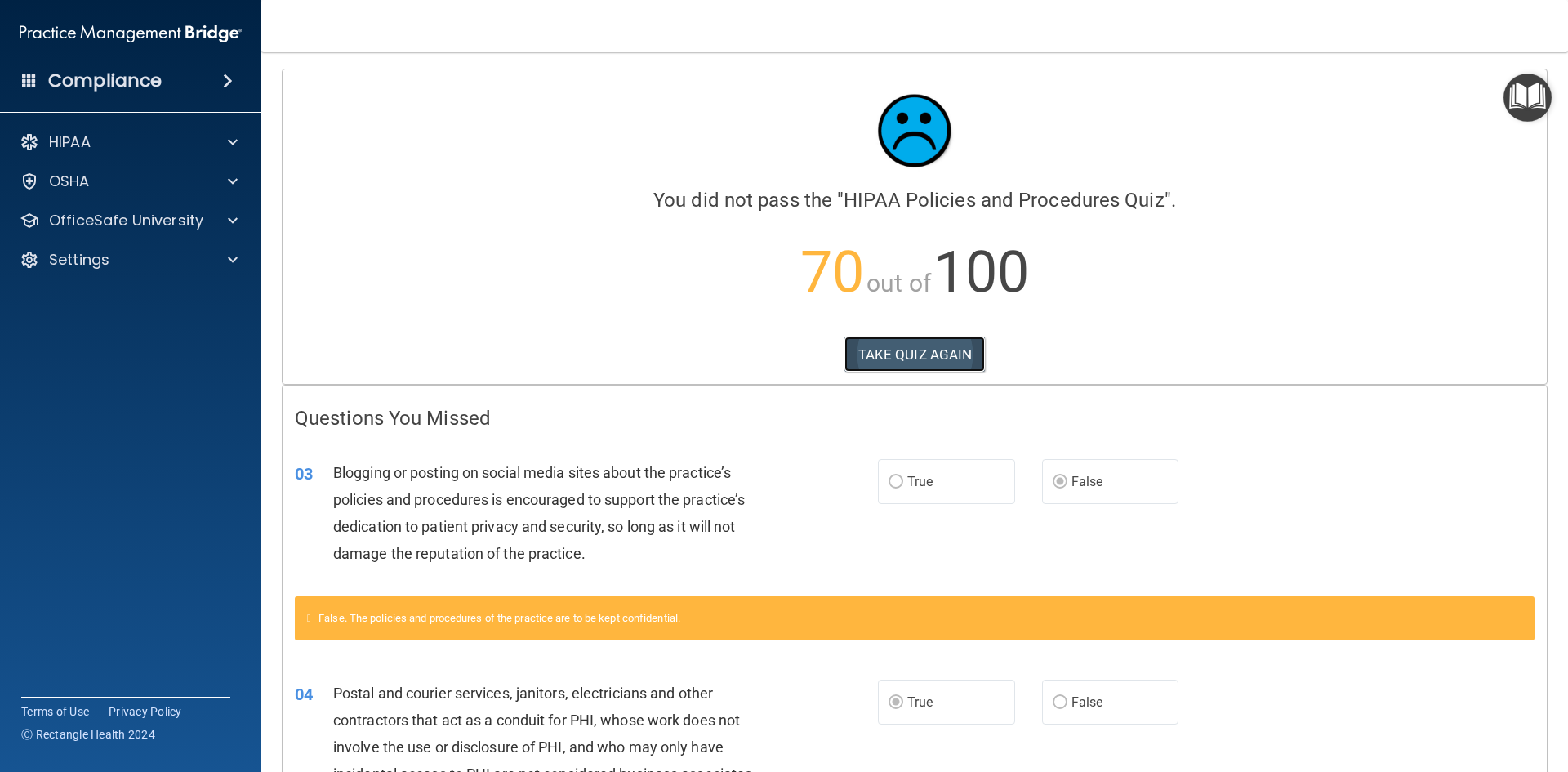
click at [940, 359] on button "TAKE QUIZ AGAIN" at bounding box center [915, 354] width 141 height 36
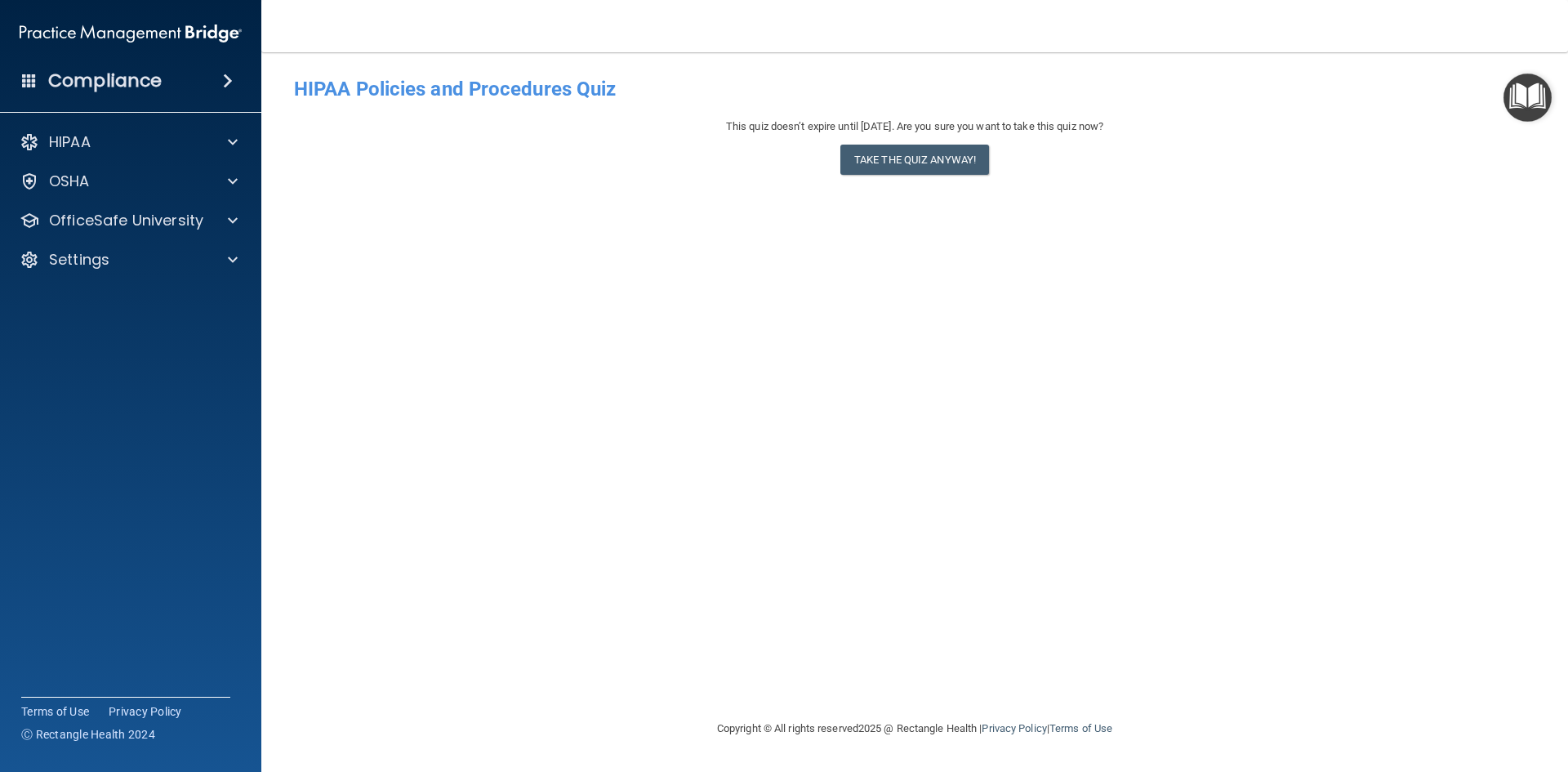
drag, startPoint x: 945, startPoint y: 143, endPoint x: 946, endPoint y: 135, distance: 8.1
click at [946, 137] on div "This quiz doesn’t expire until 01/08/2026. Are you sure you want to take this q…" at bounding box center [914, 150] width 1241 height 67
click at [942, 153] on button "Take the quiz anyway!" at bounding box center [915, 160] width 149 height 30
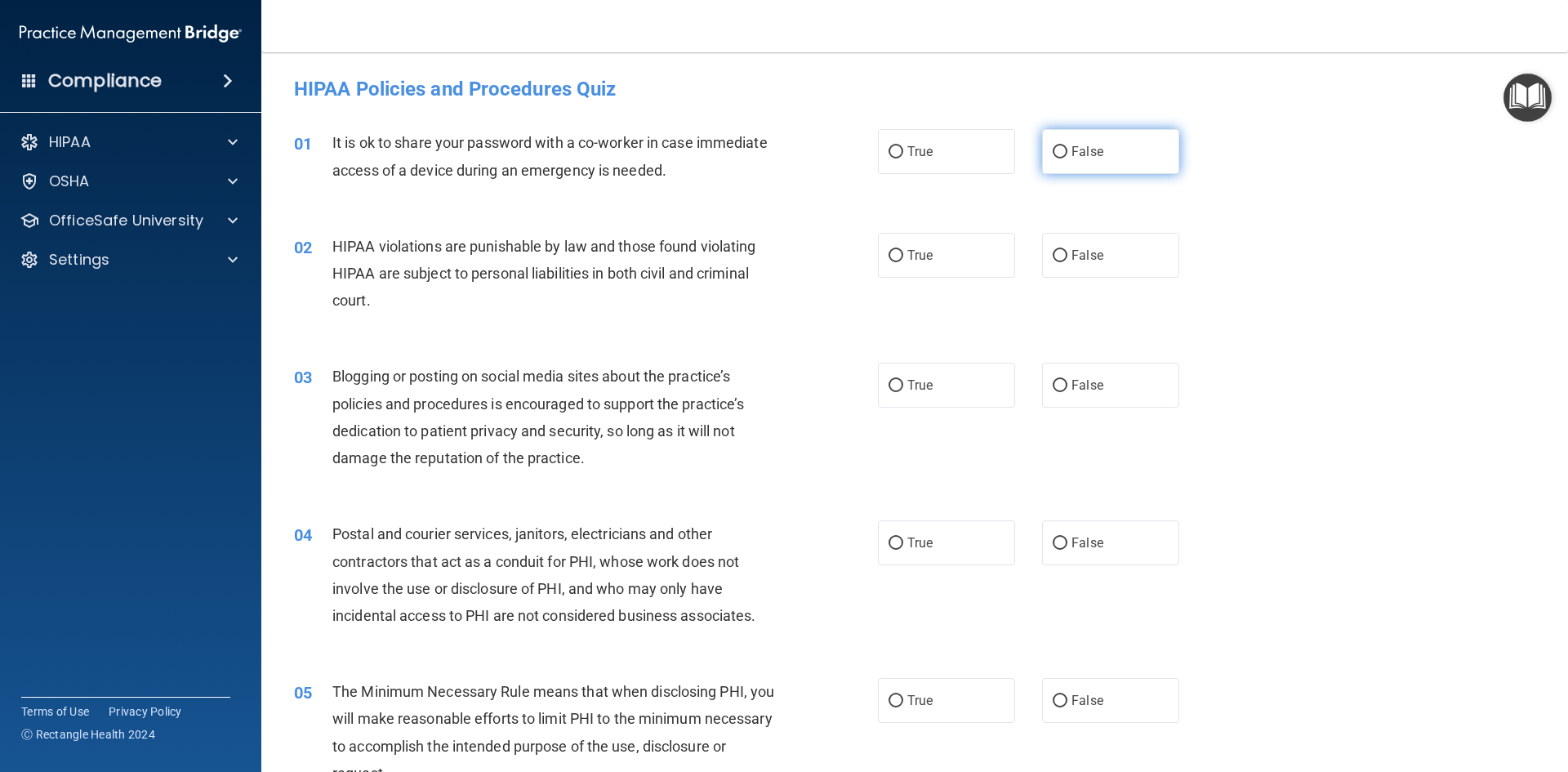
click at [1077, 165] on label "False" at bounding box center [1111, 152] width 137 height 45
click at [1068, 159] on input "False" at bounding box center [1060, 152] width 15 height 13
radio input "true"
click at [1111, 405] on label "False" at bounding box center [1111, 385] width 137 height 45
click at [1068, 392] on input "False" at bounding box center [1060, 386] width 15 height 13
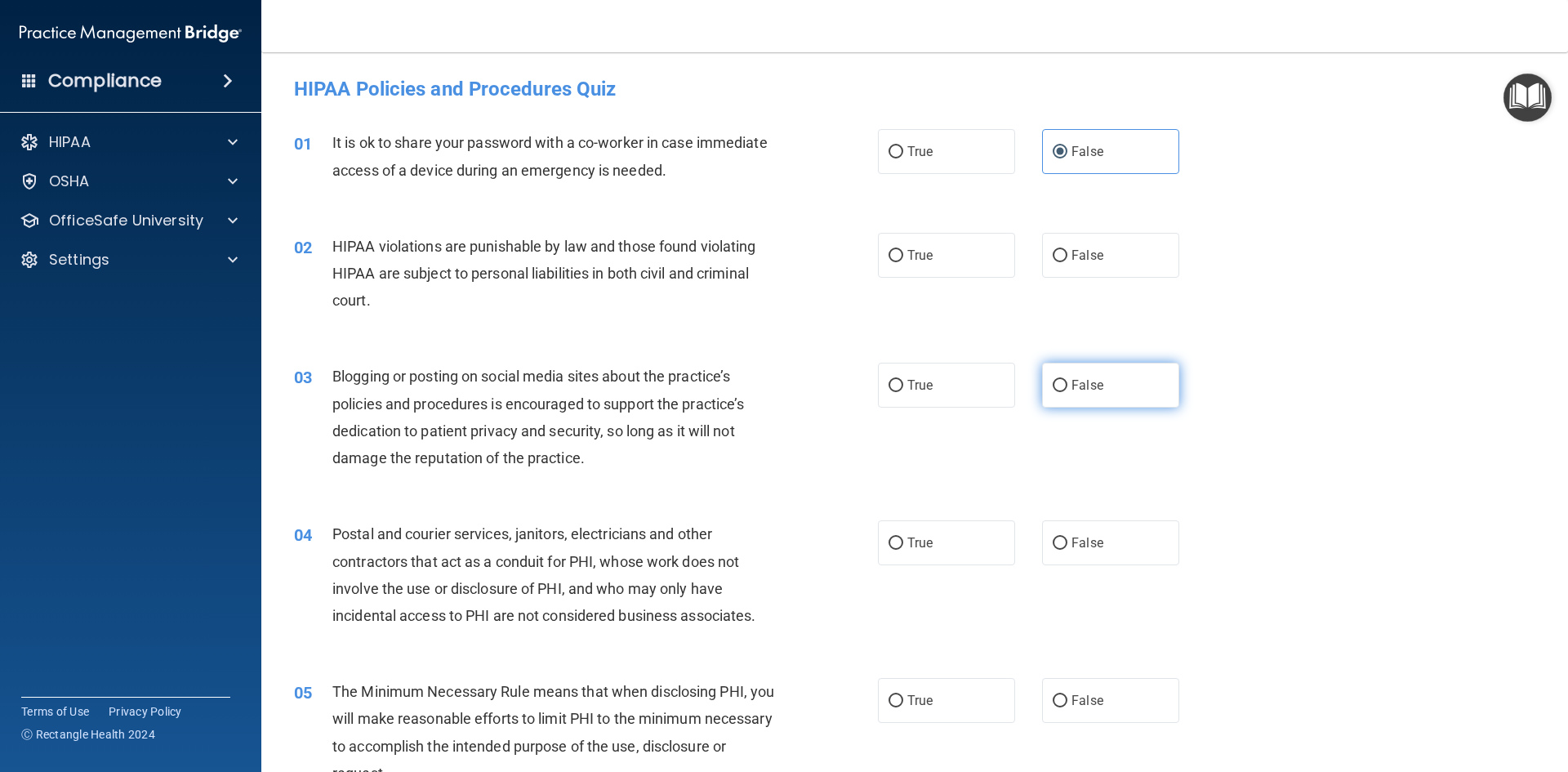
radio input "true"
click at [956, 539] on label "True" at bounding box center [946, 543] width 137 height 45
click at [903, 539] on input "True" at bounding box center [895, 544] width 15 height 13
radio input "true"
click at [963, 258] on label "True" at bounding box center [946, 256] width 137 height 45
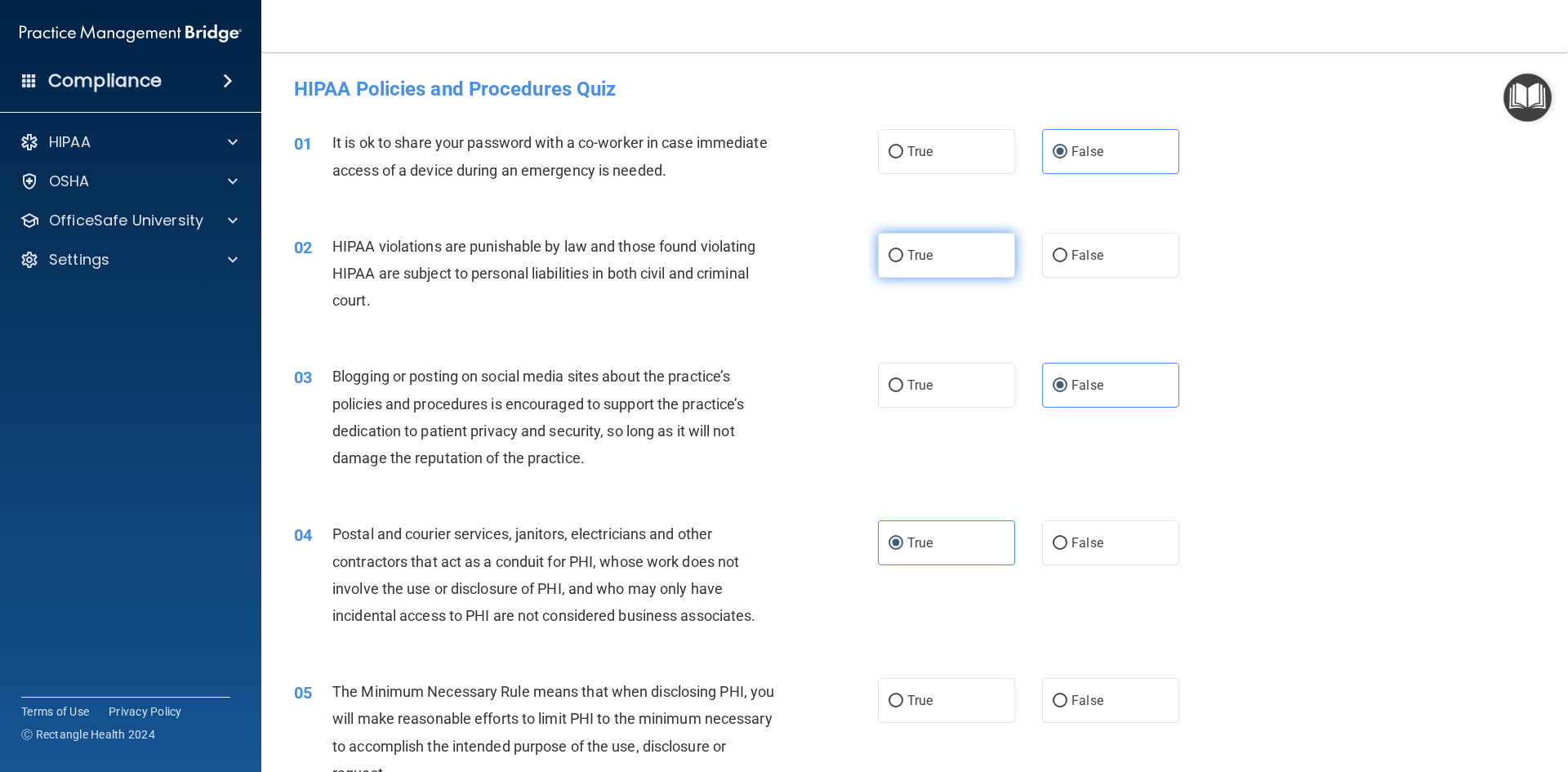
click at [903, 258] on input "True" at bounding box center [895, 256] width 15 height 13
radio input "true"
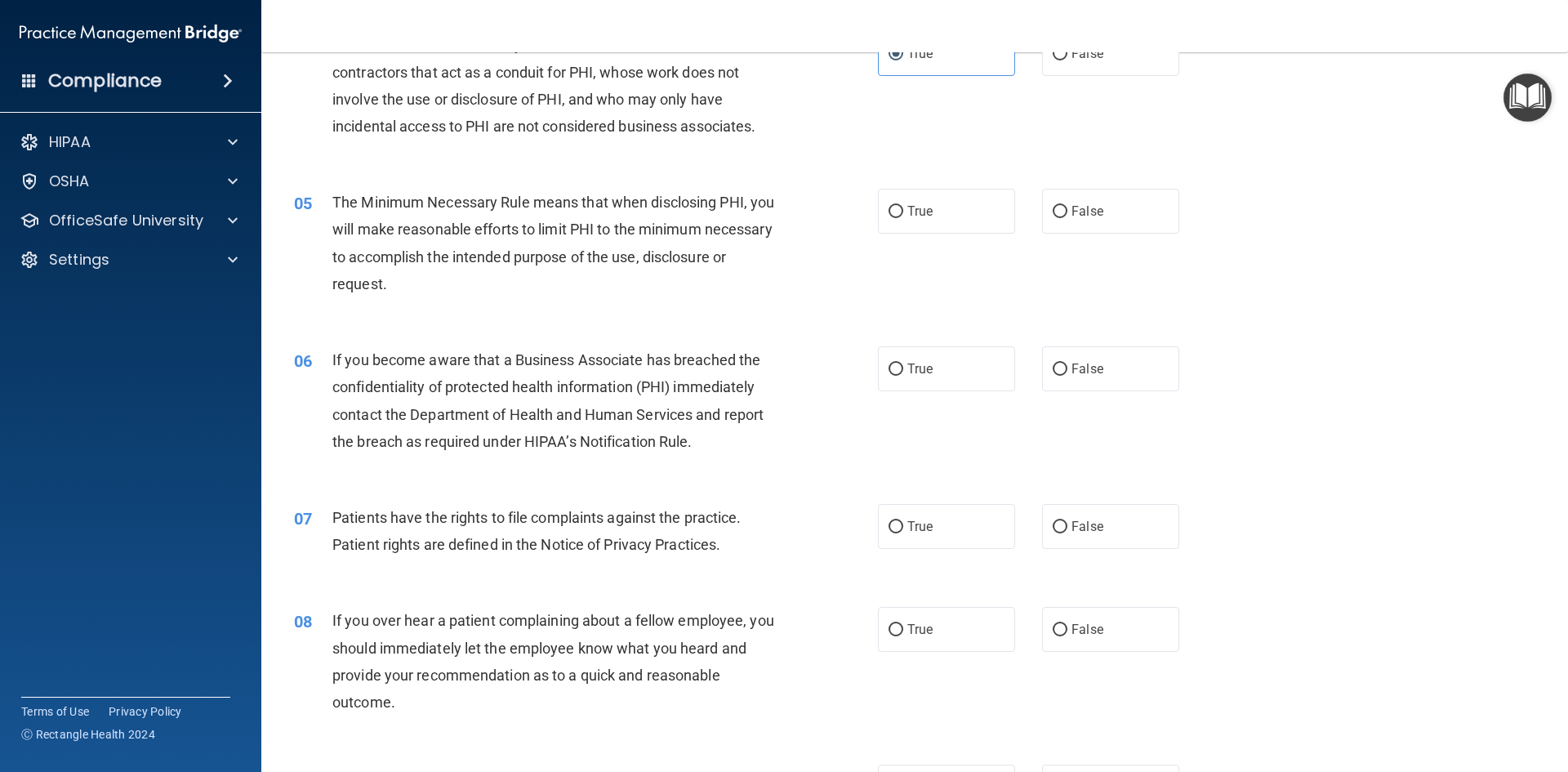
scroll to position [490, 0]
click at [1097, 373] on label "False" at bounding box center [1111, 368] width 137 height 45
click at [1068, 373] on input "False" at bounding box center [1060, 368] width 15 height 13
radio input "true"
click at [955, 224] on label "True" at bounding box center [946, 211] width 137 height 45
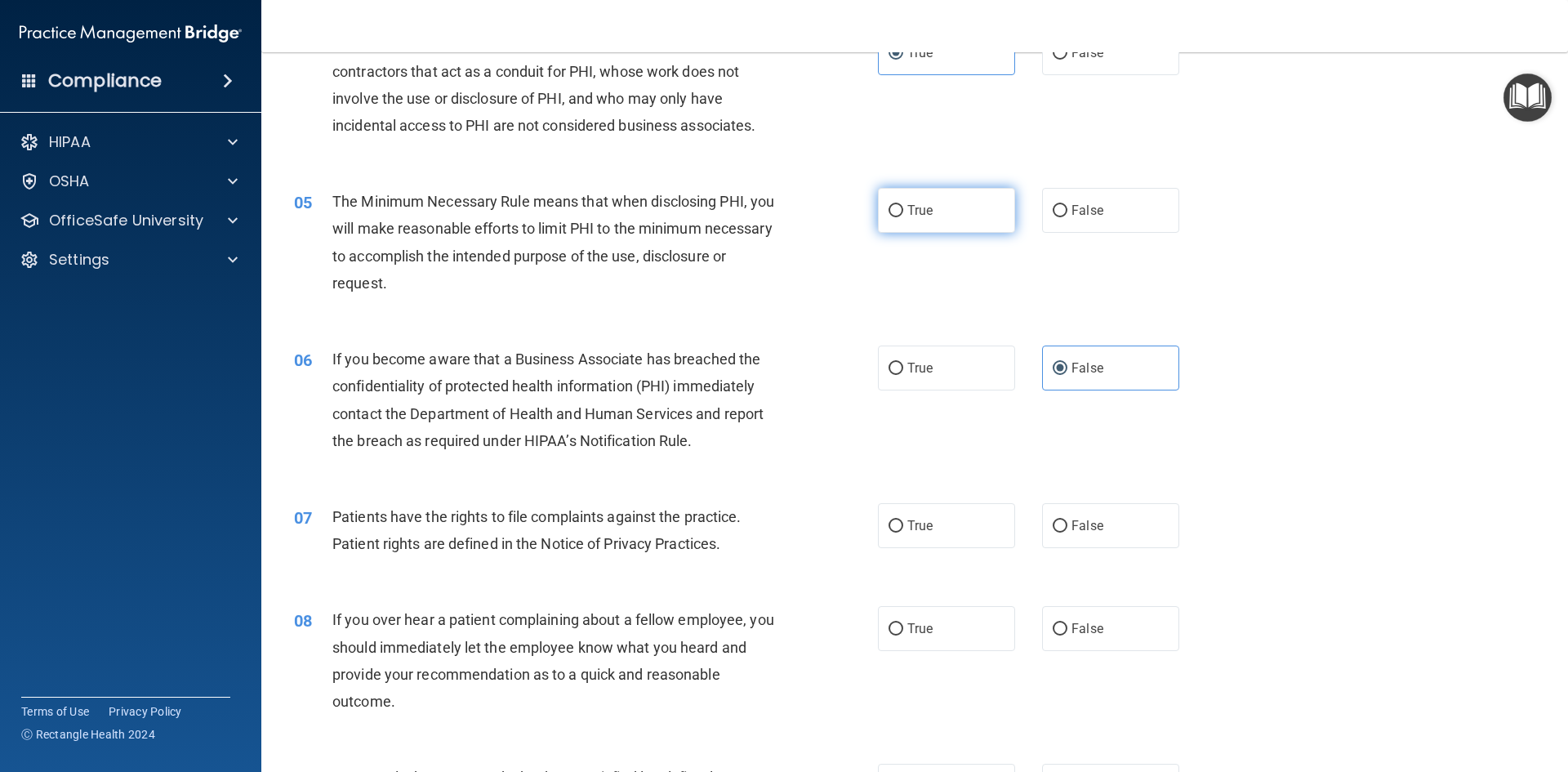
click at [903, 217] on input "True" at bounding box center [895, 211] width 15 height 13
radio input "true"
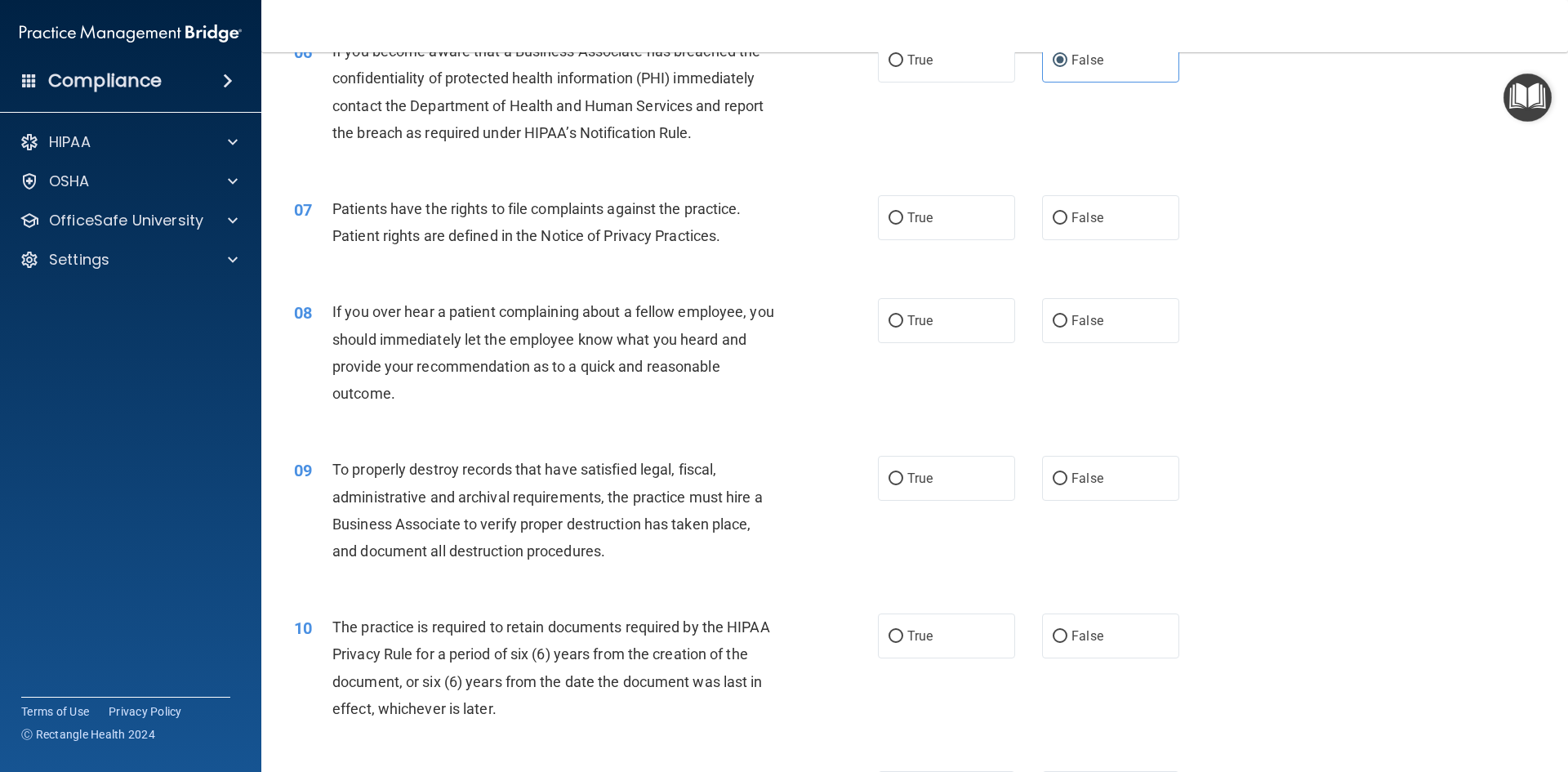
scroll to position [817, 0]
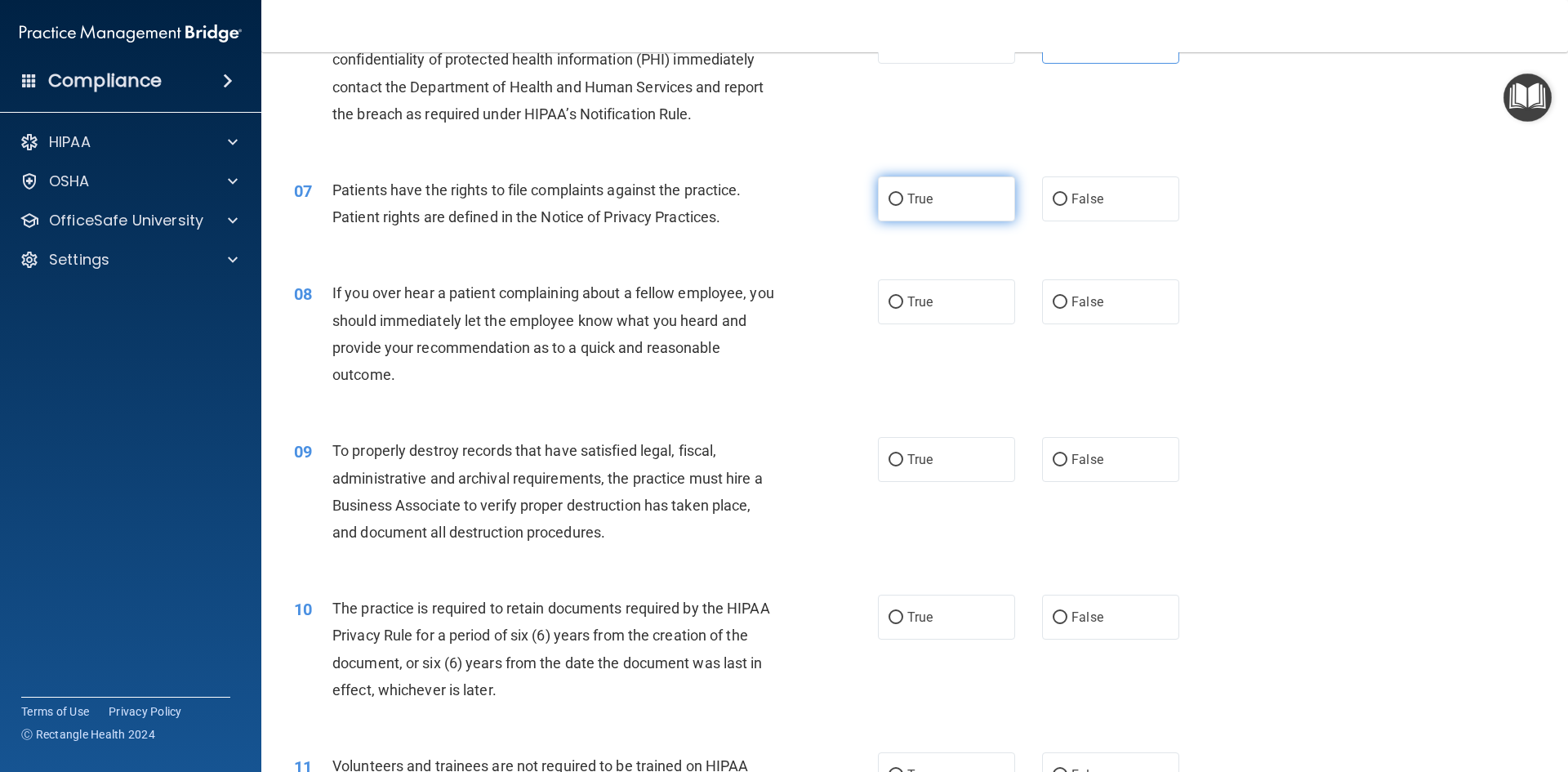
click at [938, 209] on label "True" at bounding box center [946, 199] width 137 height 45
click at [903, 206] on input "True" at bounding box center [895, 200] width 15 height 13
radio input "true"
click at [1054, 307] on input "False" at bounding box center [1060, 303] width 15 height 13
radio input "true"
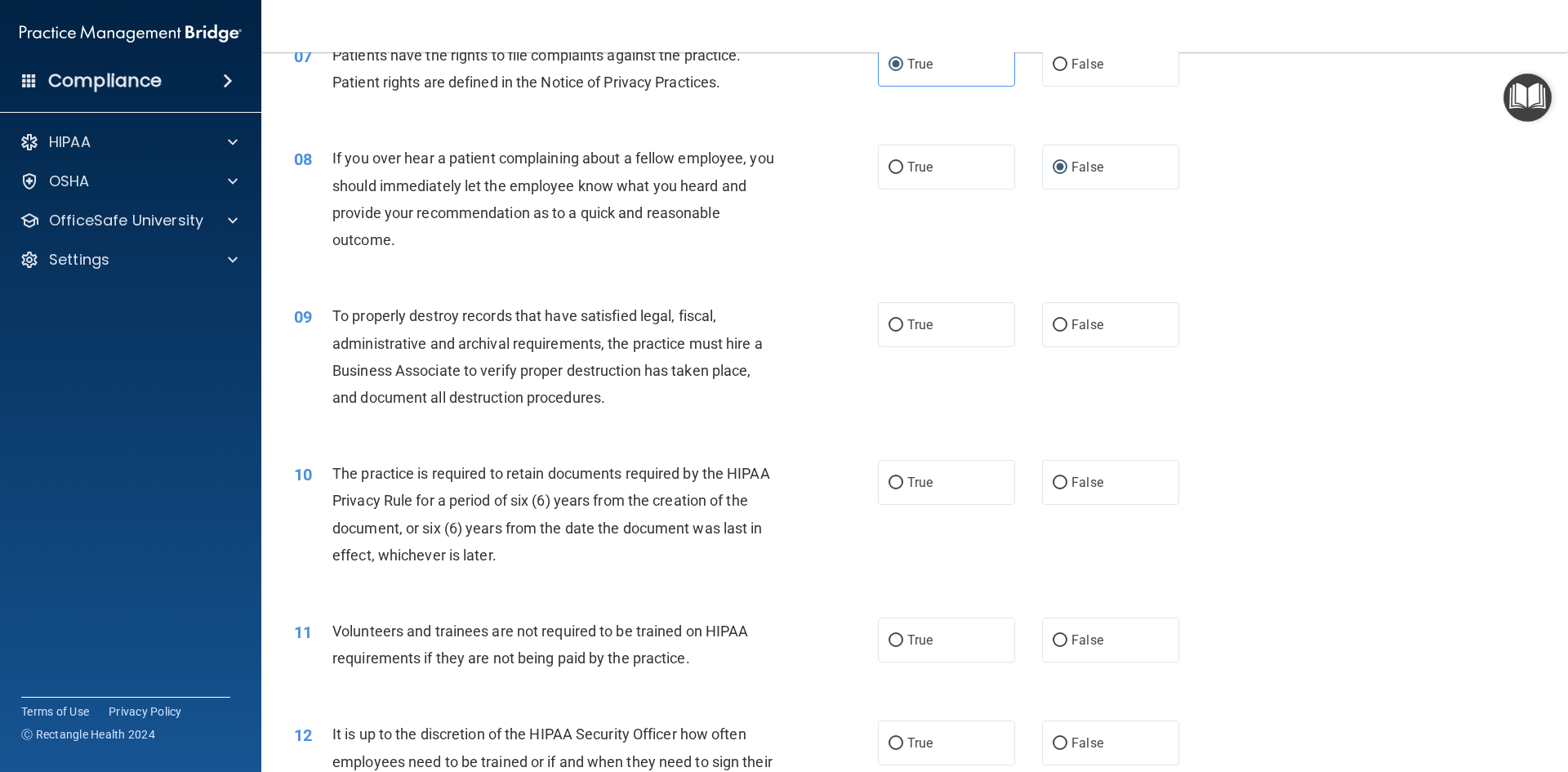
scroll to position [980, 0]
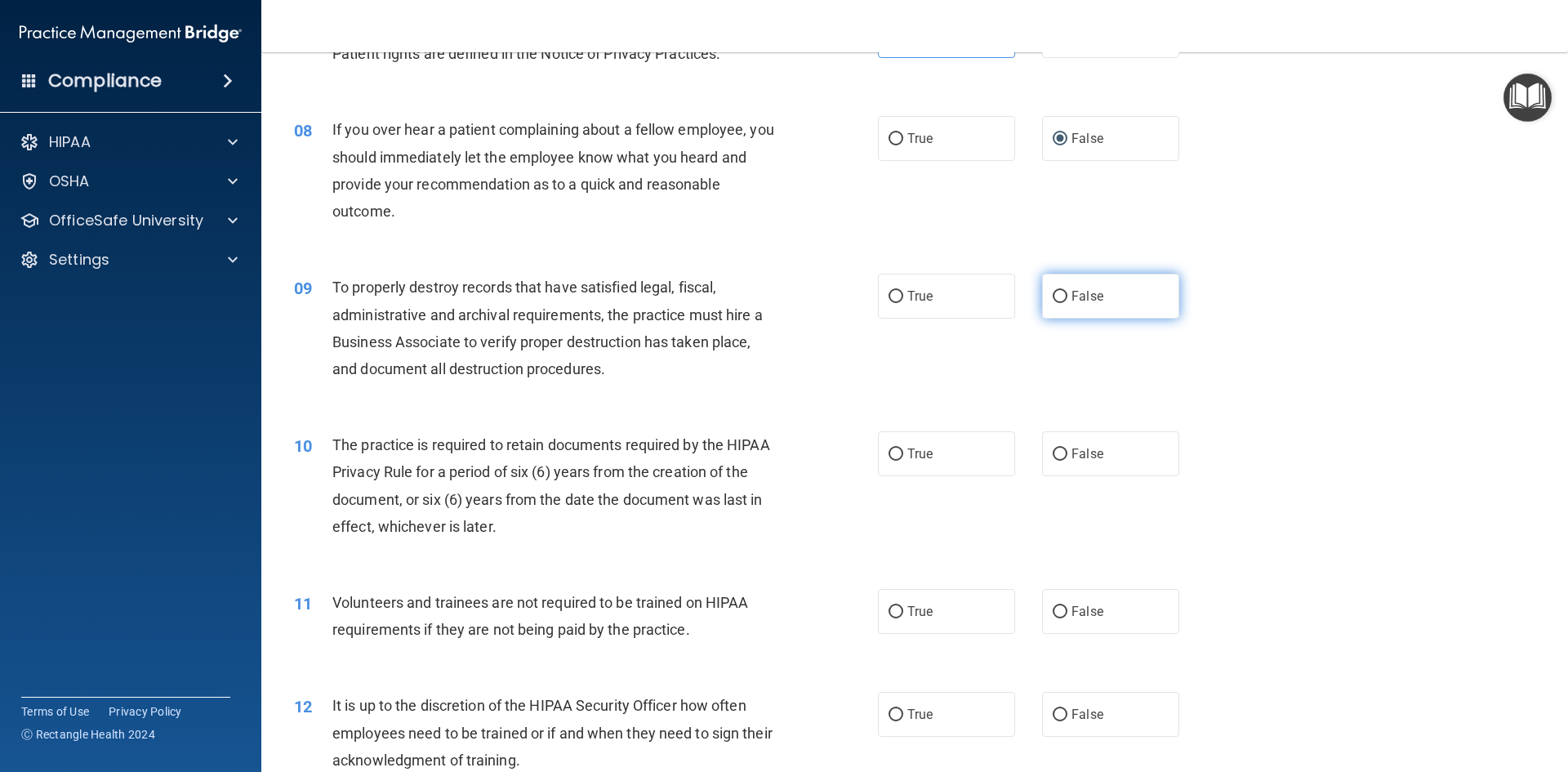
click at [1083, 293] on span "False" at bounding box center [1087, 296] width 32 height 16
click at [1068, 293] on input "False" at bounding box center [1060, 297] width 15 height 13
radio input "true"
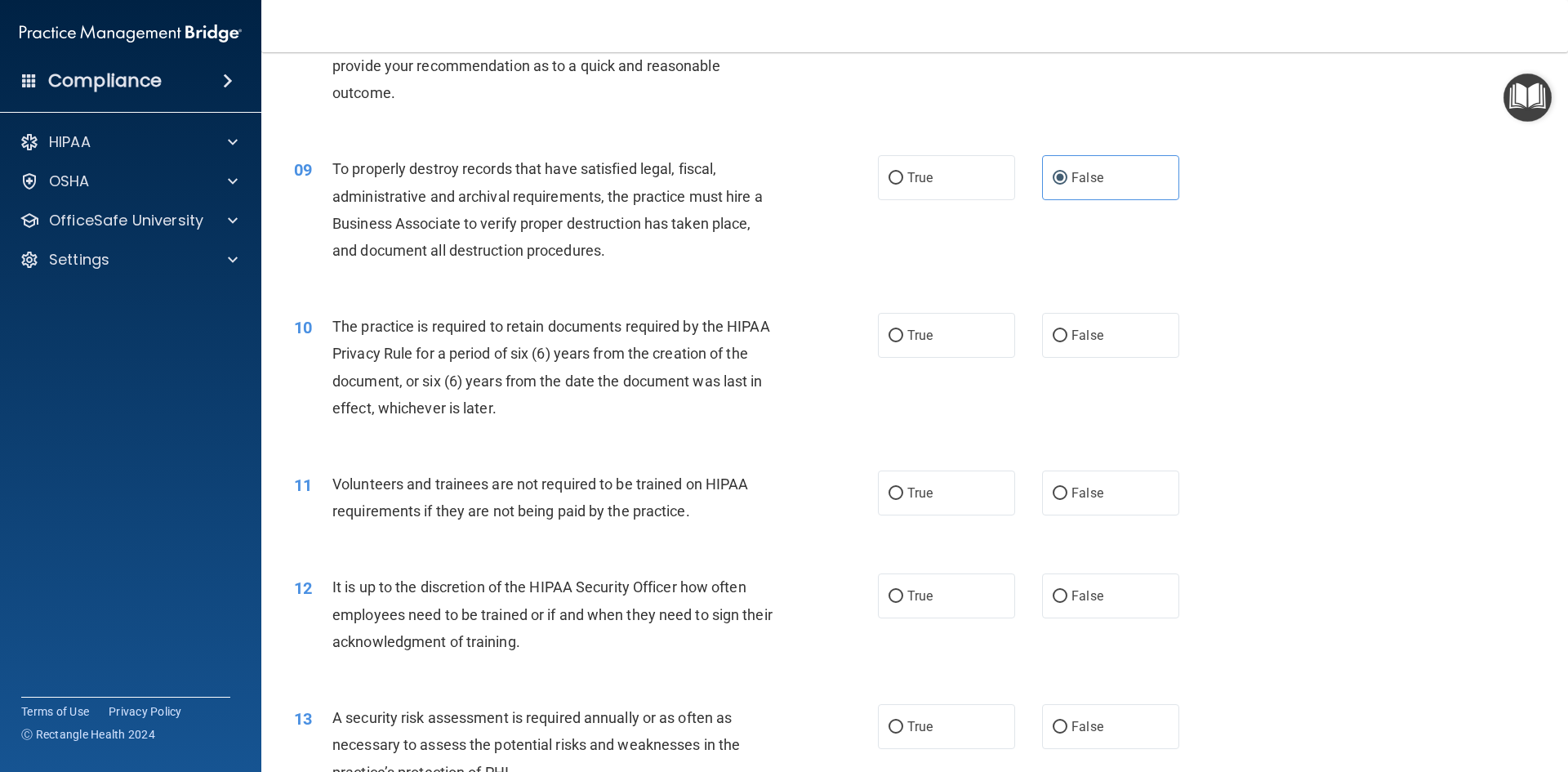
scroll to position [1143, 0]
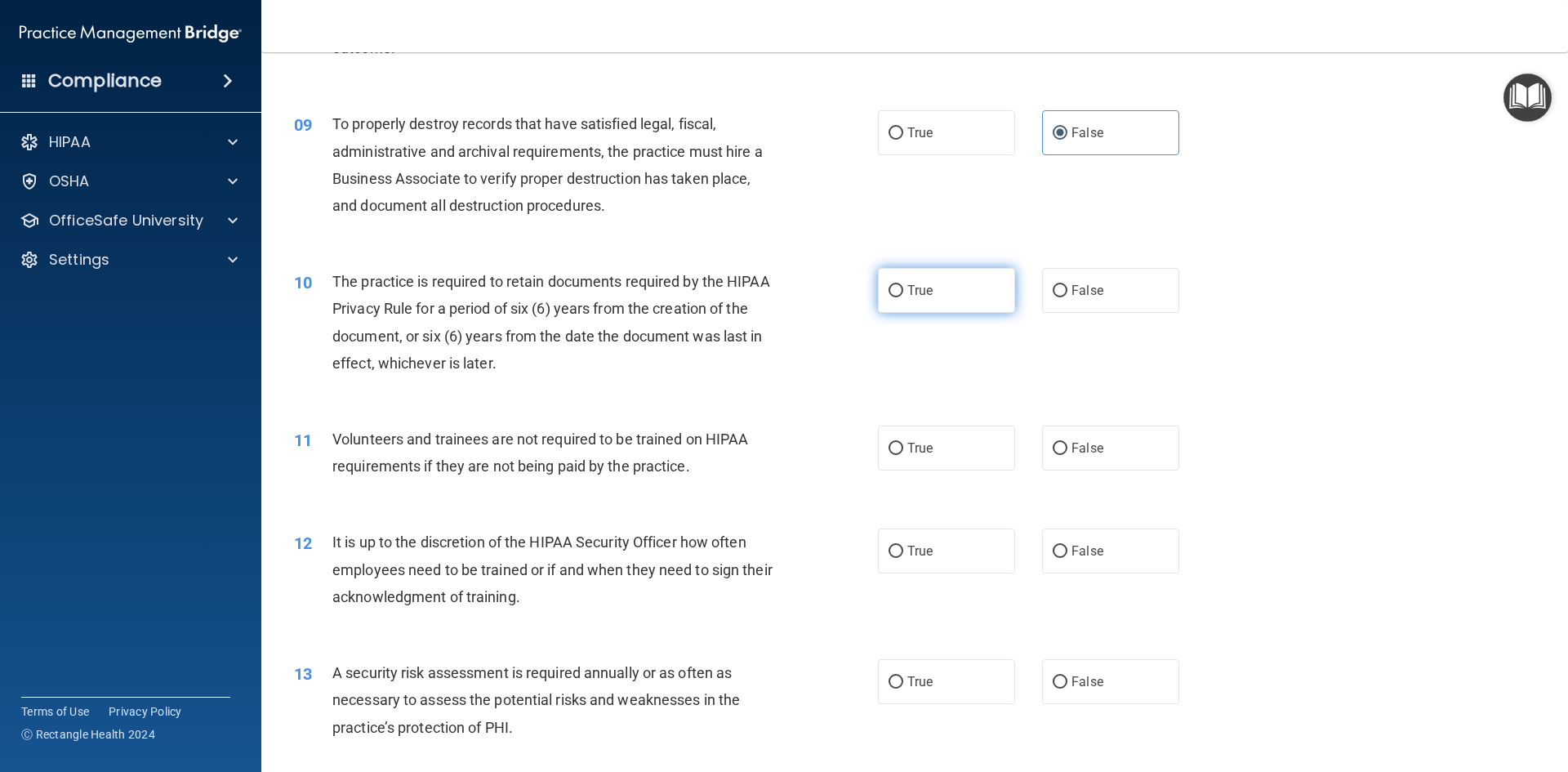
click at [925, 272] on label "True" at bounding box center [946, 290] width 137 height 45
click at [903, 285] on input "True" at bounding box center [895, 291] width 15 height 13
radio input "true"
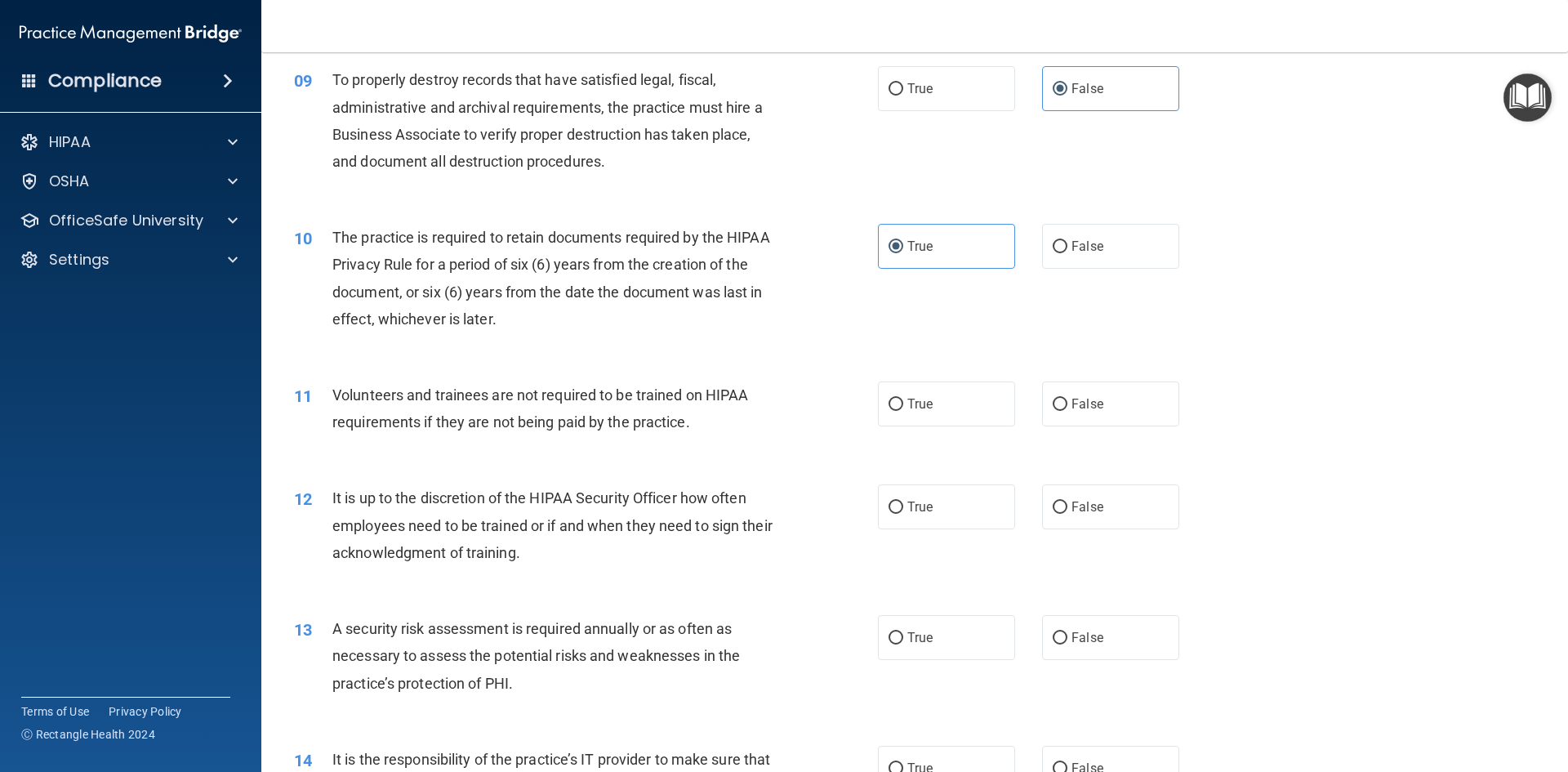
scroll to position [1307, 0]
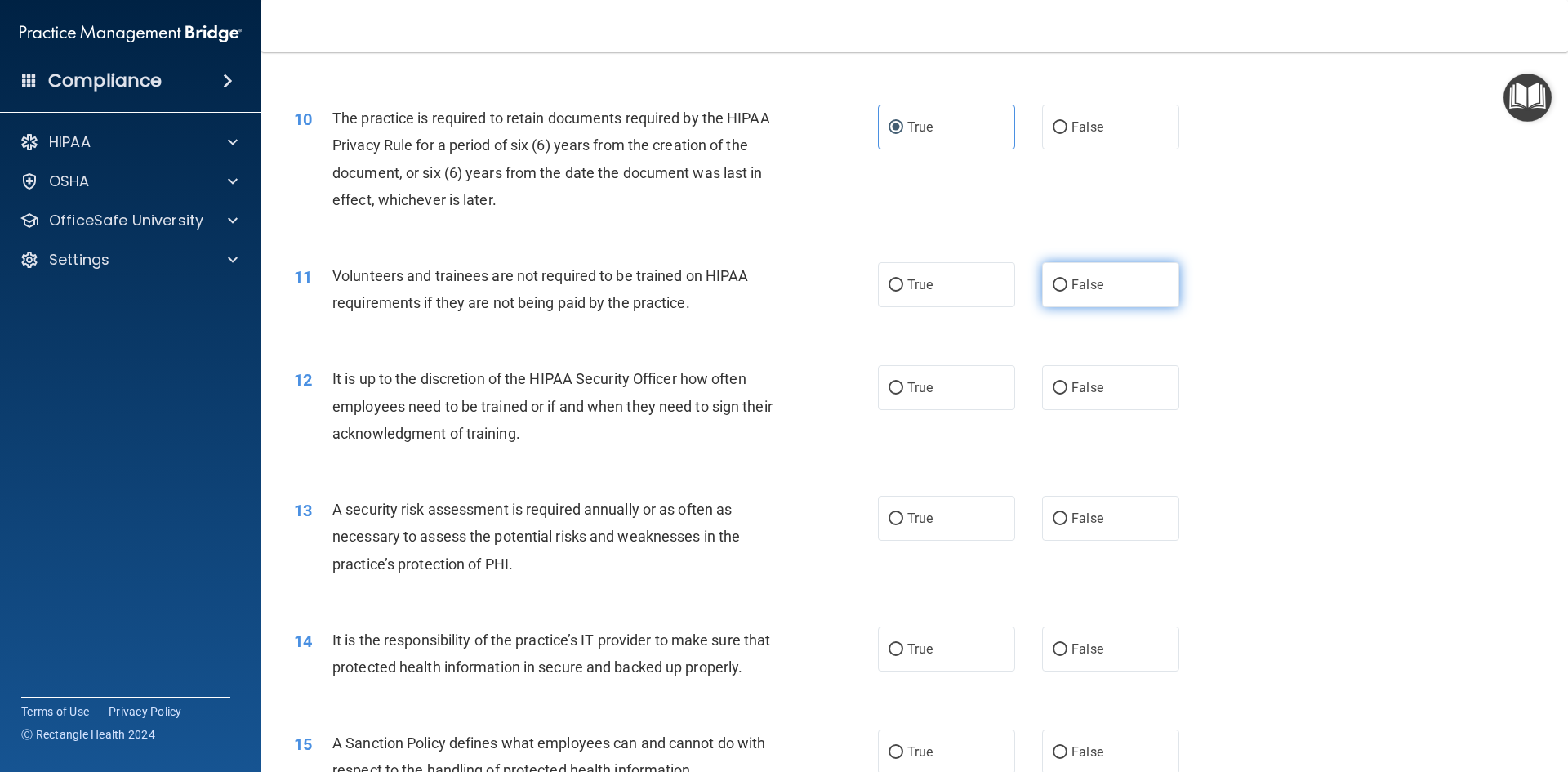
click at [1097, 291] on label "False" at bounding box center [1111, 285] width 137 height 45
click at [1068, 291] on input "False" at bounding box center [1060, 285] width 15 height 13
radio input "true"
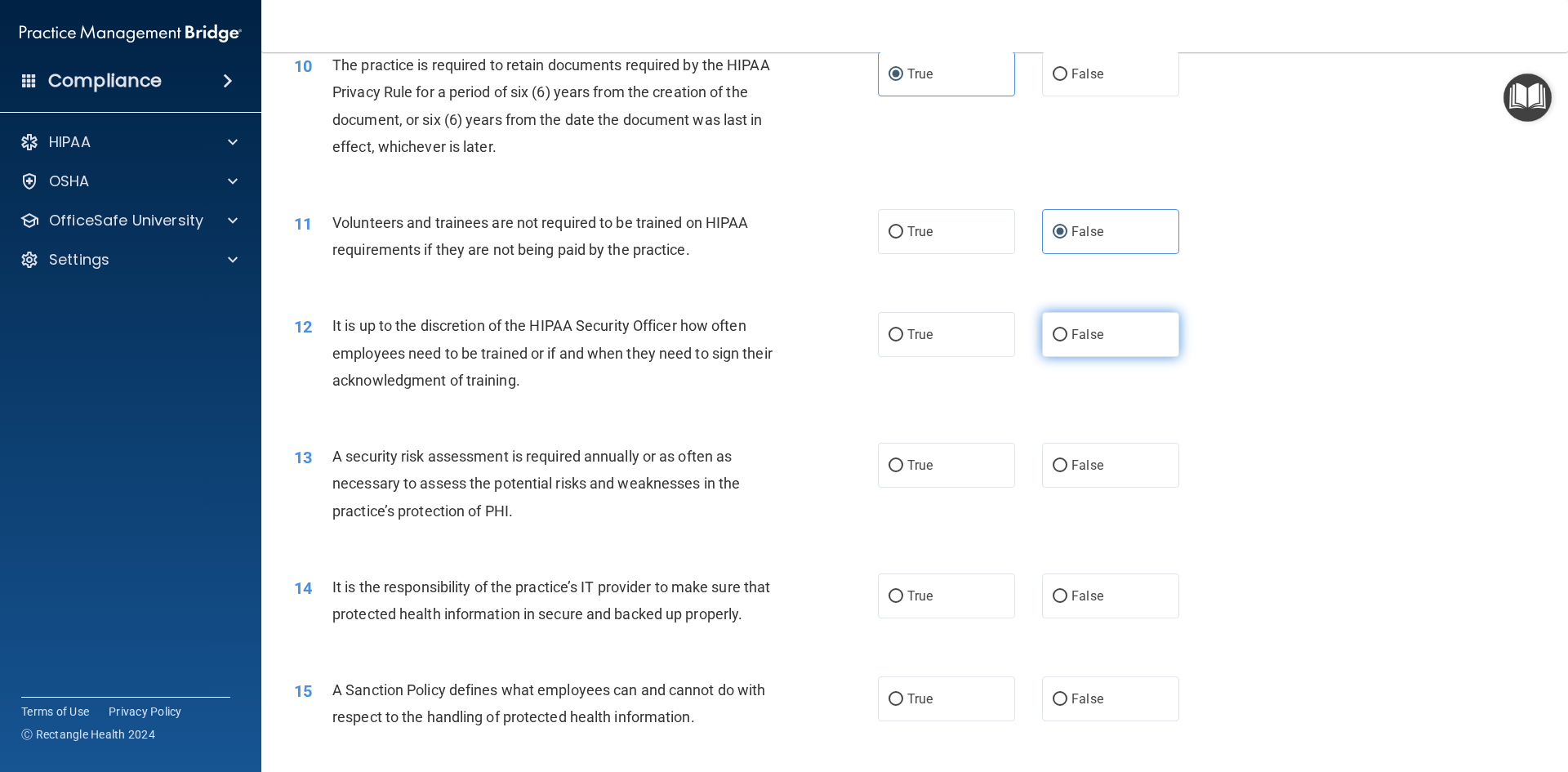
scroll to position [1388, 0]
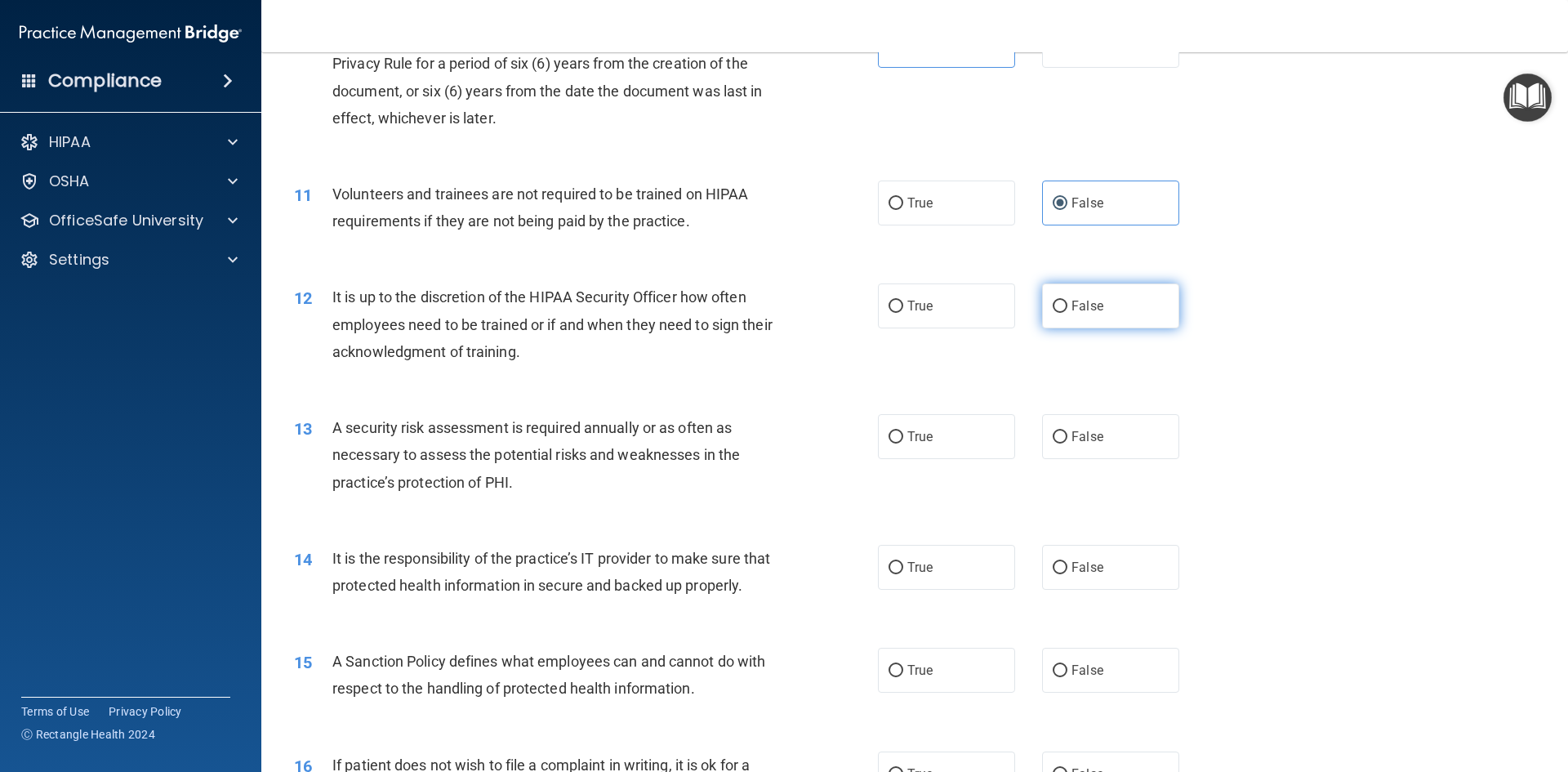
click at [1062, 306] on label "False" at bounding box center [1111, 306] width 137 height 45
click at [1062, 306] on input "False" at bounding box center [1060, 307] width 15 height 13
radio input "true"
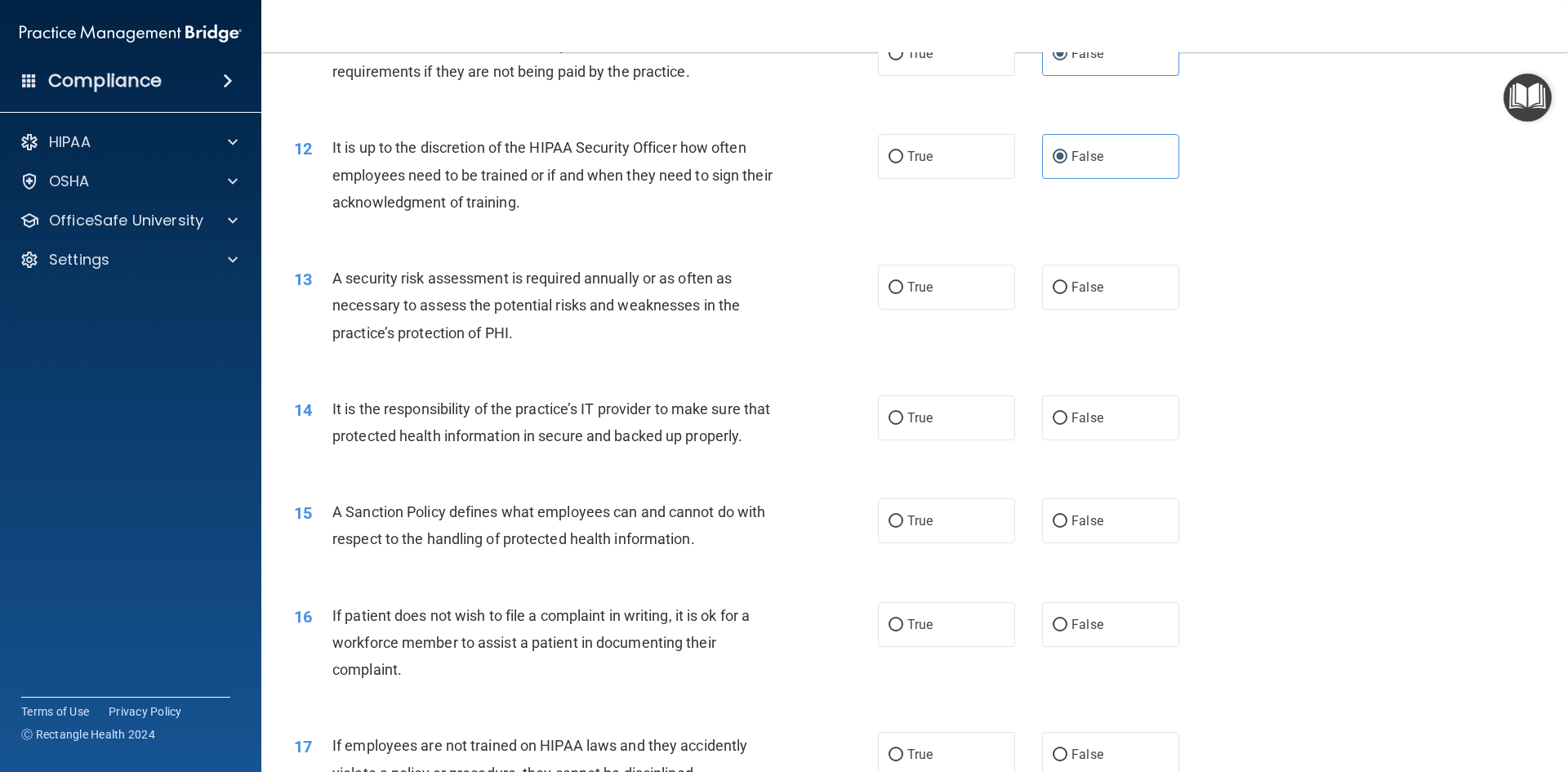
scroll to position [1552, 0]
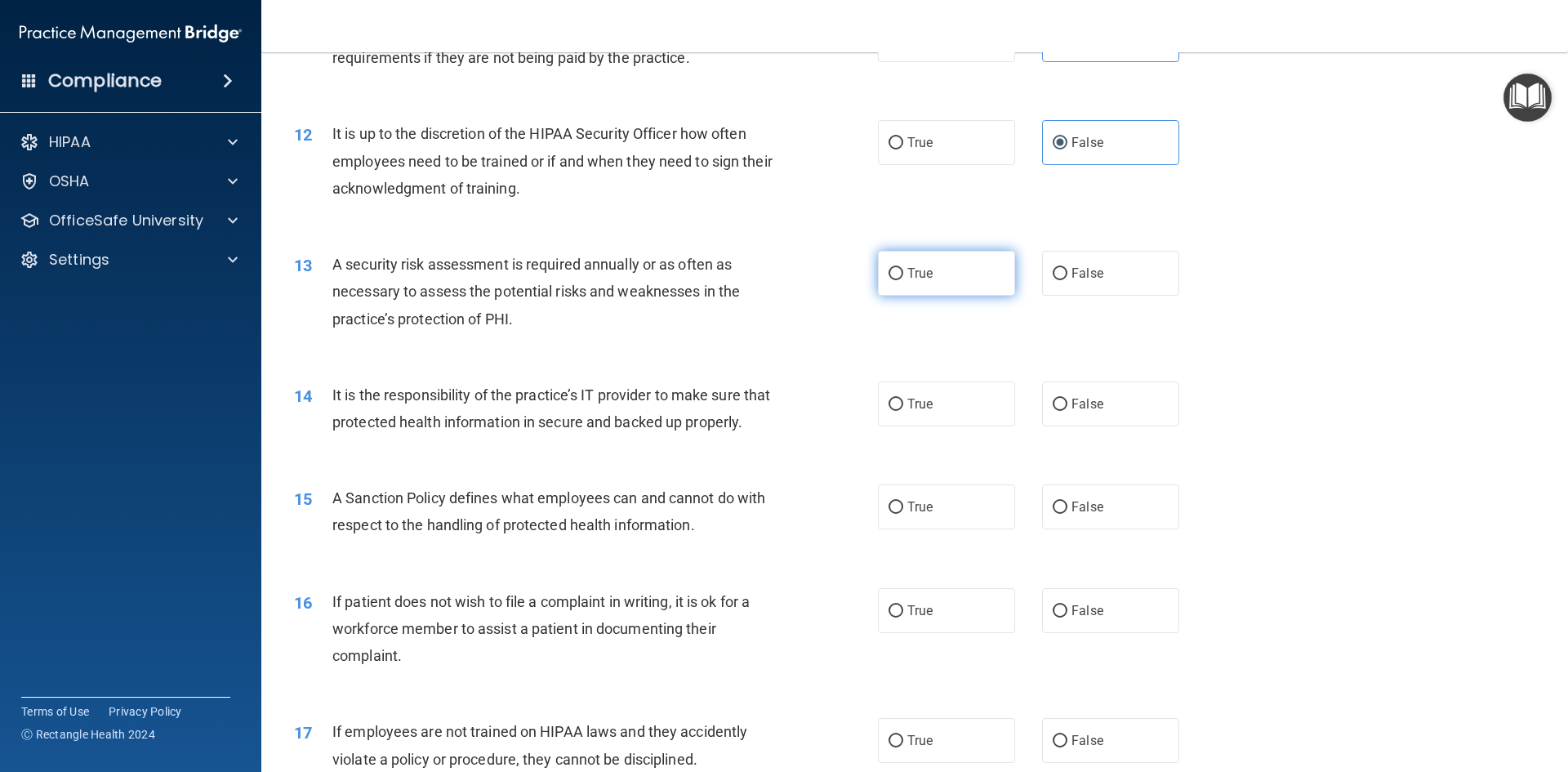
click at [926, 269] on span "True" at bounding box center [920, 273] width 25 height 16
click at [903, 269] on input "True" at bounding box center [895, 273] width 15 height 13
radio input "true"
click at [926, 269] on span "True" at bounding box center [920, 273] width 25 height 16
click at [903, 269] on input "True" at bounding box center [895, 273] width 15 height 13
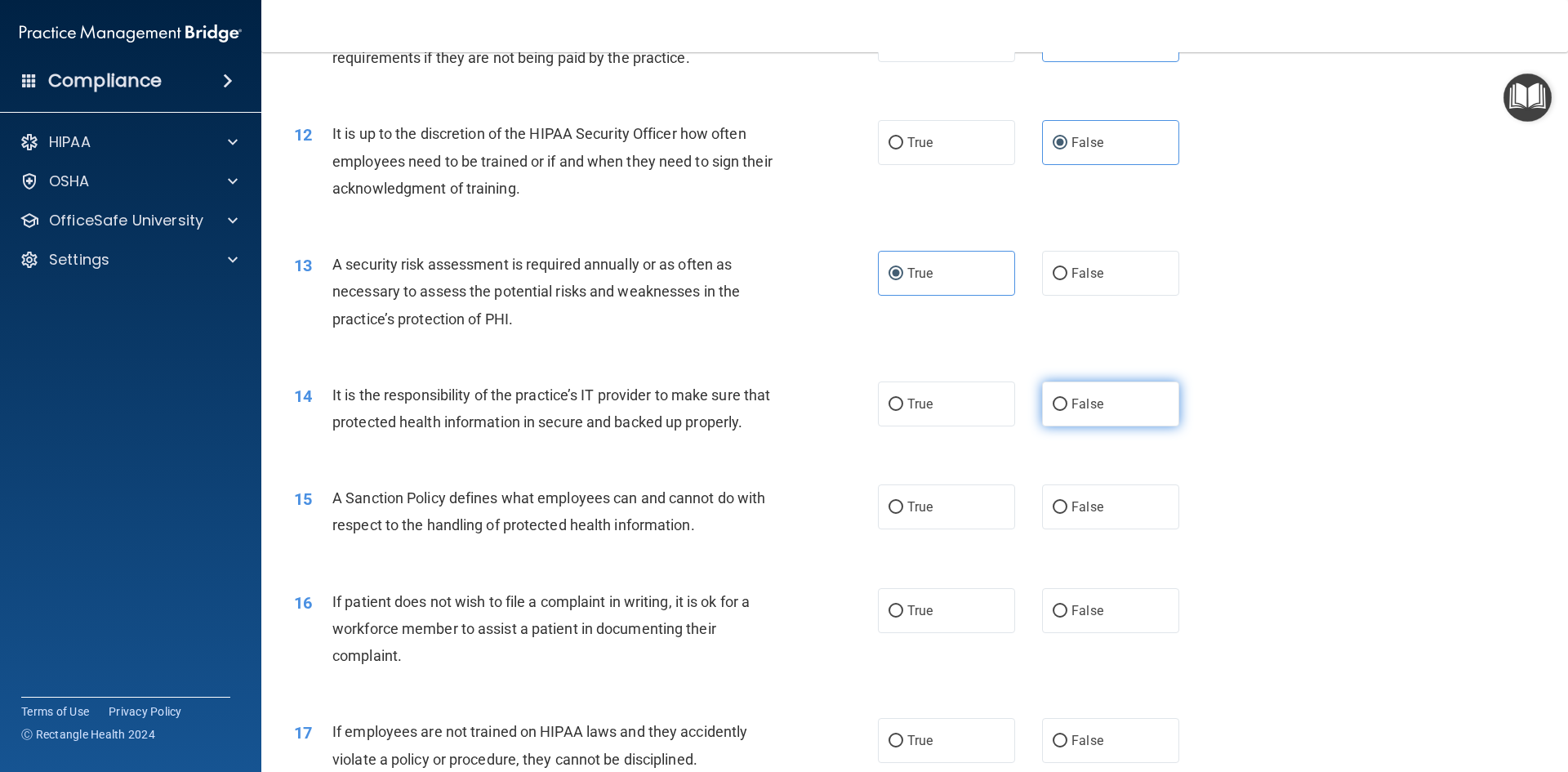
click at [1109, 424] on label "False" at bounding box center [1111, 404] width 137 height 45
click at [1068, 410] on input "False" at bounding box center [1060, 405] width 15 height 13
radio input "true"
click at [1109, 515] on label "False" at bounding box center [1111, 507] width 137 height 45
click at [1068, 513] on input "False" at bounding box center [1060, 507] width 15 height 13
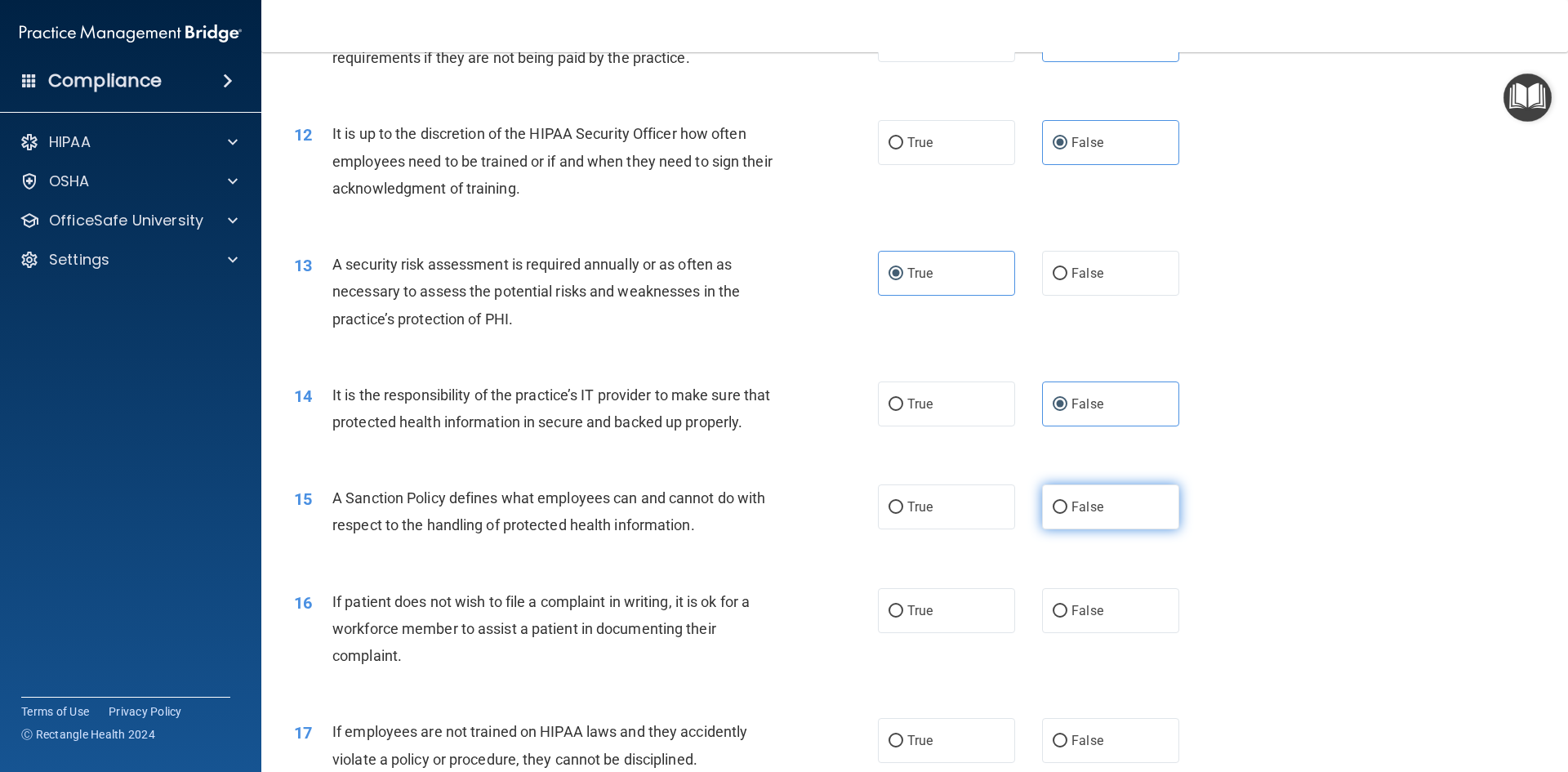
radio input "true"
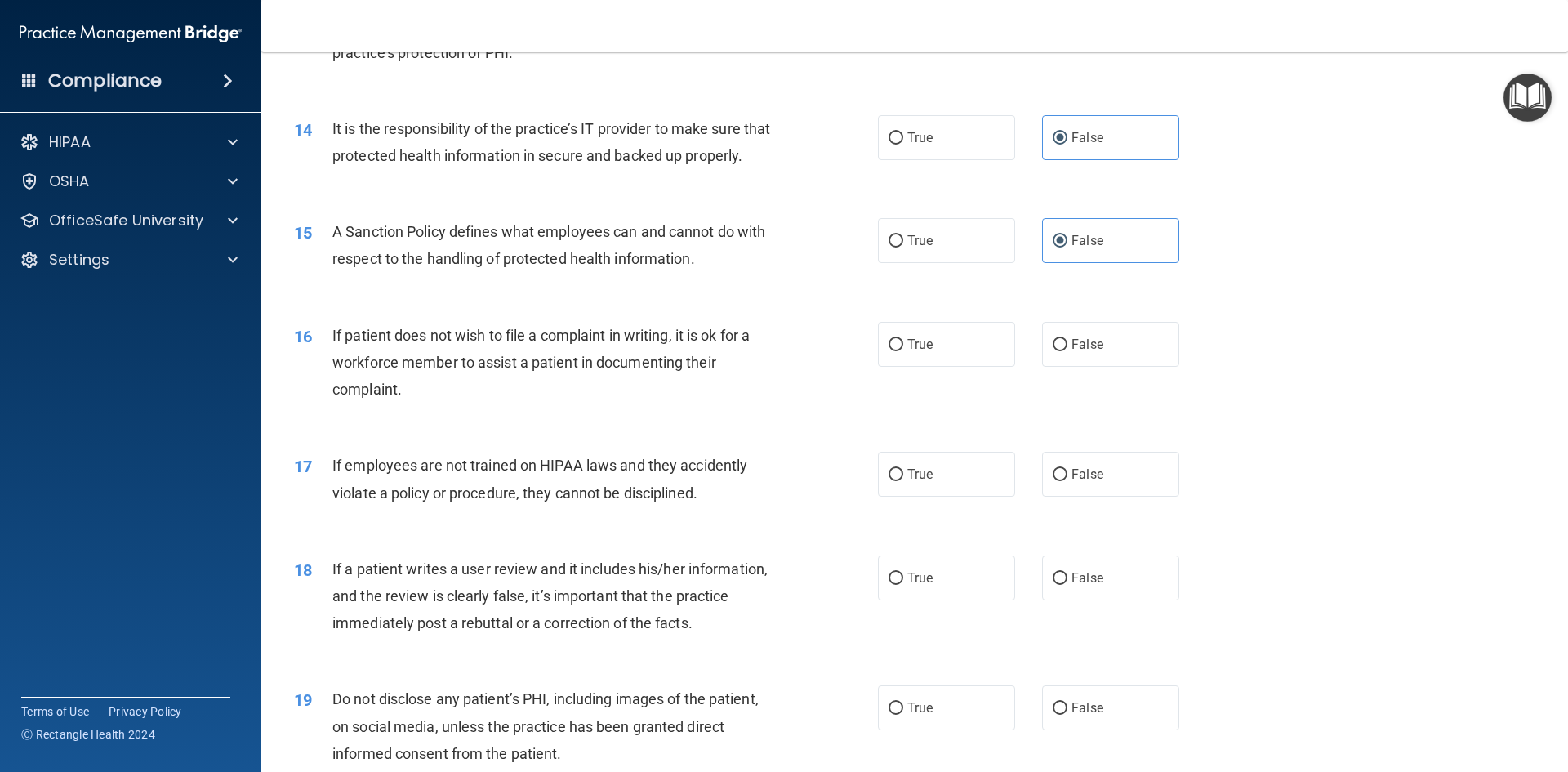
scroll to position [1878, 0]
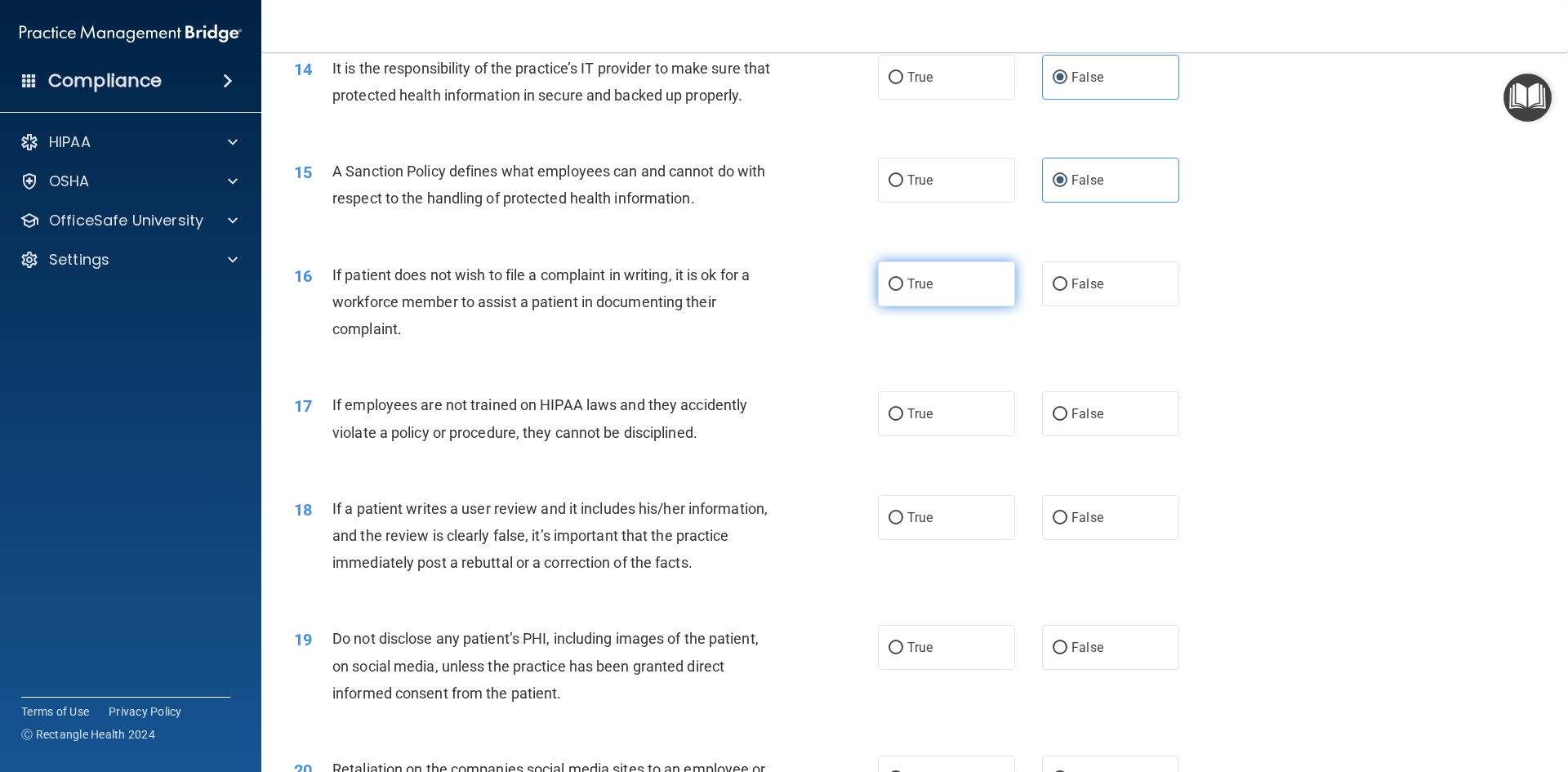
click at [880, 288] on label "True" at bounding box center [946, 284] width 137 height 45
click at [888, 288] on input "True" at bounding box center [895, 284] width 15 height 13
radio input "true"
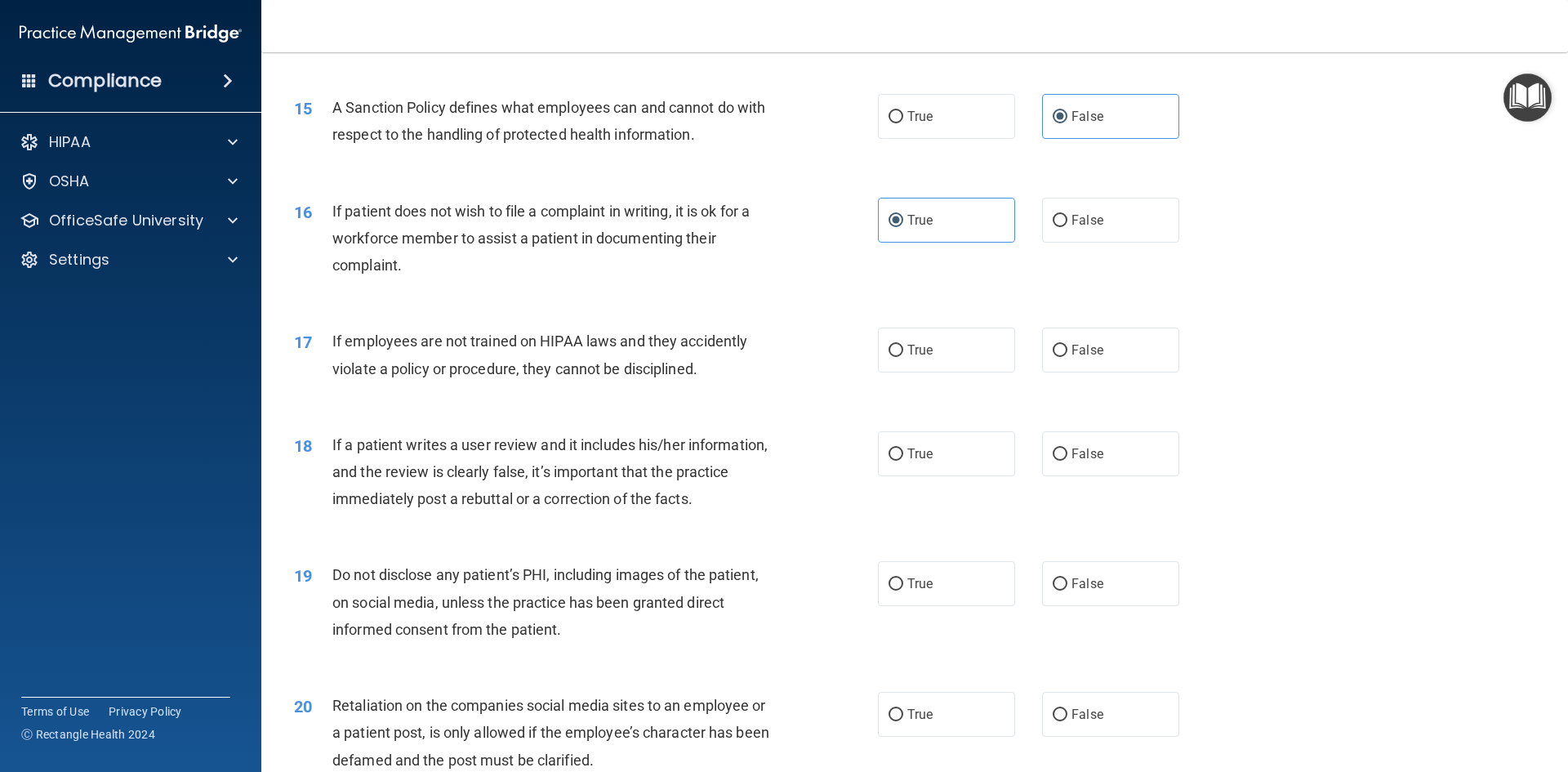
scroll to position [2042, 0]
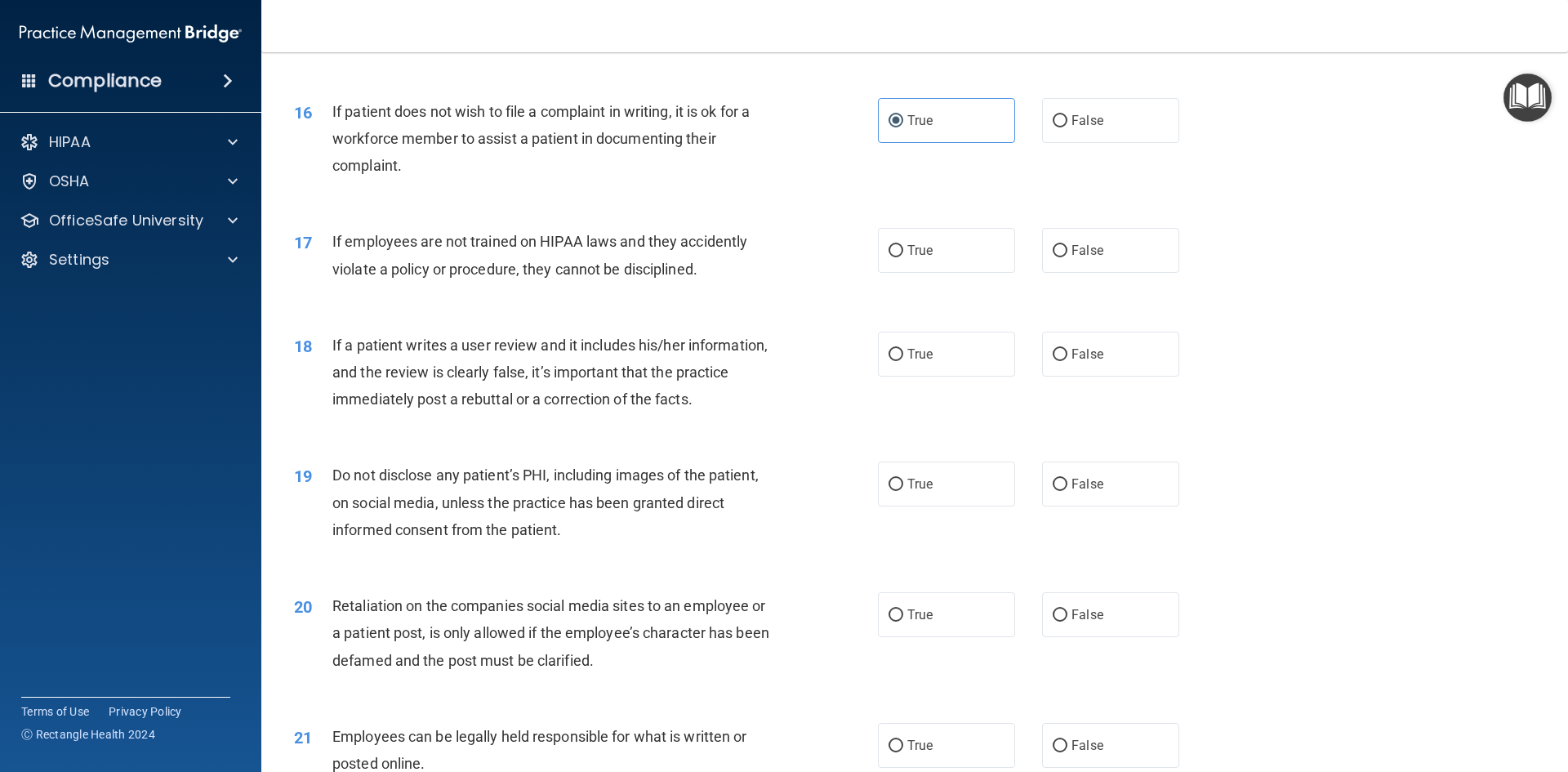
click at [1087, 307] on div "17 If employees are not trained on HIPAA laws and they accidently violate a pol…" at bounding box center [915, 259] width 1265 height 103
click at [1098, 272] on label "False" at bounding box center [1111, 251] width 137 height 45
click at [1068, 258] on input "False" at bounding box center [1060, 251] width 15 height 13
radio input "true"
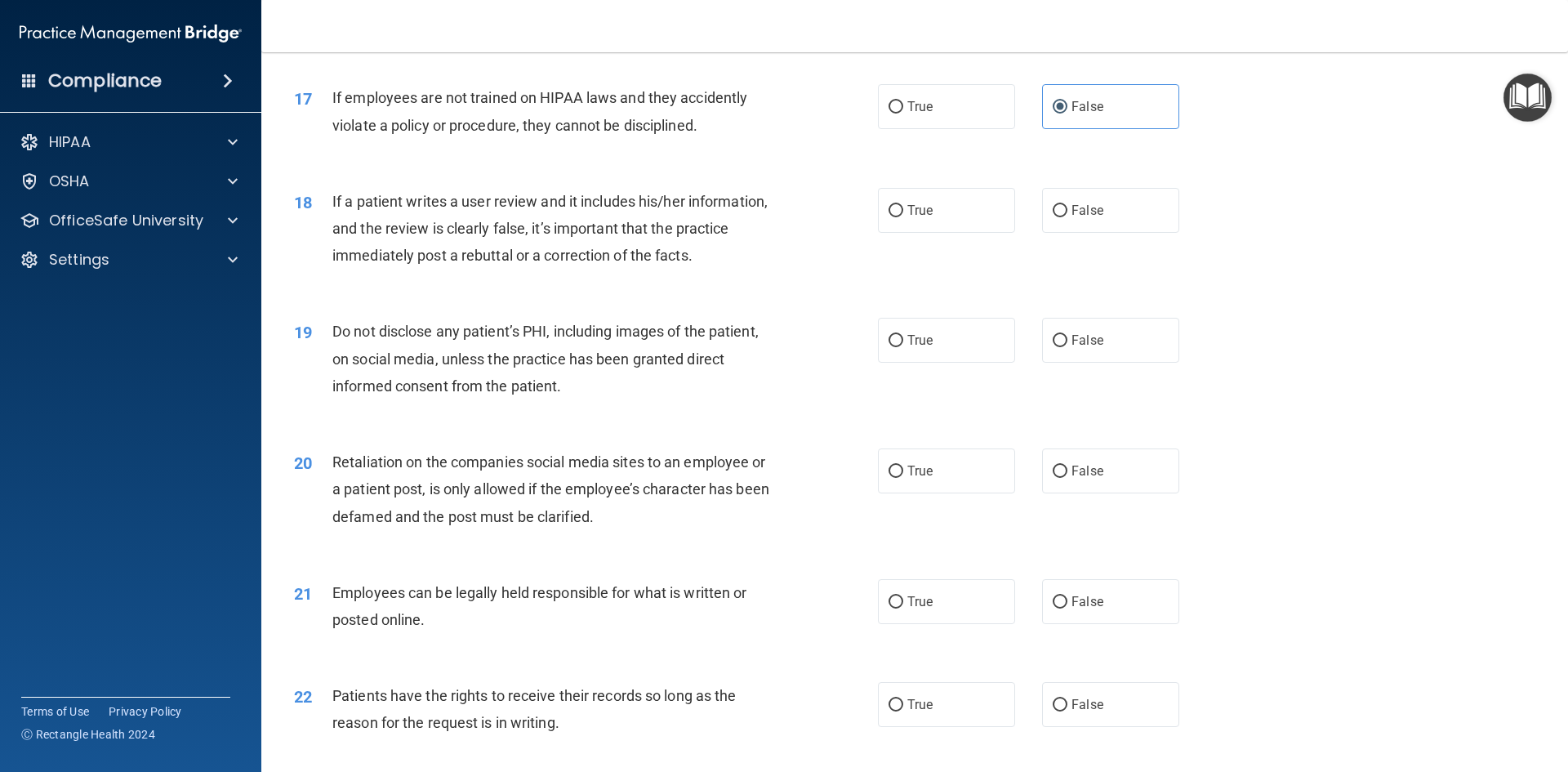
scroll to position [2205, 0]
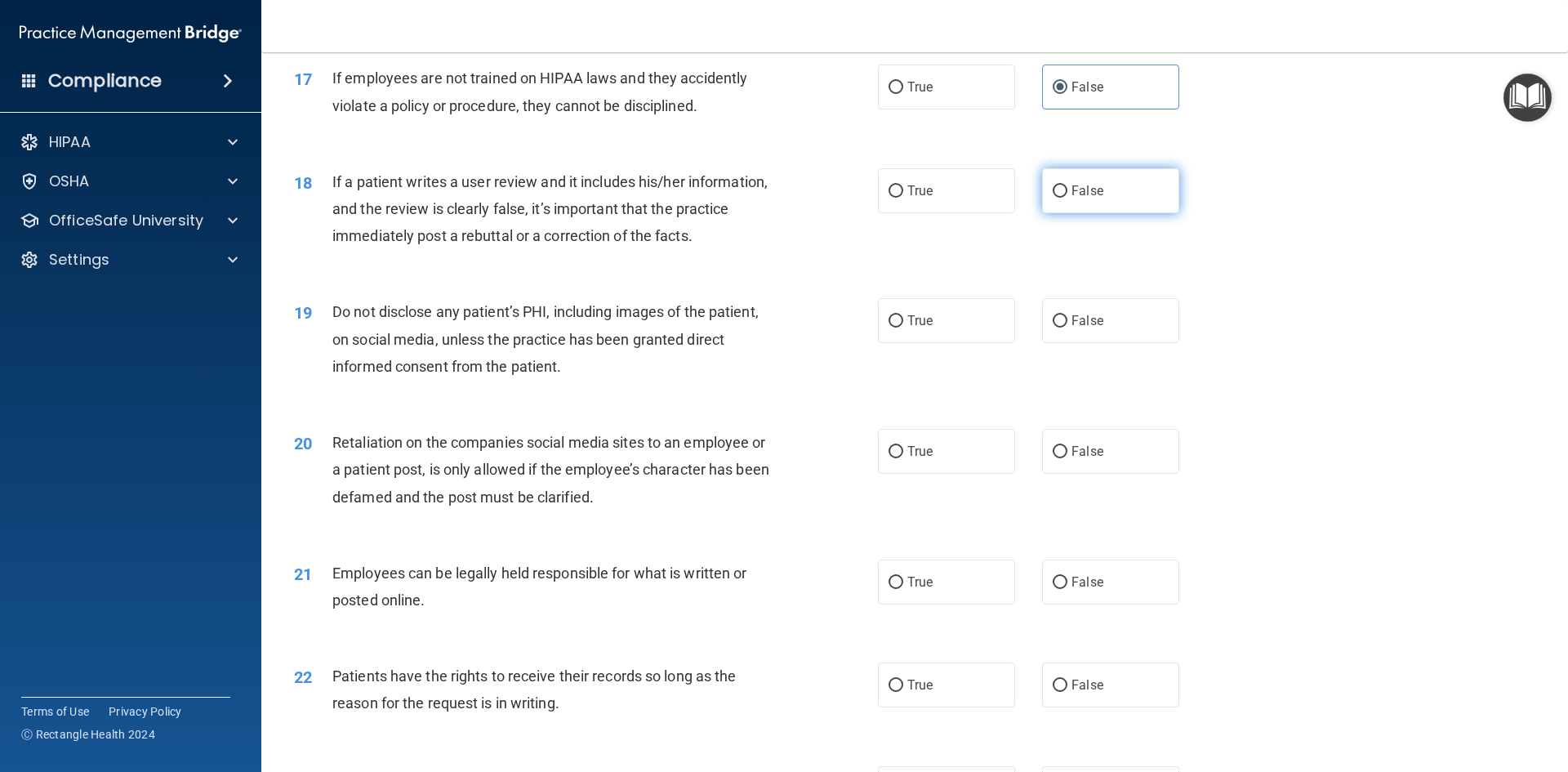
click at [1087, 199] on span "False" at bounding box center [1087, 191] width 32 height 16
click at [1068, 198] on input "False" at bounding box center [1060, 191] width 15 height 13
radio input "true"
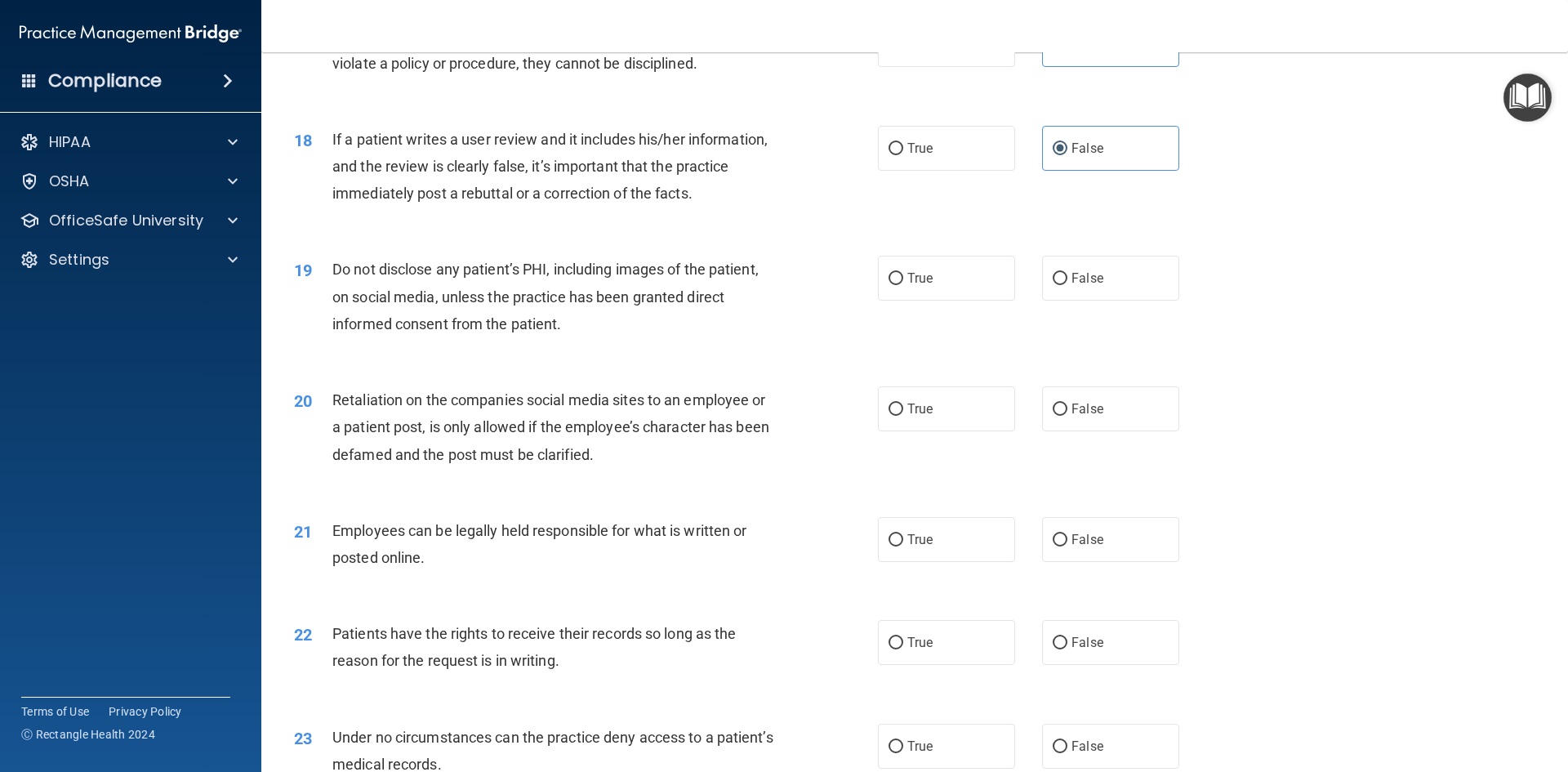
scroll to position [2287, 0]
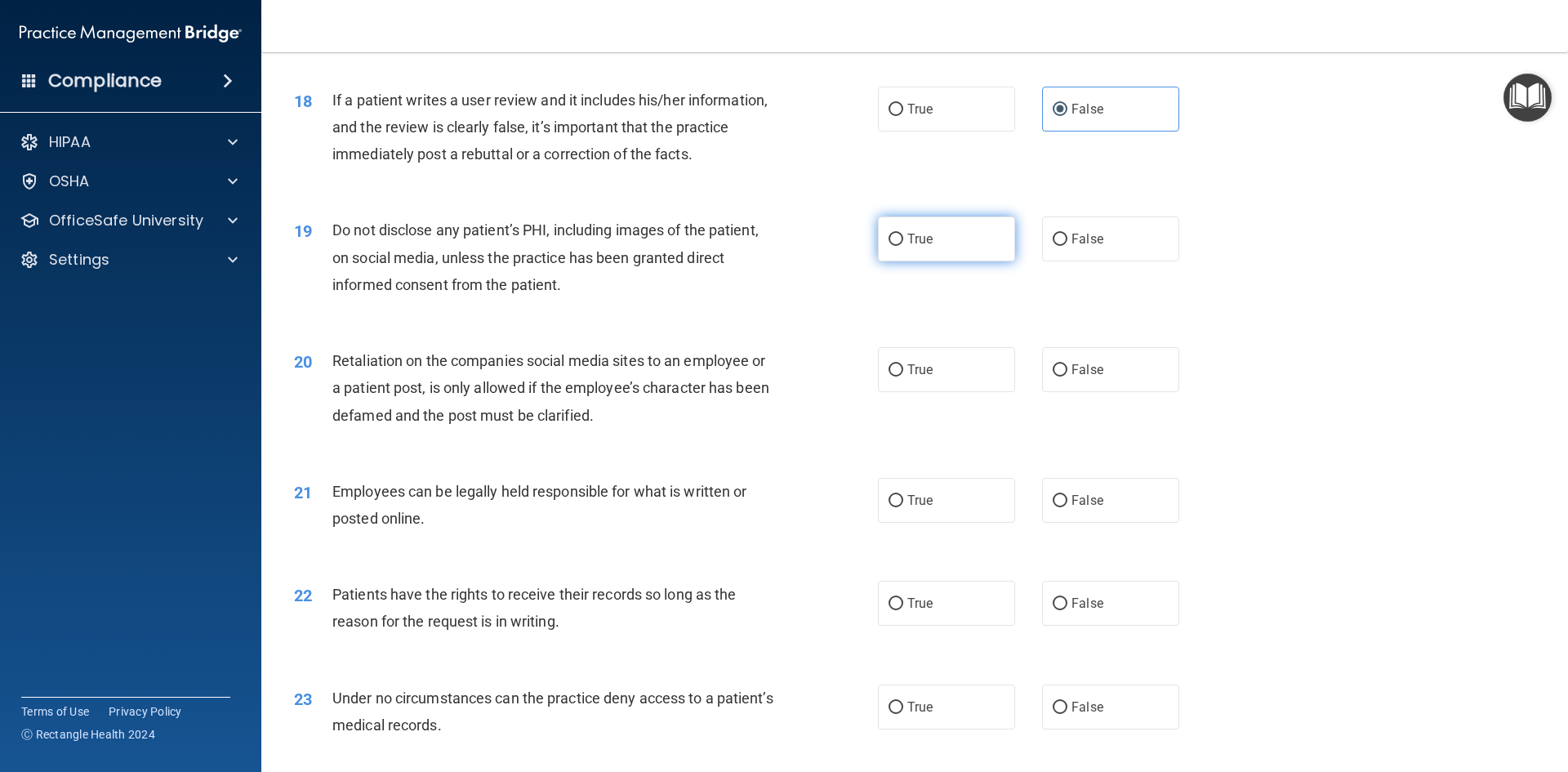
click at [898, 262] on label "True" at bounding box center [946, 239] width 137 height 45
click at [898, 246] on input "True" at bounding box center [895, 239] width 15 height 13
radio input "true"
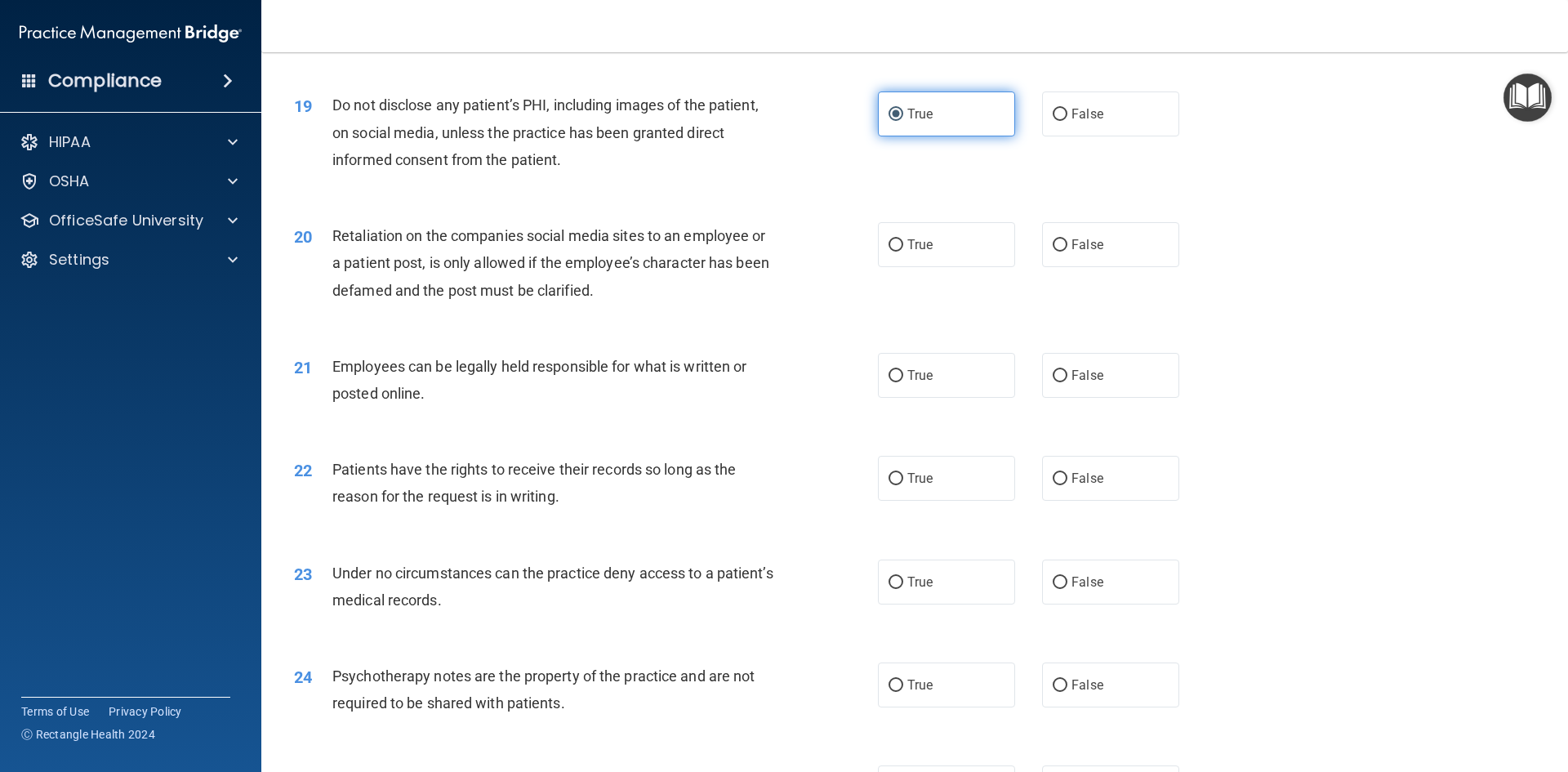
scroll to position [2450, 0]
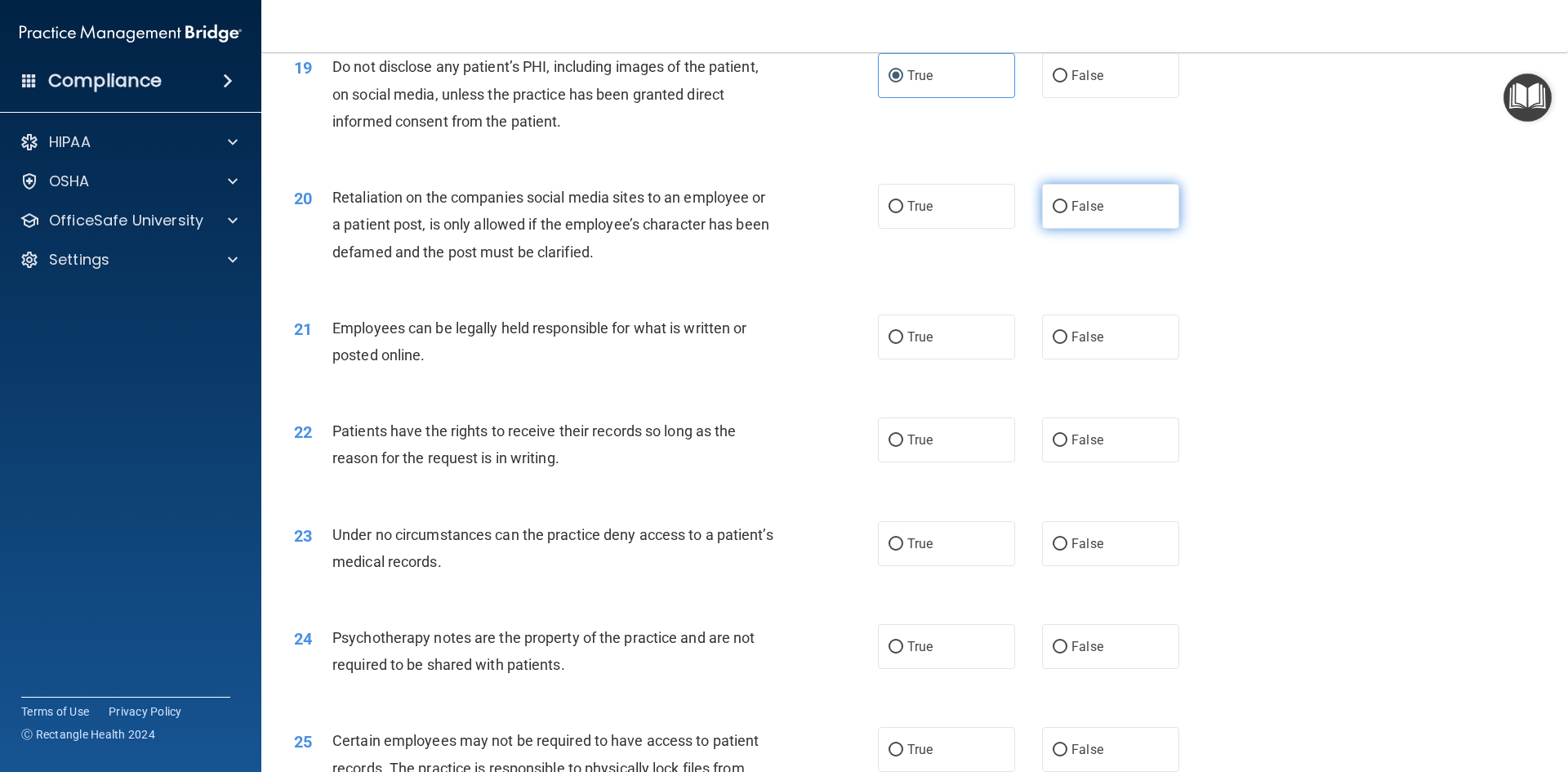
click at [1071, 214] on span "False" at bounding box center [1087, 207] width 32 height 16
click at [1066, 214] on input "False" at bounding box center [1060, 207] width 15 height 13
radio input "true"
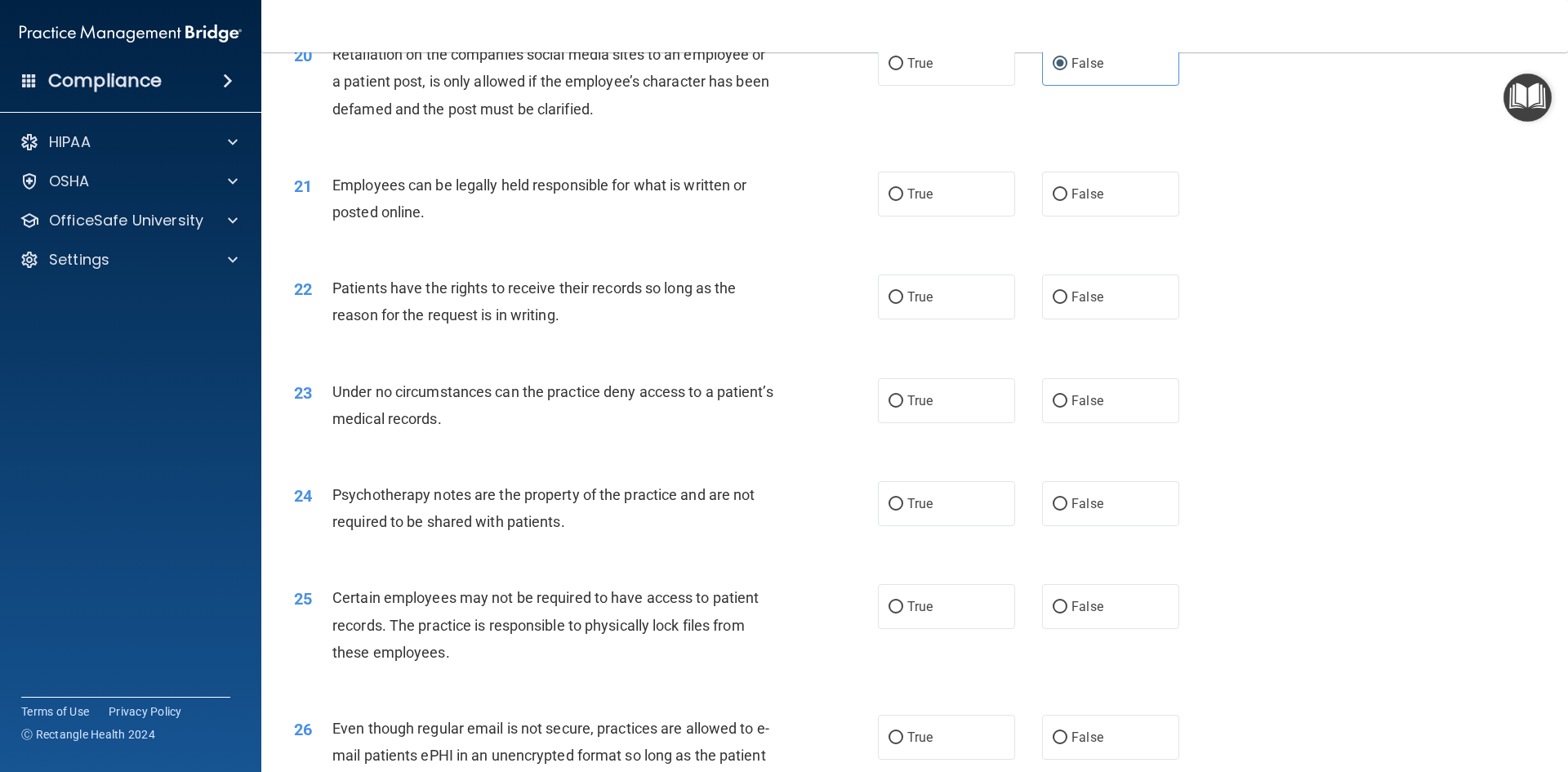
scroll to position [2614, 0]
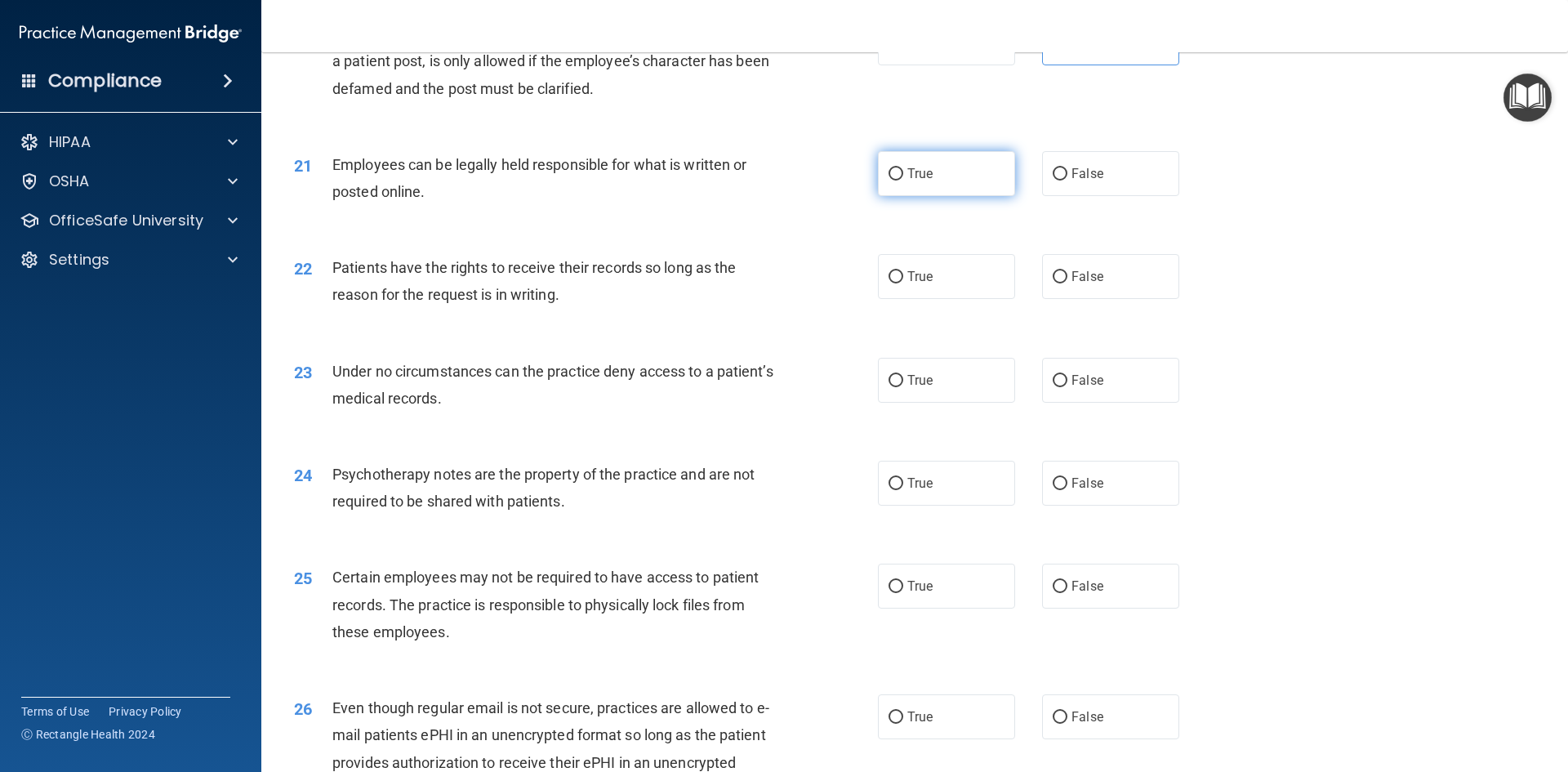
click at [937, 196] on label "True" at bounding box center [946, 173] width 137 height 45
click at [903, 180] on input "True" at bounding box center [895, 174] width 15 height 13
radio input "true"
click at [1108, 299] on label "False" at bounding box center [1111, 276] width 137 height 45
click at [1068, 283] on input "False" at bounding box center [1060, 277] width 15 height 13
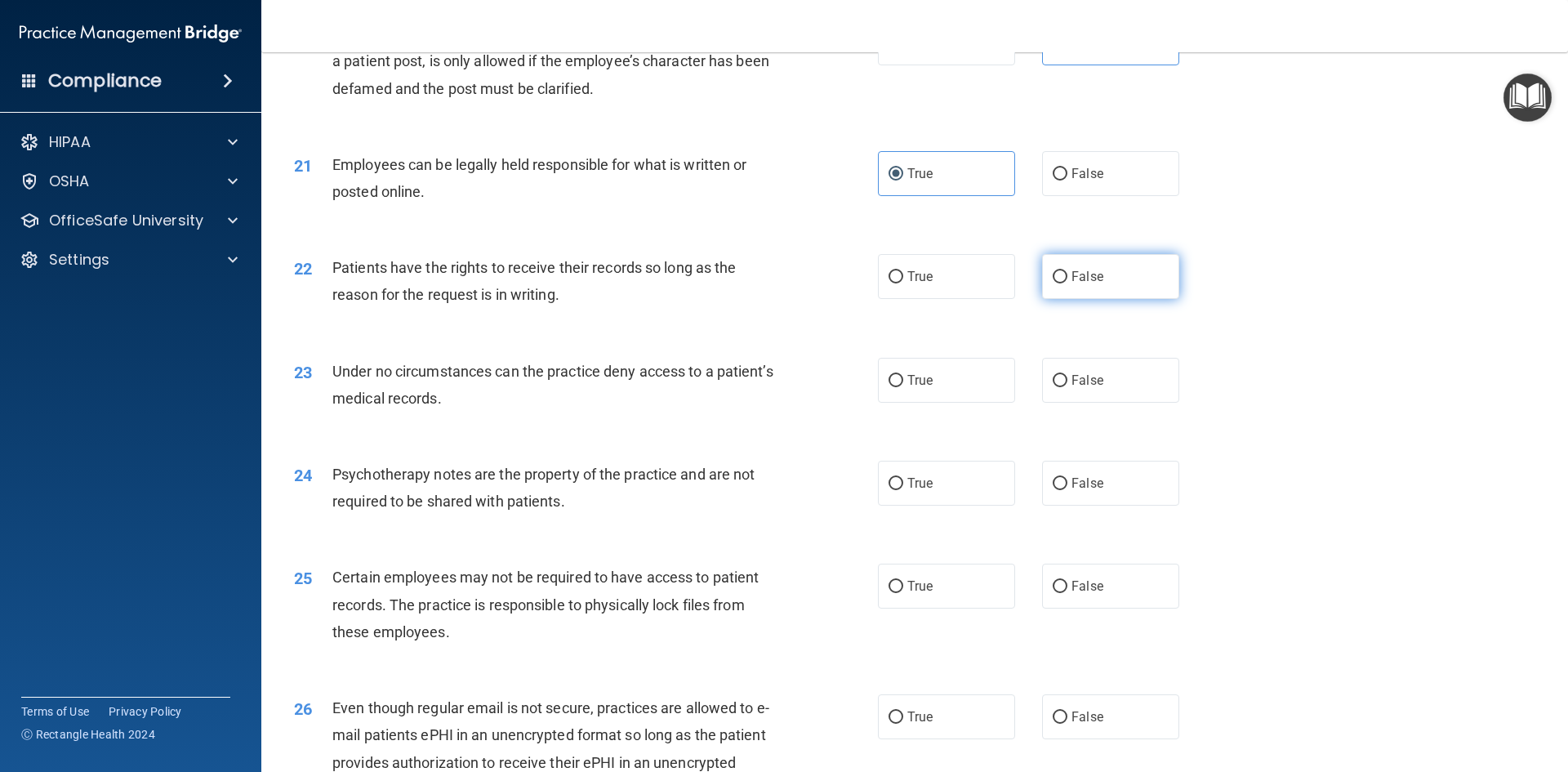
radio input "true"
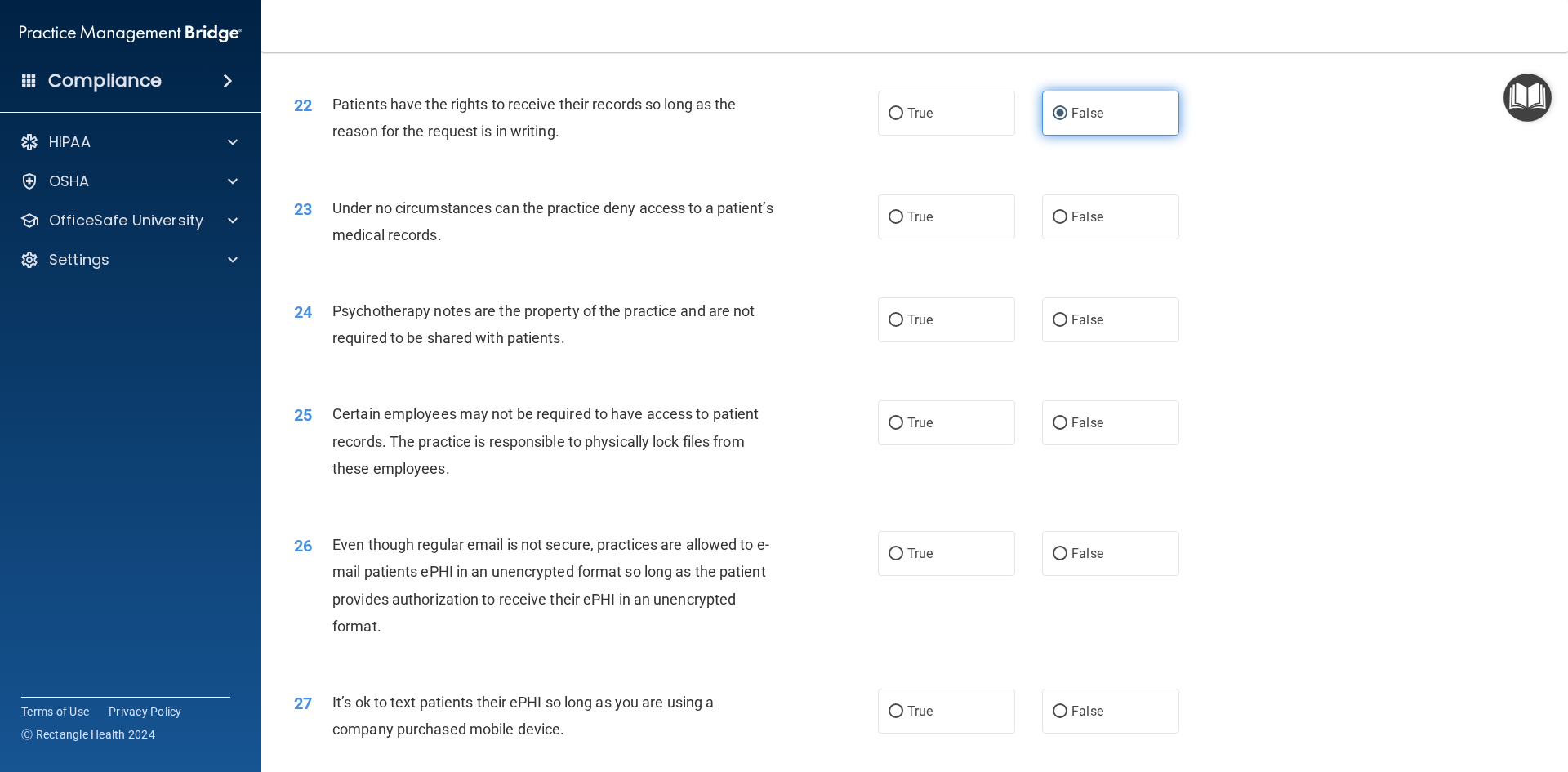
scroll to position [2859, 0]
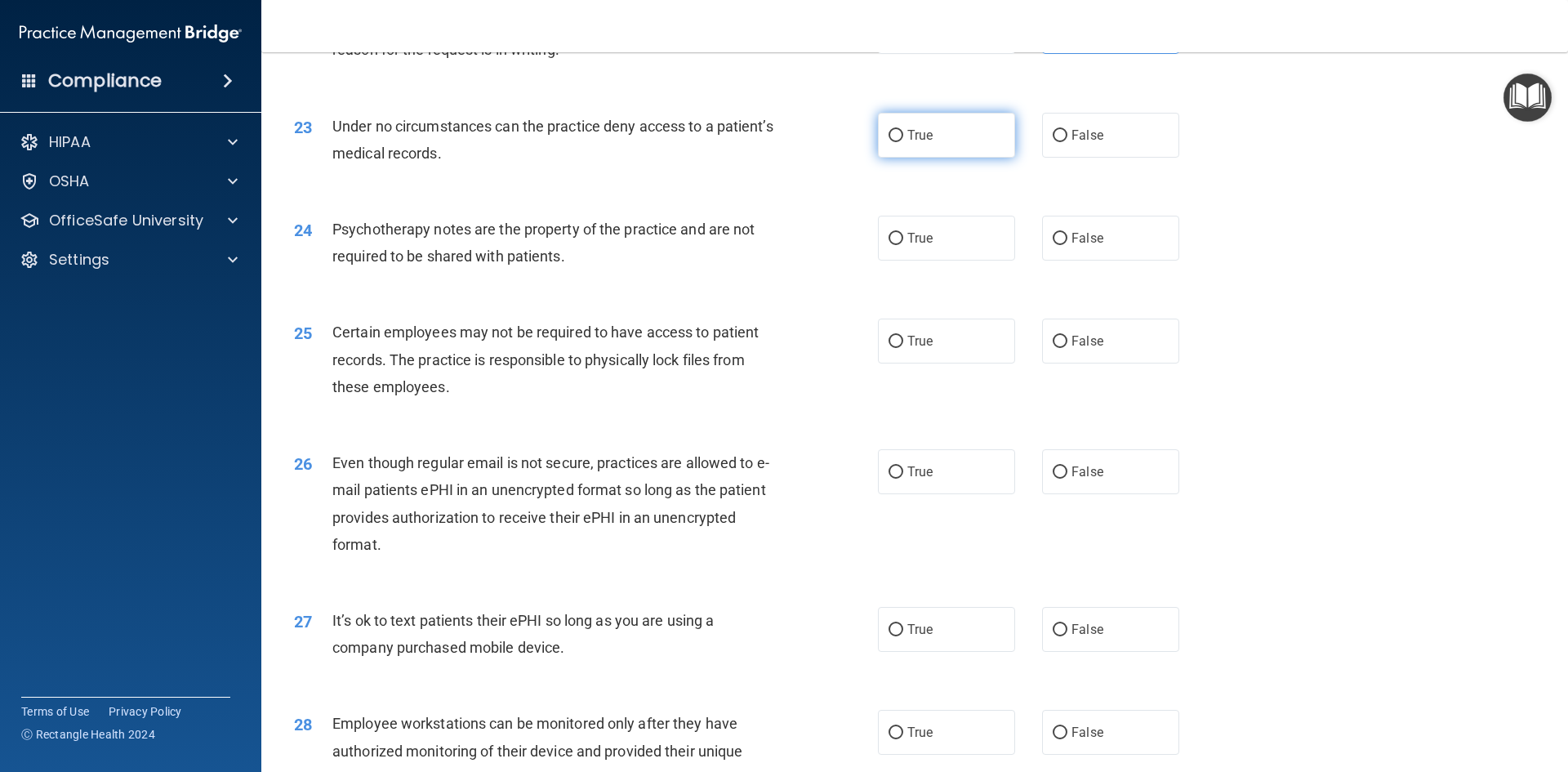
click at [936, 158] on label "True" at bounding box center [946, 135] width 137 height 45
click at [903, 142] on input "True" at bounding box center [895, 136] width 15 height 13
radio input "true"
click at [927, 246] on span "True" at bounding box center [920, 238] width 25 height 16
click at [903, 245] on input "True" at bounding box center [895, 239] width 15 height 13
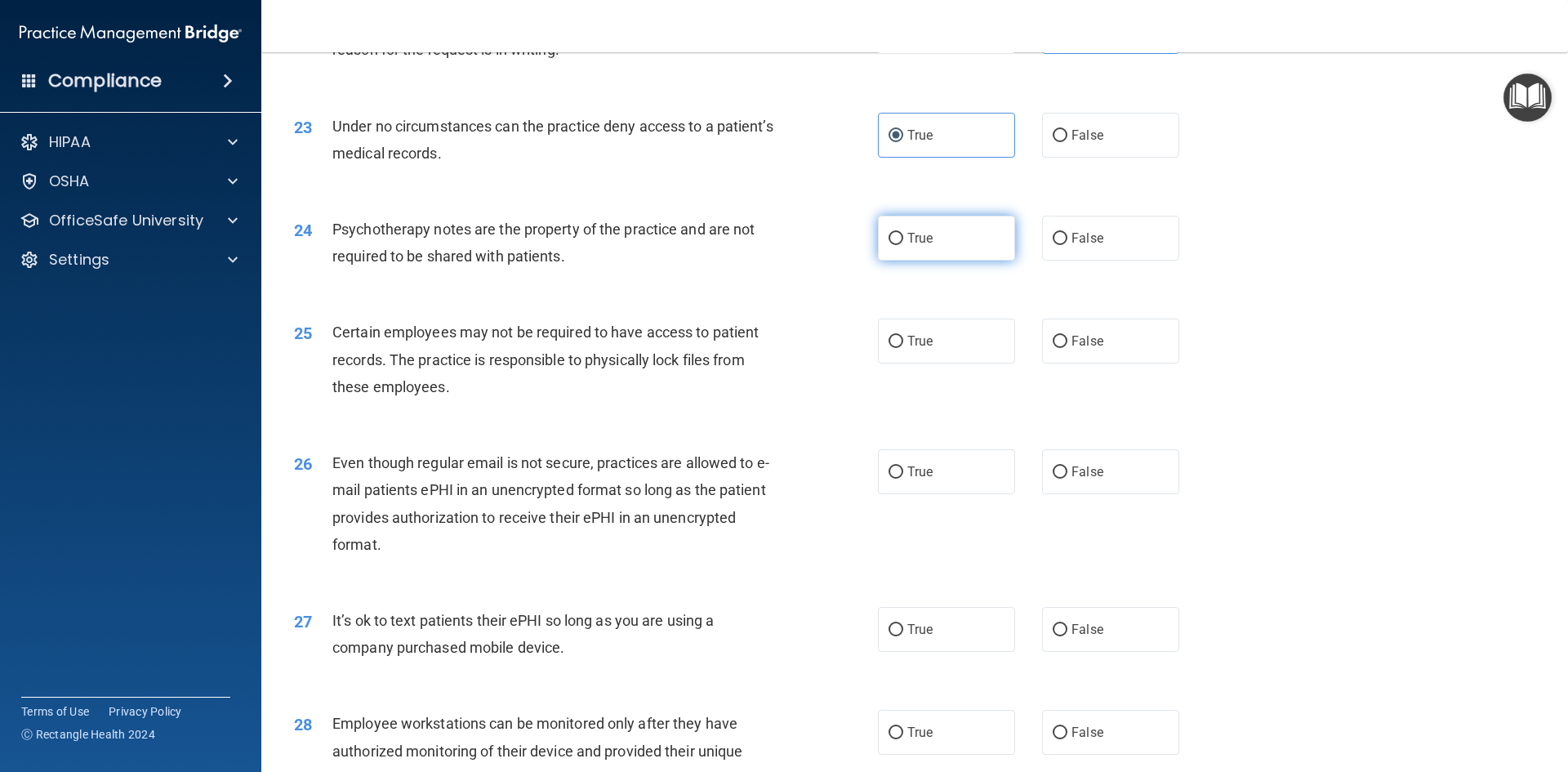
radio input "true"
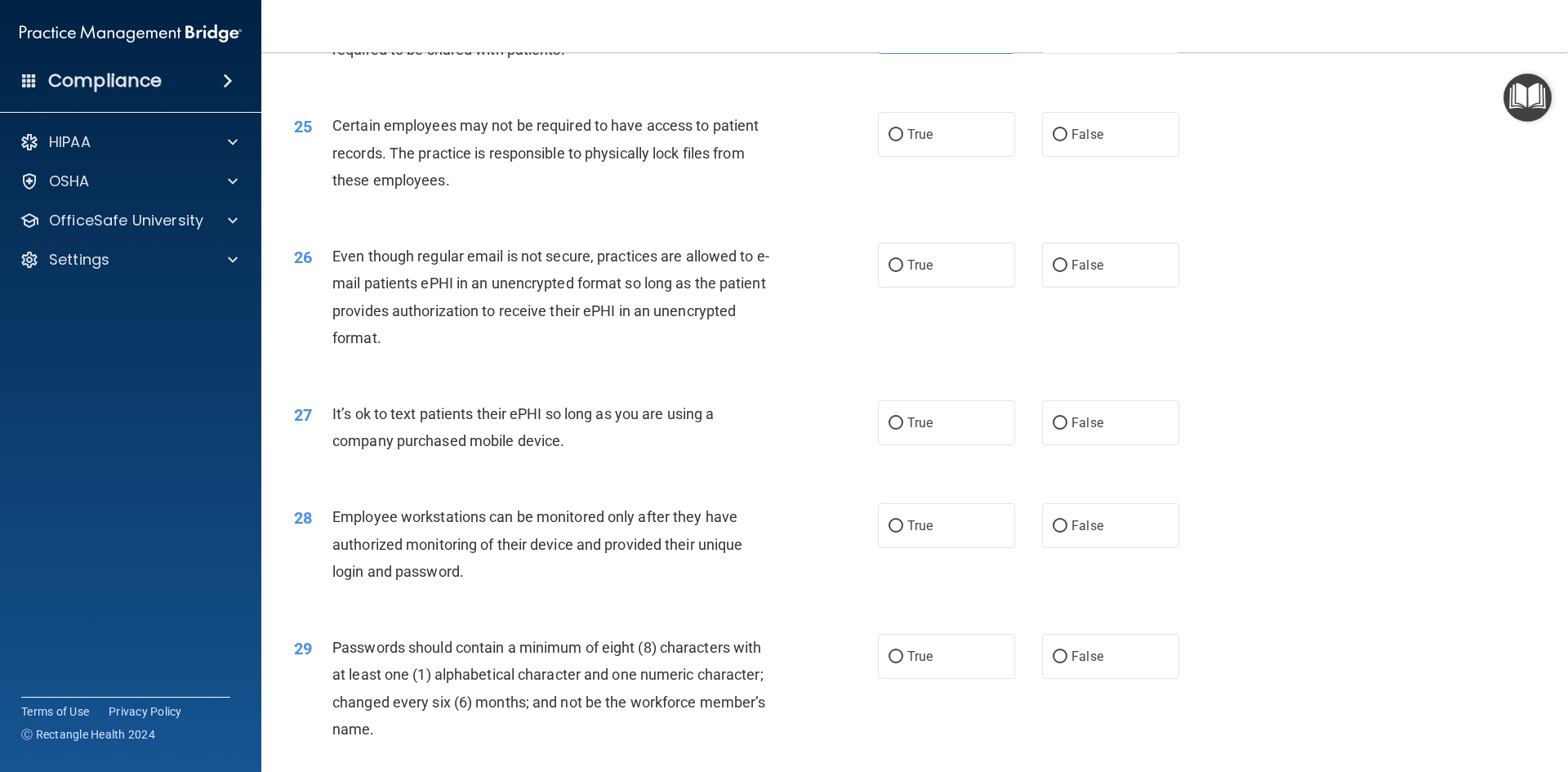
scroll to position [3104, 0]
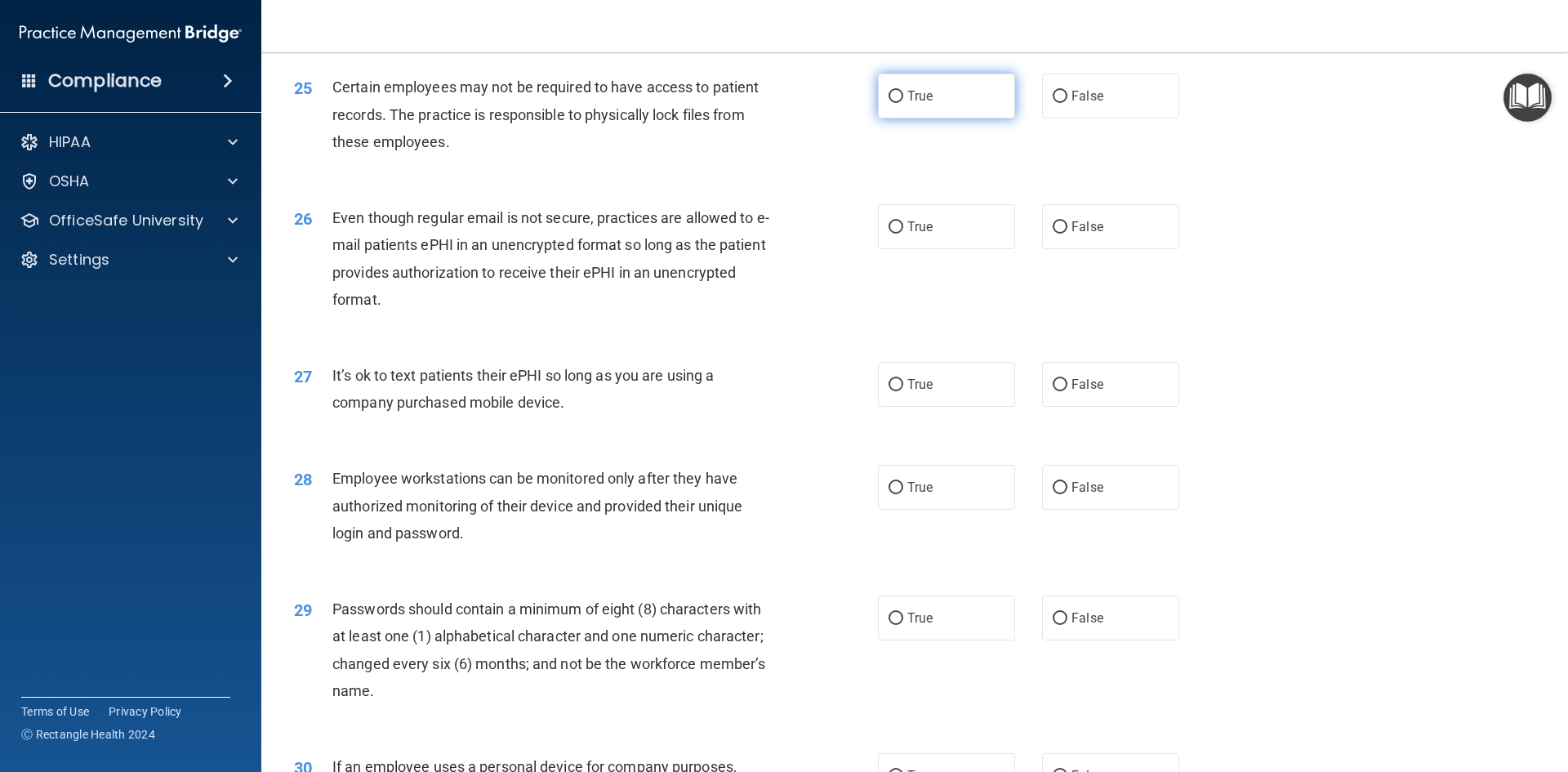
click at [1004, 119] on label "True" at bounding box center [946, 96] width 137 height 45
click at [903, 103] on input "True" at bounding box center [895, 97] width 15 height 13
radio input "true"
click at [935, 249] on label "True" at bounding box center [946, 226] width 137 height 45
click at [903, 233] on input "True" at bounding box center [895, 227] width 15 height 13
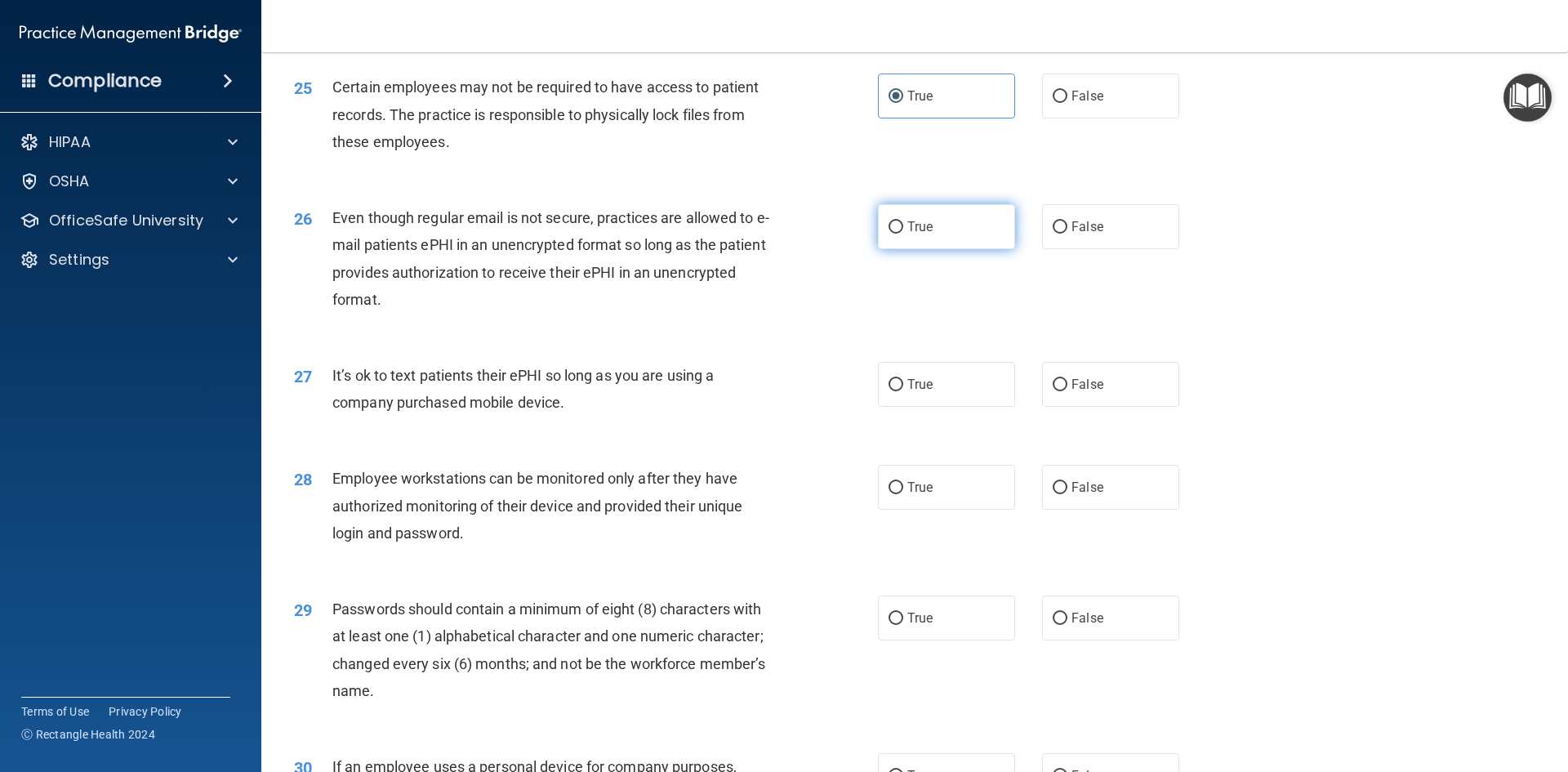
radio input "true"
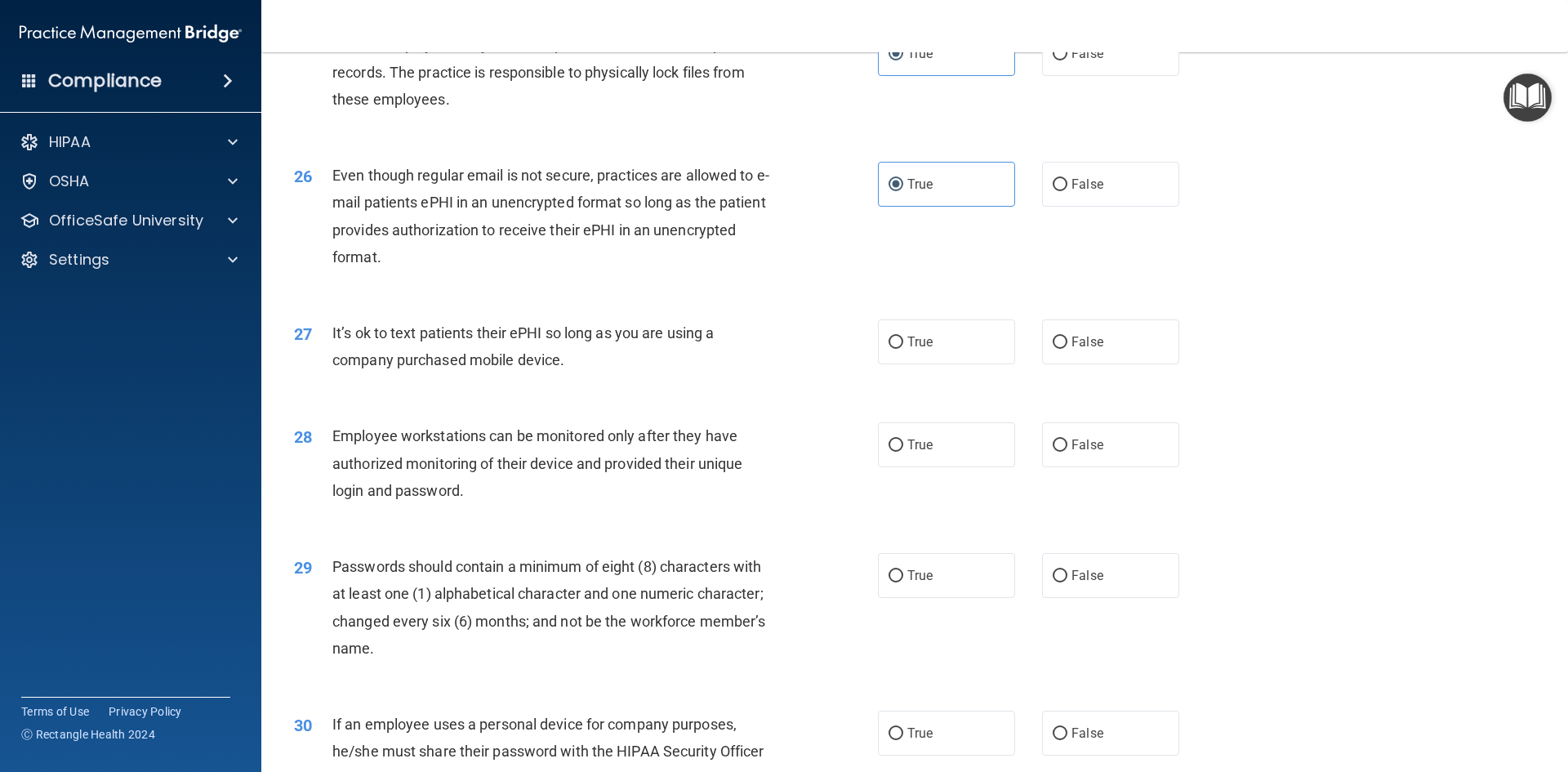
scroll to position [3185, 0]
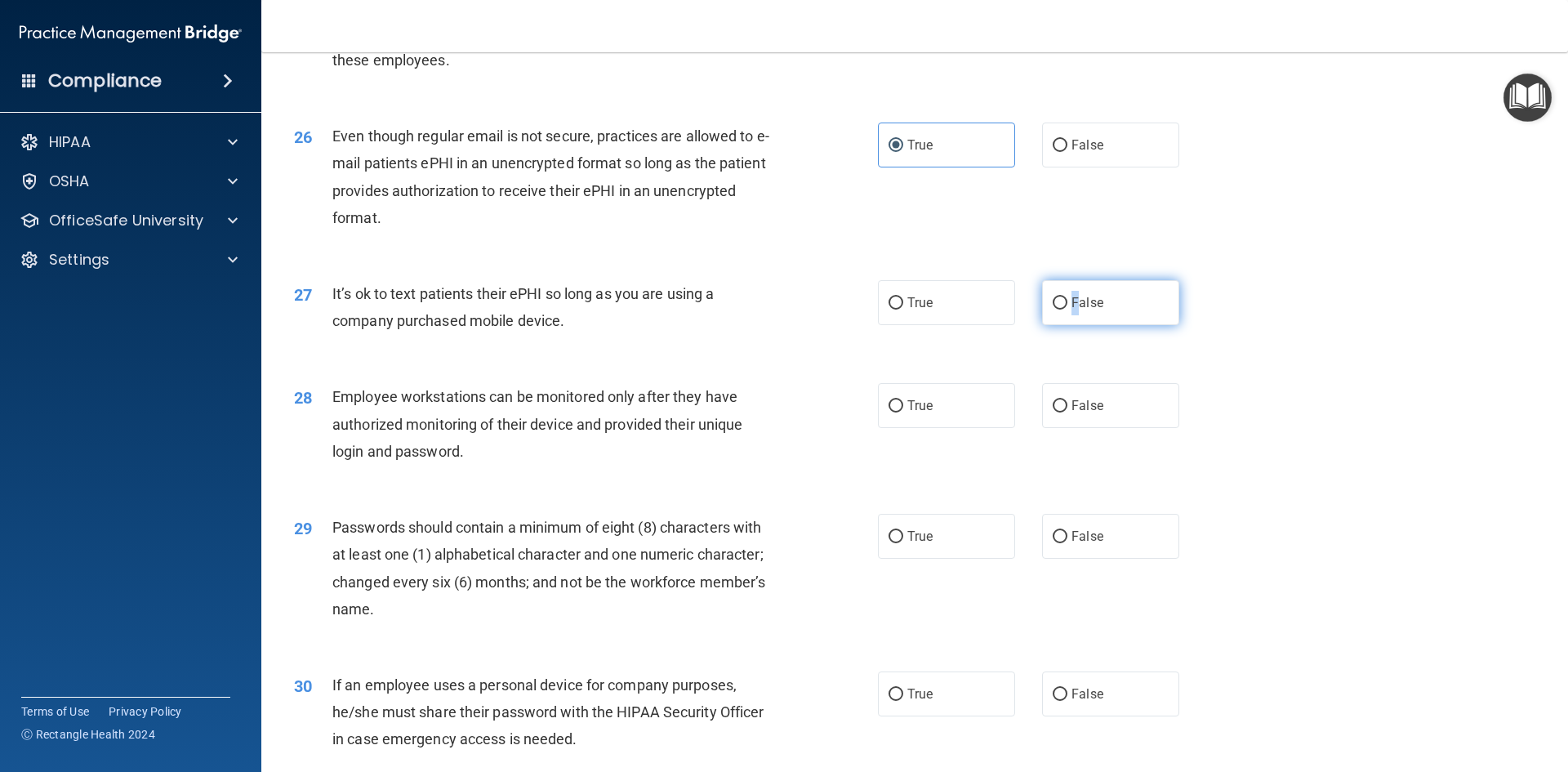
click at [1071, 311] on span "False" at bounding box center [1087, 303] width 32 height 16
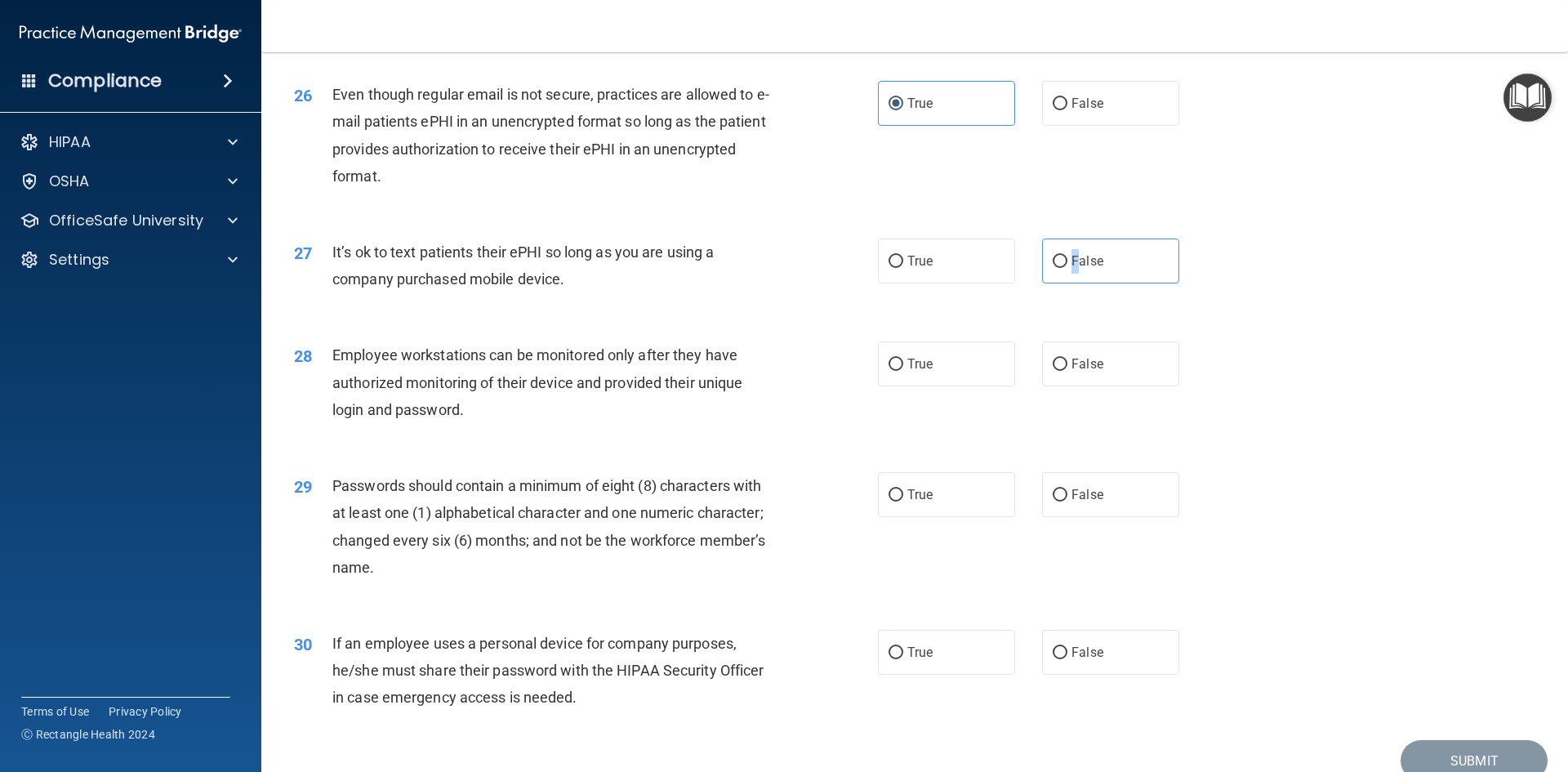
scroll to position [3267, 0]
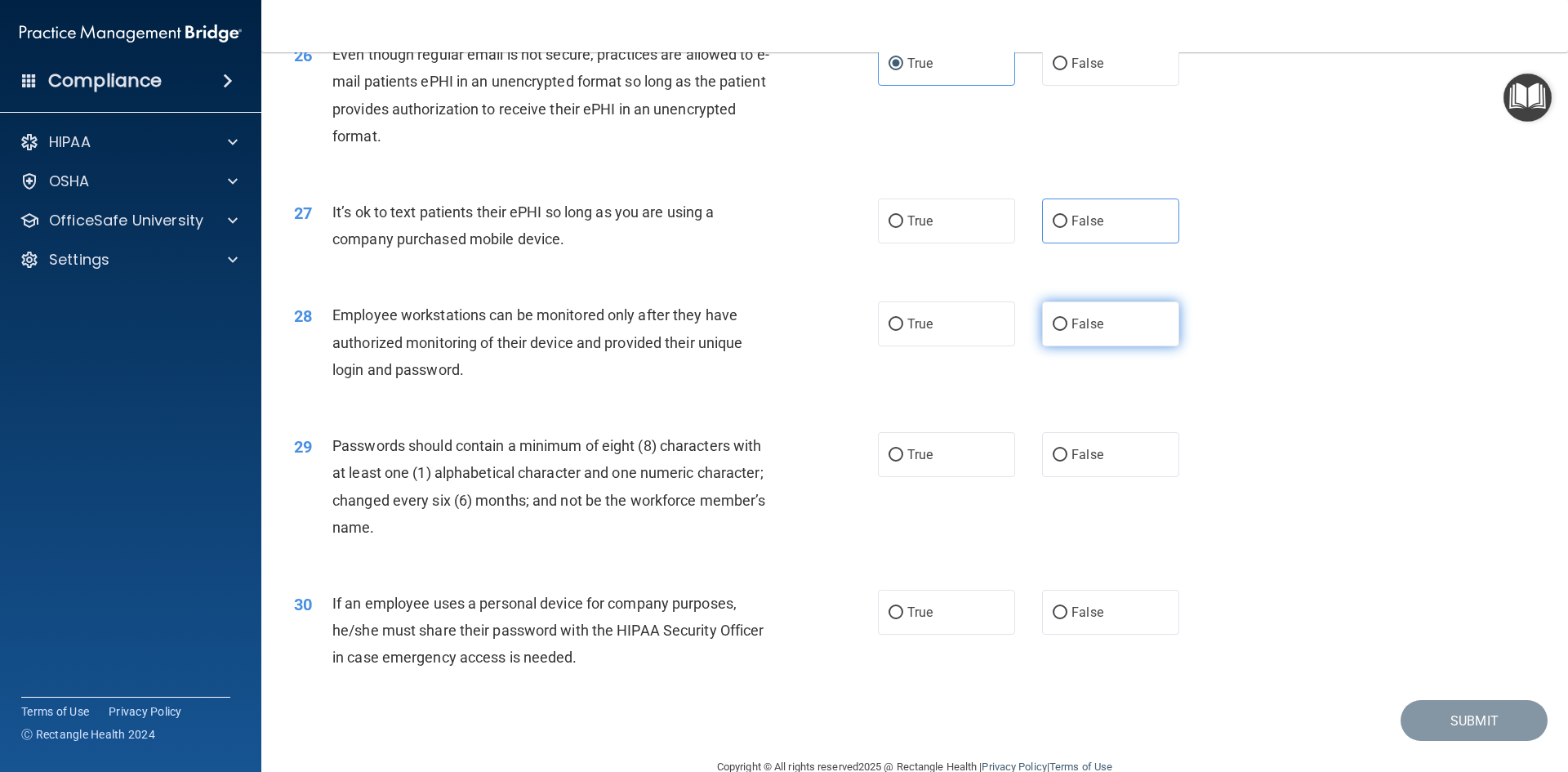
click at [1076, 331] on span "False" at bounding box center [1087, 324] width 32 height 16
click at [1068, 331] on input "False" at bounding box center [1060, 324] width 15 height 13
radio input "true"
click at [1055, 228] on input "False" at bounding box center [1060, 221] width 15 height 13
radio input "true"
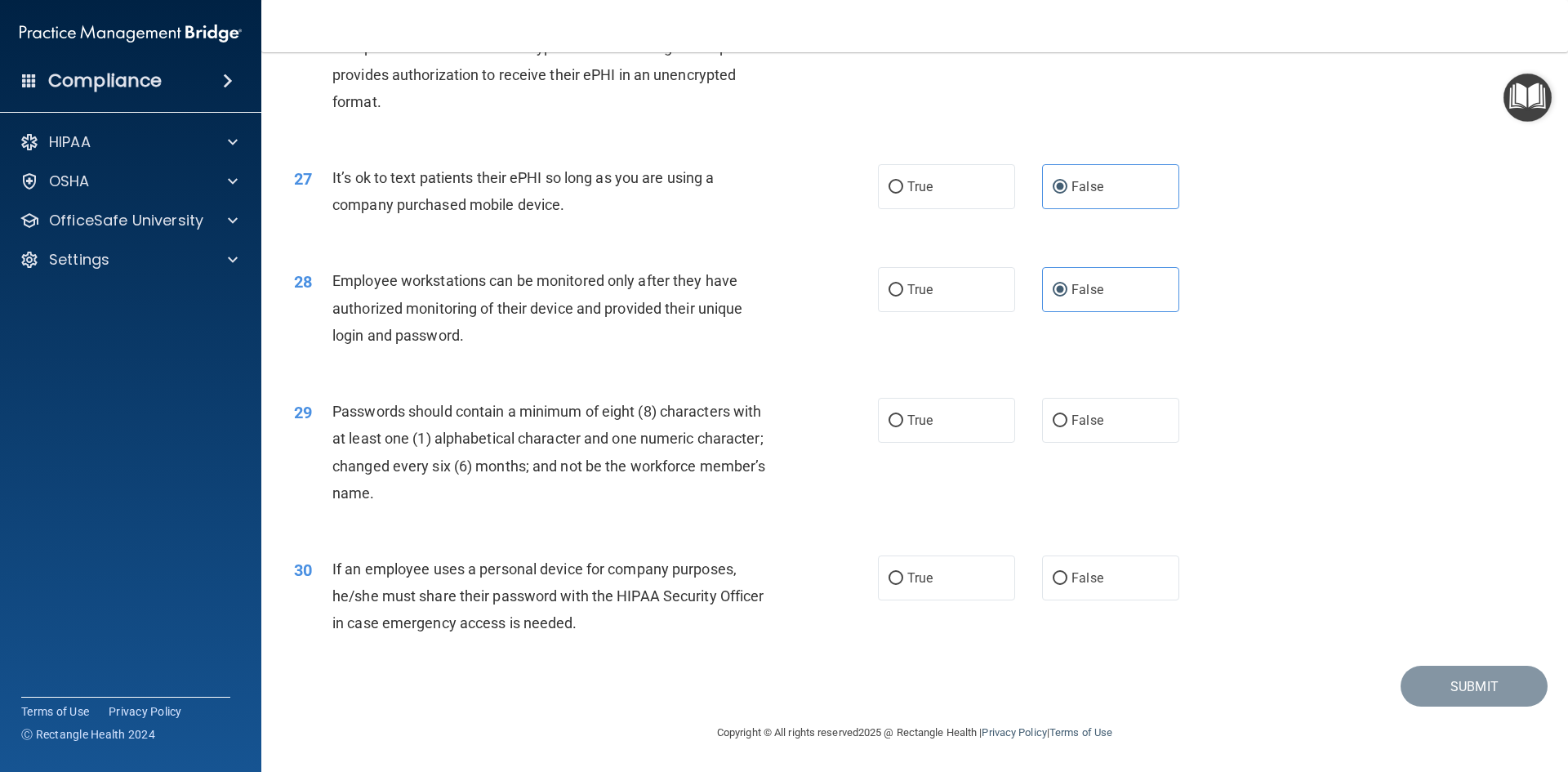
scroll to position [3328, 0]
click at [913, 422] on span "True" at bounding box center [920, 420] width 25 height 16
click at [903, 422] on input "True" at bounding box center [895, 421] width 15 height 13
radio input "true"
click at [1096, 591] on label "False" at bounding box center [1111, 578] width 137 height 45
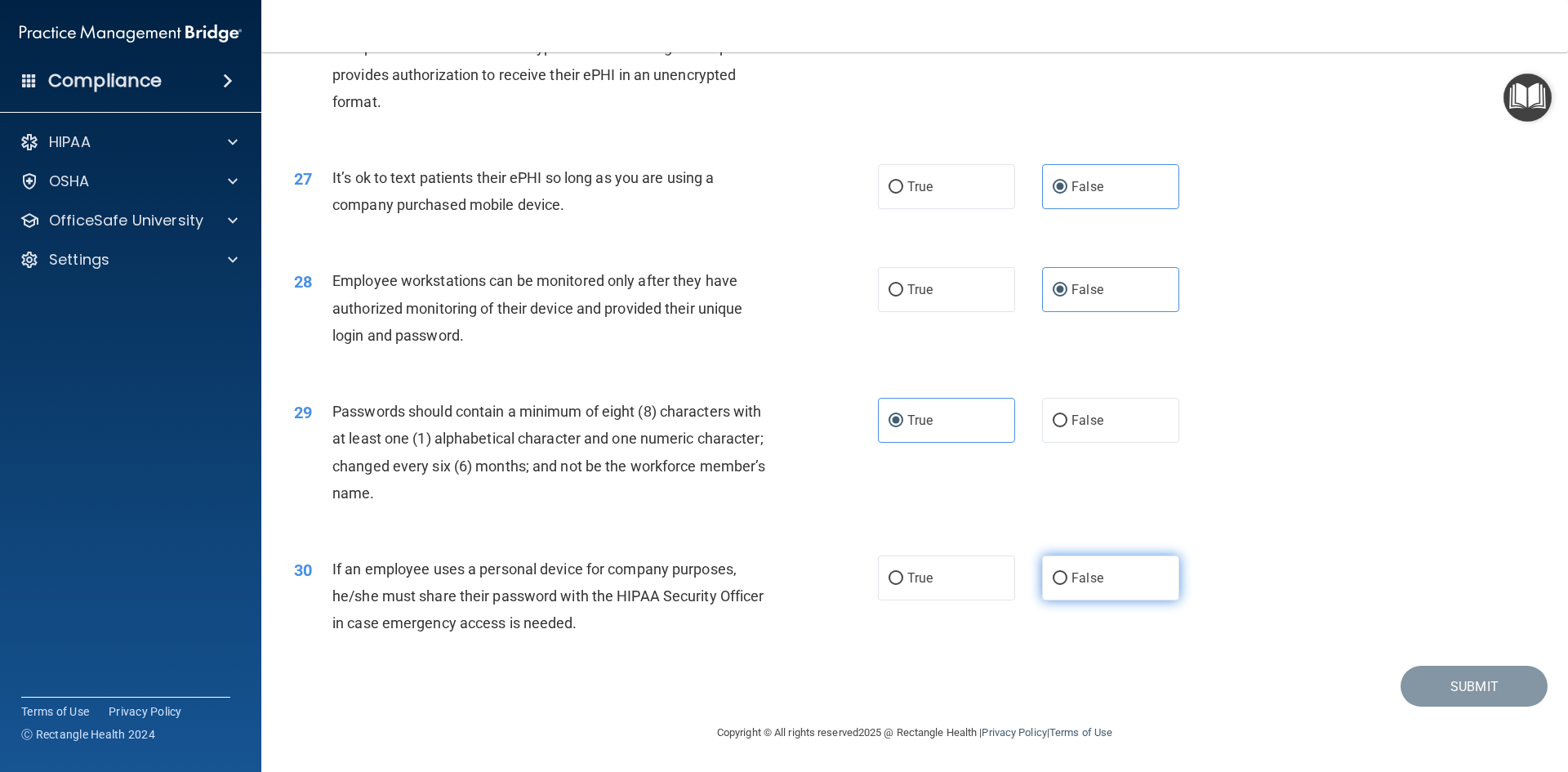
click at [1068, 585] on input "False" at bounding box center [1060, 578] width 15 height 13
radio input "true"
click at [1415, 682] on button "Submit" at bounding box center [1474, 686] width 147 height 42
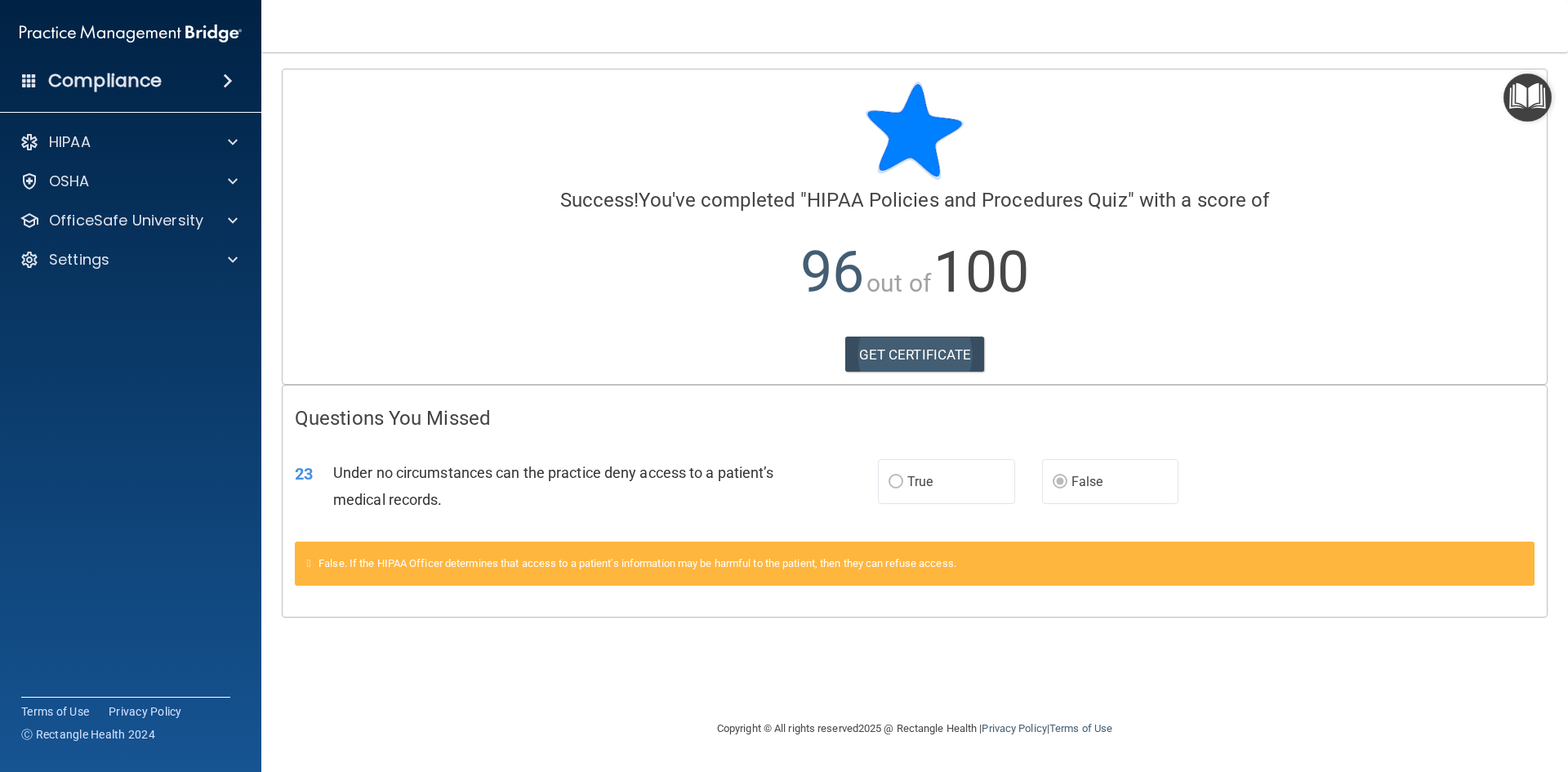
click at [911, 372] on div "Calculating your score.... Success! You've completed " HIPAA Policies and Proce…" at bounding box center [914, 226] width 1264 height 314
click at [916, 365] on link "GET CERTIFICATE" at bounding box center [915, 354] width 140 height 36
click at [160, 219] on p "OfficeSafe University" at bounding box center [126, 220] width 155 height 20
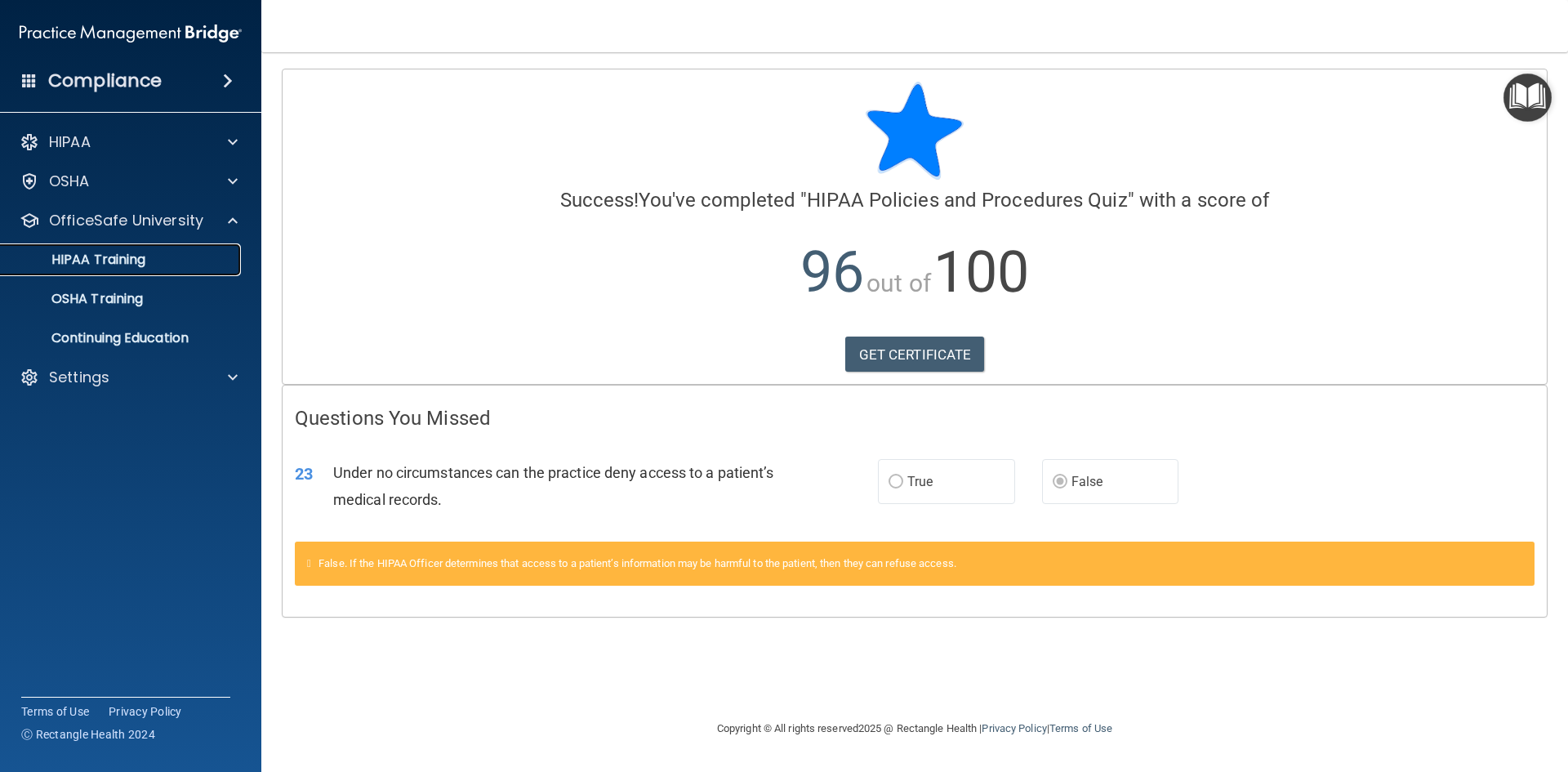
click at [135, 261] on p "HIPAA Training" at bounding box center [78, 260] width 135 height 17
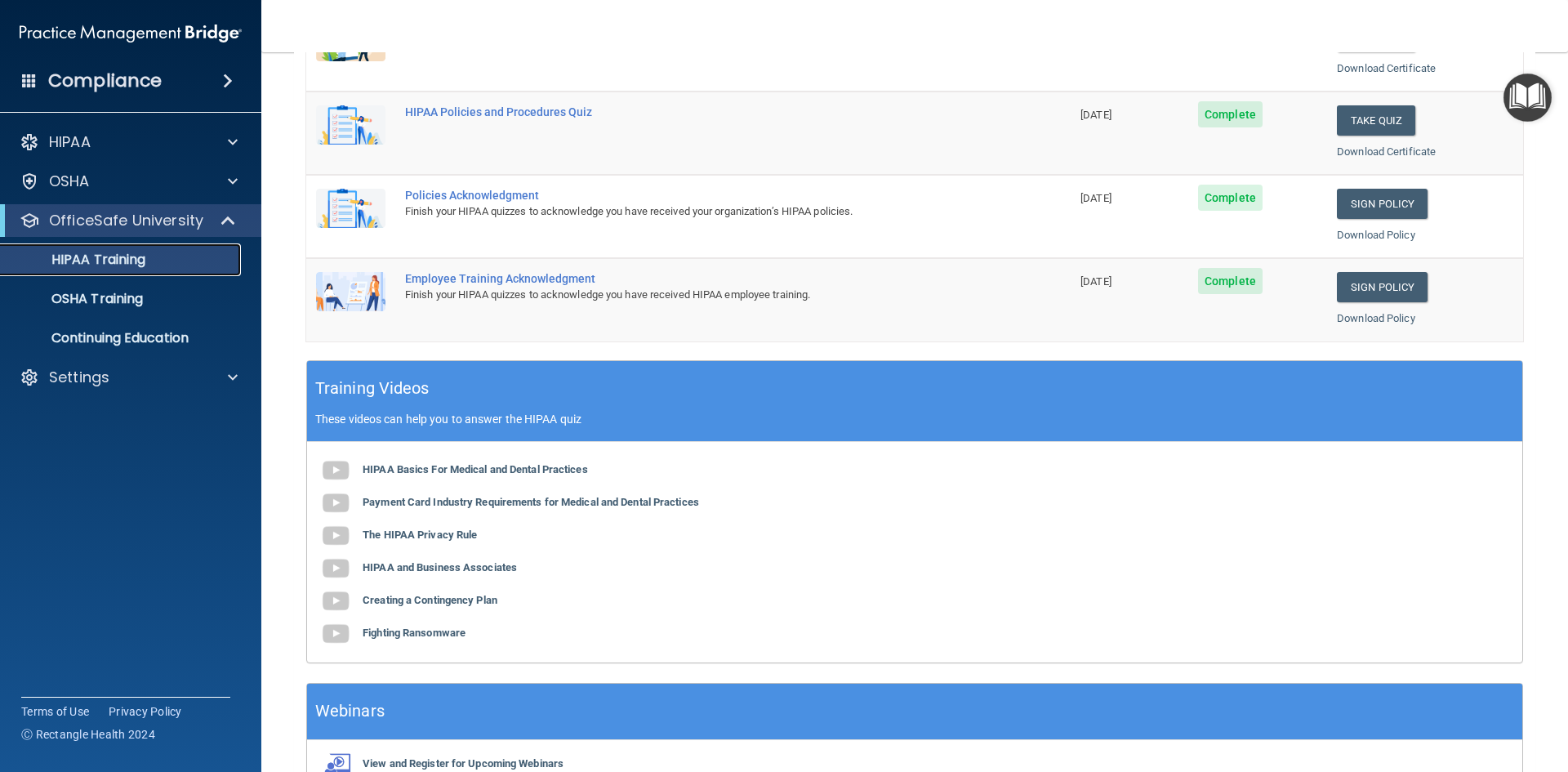
scroll to position [409, 0]
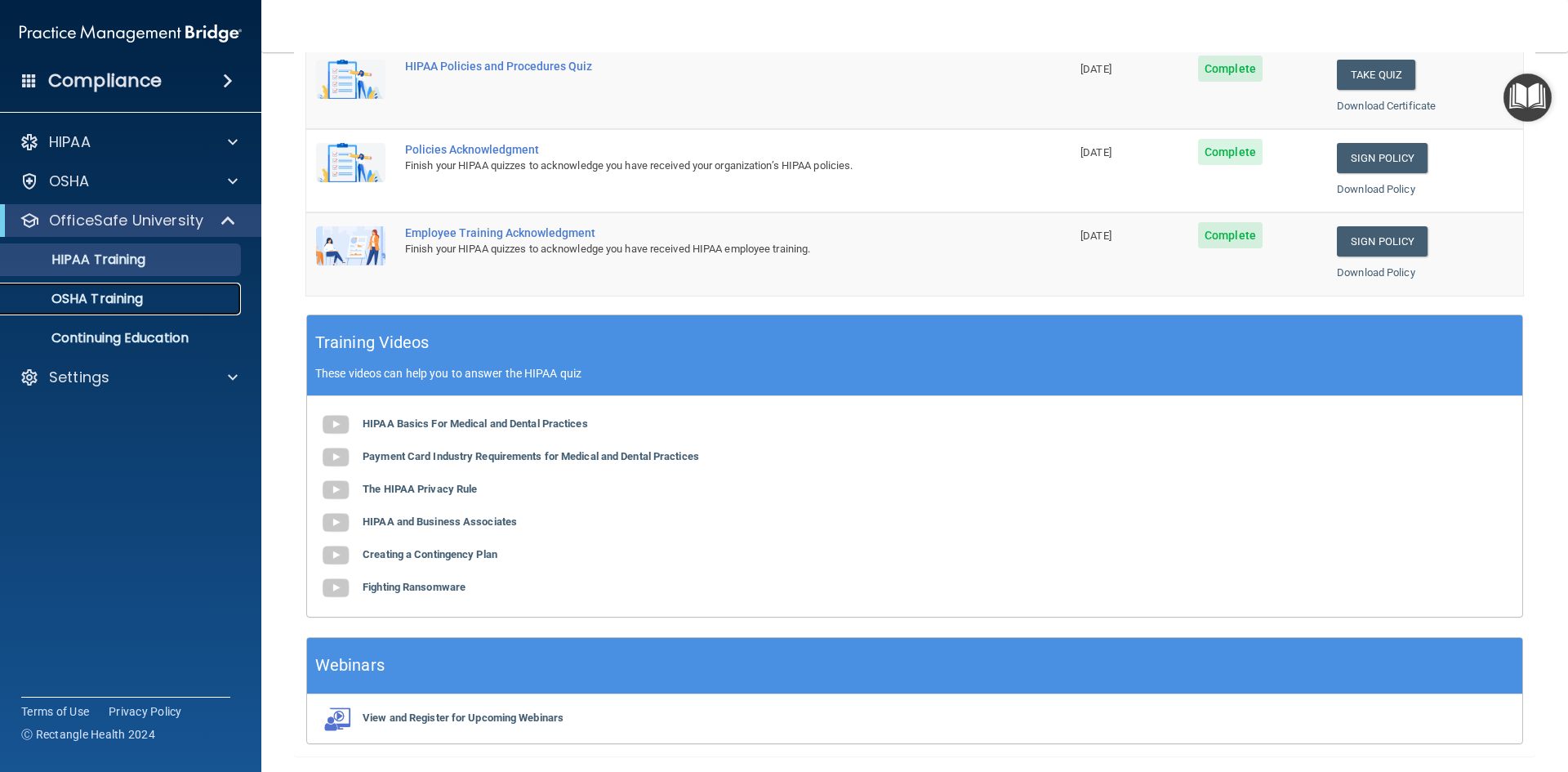
click at [117, 293] on p "OSHA Training" at bounding box center [76, 299] width 132 height 17
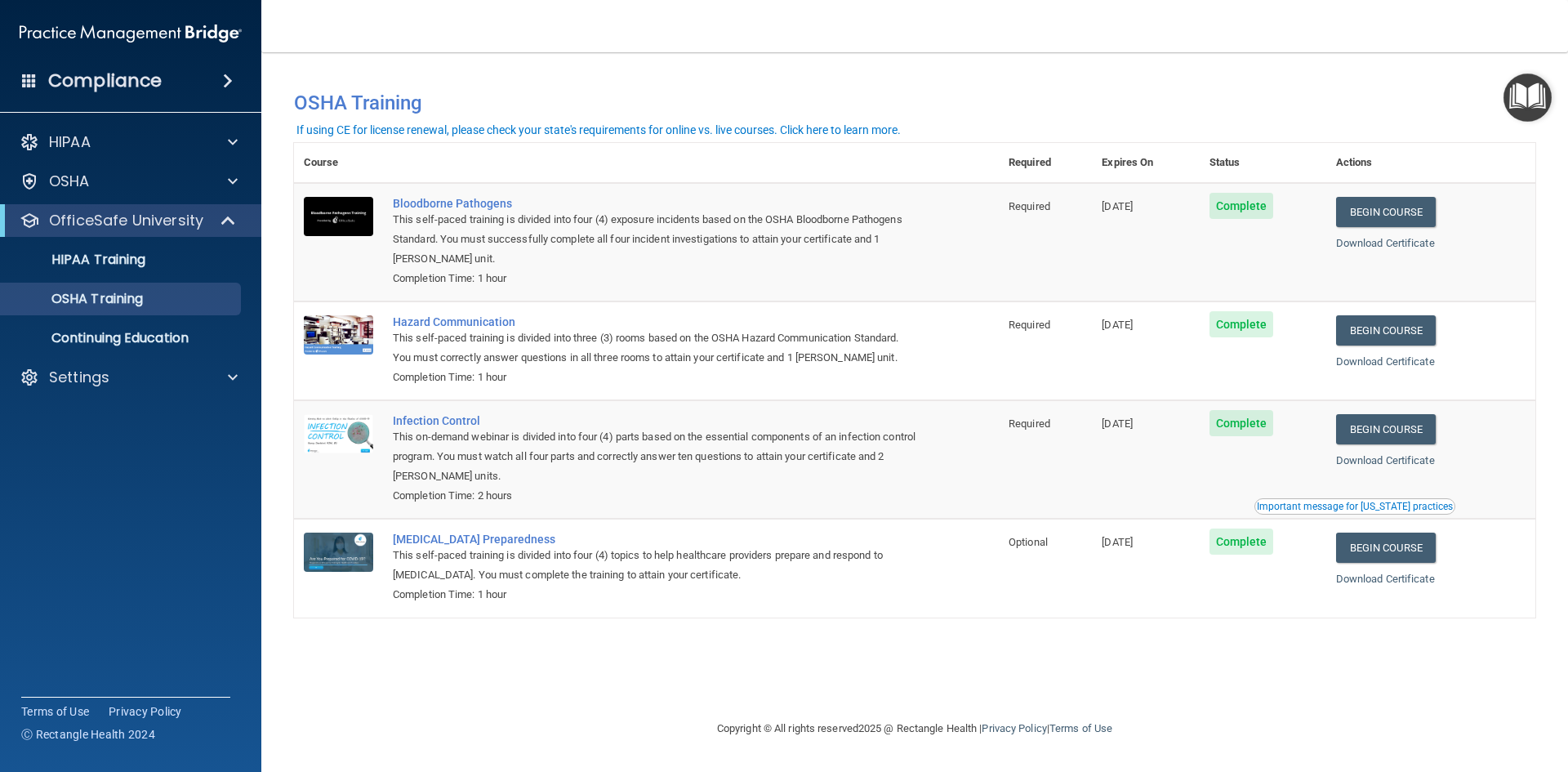
click at [1393, 507] on div "Important message for California practices" at bounding box center [1354, 507] width 196 height 10
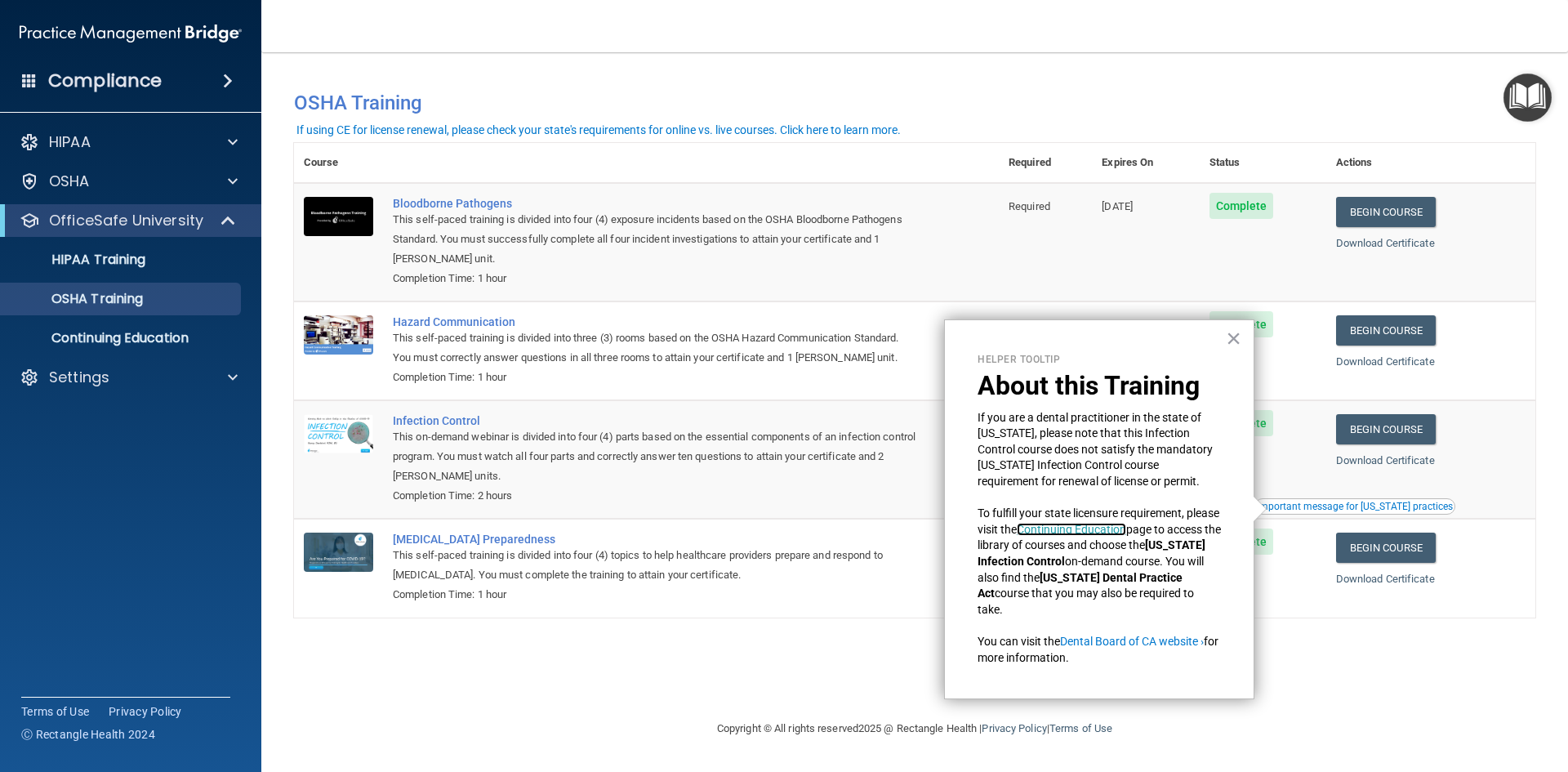
click at [1126, 528] on link "Continuing Education" at bounding box center [1071, 529] width 110 height 13
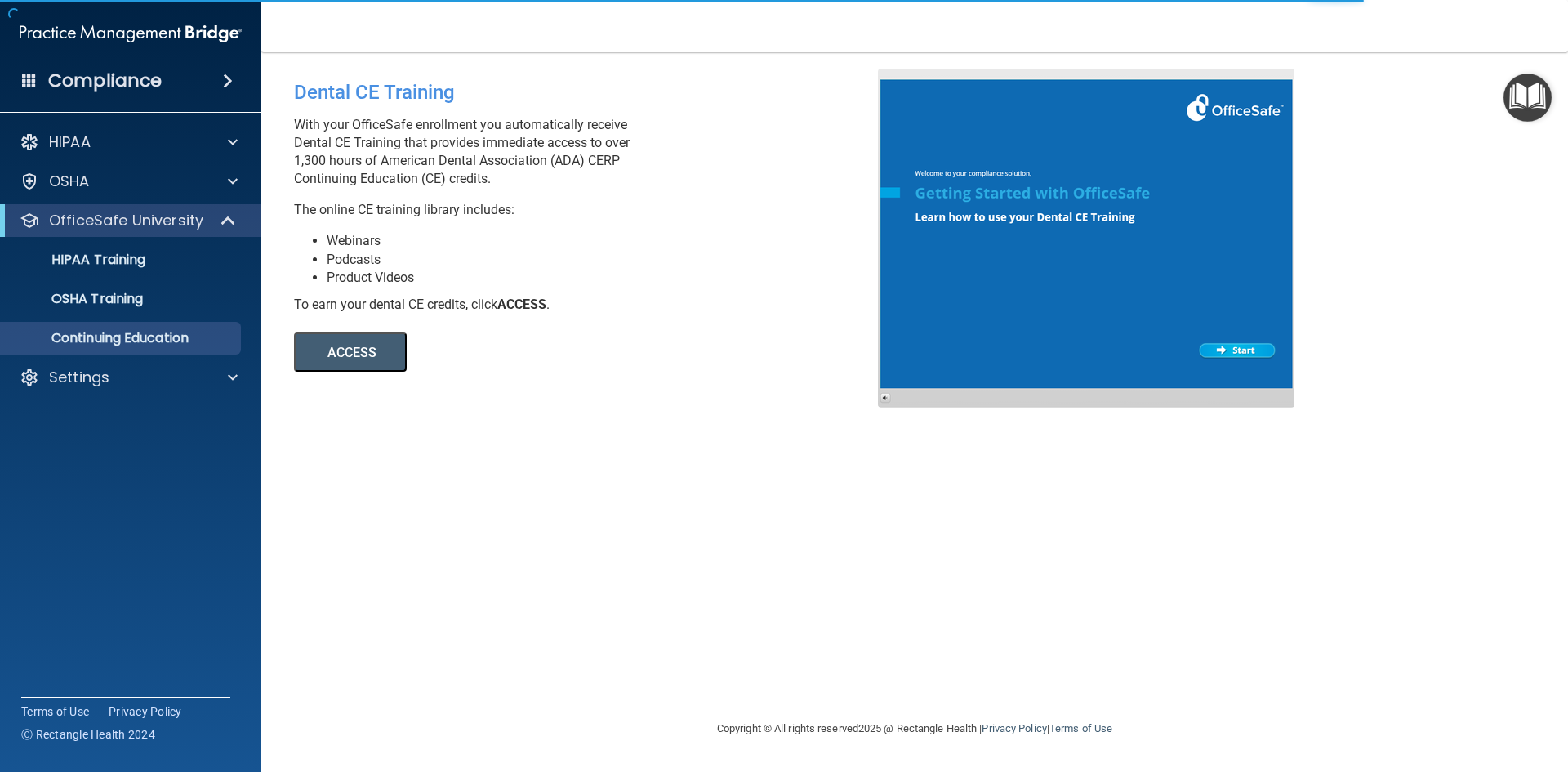
click at [370, 360] on button "ACCESS" at bounding box center [350, 352] width 113 height 39
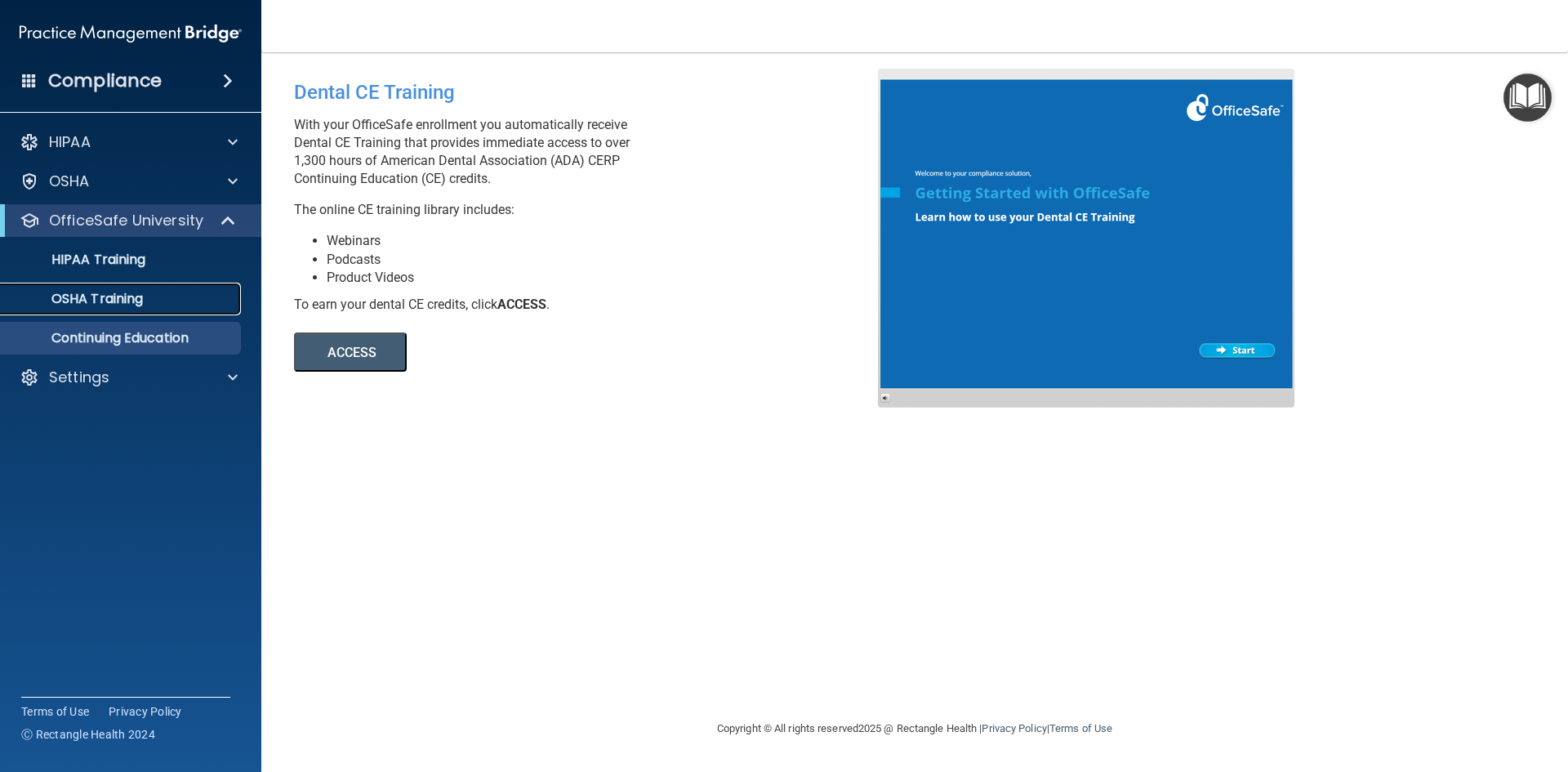
click at [97, 296] on p "OSHA Training" at bounding box center [76, 299] width 132 height 17
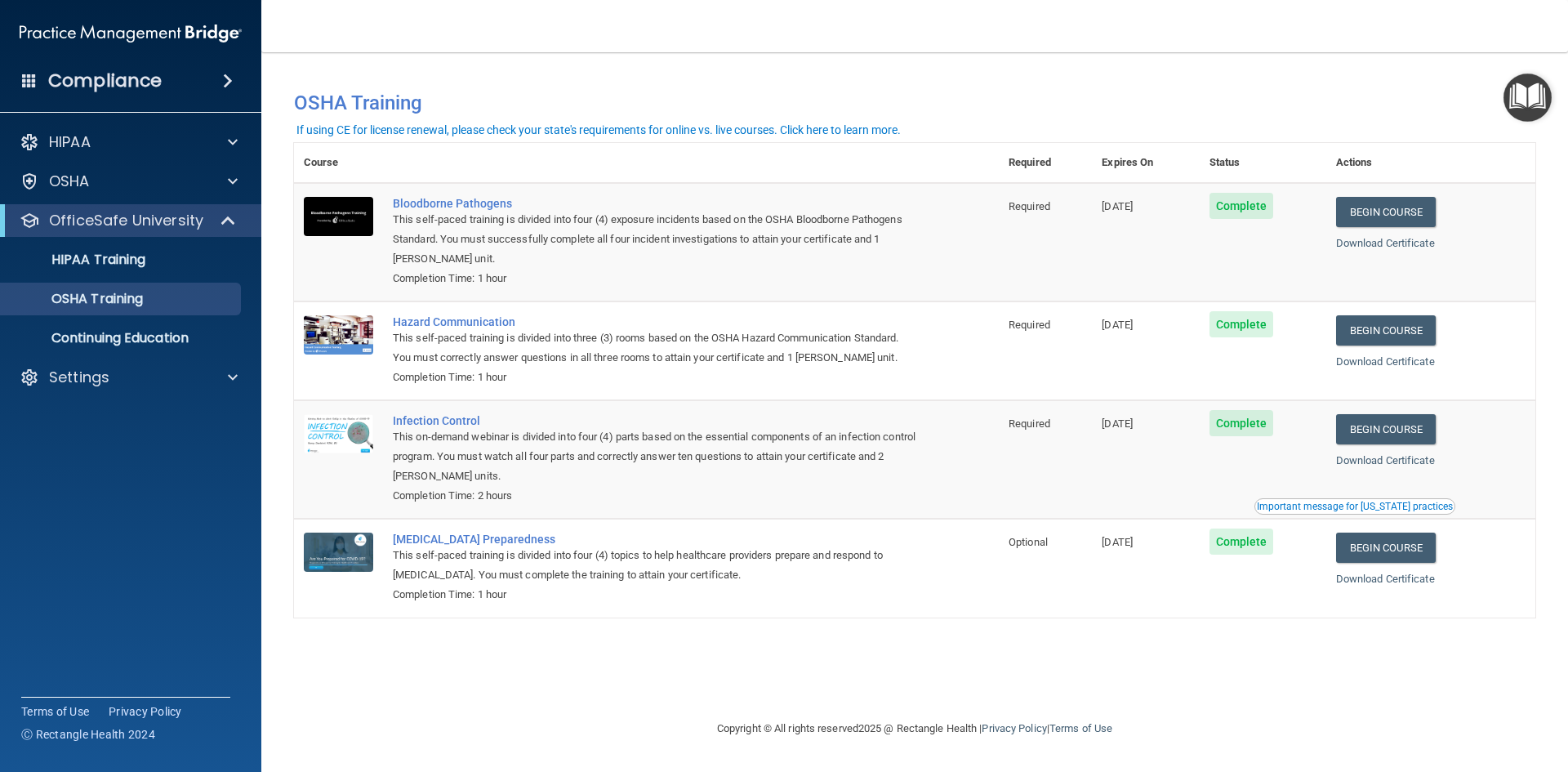
click at [1326, 517] on td "Complete" at bounding box center [1262, 458] width 126 height 119
click at [1336, 507] on div "Important message for California practices" at bounding box center [1354, 507] width 196 height 10
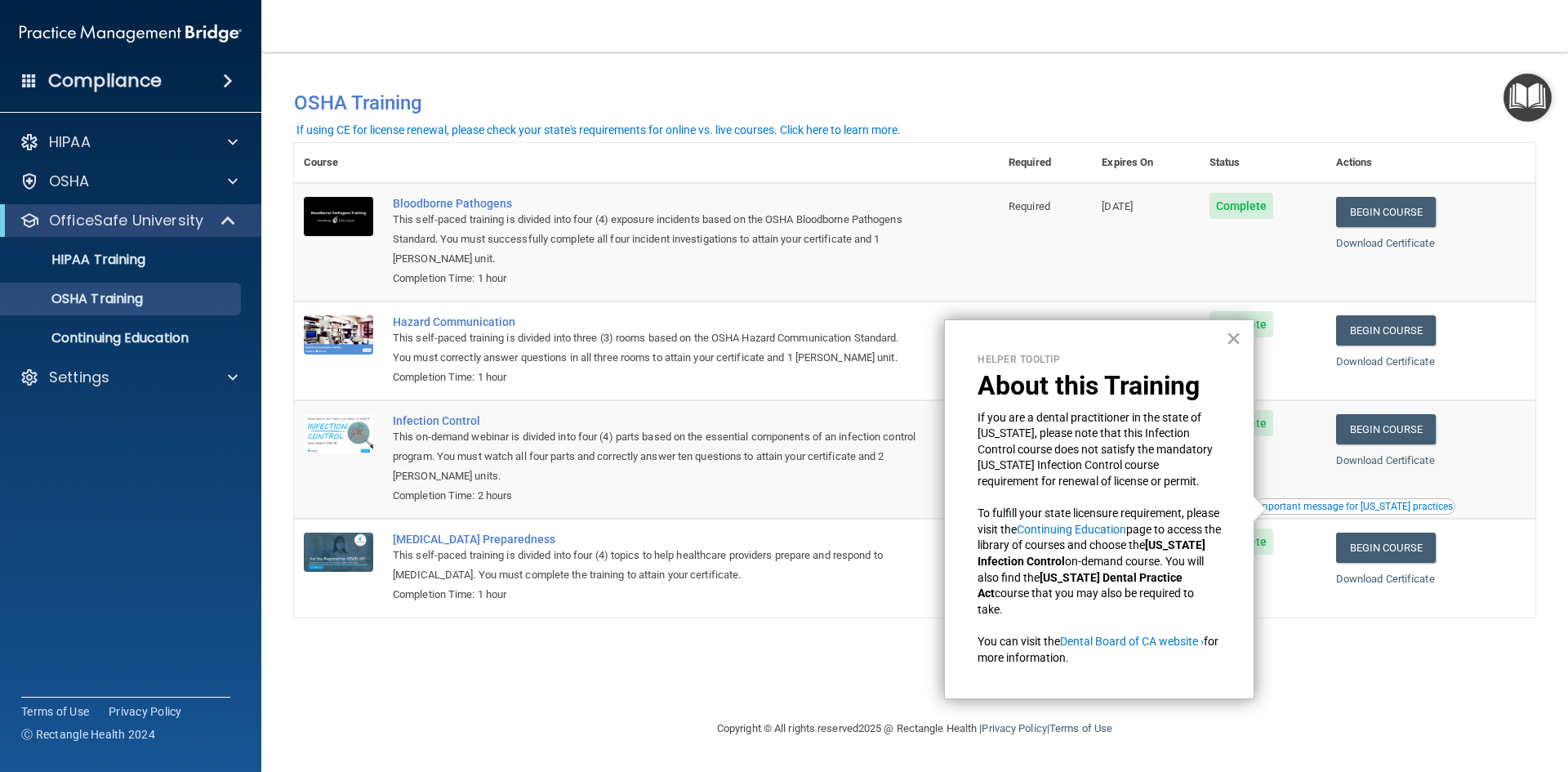
click at [784, 439] on div "This on-demand webinar is divided into four (4) parts based on the essential co…" at bounding box center [654, 457] width 524 height 59
click at [1237, 328] on button "×" at bounding box center [1233, 338] width 16 height 26
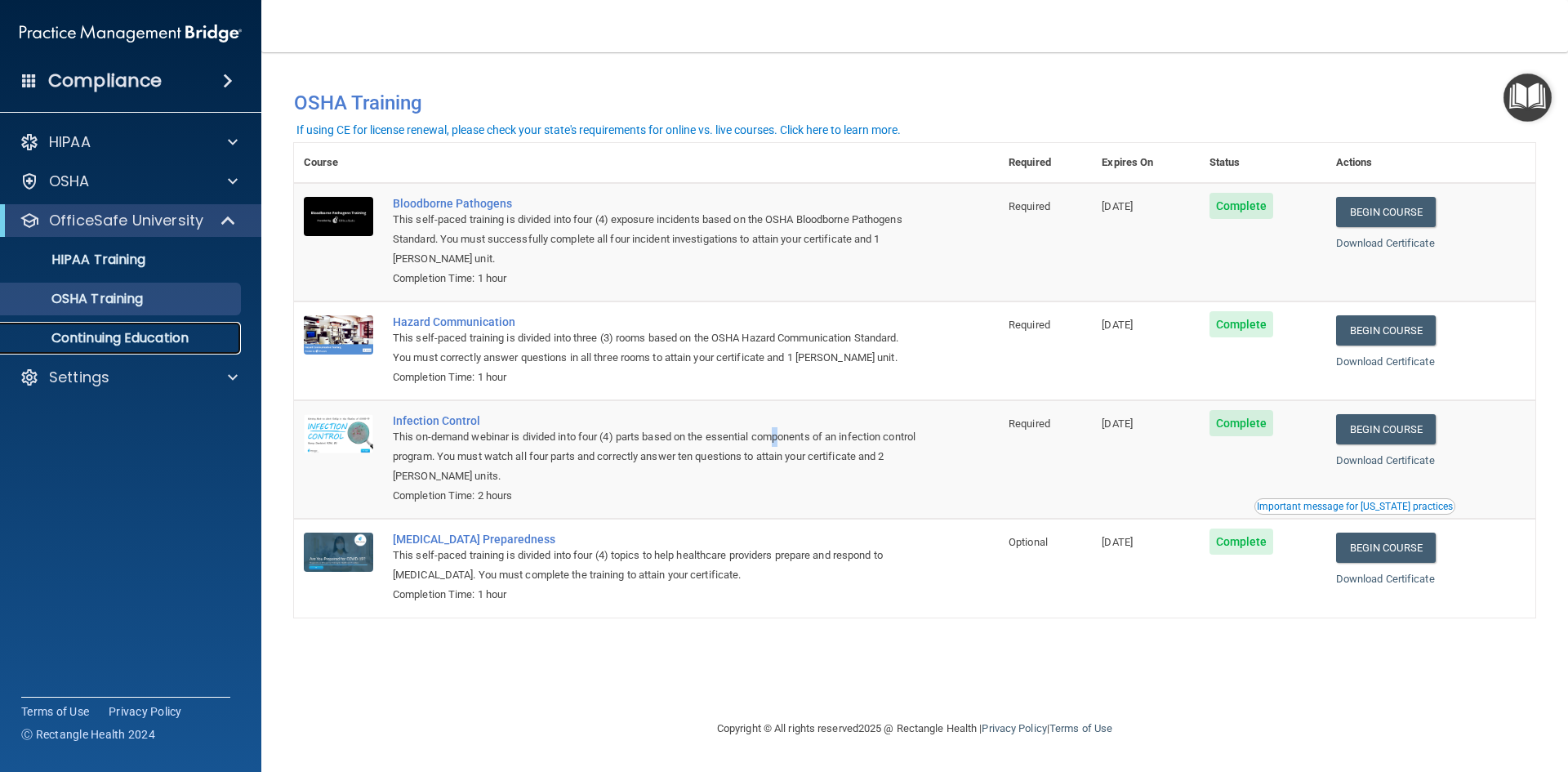
click at [157, 337] on p "Continuing Education" at bounding box center [122, 338] width 223 height 17
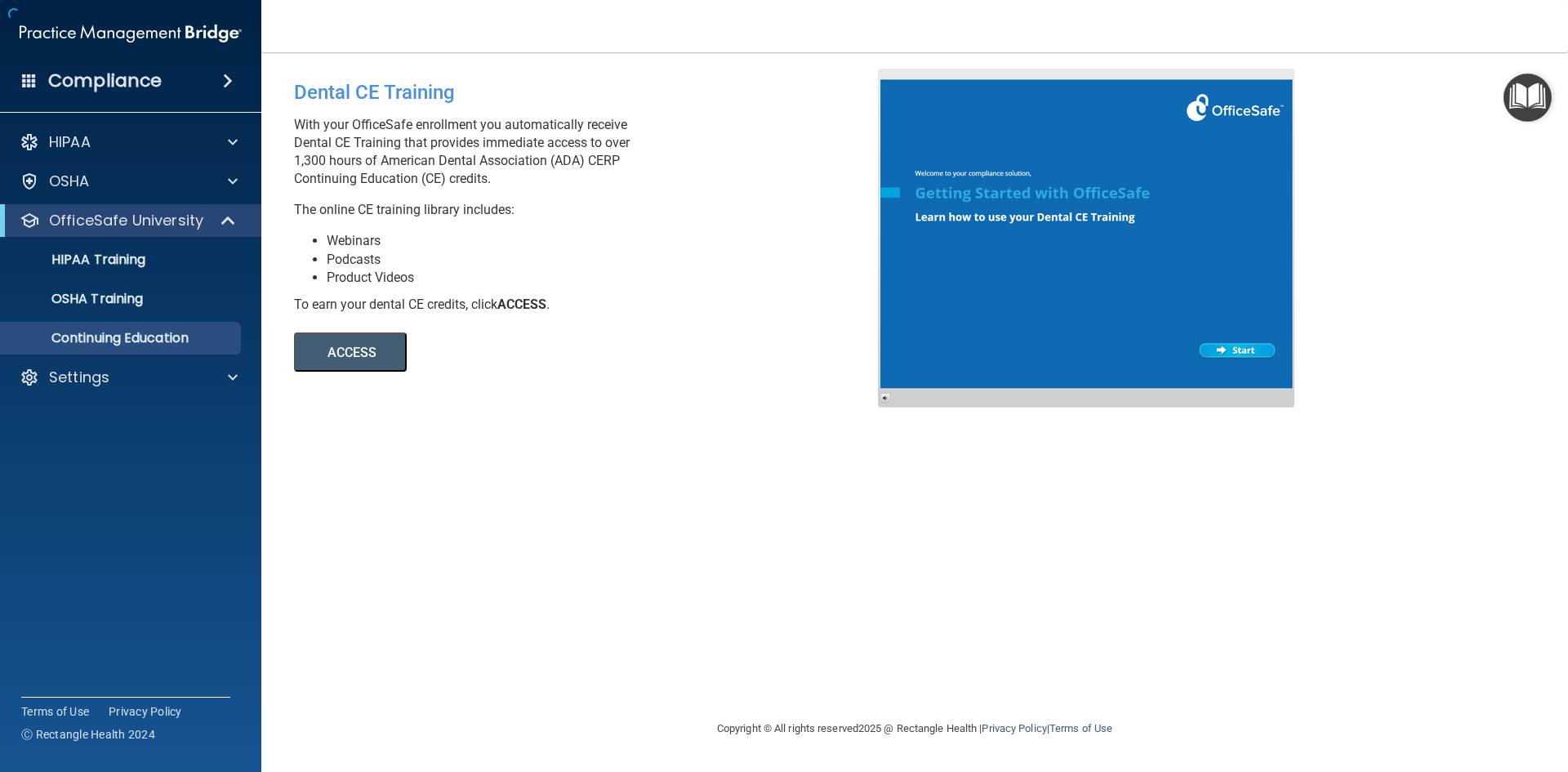
click at [385, 349] on button "ACCESS" at bounding box center [350, 352] width 113 height 39
click at [125, 281] on ul "HIPAA Training OSHA Training Continuing Education" at bounding box center [131, 296] width 296 height 118
click at [87, 292] on p "OSHA Training" at bounding box center [76, 299] width 132 height 17
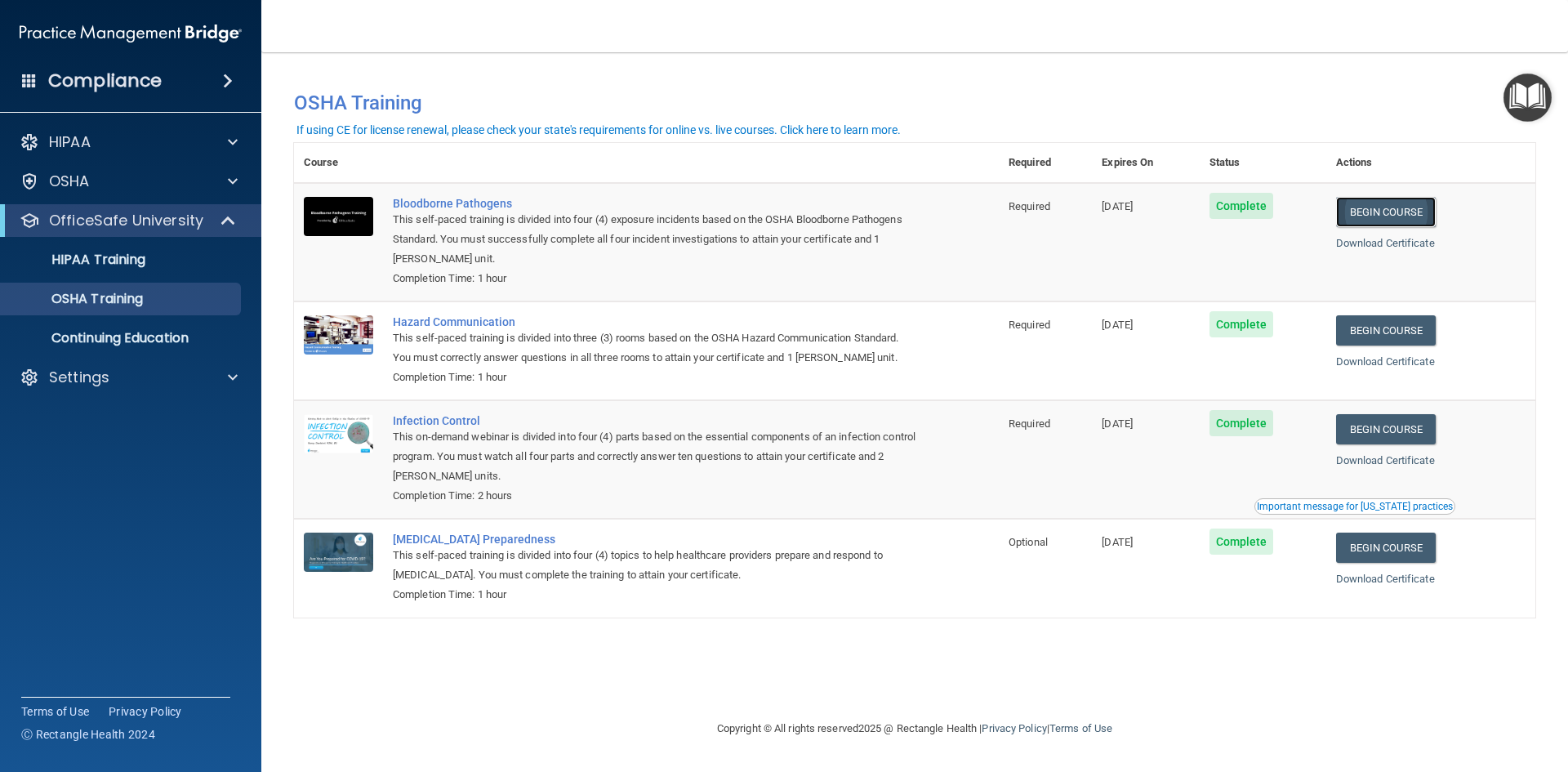
click at [1401, 208] on link "Begin Course" at bounding box center [1386, 212] width 100 height 30
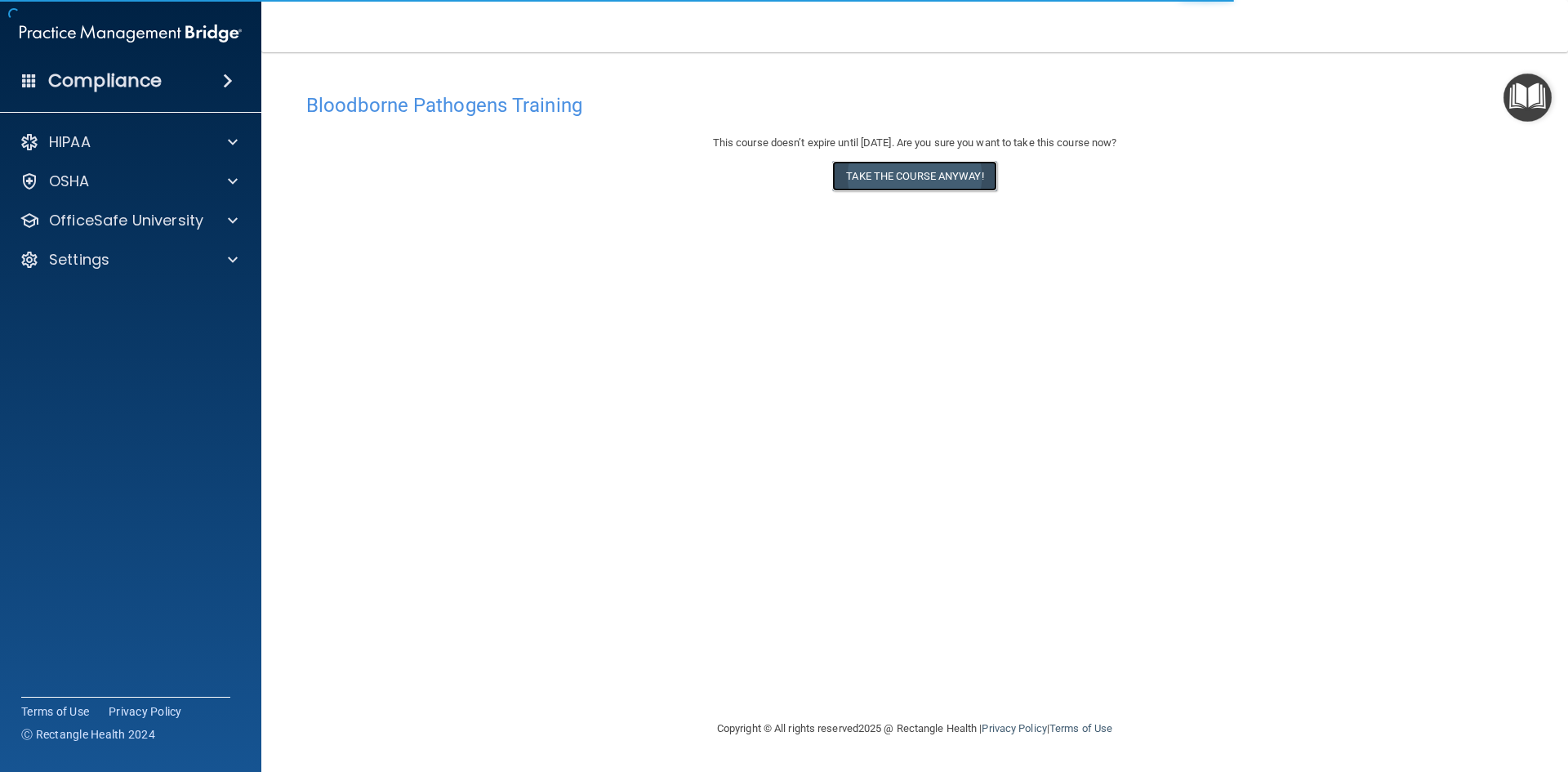
click at [938, 172] on button "Take the course anyway!" at bounding box center [915, 175] width 165 height 30
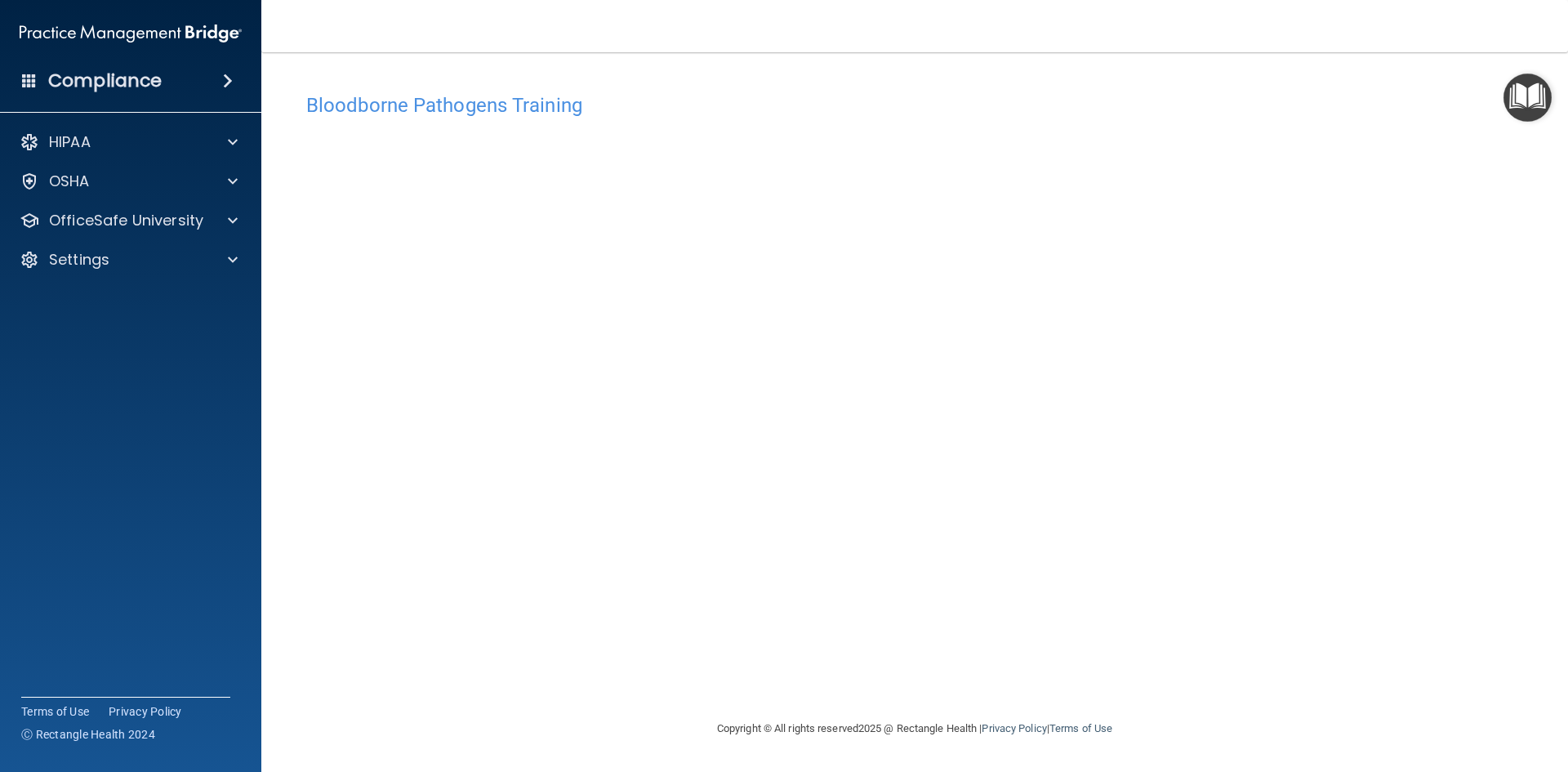
click at [1224, 690] on div "Bloodborne Pathogens Training This course doesn’t expire until [DATE]. Are you …" at bounding box center [914, 402] width 1241 height 634
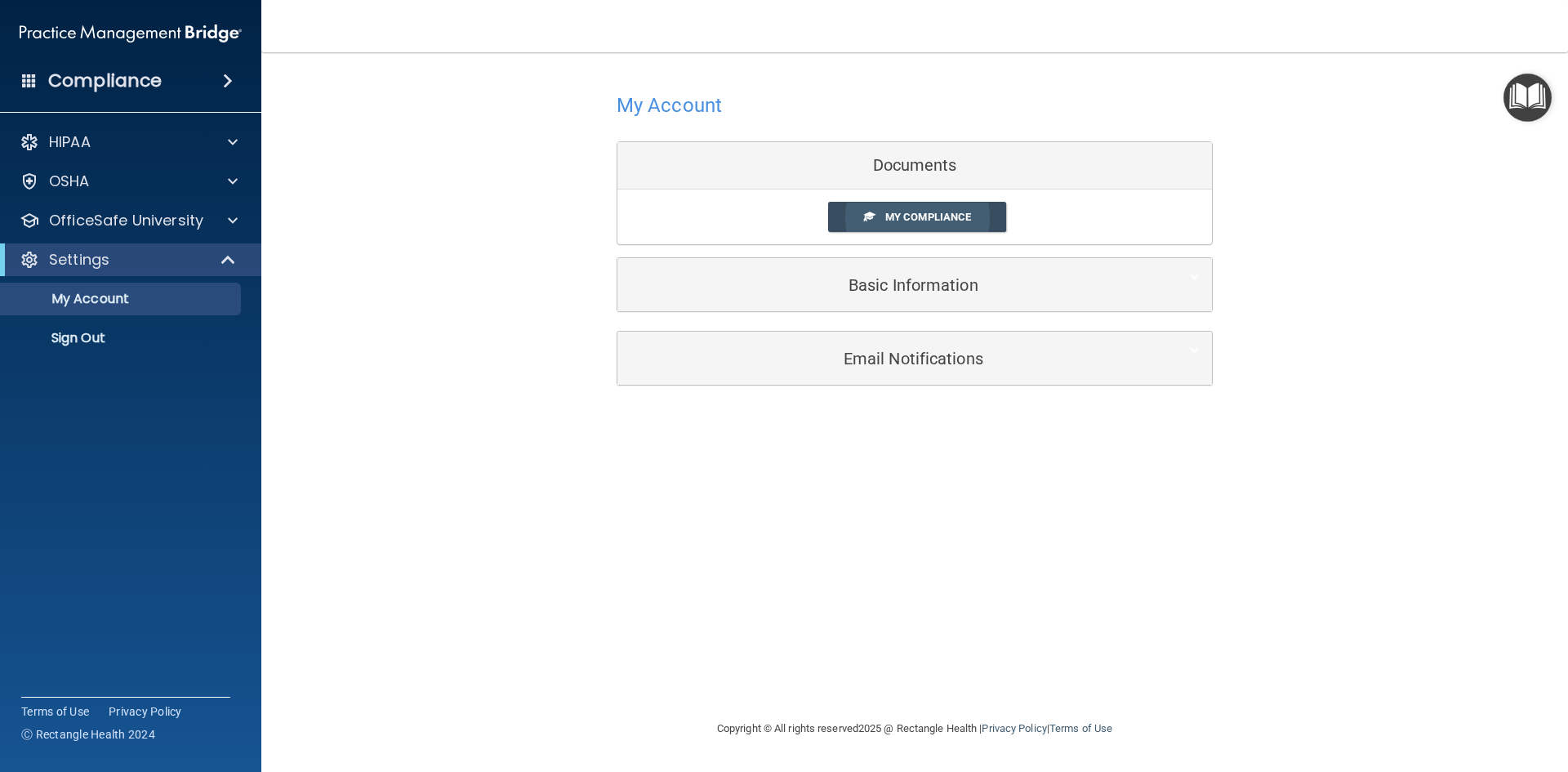
click at [951, 220] on span "My Compliance" at bounding box center [928, 217] width 86 height 13
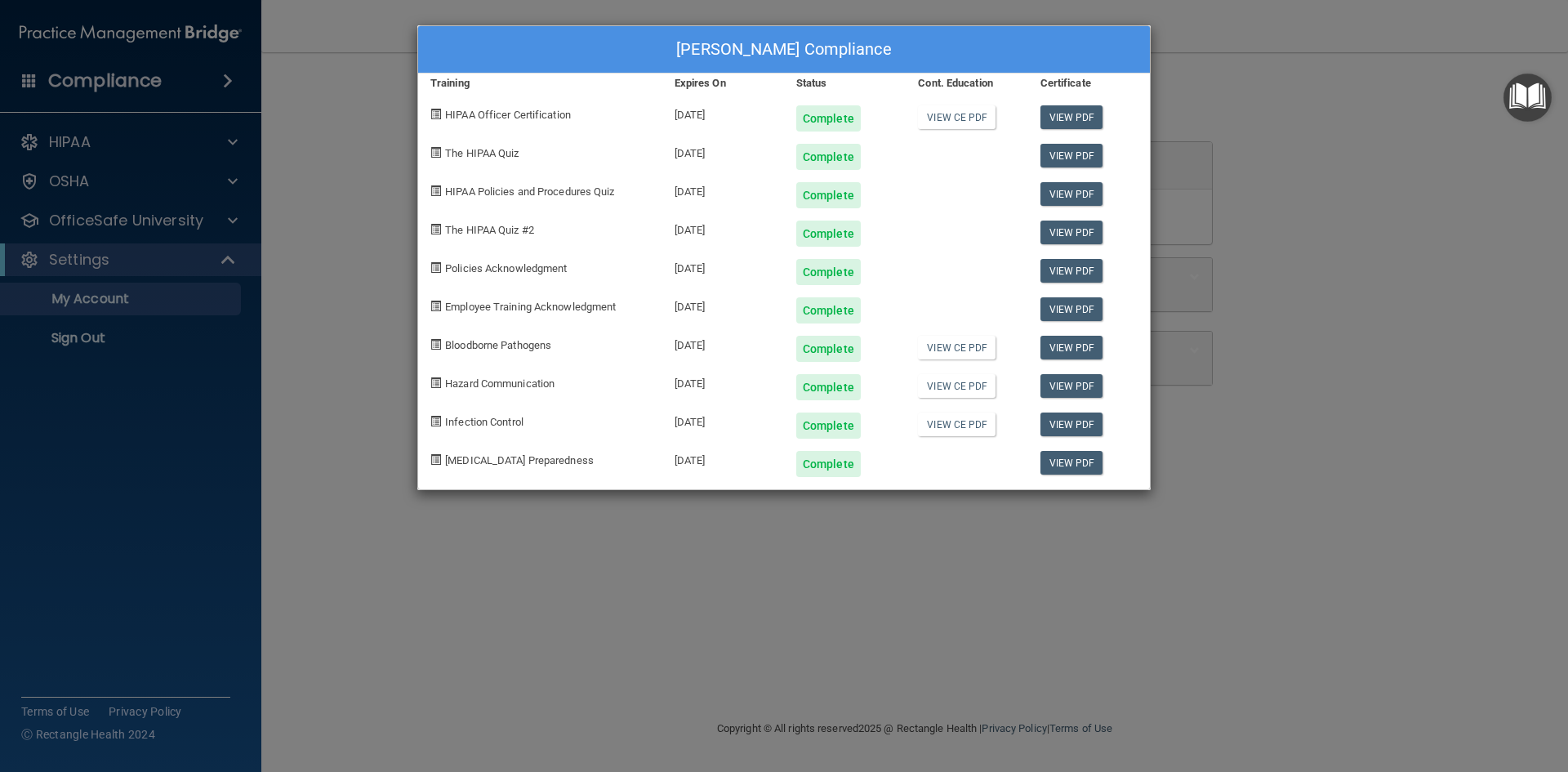
click at [689, 113] on div "01/15/2026" at bounding box center [723, 112] width 121 height 38
click at [523, 115] on span "HIPAA Officer Certification" at bounding box center [507, 115] width 125 height 13
click at [938, 111] on link "View CE PDF" at bounding box center [956, 118] width 77 height 24
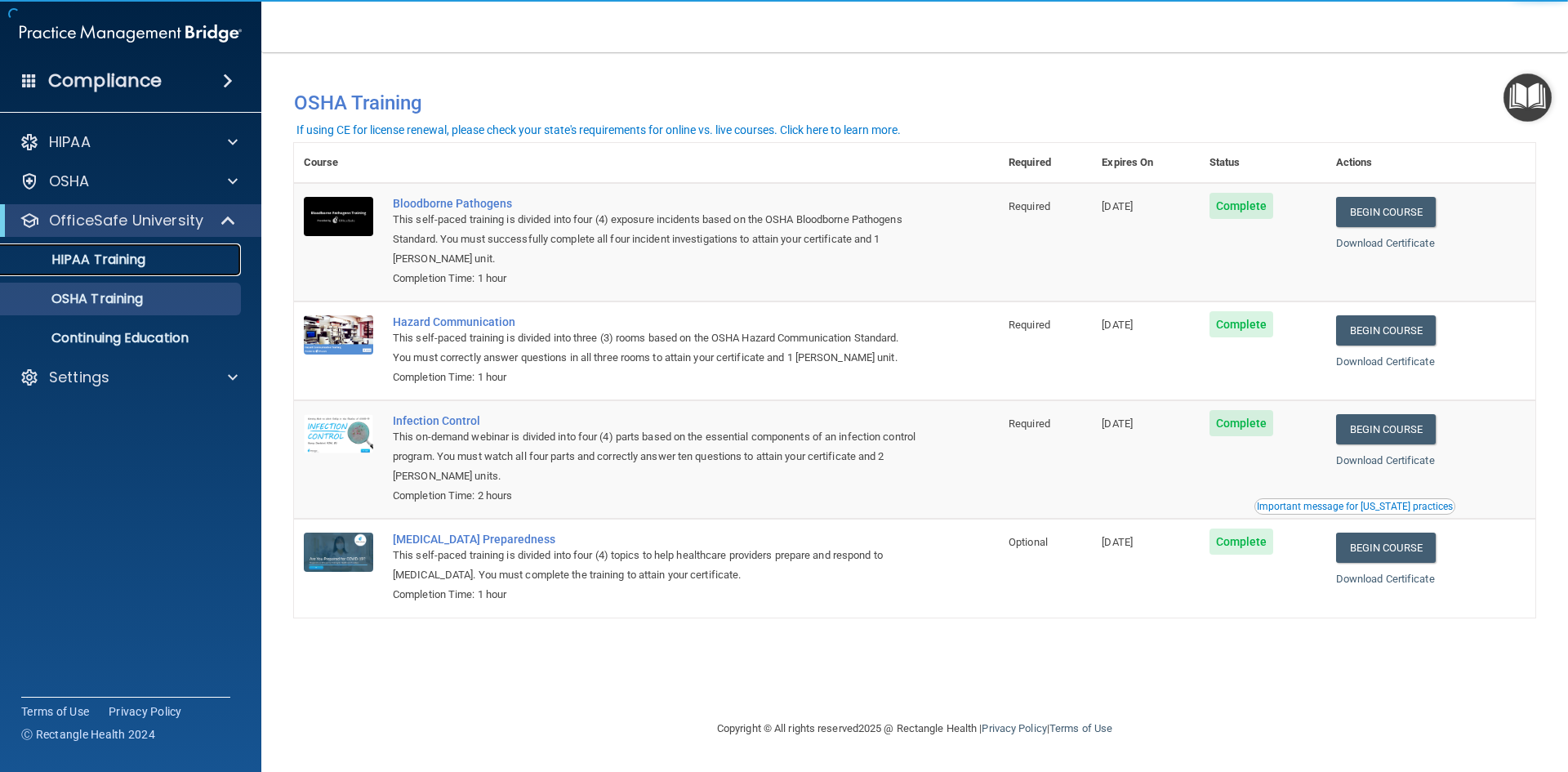
click at [109, 261] on p "HIPAA Training" at bounding box center [78, 260] width 135 height 17
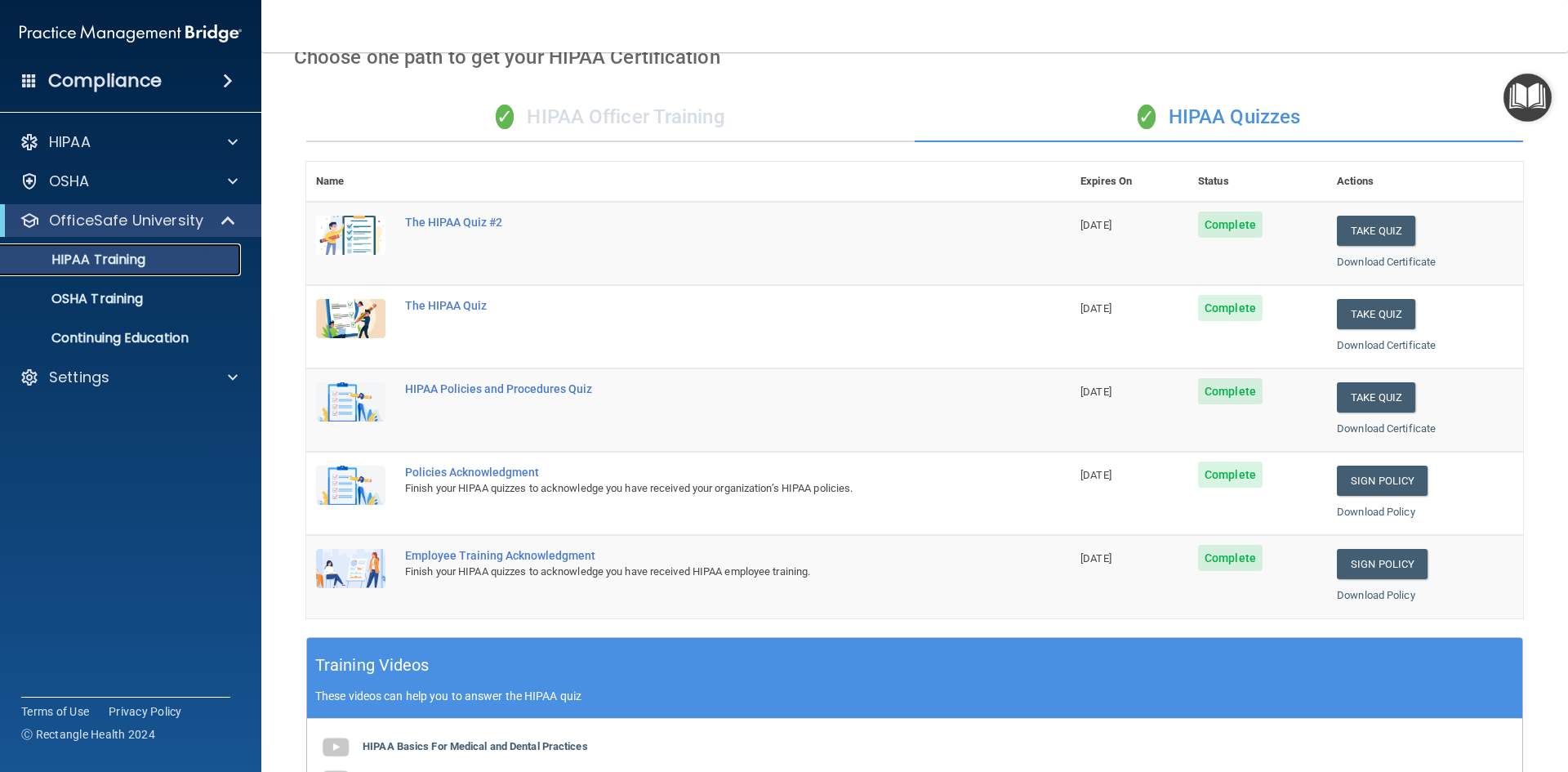
scroll to position [50, 0]
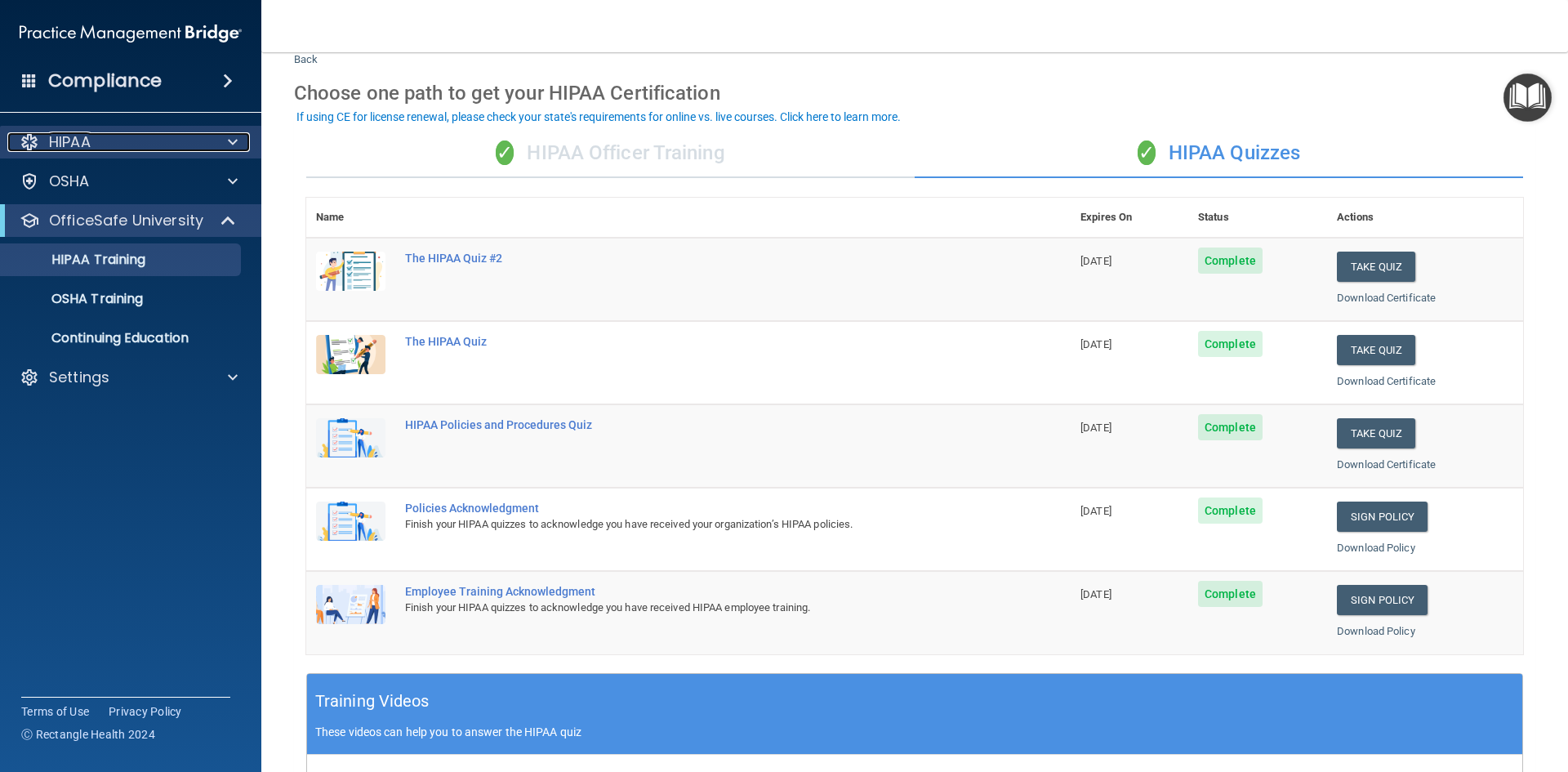
click at [134, 150] on div "HIPAA" at bounding box center [109, 142] width 203 height 20
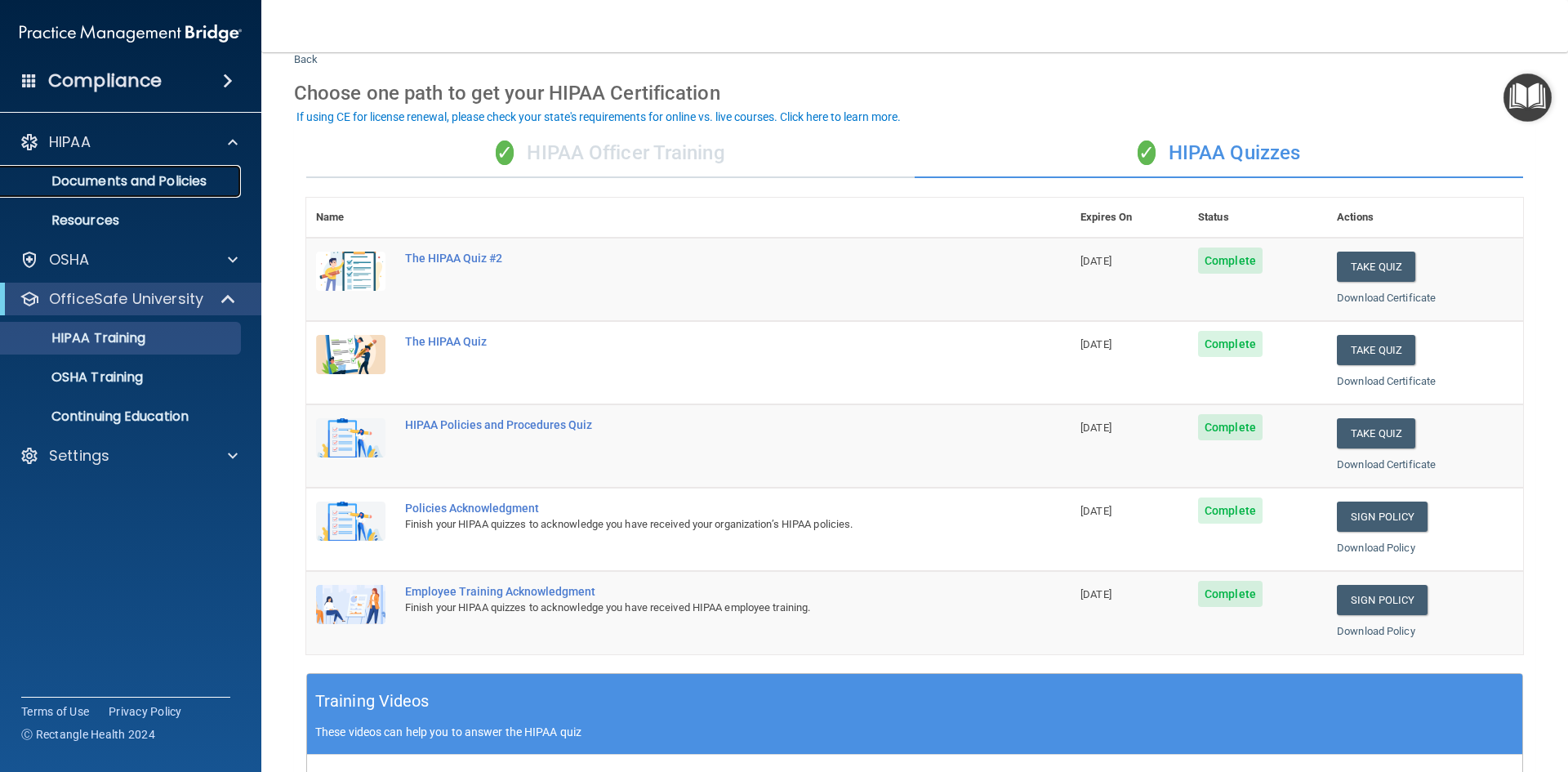
click at [154, 186] on p "Documents and Policies" at bounding box center [122, 181] width 223 height 17
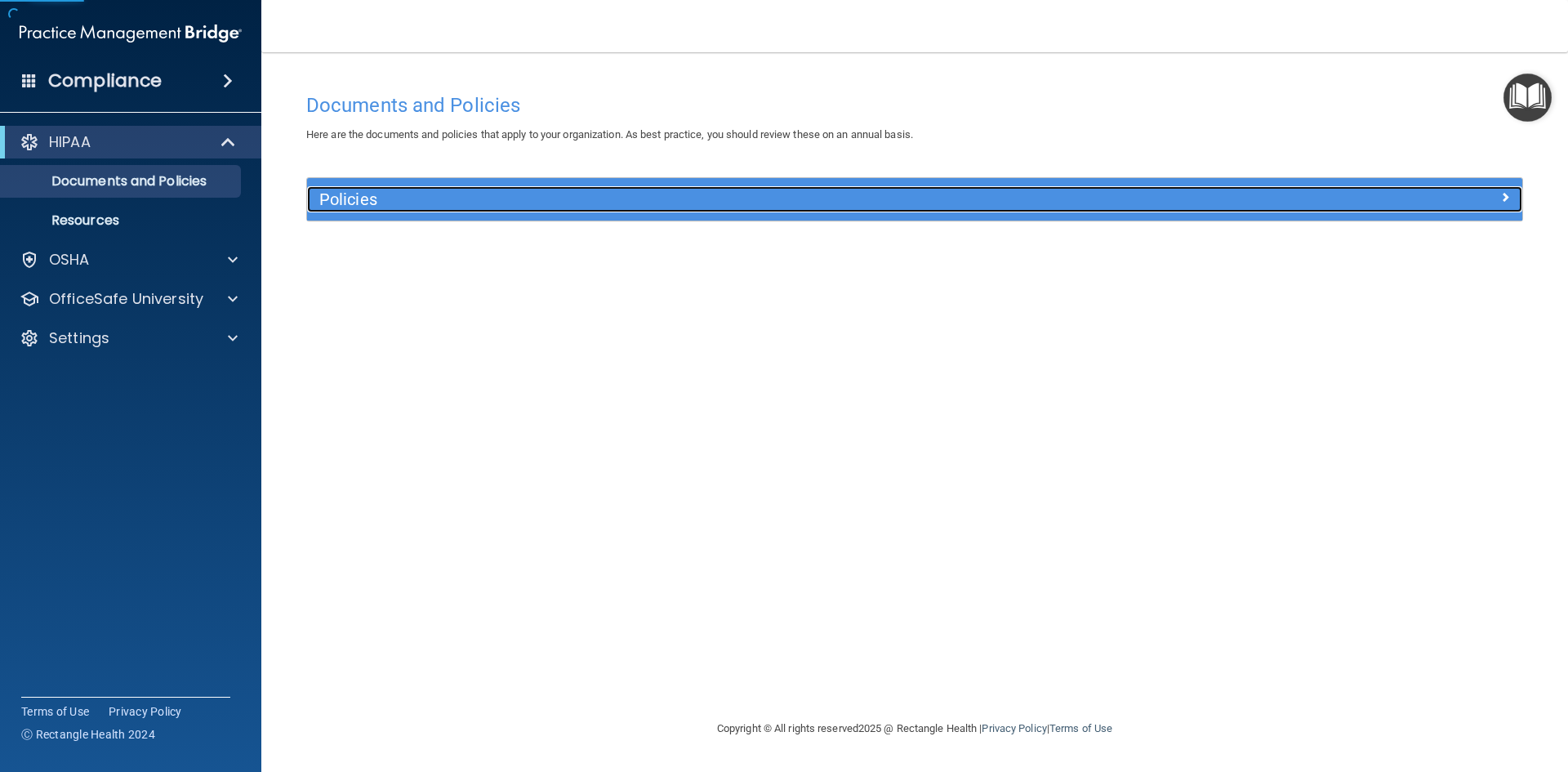
click at [428, 194] on h5 "Policies" at bounding box center [762, 199] width 886 height 18
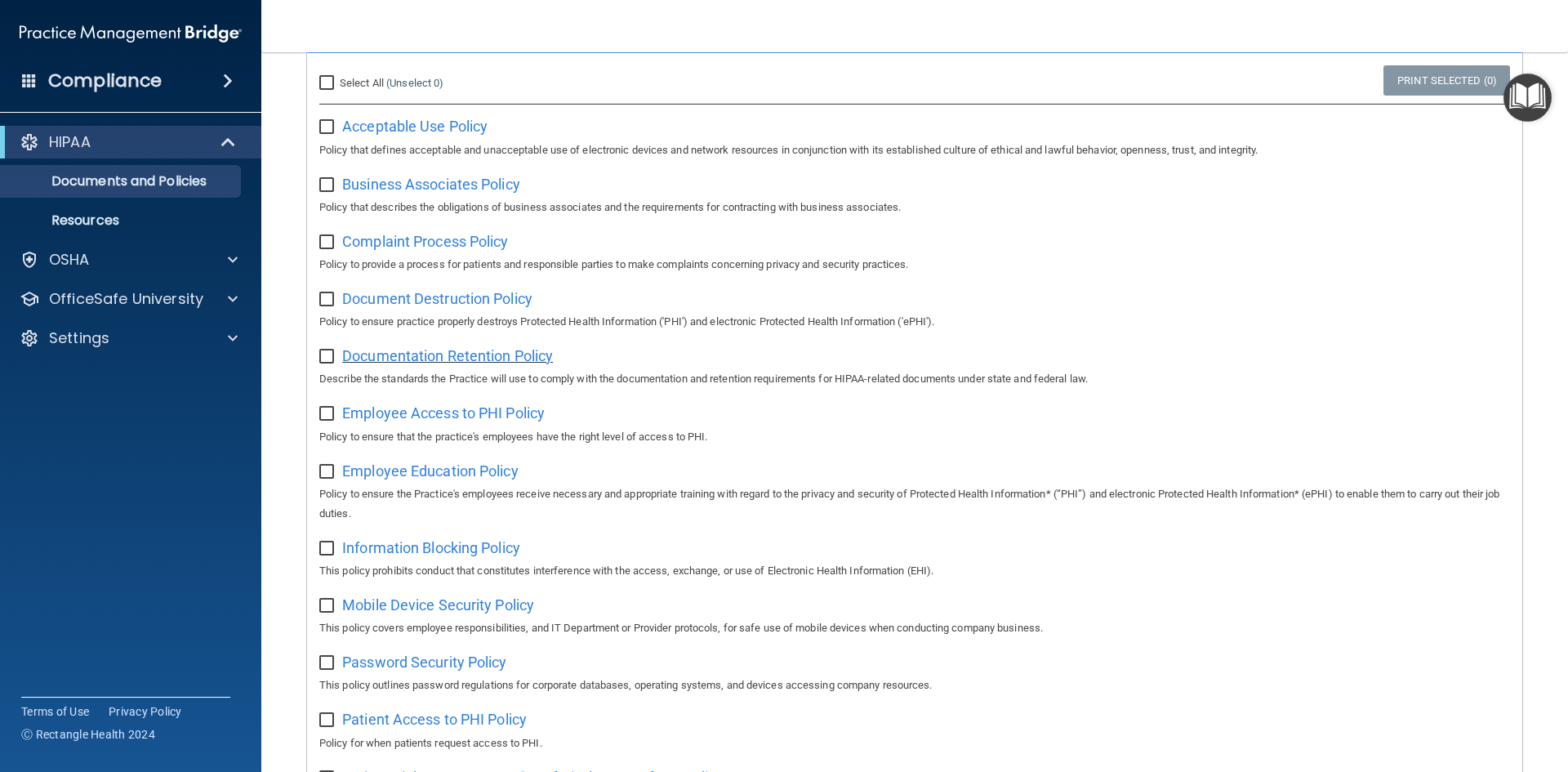
scroll to position [490, 0]
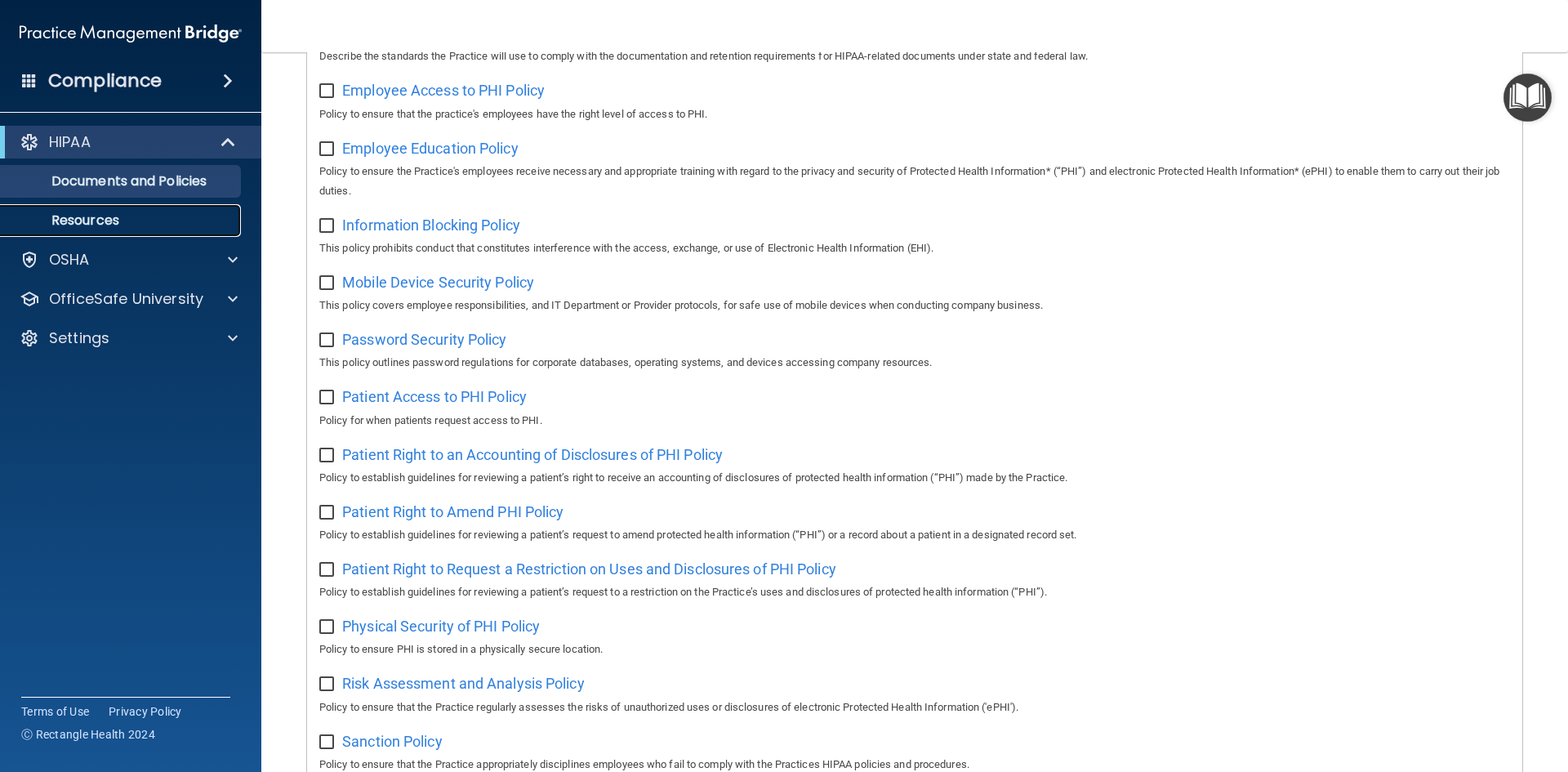
click at [71, 215] on p "Resources" at bounding box center [122, 220] width 223 height 17
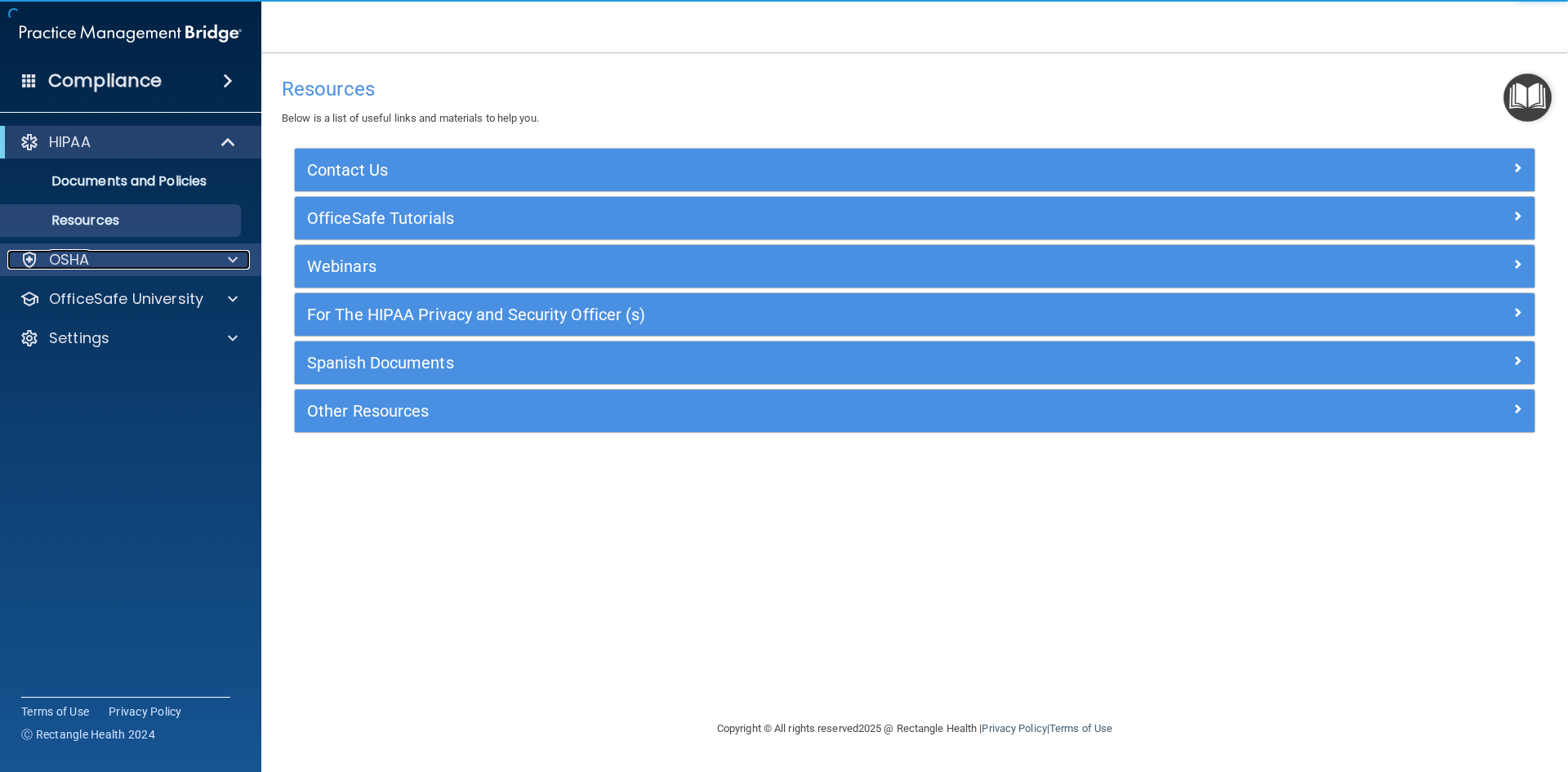
click at [93, 249] on div "OSHA" at bounding box center [131, 259] width 262 height 32
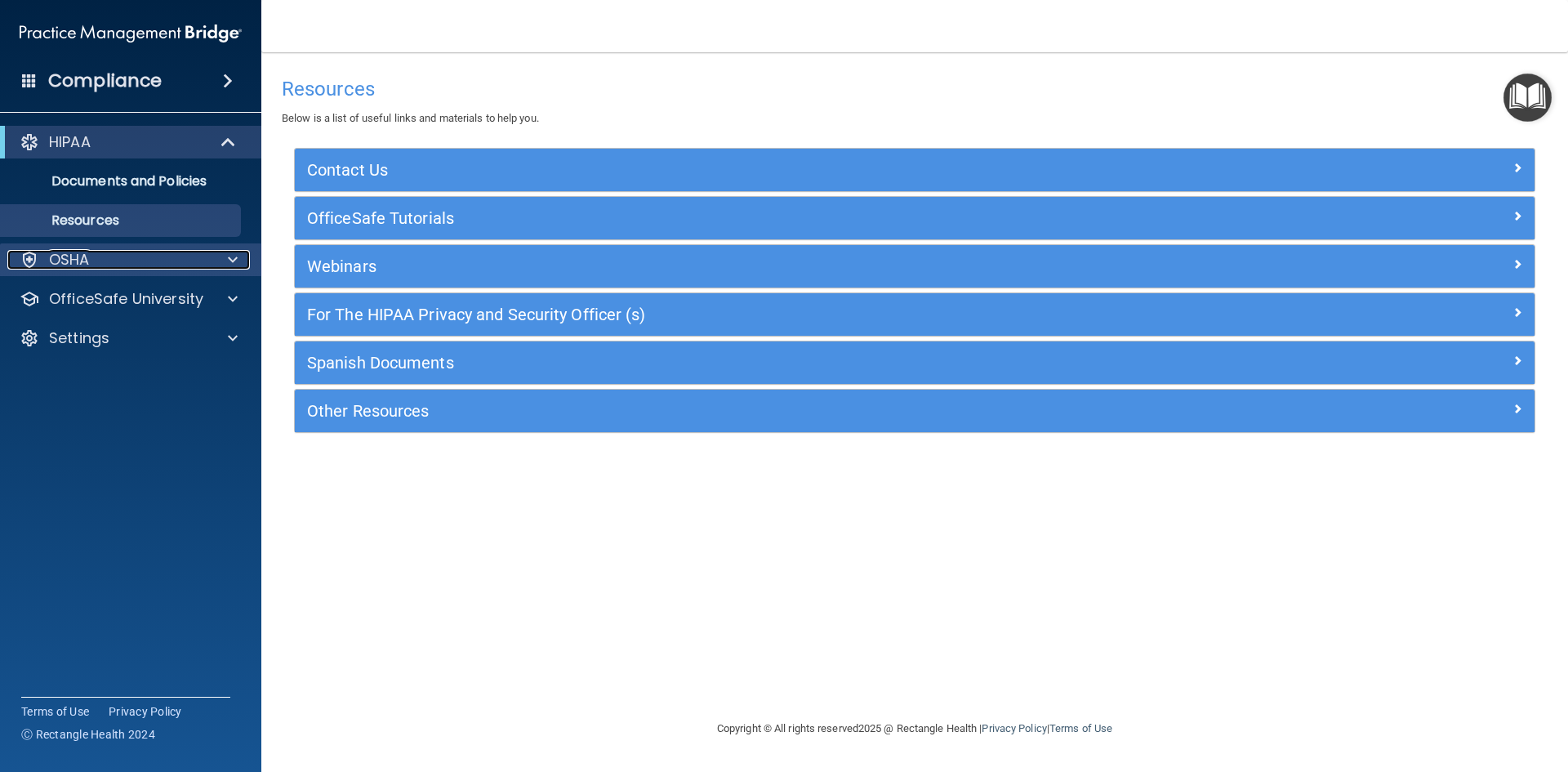
click at [214, 257] on div at bounding box center [230, 260] width 41 height 20
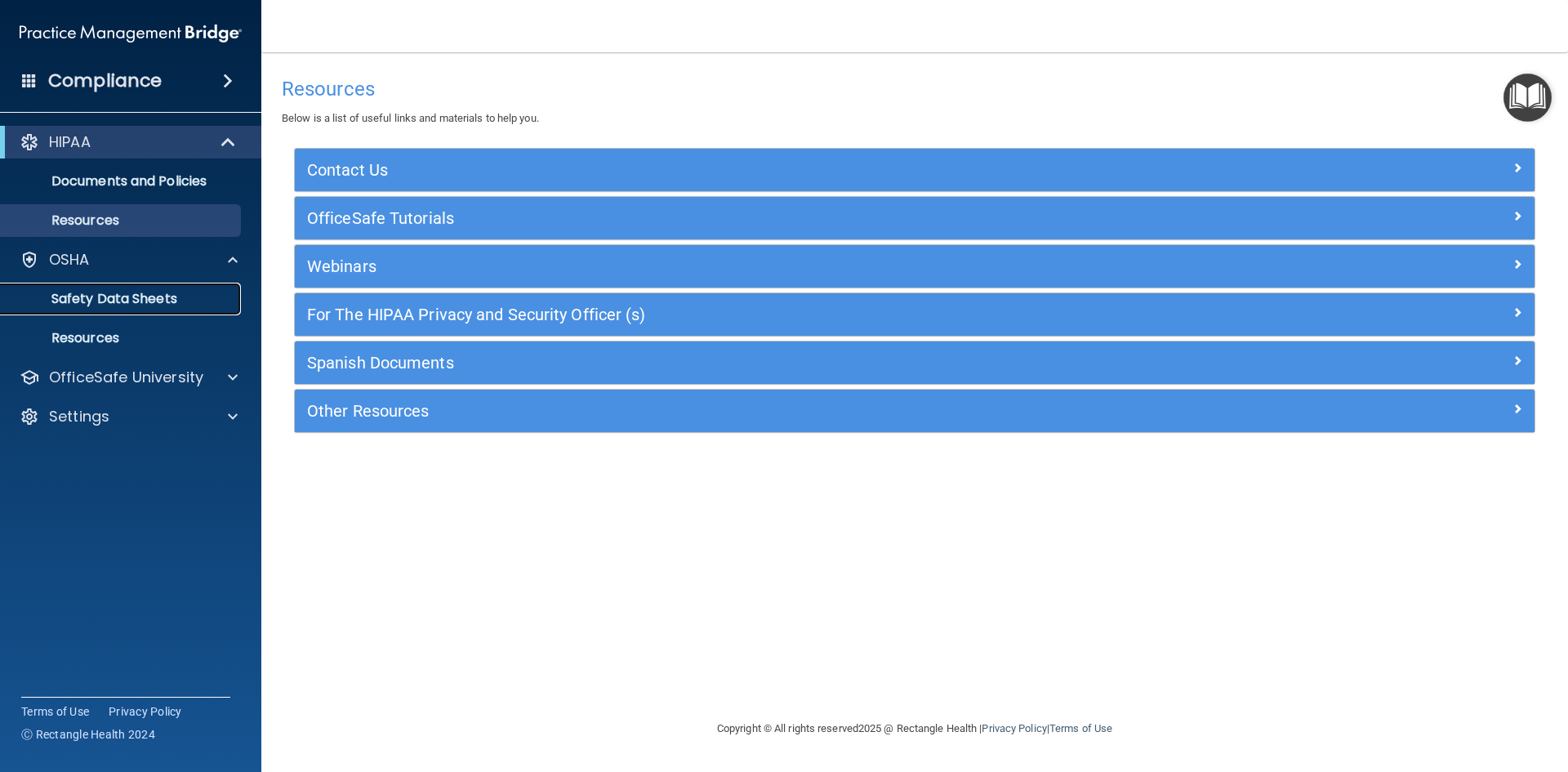
click at [165, 291] on p "Safety Data Sheets" at bounding box center [122, 299] width 223 height 17
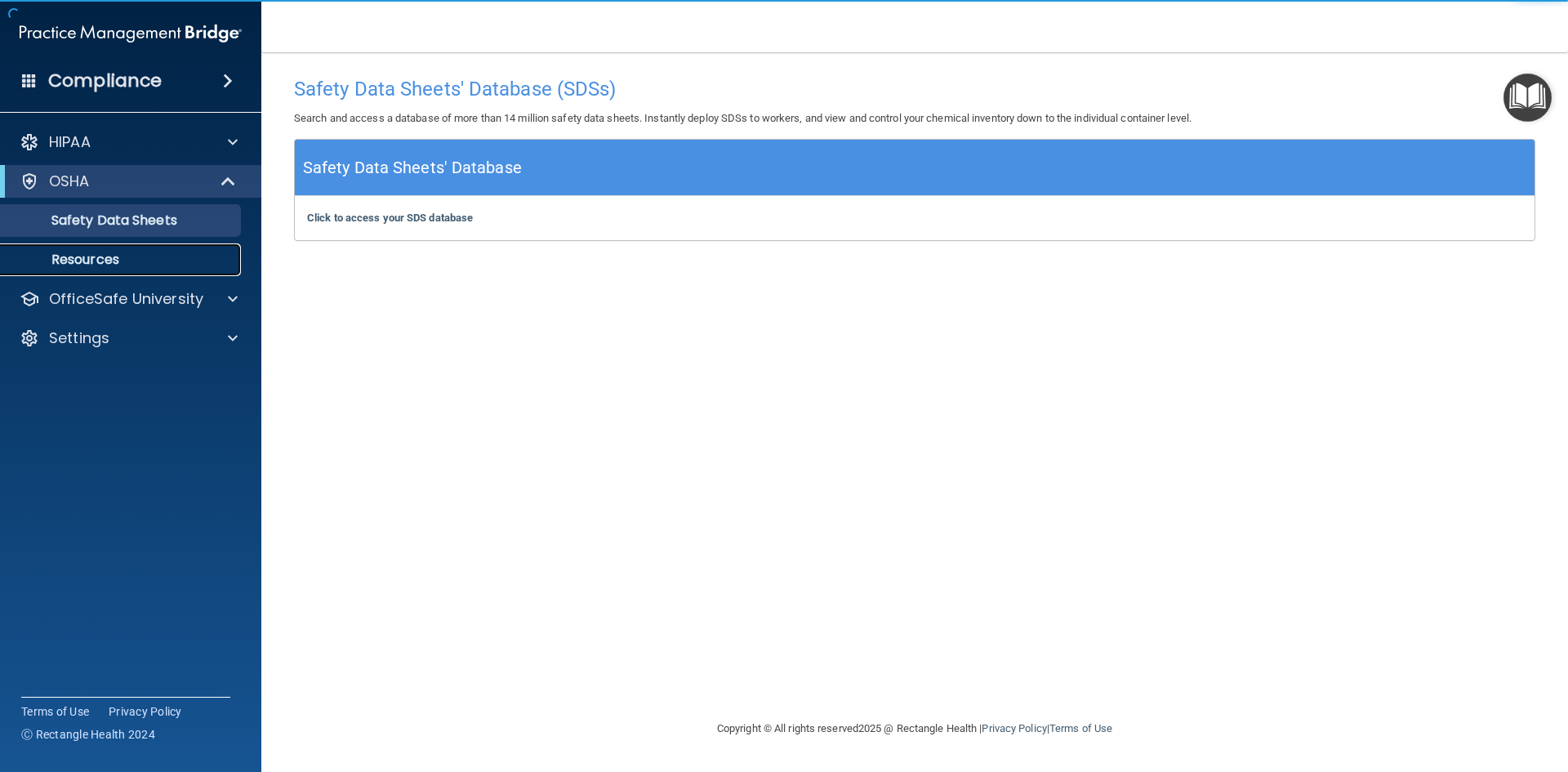
click at [108, 253] on p "Resources" at bounding box center [122, 260] width 223 height 17
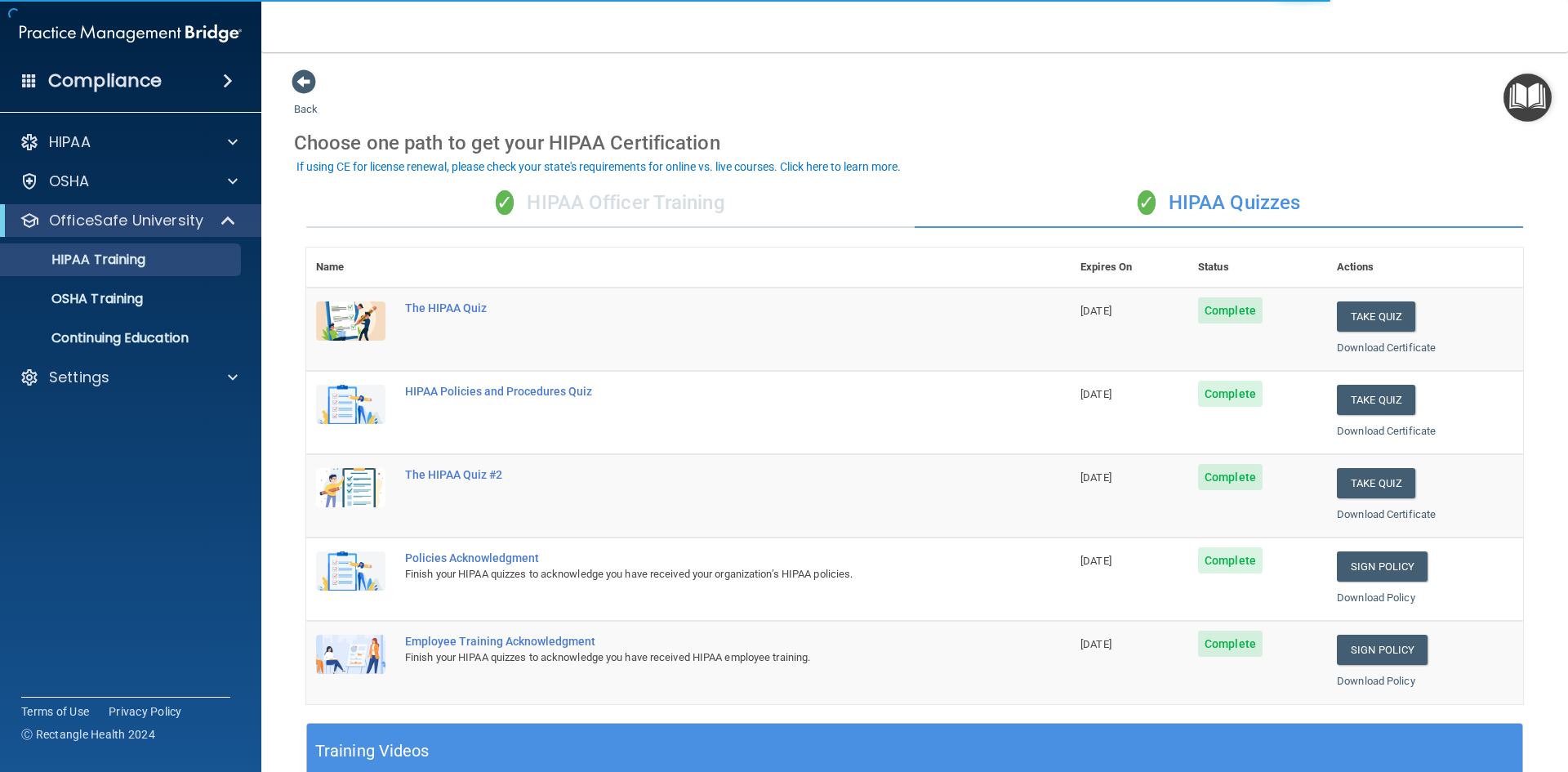
click at [676, 203] on div "✓ HIPAA Officer Training" at bounding box center [610, 204] width 608 height 49
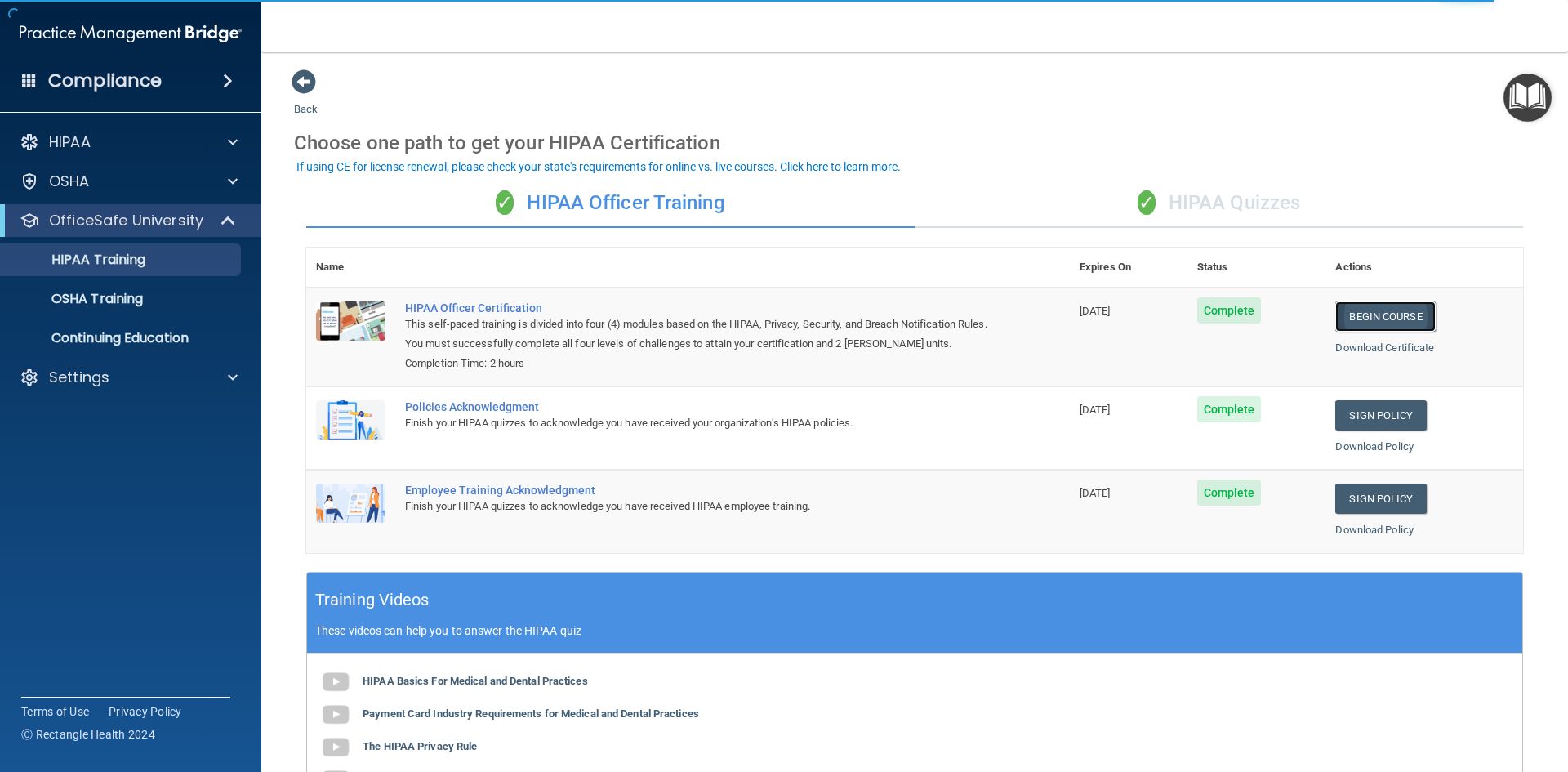
click at [1387, 324] on link "Begin Course" at bounding box center [1385, 316] width 100 height 30
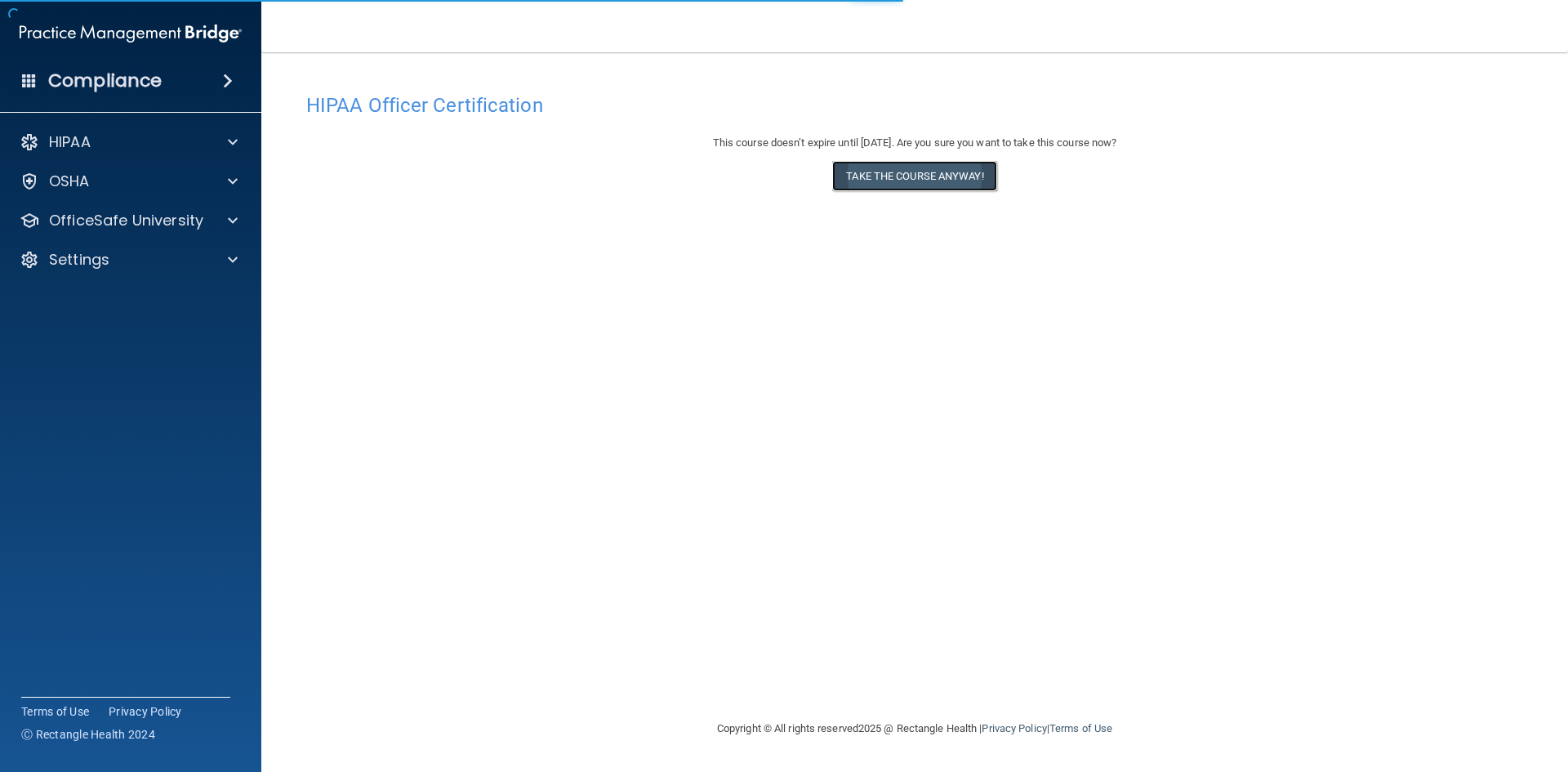
click at [951, 184] on button "Take the course anyway!" at bounding box center [915, 175] width 165 height 30
